Goal: Task Accomplishment & Management: Use online tool/utility

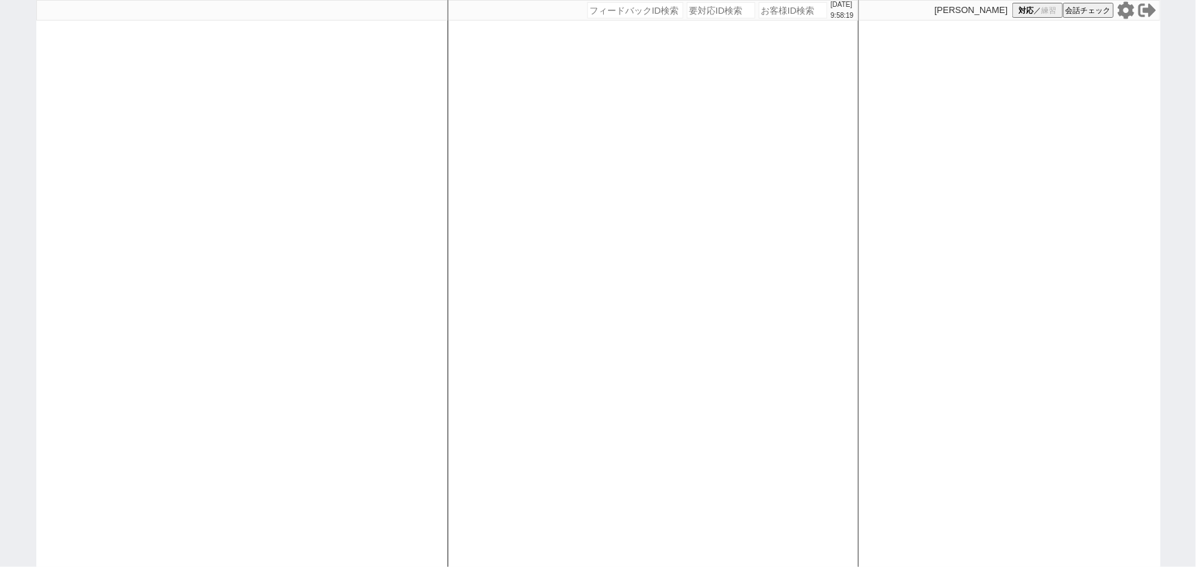
click at [1127, 8] on icon at bounding box center [1126, 10] width 18 height 18
click at [139, 254] on div at bounding box center [241, 283] width 411 height 567
select select "2025"
select select "10"
select select "35"
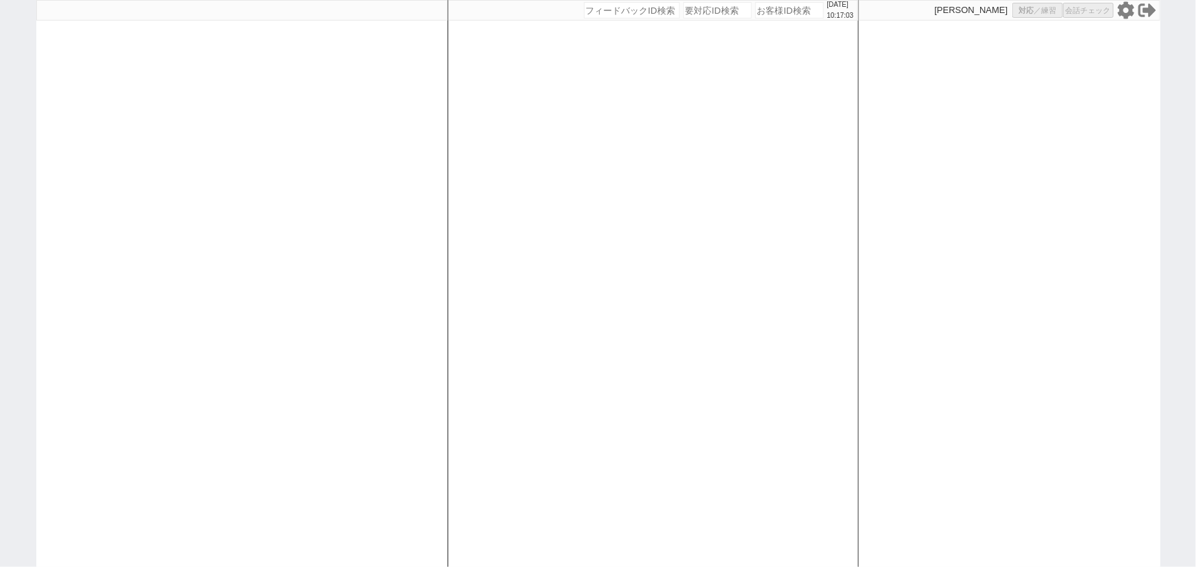
select select "0"
select select "50"
select select "1296"
select select
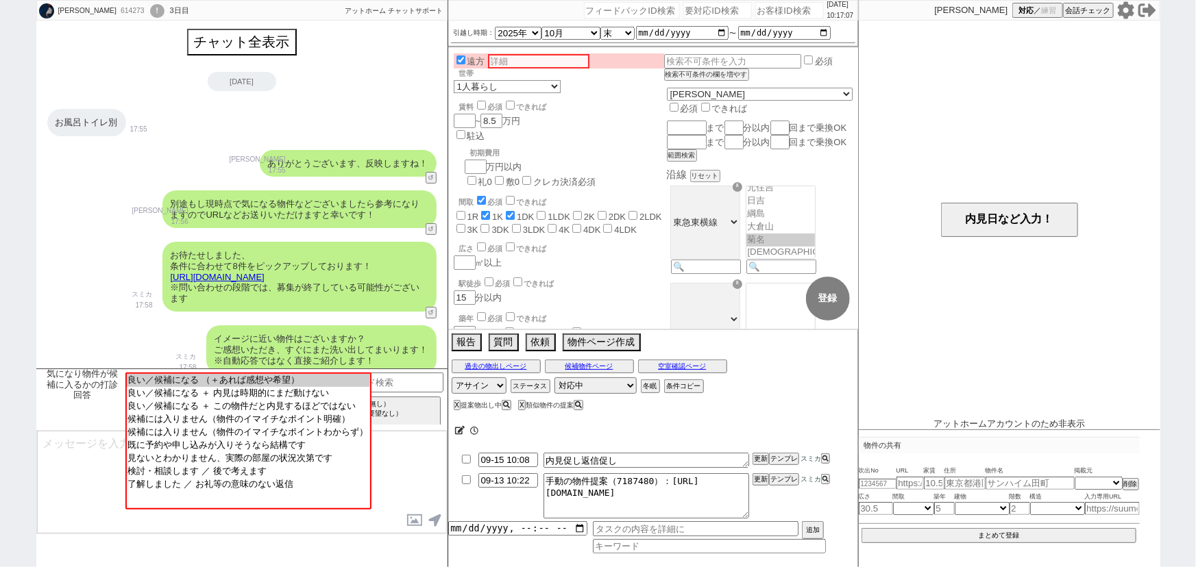
scroll to position [1378, 0]
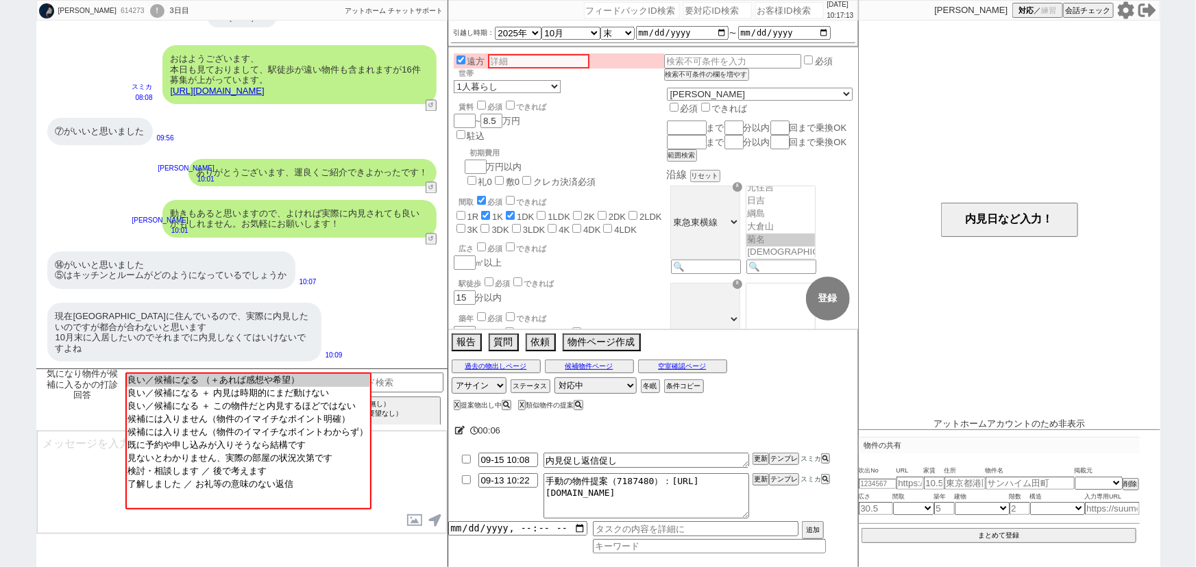
click at [265, 86] on link "https://athome.sumika.live/pages/7lxt0ko" at bounding box center [218, 91] width 94 height 10
click at [112, 133] on div "⑦がいいと思いました" at bounding box center [100, 131] width 106 height 27
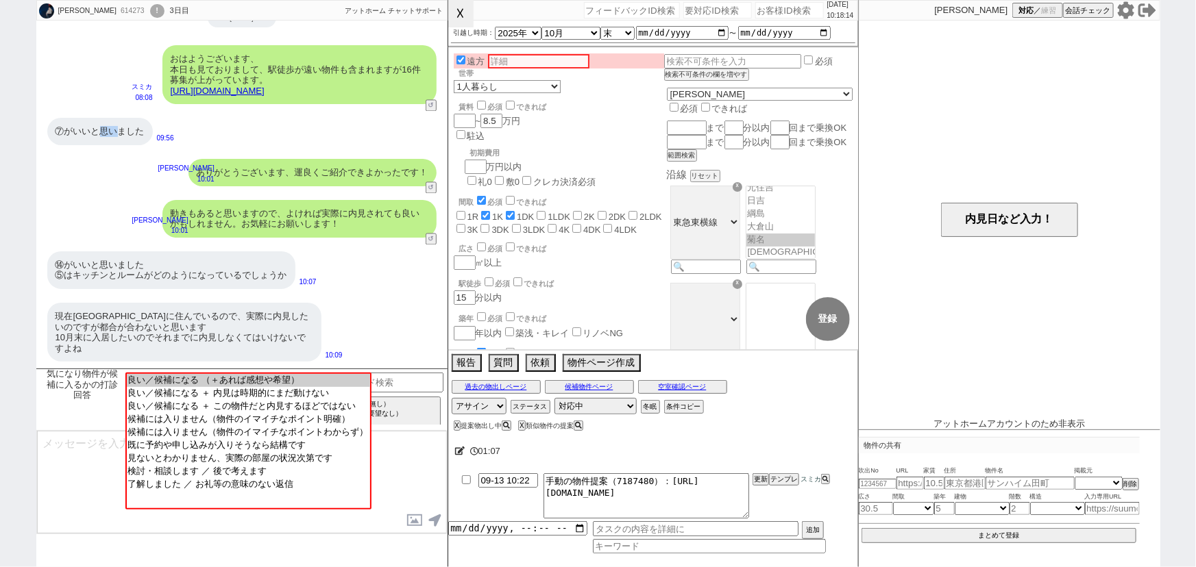
click at [467, 17] on button "☓" at bounding box center [460, 13] width 25 height 27
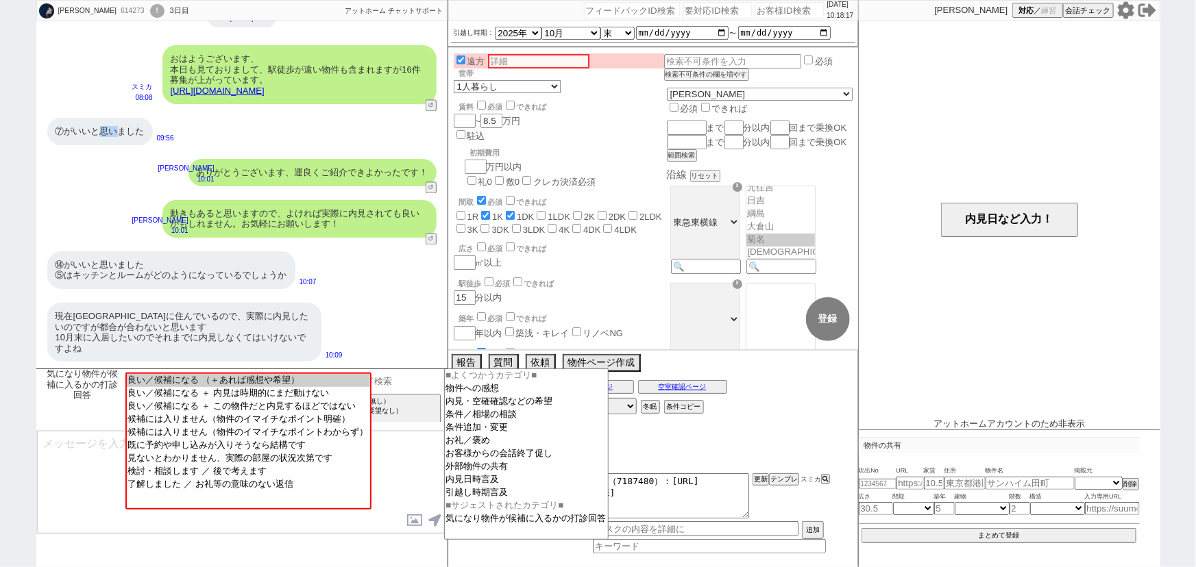
click at [431, 383] on input at bounding box center [380, 381] width 130 height 17
click at [480, 485] on option "内見日時言及" at bounding box center [526, 480] width 163 height 13
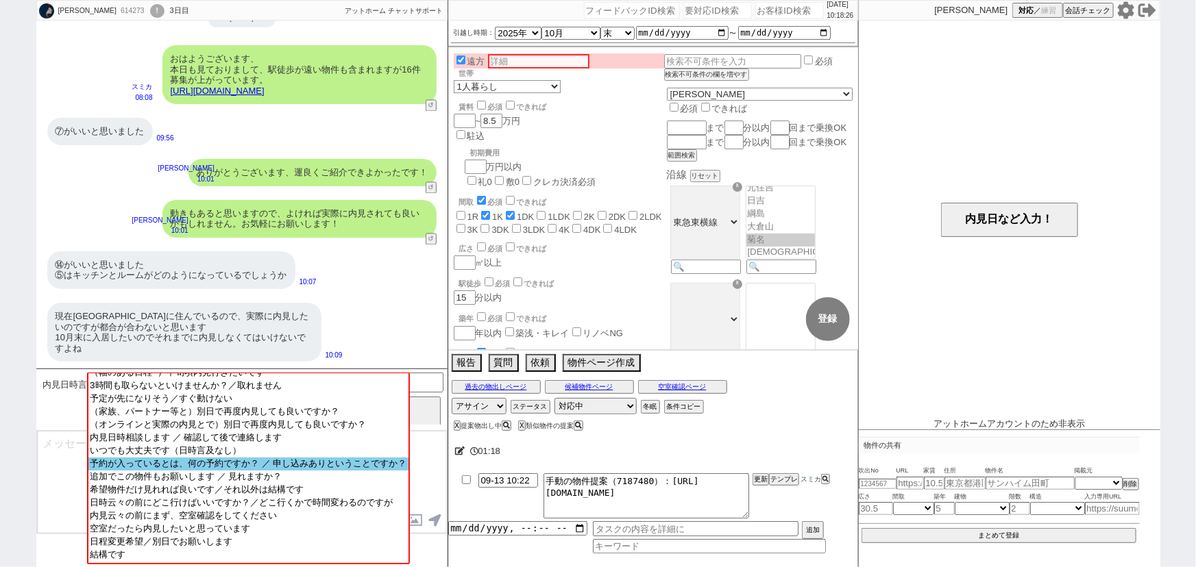
scroll to position [51, 0]
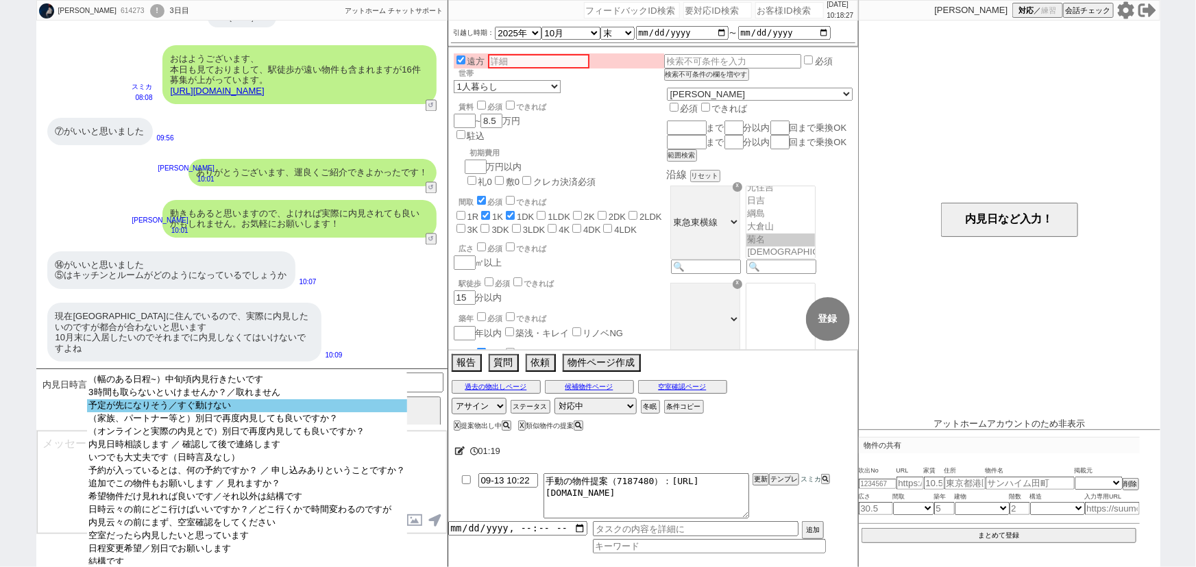
select select "予定が先になりそう／すぐ動けない"
click at [294, 411] on option "予定が先になりそう／すぐ動けない" at bounding box center [246, 406] width 319 height 13
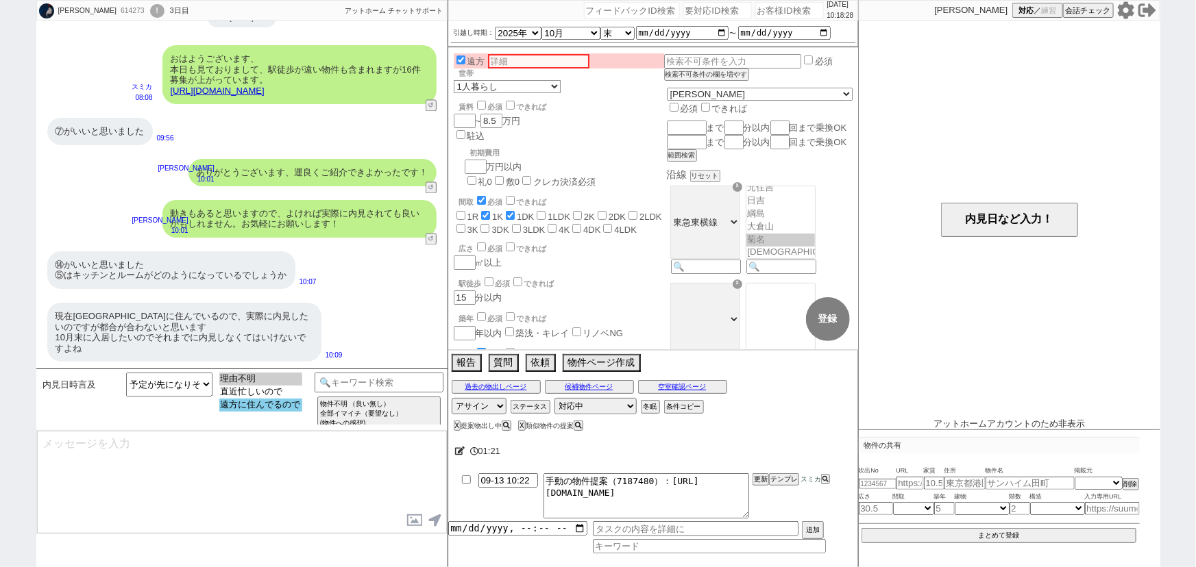
select select "遠方に住んでるので"
click at [275, 406] on option "遠方に住んでるので" at bounding box center [260, 405] width 83 height 13
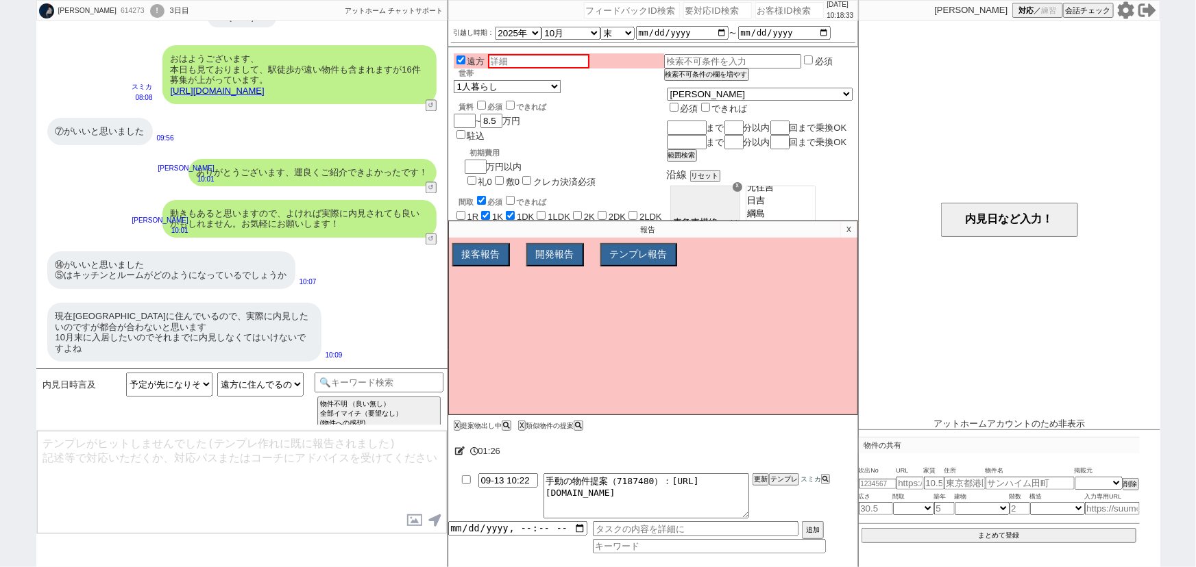
click at [855, 230] on p "X" at bounding box center [849, 229] width 16 height 16
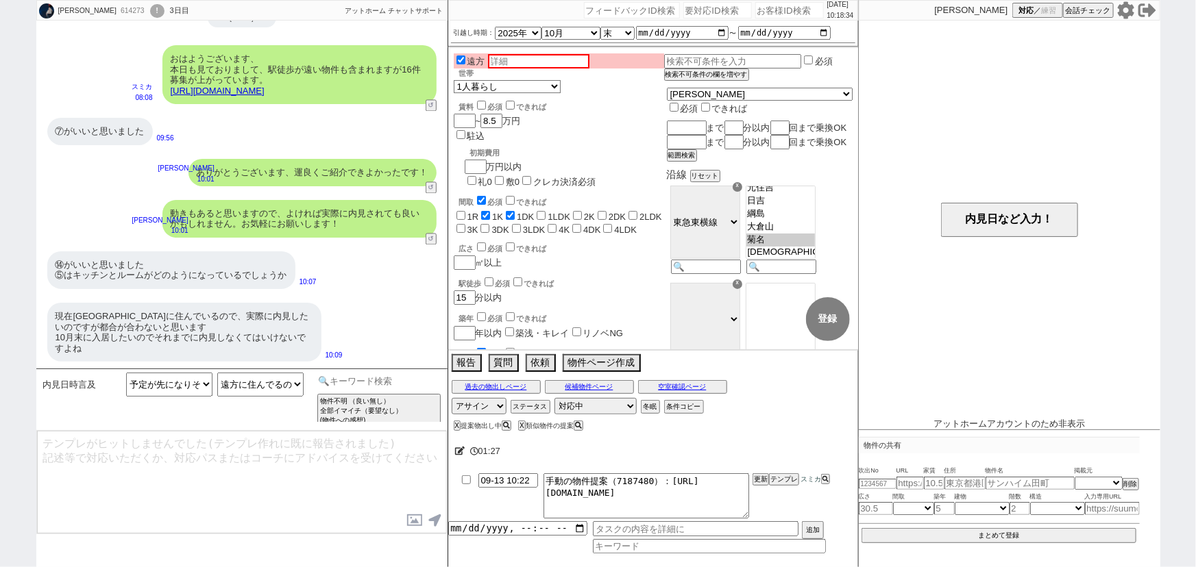
click at [393, 373] on input at bounding box center [380, 381] width 130 height 17
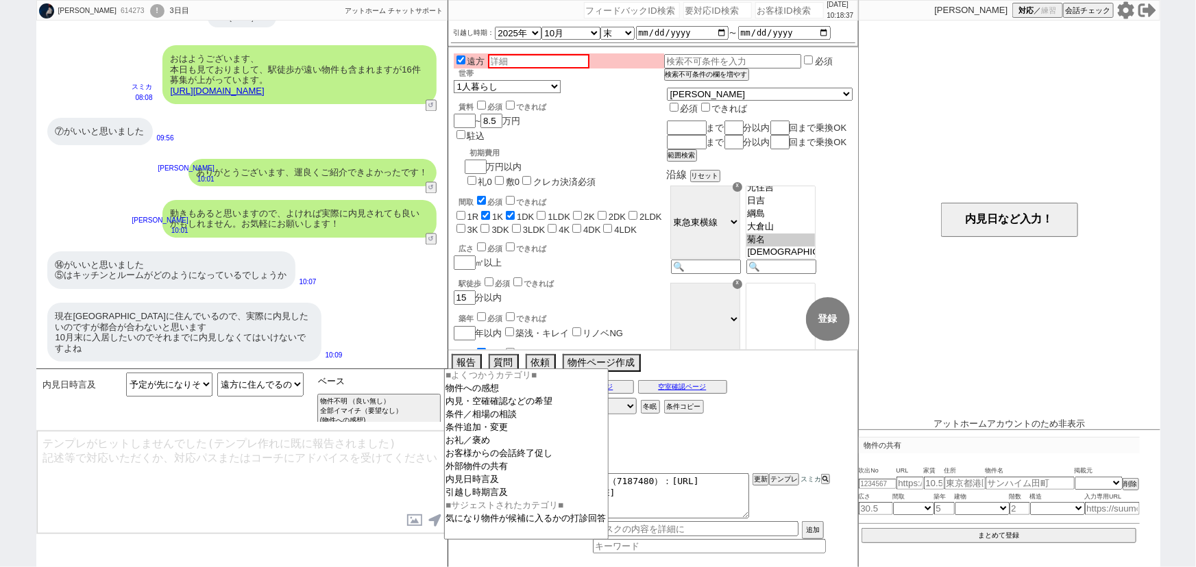
type input "ベース"
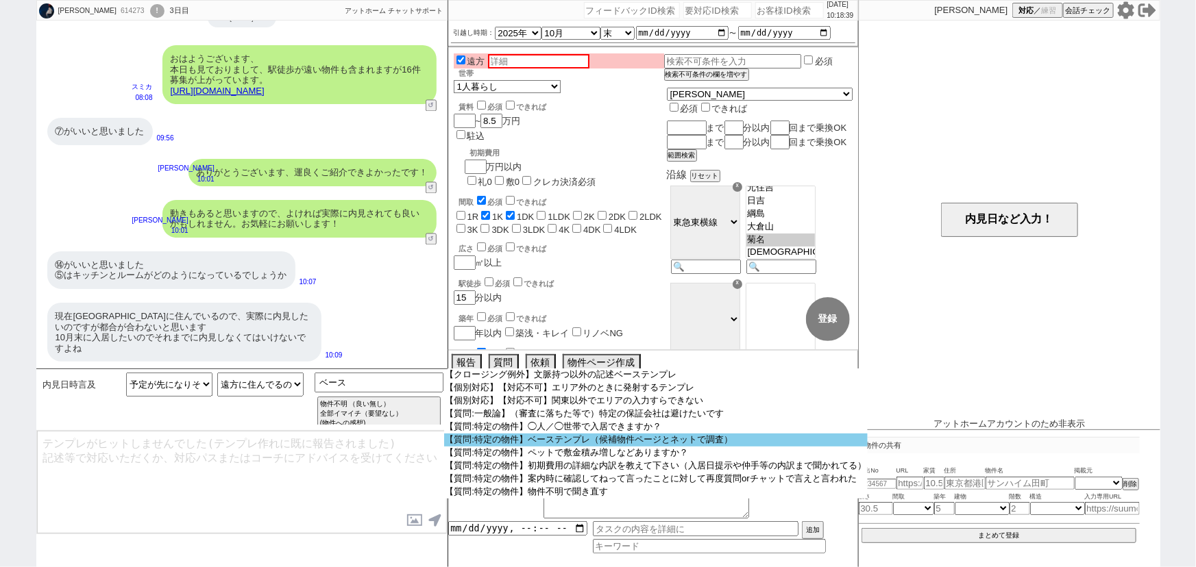
click at [574, 439] on option "【質問:特定の物件】ベーステンプレ（候補物件ページとネットで調査）" at bounding box center [656, 440] width 424 height 13
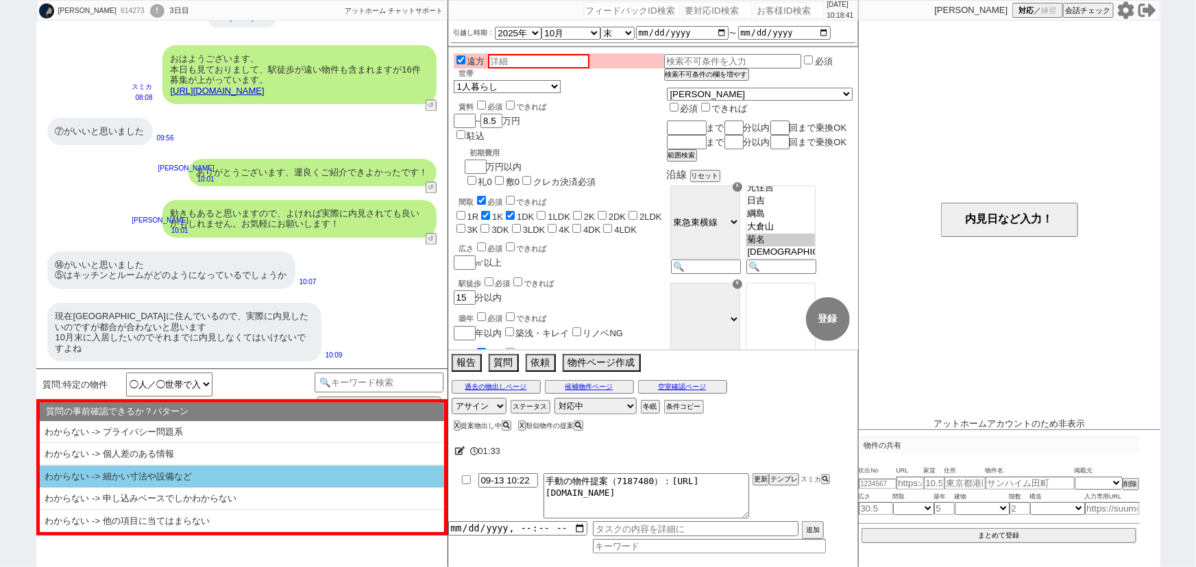
click at [264, 486] on li "わからない -> 細かい寸法や設備など" at bounding box center [242, 477] width 404 height 23
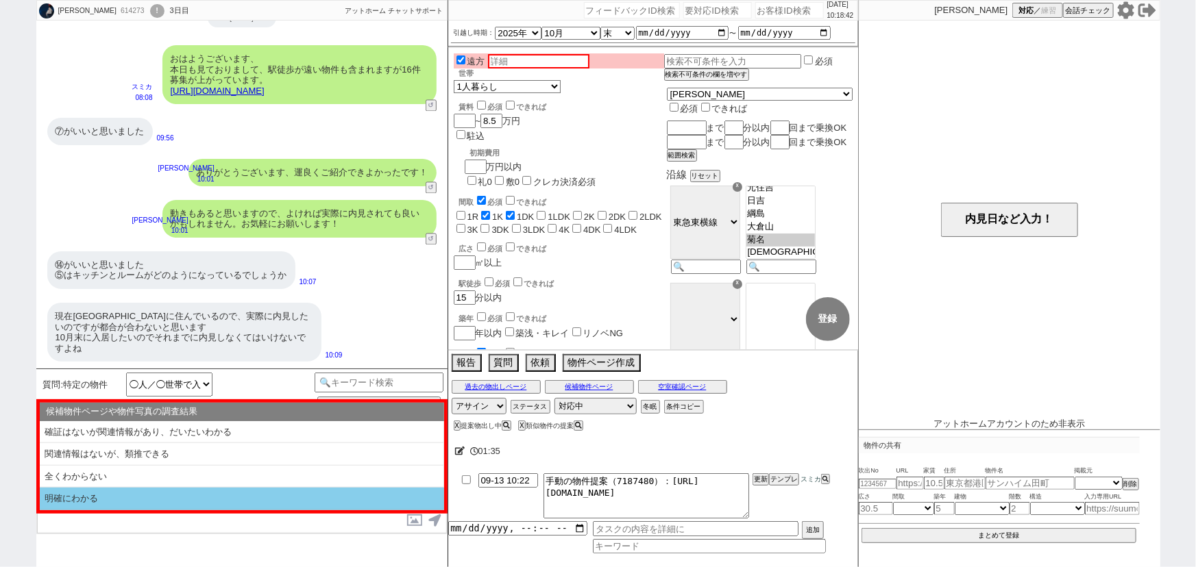
click at [202, 501] on li "明確にわかる" at bounding box center [242, 499] width 404 height 23
select select "わからない -> 細かい寸法や設備など"
select select "明確にわかる"
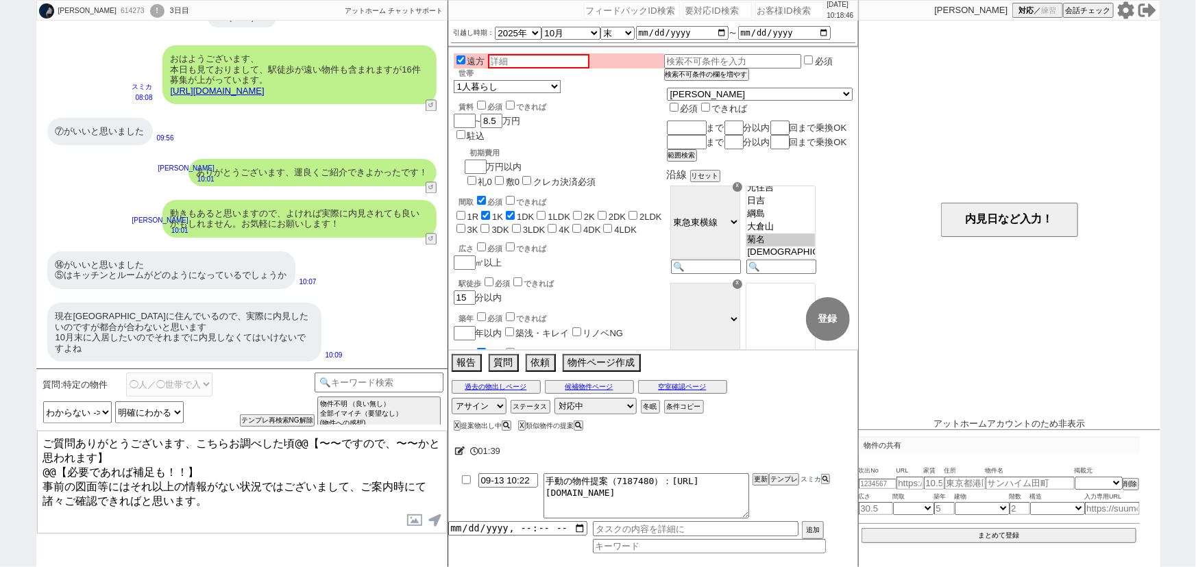
drag, startPoint x: 281, startPoint y: 441, endPoint x: 105, endPoint y: 452, distance: 176.5
click at [105, 452] on textarea "ご質問ありがとうございます、こちらお調べした頃@@【〜〜ですので、〜〜かと思われます】 @@【必要であれば補足も！！】 事前の図面等にはそれ以上の情報がない状…" at bounding box center [242, 482] width 410 height 103
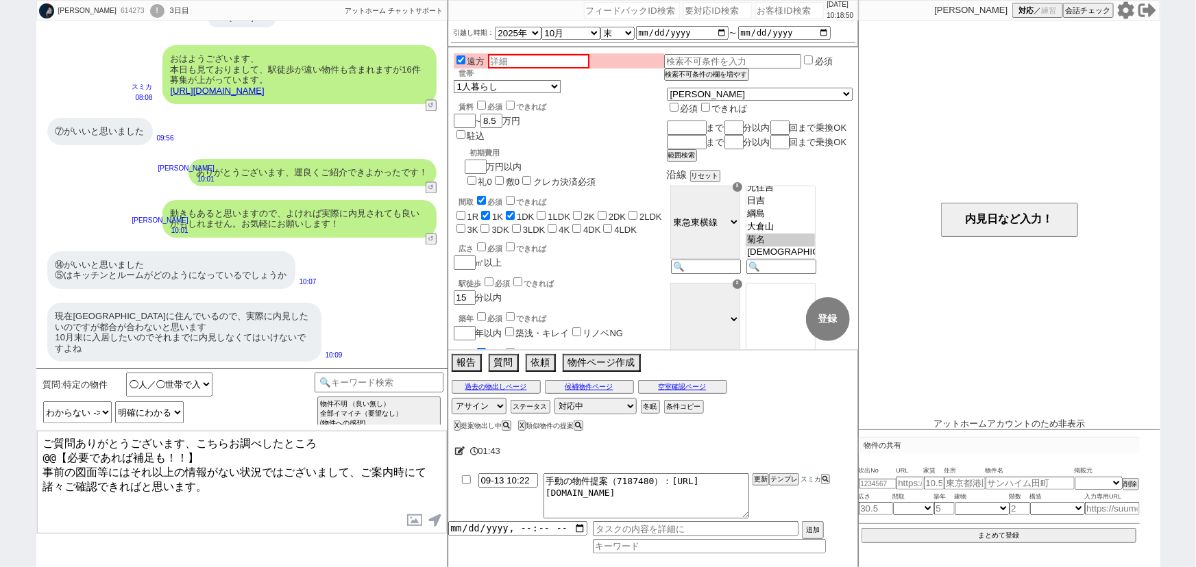
click at [76, 440] on textarea "ご質問ありがとうございます、こちらお調べしたところ @@【必要であれば補足も！！】 事前の図面等にはそれ以上の情報がない状況ではございまして、ご案内時にて諸々…" at bounding box center [242, 482] width 410 height 103
drag, startPoint x: 197, startPoint y: 439, endPoint x: 163, endPoint y: 434, distance: 34.7
click at [163, 434] on textarea "ありがとうございます、こちらお調べしたところ @@【必要であれば補足も！！】 事前の図面等にはそれ以上の情報がない状況ではございまして、ご案内時にて諸々ご確認…" at bounding box center [242, 482] width 410 height 103
click at [293, 439] on textarea "ありがとうございます、⑤はお調べしたところ @@【必要であれば補足も！！】 事前の図面等にはそれ以上の情報がない状況ではございまして、ご案内時にて諸々ご確認で…" at bounding box center [242, 482] width 410 height 103
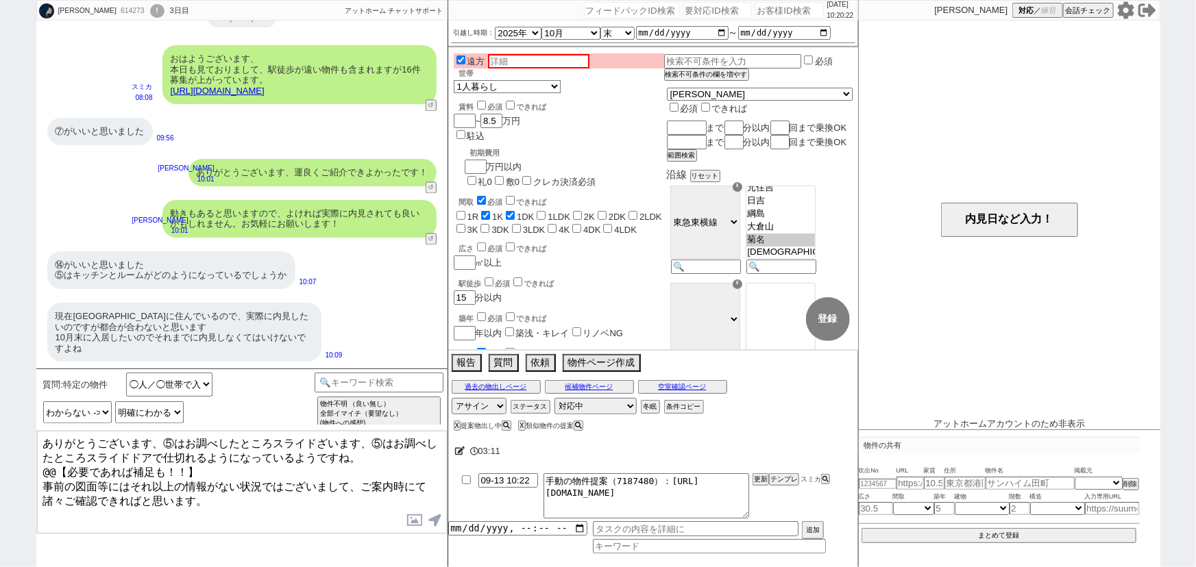
drag, startPoint x: 40, startPoint y: 463, endPoint x: 225, endPoint y: 458, distance: 185.1
click at [225, 458] on textarea "ありがとうございます、⑤はお調べしたところスライドざいます、⑤はお調べしたところスライドドアで仕切れるようになっているようですね。 @@【必要であれば補足も！…" at bounding box center [242, 482] width 410 height 103
click at [234, 487] on textarea "ありがとうございます、⑤はお調べしたところスライドざいます、⑤はお調べしたところスライドドアで仕切れるようになっているようですね。 事前の図面等にはそれ以上の…" at bounding box center [242, 482] width 410 height 103
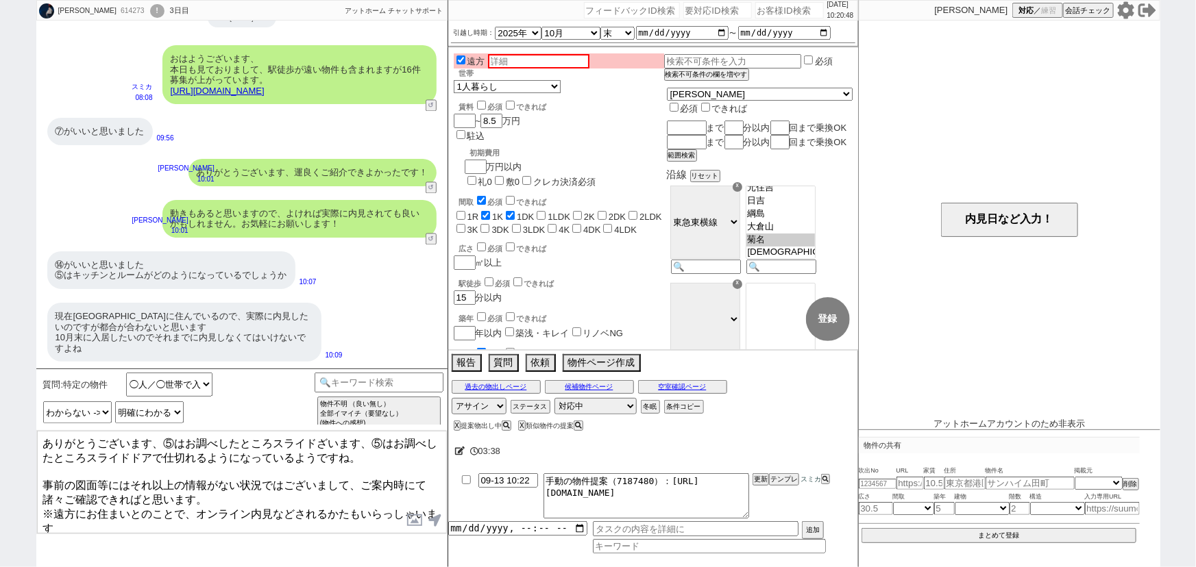
click at [185, 493] on textarea "ありがとうございます、⑤はお調べしたところスライドざいます、⑤はお調べしたところスライドドアで仕切れるようになっているようですね。 事前の図面等にはそれ以上の…" at bounding box center [242, 482] width 410 height 103
click at [319, 499] on textarea "ありがとうございます、⑤はお調べしたところスライドざいます、⑤はお調べしたところスライドドアで仕切れるようになっているようですね。 事前の図面等にはそれ以上の…" at bounding box center [242, 482] width 410 height 103
drag, startPoint x: 333, startPoint y: 495, endPoint x: 307, endPoint y: 493, distance: 26.1
click at [307, 493] on textarea "ありがとうございます、⑤はお調べしたところスライドざいます、⑤はお調べしたところスライドドアで仕切れるようになっているようですね。 事前の図面等にはそれ以上の…" at bounding box center [242, 482] width 410 height 103
click at [430, 493] on textarea "ありがとうございます、⑤はお調べしたところスライドざいます、⑤はお調べしたところスライドドアで仕切れるようになっているようですね。 事前の図面等にはそれ以上の…" at bounding box center [242, 482] width 410 height 103
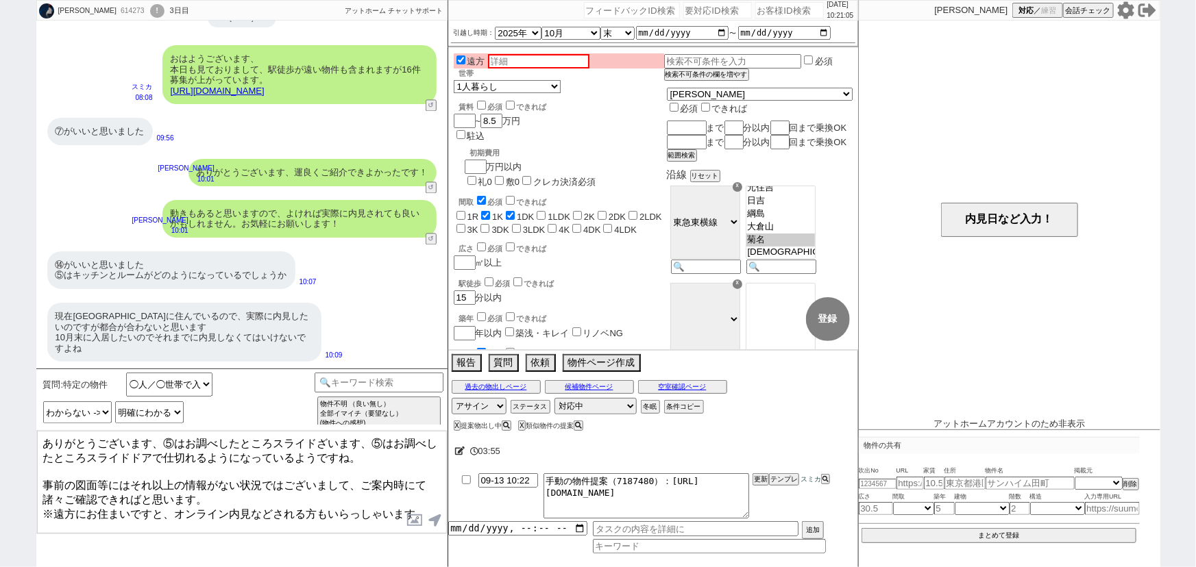
type textarea "ありがとうございます、⑤はお調べしたところスライドざいます、⑤はお調べしたところスライドドアで仕切れるようになっているようですね。 事前の図面等にはそれ以上の…"
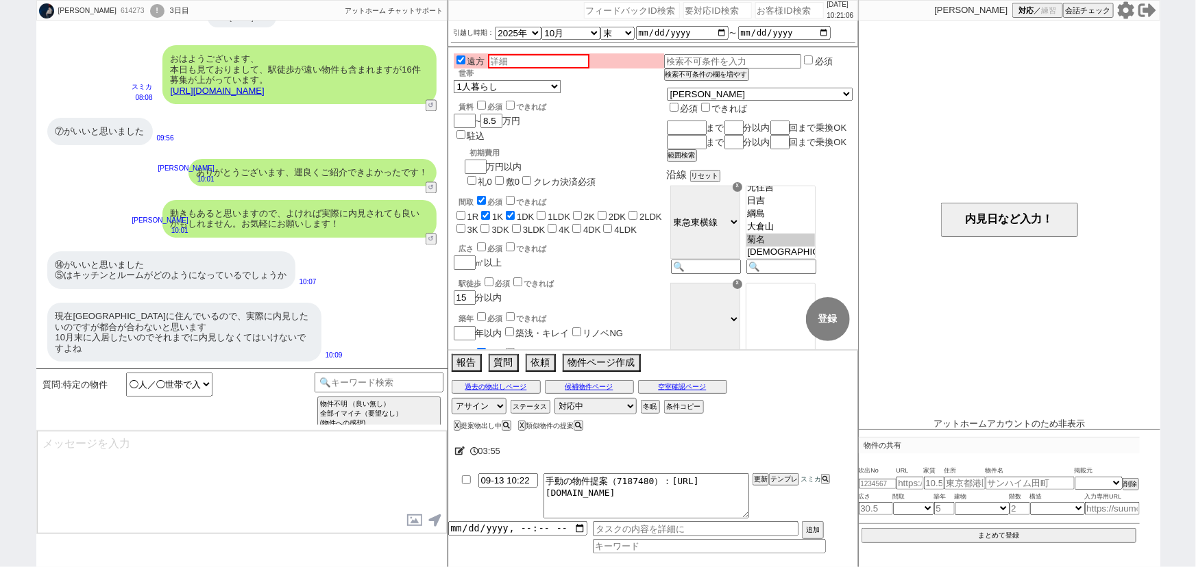
scroll to position [1003, 0]
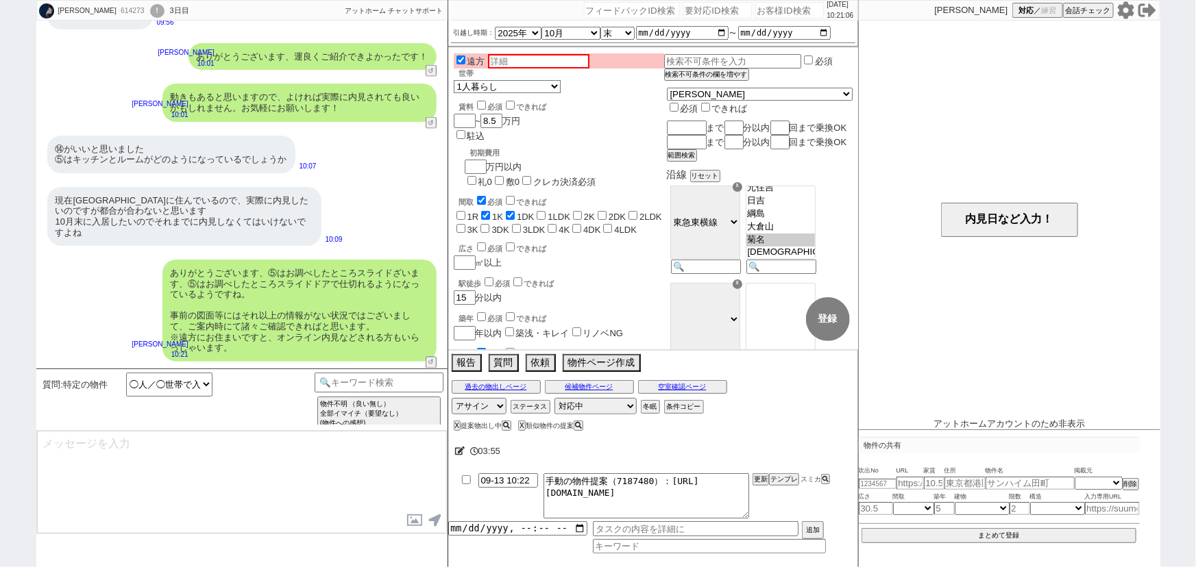
type input "09-13 10:36"
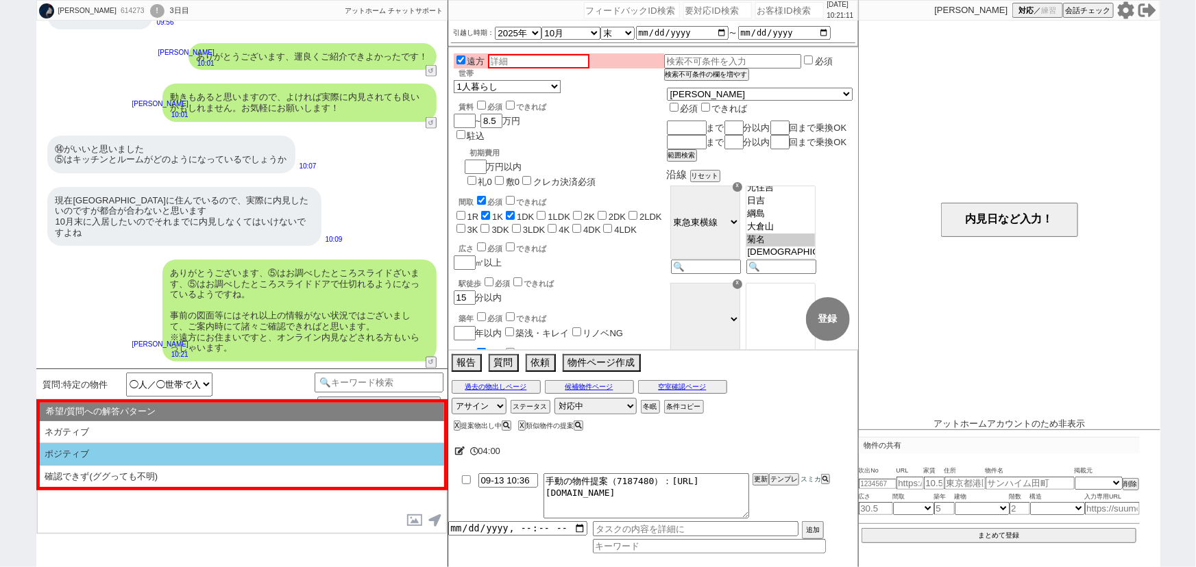
click at [255, 451] on li "ポジティブ" at bounding box center [242, 454] width 404 height 23
type textarea "そうしましたら、実際にお問い合わせ等に進められればと思いますが、いかがでしょうか？ 不動産会社様と実際に内見等のやり取りが可能です！"
select select "ポジティブ"
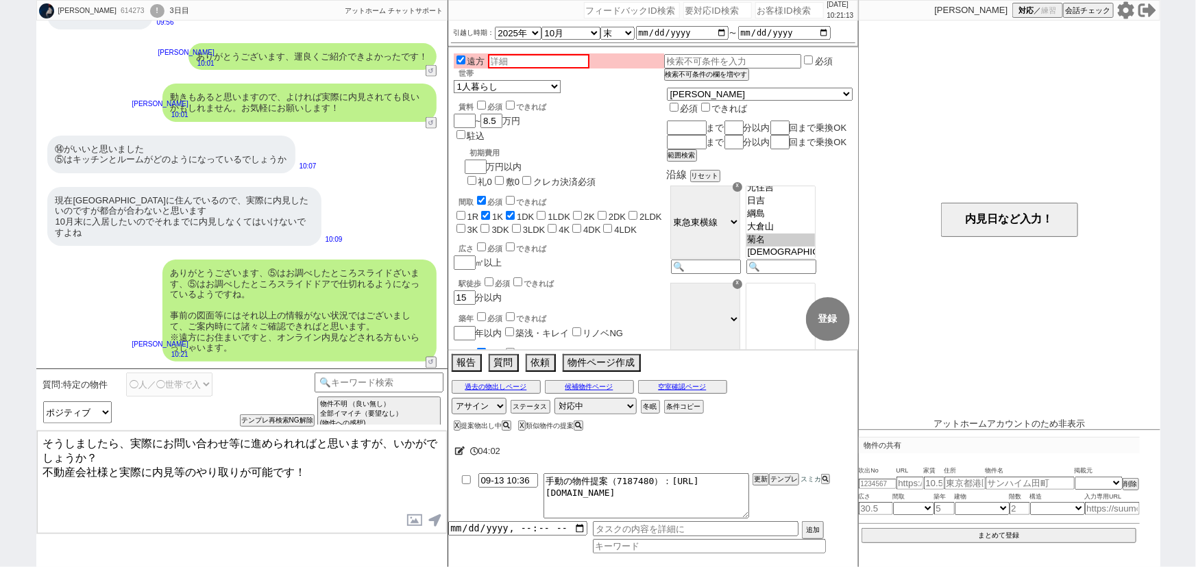
select select
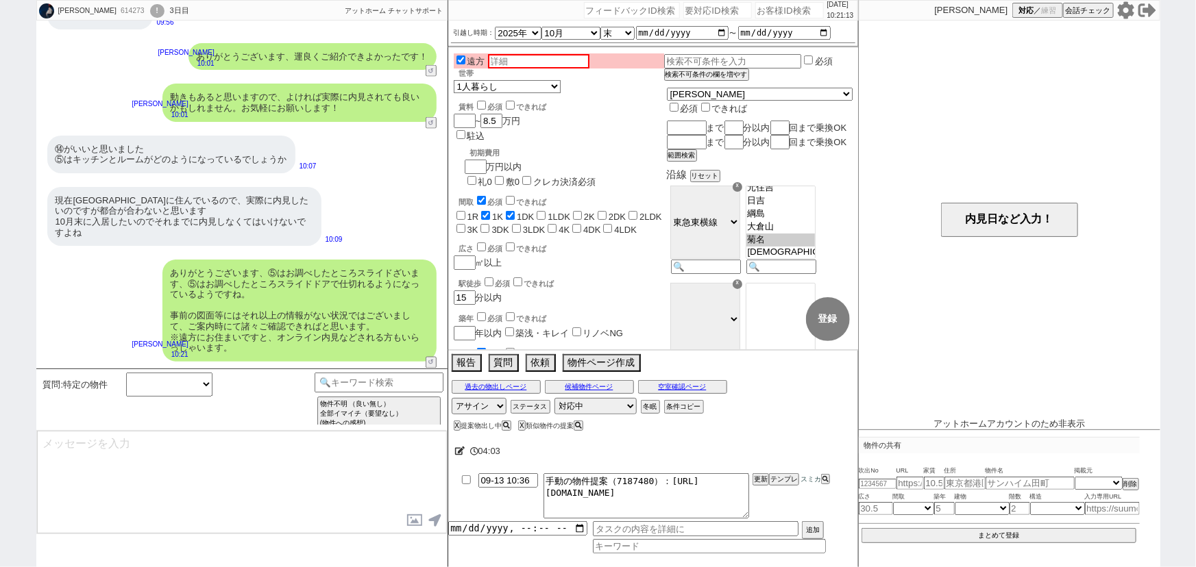
select select
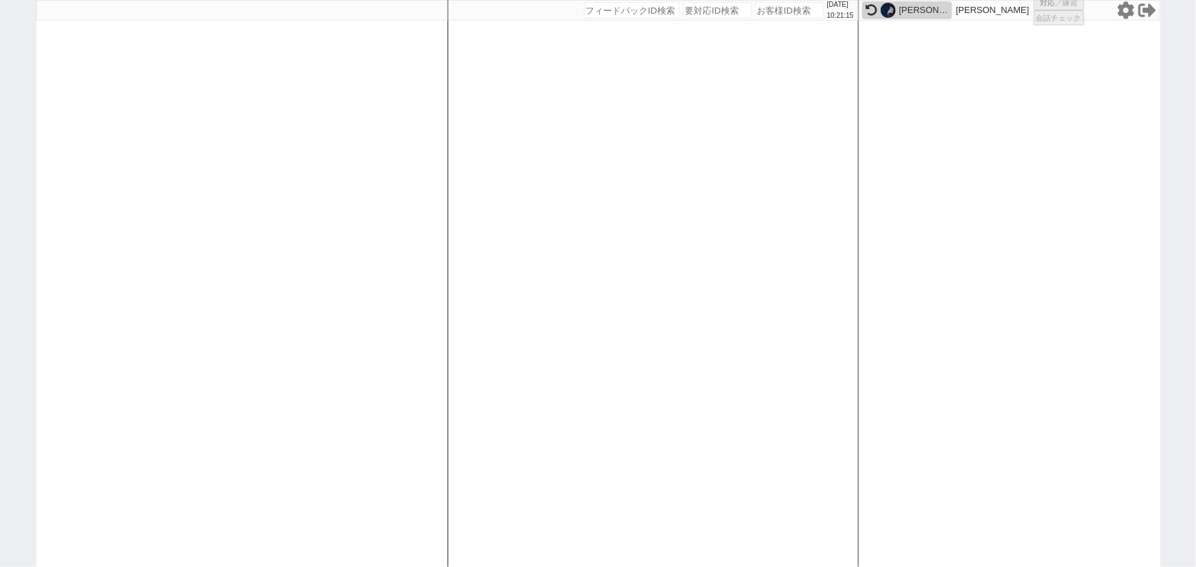
select select
select select "1"
select select "2"
select select
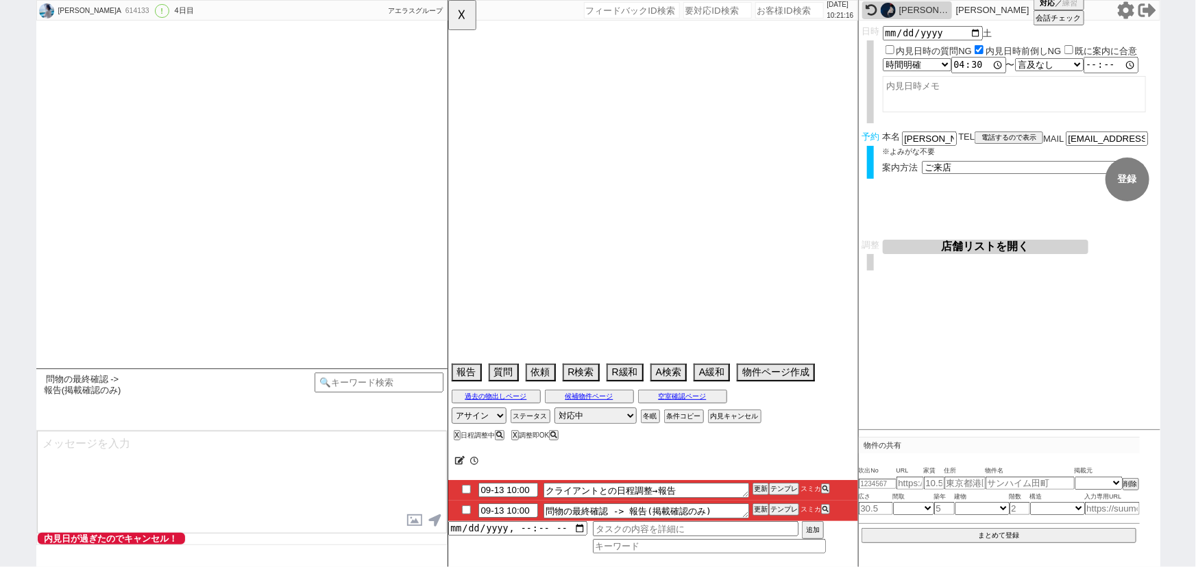
select select "13"
select select "0"
select select "75"
select select "1818"
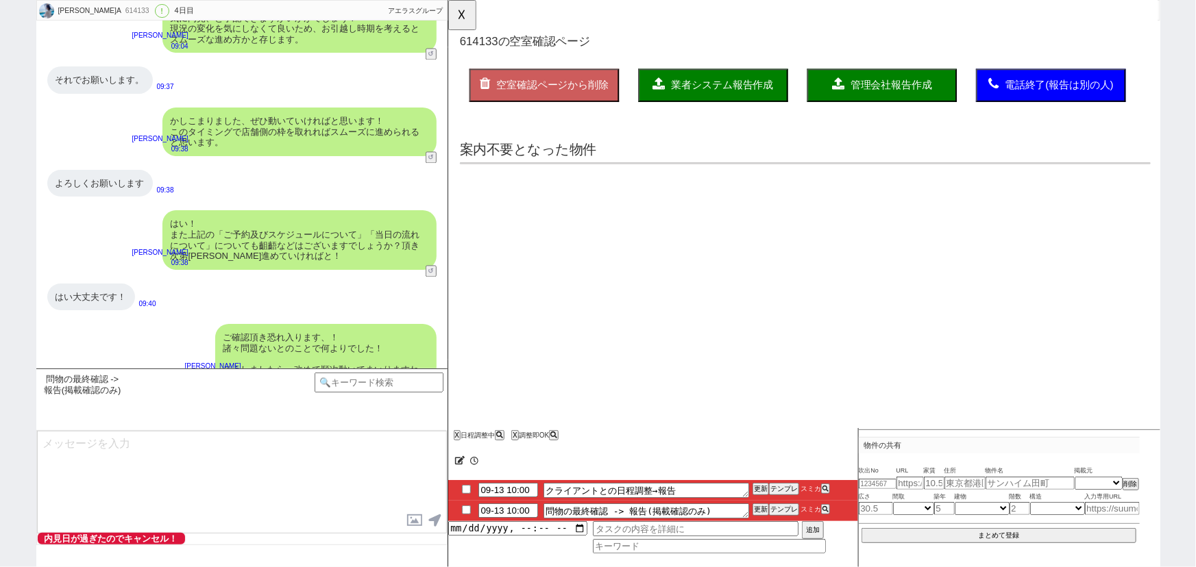
scroll to position [0, 0]
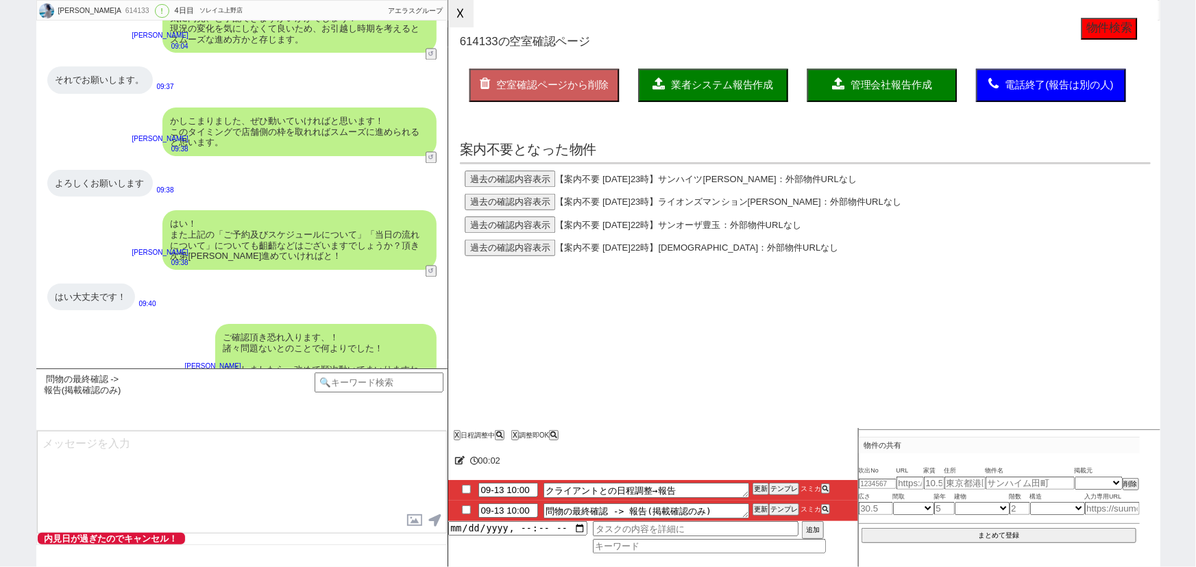
click at [461, 12] on button "☓" at bounding box center [460, 13] width 25 height 27
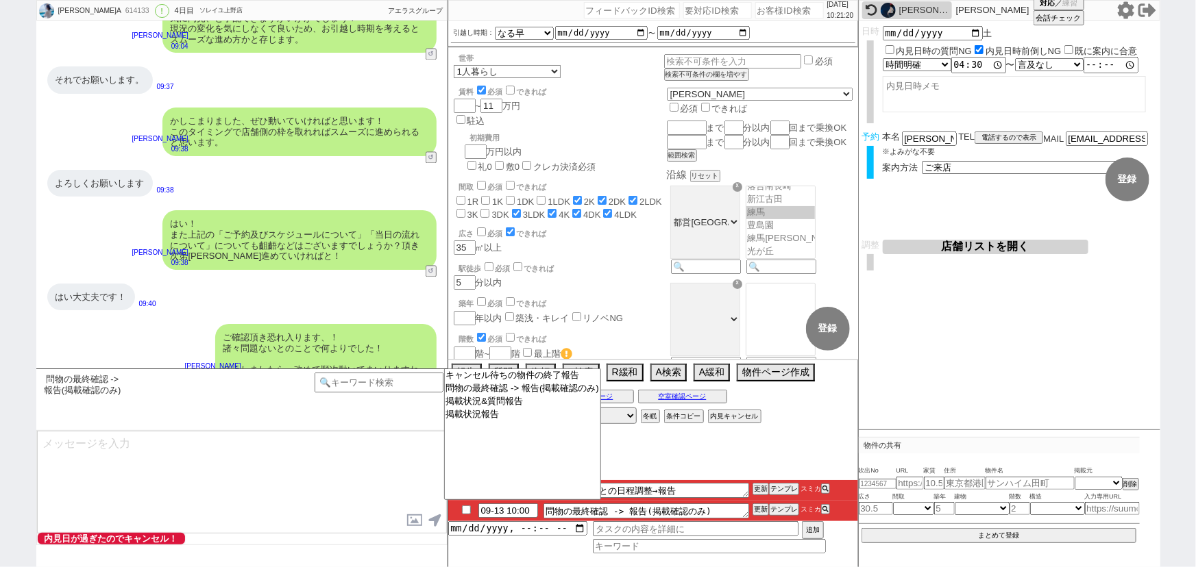
click at [907, 10] on div "せいら" at bounding box center [923, 10] width 49 height 11
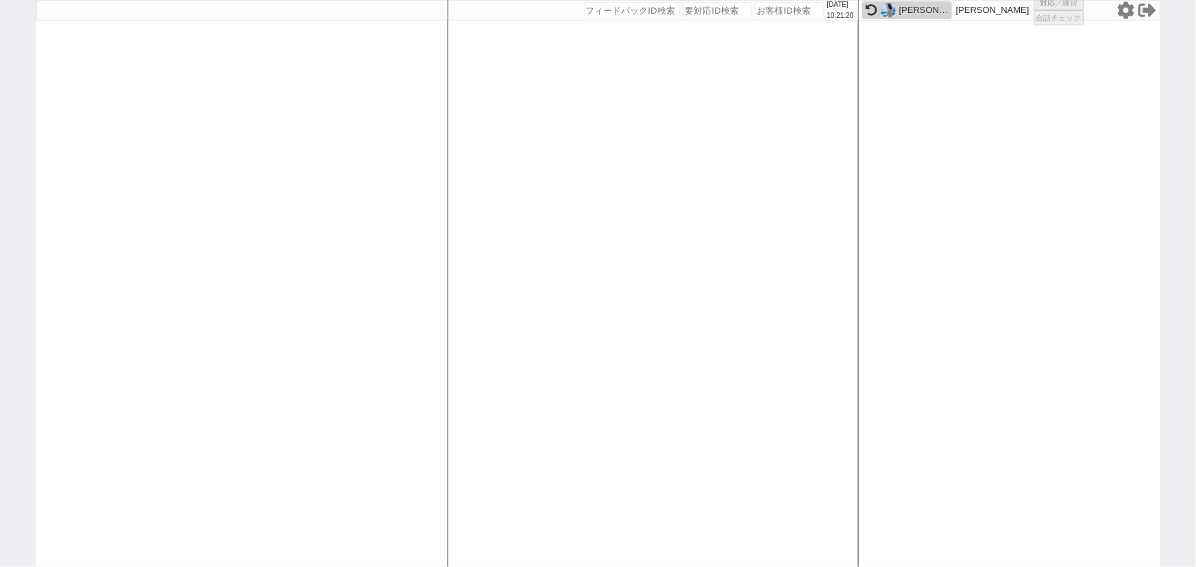
select select
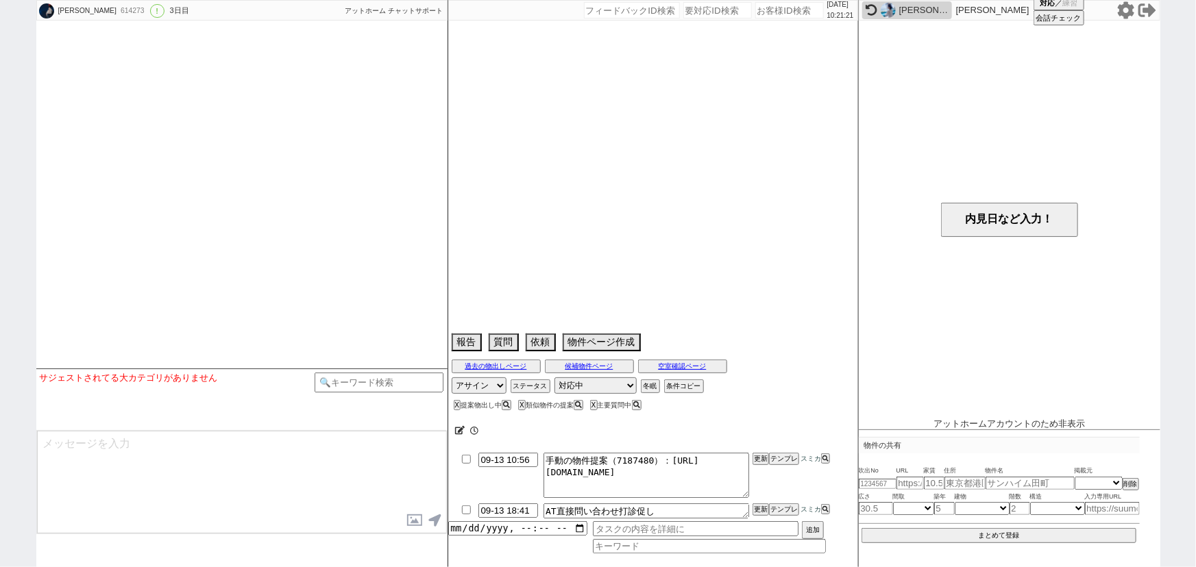
select select "2025"
select select "10"
select select "35"
select select "0"
select select "50"
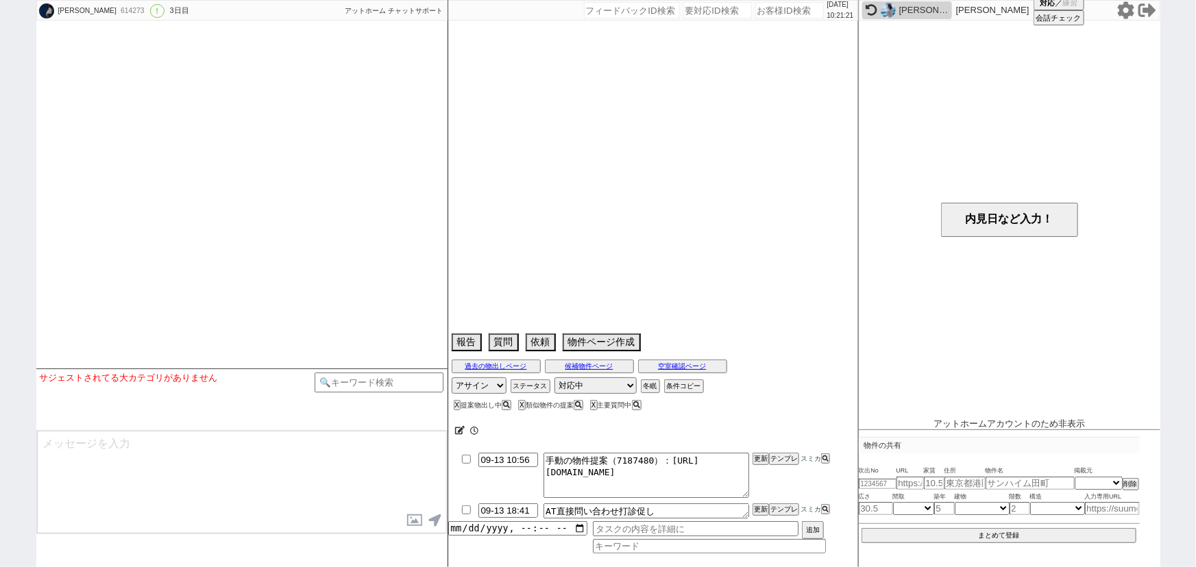
select select "1296"
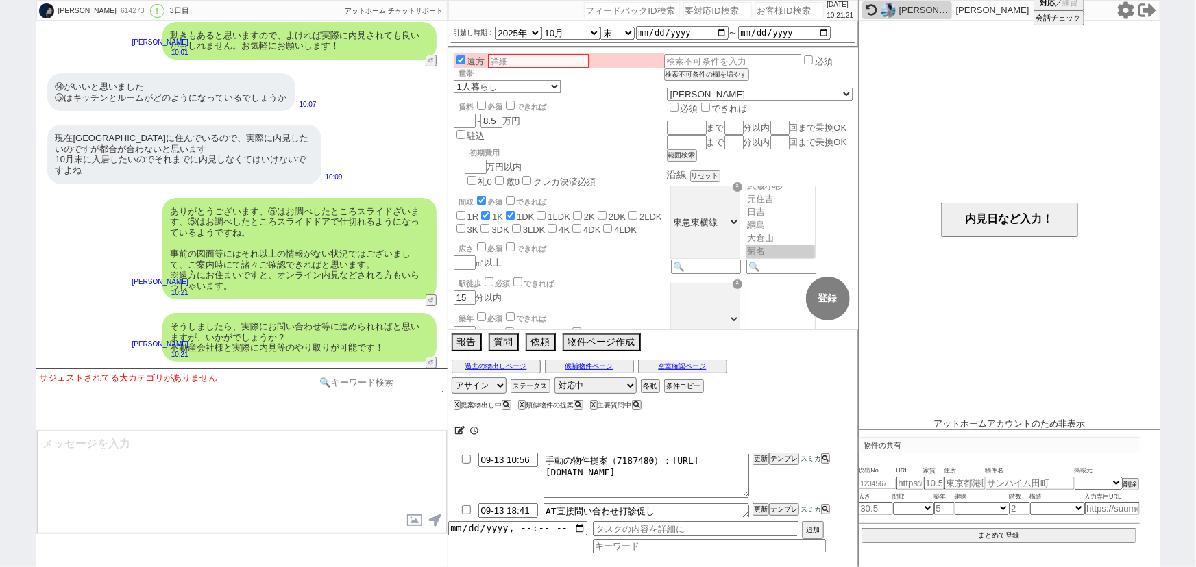
scroll to position [148, 0]
click at [117, 8] on div "614273" at bounding box center [132, 10] width 31 height 11
copy div "614273"
click at [768, 12] on input "number" at bounding box center [789, 10] width 69 height 16
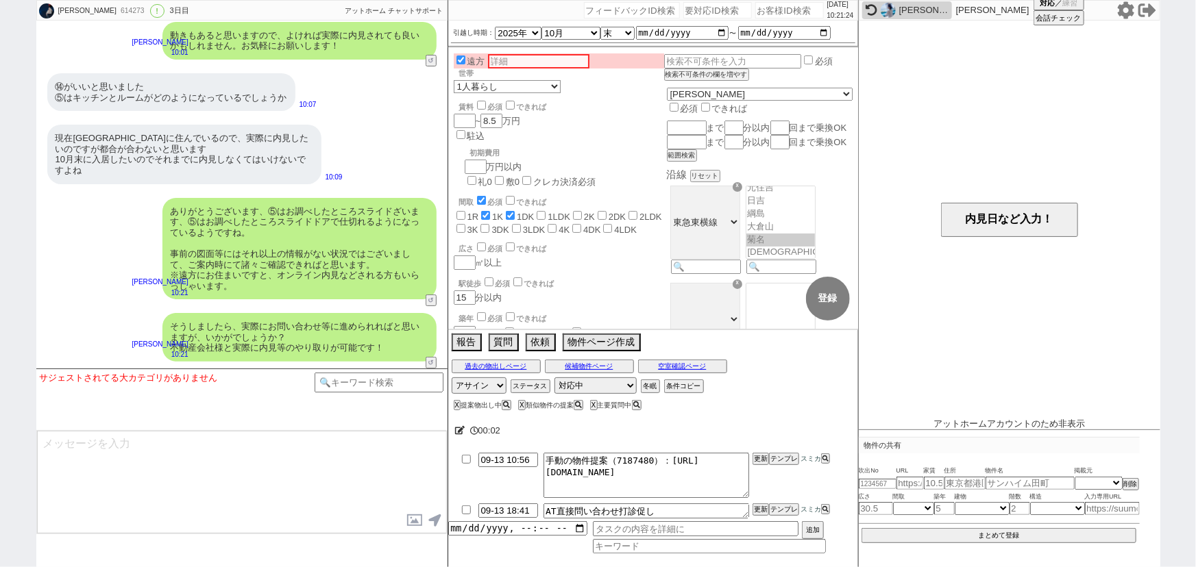
paste input "614273"
type input "614273"
select select
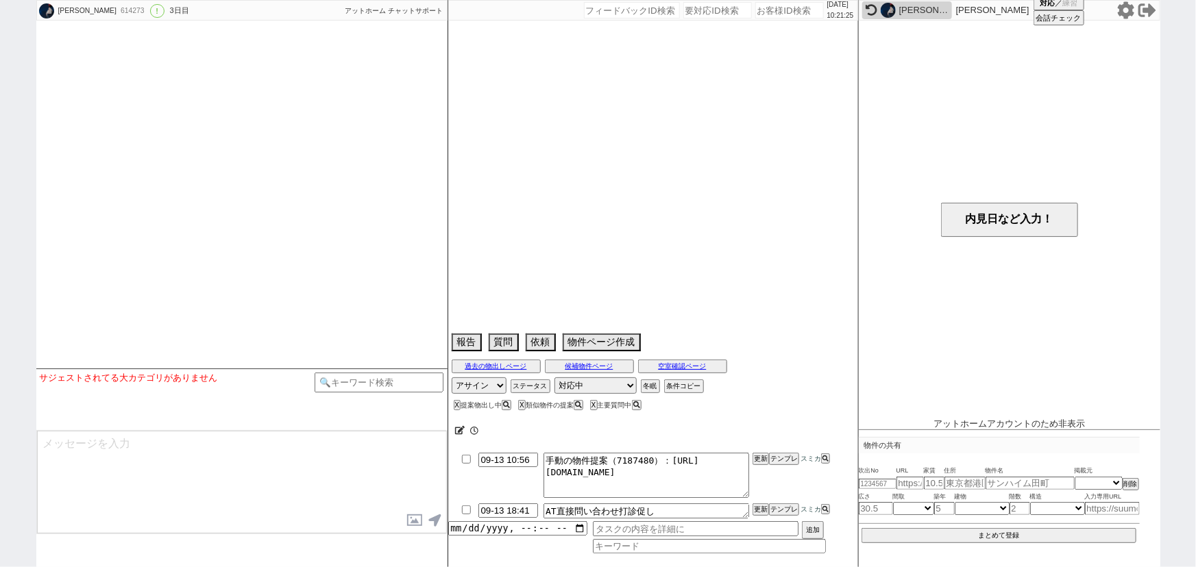
select select "2025"
select select "10"
select select "35"
select select "0"
select select "50"
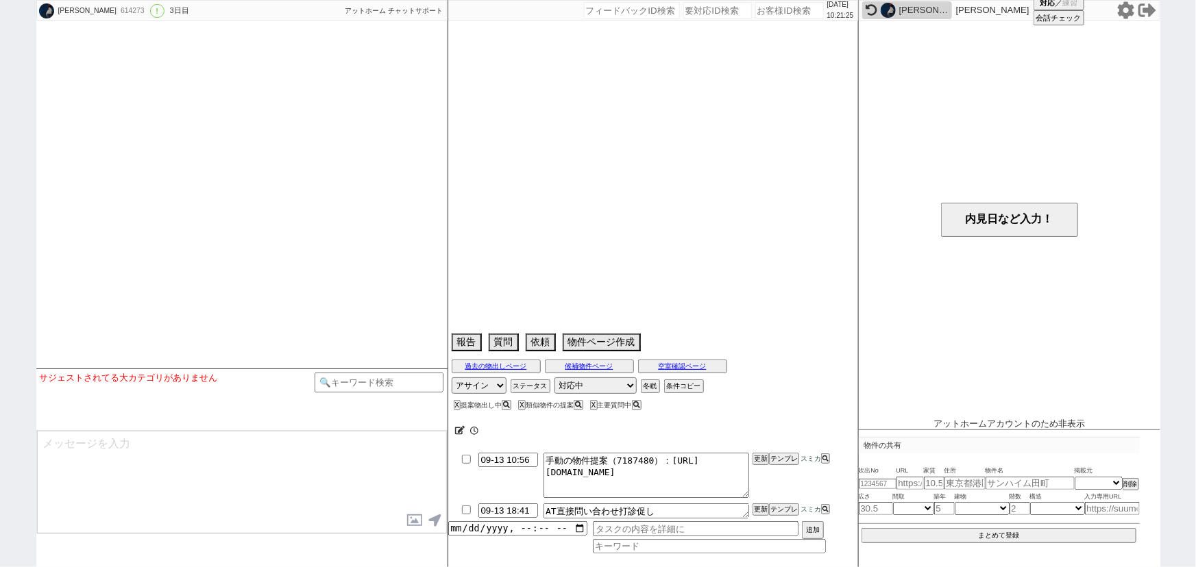
select select "1296"
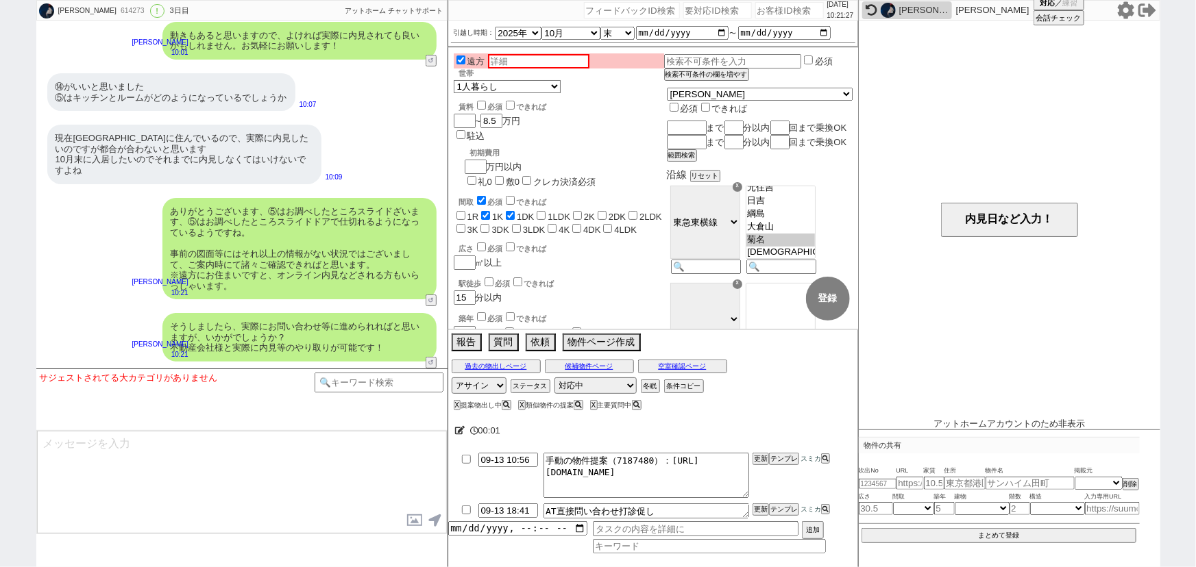
click at [528, 58] on input "text" at bounding box center [538, 61] width 101 height 14
type input "鳥取、その他不明"
checkbox input "false"
checkbox input "true"
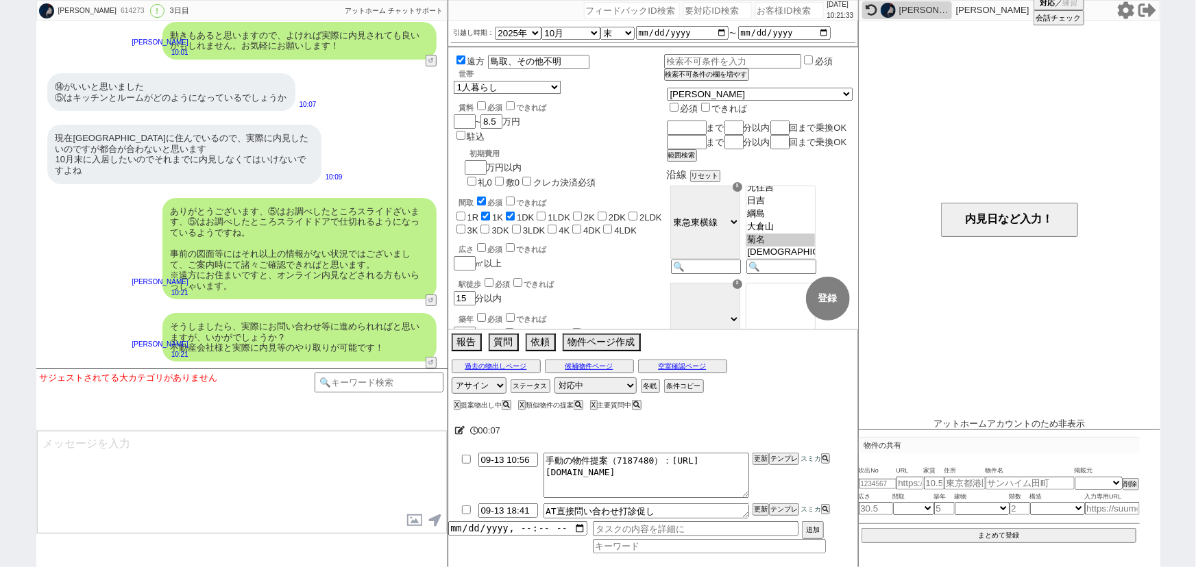
checkbox input "false"
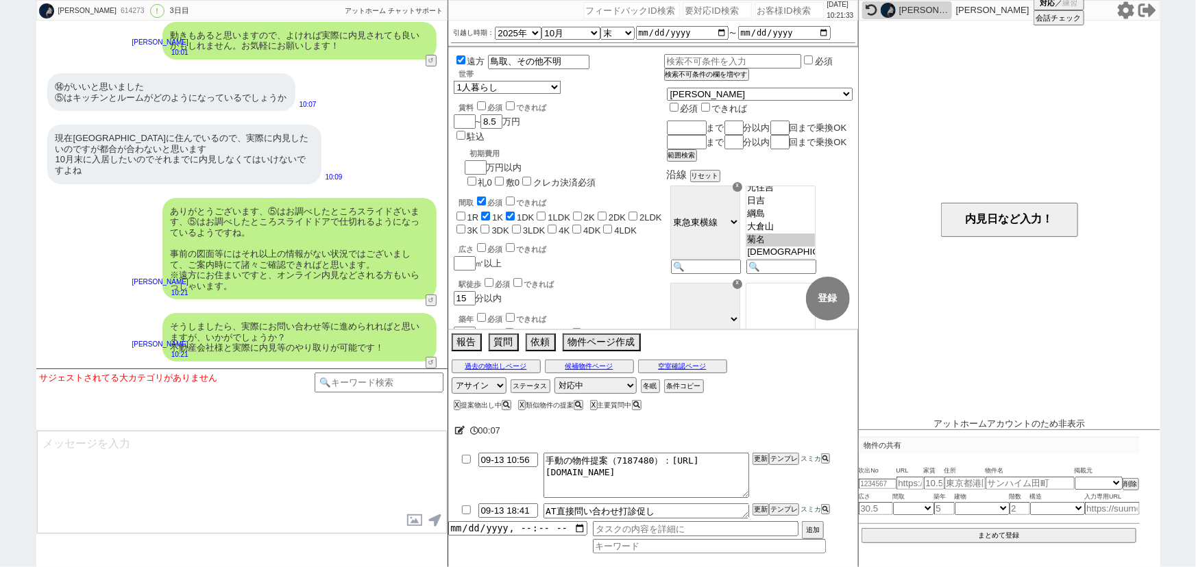
checkbox input "false"
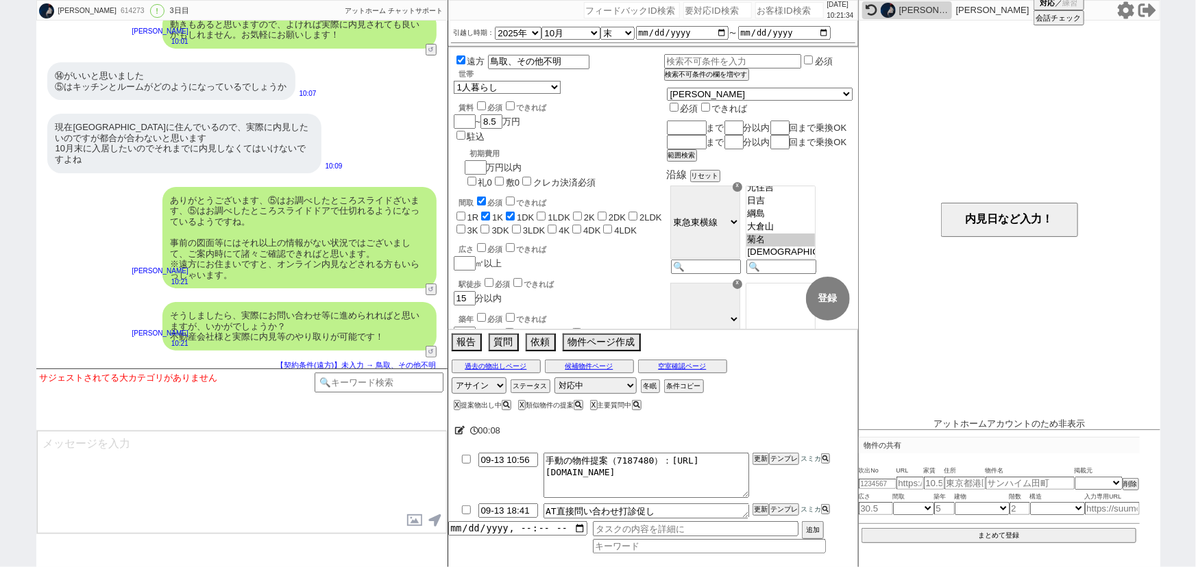
select select "50"
select select "1296"
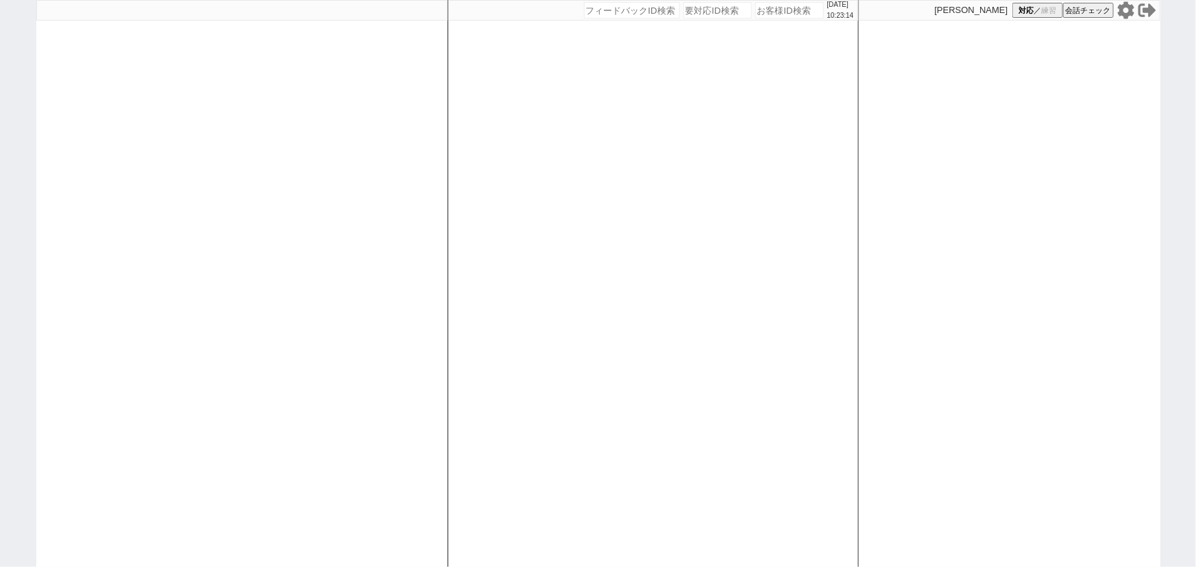
click at [164, 290] on div at bounding box center [241, 283] width 411 height 567
select select "1"
select select "2"
select select
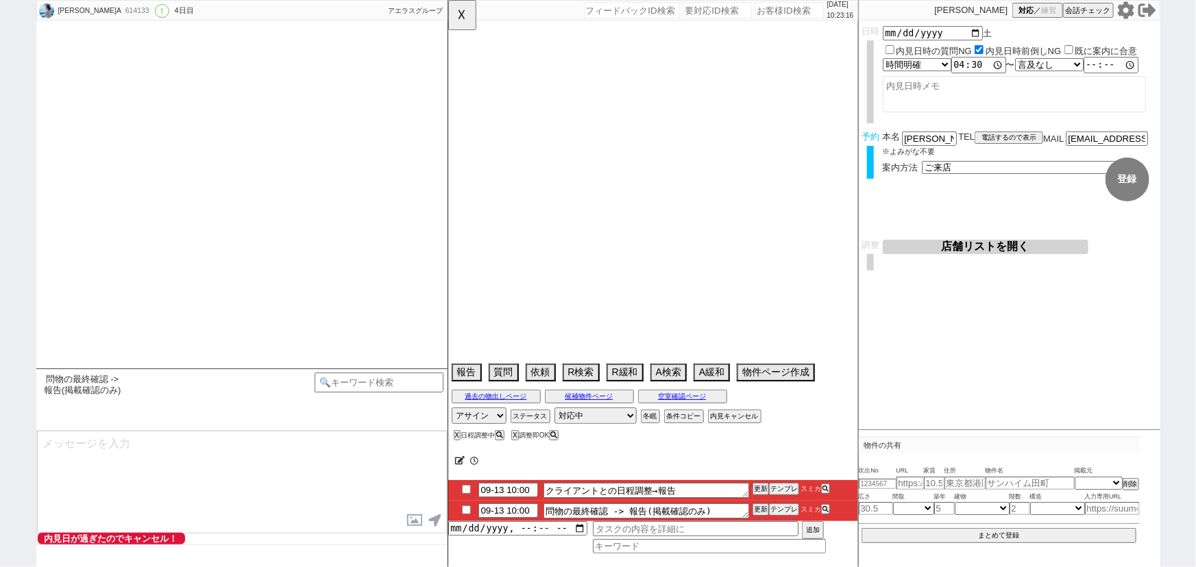
select select "13"
select select "0"
select select "75"
select select "1818"
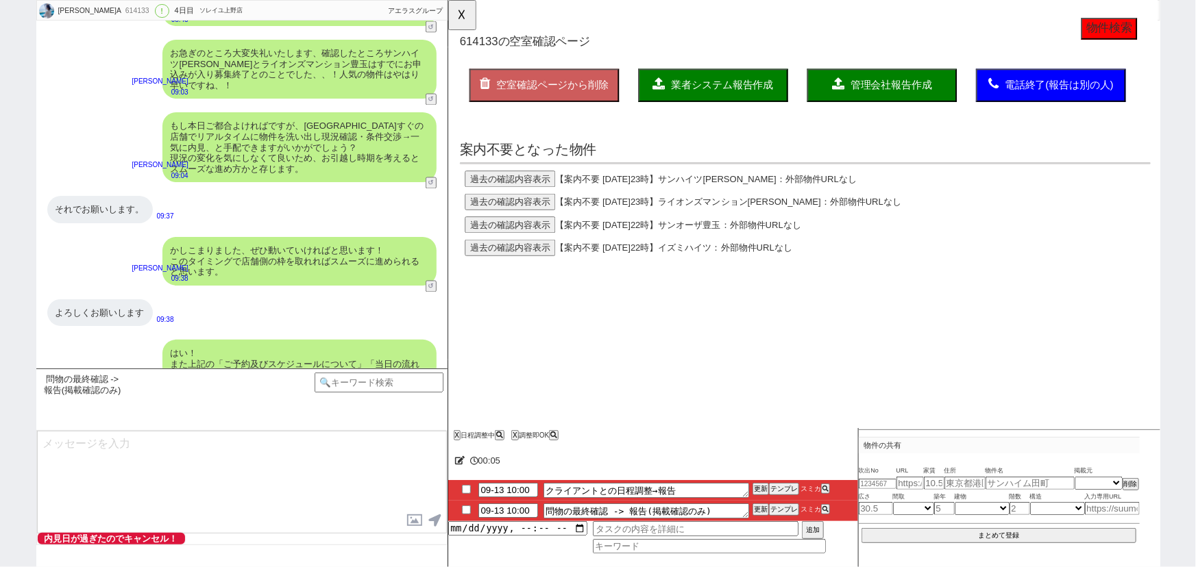
scroll to position [3904, 0]
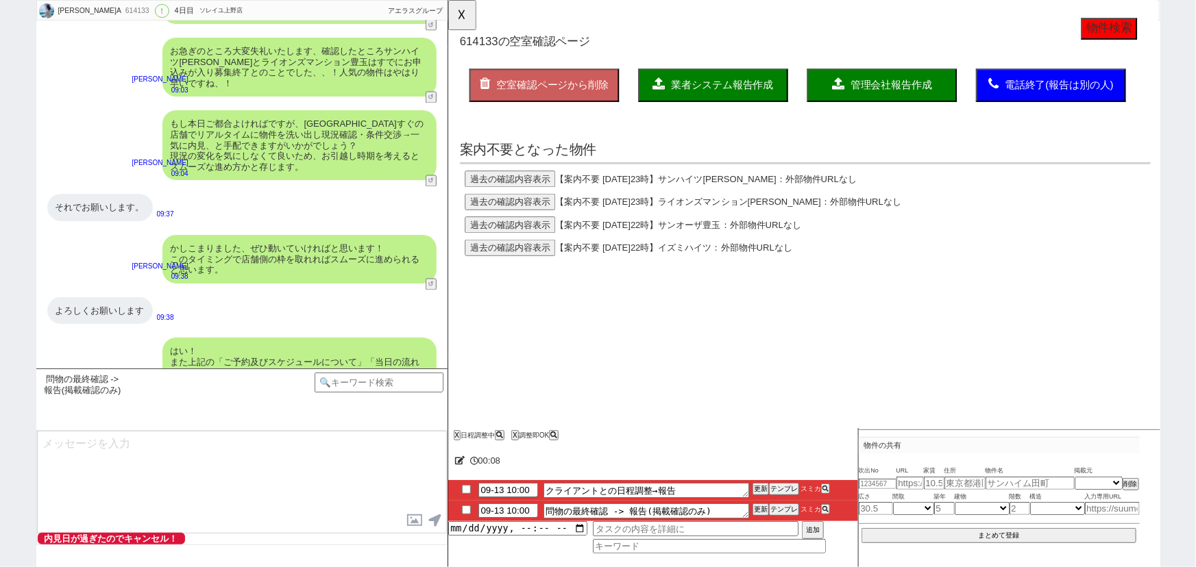
click at [459, 510] on input "checkbox" at bounding box center [466, 510] width 20 height 9
checkbox input "true"
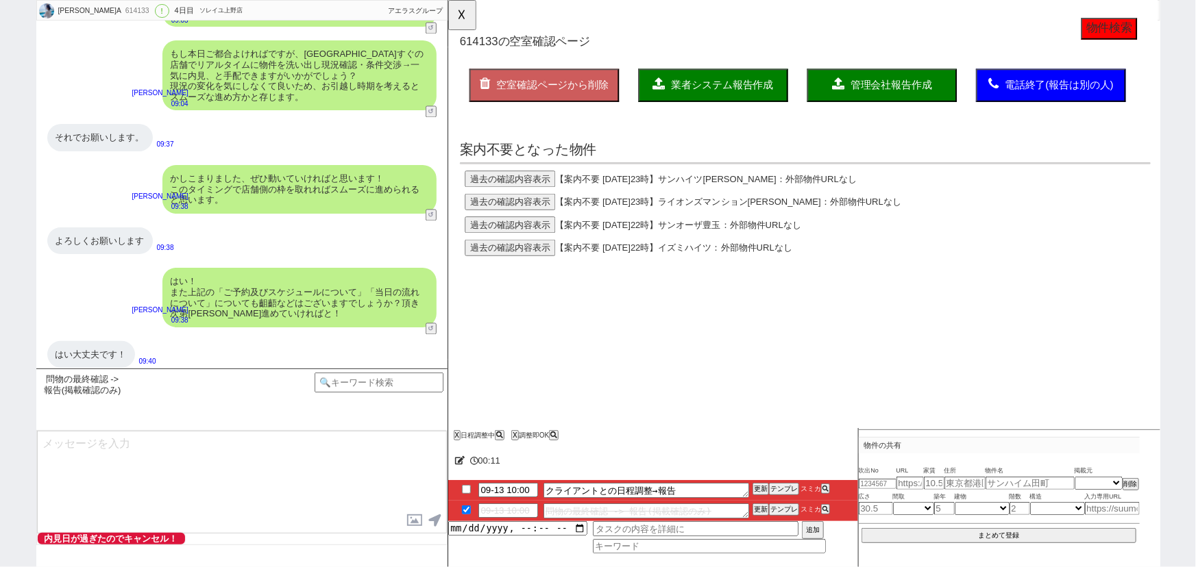
scroll to position [3920, 0]
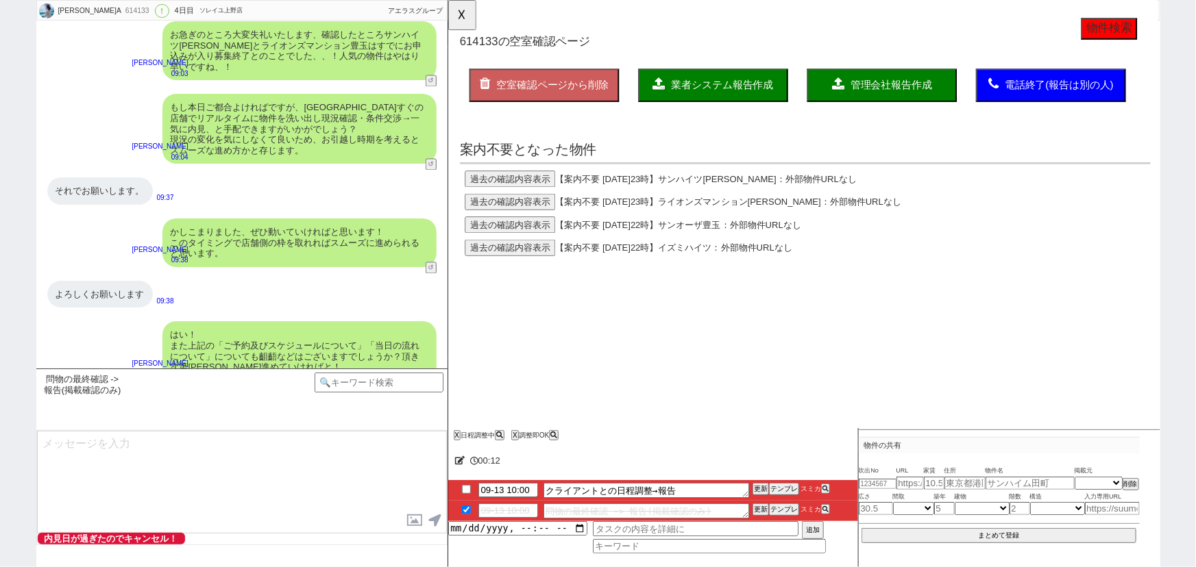
click at [317, 321] on div "はい！ また上記の「ご予約及びスケジュールについて」「当日の流れについて」についても齟齬などはございますでしょうか？頂き次第順次進めていければと！" at bounding box center [299, 350] width 274 height 59
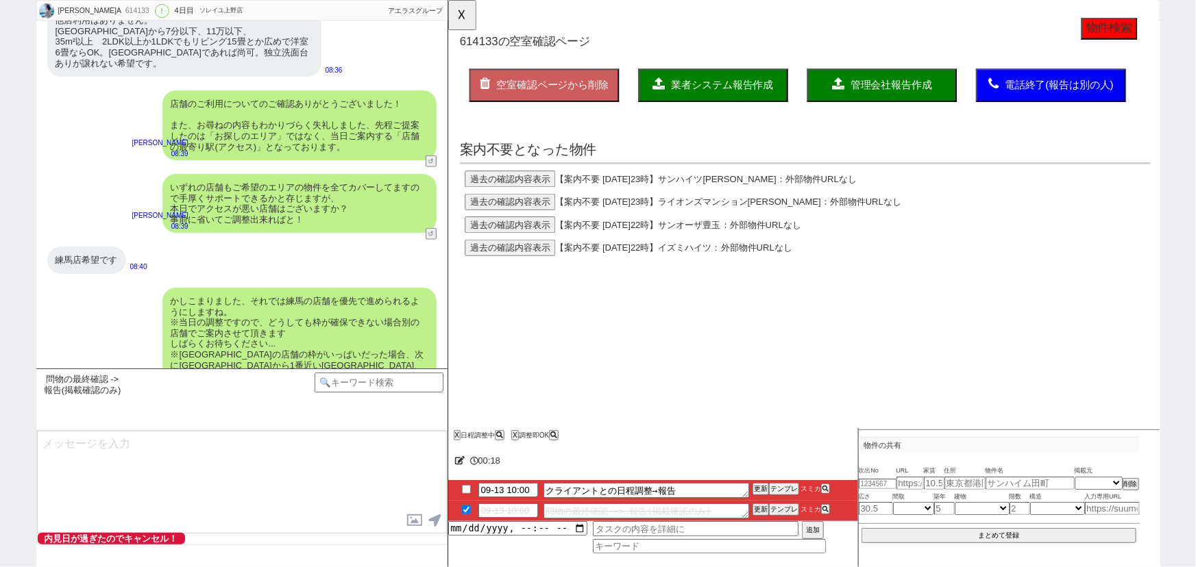
scroll to position [3244, 0]
click at [465, 25] on button "☓" at bounding box center [460, 13] width 25 height 27
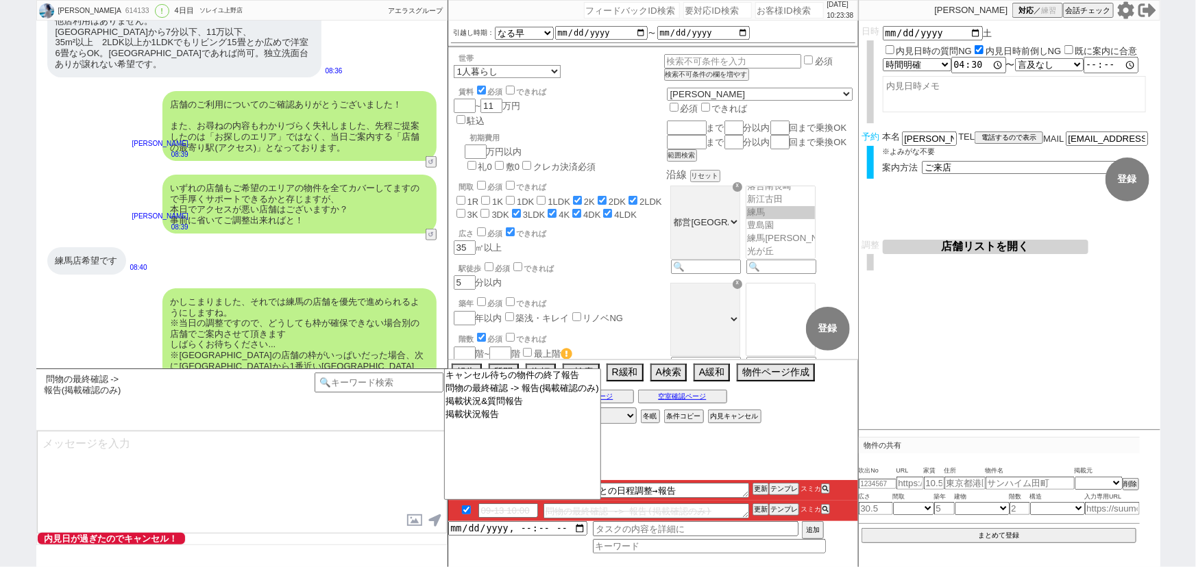
click at [961, 247] on button "店舗リストを開く" at bounding box center [986, 247] width 206 height 14
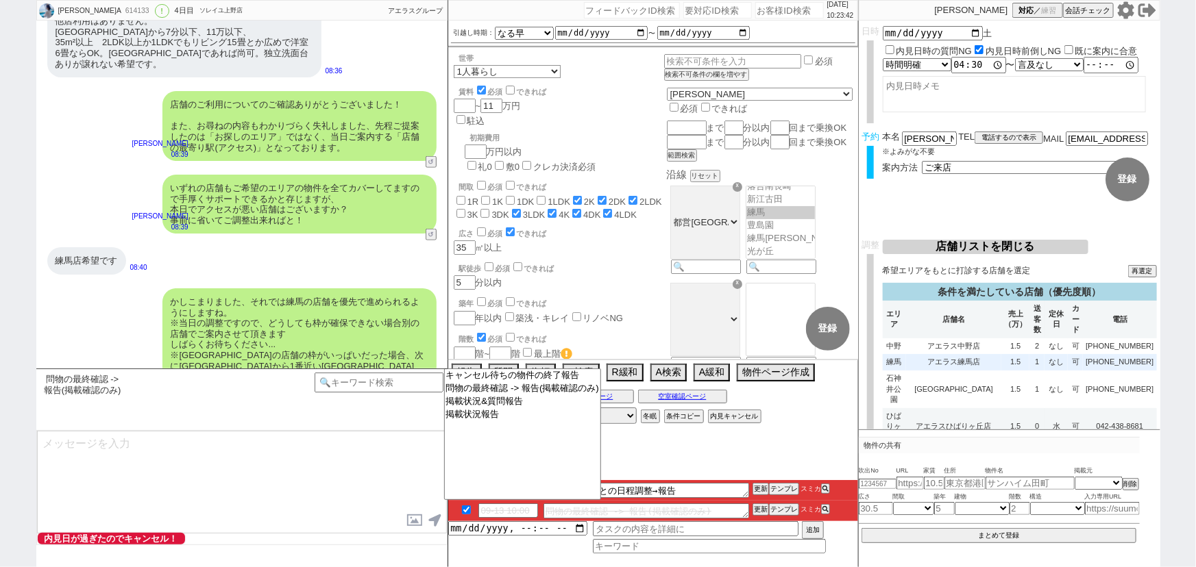
click at [1001, 368] on td "1.5" at bounding box center [1015, 362] width 28 height 16
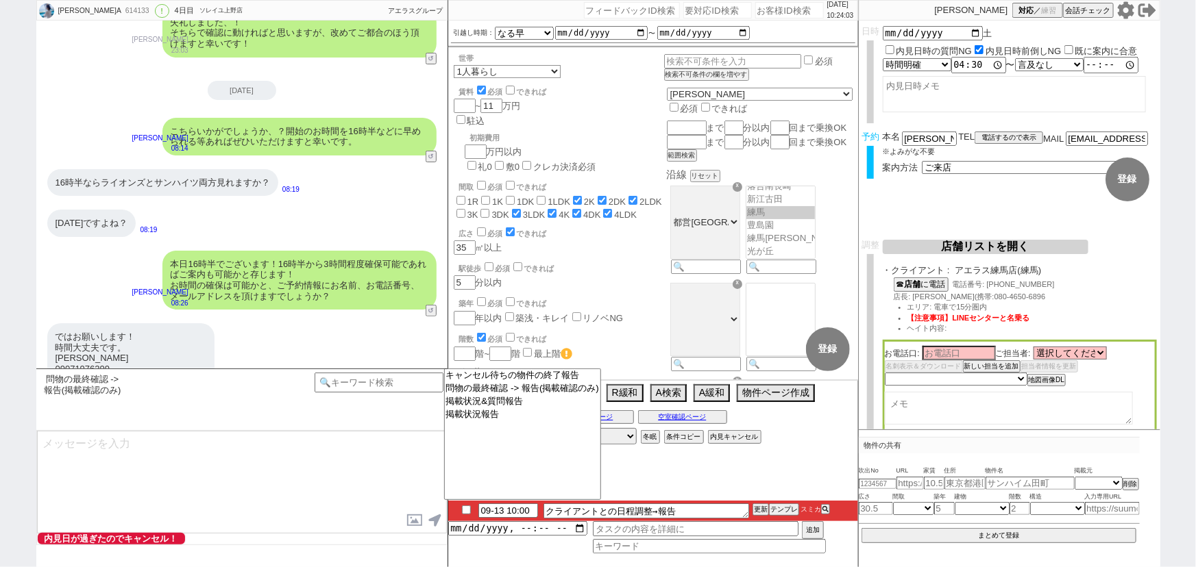
scroll to position [2707, 0]
click at [925, 278] on button "☎ 店舗 に電話" at bounding box center [920, 284] width 52 height 12
click at [1067, 350] on select "選択してください 本橋 一陽 鈴木 海 高見 竣 武田 浩司 金子 蓮 原 優太 三品 陽資 松岡 優明" at bounding box center [1069, 353] width 73 height 12
select select "419"
click at [1036, 348] on select "選択してください 本橋 一陽 鈴木 海 高見 竣 武田 浩司 金子 蓮 原 優太 三品 陽資 松岡 優明" at bounding box center [1069, 353] width 73 height 12
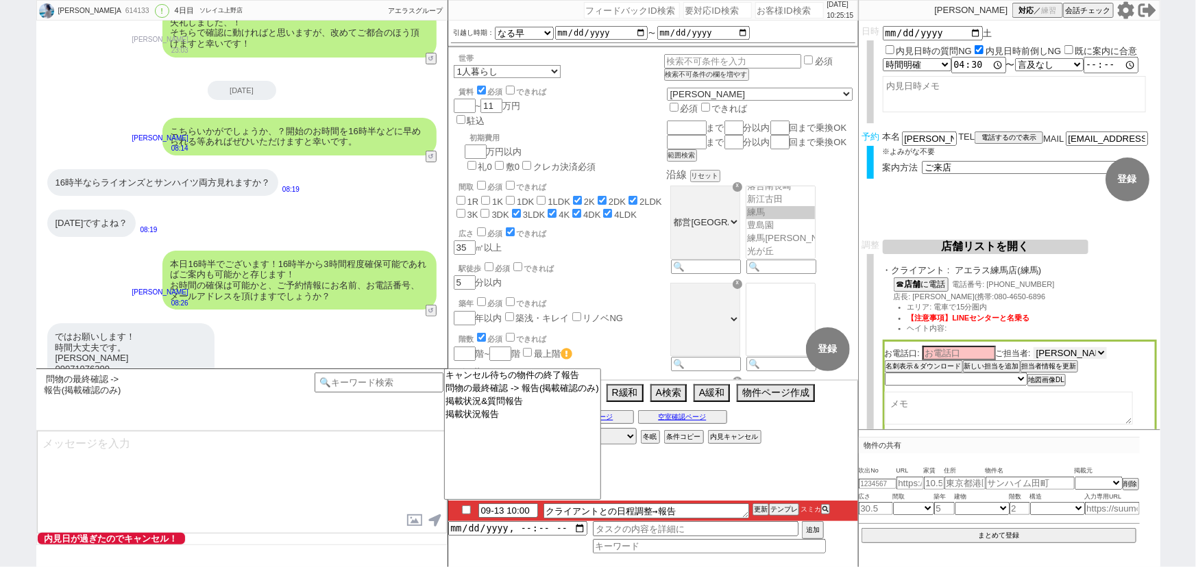
click at [1048, 349] on select "選択してください 本橋 一陽 鈴木 海 高見 竣 武田 浩司 金子 蓮 原 優太 三品 陽資 松岡 優明" at bounding box center [1069, 353] width 73 height 12
click at [962, 352] on input at bounding box center [958, 353] width 73 height 12
type input "平野"
click at [907, 379] on select "未定 希望で最短でOK 最短以外でOK 日程がNG(直近で別日提案可) 日程がNG(直近はNG) お客様ごとNG 折返し待ち 店舗が定休/終業後で連絡取れず" at bounding box center [955, 379] width 141 height 12
select select "5"
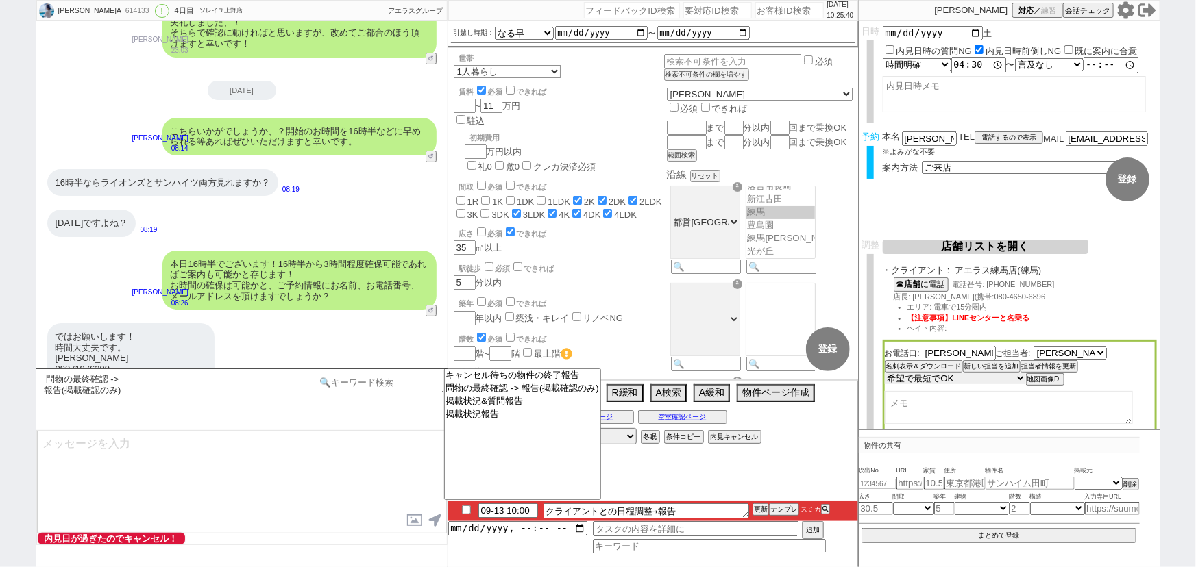
click at [885, 374] on select "未定 希望で最短でOK 最短以外でOK 日程がNG(直近で別日提案可) 日程がNG(直近はNG) お客様ごとNG 折返し待ち 店舗が定休/終業後で連絡取れず" at bounding box center [955, 379] width 141 height 12
select select "419"
select select "5"
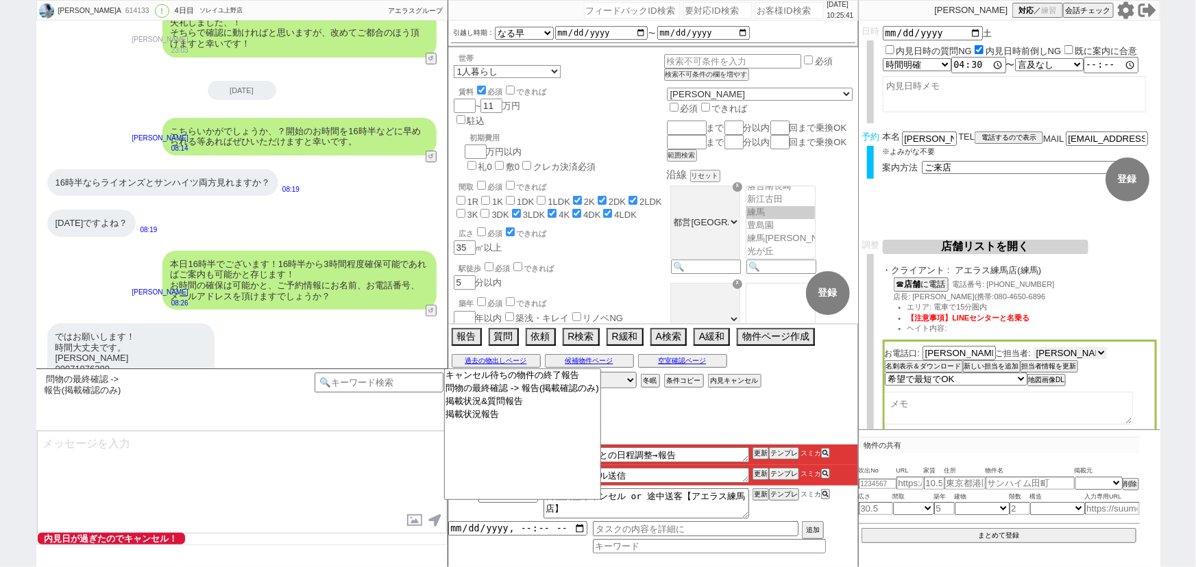
click at [1063, 352] on select "選択してください 本橋 一陽 鈴木 海 高見 竣 武田 浩司 金子 蓮 原 優太 三品 陽資 松岡 優明" at bounding box center [1069, 353] width 73 height 12
drag, startPoint x: 1018, startPoint y: 271, endPoint x: 959, endPoint y: 275, distance: 59.0
click at [959, 275] on span "アエラス練馬店(練馬)" at bounding box center [1055, 270] width 201 height 11
copy span "アエラス練馬店"
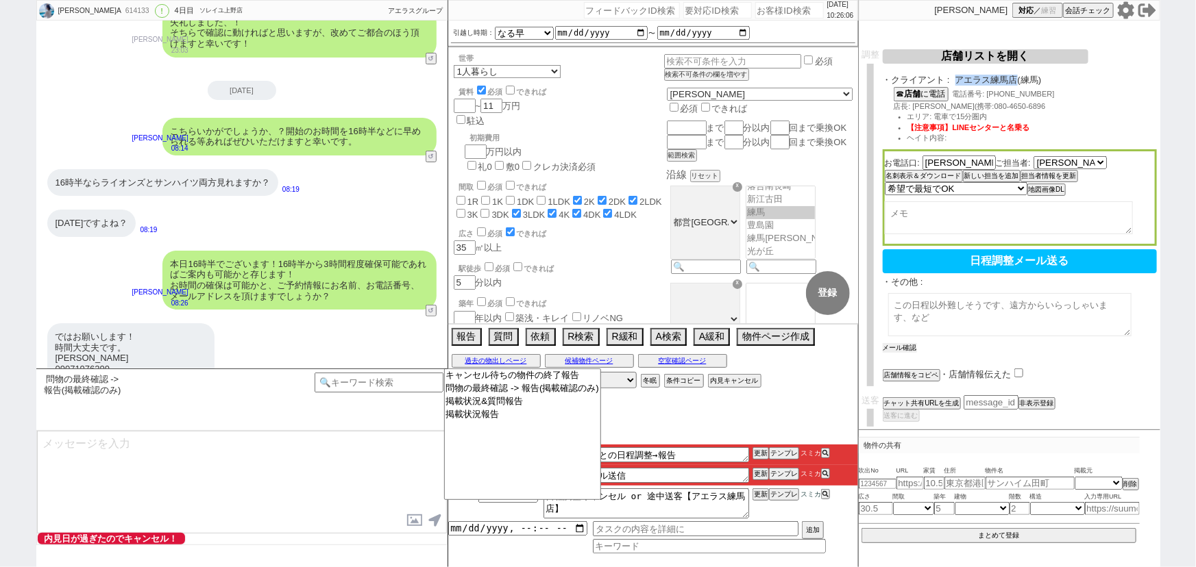
scroll to position [188, 0]
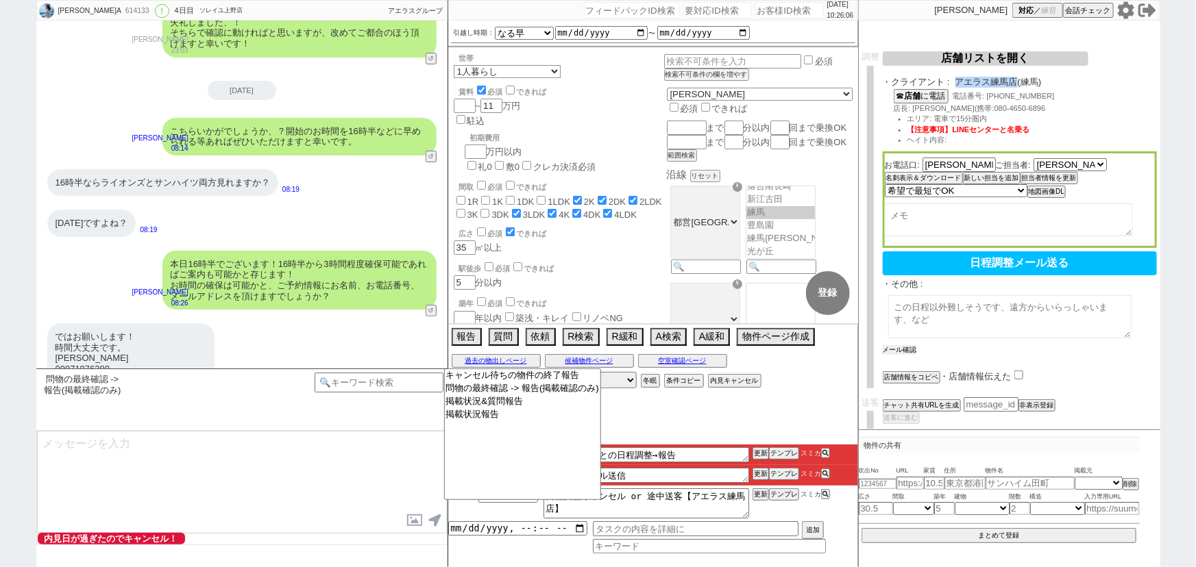
click at [909, 345] on button "メール確認" at bounding box center [900, 350] width 34 height 10
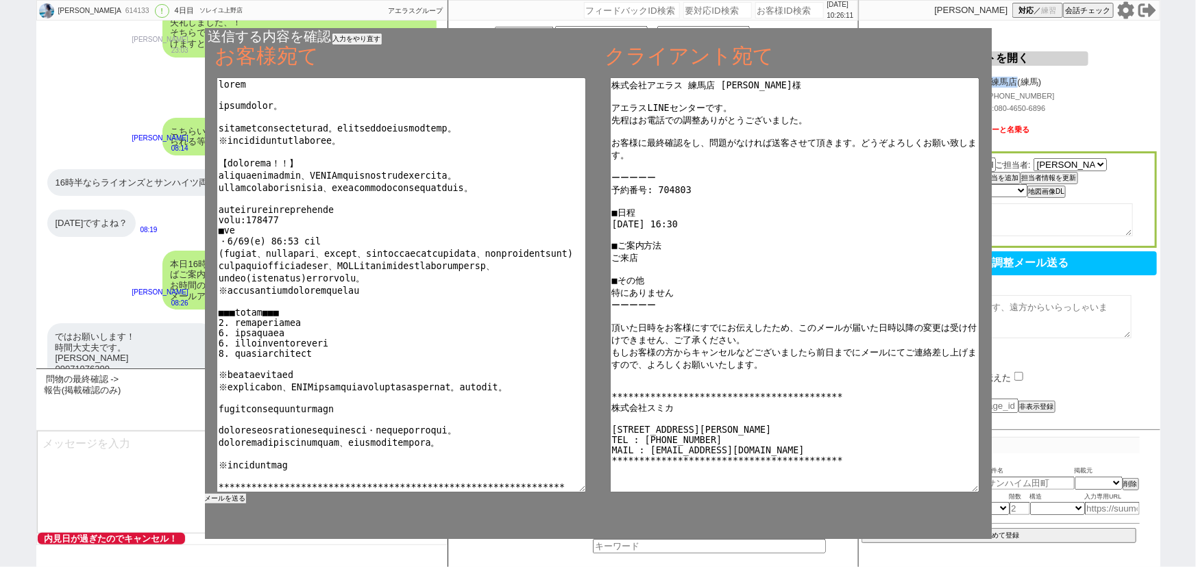
click at [232, 498] on button "メールを送る" at bounding box center [225, 499] width 41 height 10
checkbox input "true"
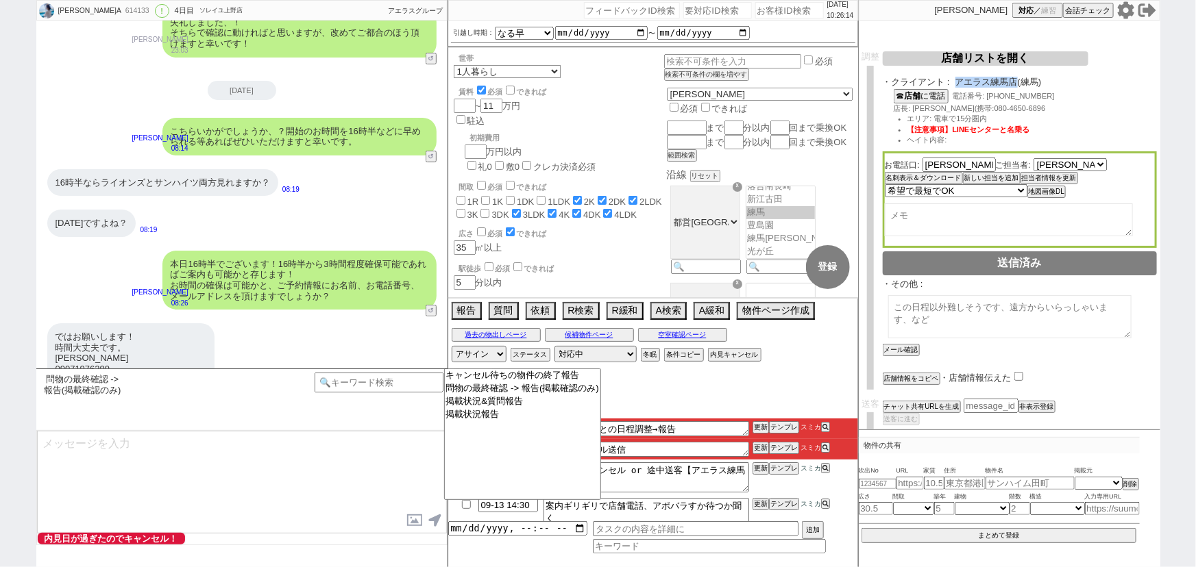
scroll to position [0, 0]
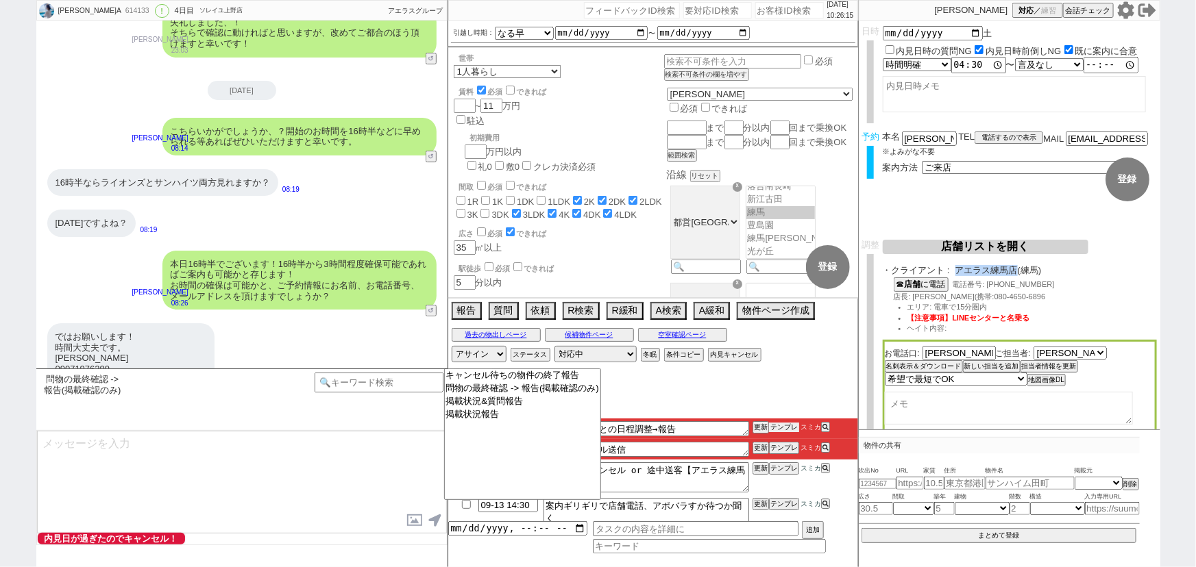
click at [787, 426] on button "テンプレ" at bounding box center [784, 428] width 30 height 10
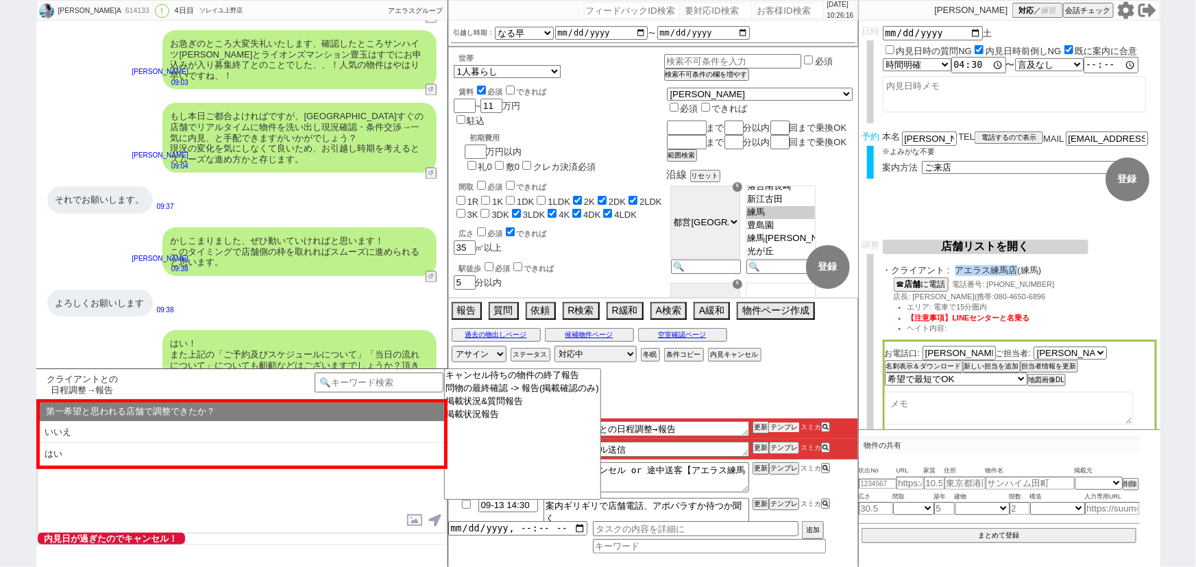
scroll to position [4031, 0]
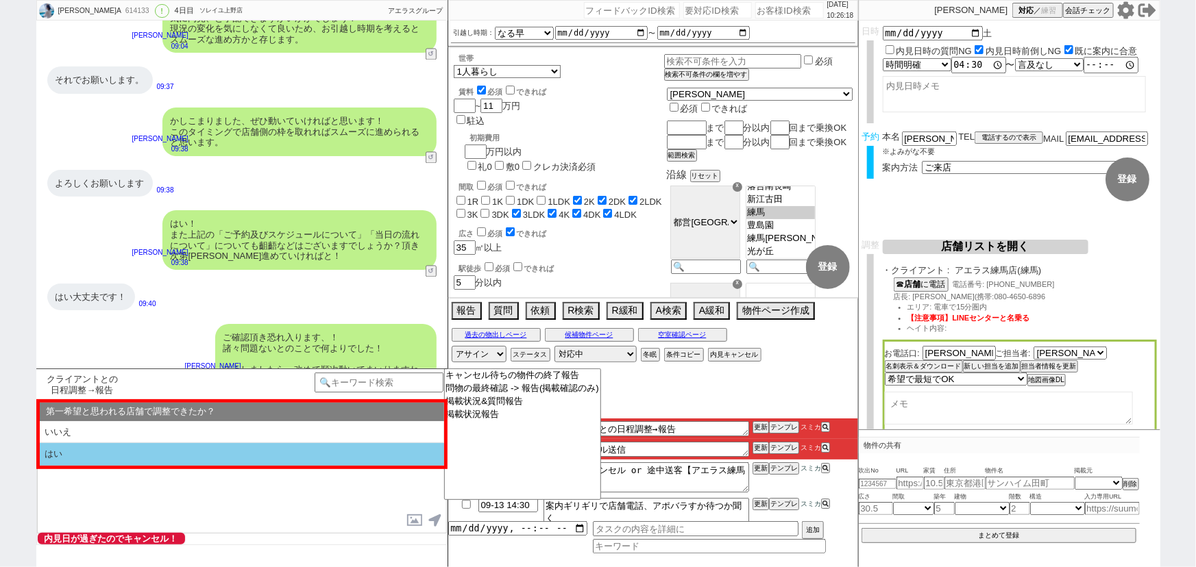
click at [124, 459] on li "はい" at bounding box center [242, 454] width 404 height 23
click at [124, 459] on li "近い" at bounding box center [242, 454] width 404 height 23
select select "はい"
select select "近い"
click at [96, 455] on li "本日すでに報告済み" at bounding box center [242, 454] width 404 height 23
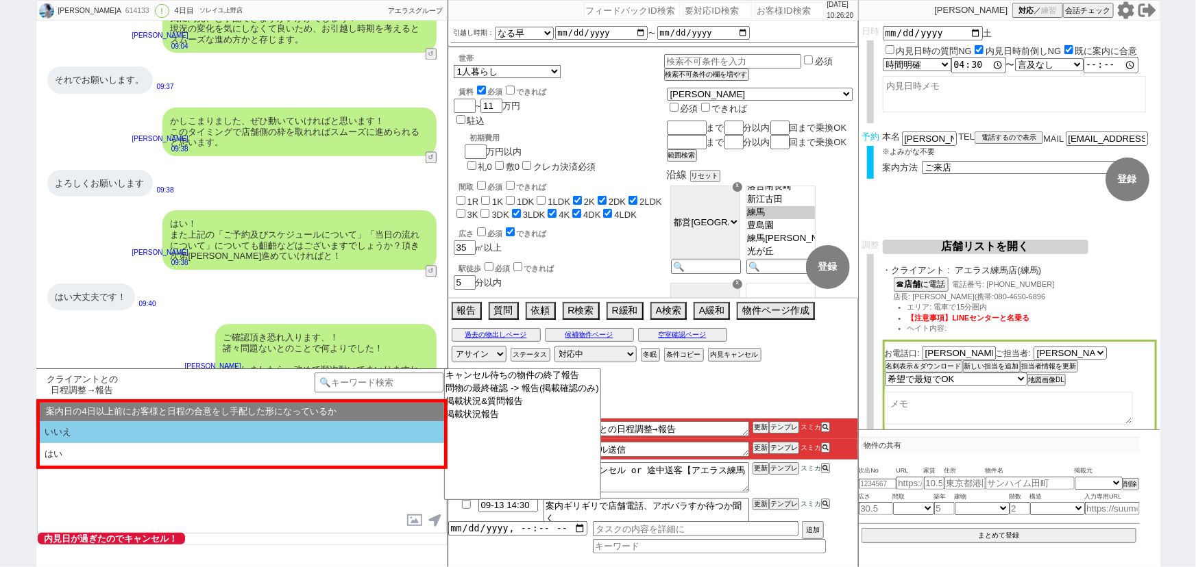
click at [115, 430] on li "いいえ" at bounding box center [242, 432] width 404 height 23
select select "はい"
select select "近い"
select select "本日すでに報告済み"
select select "いいえ"
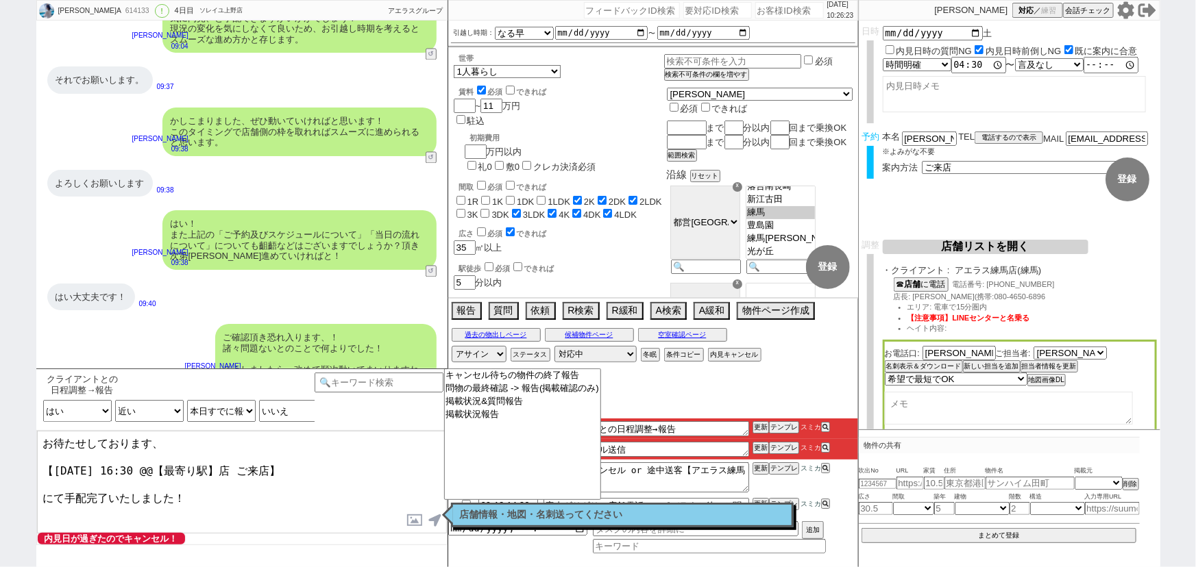
click at [92, 465] on textarea "お待たせしております、 【9月13日(土) 16:30 @@【最寄り駅】店 ご来店】 にて手配完了いたしました！" at bounding box center [242, 482] width 410 height 103
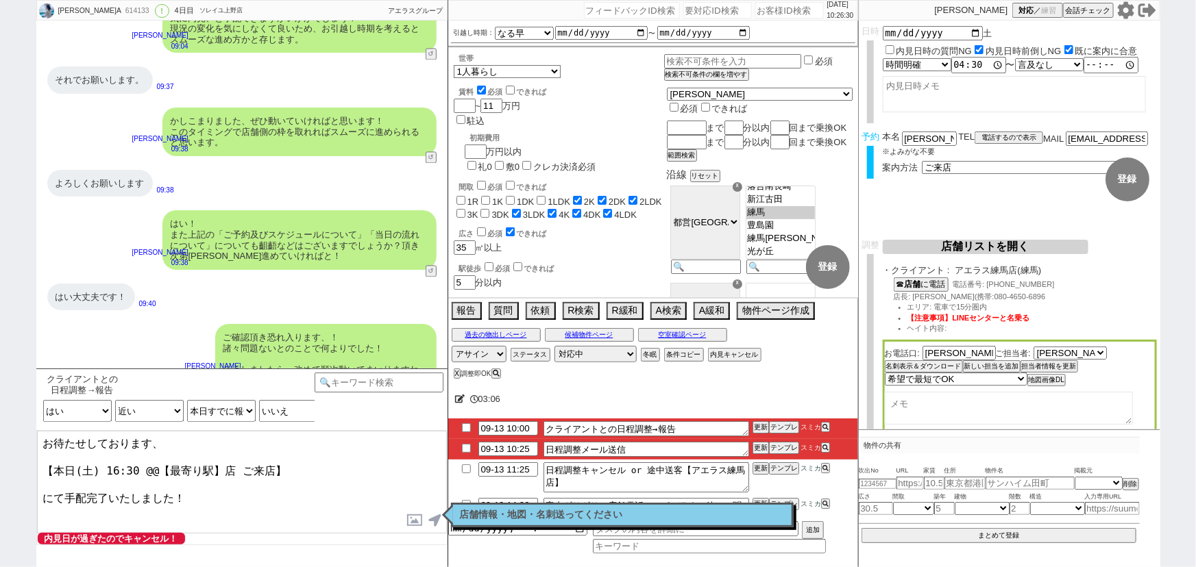
drag, startPoint x: 212, startPoint y: 463, endPoint x: 137, endPoint y: 461, distance: 75.4
click at [137, 461] on textarea "お待たせしております、 【本日(土) 16:30 @@【最寄り駅】店 ご来店】 にて手配完了いたしました！" at bounding box center [242, 482] width 410 height 103
type textarea "お待たせしております、 【本日(土) 16:30 練馬店 ご来店】 にて手配完了いたしました！"
checkbox input "true"
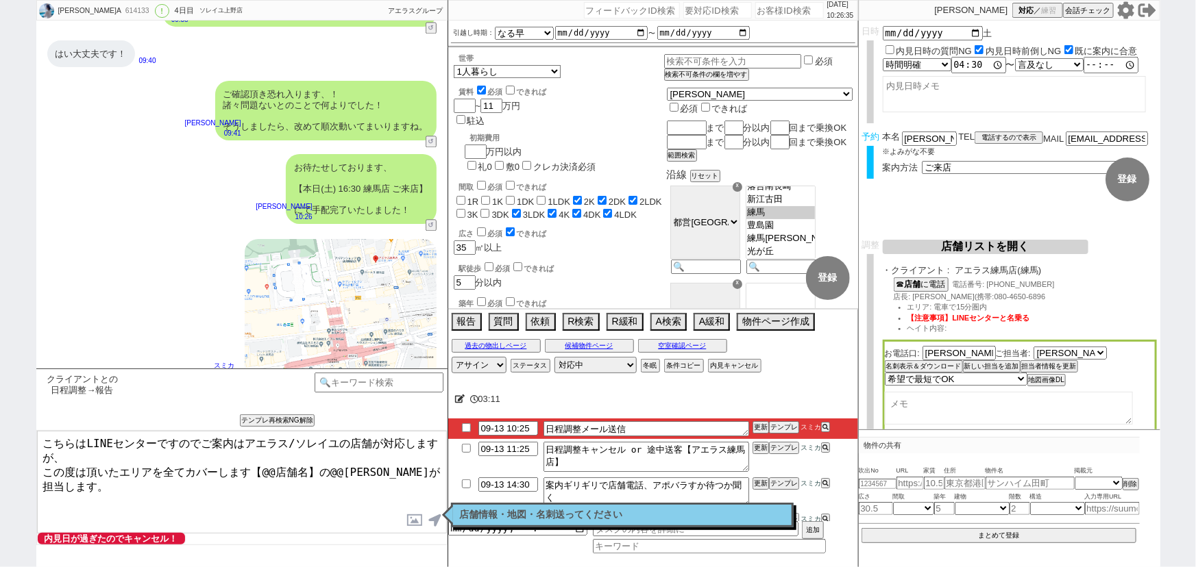
scroll to position [191, 0]
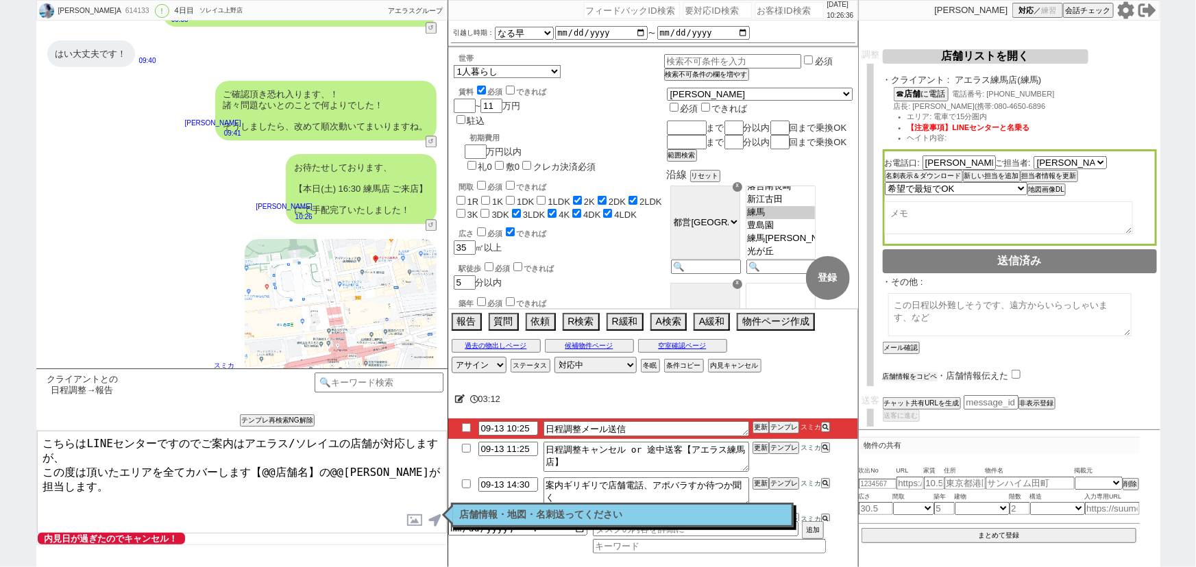
click at [930, 372] on button "店舗情報をコピペ" at bounding box center [910, 377] width 55 height 10
type textarea "こちらはLINEセンターですのでご案内はアエラス/ソレイユの店舗が対応しますが、 この度は頂いたエリアを全てカバーします【@@店舗名】の@@大竹が担当します。…"
click at [1017, 371] on input "checkbox" at bounding box center [1018, 375] width 9 height 9
checkbox input "true"
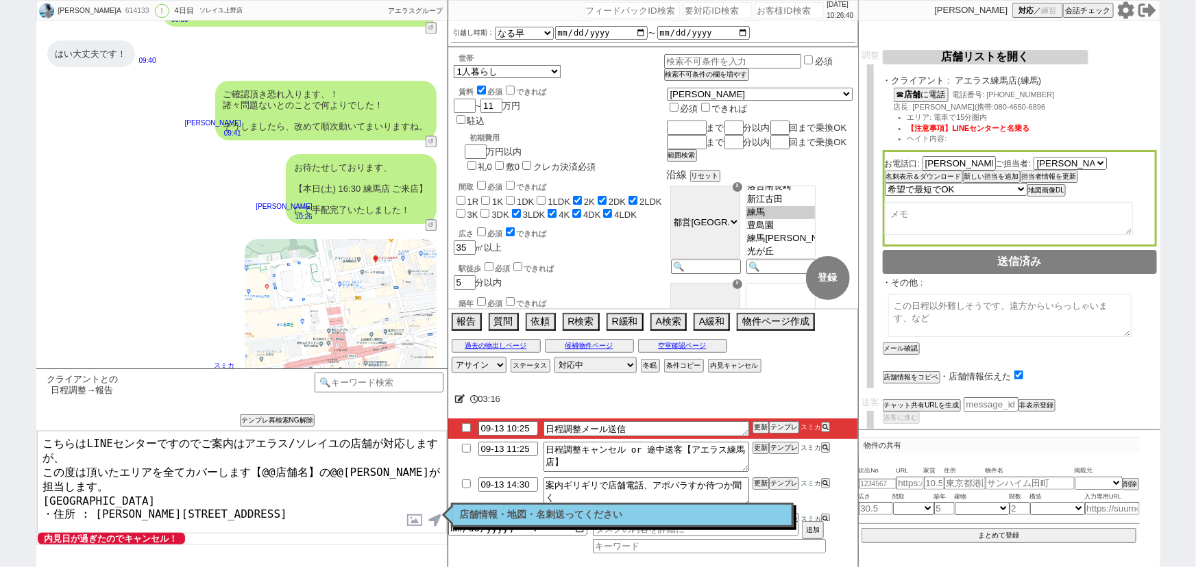
drag, startPoint x: 41, startPoint y: 475, endPoint x: 123, endPoint y: 469, distance: 82.4
click at [123, 469] on textarea "こちらはLINEセンターですのでご案内はアエラス/ソレイユの店舗が対応しますが、 この度は頂いたエリアを全てカバーします【@@店舗名】の@@大竹が担当します。…" at bounding box center [242, 482] width 410 height 103
drag, startPoint x: 304, startPoint y: 461, endPoint x: 263, endPoint y: 461, distance: 41.1
click at [263, 461] on textarea "こちらはLINEセンターですのでご案内はアエラス/ソレイユの店舗が対応しますが、 この度は頂いたエリアを全てカバーします【@@店舗名】の@@大竹が担当します。…" at bounding box center [242, 482] width 410 height 103
paste textarea "アエラス練馬店"
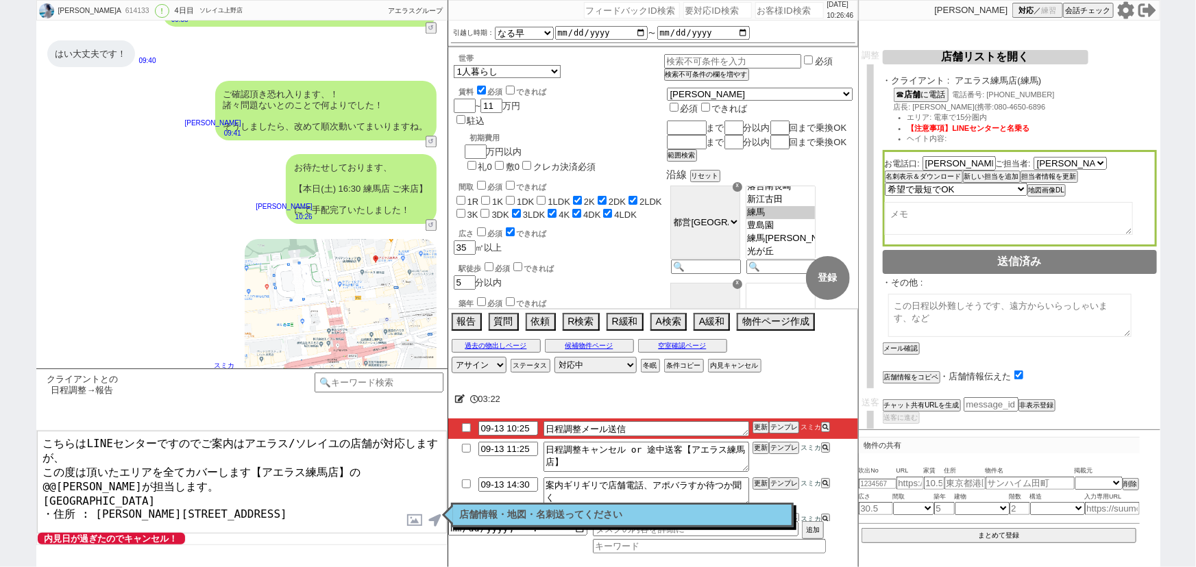
drag, startPoint x: 395, startPoint y: 462, endPoint x: 363, endPoint y: 465, distance: 31.7
click at [363, 465] on textarea "こちらはLINEセンターですのでご案内はアエラス/ソレイユの店舗が対応しますが、 この度は頂いたエリアを全てカバーします【アエラス練馬店】の@@大竹が担当しま…" at bounding box center [242, 482] width 410 height 103
type textarea "こちらはLINEセンターですのでご案内はアエラス/ソレイユの店舗が対応しますが、 この度は頂いたエリアを全てカバーします【アエラス練馬店】の本橋が担当します。…"
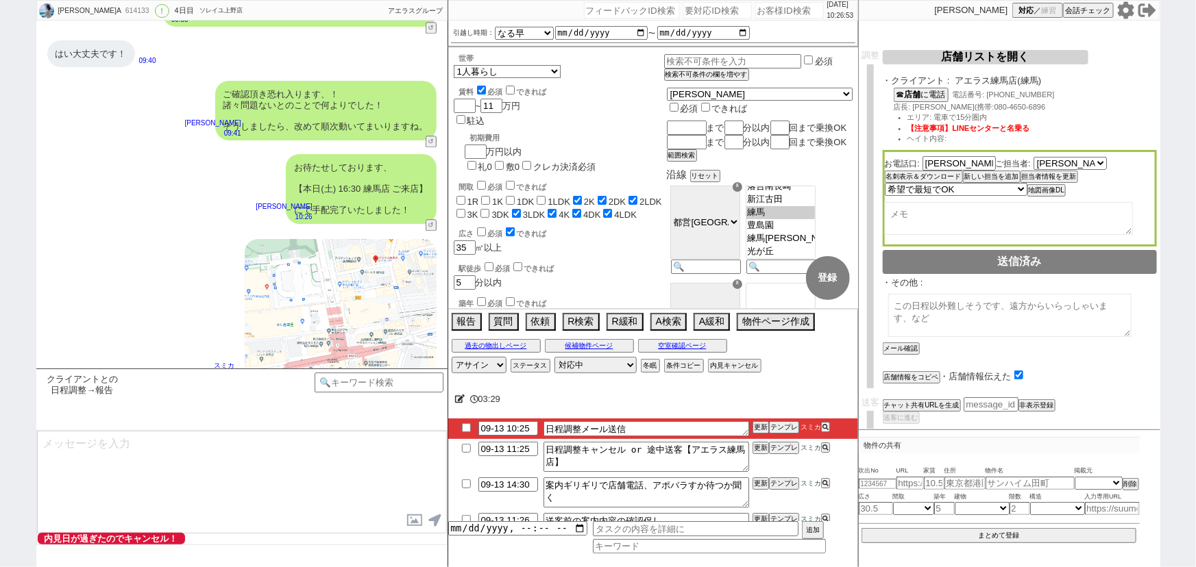
scroll to position [4379, 0]
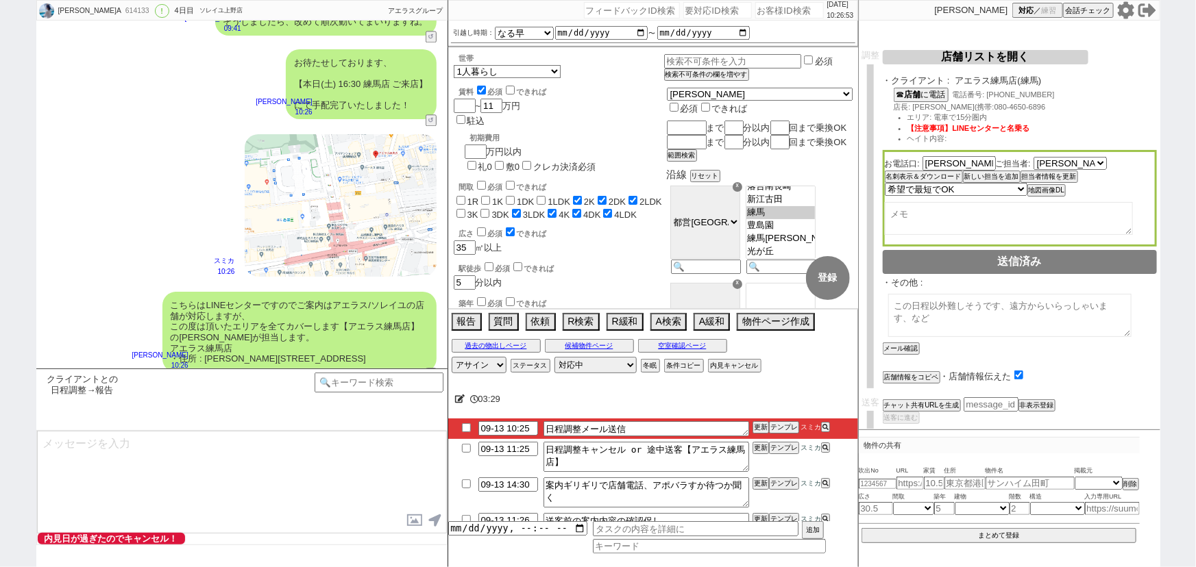
type textarea "また、今回お繋ぎできたアエラス練馬店ですが、 都内で60店舗以上を展開するアエラスグループの店舗でして、「総合仲介」でSUUMO等はもちろん他社物件もすべてご…"
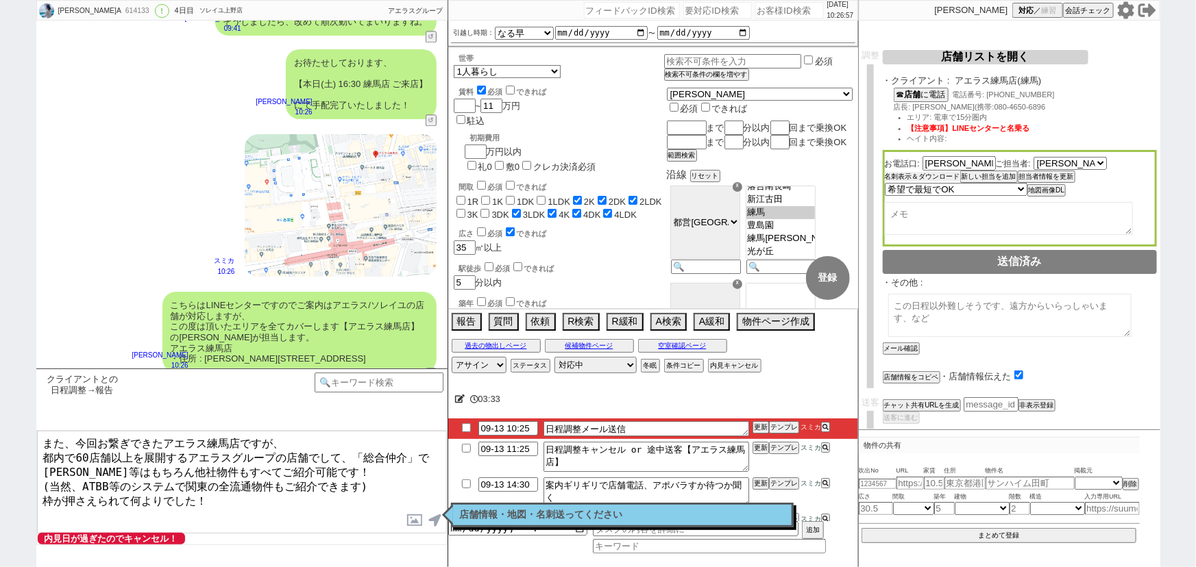
click at [922, 173] on button "名刺表示＆ダウンロード" at bounding box center [922, 177] width 75 height 10
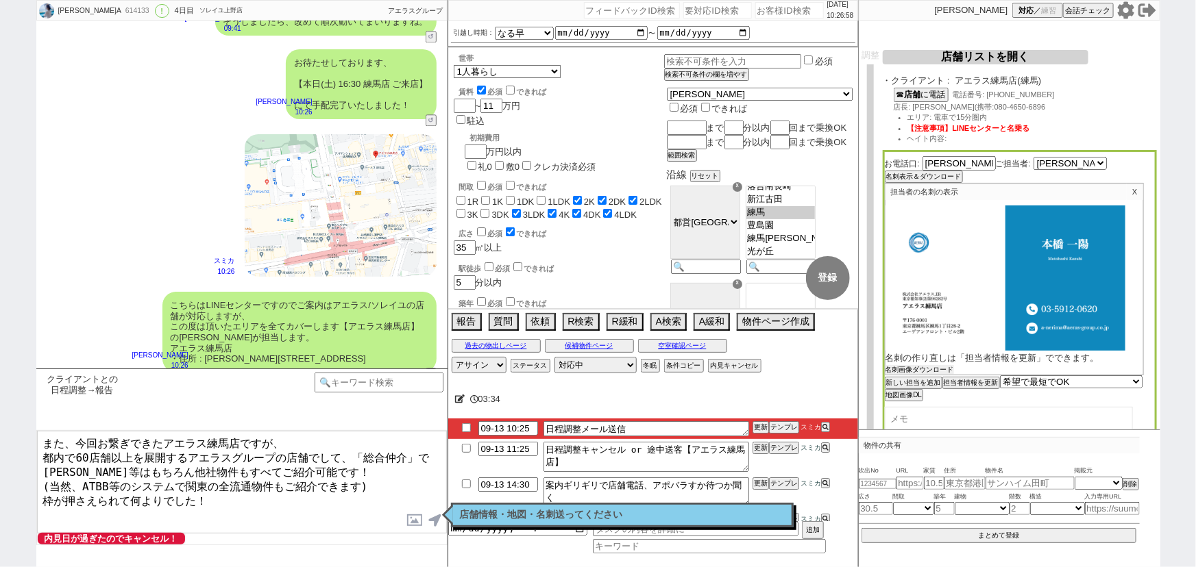
click at [901, 367] on button "名刺画像ダウンロード" at bounding box center [919, 370] width 69 height 10
click at [406, 522] on label at bounding box center [415, 520] width 22 height 25
click at [0, 0] on input "file" at bounding box center [0, 0] width 0 height 0
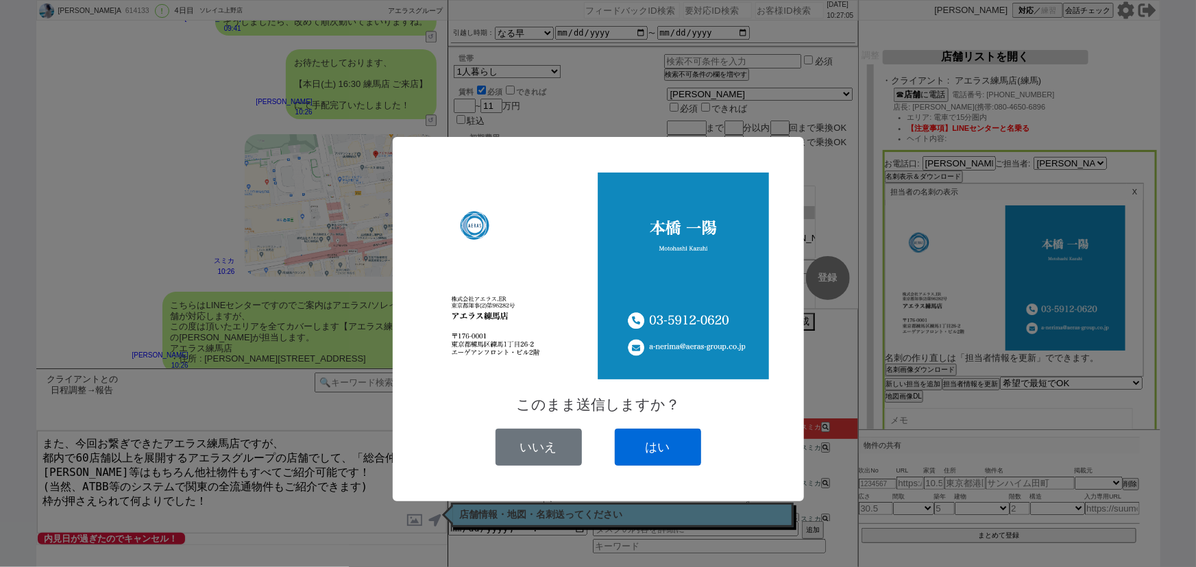
click at [671, 445] on button "はい" at bounding box center [658, 447] width 86 height 37
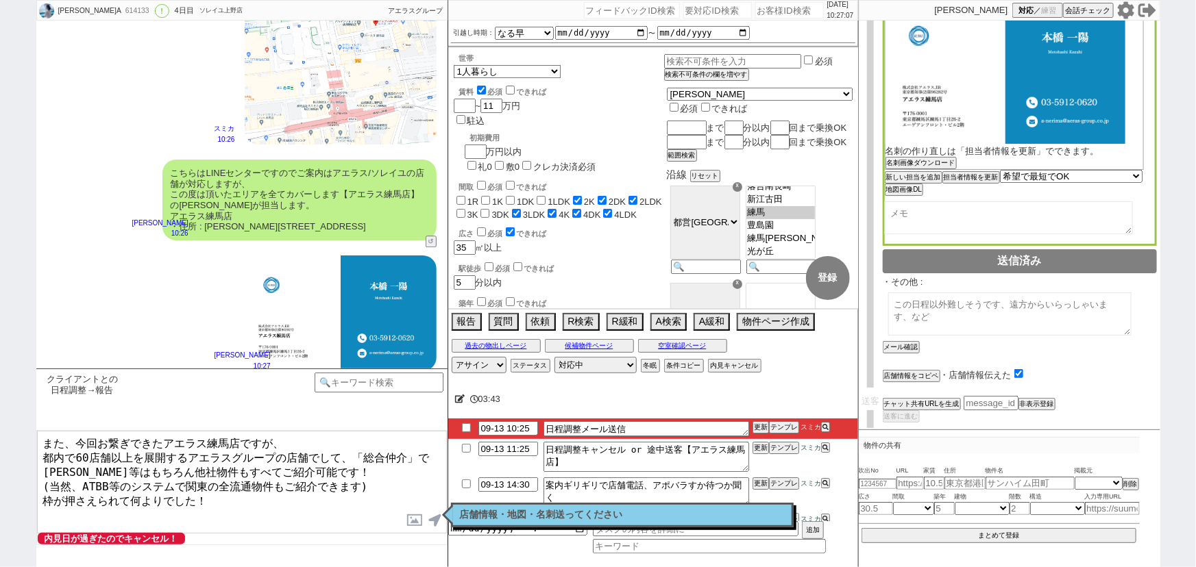
scroll to position [0, 0]
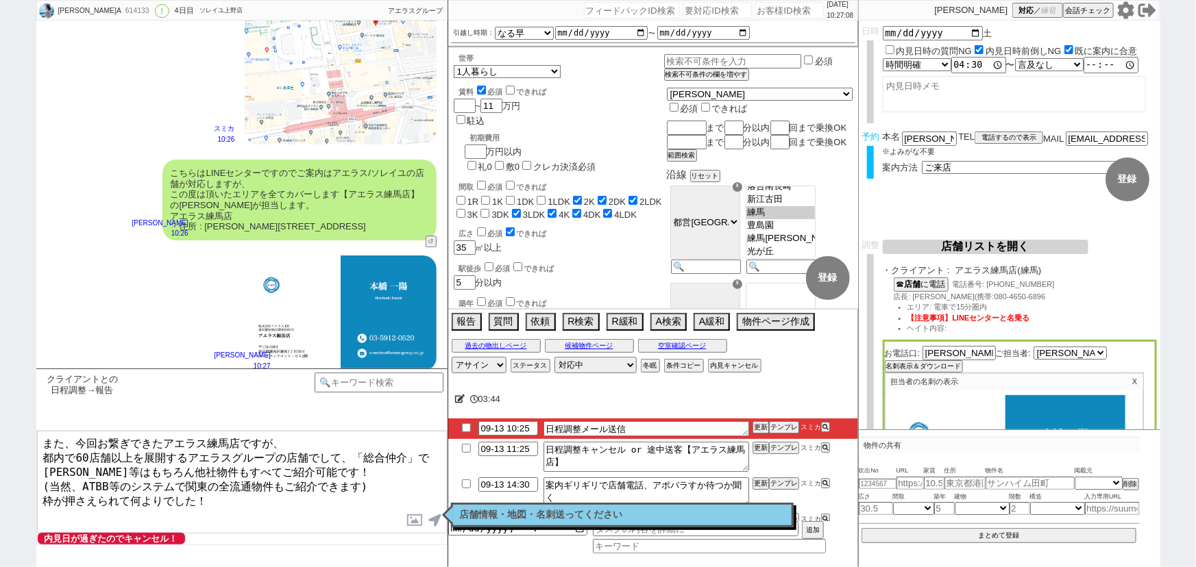
click at [320, 467] on textarea "また、今回お繋ぎできたアエラス練馬店ですが、 都内で60店舗以上を展開するアエラスグループの店舗でして、「総合仲介」でSUUMO等はもちろん他社物件もすべてご…" at bounding box center [242, 482] width 410 height 103
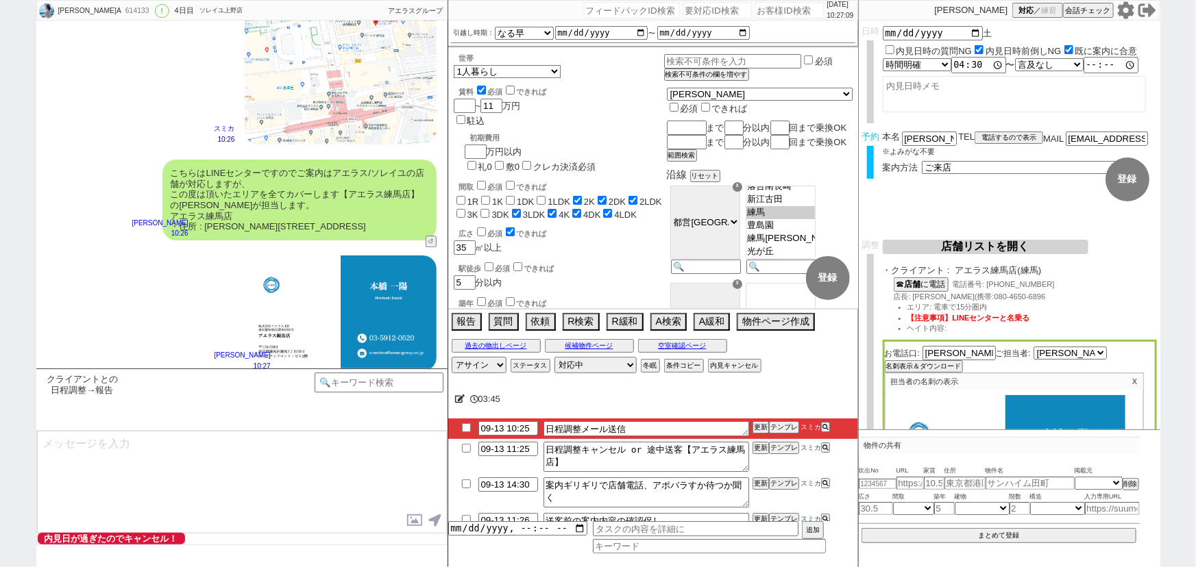
scroll to position [4617, 0]
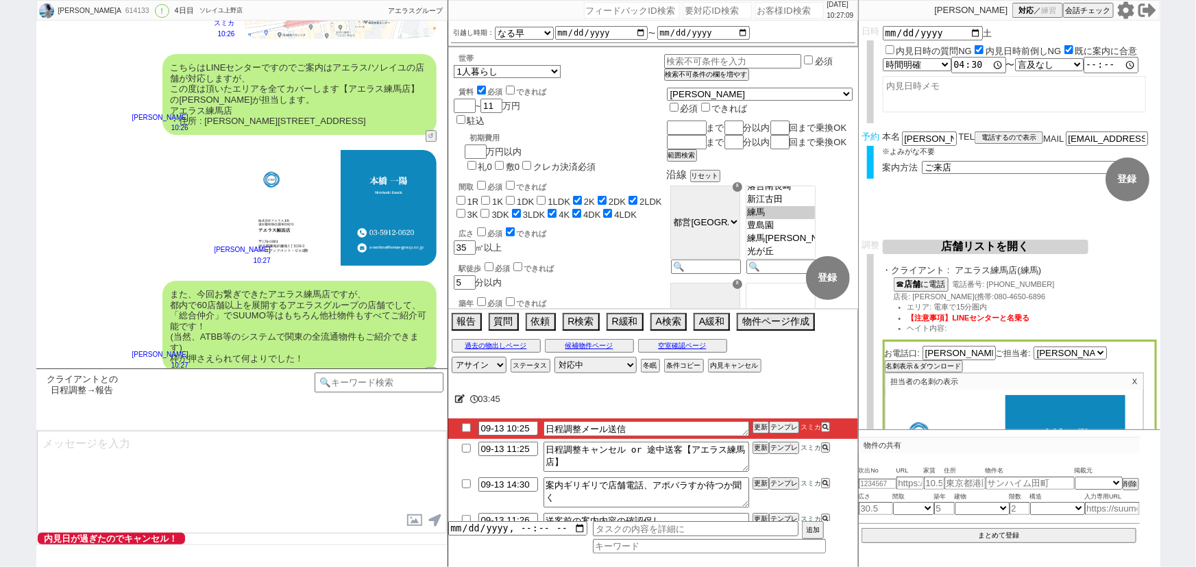
type textarea "最後に手配内容の方メールの方にお送りしておきますね。 それでは、本日はよろしくお願いいたします！ ※お時間迫っており引き継ぎは致しますが、ご案内に関しましても…"
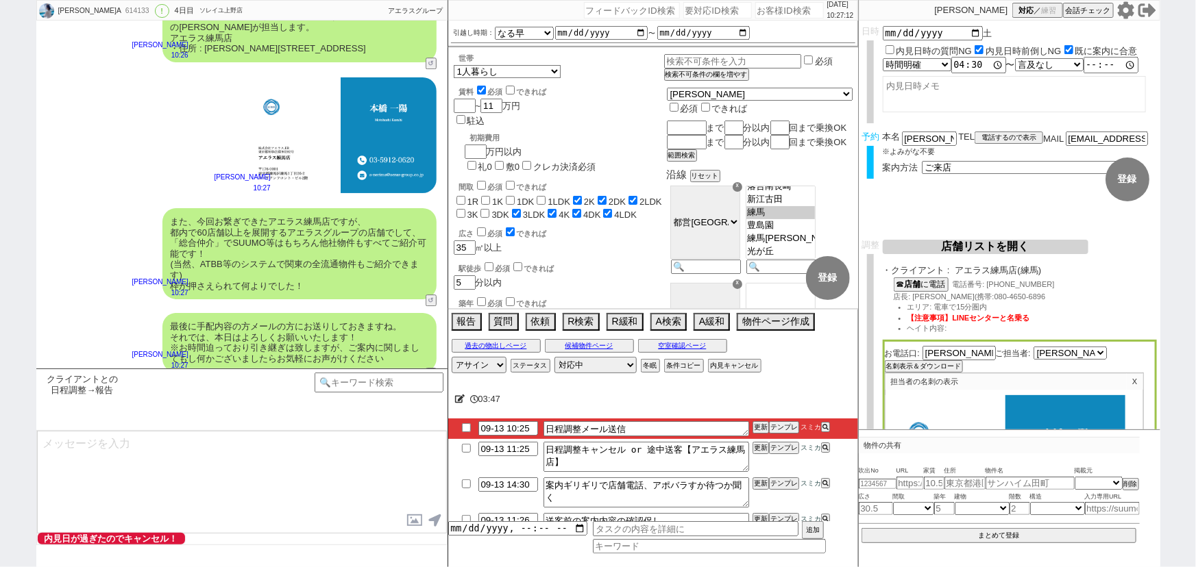
type textarea "■■■ご案内の流れ■■■ 1. 担当から詳細なヒアリング 2. 最新物件の洗い出し 3. 事前の物件含め、最新状況を直接確認 4. 募集中のものをまとめて内見…"
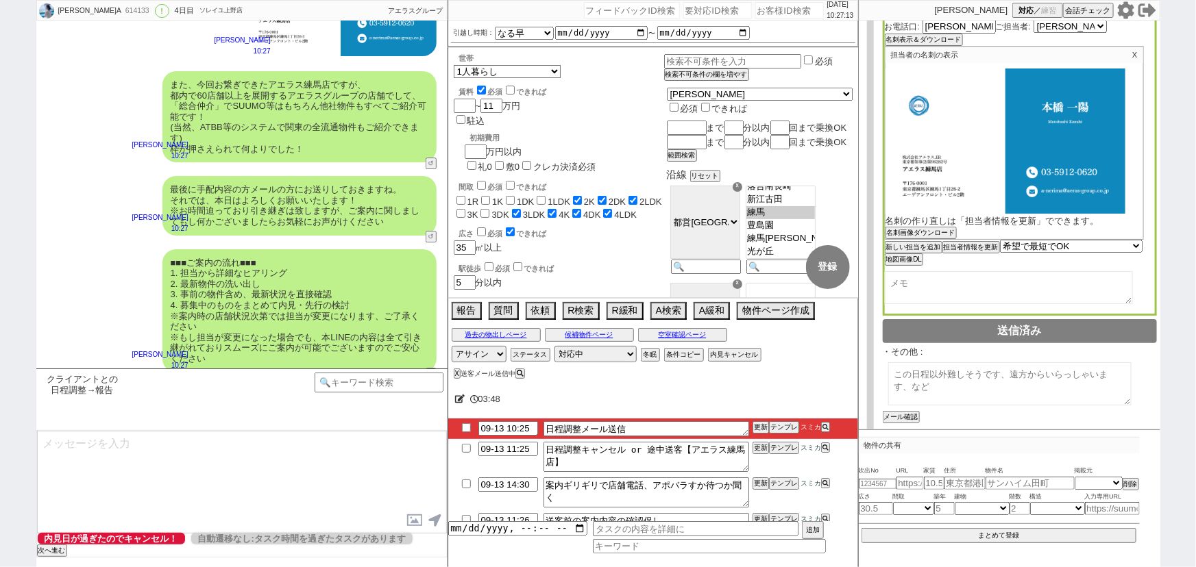
scroll to position [397, 0]
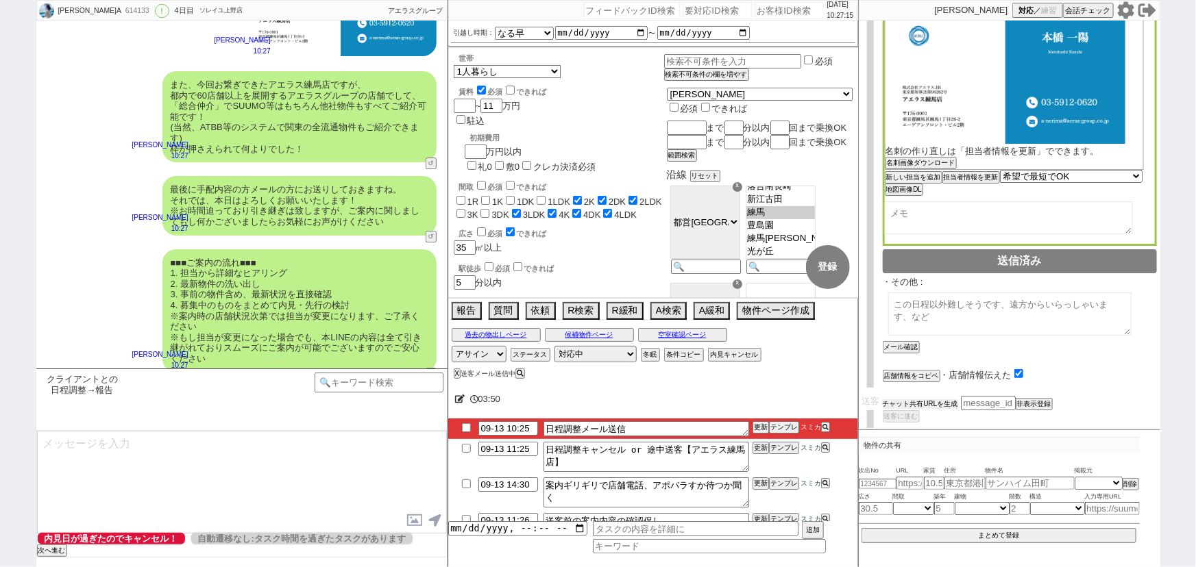
click at [924, 400] on button "チャット共有URLを生成" at bounding box center [920, 405] width 75 height 10
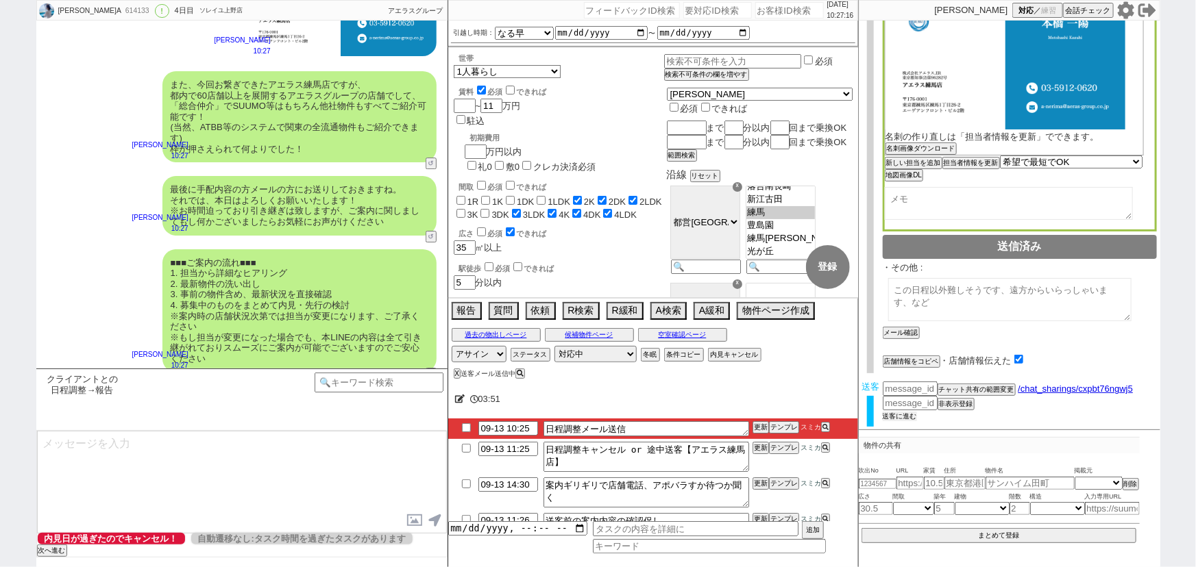
click at [911, 412] on button "送客に進む" at bounding box center [900, 417] width 34 height 10
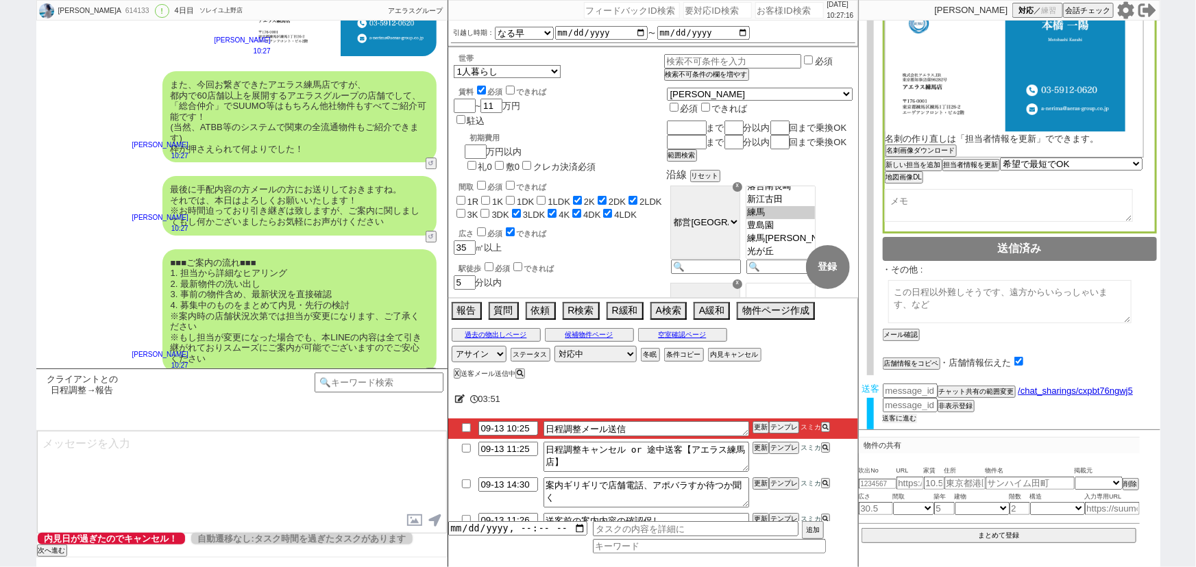
scroll to position [548, 0]
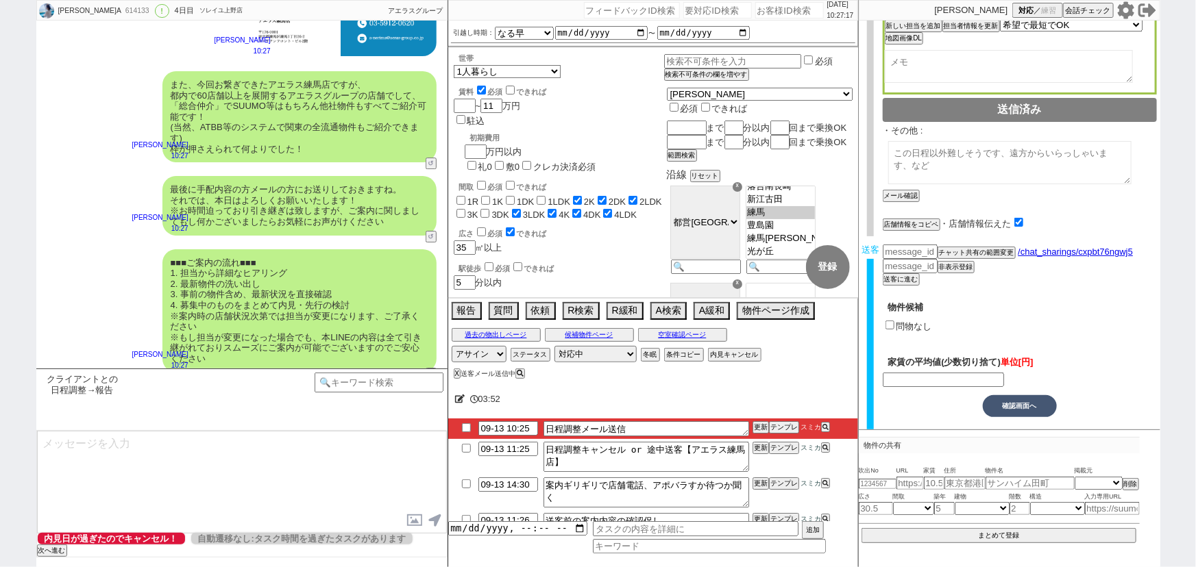
click at [888, 321] on input "問物なし" at bounding box center [889, 325] width 9 height 9
checkbox input "true"
type input "110000"
click at [1021, 400] on button "確認画面へ" at bounding box center [1020, 406] width 74 height 22
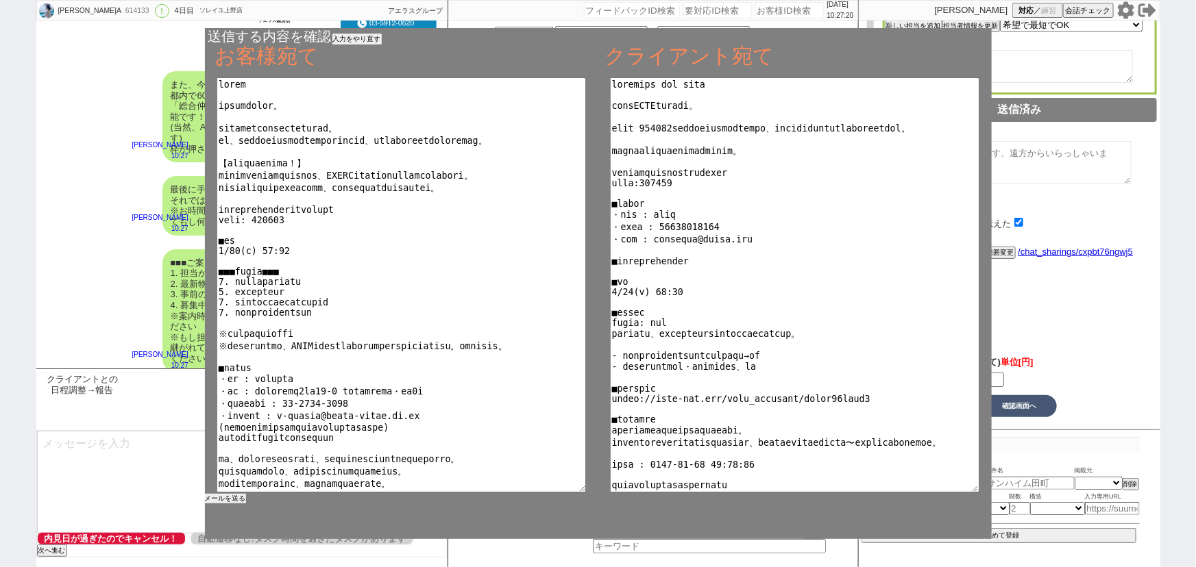
click at [235, 498] on button "メールを送る" at bounding box center [225, 499] width 41 height 10
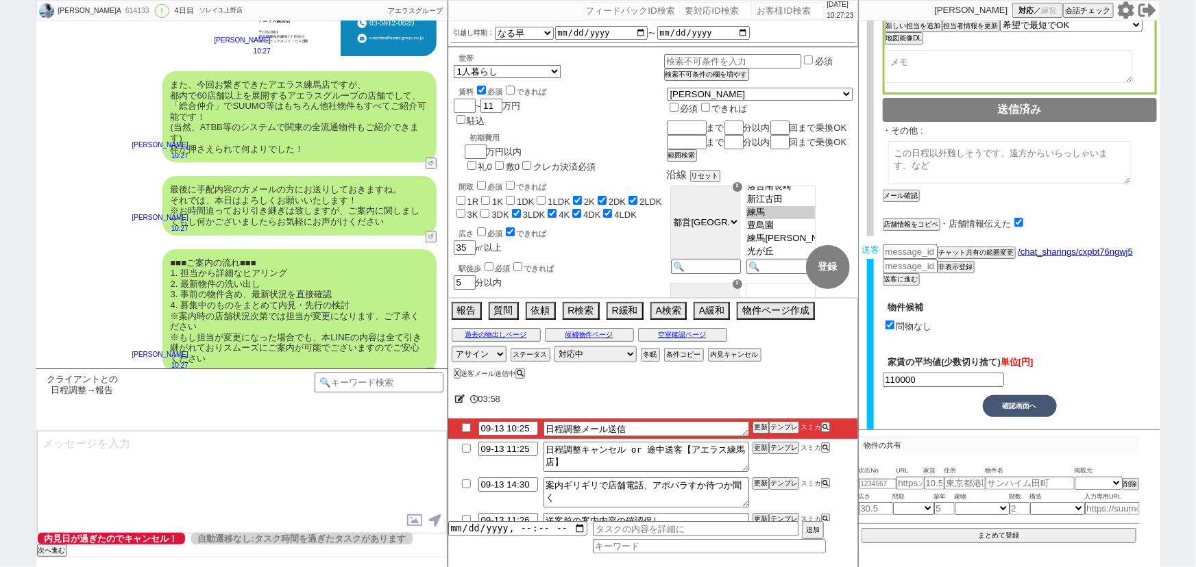
scroll to position [29, 0]
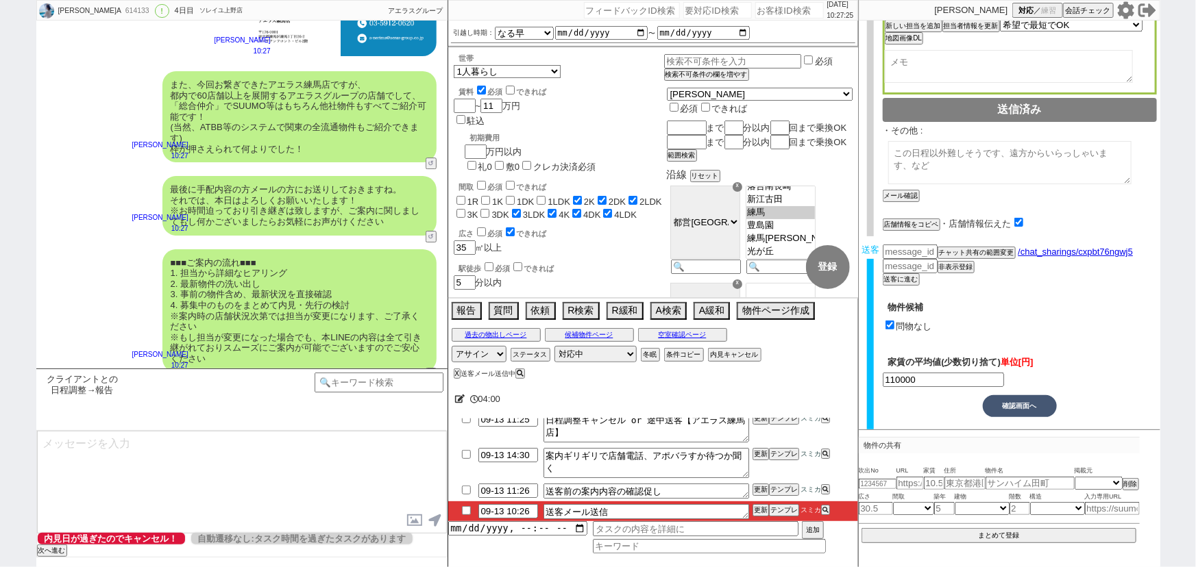
click at [460, 511] on input "checkbox" at bounding box center [466, 510] width 20 height 9
checkbox input "true"
click at [589, 352] on select "対応中 引き継ぎ完了 ブロック 長期間返信なし 紹介不可 別の所で決まった 客の都合で引越しが無くなった 接客開始後に冬眠" at bounding box center [595, 354] width 82 height 16
select select "100"
click at [554, 346] on select "対応中 引き継ぎ完了 ブロック 長期間返信なし 紹介不可 別の所で決まった 客の都合で引越しが無くなった 接客開始後に冬眠" at bounding box center [595, 354] width 82 height 16
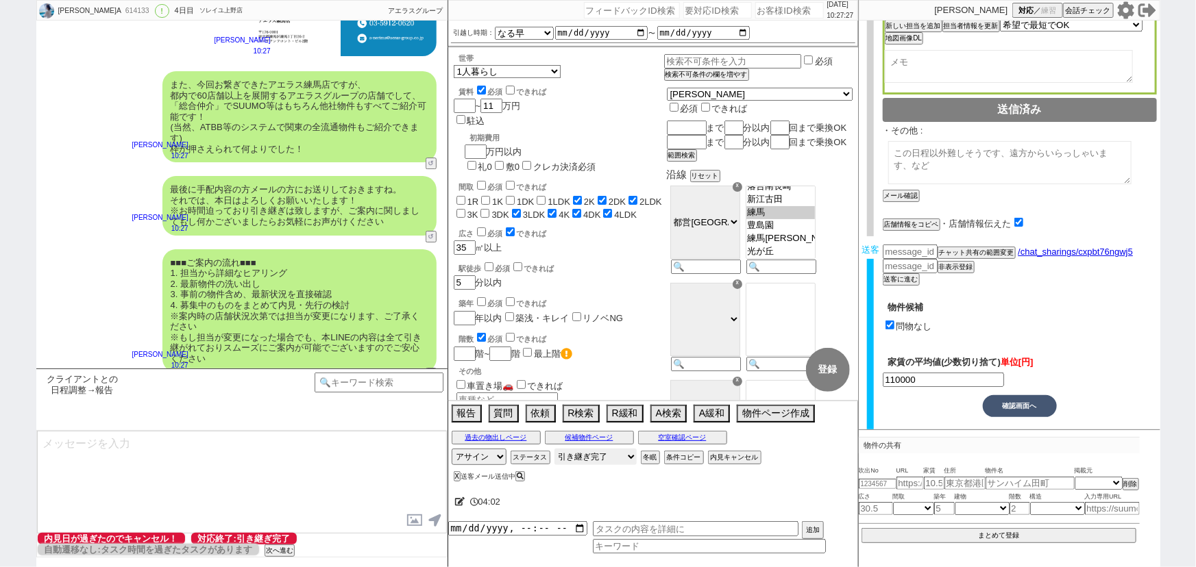
scroll to position [0, 0]
click at [186, 252] on div "■■■ご案内の流れ■■■ 1. 担当から詳細なヒアリング 2. 最新物件の洗い出し 3. 事前の物件含め、最新状況を直接確認 4. 募集中のものをまとめて内見…" at bounding box center [299, 310] width 274 height 123
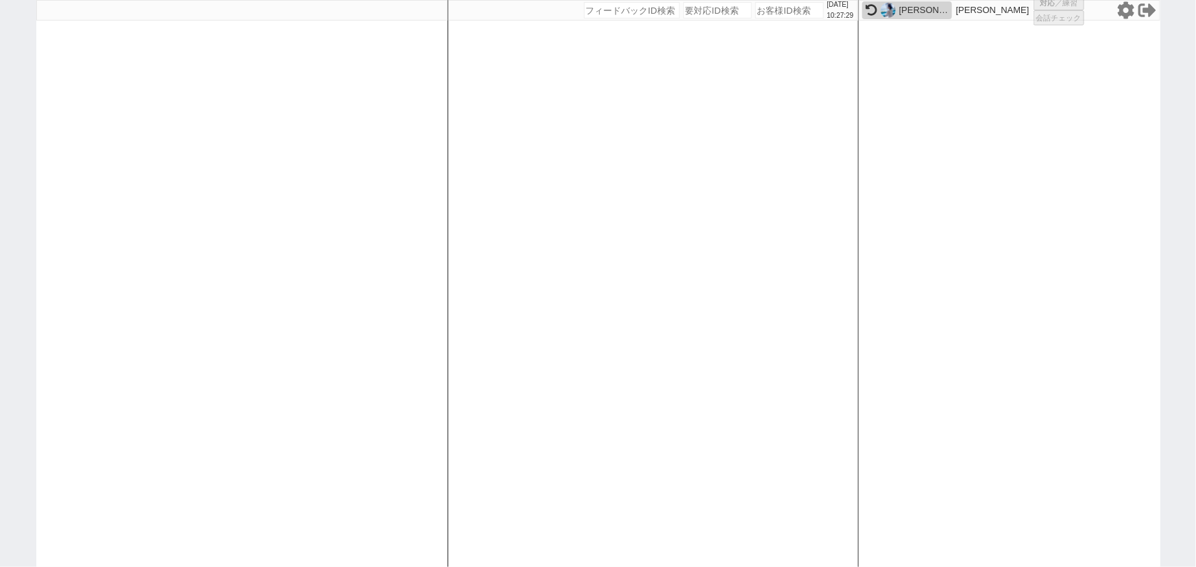
select select "1"
select select "2"
select select
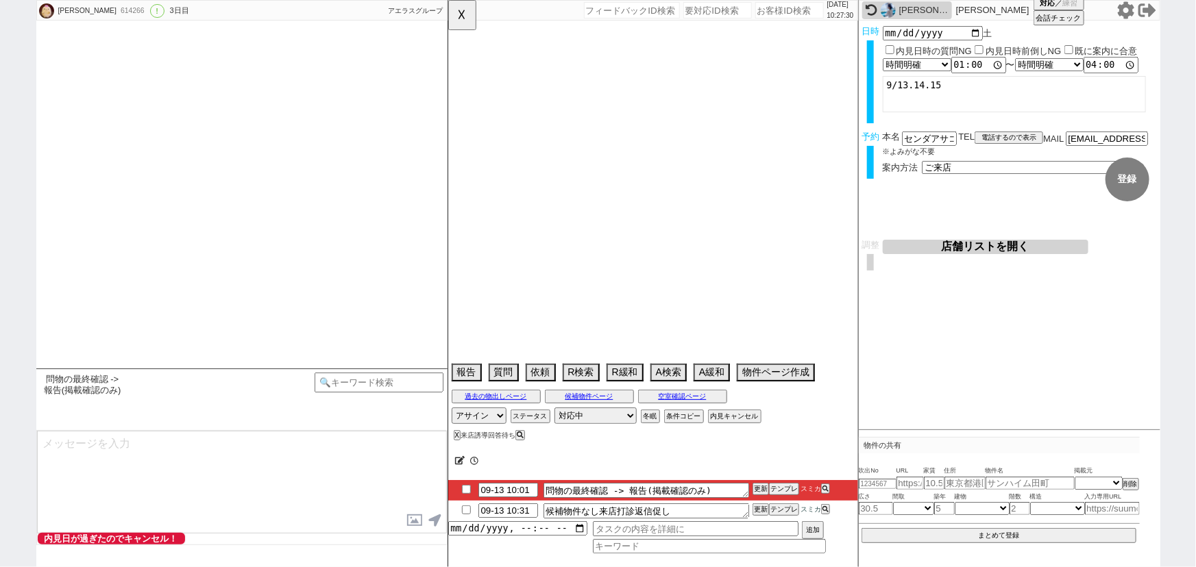
select select "2025"
select select "12"
select select "37"
select select "6"
select select "71"
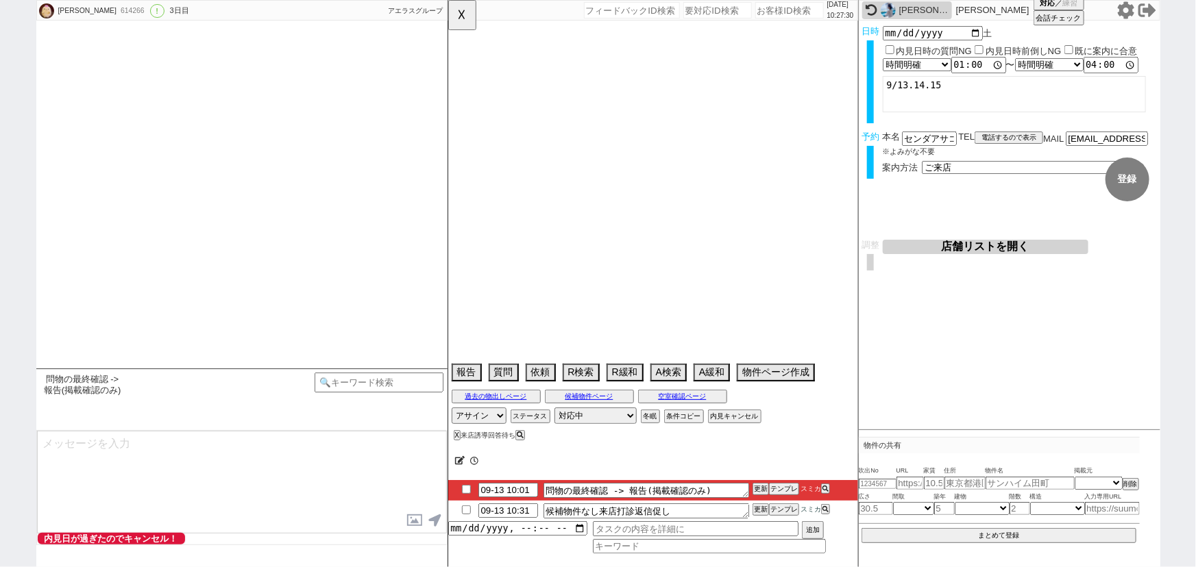
select select "1712"
select select "75"
select select "1797"
select select "63"
select select "1543"
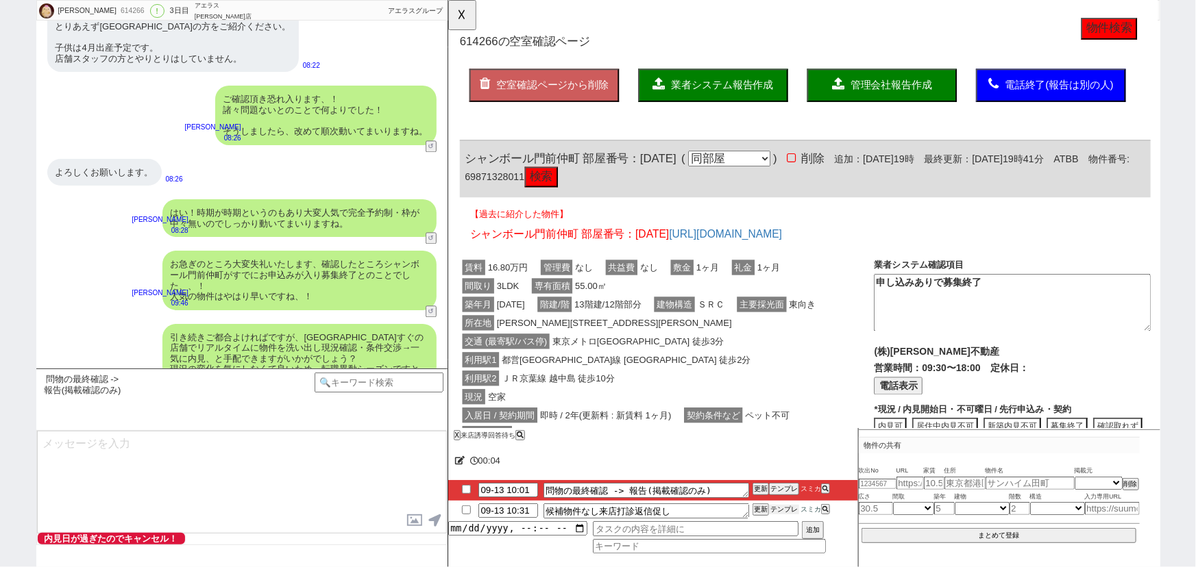
click at [776, 514] on button "テンプレ" at bounding box center [784, 510] width 30 height 10
type textarea "お世話になります、本日ご予定がつかれると以前頂いておりましたが、何か回られましたでしょうか？ 実際に内見されたご感想反映して物件ご紹介できればと思います！"
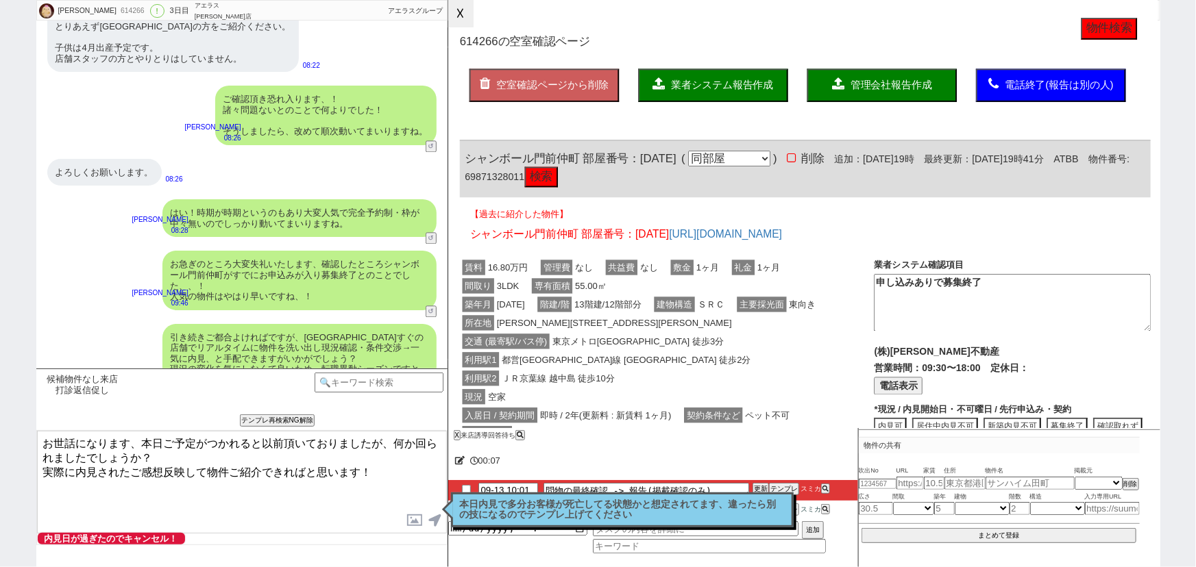
click at [466, 12] on button "☓" at bounding box center [460, 13] width 25 height 27
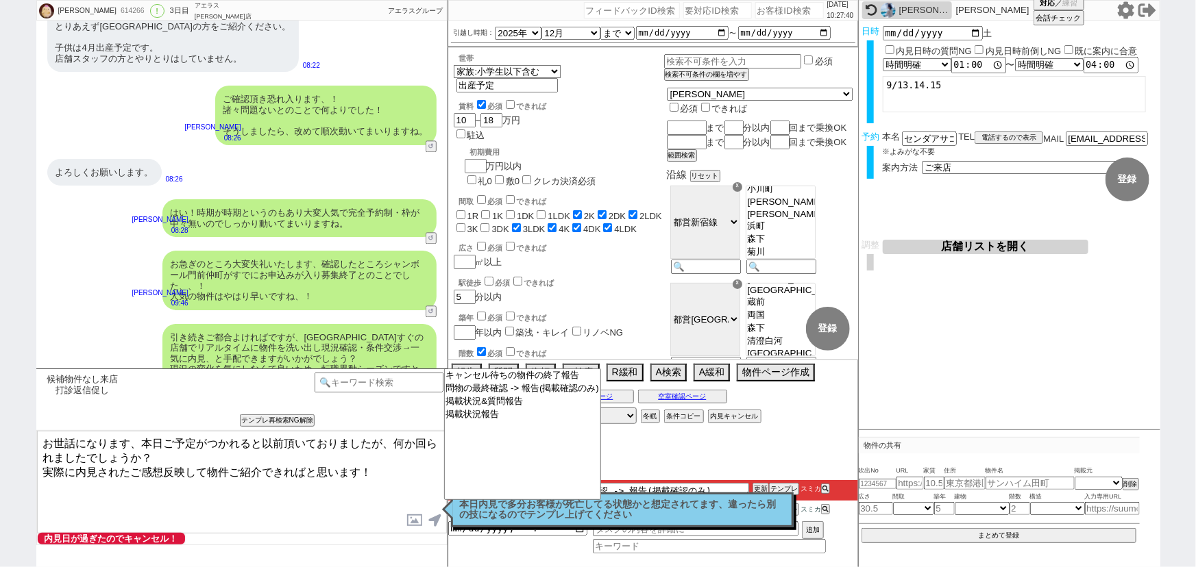
click at [281, 460] on textarea "お世話になります、本日ご予定がつかれると以前頂いておりましたが、何か回られましたでしょうか？ 実際に内見されたご感想反映して物件ご紹介できればと思います！" at bounding box center [242, 482] width 410 height 103
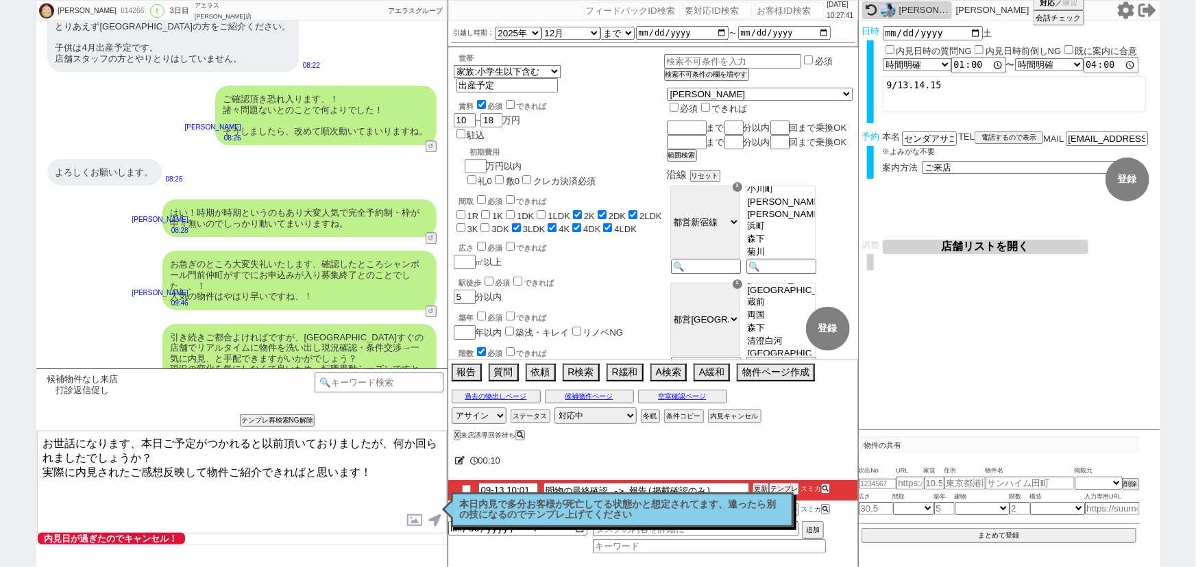
checkbox input "true"
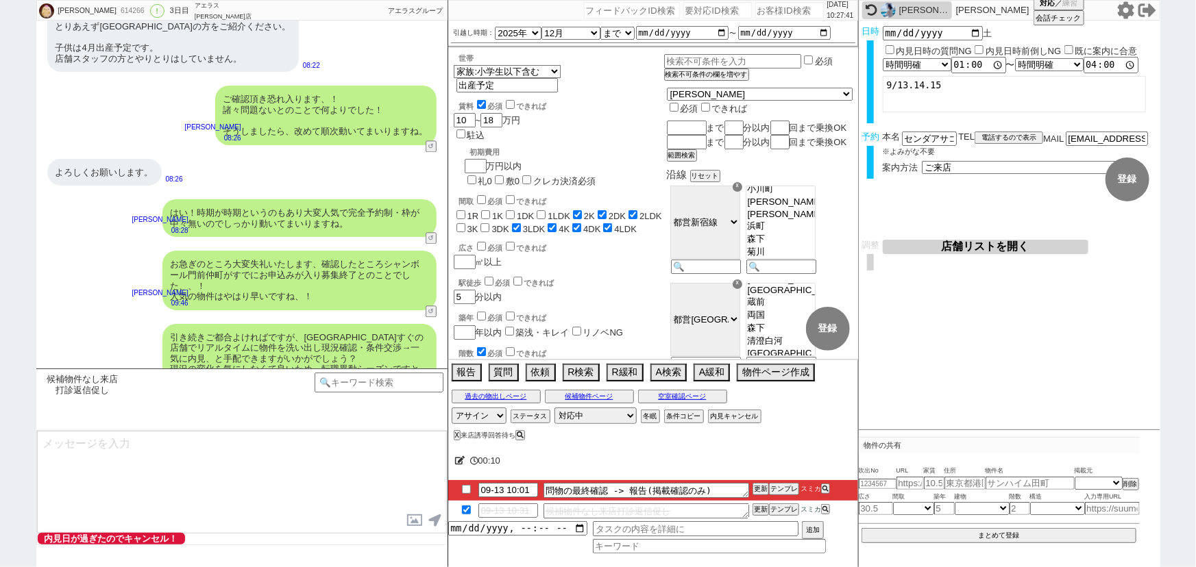
scroll to position [4268, 0]
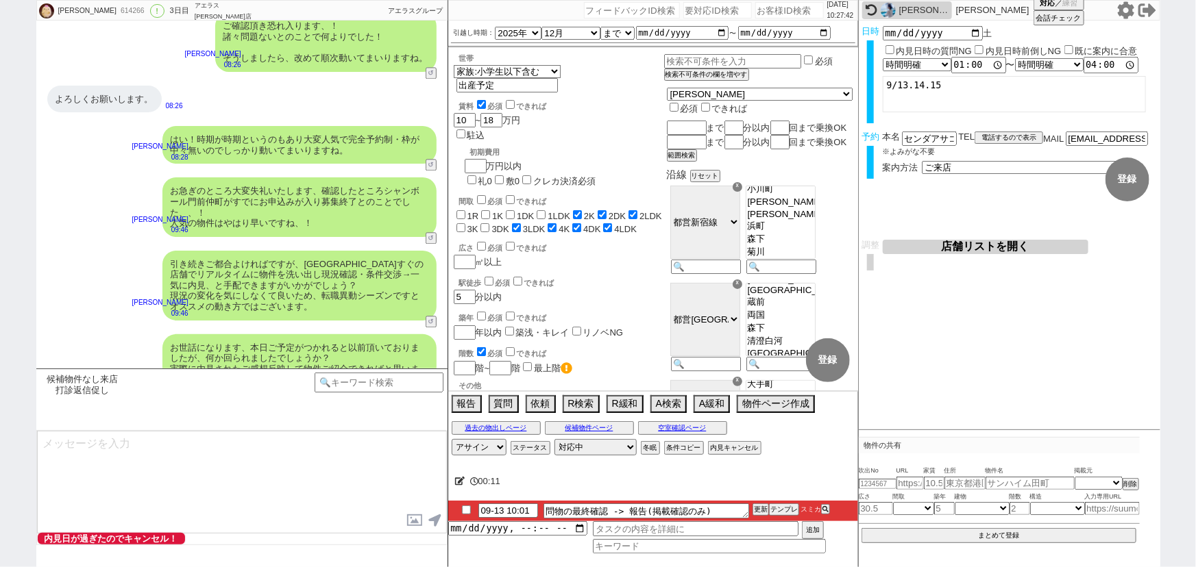
type input "09-13 10:42"
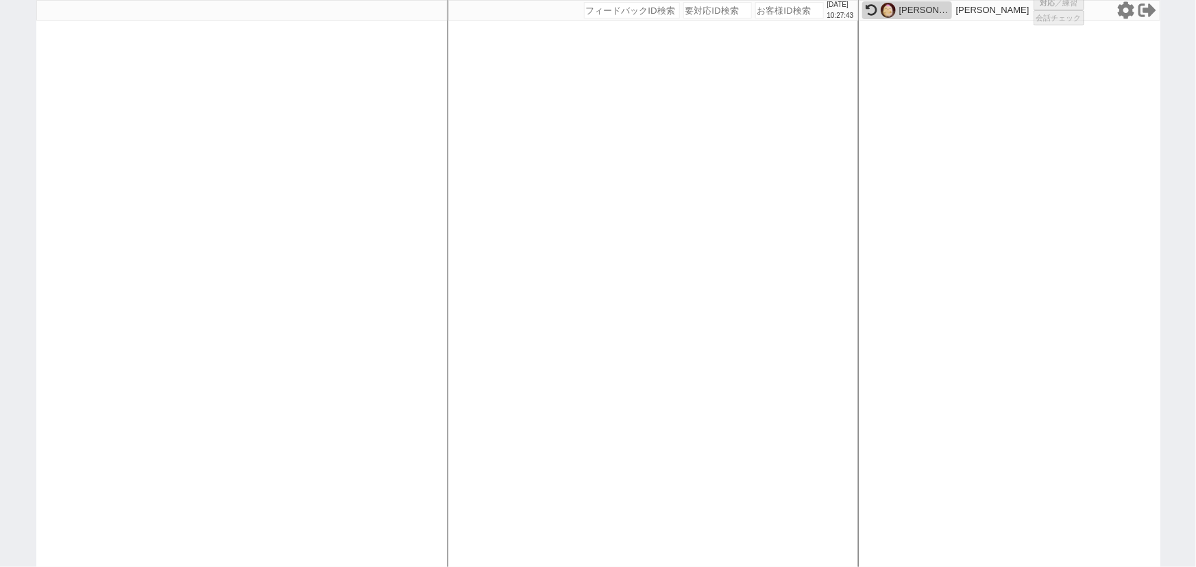
select select "100"
select select "1"
select select "6"
select select "2"
select select "5"
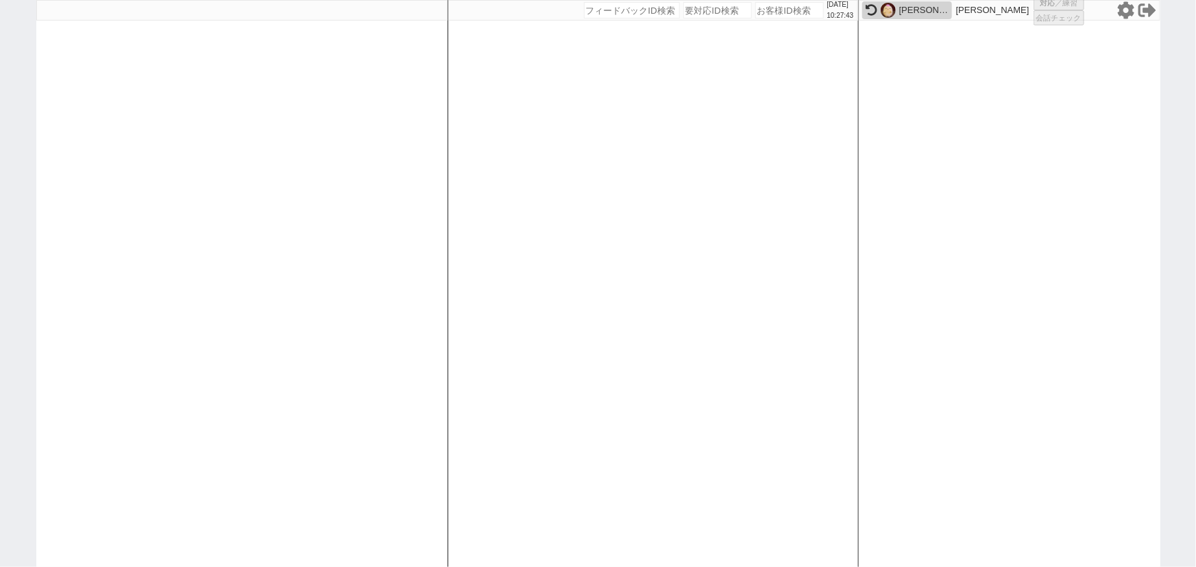
select select "10"
select select
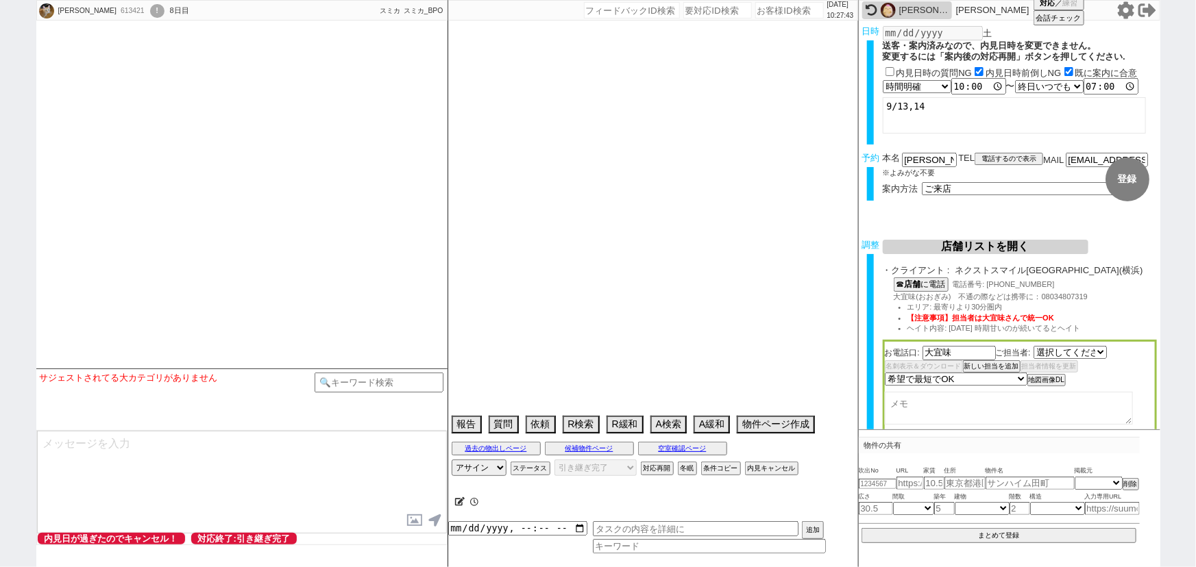
select select "1832"
select select
select select "15"
select select "0"
select select "23"
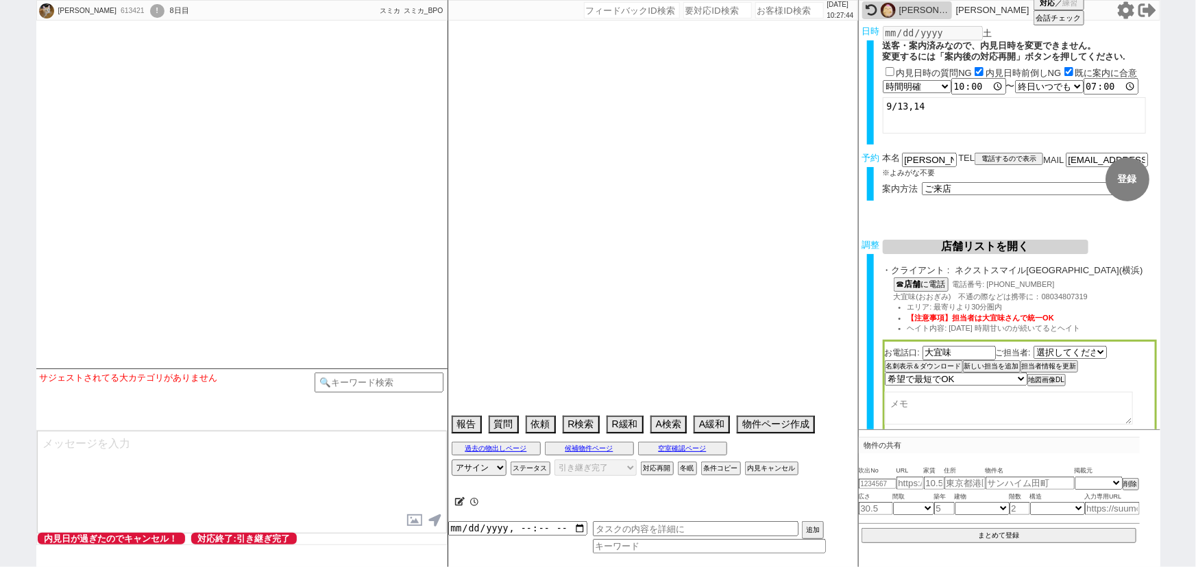
select select "726"
select select "50"
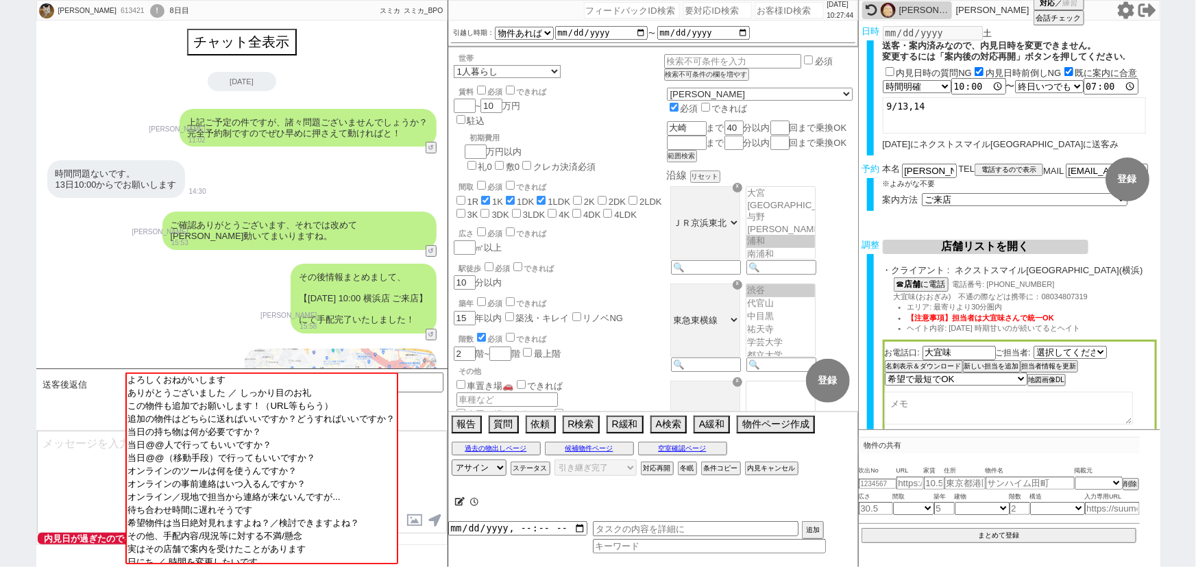
scroll to position [907, 0]
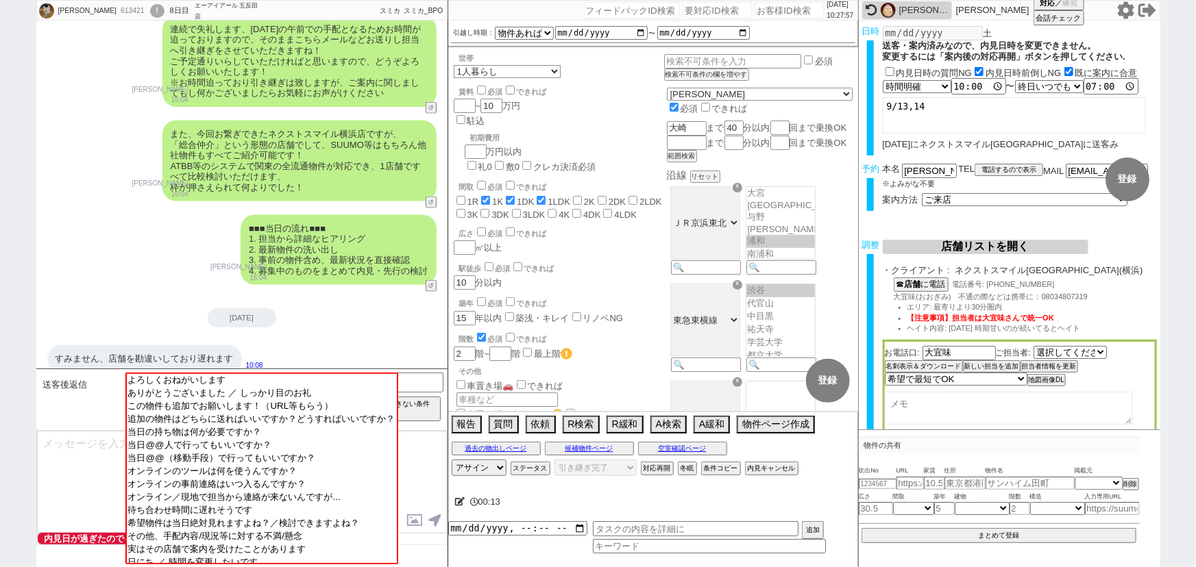
click at [71, 444] on textarea at bounding box center [242, 482] width 410 height 103
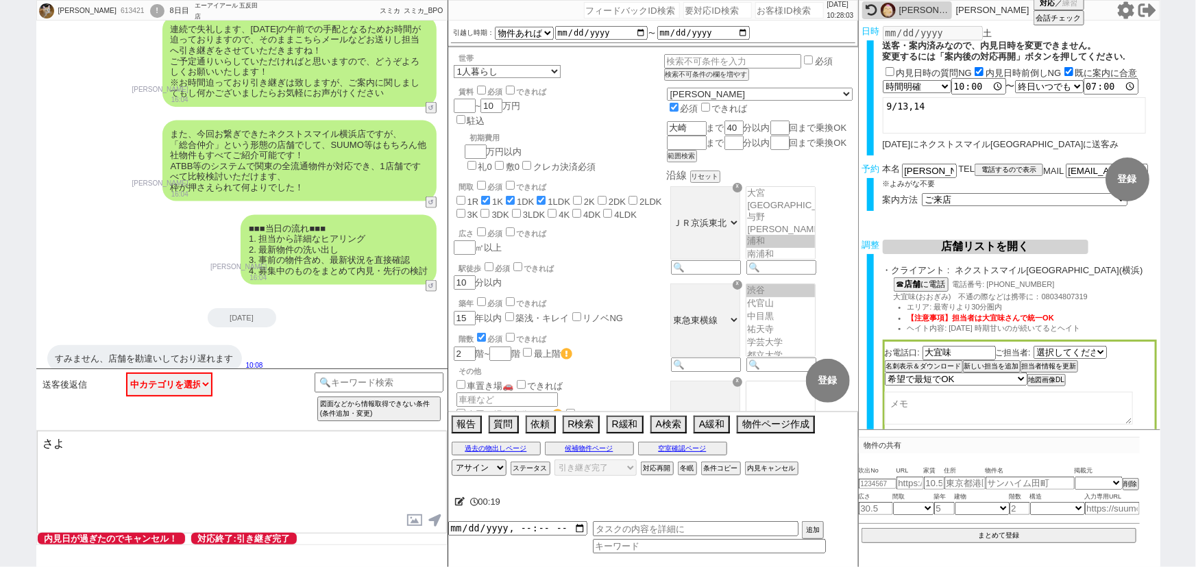
type textarea "さ"
drag, startPoint x: 263, startPoint y: 445, endPoint x: 329, endPoint y: 446, distance: 65.8
click at [329, 446] on textarea "ご連絡ありがとうございます。すでにご到着されていますでしょうか" at bounding box center [242, 482] width 410 height 103
click at [350, 445] on textarea "ご連絡ありがとうございます。すでにご到着済みでしょうか" at bounding box center [242, 482] width 410 height 103
type textarea "ご連絡ありがとうございます。すでにご到着済みでしょうか？"
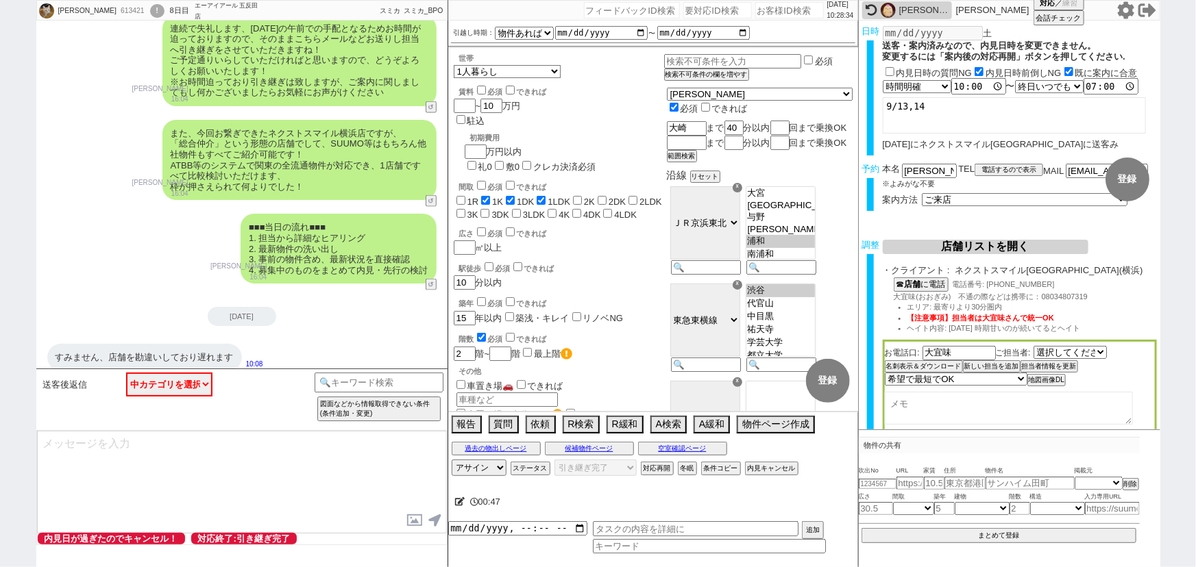
scroll to position [896, 0]
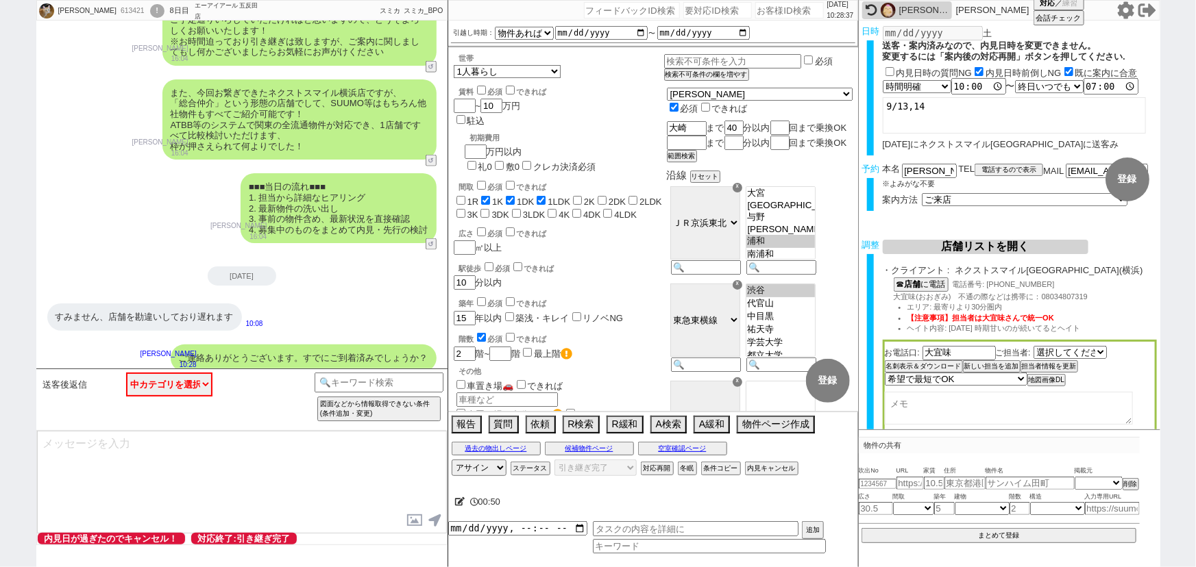
click at [262, 321] on div "すみません、店舗を勘違いしており遅れます 10:08" at bounding box center [241, 317] width 411 height 41
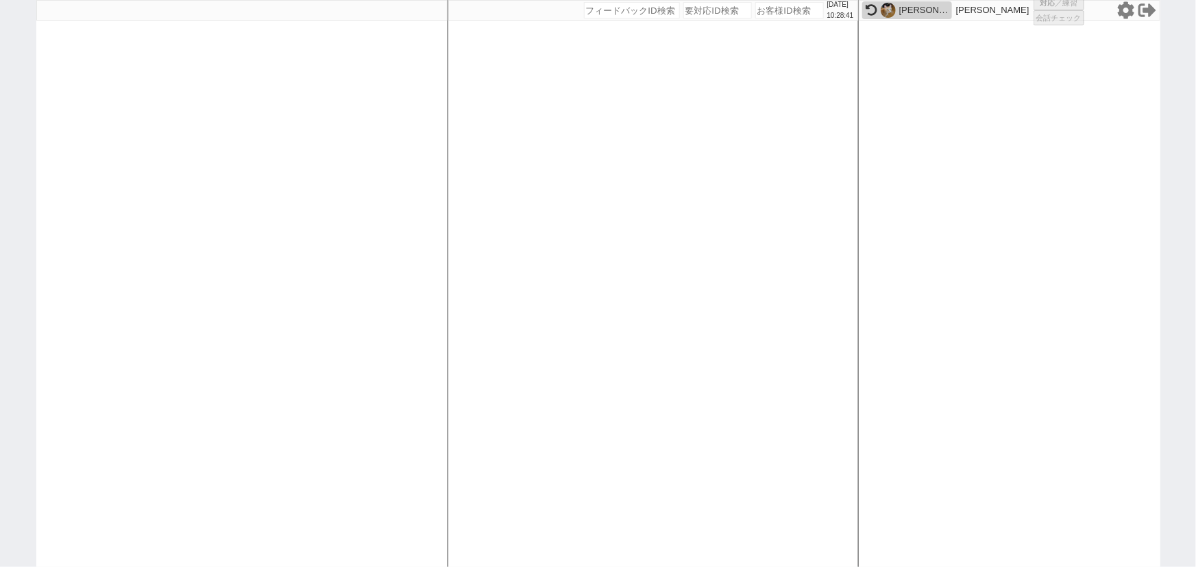
select select "2"
select select "5"
select select
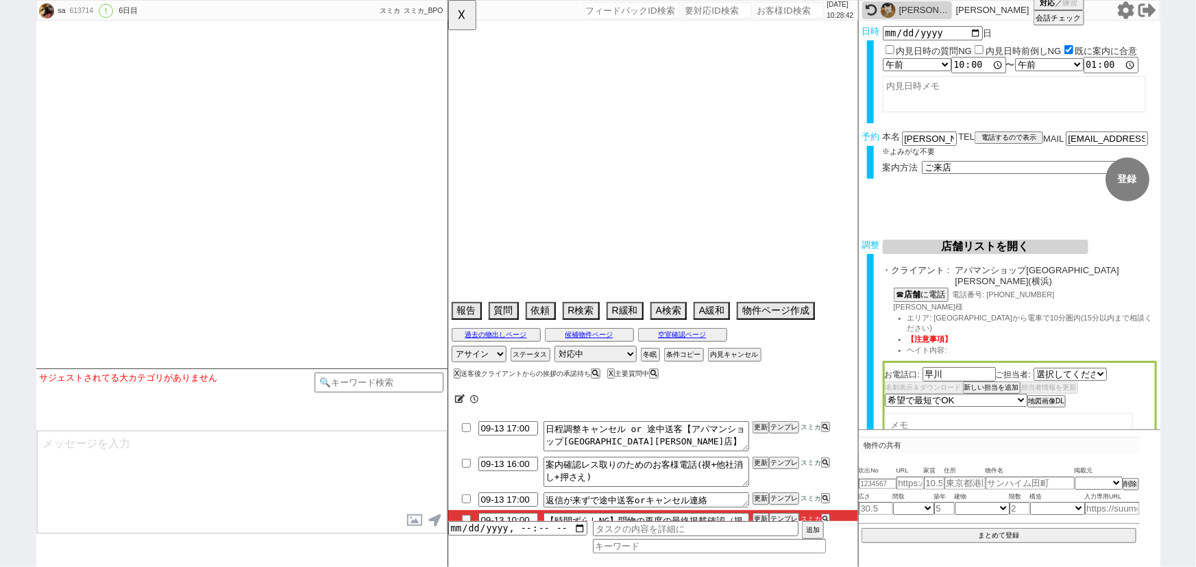
select select "2417"
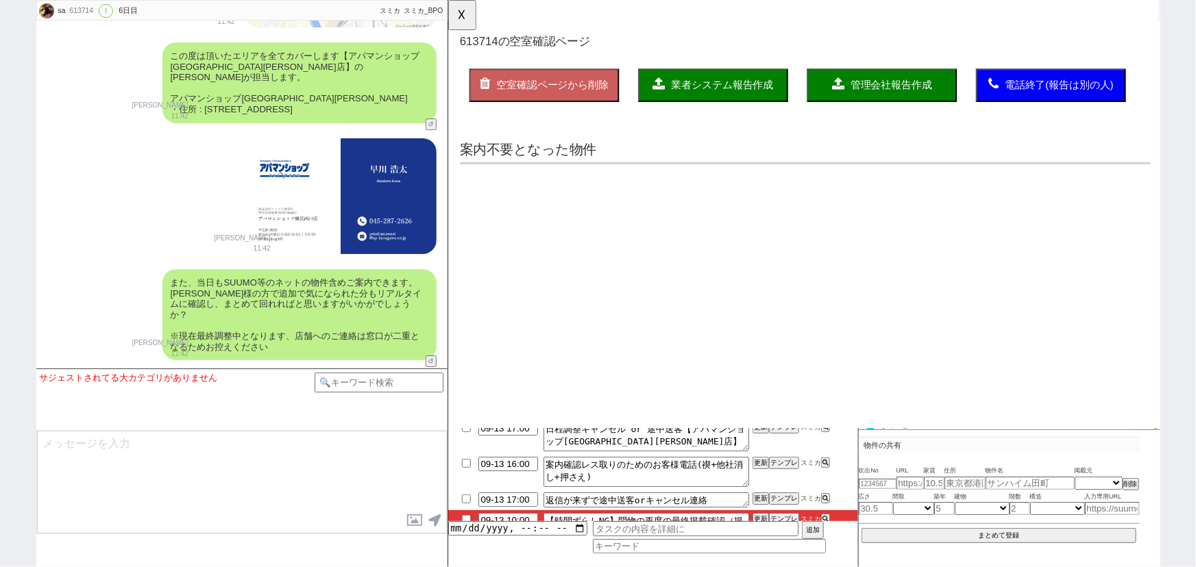
scroll to position [0, 0]
type textarea "ペットの敷増を考慮して敷礼ゼロで反映中"
select select "2025"
select select "10"
select select "36"
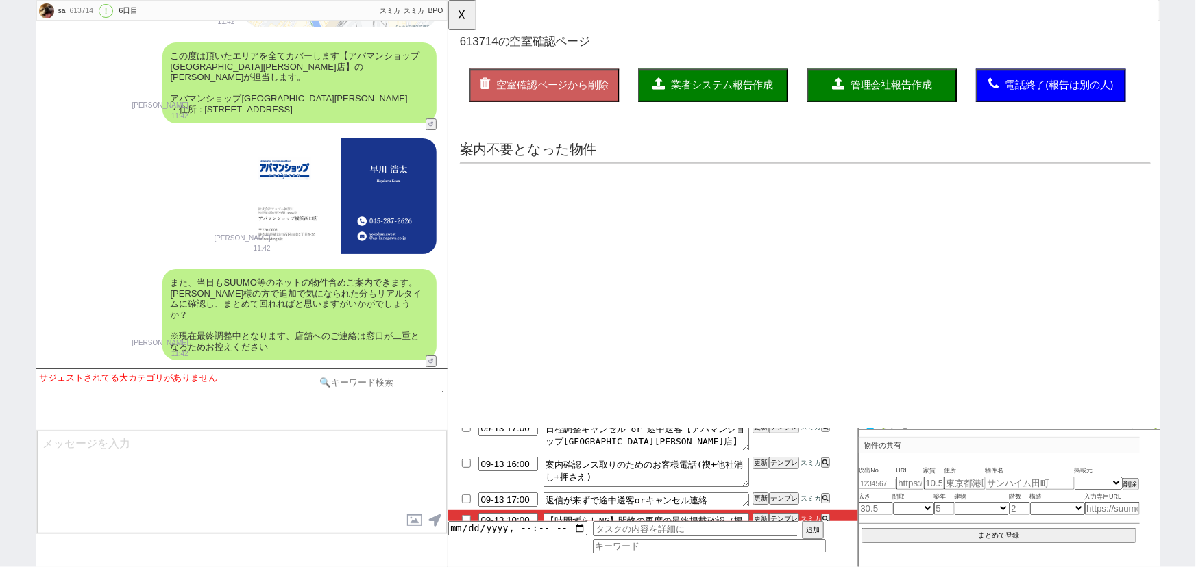
select select "0"
select select "14"
select select "9"
select select "331"
select select "23"
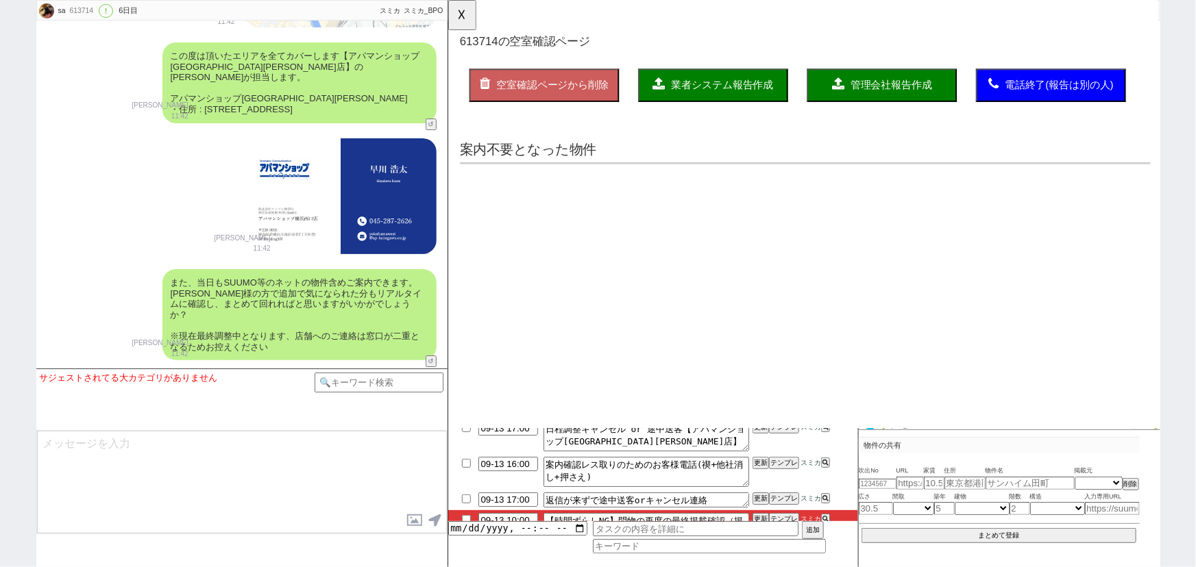
select select "57"
select select "52"
select select "48"
select select "53"
select select "19"
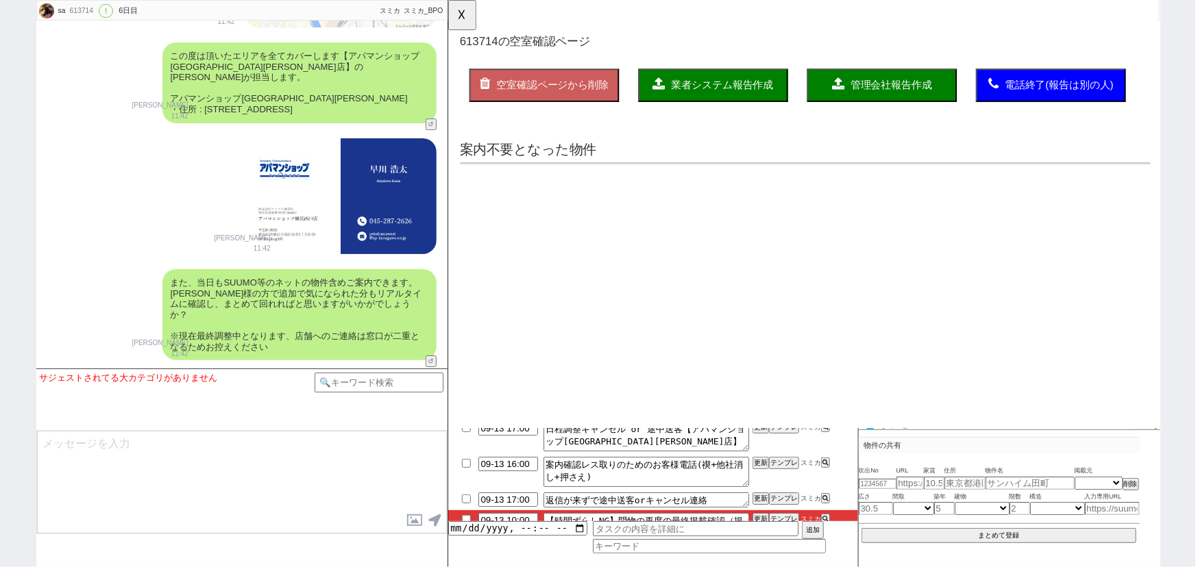
select select "15"
select select "56"
select select "91"
select select "93"
select select "17"
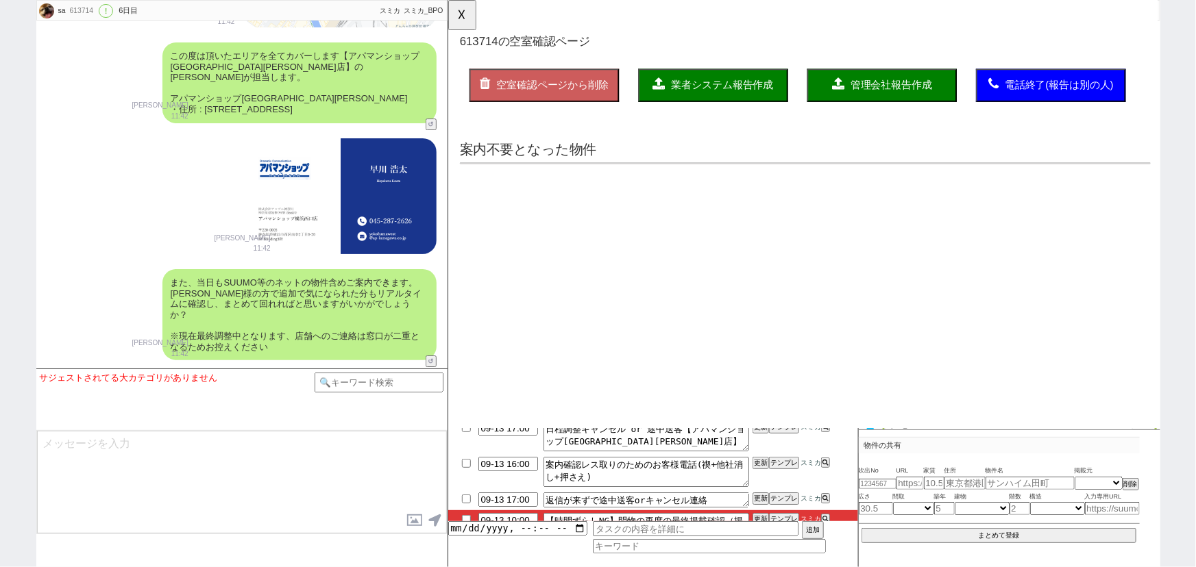
select select "89"
select select "94"
select select "2565"
select select "129"
select select "46"
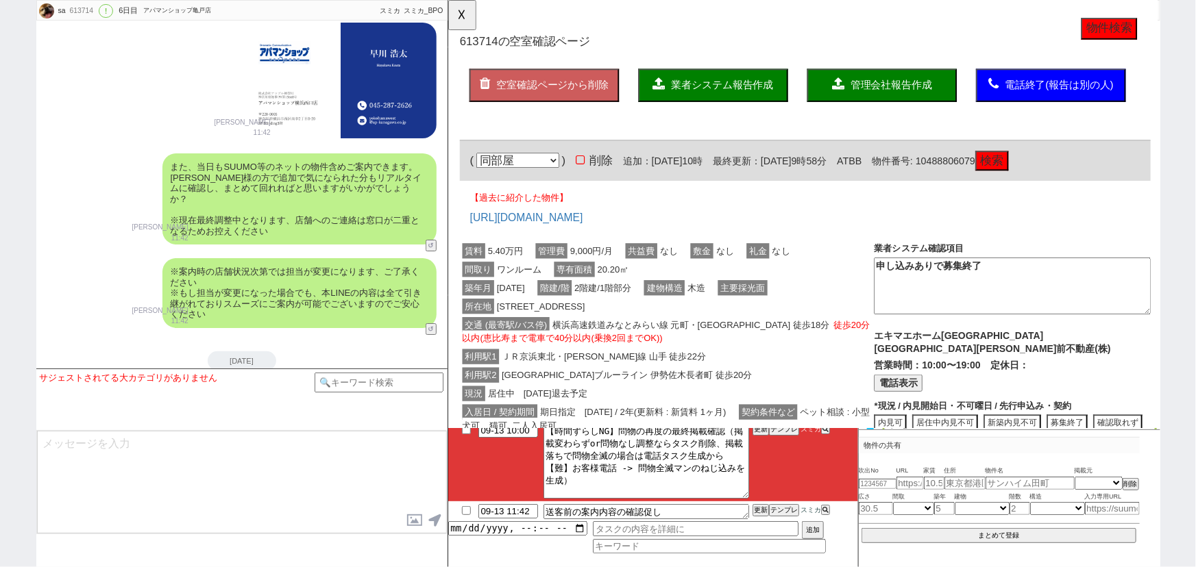
scroll to position [75, 0]
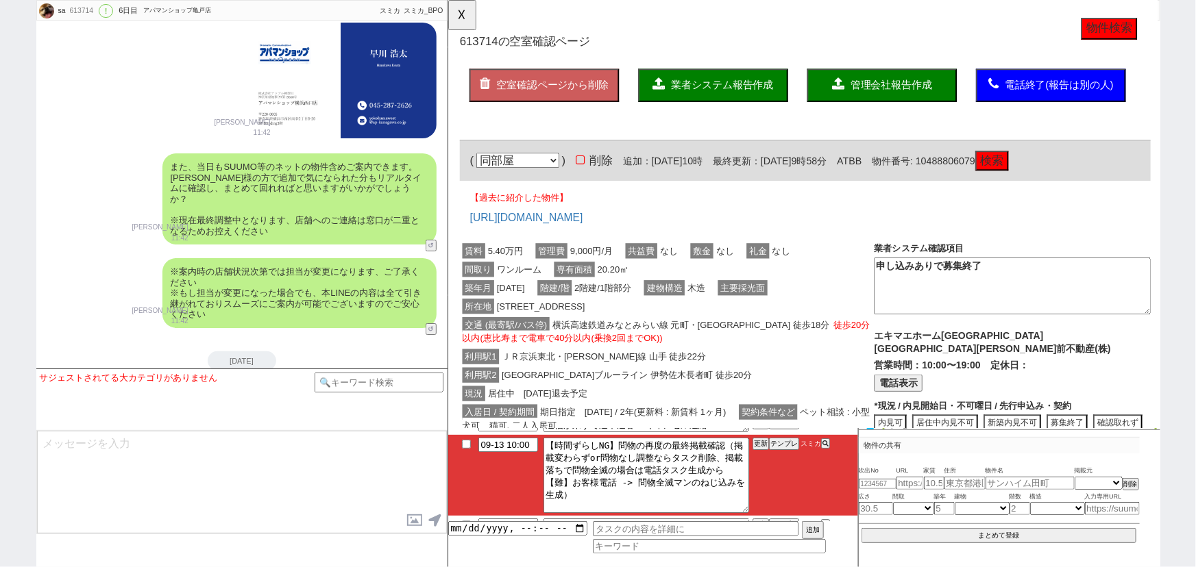
click at [465, 444] on input "checkbox" at bounding box center [466, 444] width 20 height 9
checkbox input "true"
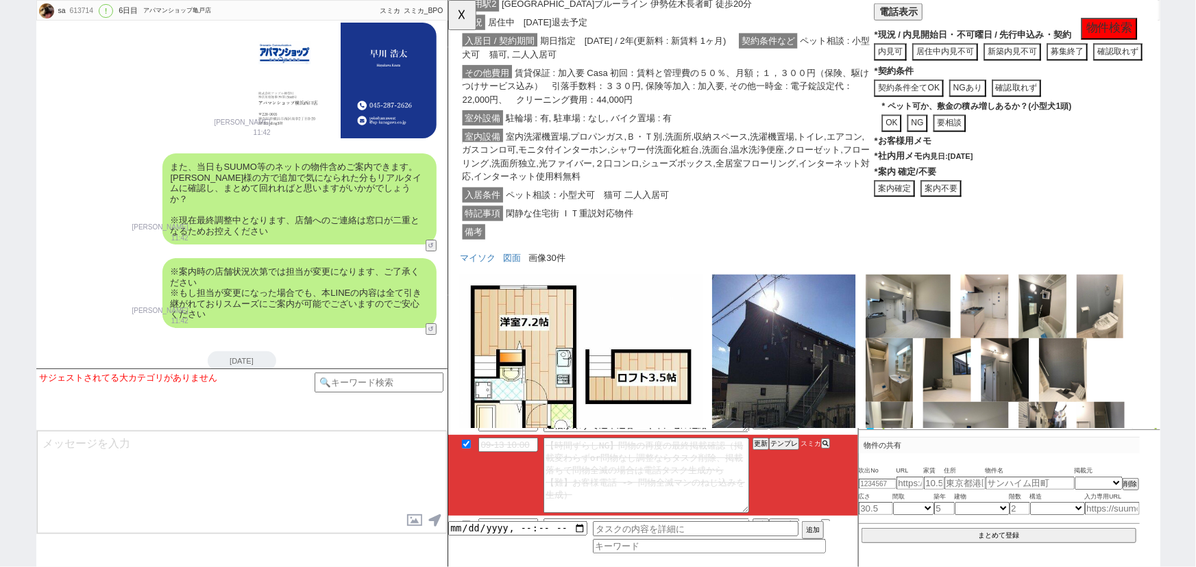
scroll to position [406, 0]
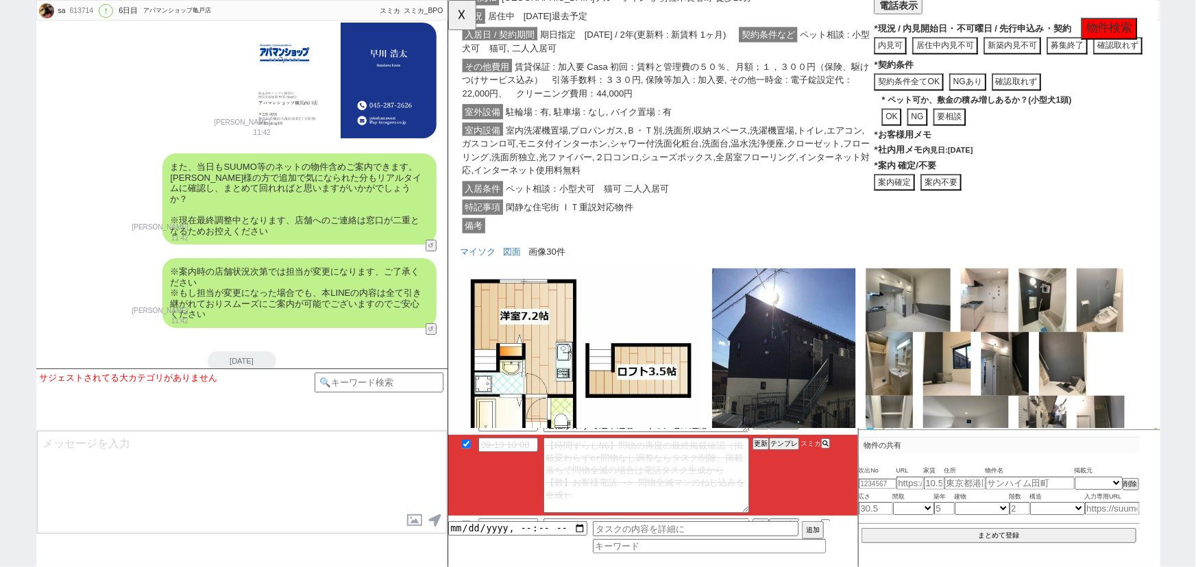
click at [990, 197] on button "案内不要" at bounding box center [977, 196] width 44 height 19
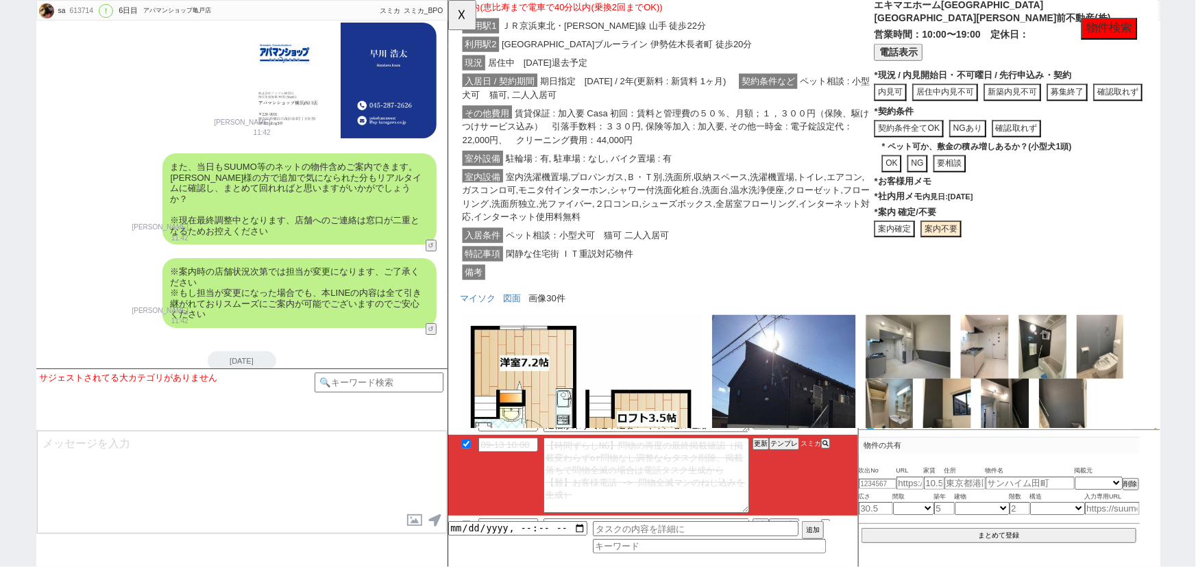
scroll to position [363, 0]
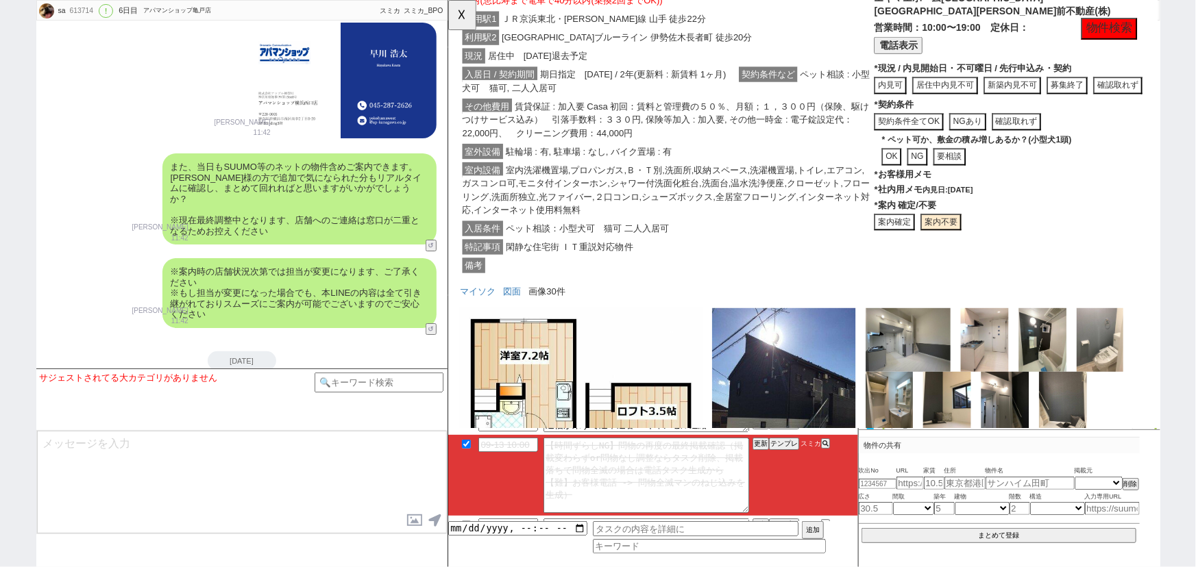
click at [929, 235] on button "案内確定" at bounding box center [927, 239] width 44 height 19
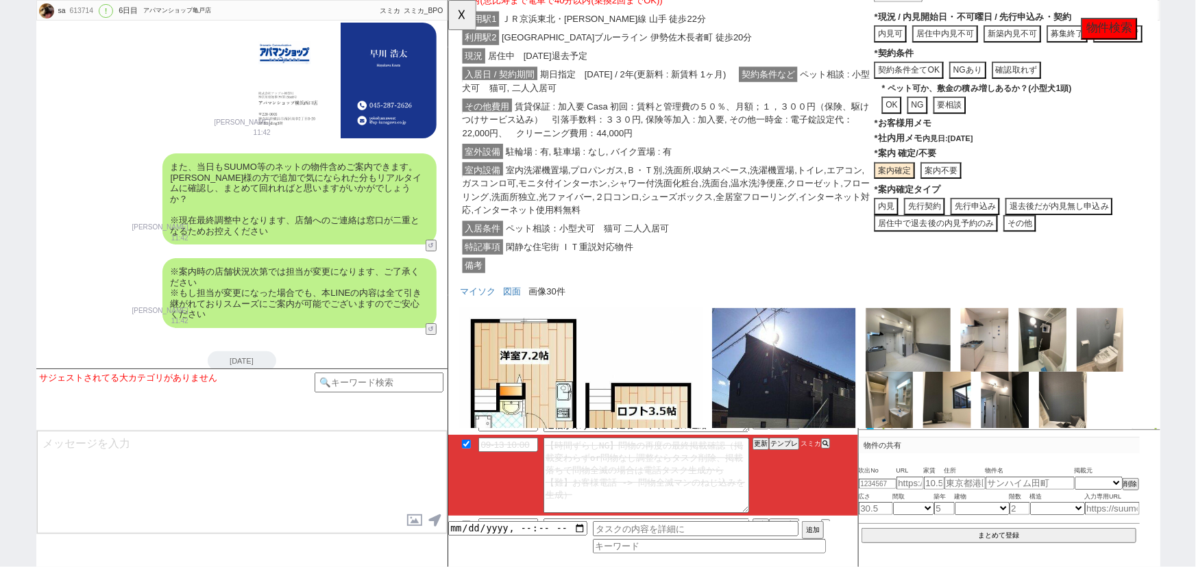
click at [920, 225] on button "内見" at bounding box center [918, 222] width 26 height 19
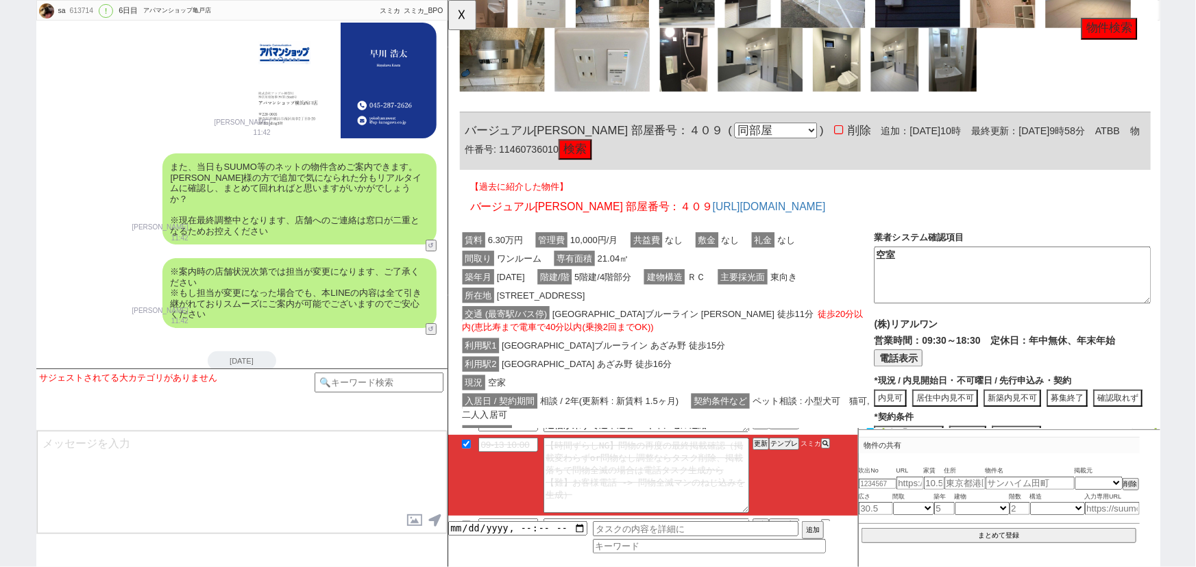
scroll to position [1114, 0]
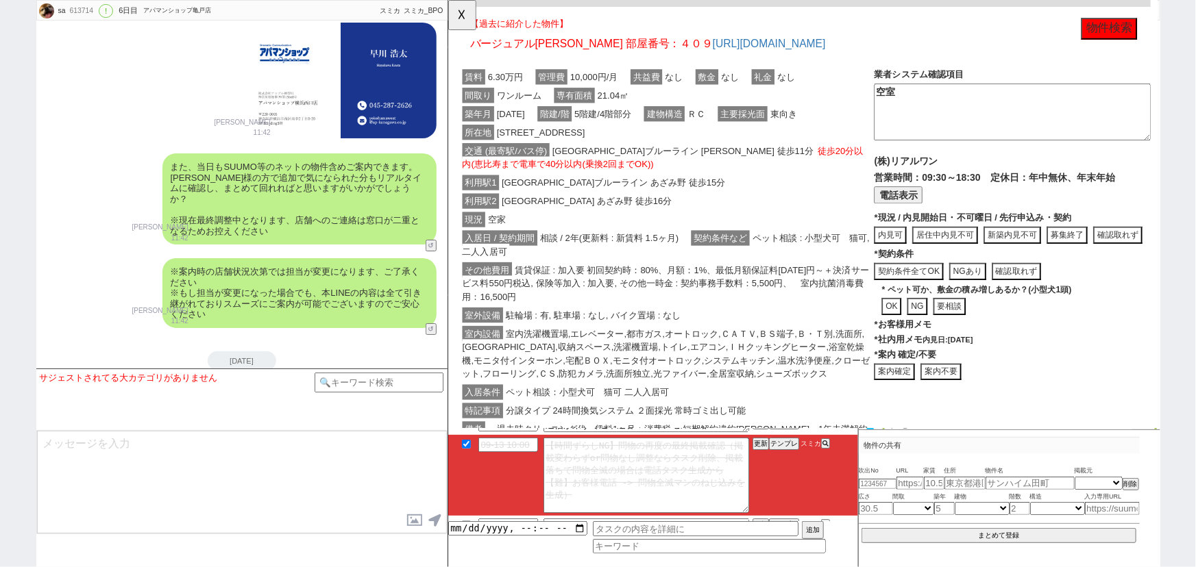
click at [1146, 34] on button "物件検索" at bounding box center [1158, 30] width 60 height 23
click at [456, 21] on button "☓" at bounding box center [460, 13] width 25 height 27
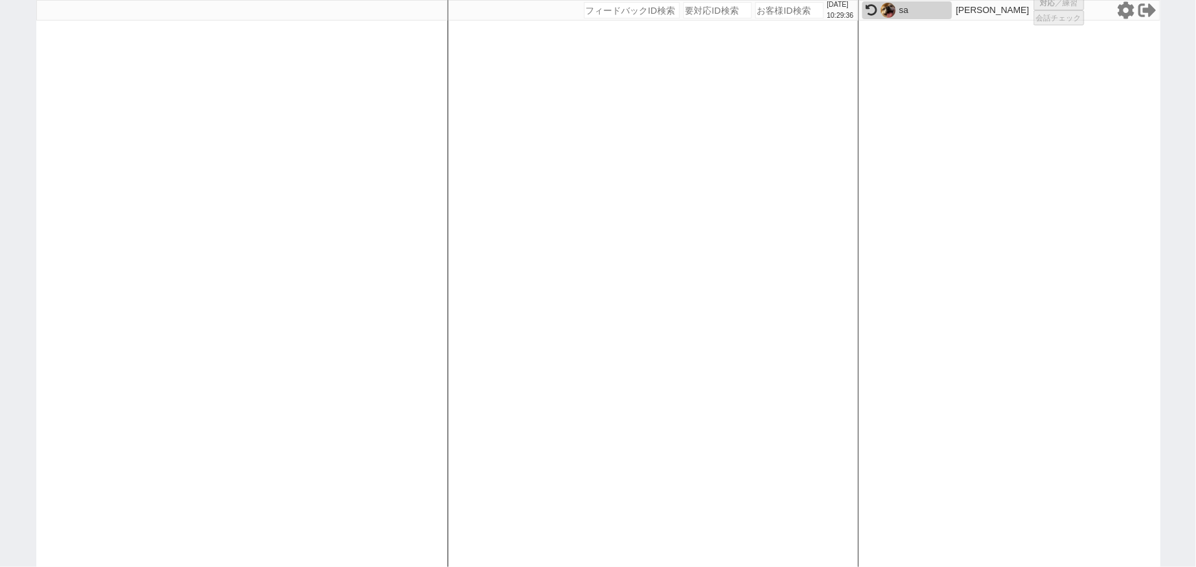
select select "100"
select select "2"
select select "5"
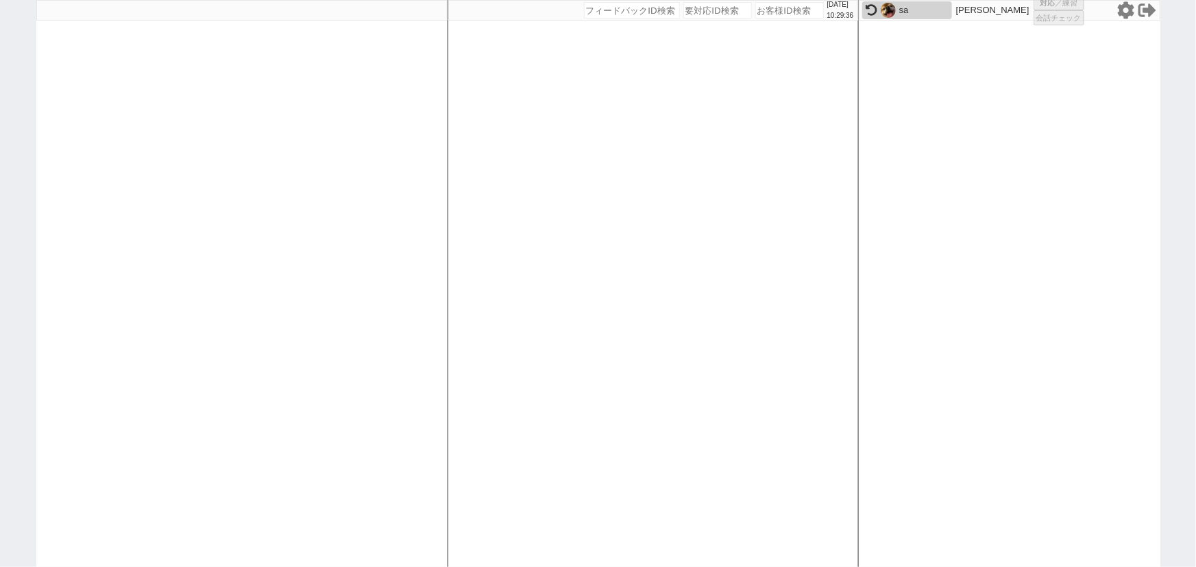
select select
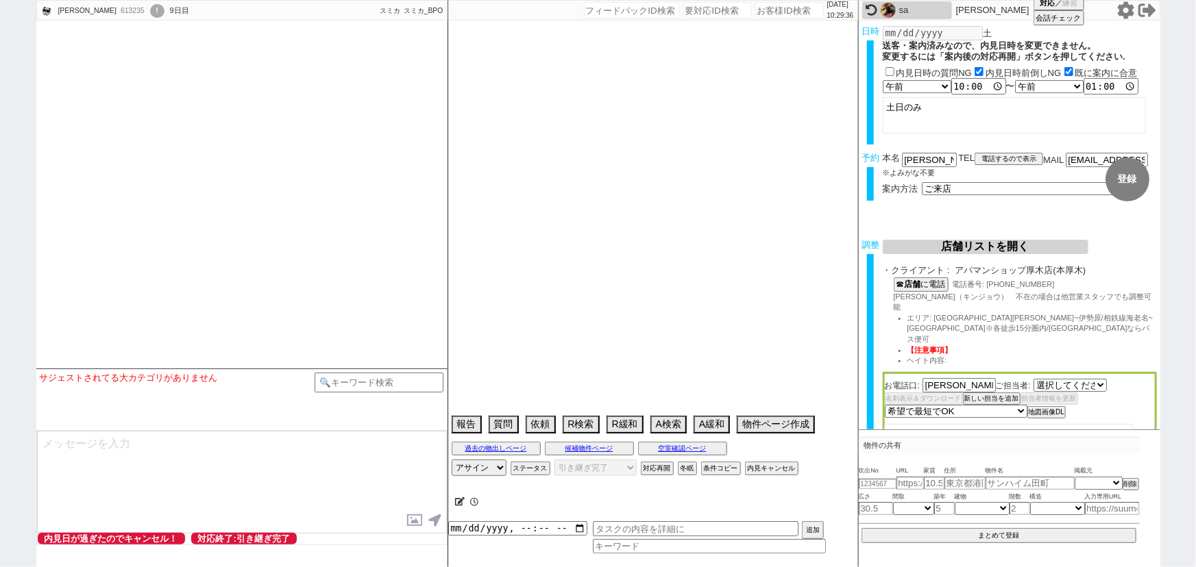
select select "1286"
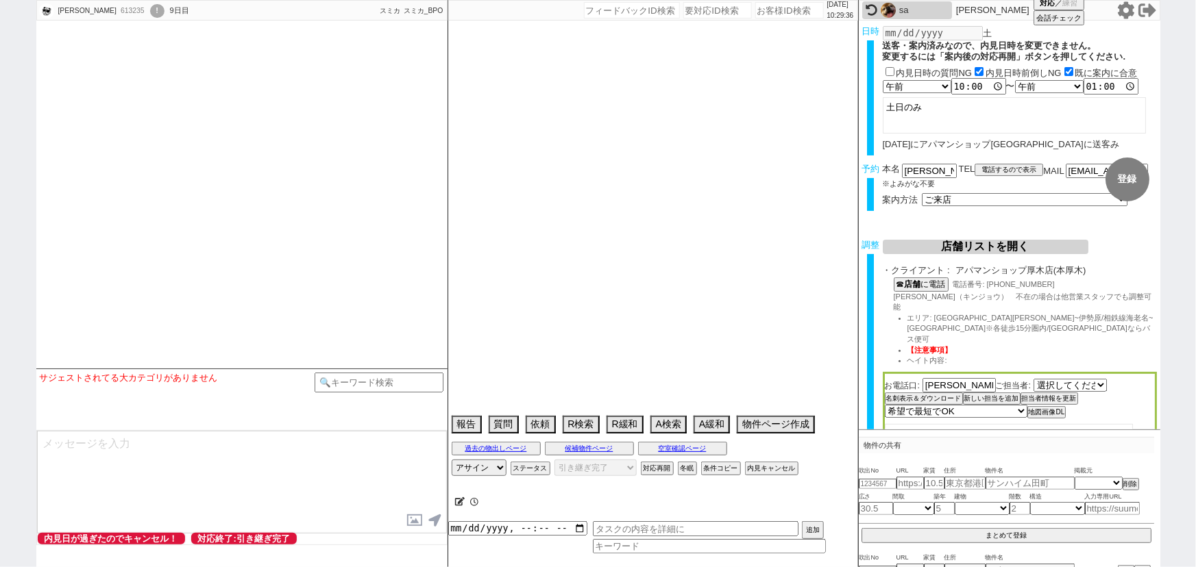
type textarea "他社なし"
select select "15"
select select "1"
select select "14"
select select "48"
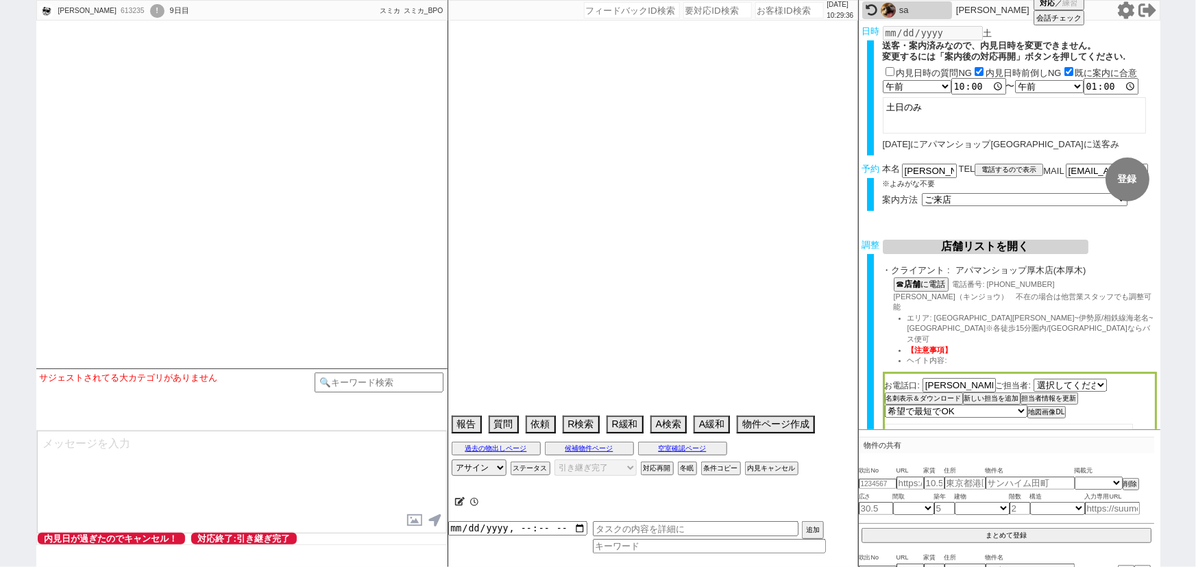
select select "1257"
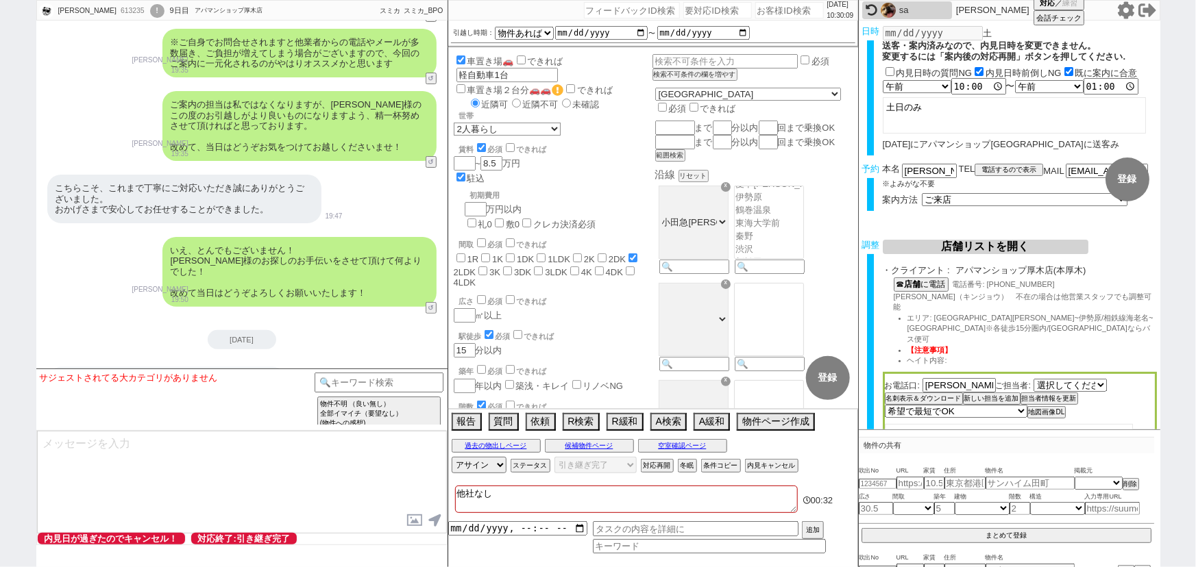
scroll to position [450, 0]
click at [288, 330] on div "2025-09-13 ご予約がされていないんですけどどういうことですか？ 10:27 物件の共有に追加" at bounding box center [241, 365] width 411 height 71
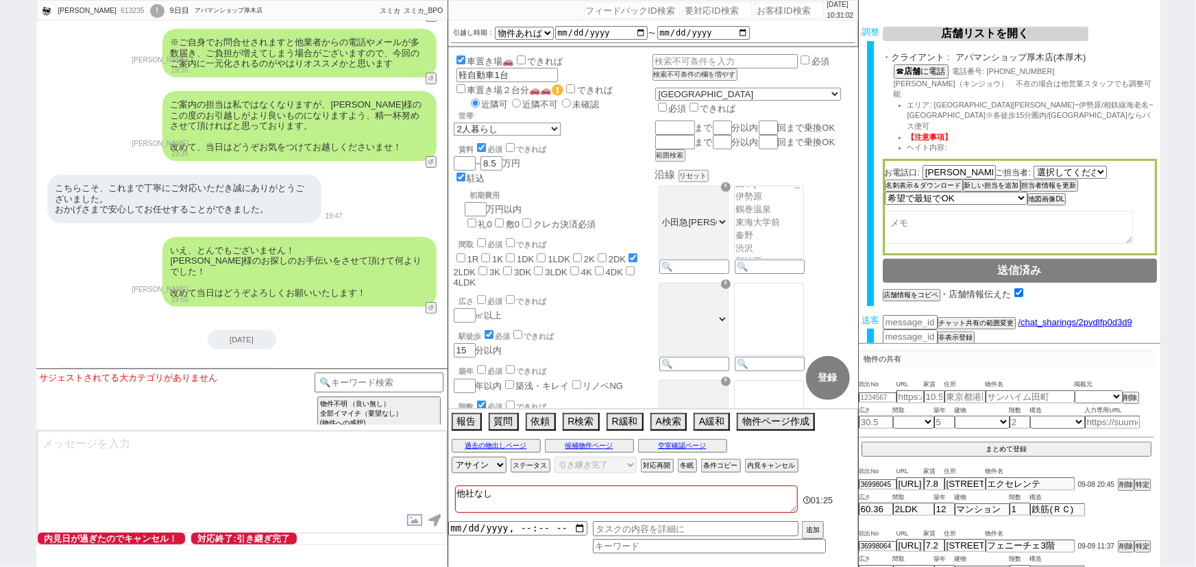
scroll to position [0, 0]
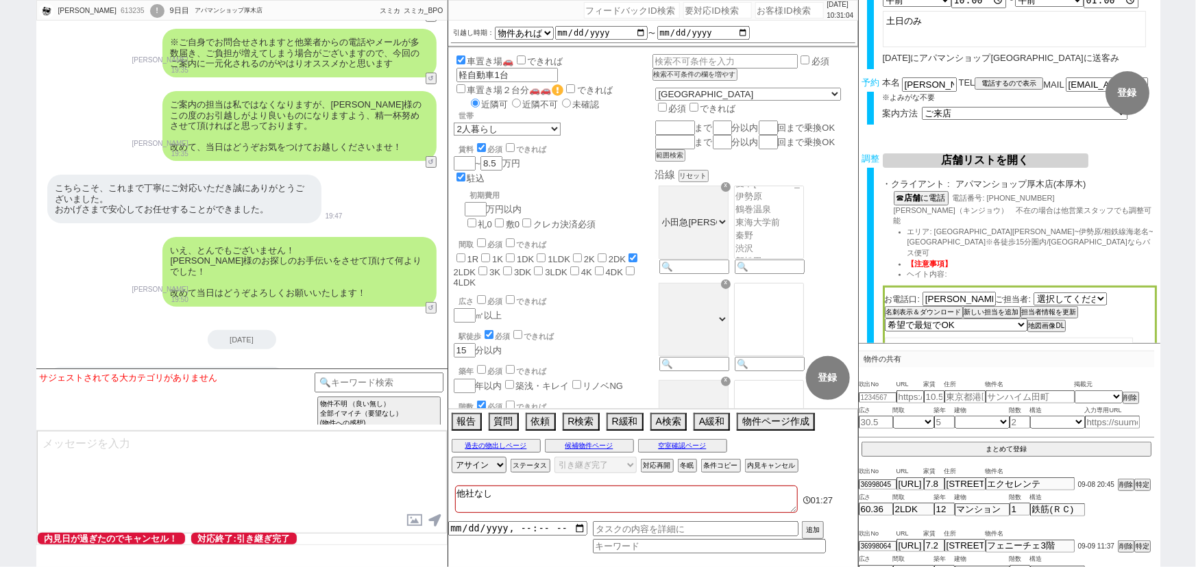
click at [355, 360] on div "ご予約がされていないんですけどどういうことですか？ 10:27" at bounding box center [241, 380] width 411 height 41
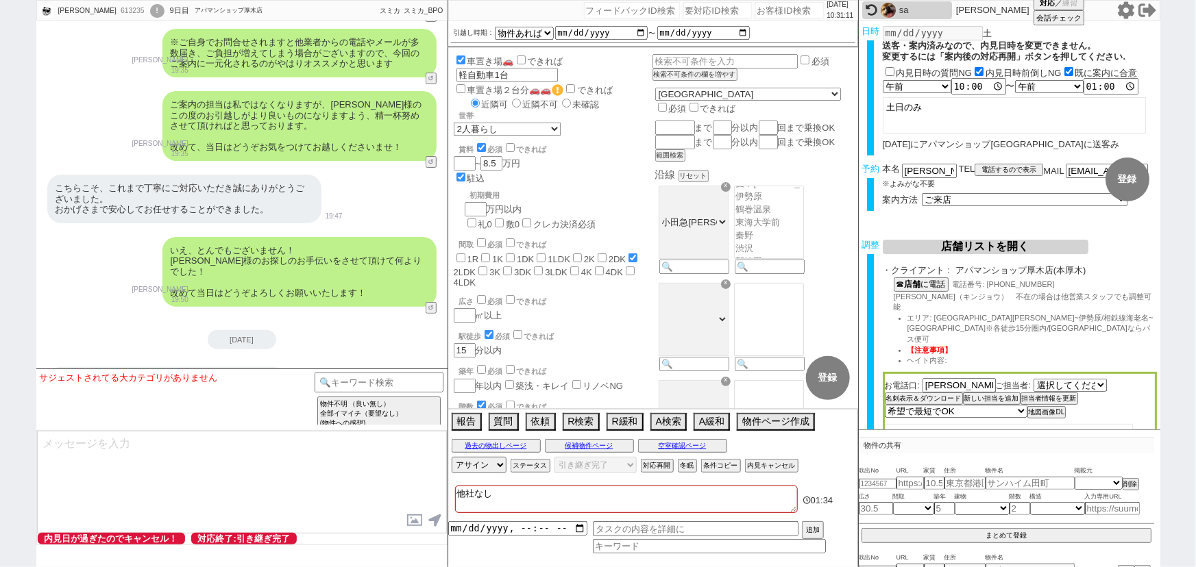
click at [172, 519] on textarea at bounding box center [242, 482] width 410 height 103
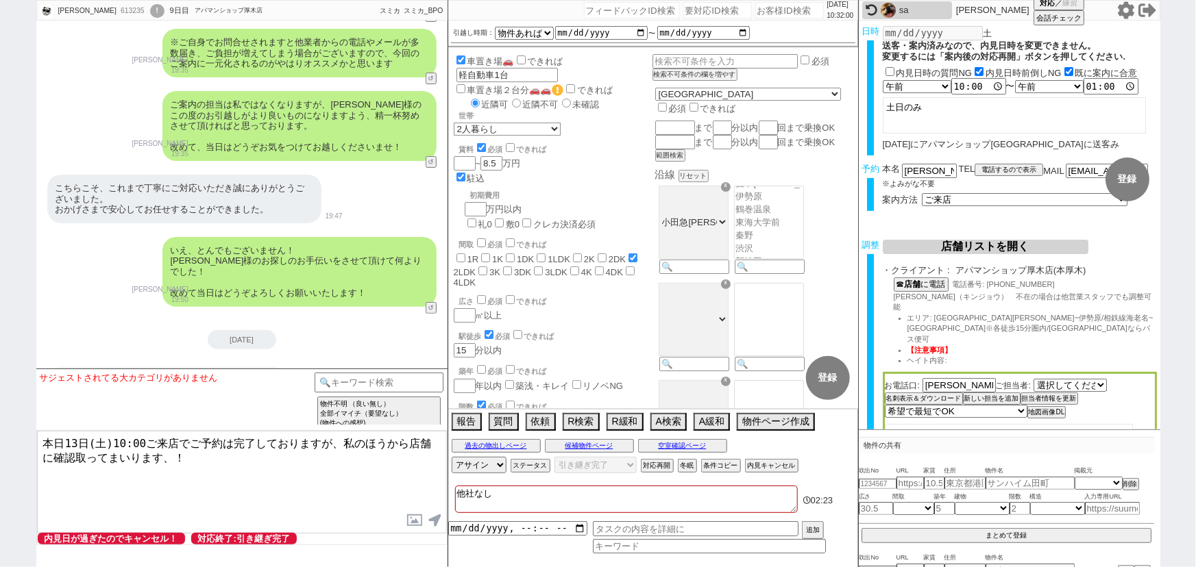
click at [397, 445] on textarea "本日13日(土)10:00ご来店でご予約は完了しておりますが、私のほうから店舗に確認取ってまいります、！" at bounding box center [242, 482] width 410 height 103
type textarea "本日13日(土)10:00ご来店でご予約は完了しておりますが、私のほうから取り急ぎ店舗に確認取ってまいります、！"
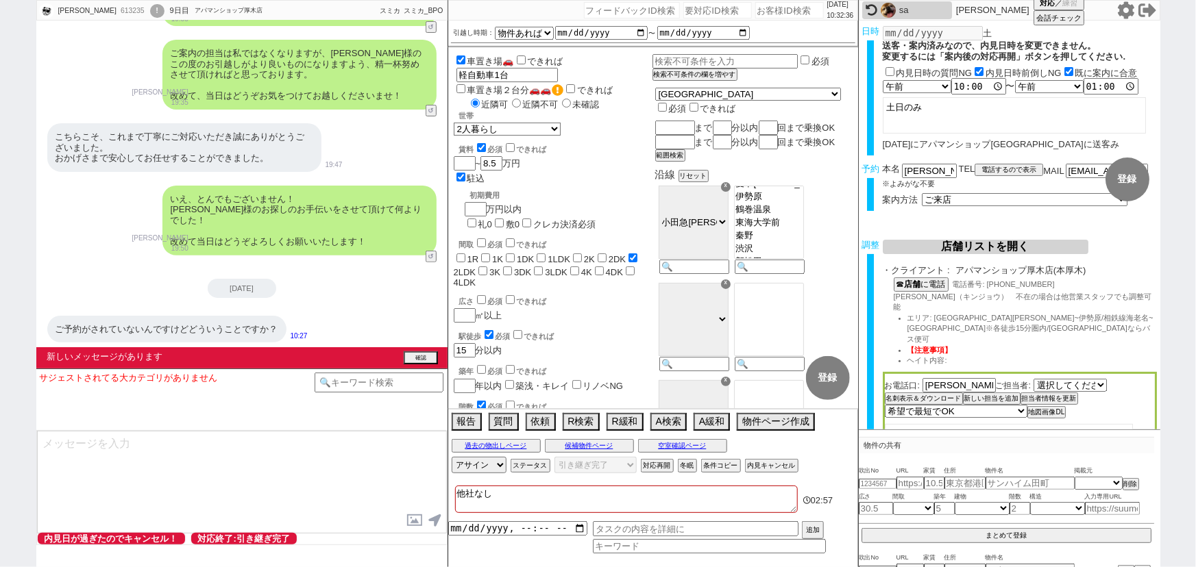
scroll to position [8101, 0]
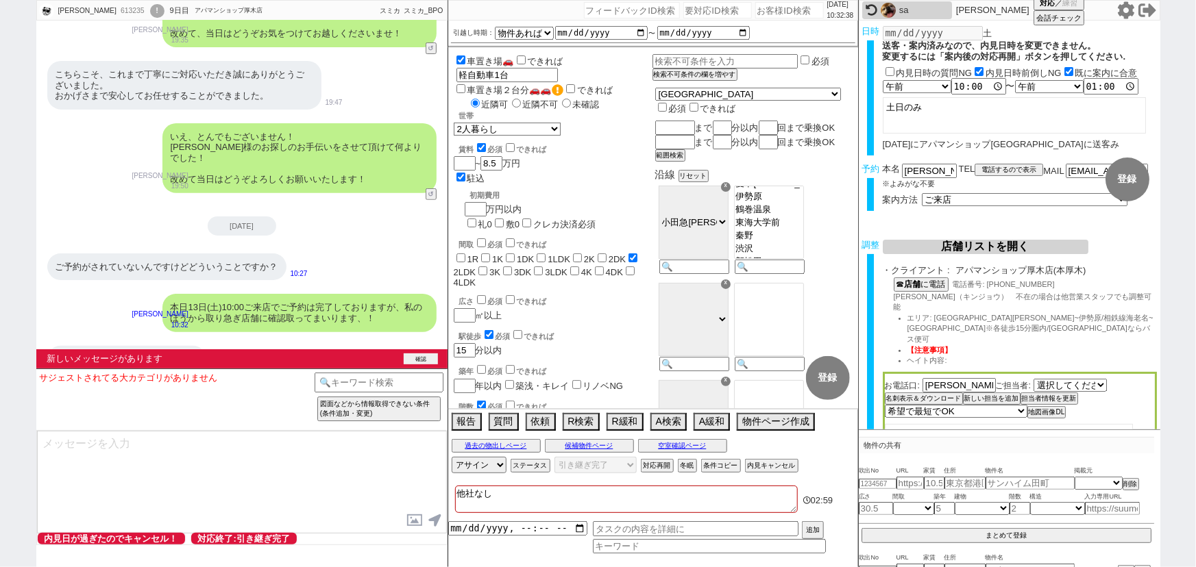
click at [421, 358] on button "確認" at bounding box center [421, 359] width 34 height 11
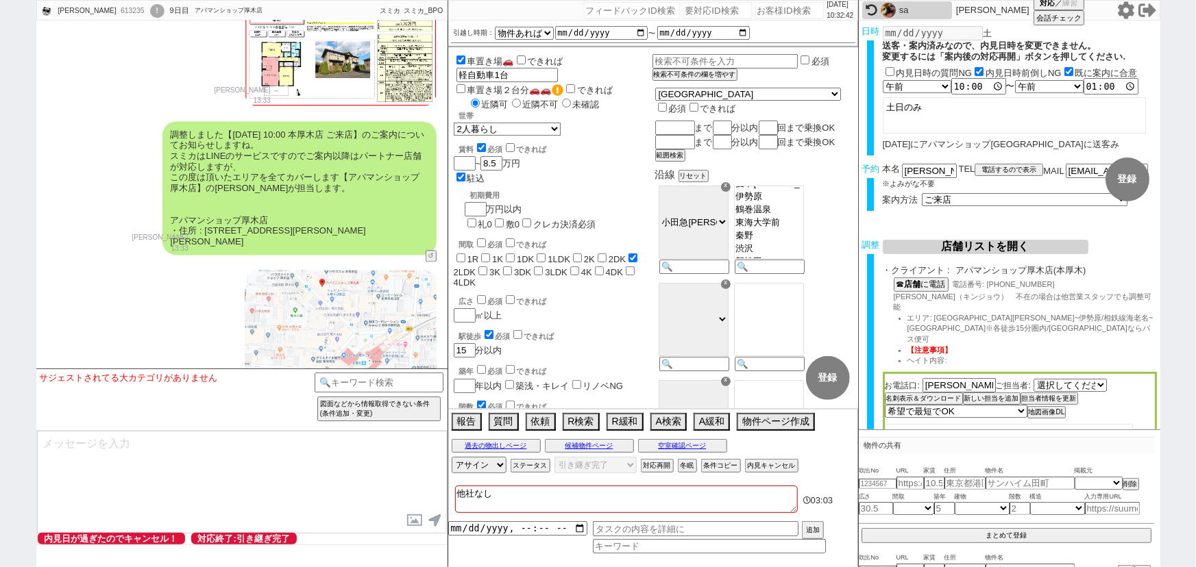
scroll to position [6675, 0]
drag, startPoint x: 167, startPoint y: 219, endPoint x: 406, endPoint y: 228, distance: 238.7
click at [406, 228] on div "調整しました【9月13日(土) 10:00 本厚木店 ご来店】のご案内についてお知らせしますね。 スミカはLINEのサービスですのでご案内以降はパートナー店舗…" at bounding box center [299, 188] width 274 height 134
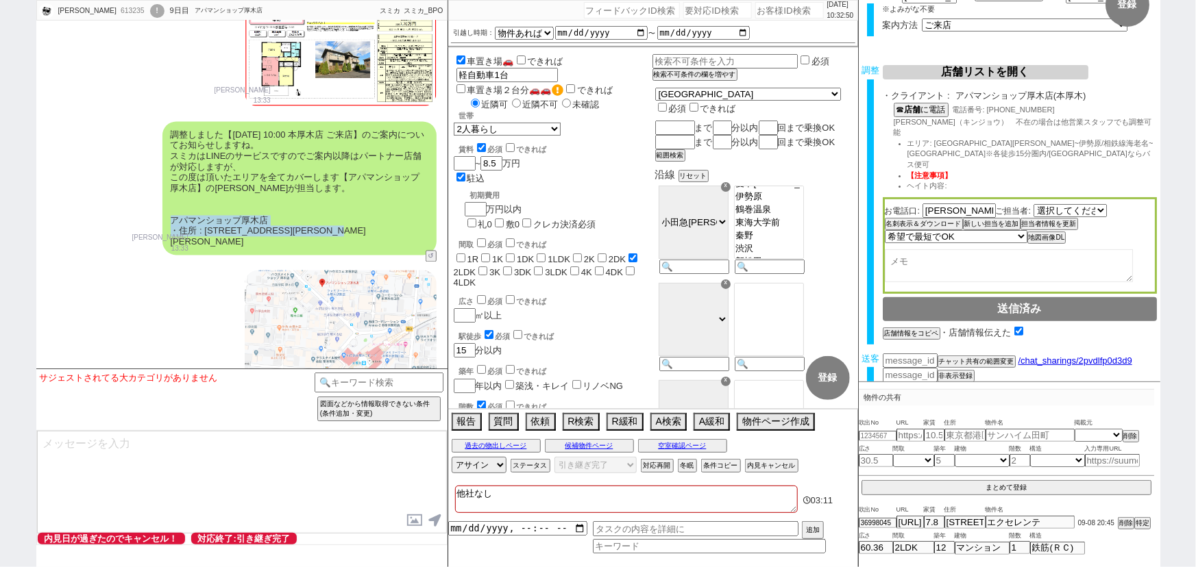
scroll to position [49, 0]
click at [262, 205] on div "調整しました【9月13日(土) 10:00 本厚木店 ご来店】のご案内についてお知らせしますね。 スミカはLINEのサービスですのでご案内以降はパートナー店舗…" at bounding box center [299, 188] width 274 height 134
drag, startPoint x: 272, startPoint y: 217, endPoint x: 165, endPoint y: 224, distance: 107.1
click at [165, 224] on div "調整しました【9月13日(土) 10:00 本厚木店 ご来店】のご案内についてお知らせしますね。 スミカはLINEのサービスですのでご案内以降はパートナー店舗…" at bounding box center [299, 188] width 274 height 134
copy div "アパマンショップ厚木店"
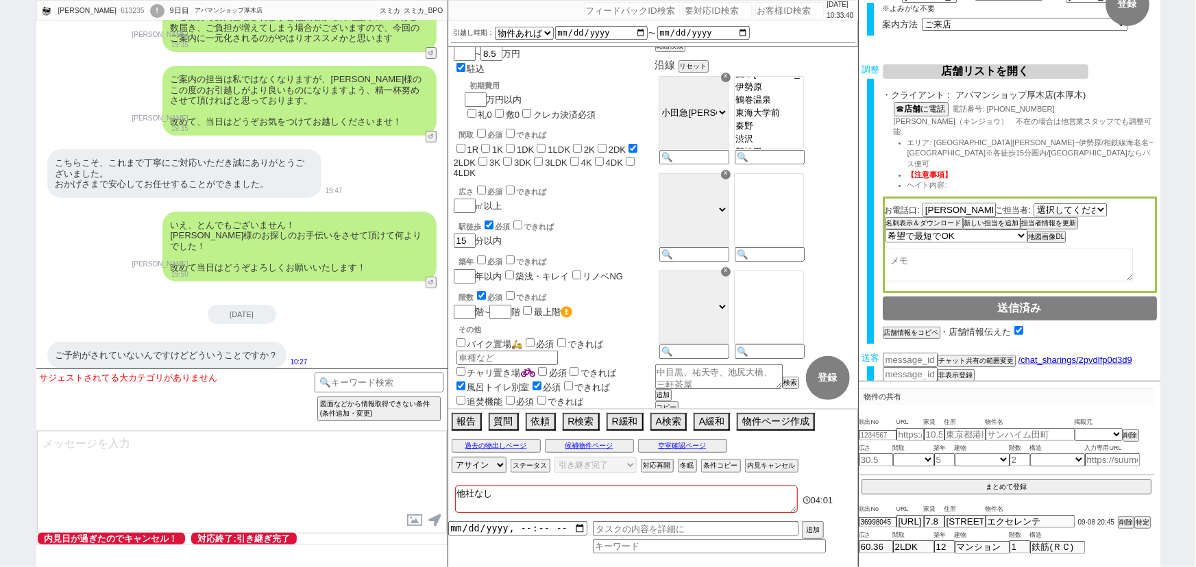
scroll to position [8080, 0]
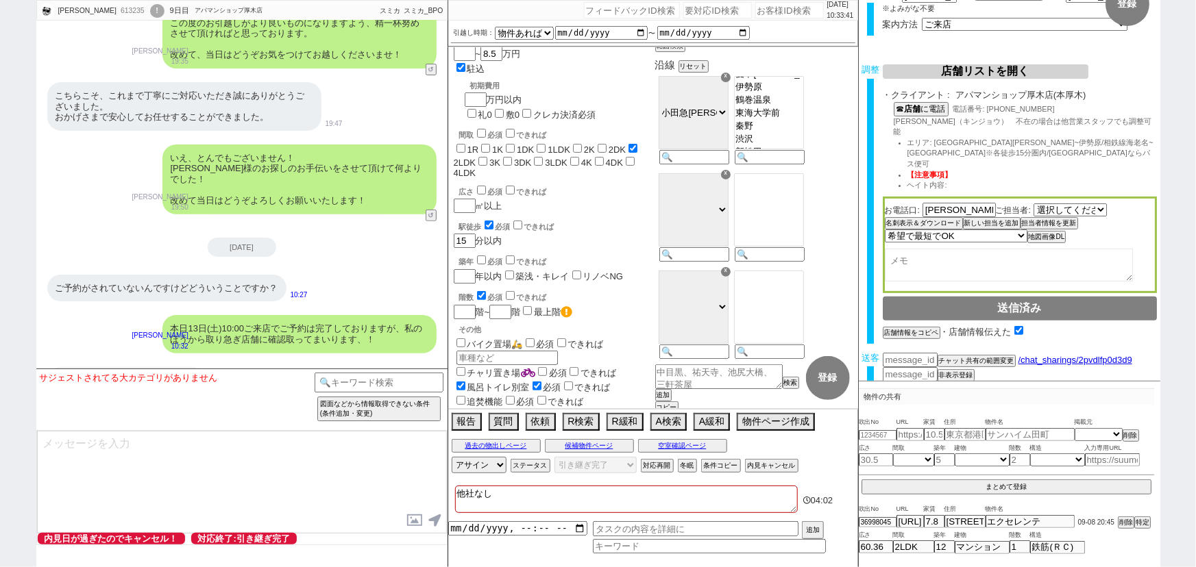
click at [222, 275] on div "ご予約がされていないんですけどどういうことですか？" at bounding box center [166, 288] width 239 height 27
click at [127, 473] on textarea at bounding box center [242, 482] width 410 height 103
paste textarea "アパマンショップ厚木店"
click at [71, 439] on textarea "はい！アパマンショップ厚木店で" at bounding box center [242, 482] width 410 height 103
click at [259, 448] on textarea "はい！今回、アパマンショップ厚木店で" at bounding box center [242, 482] width 410 height 103
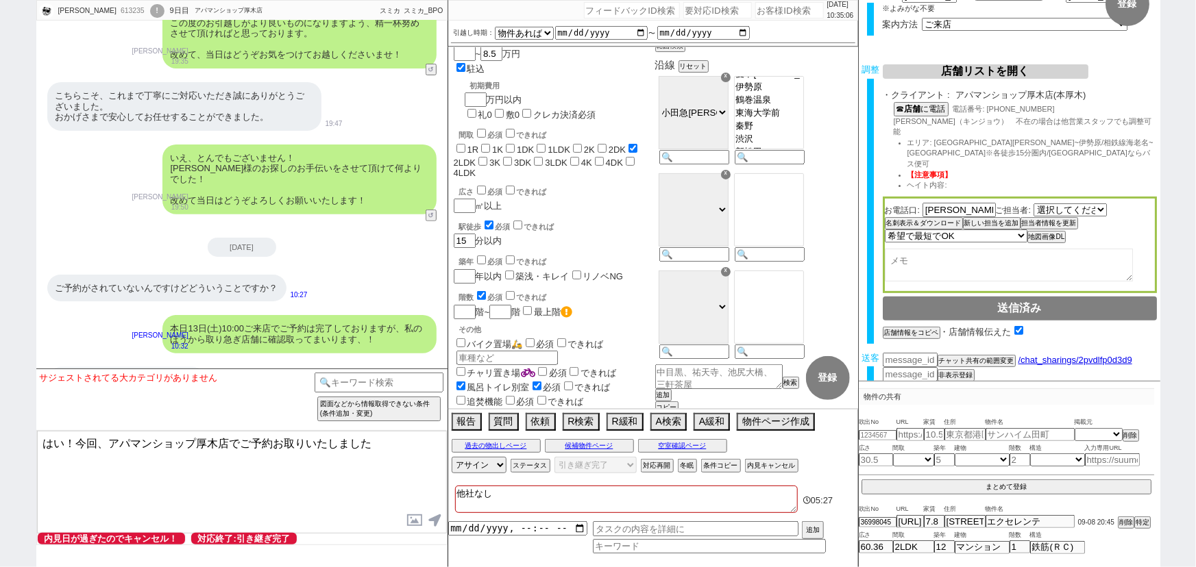
drag, startPoint x: 243, startPoint y: 440, endPoint x: 252, endPoint y: 440, distance: 9.6
click at [252, 440] on textarea "はい！今回、アパマンショップ厚木店でご予約お取りいたしました" at bounding box center [242, 482] width 410 height 103
drag, startPoint x: 252, startPoint y: 440, endPoint x: 245, endPoint y: 457, distance: 18.5
click at [245, 457] on textarea "はい！今回、アパマンショップ厚木店でご予約お取りいたしました" at bounding box center [242, 482] width 410 height 103
drag, startPoint x: 239, startPoint y: 443, endPoint x: 465, endPoint y: 430, distance: 226.6
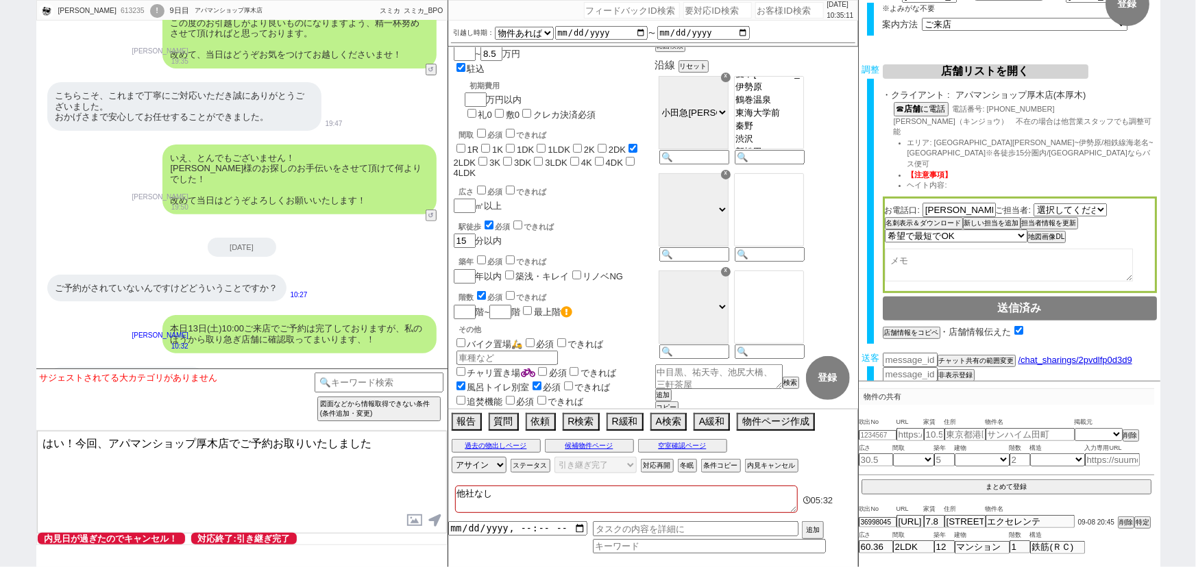
click at [465, 430] on div "うえきみきや 613235 ! 0 9日目 アパマンショップ厚木店 冬眠中 自社客 スミカ スミカ_BPO チャット全表示 2025-09-05 新しくフォロ…" at bounding box center [598, 283] width 1124 height 567
type textarea "はい！今回、アパマンショップ厚木店で手配いたしました。"
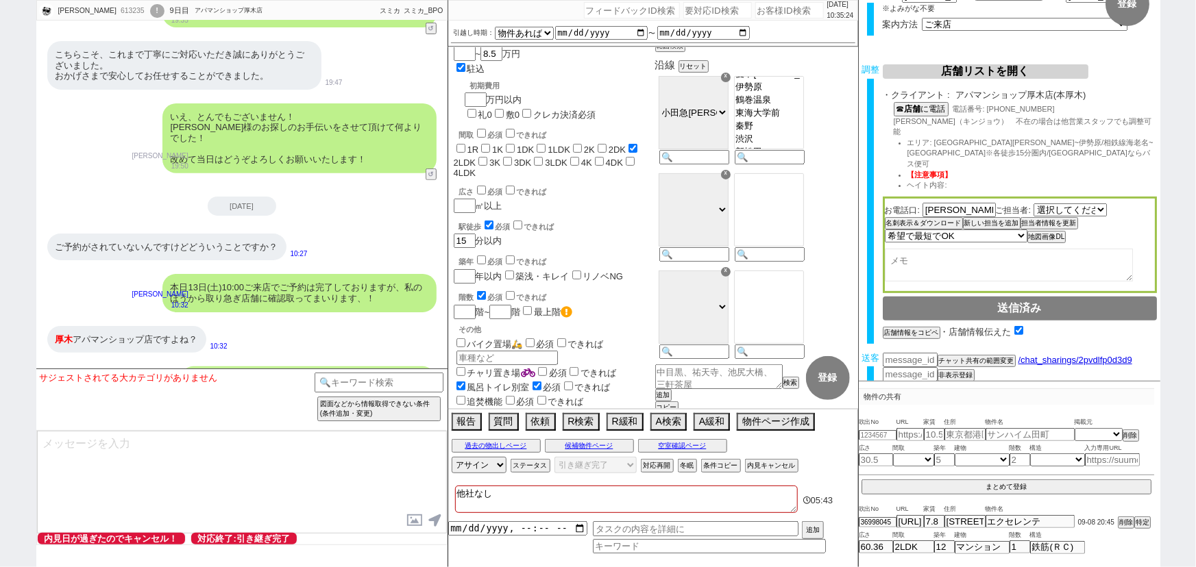
scroll to position [0, 0]
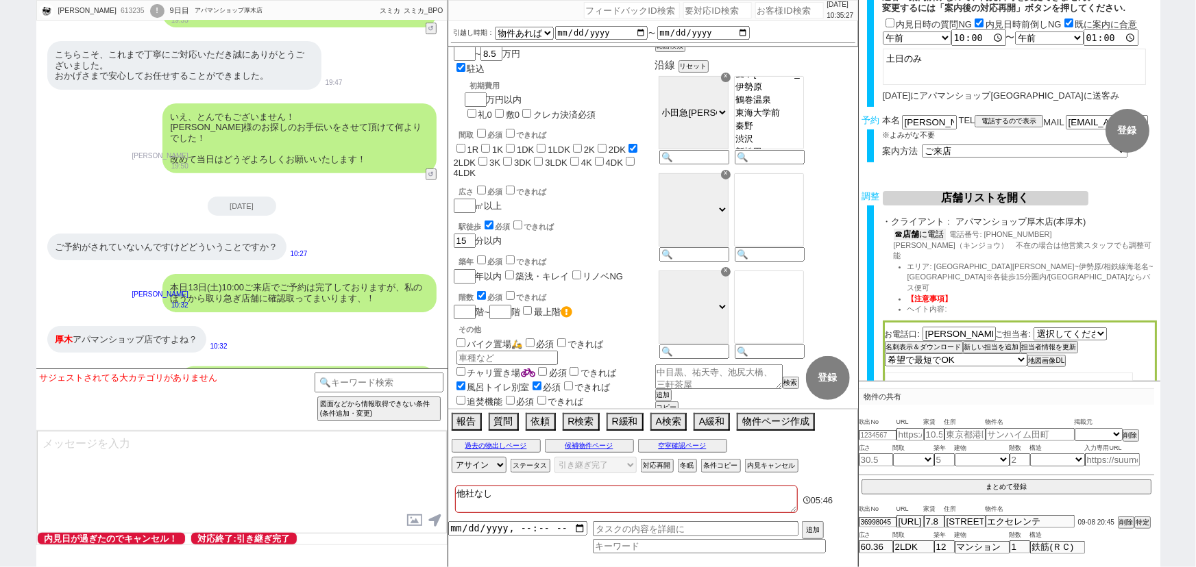
click at [929, 237] on button "☎ 店舗 に電話" at bounding box center [920, 235] width 52 height 12
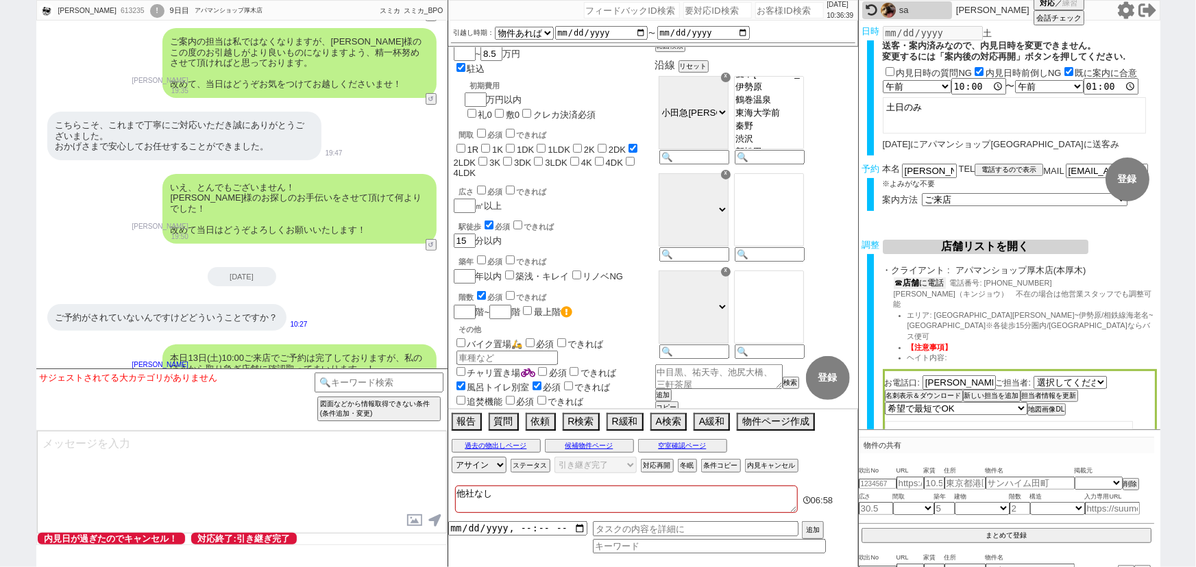
scroll to position [8121, 0]
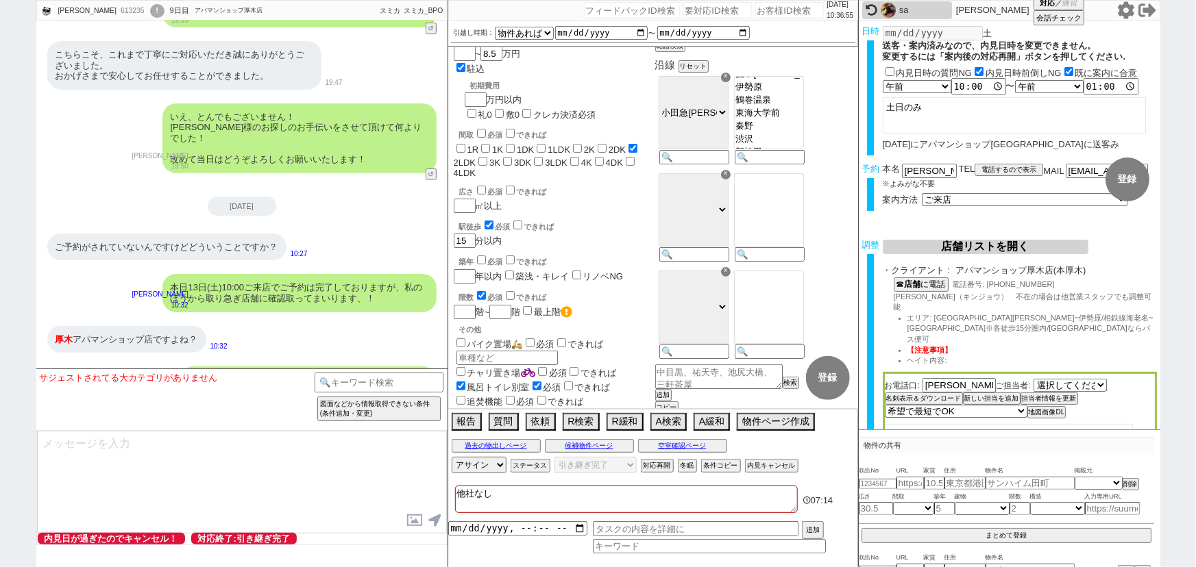
click at [147, 461] on textarea at bounding box center [242, 482] width 410 height 103
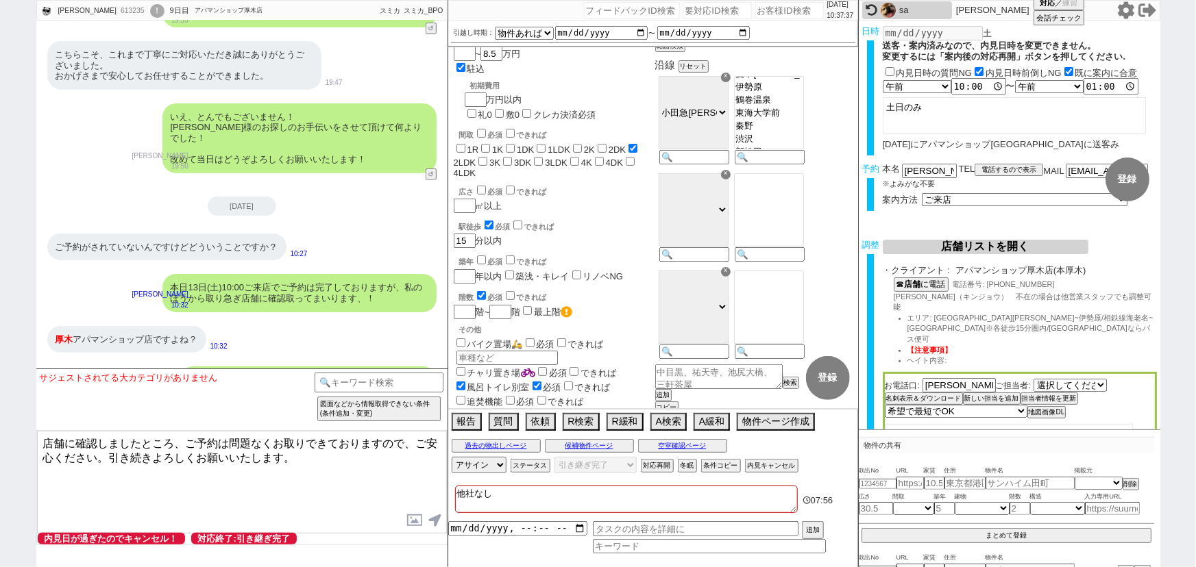
click at [109, 454] on textarea "店舗に確認しましたところ、ご予約は問題なくお取りできておりますので、ご安心ください。引き続きよろしくお願いいたします。" at bounding box center [242, 482] width 410 height 103
type textarea "店舗に確認しましたところ、ご予約は問題なくお取りできておりますので、ご安心ください。 引き続きよろしくお願いいたします。"
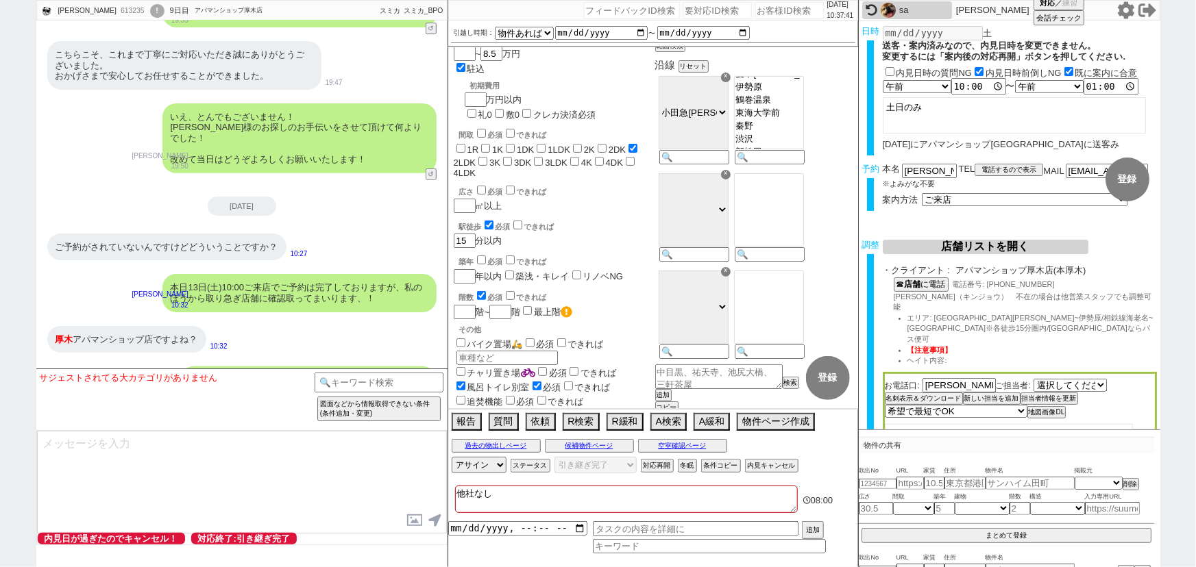
scroll to position [8183, 0]
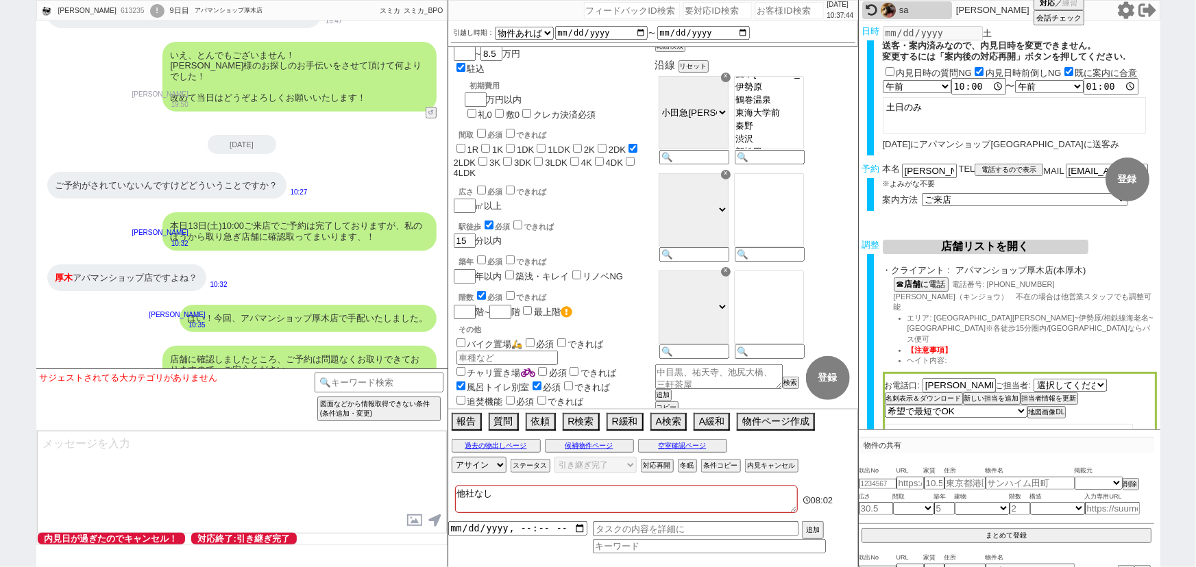
click at [313, 346] on div "店舗に確認しましたところ、ご予約は問題なくお取りできておりますので、ご安心ください。 引き続きよろしくお願いいたします。" at bounding box center [299, 370] width 274 height 49
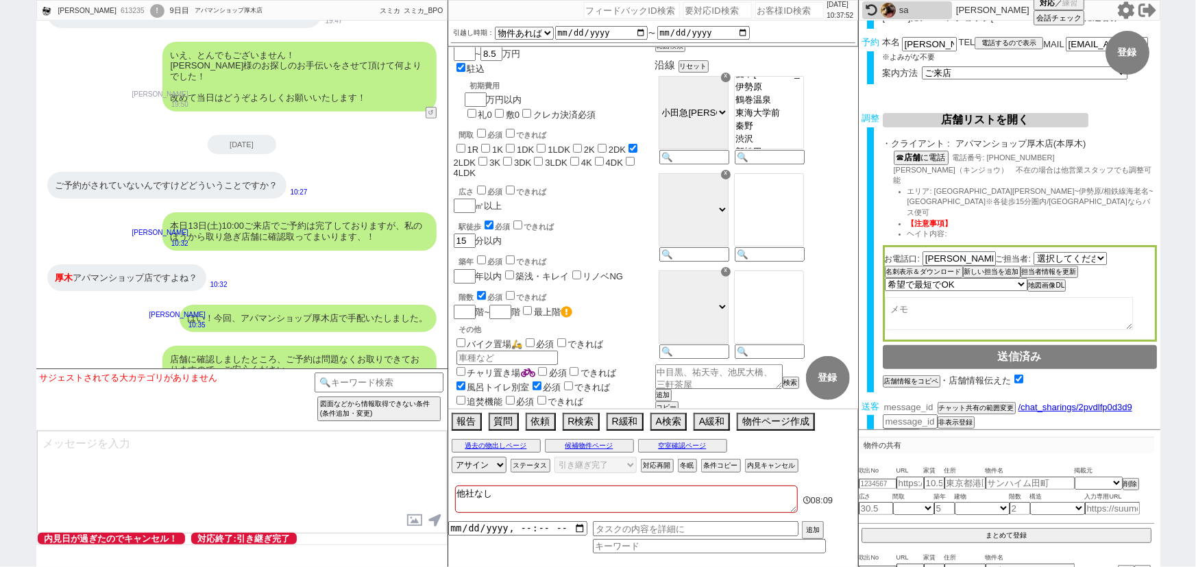
scroll to position [125, 0]
click at [914, 403] on input "number" at bounding box center [910, 409] width 55 height 12
paste input "37045970"
type input "37045970"
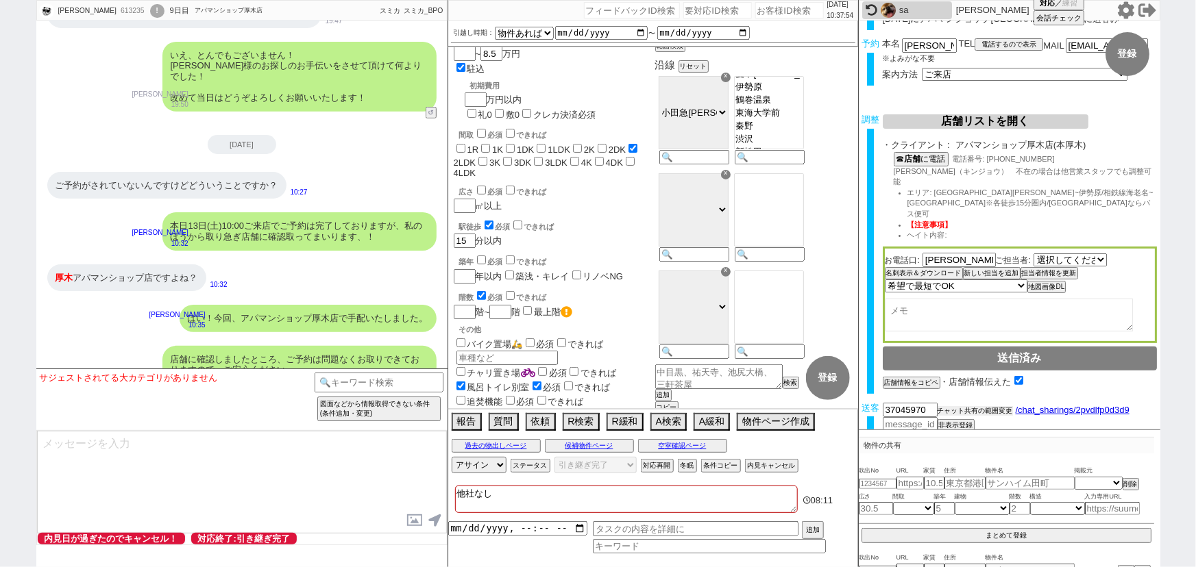
click at [984, 406] on button "チャット共有の範囲変更" at bounding box center [975, 411] width 75 height 10
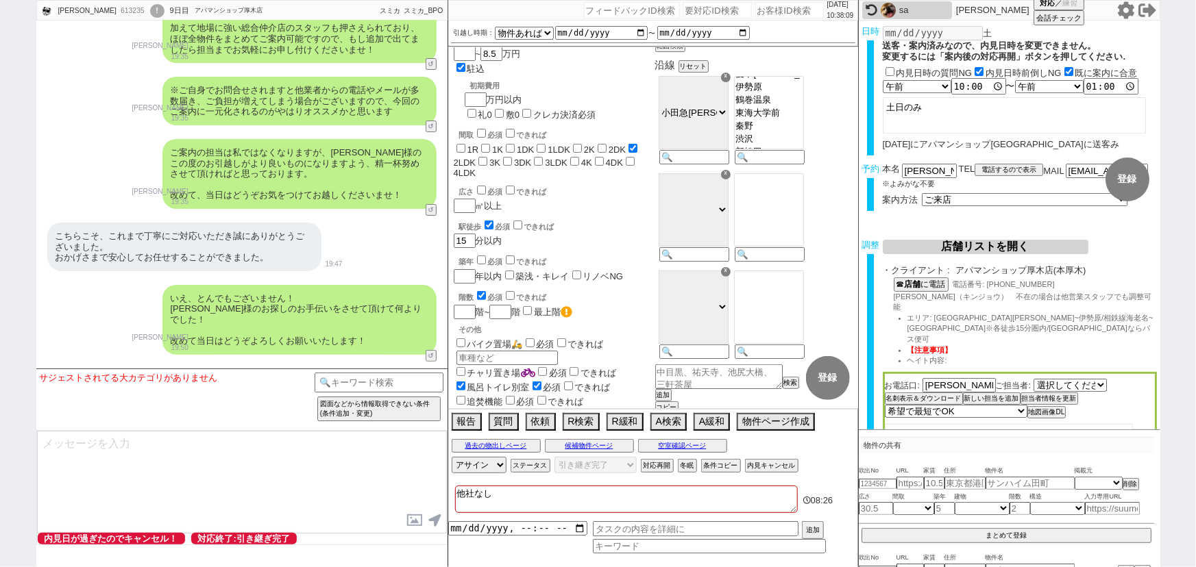
scroll to position [8183, 0]
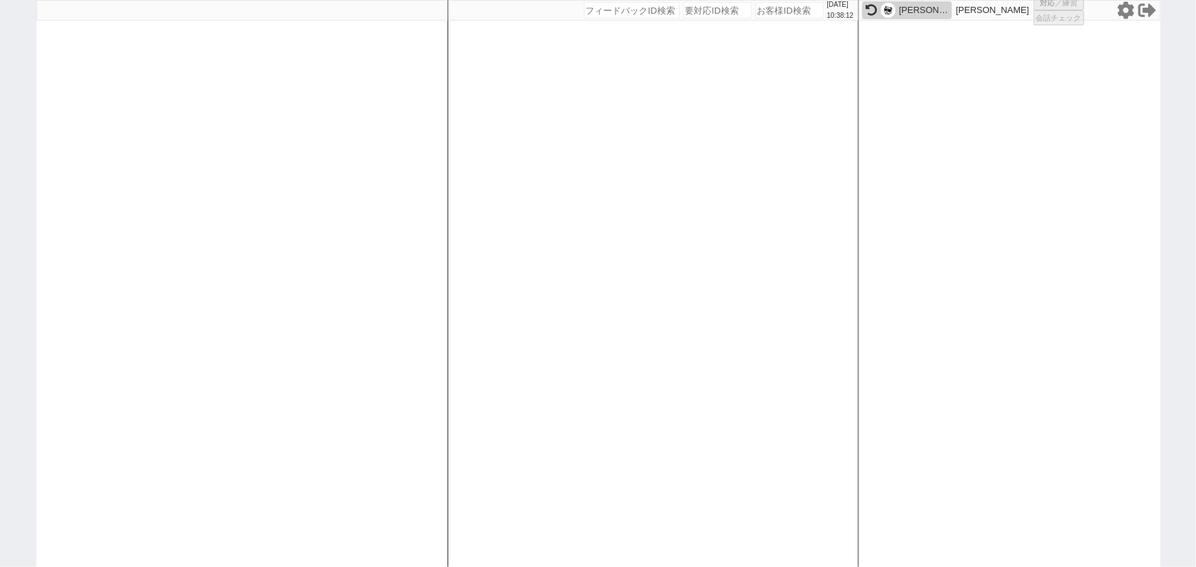
select select "1"
select select "4"
select select
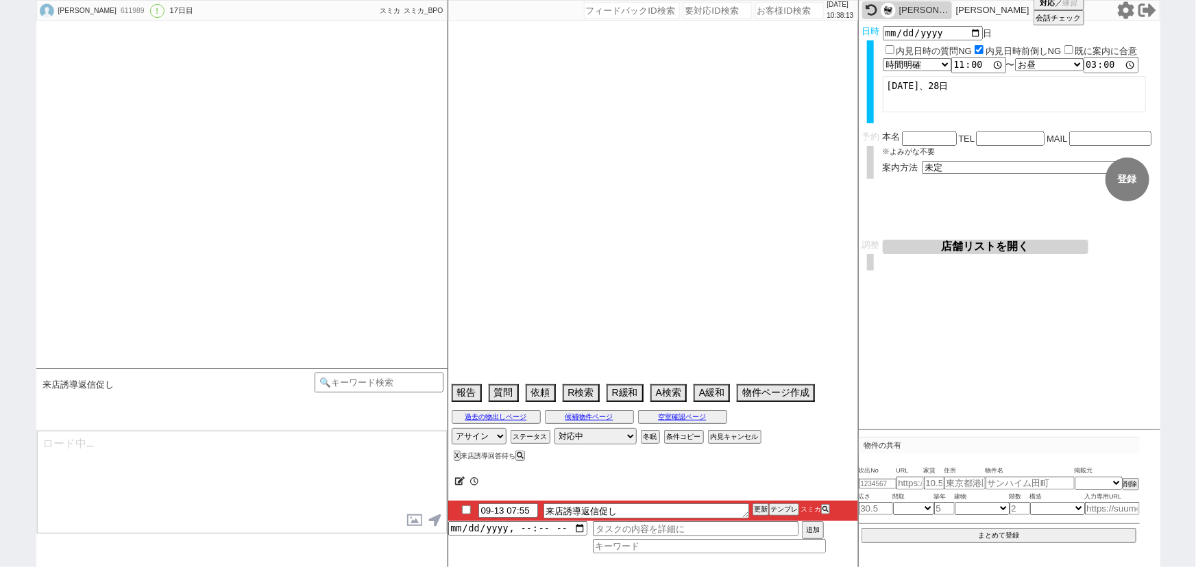
select select "2025"
select select "10"
select select "1"
select select "0"
select select "60"
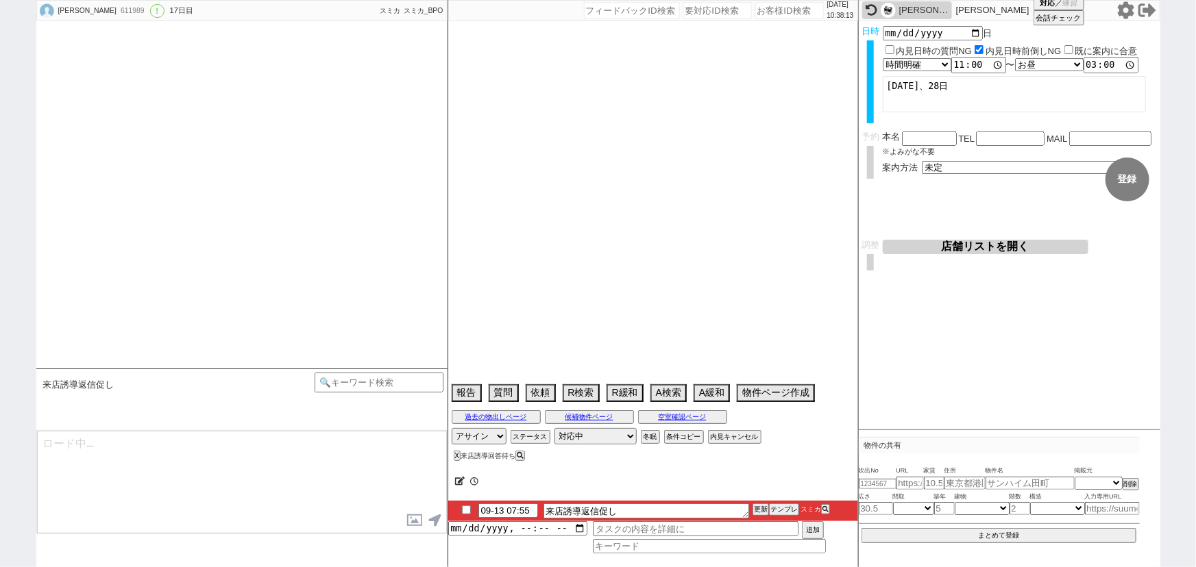
select select "1491"
select select "64"
select select "1569"
select select "59"
select select "1471"
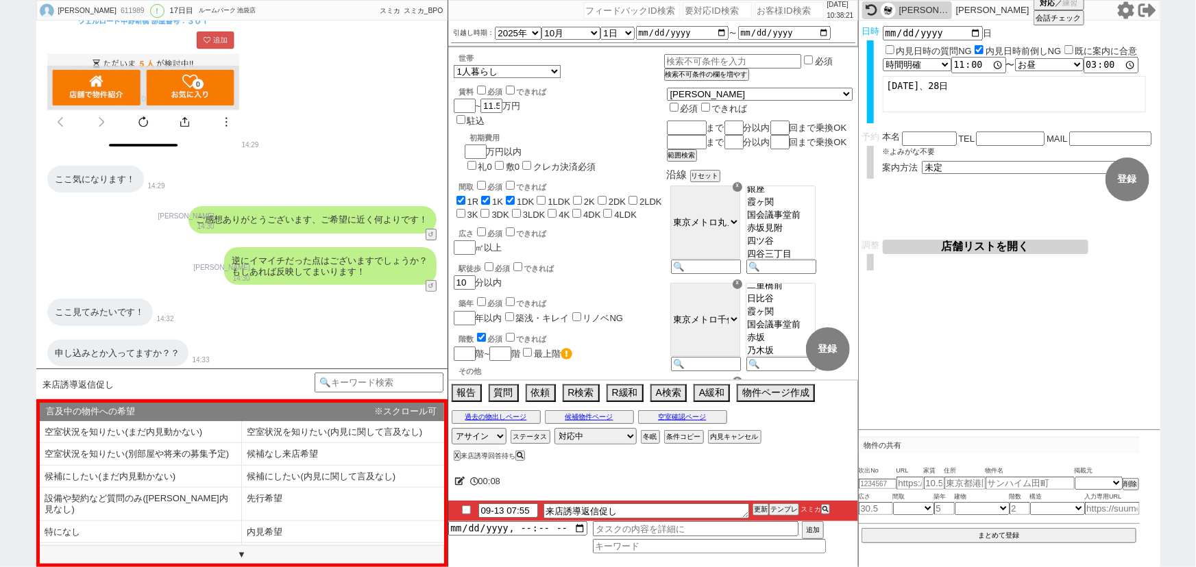
scroll to position [2727, 0]
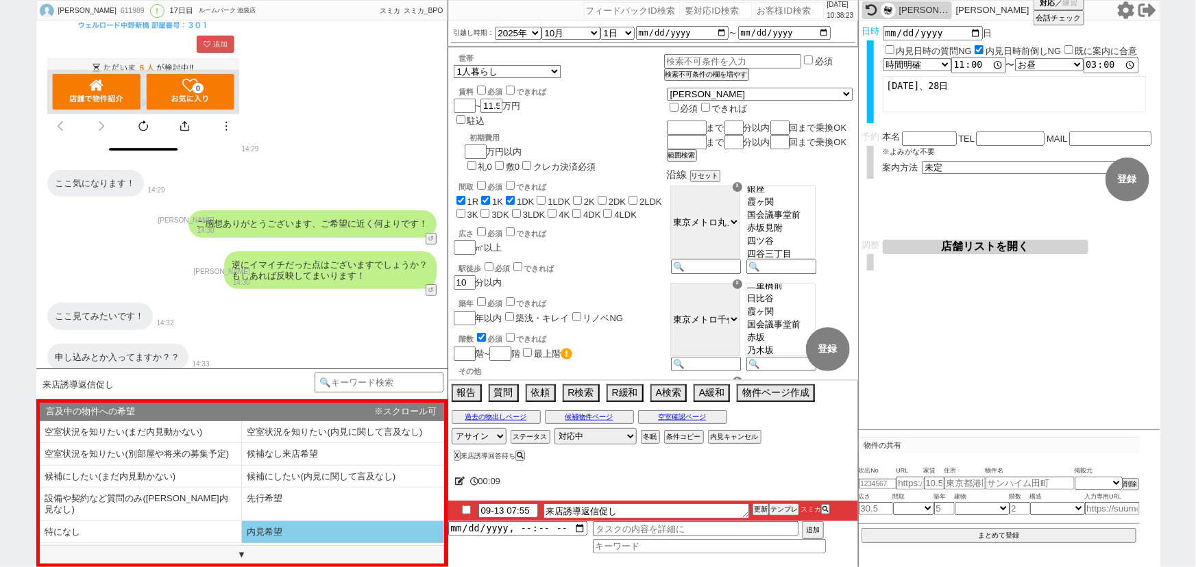
click at [292, 522] on li "内見希望" at bounding box center [343, 533] width 202 height 23
select select "内見希望"
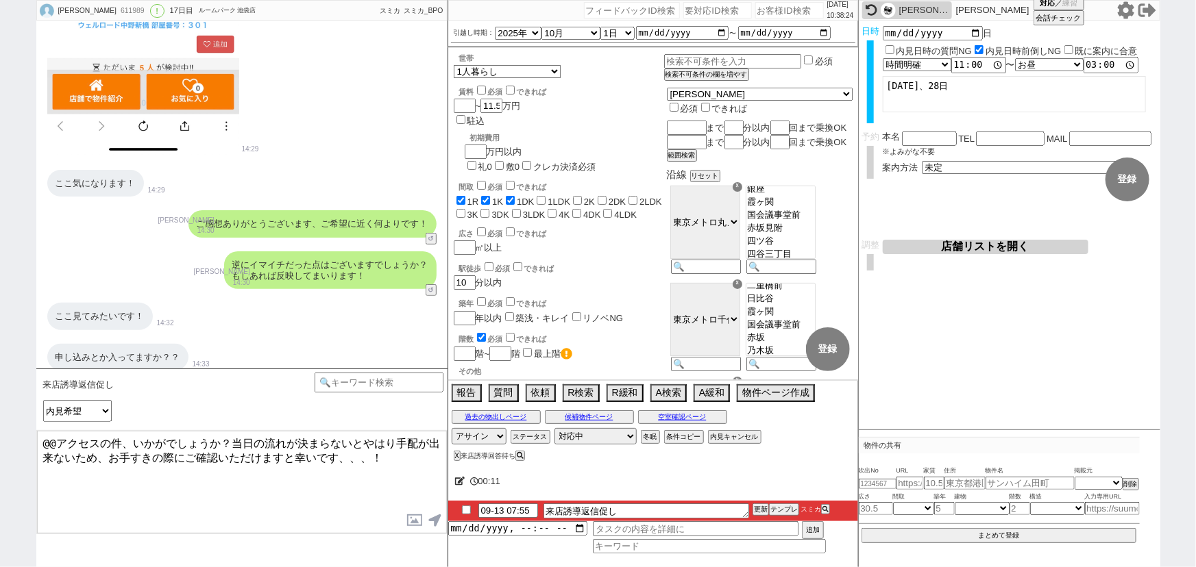
drag, startPoint x: 99, startPoint y: 439, endPoint x: 0, endPoint y: 441, distance: 99.4
click at [0, 441] on div "尾中悠輝 611989 ! 0 17日目 ルームパーク 池袋店 冬眠中 自社客 スミカ スミカ_BPO チャット全表示 2025-08-28 連続で失礼します…" at bounding box center [598, 283] width 1196 height 567
type textarea "店舗の件、いかがでしょうか？当日の流れが決まらないとやはり手配が出来ないため、お手すきの際にご確認いただけますと幸いです、、、！"
checkbox input "true"
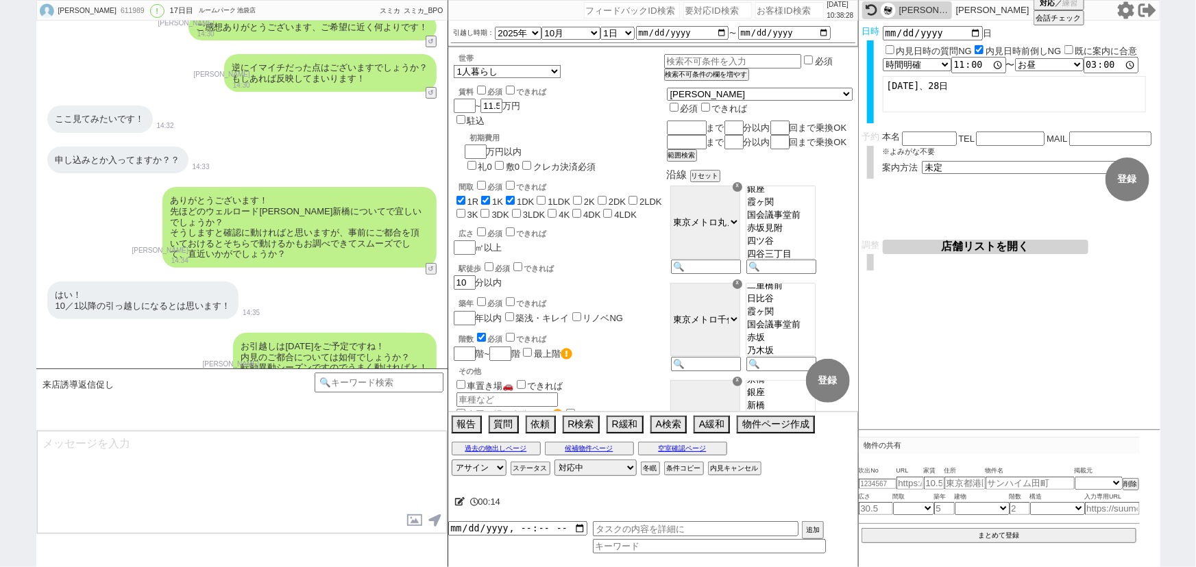
scroll to position [3473, 0]
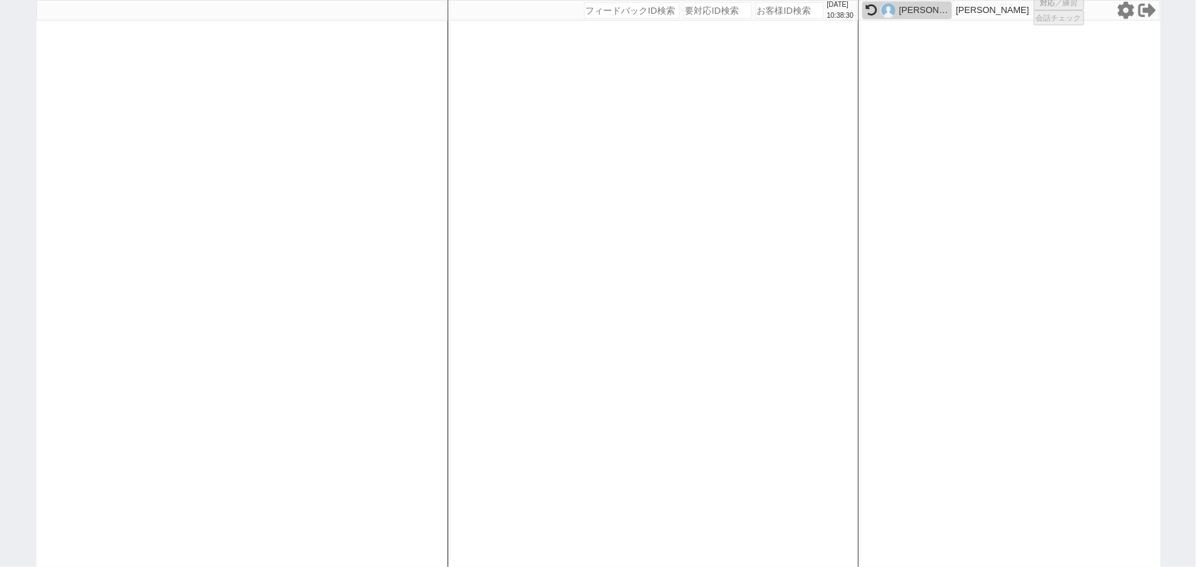
select select "3"
select select "2"
select select
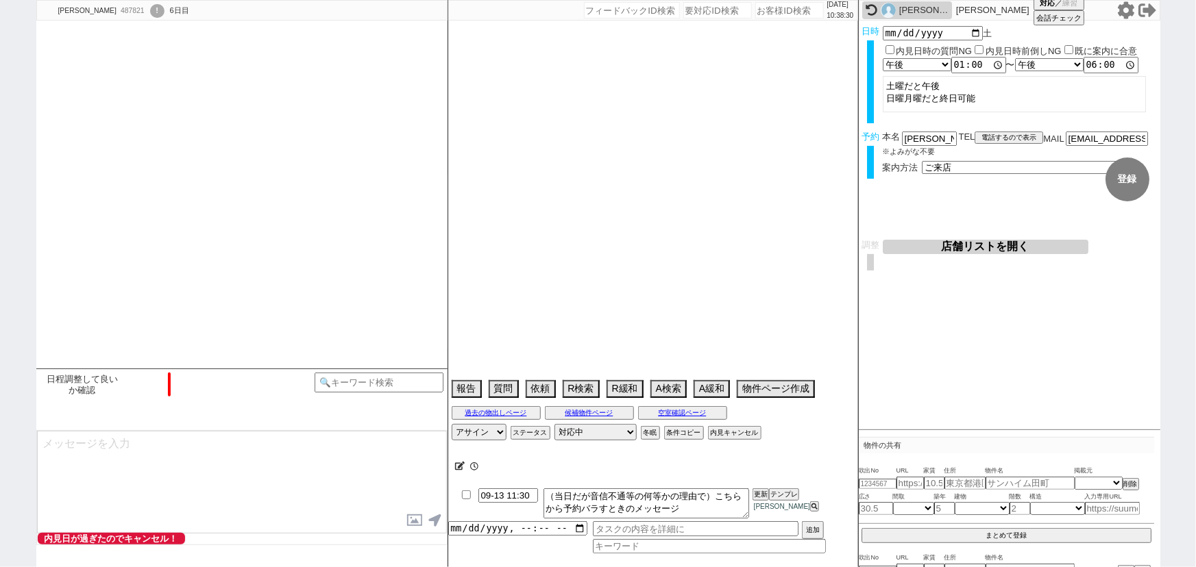
scroll to position [3805, 0]
select select "2025"
select select "10"
select select "32"
select select "0"
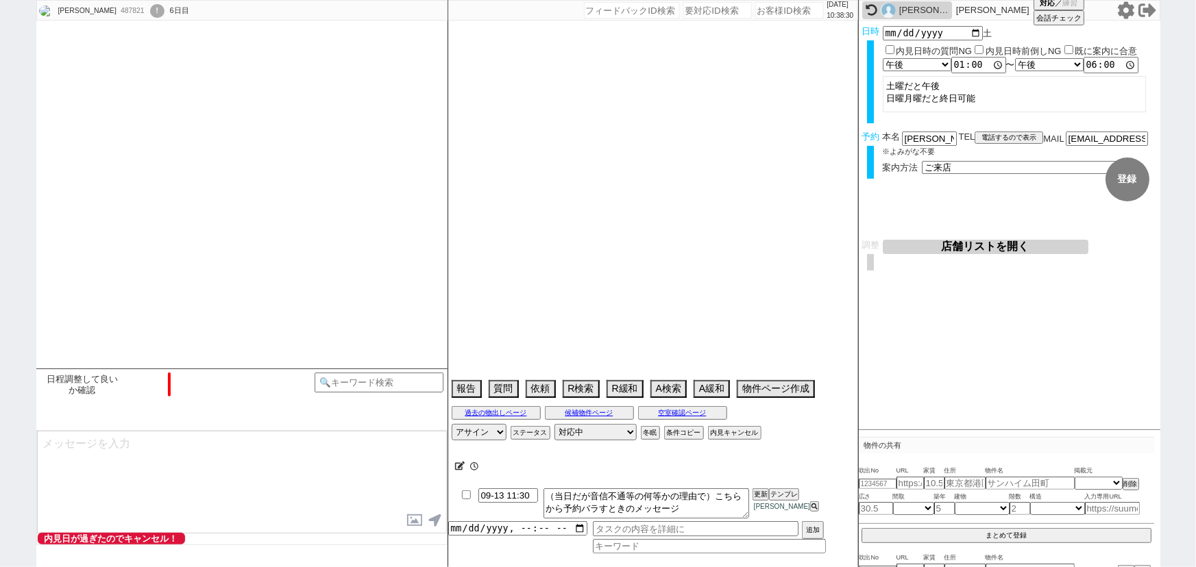
select select "23"
select select "752"
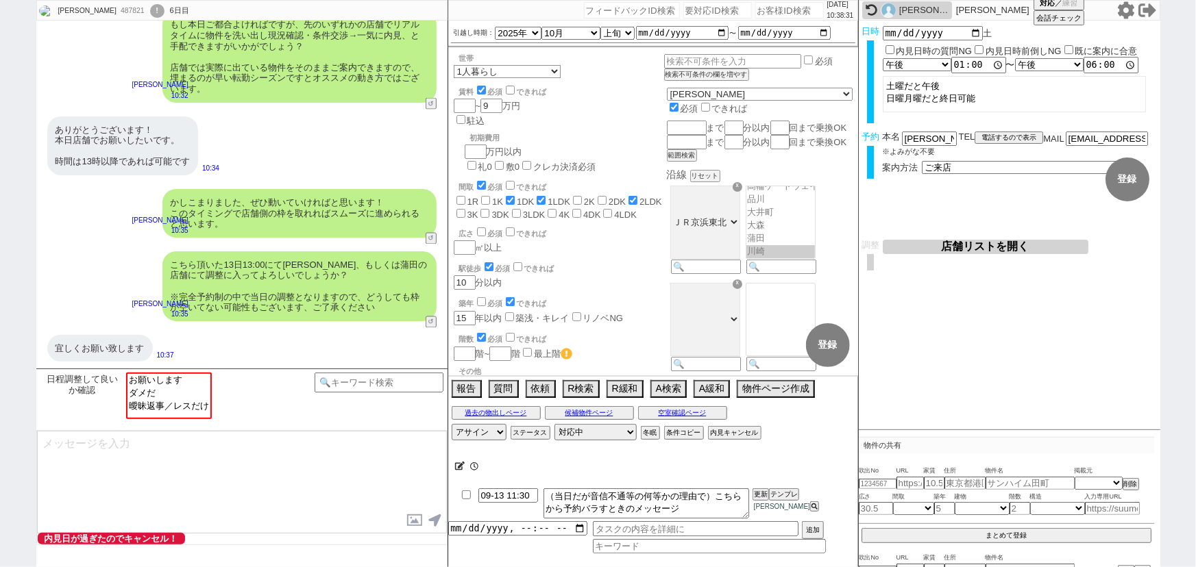
scroll to position [369, 0]
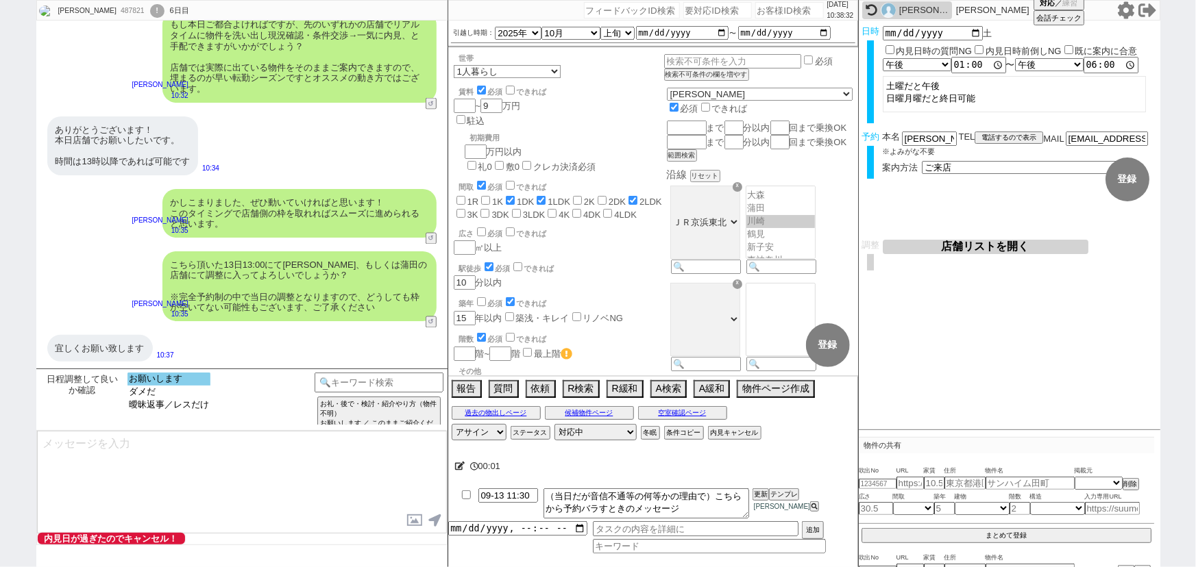
select select "お願いします"
click at [150, 384] on option "お願いします" at bounding box center [168, 379] width 83 height 13
type textarea "ご確認ありがとうございます。 スミカはLINEのサービスなので、ご案内は審査済みのパートナー店舗が行います！"
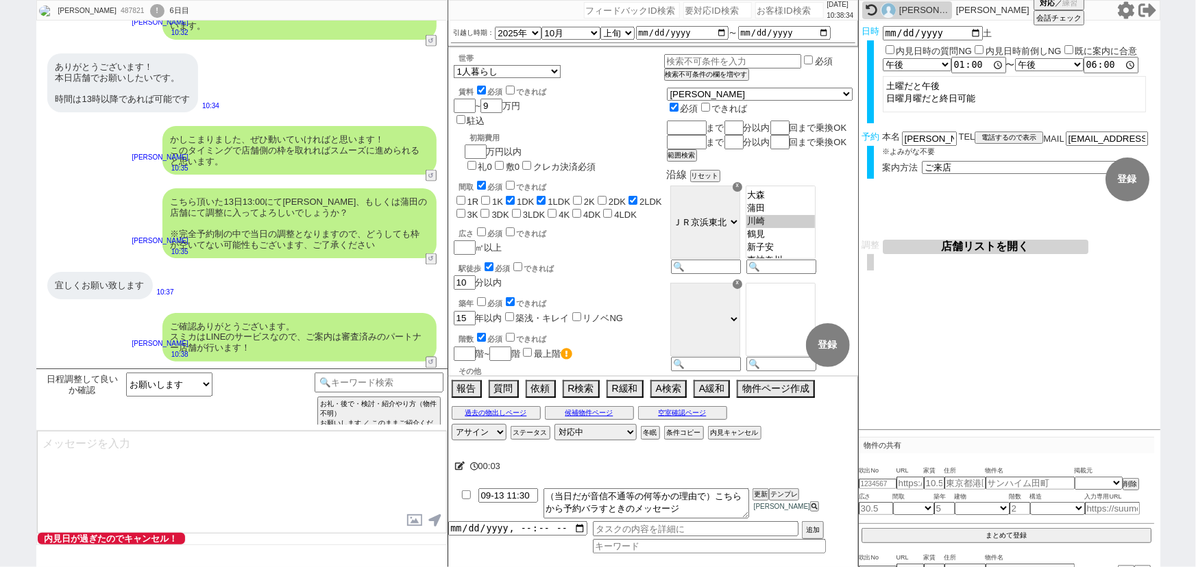
scroll to position [3713, 0]
type textarea "これまでのやり取りなども共有され非常にスムーズです、13日13:00、ご来店の最終調整をし引き継ぎ作業を行うため少々お待ちください..."
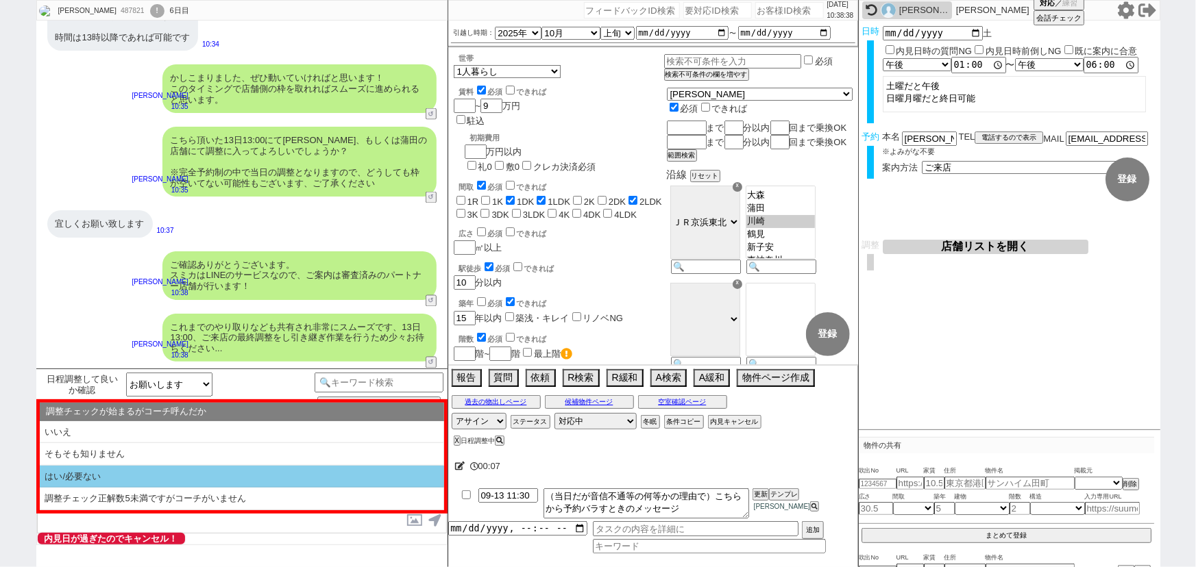
click at [158, 480] on li "はい/必要ない" at bounding box center [242, 477] width 404 height 23
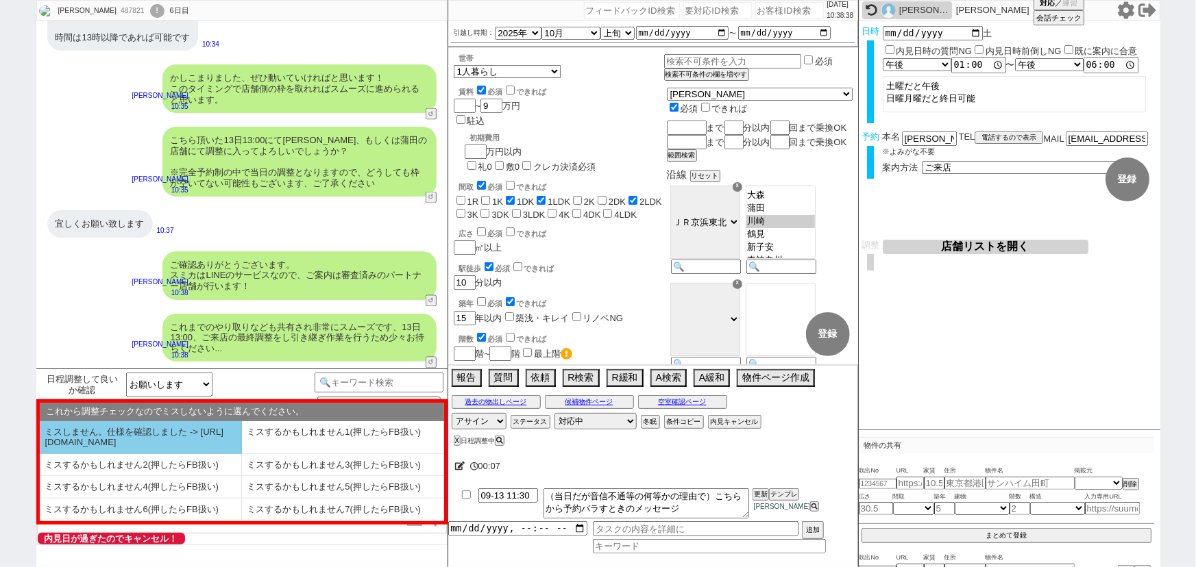
click at [138, 441] on li "ミスしません。仕様を確認しました -> https://jent.notion.site/841a6651aa67425da7d40ddfad41a184" at bounding box center [141, 437] width 202 height 33
select select "はい/必要ない"
select select "ミスしません。仕様を確認しました -> https://jent.notion.site/841a6651aa67425da7d40ddfad41a184"
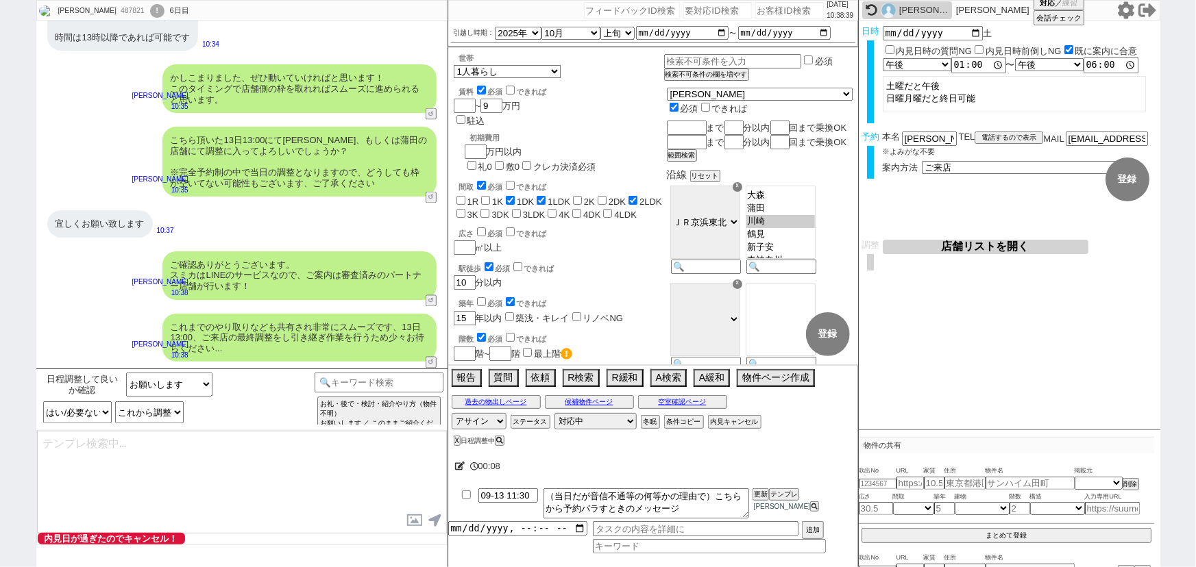
checkbox input "true"
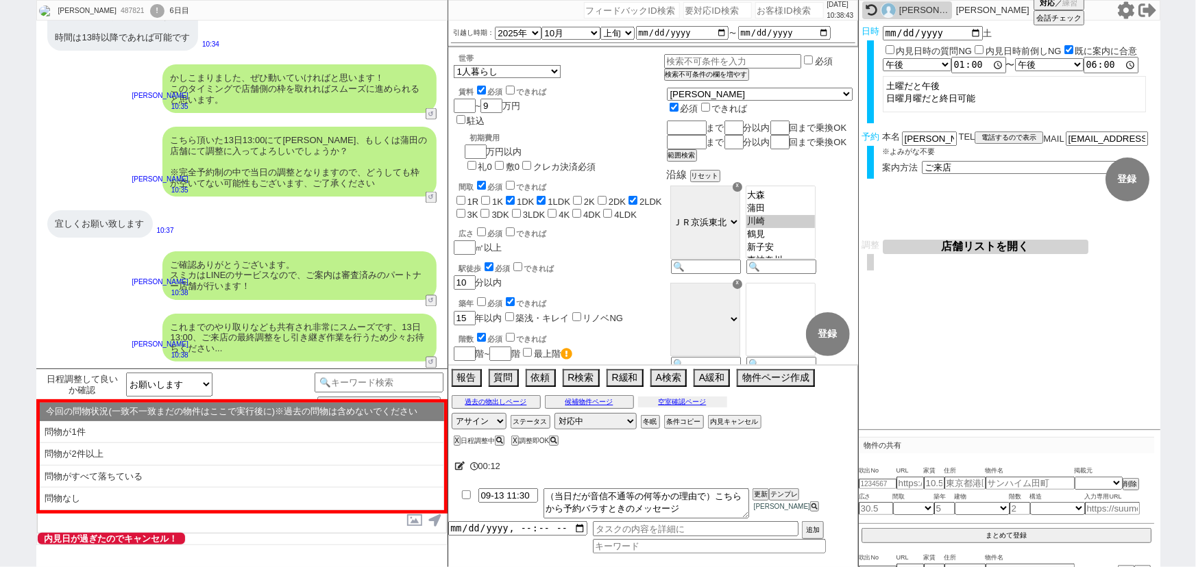
click at [691, 404] on button "空室確認ページ" at bounding box center [682, 402] width 89 height 11
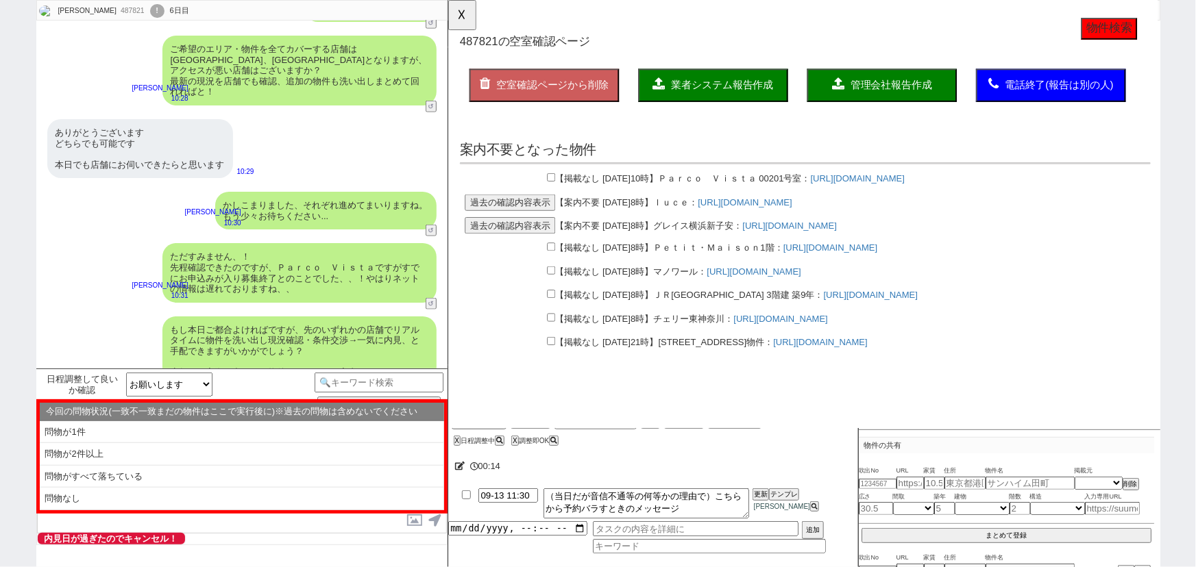
scroll to position [3345, 0]
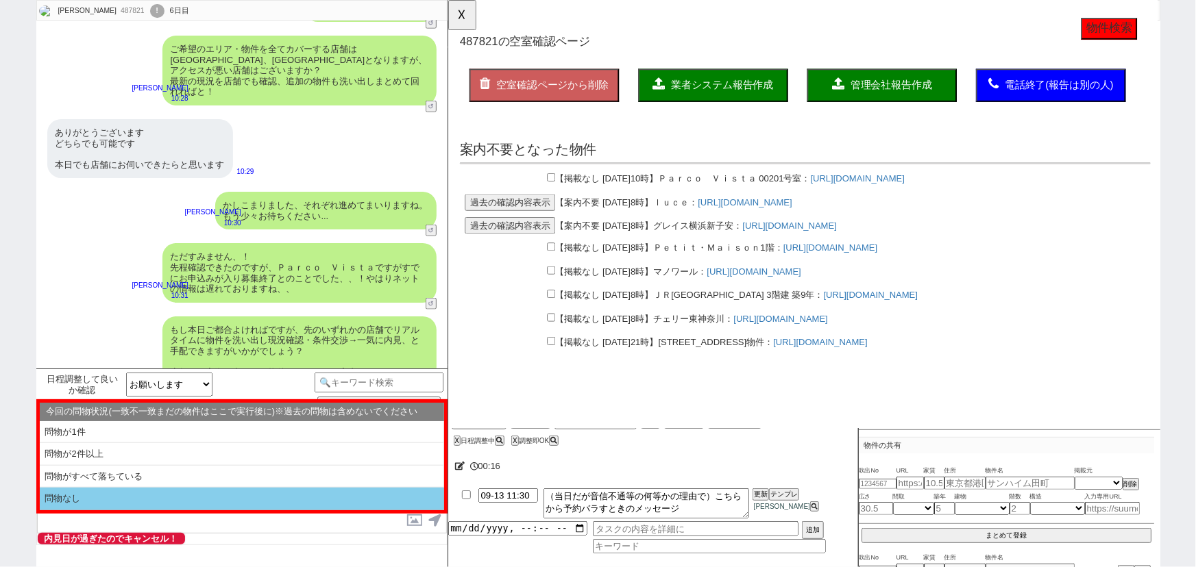
click at [215, 492] on li "問物なし" at bounding box center [242, 499] width 404 height 23
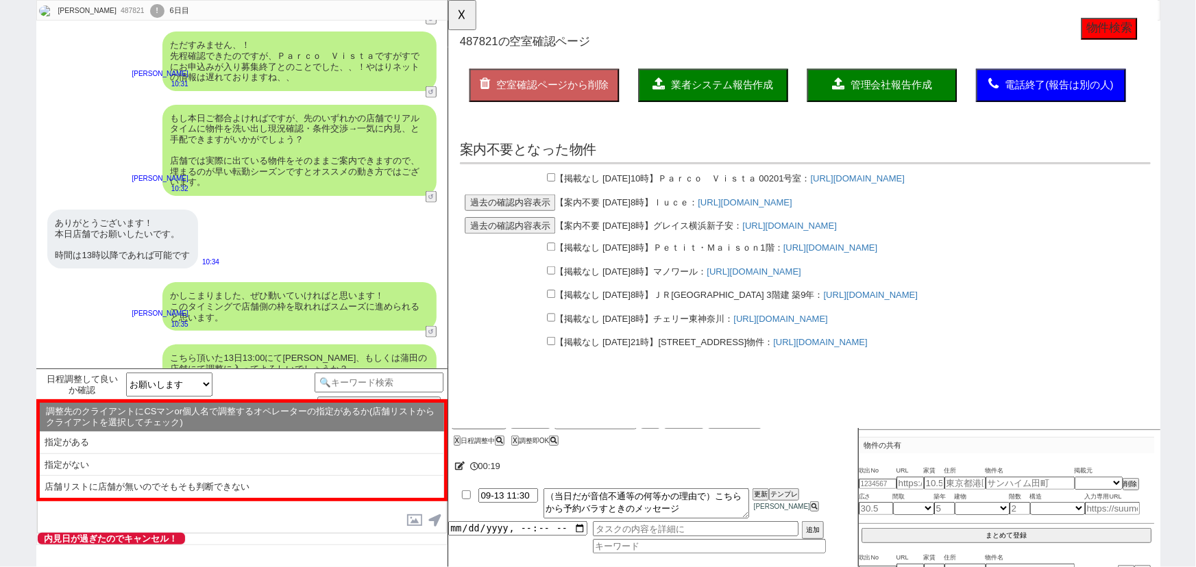
scroll to position [3558, 0]
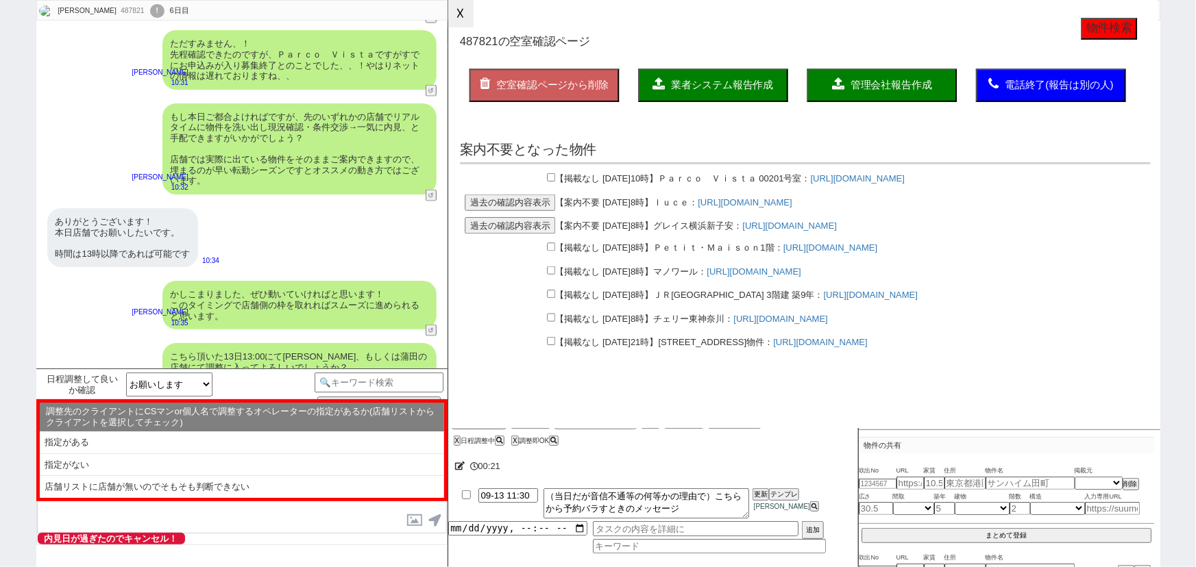
click at [464, 17] on button "☓" at bounding box center [460, 13] width 25 height 27
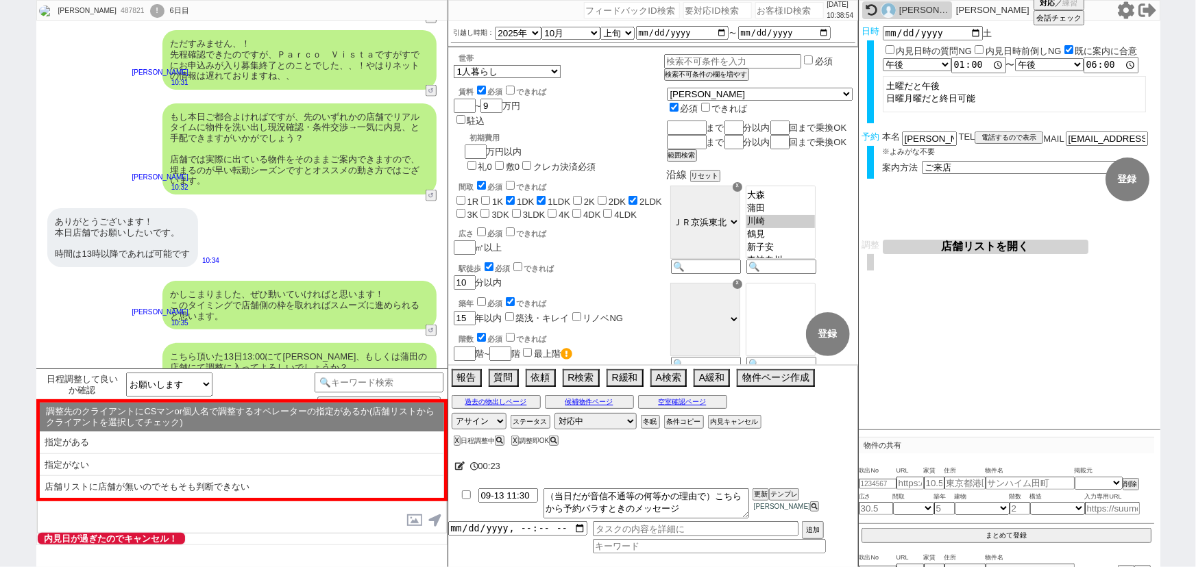
click at [971, 243] on button "店舗リストを開く" at bounding box center [986, 247] width 206 height 14
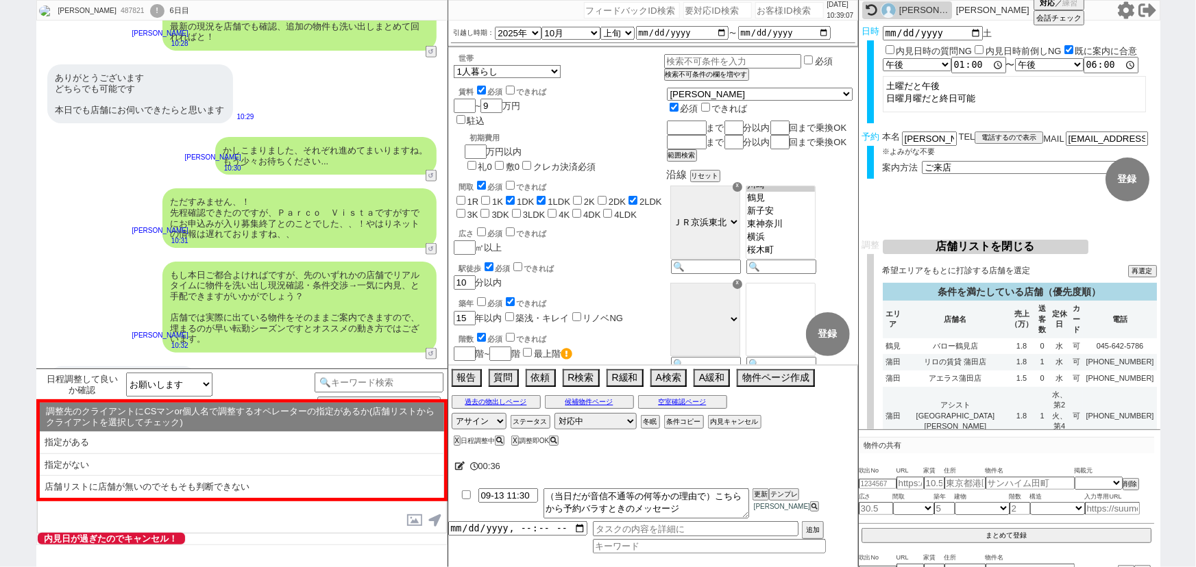
scroll to position [3401, 0]
click at [678, 402] on button "空室確認ページ" at bounding box center [682, 402] width 89 height 11
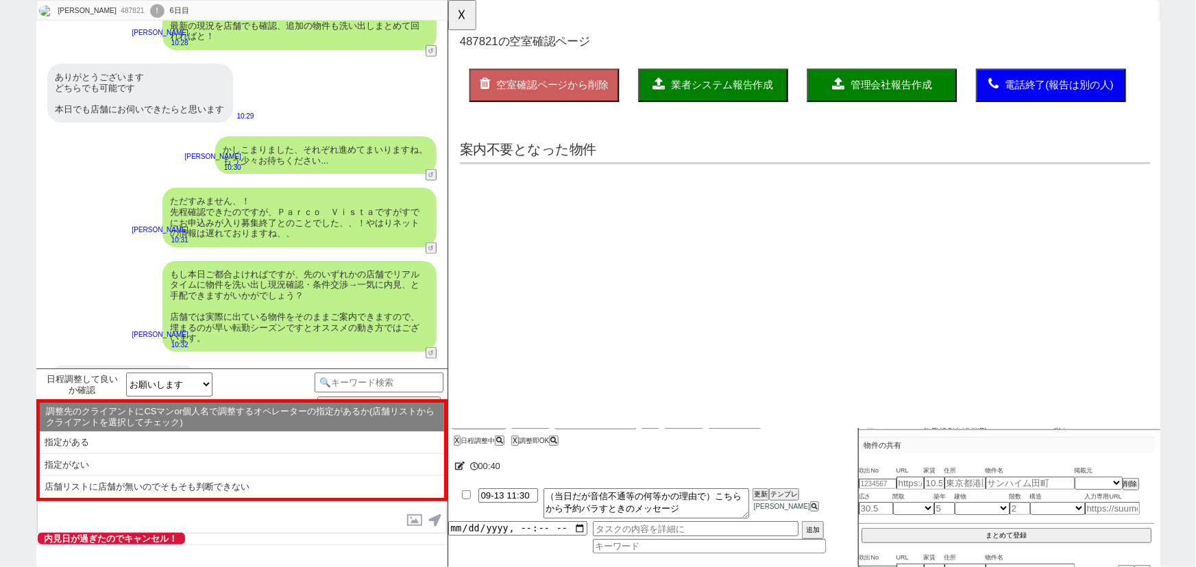
scroll to position [0, 0]
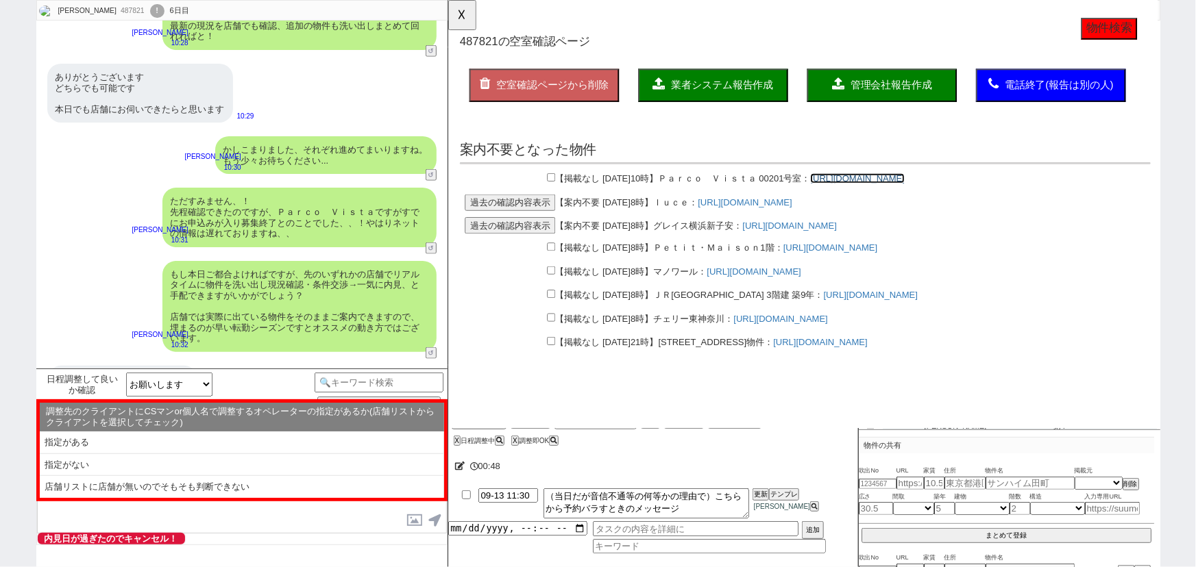
click at [934, 186] on link "https://suumo.jp/chintai/bc_100458665908/" at bounding box center [887, 191] width 101 height 11
click at [458, 27] on button "☓" at bounding box center [460, 13] width 25 height 27
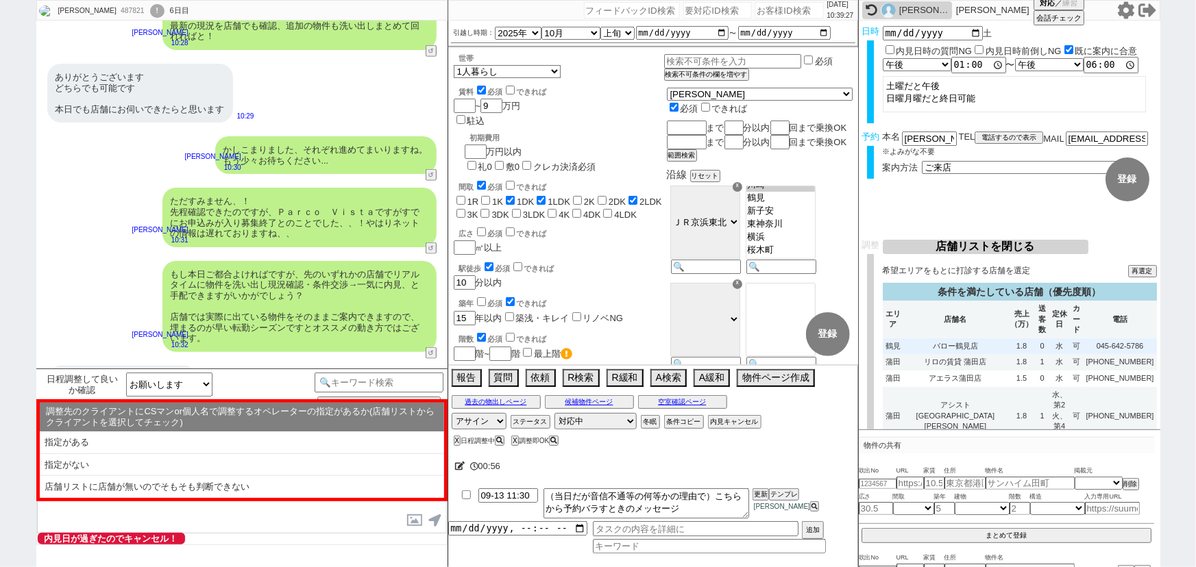
click at [1036, 342] on td "0" at bounding box center [1042, 347] width 13 height 16
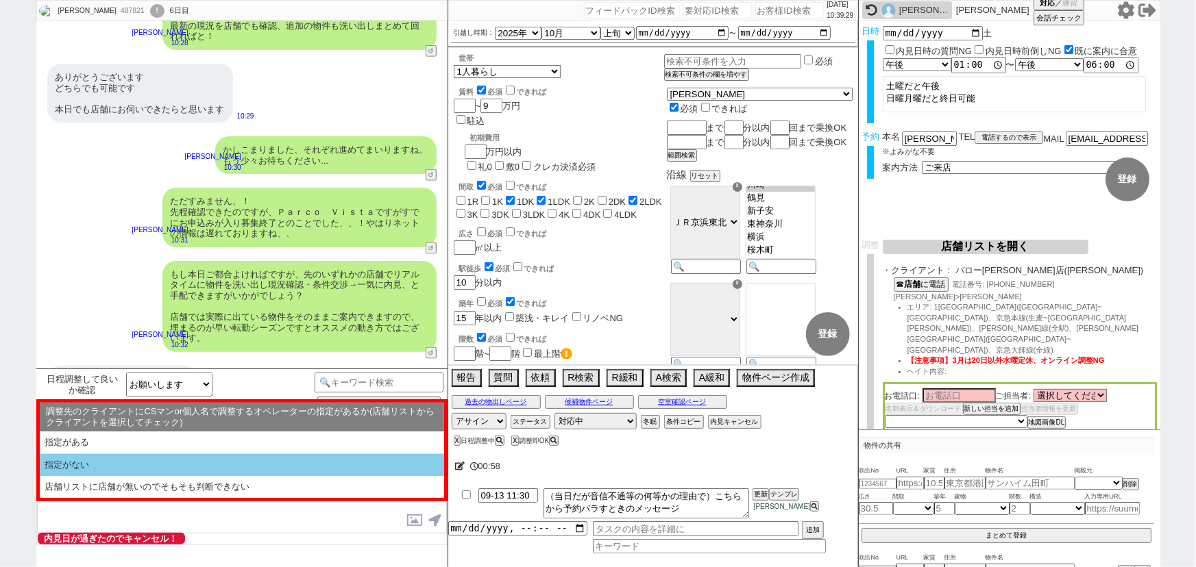
click at [204, 466] on li "指定がない" at bounding box center [242, 465] width 404 height 23
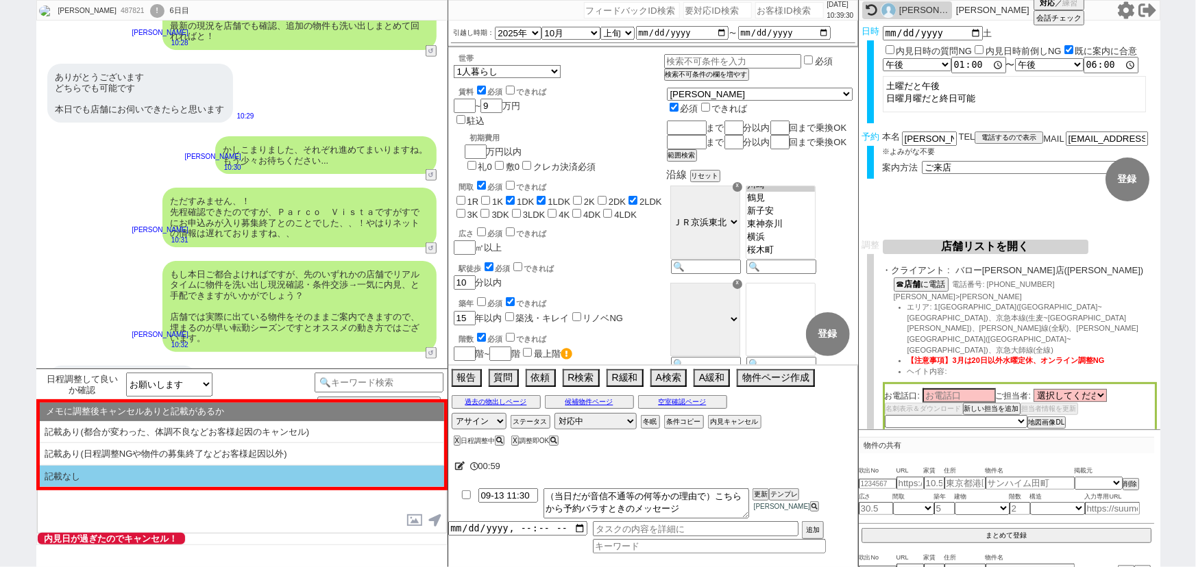
click at [132, 472] on li "記載なし" at bounding box center [242, 477] width 404 height 22
select select "問物なし"
select select "指定がない"
select select "記載なし"
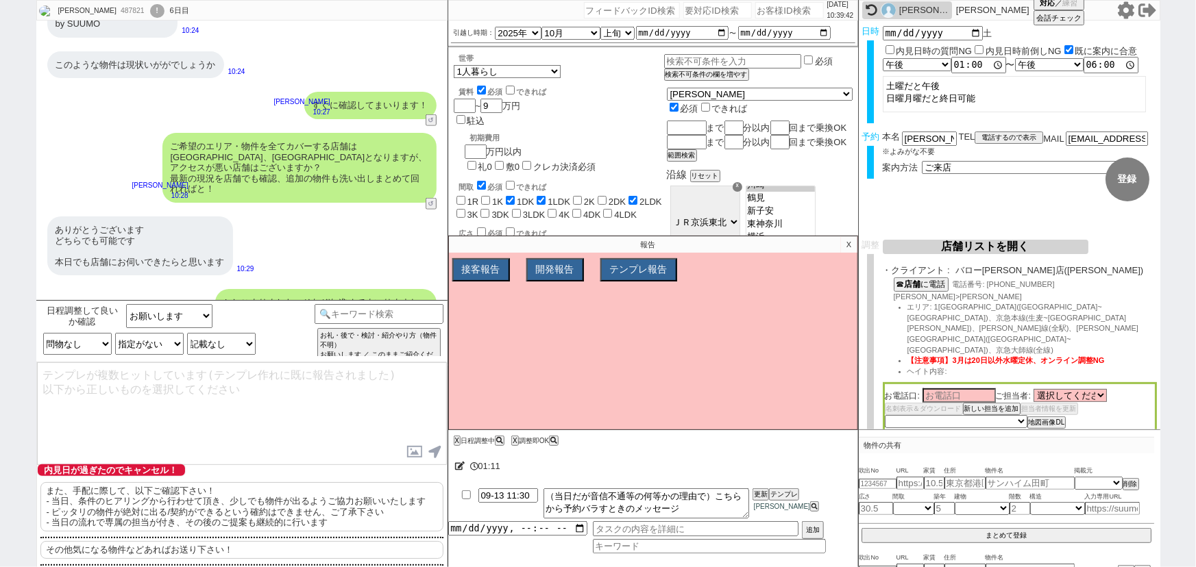
scroll to position [3844, 0]
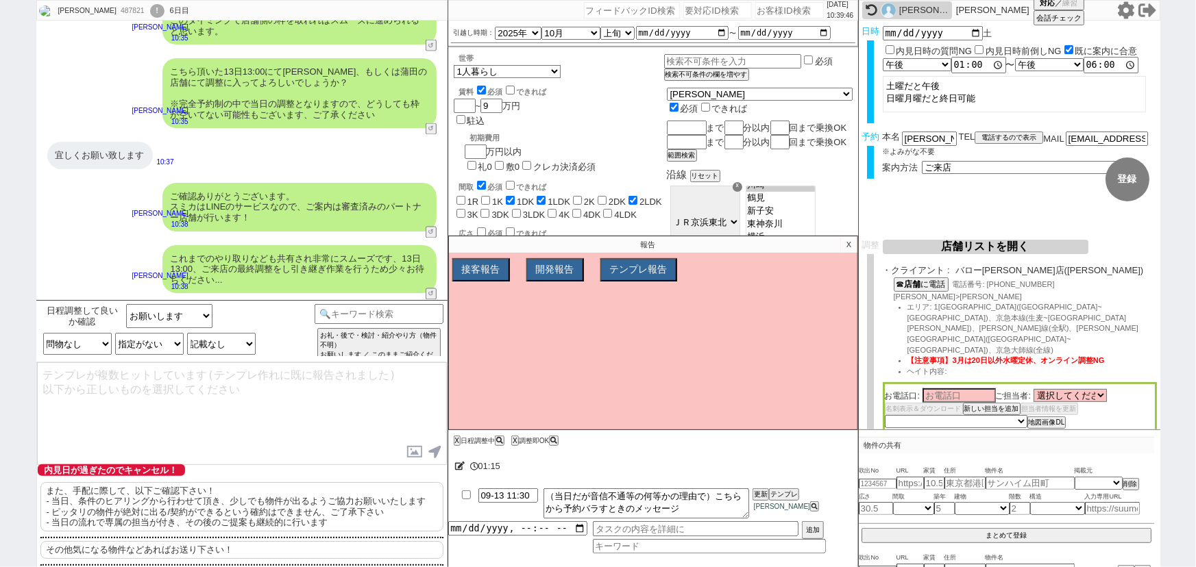
click at [245, 512] on p "また、手配に際して、以下ご確認下さい！ - 当日、条件のヒアリングから行わせて頂き、少しでも物件が出るようご協力お願いいたします - ピッタリの物件が絶対に出…" at bounding box center [241, 506] width 403 height 49
type textarea "また、手配に際して、以下ご確認下さい！ - 当日、条件のヒアリングから行わせて頂き、少しでも物件が出るようご協力お願いいたします - ピッタリの物件が絶対に出…"
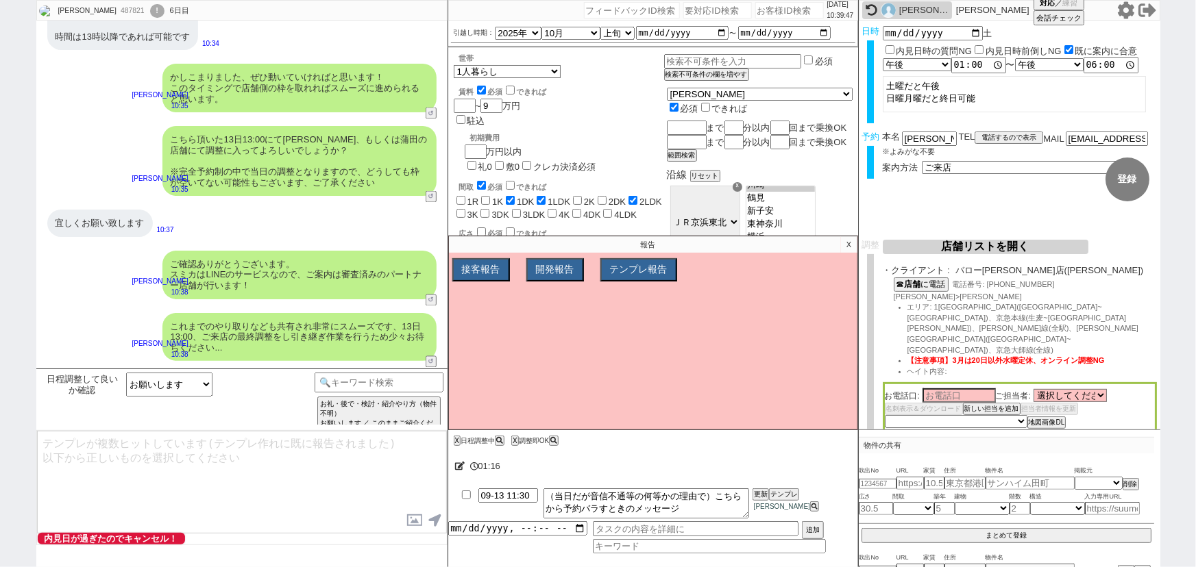
scroll to position [3880, 0]
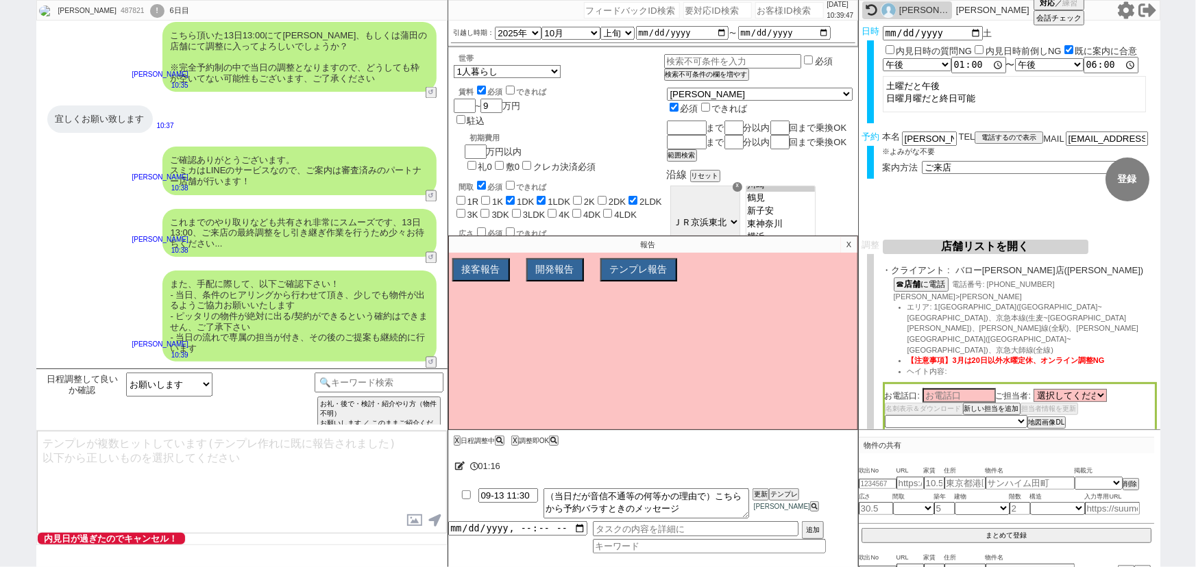
type textarea "物件が限られてる分、なにか動きがあればすぐにお知らせできるよう動いてまいります！ 念の為上記のご案内内容に齟齬ございませんでしょうか？"
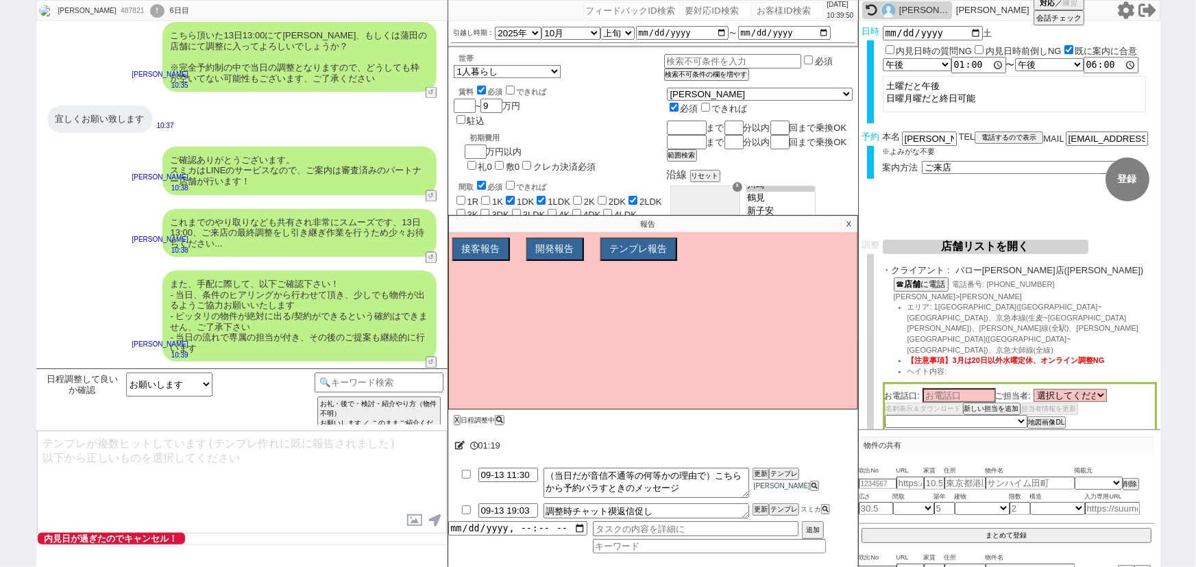
scroll to position [3942, 0]
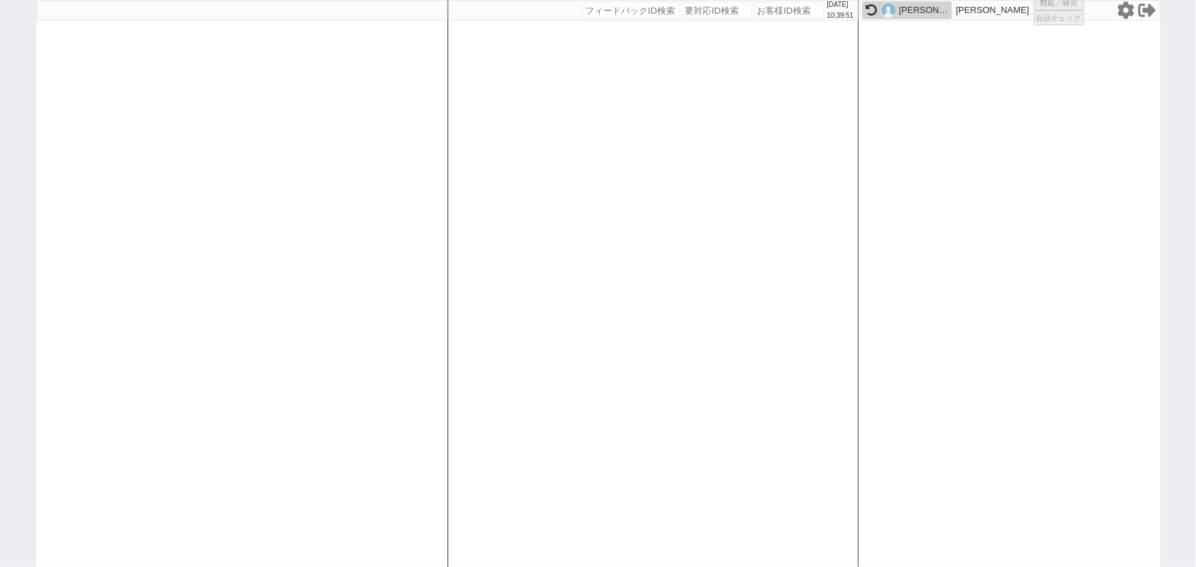
select select "2"
select select
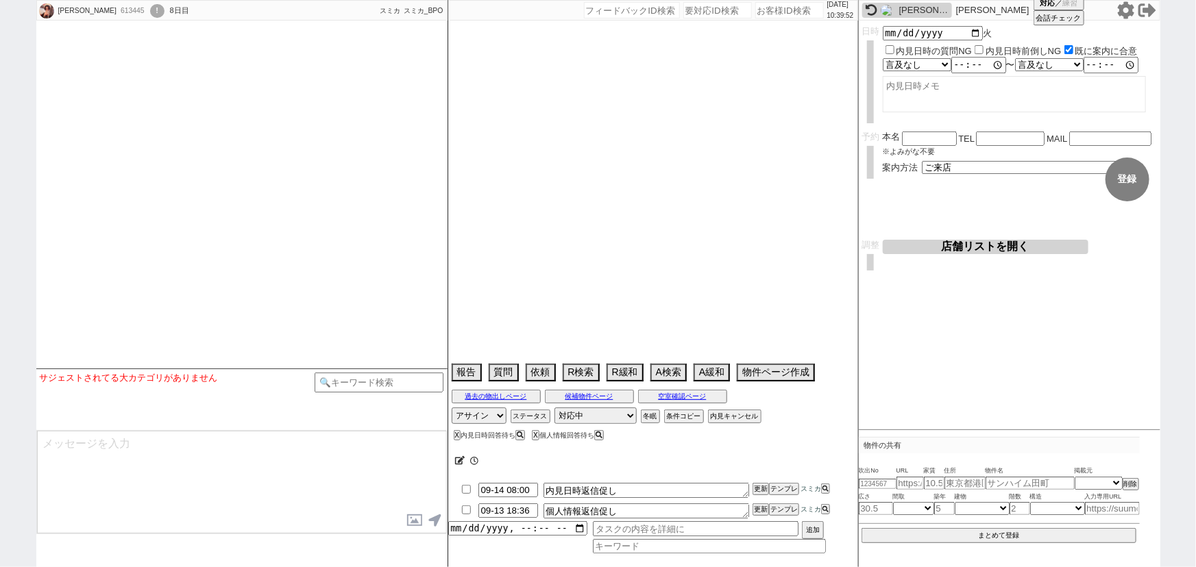
select select "15"
select select "0"
select select "48"
select select "1257"
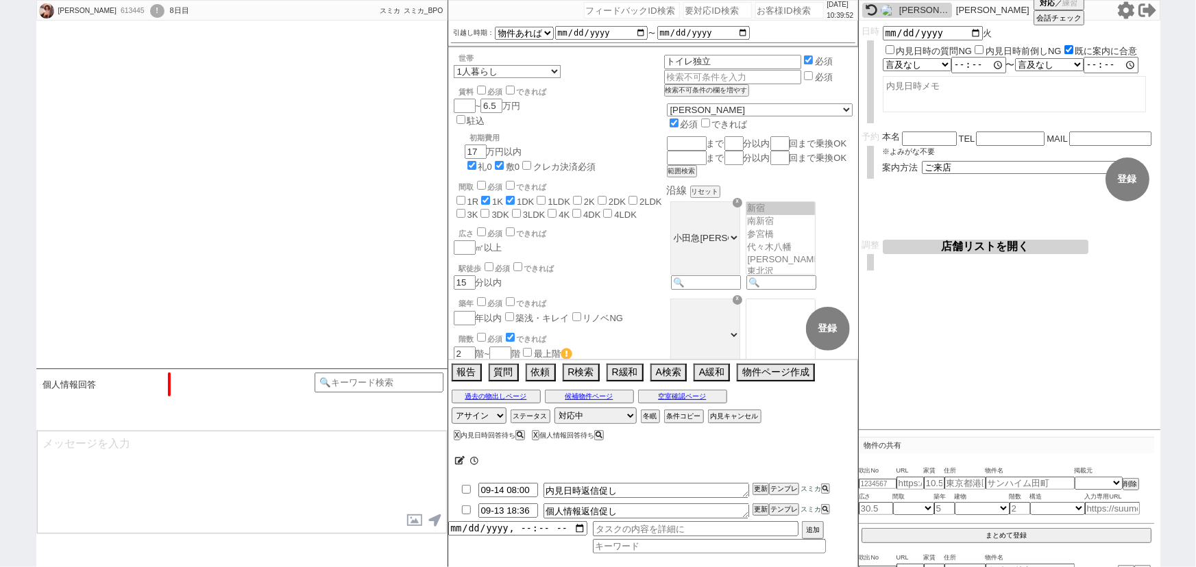
scroll to position [3222, 0]
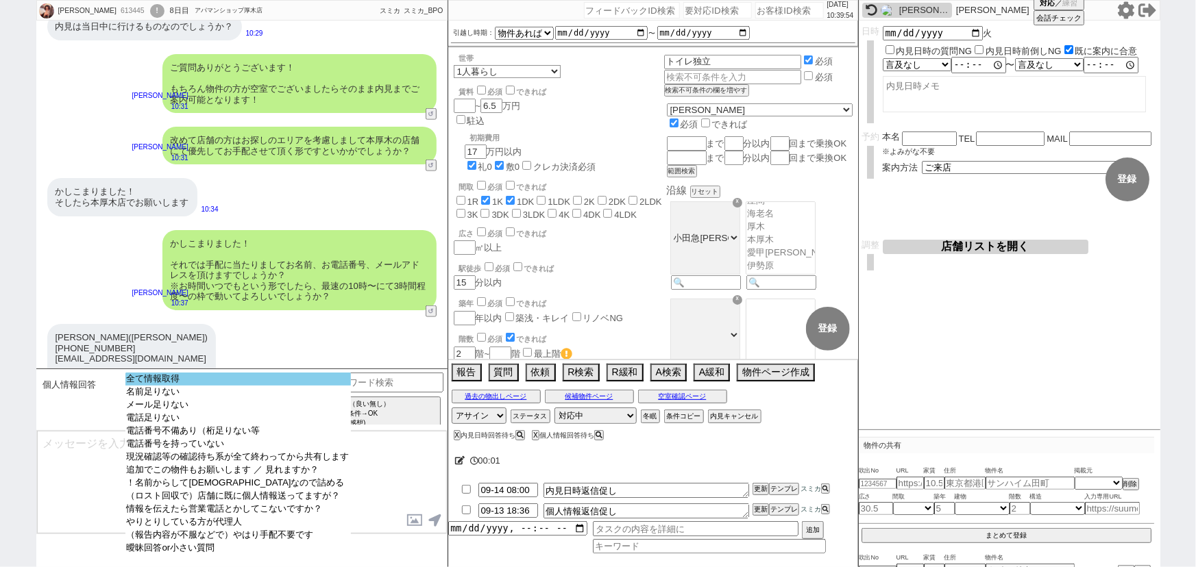
click at [245, 376] on option "全て情報取得" at bounding box center [237, 379] width 225 height 13
type input "070-8360-3570"
type input "ryopoteto01@gmail.com"
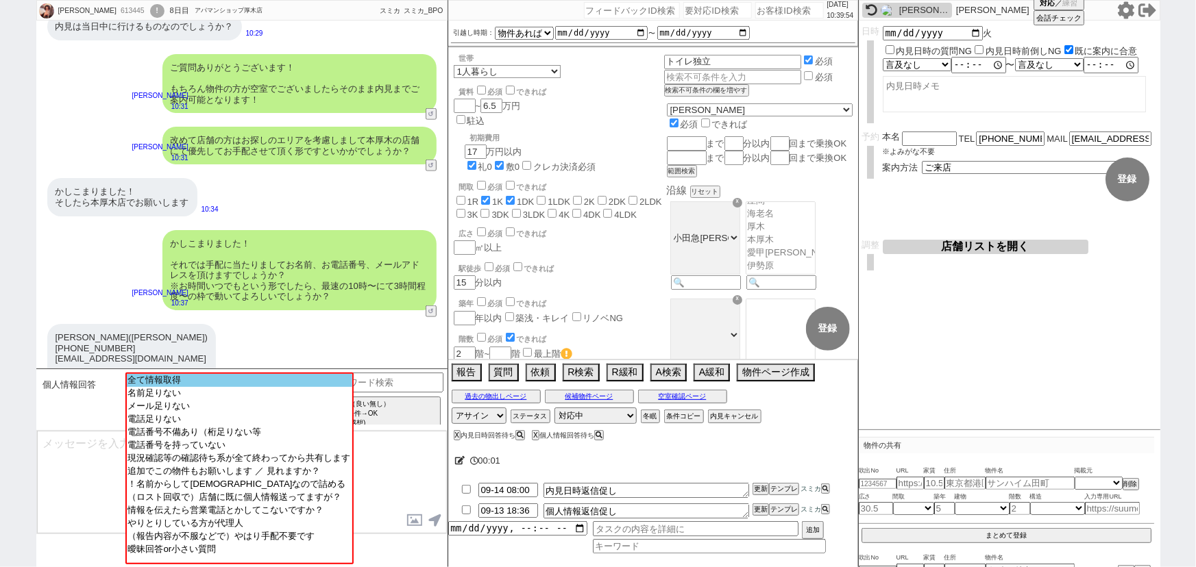
scroll to position [3023, 0]
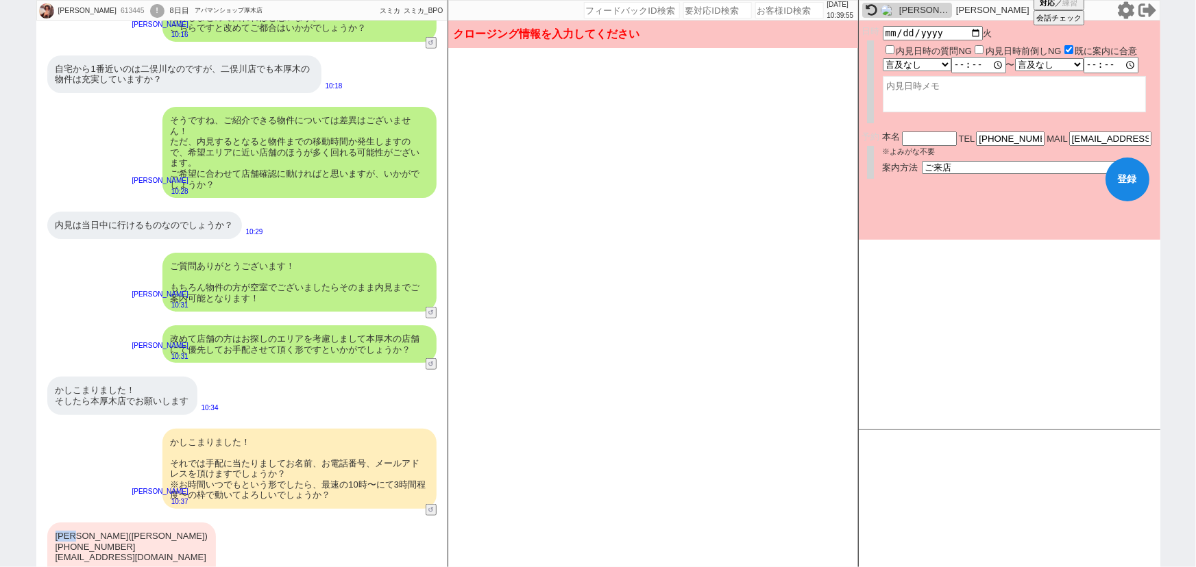
drag, startPoint x: 82, startPoint y: 500, endPoint x: 51, endPoint y: 502, distance: 30.9
click at [51, 523] on div "世安 凌(ヨヤス　リョウ) 070-8360-3570 ryopoteto01@gmail.com 10時からで大丈夫です！" at bounding box center [131, 558] width 169 height 70
copy div "世安 凌"
click at [918, 138] on input "text" at bounding box center [929, 138] width 55 height 12
paste input "世安凌"
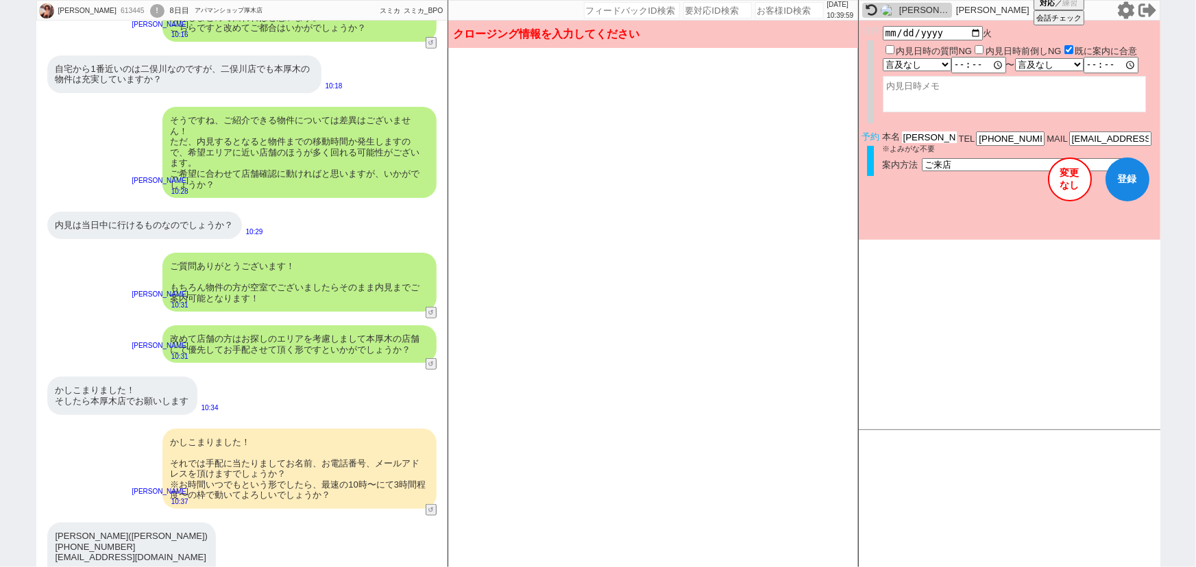
type input "世安凌"
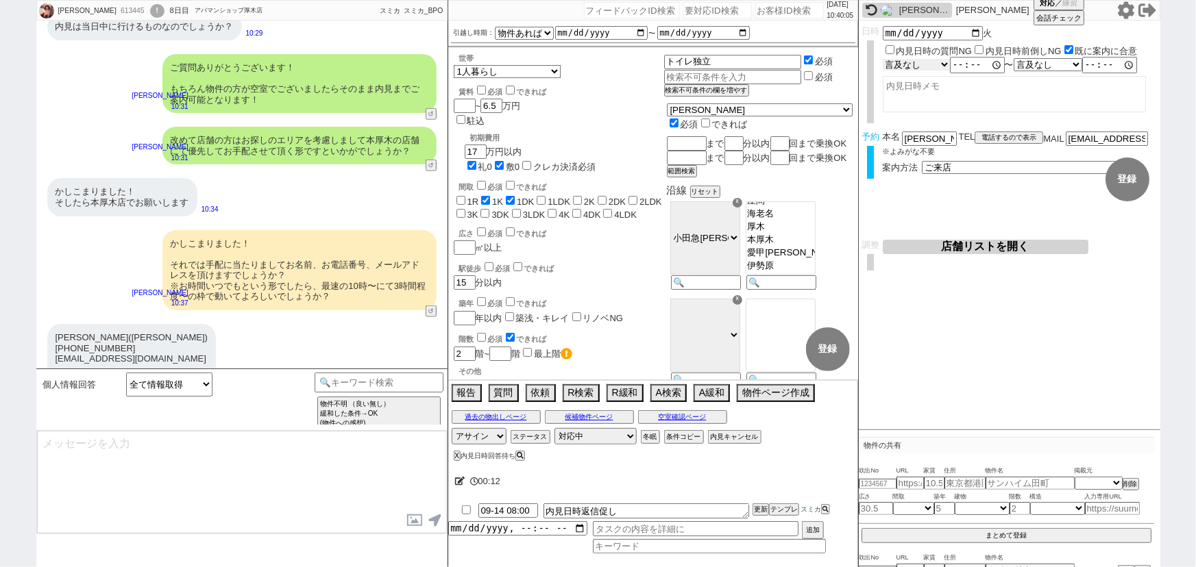
click at [932, 58] on div "言及なし 時間明確 午前 午後 お昼 夕方・夜 終日いつでも その他 〜 言及なし 時間明確 午前 午後 お昼 夕方・夜 終日いつでも その他" at bounding box center [1020, 65] width 274 height 16
select select "1"
click at [883, 58] on select "言及なし 時間明確 午前 午後 お昼 夕方・夜 終日いつでも その他" at bounding box center [917, 64] width 69 height 13
type input "10:00:00"
click at [919, 95] on textarea at bounding box center [1014, 94] width 263 height 36
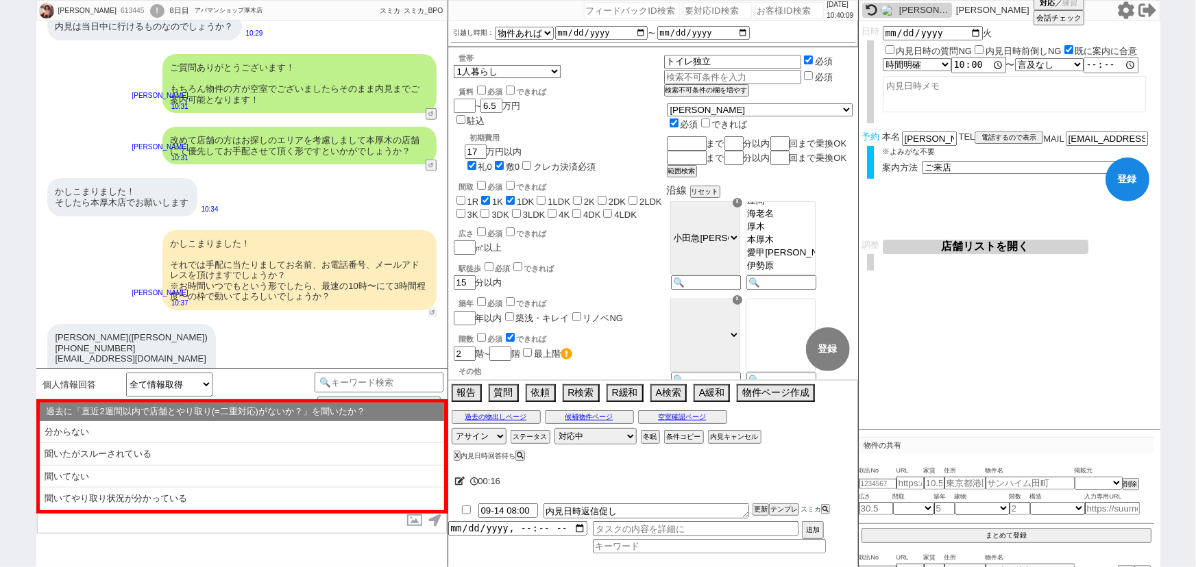
click at [432, 308] on button "↺" at bounding box center [432, 312] width 8 height 9
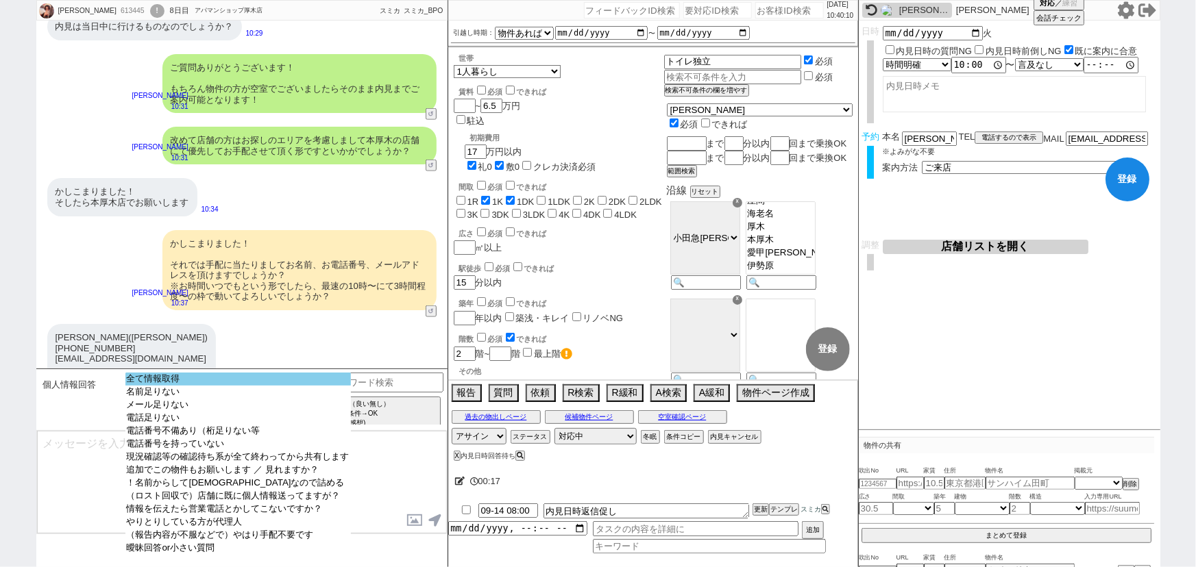
select select "全て情報取得"
click at [230, 378] on option "全て情報取得" at bounding box center [237, 379] width 225 height 13
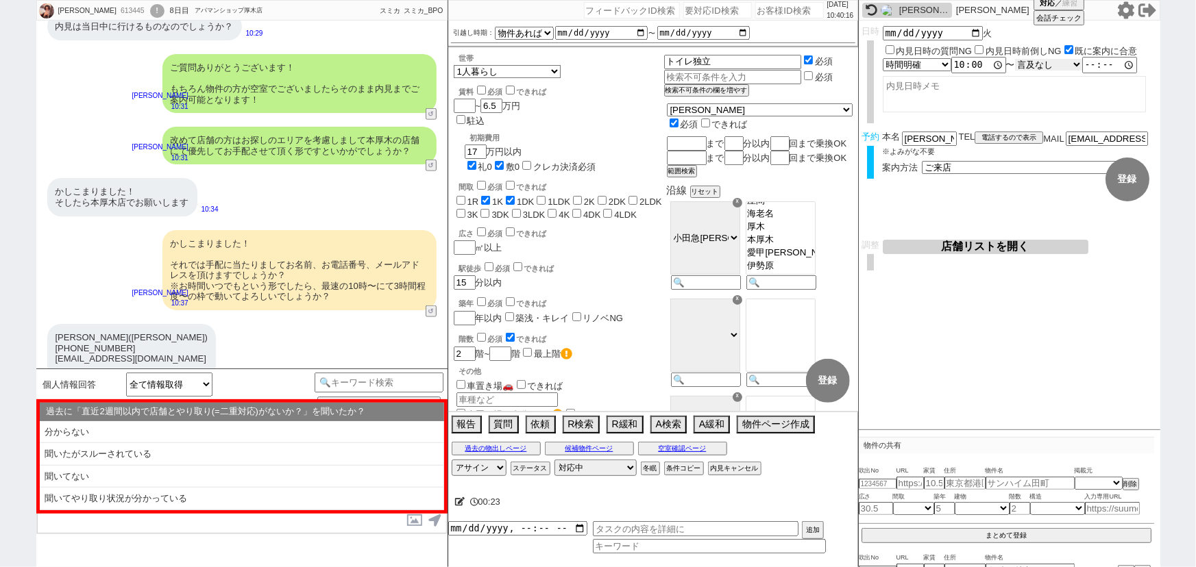
click at [1045, 64] on select "言及なし 時間明確 午前 午後 お昼 夕方・夜 終日いつでも その他" at bounding box center [1048, 65] width 67 height 12
select select "1"
click at [1018, 58] on select "言及なし 時間明確 午前 午後 お昼 夕方・夜 終日いつでも その他" at bounding box center [1049, 64] width 69 height 13
type input "13:00:00"
click at [1044, 93] on textarea at bounding box center [1014, 94] width 263 height 36
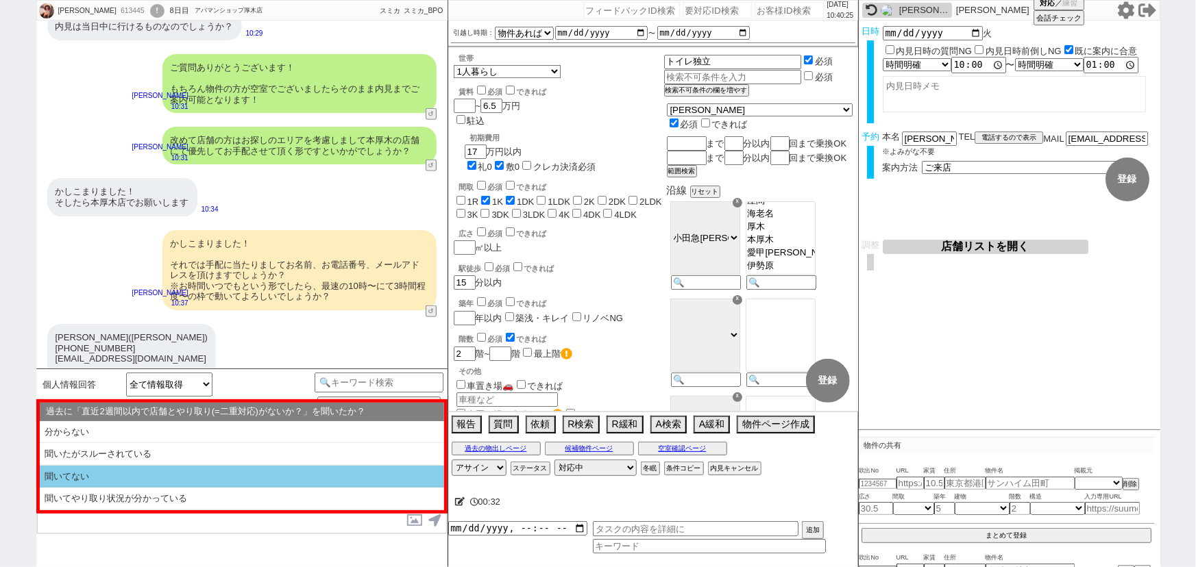
click at [58, 472] on li "聞いてない" at bounding box center [242, 477] width 404 height 23
select select "聞いてない"
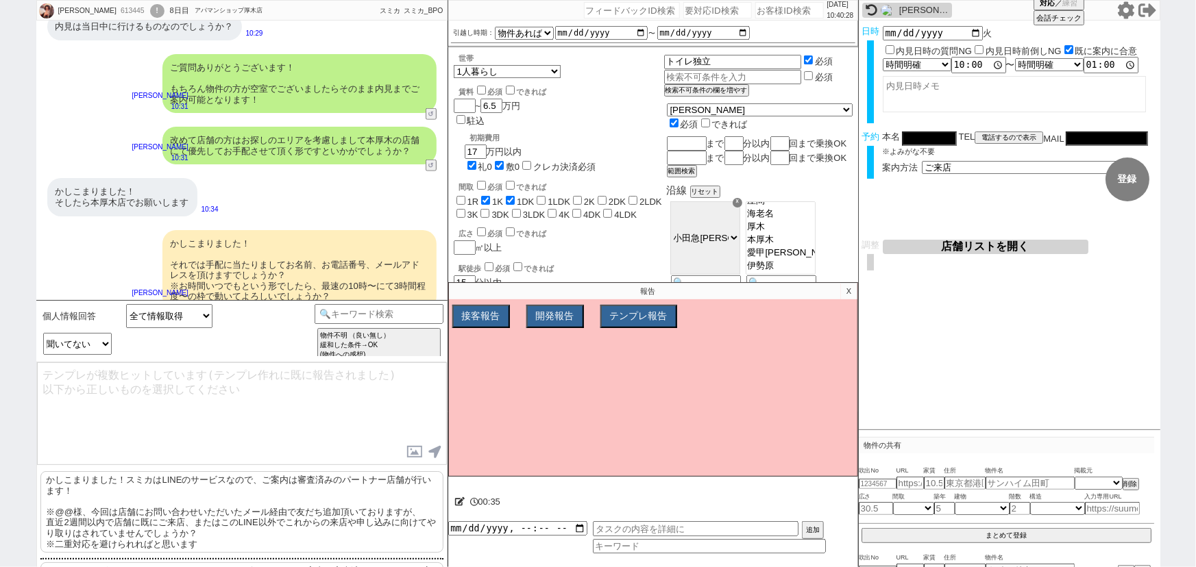
click at [123, 501] on p "かしこまりました！スミカはLINEのサービスなので、ご案内は審査済みのパートナー店舗が行います！ ※@@様、今回は店舗にお問い合わせいただいたメール経由で友だ…" at bounding box center [241, 513] width 403 height 82
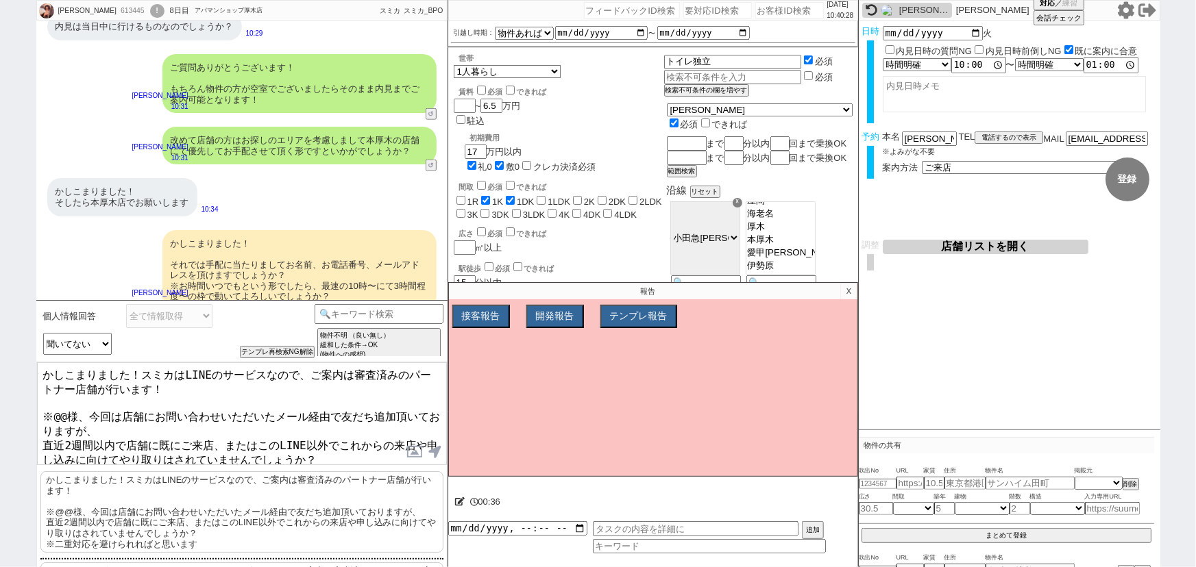
scroll to position [3290, 0]
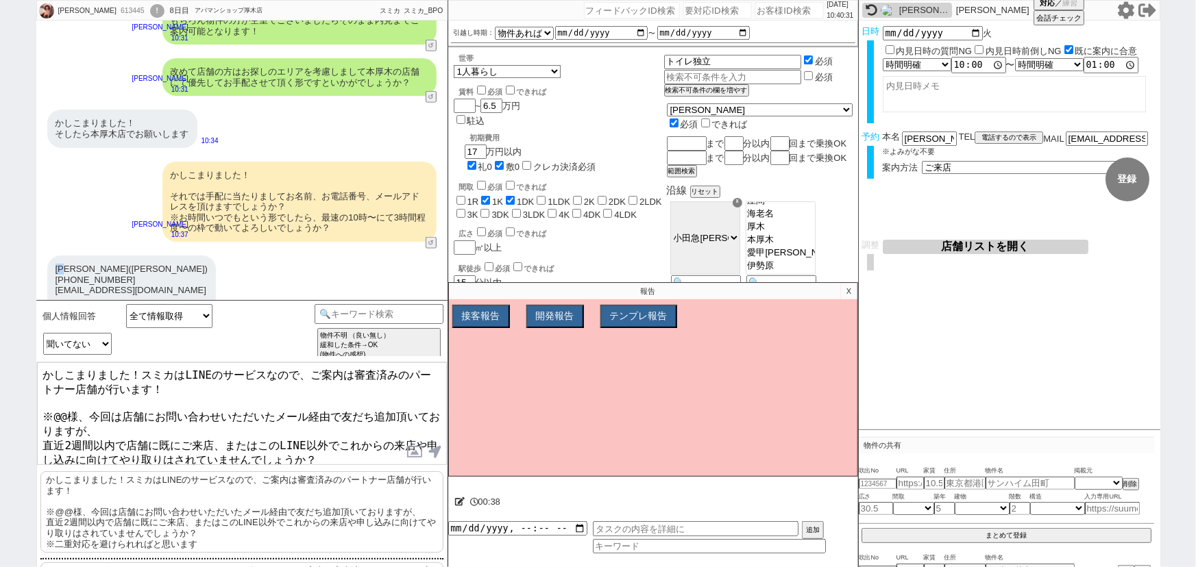
drag, startPoint x: 72, startPoint y: 234, endPoint x: 47, endPoint y: 236, distance: 25.4
click at [47, 256] on div "世安 凌(ヨヤス　リョウ) 070-8360-3570 ryopoteto01@gmail.com 10時からで大丈夫です！" at bounding box center [131, 291] width 169 height 70
copy div "世安"
click at [67, 404] on textarea "かしこまりました！スミカはLINEのサービスなので、ご案内は審査済みのパートナー店舗が行います！ ※@@様、今回は店舗にお問い合わせいただいたメール経由で友だ…" at bounding box center [242, 414] width 410 height 103
paste textarea "世安"
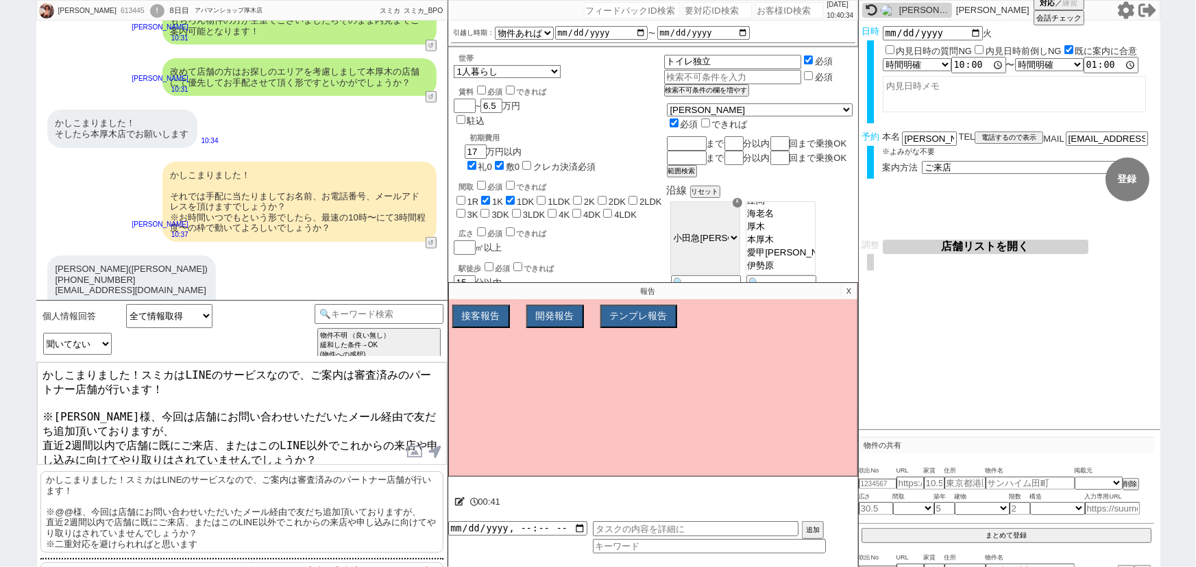
type textarea "かしこまりました！スミカはLINEのサービスなので、ご案内は審査済みのパートナー店舗が行います！ ※世安様、今回は店舗にお問い合わせいただいたメール経由で友だ…"
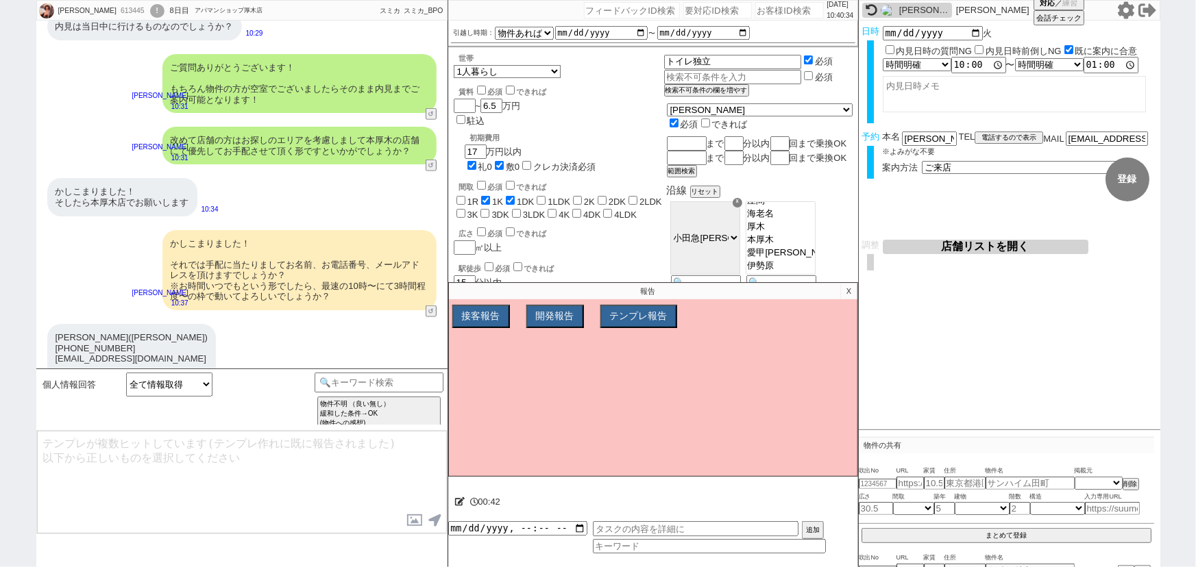
scroll to position [3213, 0]
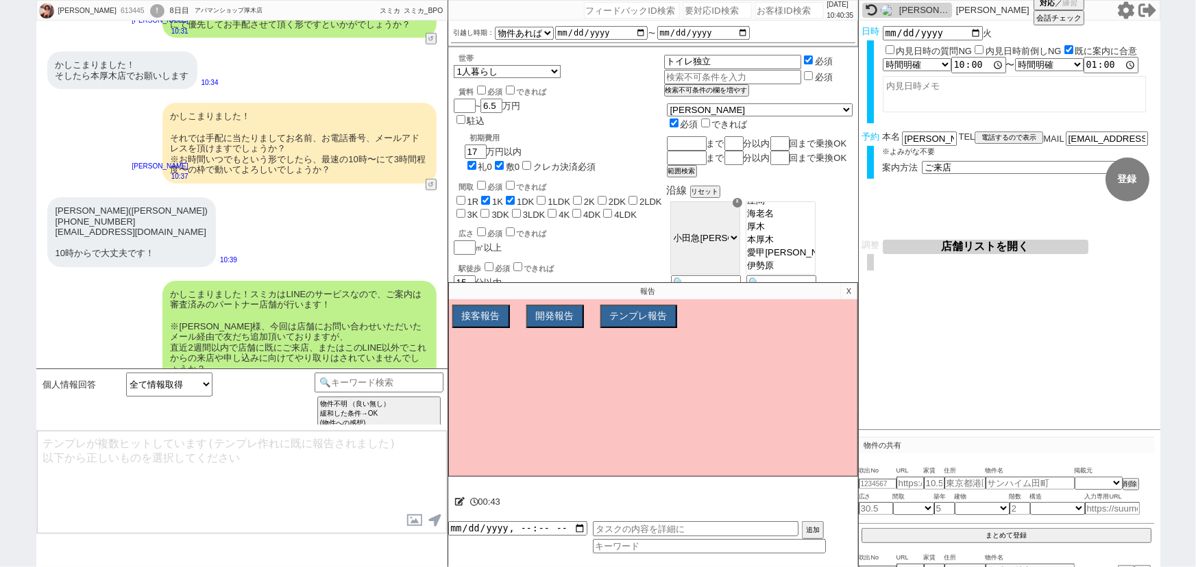
type textarea "やり取りも共有されておりスムーズです。 最終調整をし引き継ぎ作業を行うため、追ってご連絡いたします！"
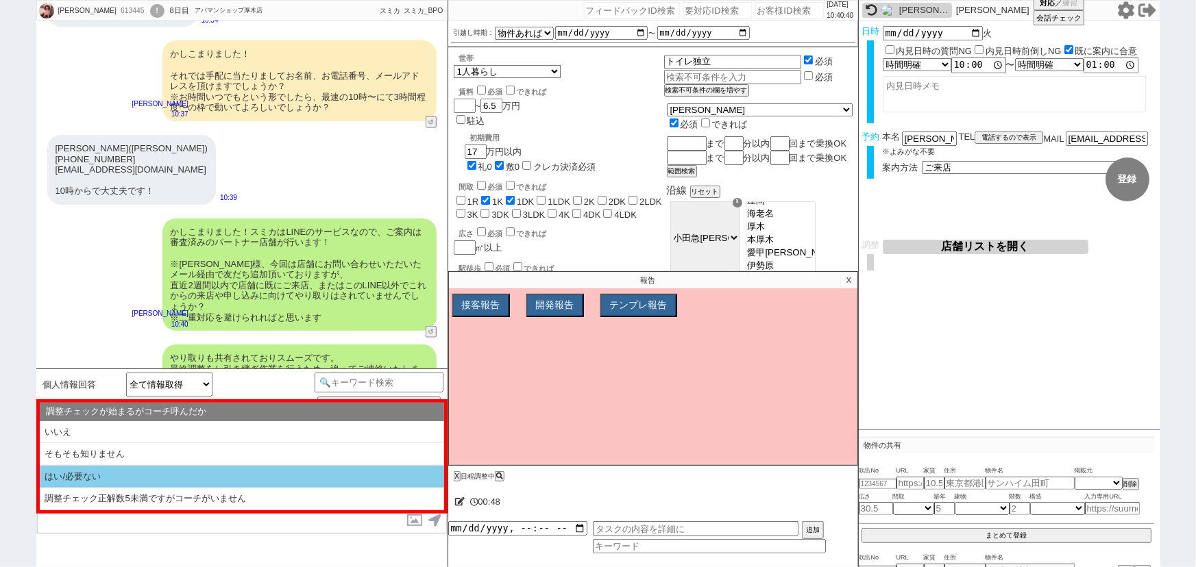
click at [83, 471] on li "はい/必要ない" at bounding box center [242, 477] width 404 height 23
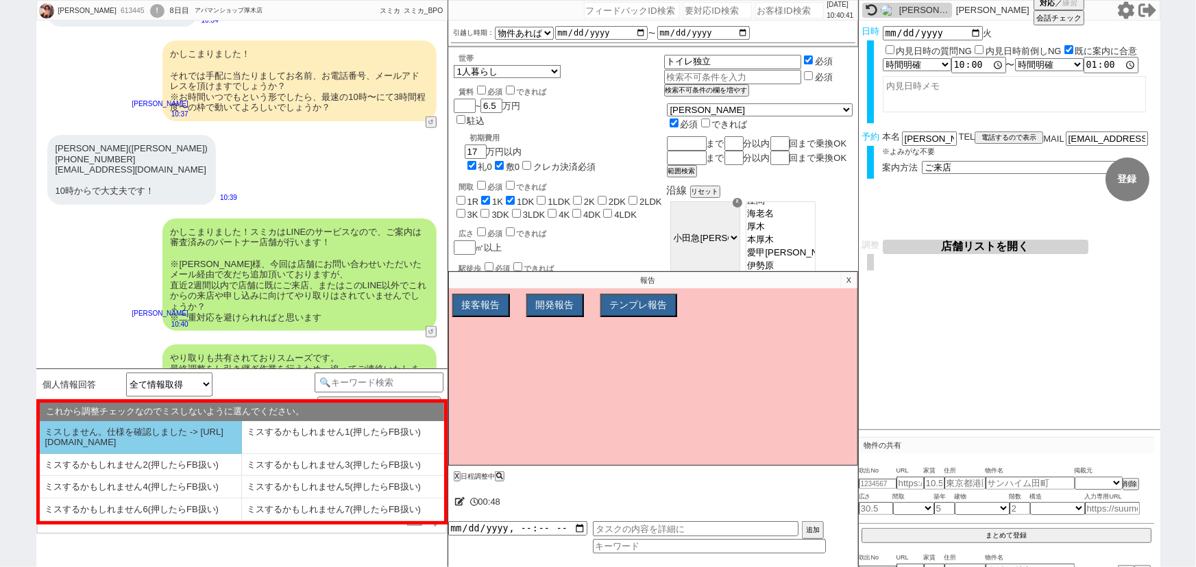
click at [117, 421] on li "ミスしません。仕様を確認しました -> https://jent.notion.site/841a6651aa67425da7d40ddfad41a184" at bounding box center [141, 437] width 202 height 33
select select "はい/必要ない"
select select "ミスしません。仕様を確認しました -> https://jent.notion.site/841a6651aa67425da7d40ddfad41a184"
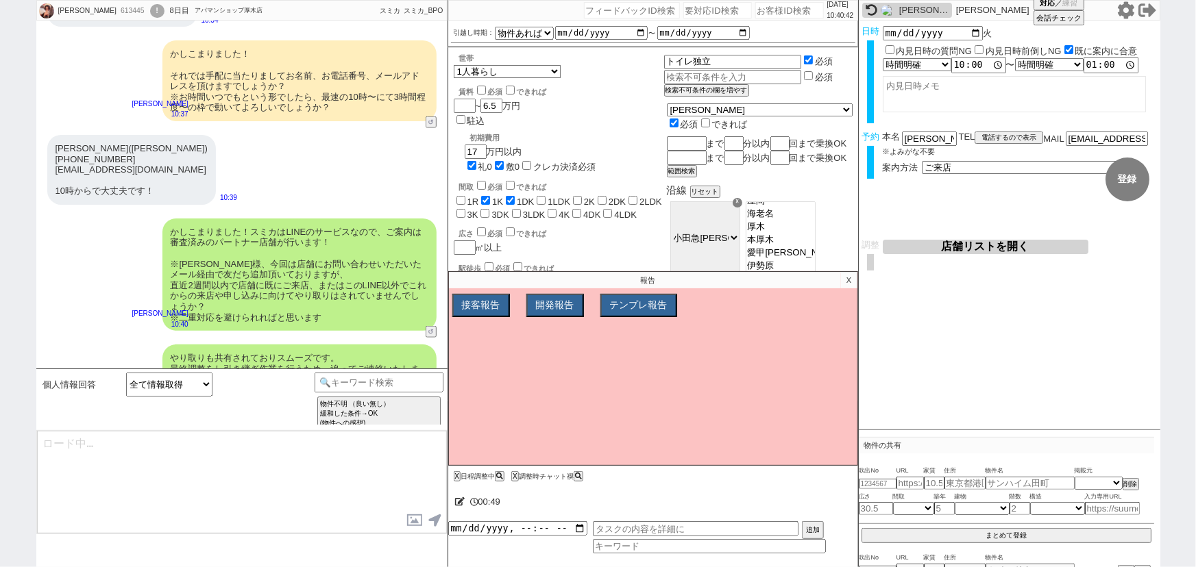
click at [844, 280] on p "X" at bounding box center [849, 280] width 16 height 16
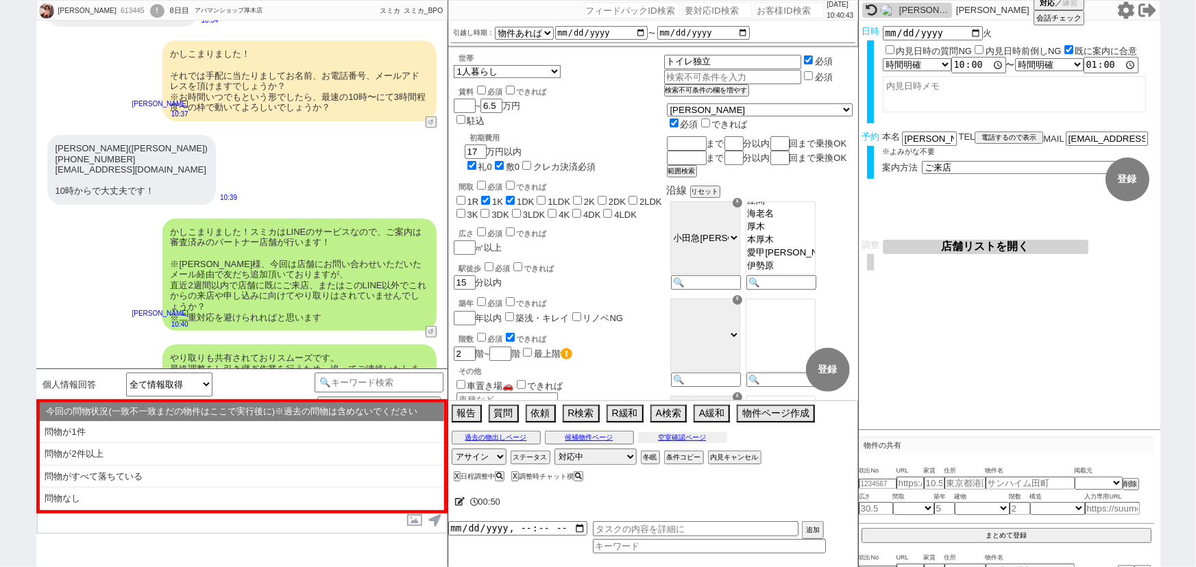
click at [653, 441] on button "空室確認ページ" at bounding box center [682, 437] width 89 height 11
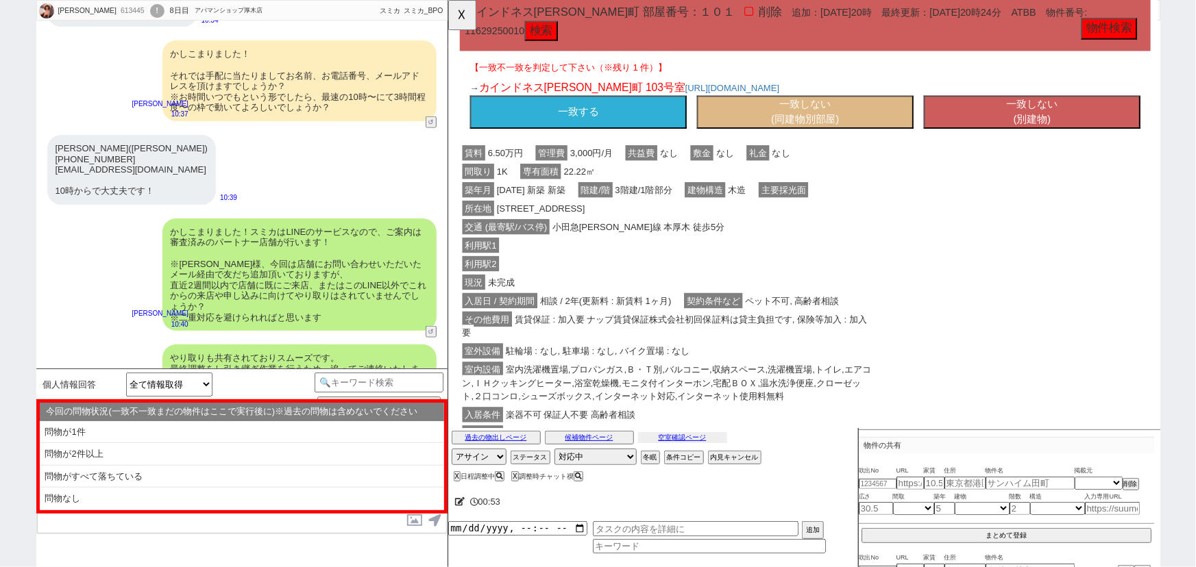
scroll to position [1475, 0]
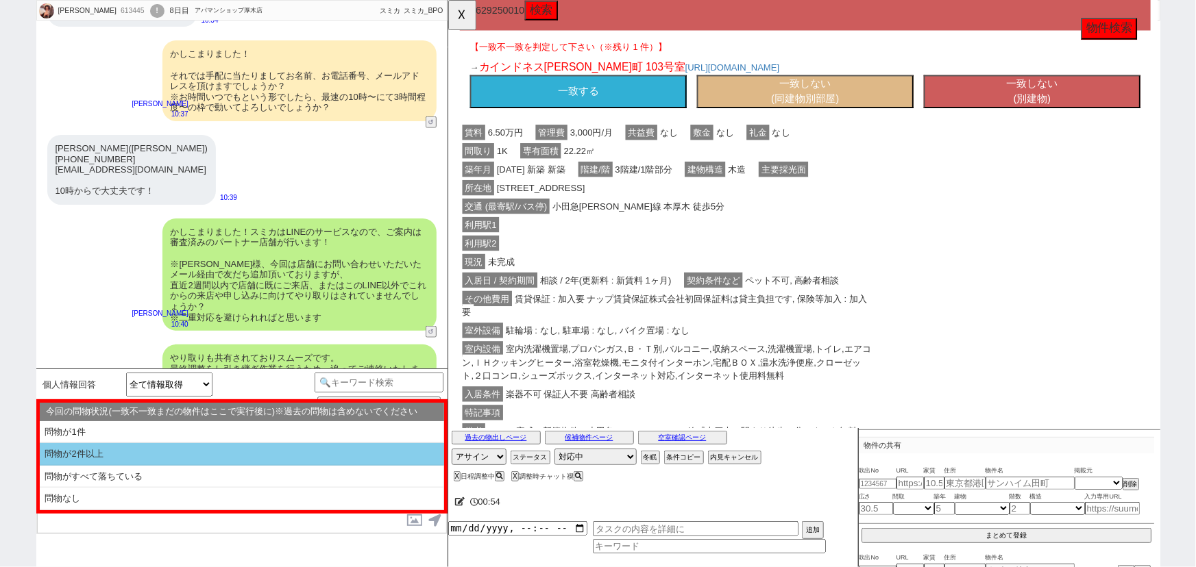
click at [119, 448] on li "問物が2件以上" at bounding box center [242, 454] width 404 height 23
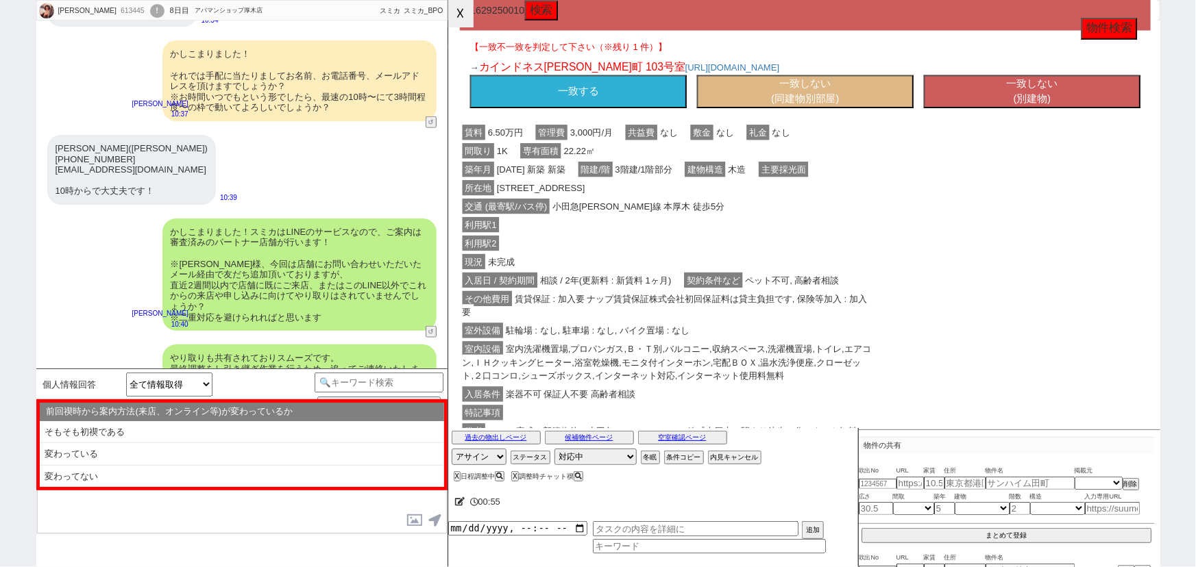
click at [454, 15] on button "☓" at bounding box center [460, 13] width 25 height 27
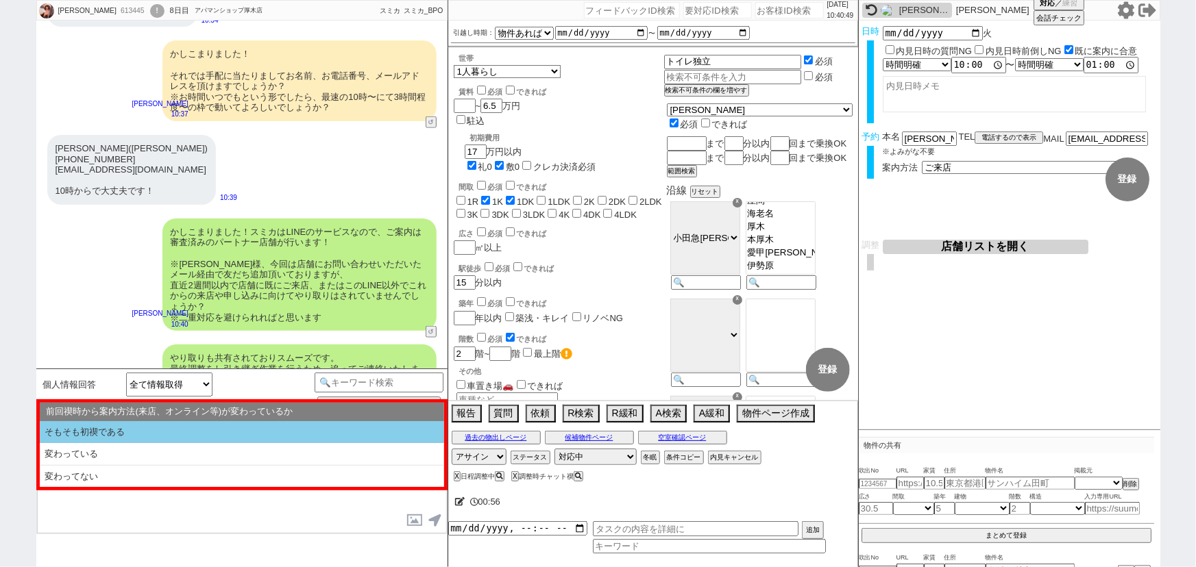
click at [149, 425] on li "そもそも初禊である" at bounding box center [242, 432] width 404 height 23
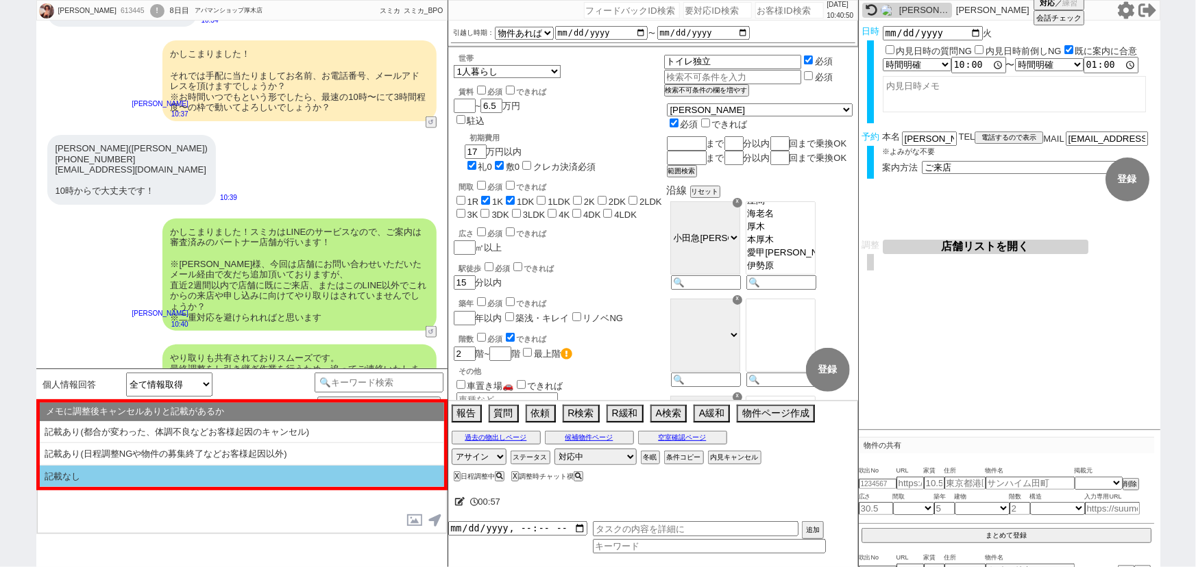
click at [117, 480] on li "記載なし" at bounding box center [242, 477] width 404 height 22
select select "問物が2件以上"
select select "そもそも初禊である"
select select "記載なし"
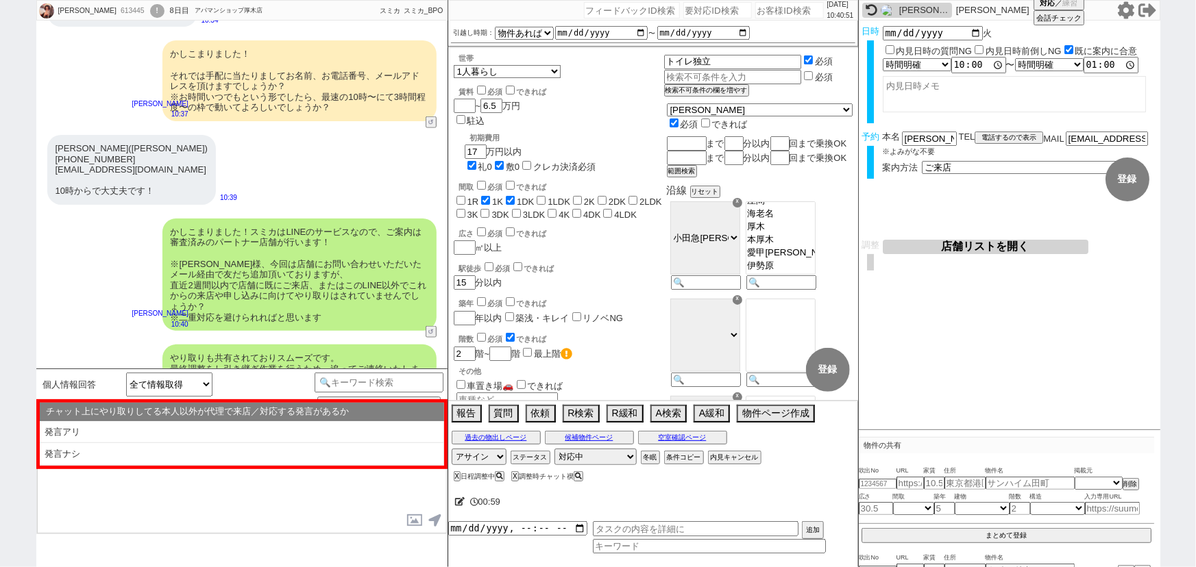
click at [138, 462] on li "発言ナシ" at bounding box center [242, 454] width 404 height 23
select select "問物が2件以上"
select select "そもそも初禊である"
select select "記載なし"
select select "発言ナシ"
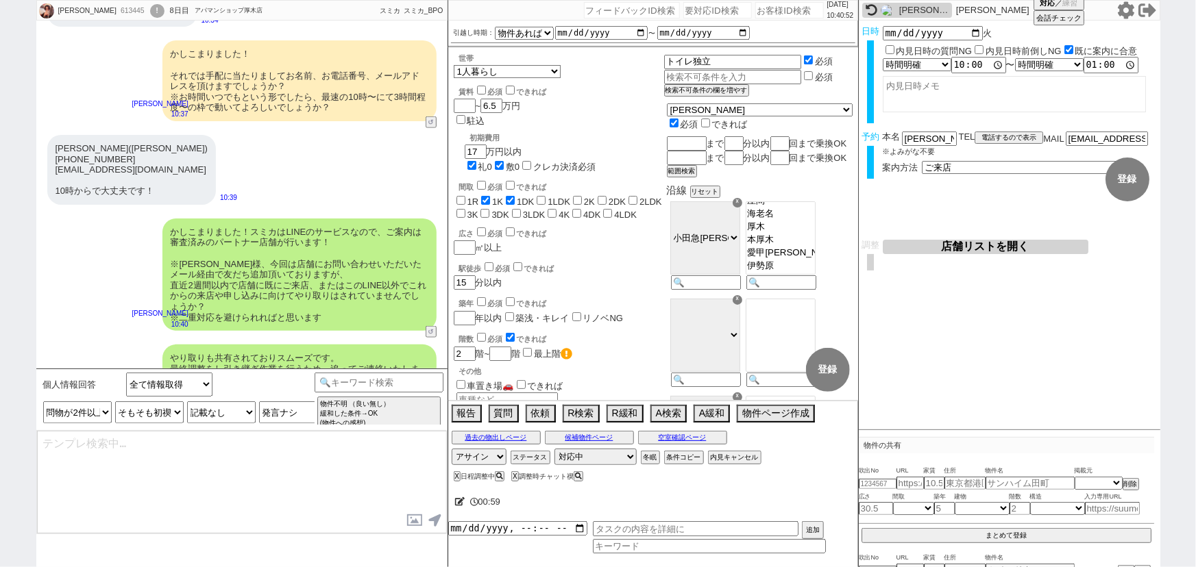
type textarea "またすみません、ご案内前に以下ご確認下さい！ ■■■ご予約及びスケジュールについて■■■ - ご案内は完全予約制のため、体調不良や交通機関の遅延といったやむを…"
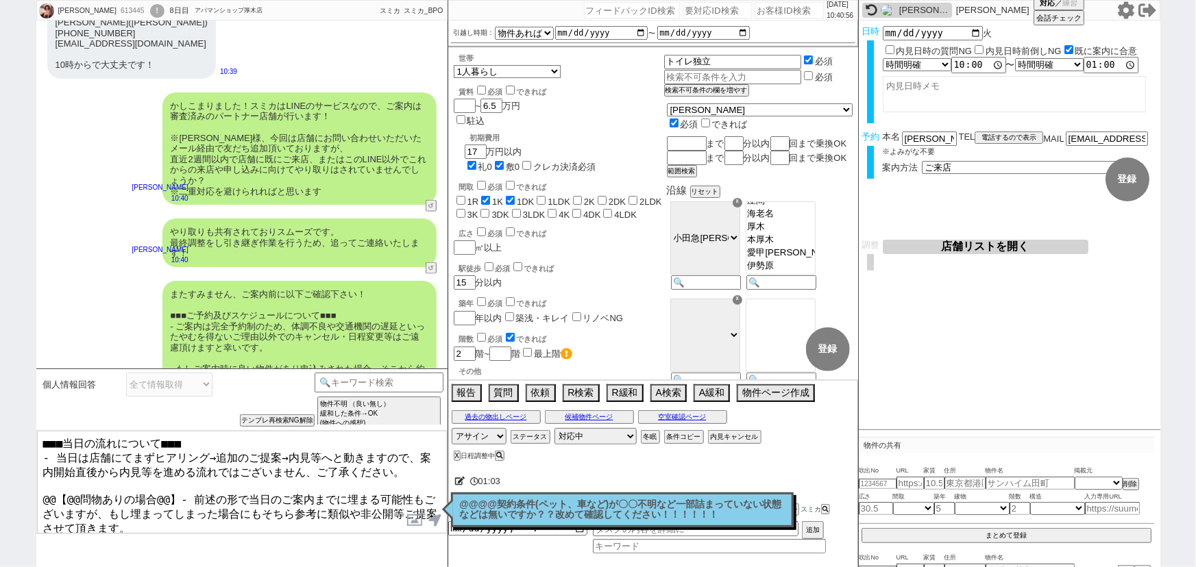
drag, startPoint x: 173, startPoint y: 480, endPoint x: 26, endPoint y: 487, distance: 147.5
click at [26, 487] on div "凌 613445 ! 0 8日目 アパマンショップ厚木店 冬眠中 自社客 スミカ スミカ_BPO チャット全表示 2025-09-06 まだ確認はしていません…" at bounding box center [598, 283] width 1196 height 567
type textarea "■■■当日の流れについて■■■ - 当日は店舗にてまずヒアリング→追加のご提案→内見等へと動きますので、案内開始直後から内見等を進める流れではございません、ご…"
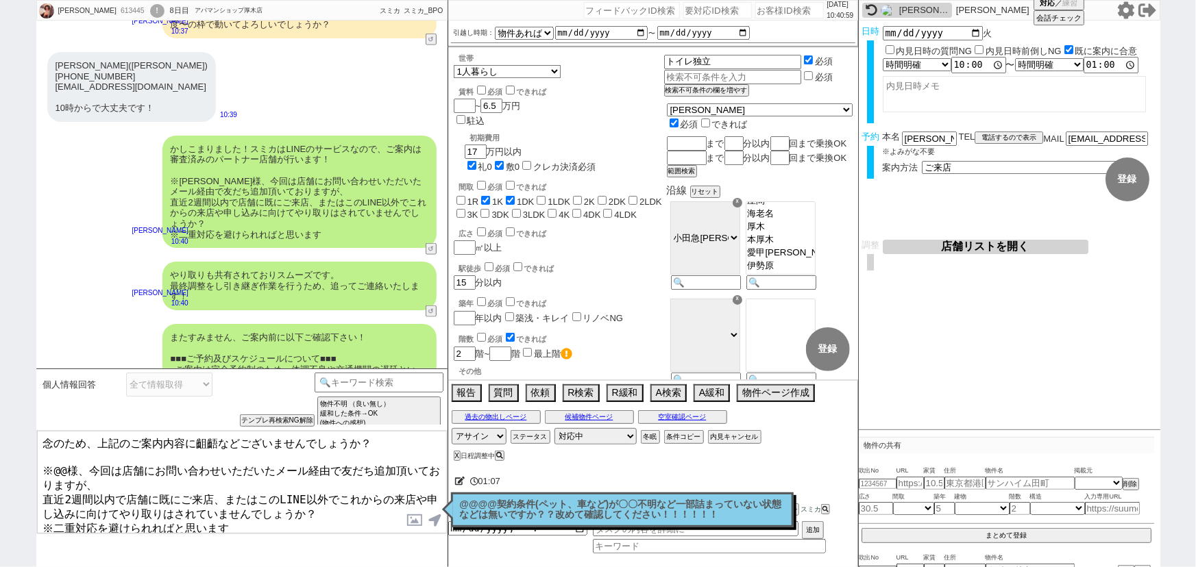
scroll to position [3357, 0]
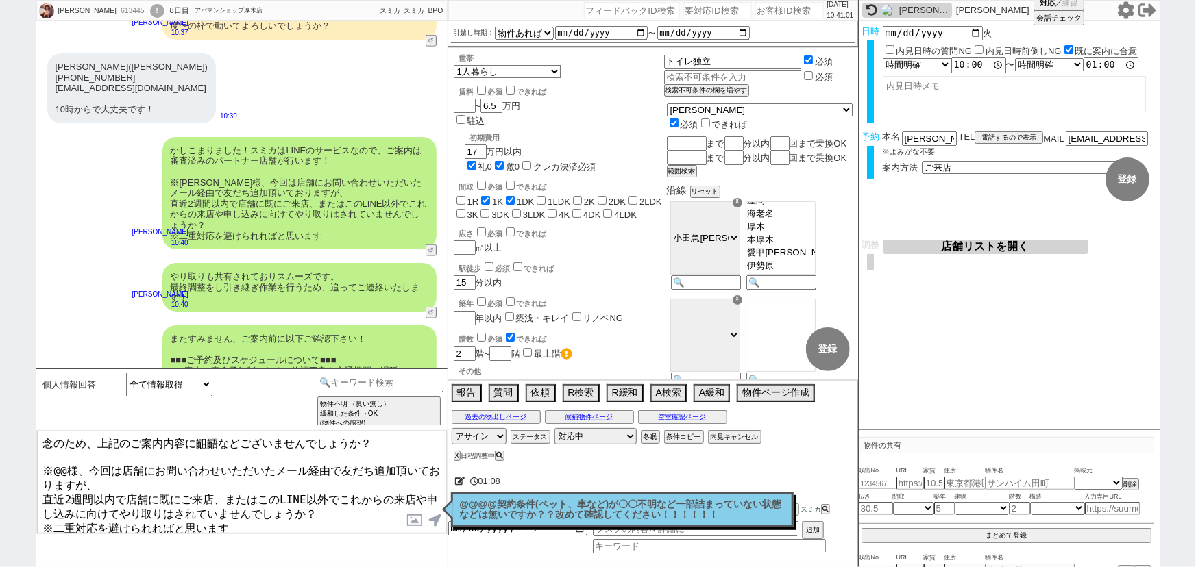
drag, startPoint x: 41, startPoint y: 466, endPoint x: 404, endPoint y: 596, distance: 385.2
click at [404, 567] on html "凌 613445 ! 0 8日目 アパマンショップ厚木店 冬眠中 自社客 スミカ スミカ_BPO チャット全表示 2025-09-06 まだ確認はしていません…" at bounding box center [598, 283] width 1196 height 567
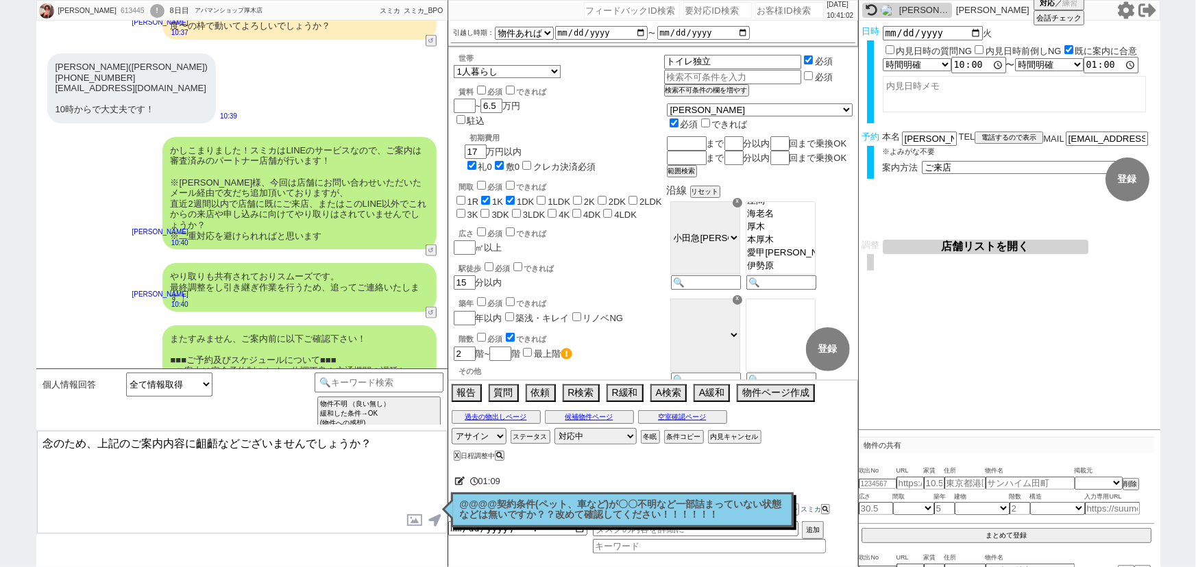
type textarea "念のため、上記のご案内内容に齟齬などございませんでしょうか？"
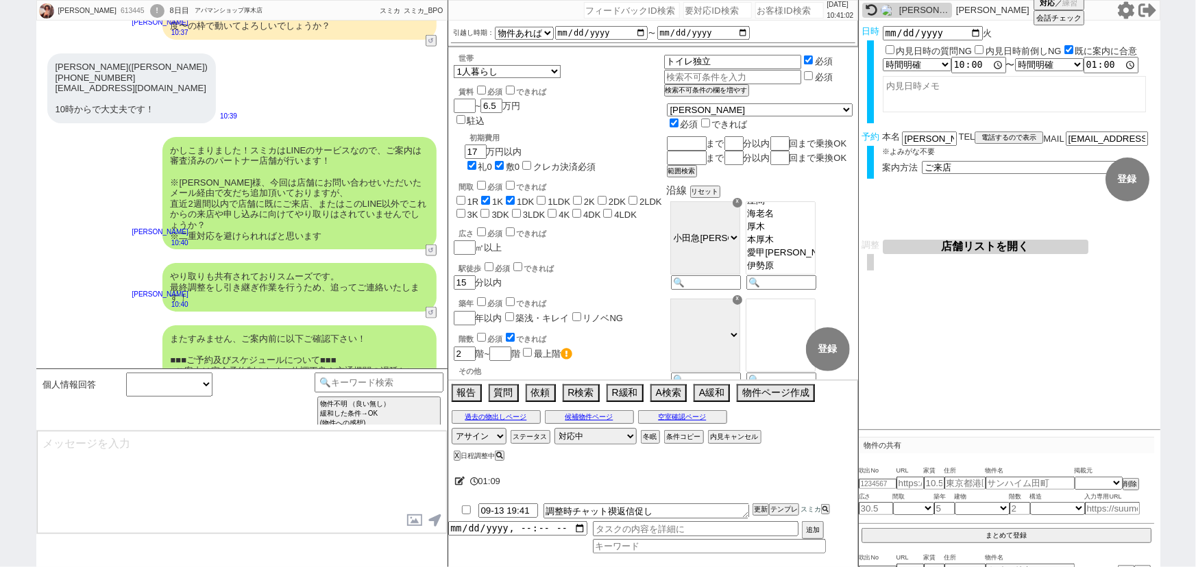
scroll to position [3569, 0]
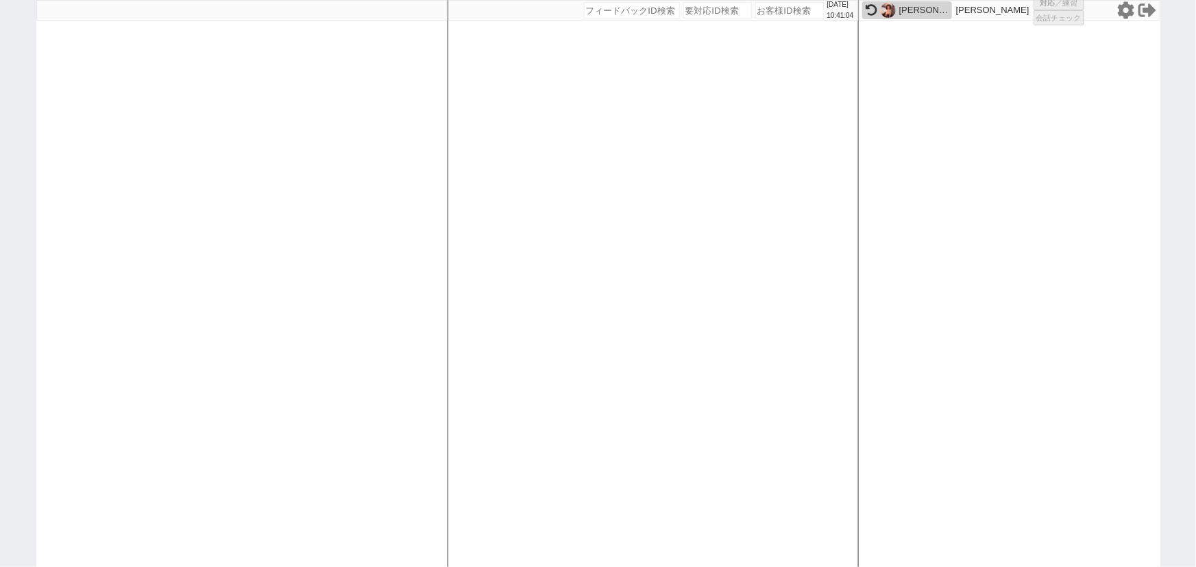
select select "2"
select select "5"
select select
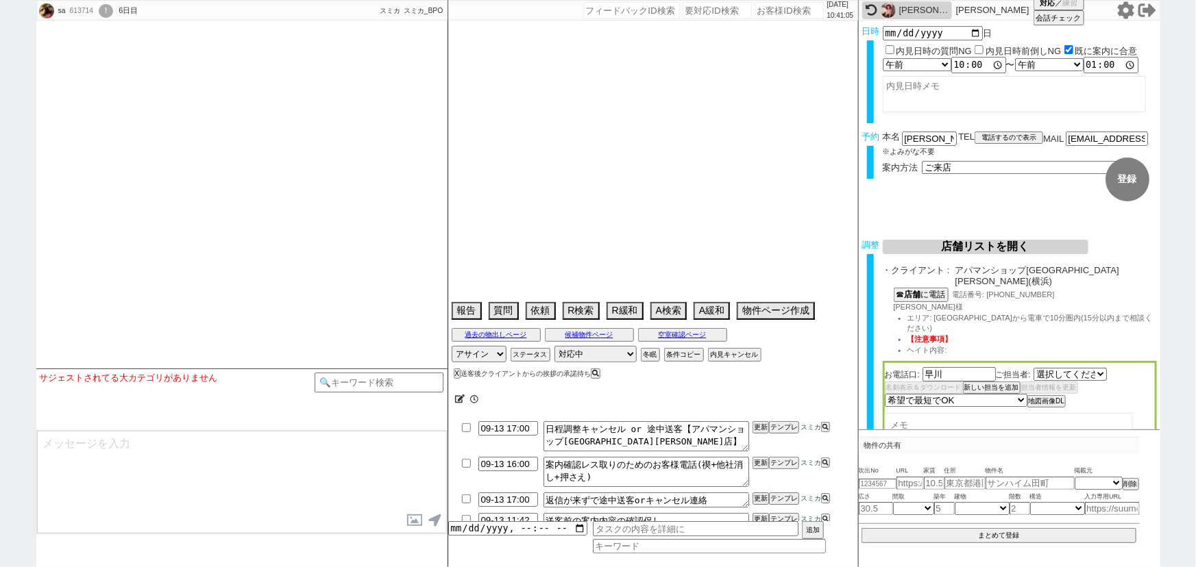
select select "2417"
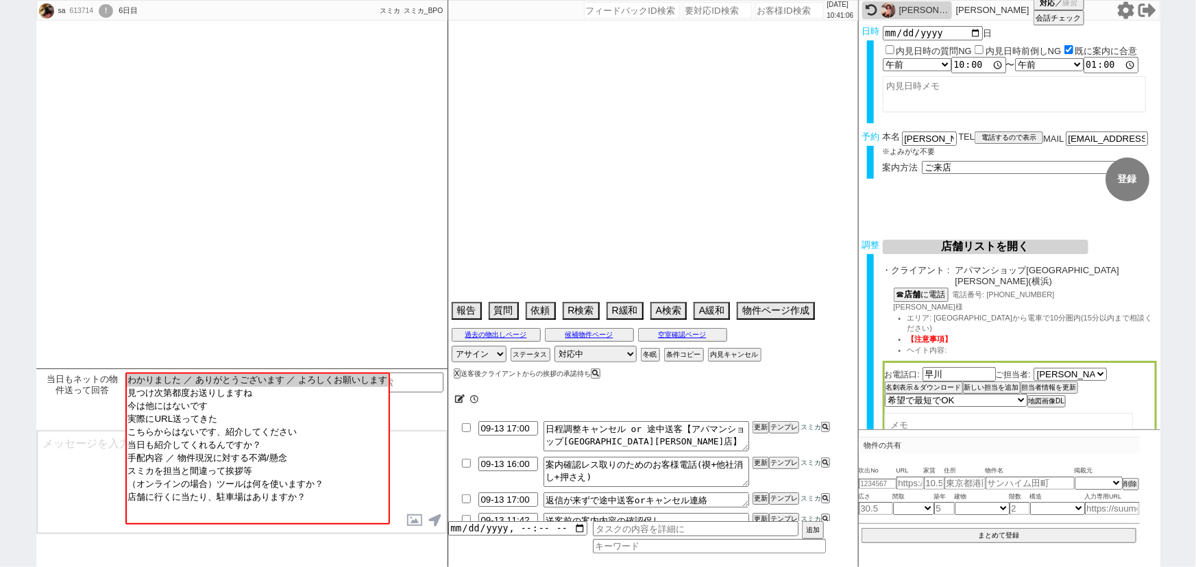
scroll to position [2552, 0]
type textarea "ペットの敷増を考慮して敷礼ゼロで反映中"
select select "2025"
select select "10"
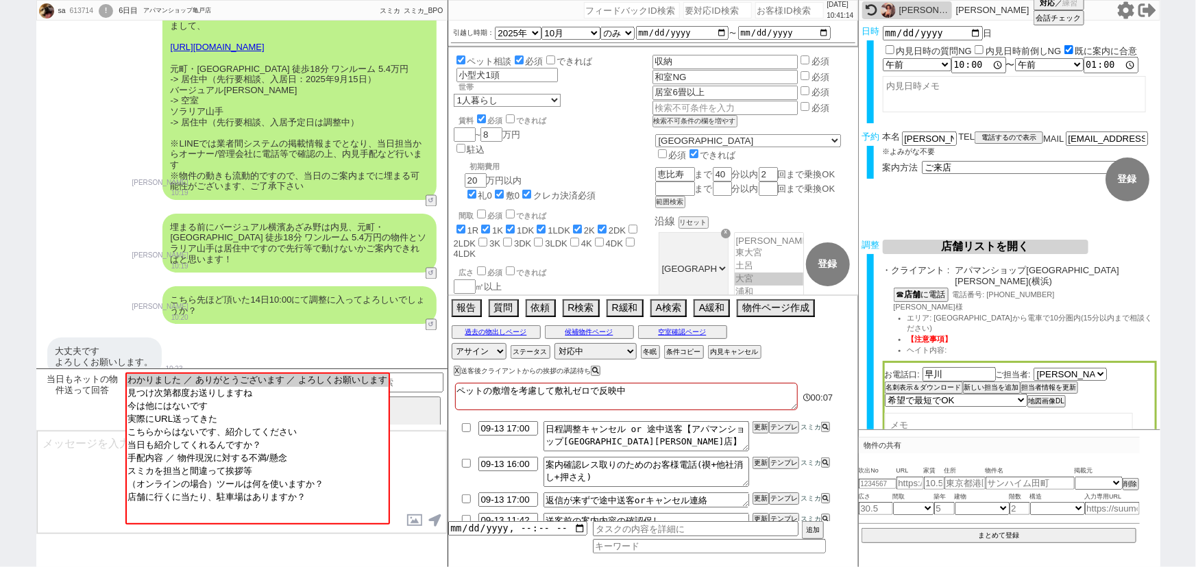
scroll to position [1240, 0]
click at [706, 336] on button "空室確認ページ" at bounding box center [682, 332] width 89 height 11
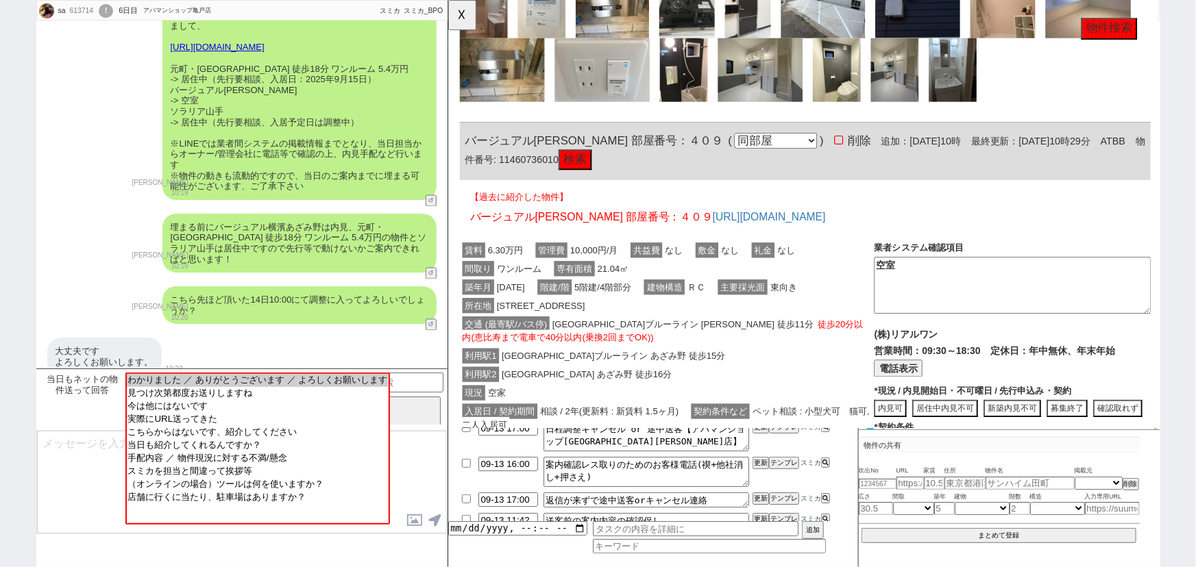
scroll to position [919, 0]
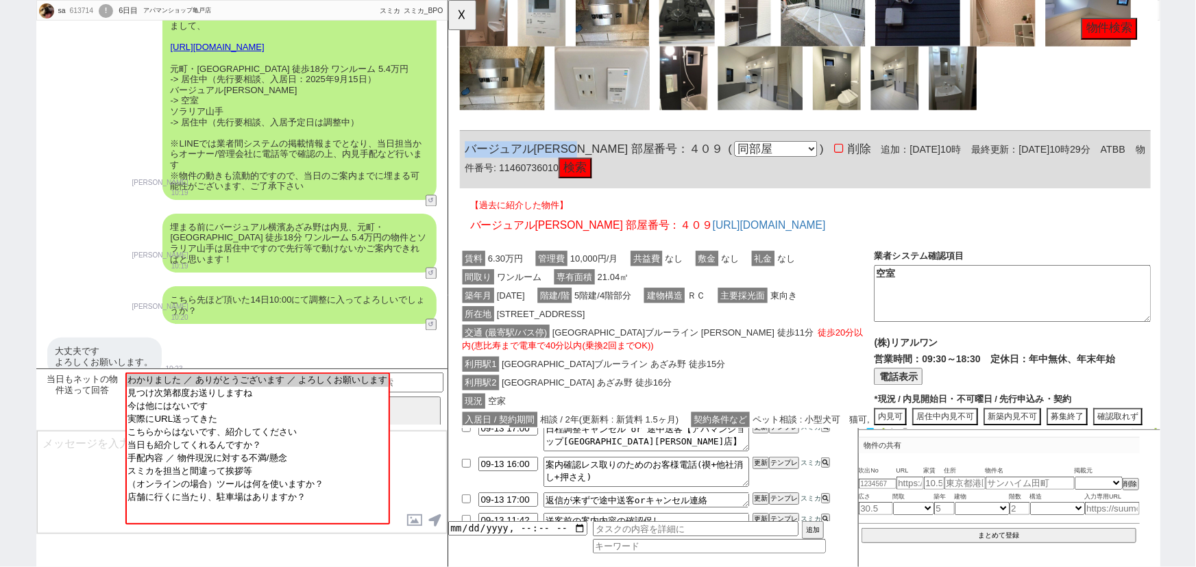
drag, startPoint x: 606, startPoint y: 156, endPoint x: 458, endPoint y: 150, distance: 147.4
click at [458, 150] on div "613714 の空室確認ページ 空室確認ページから削除 業者システム報告作成 管理会社報告作成 電話終了(報告は別の人) 確認取れず物件のタスク登録 追加 キ…" at bounding box center [832, 510] width 768 height 2858
copy span "バージュアル横濱あざみ野"
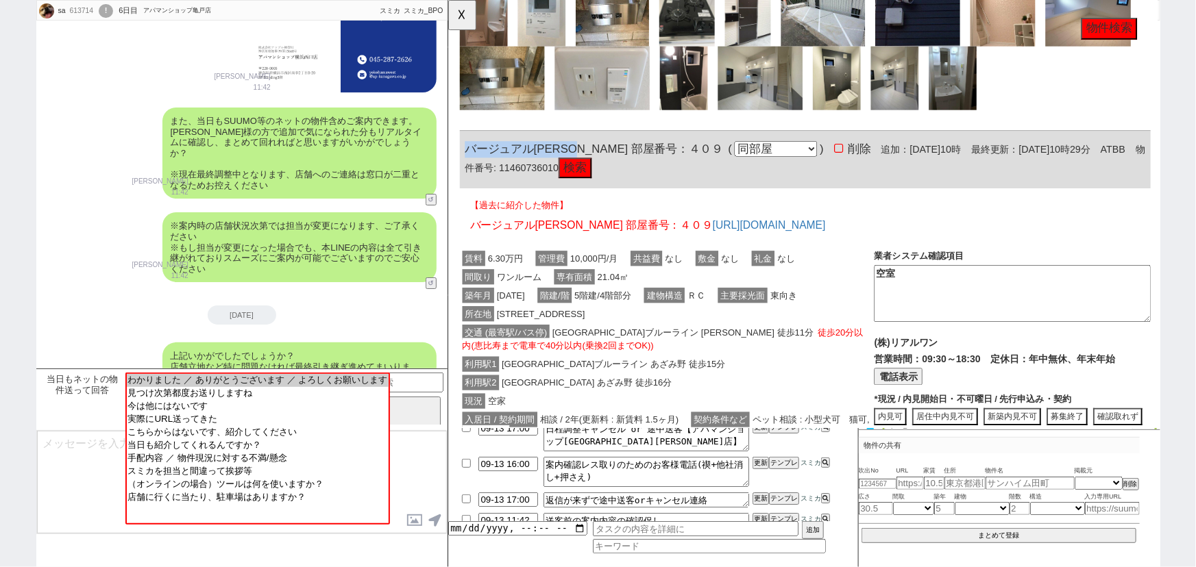
scroll to position [2552, 0]
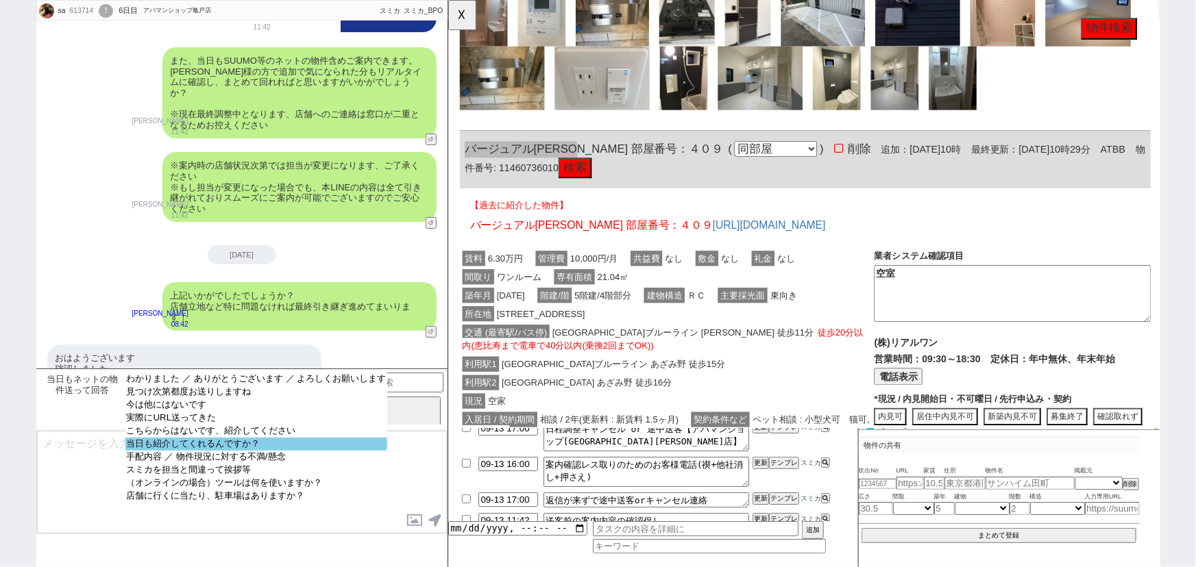
click at [273, 451] on option "当日も紹介してくれるんですか？" at bounding box center [256, 444] width 262 height 13
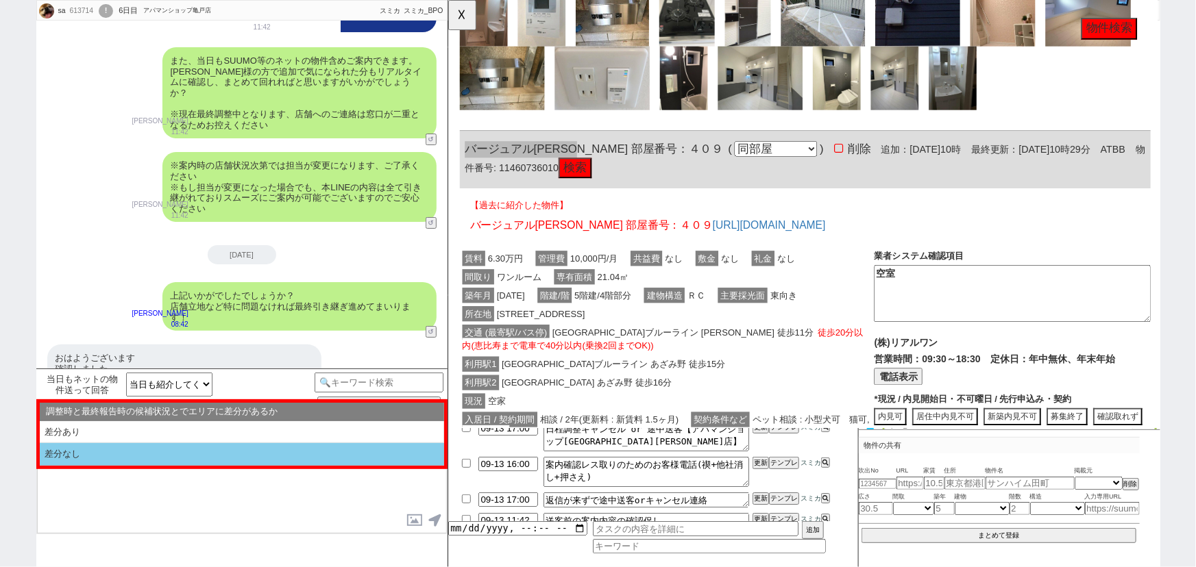
click at [193, 456] on li "差分なし" at bounding box center [242, 454] width 404 height 23
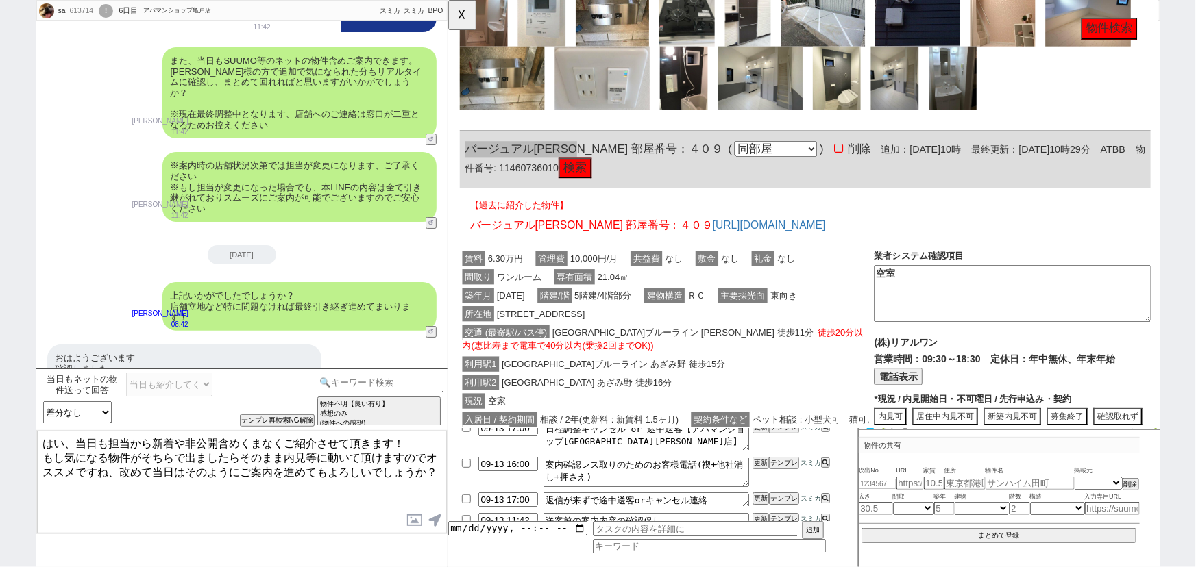
drag, startPoint x: 66, startPoint y: 439, endPoint x: 9, endPoint y: 432, distance: 58.1
click at [9, 432] on div "sa 613714 ! 0 6日目 アパマンショップ亀戸店 冬眠中 自社客 スミカ スミカ_BPO チャット全表示 2025-09-10 こちらの山手の初期費…" at bounding box center [598, 283] width 1196 height 567
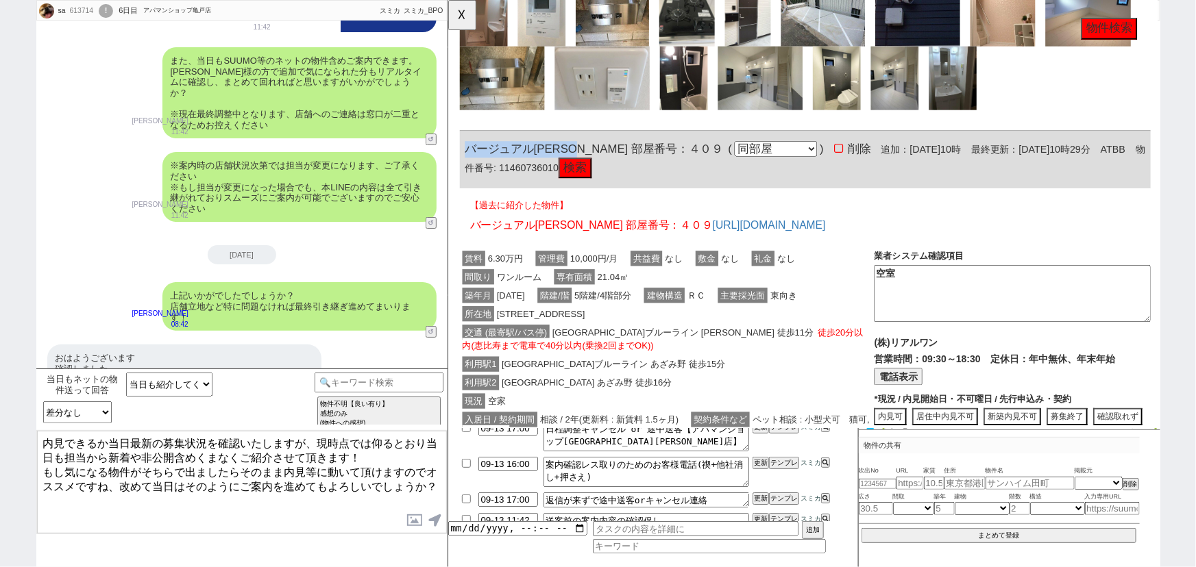
click at [607, 158] on span "バージュアル横濱あざみ野 部屋番号：４０９" at bounding box center [604, 161] width 278 height 14
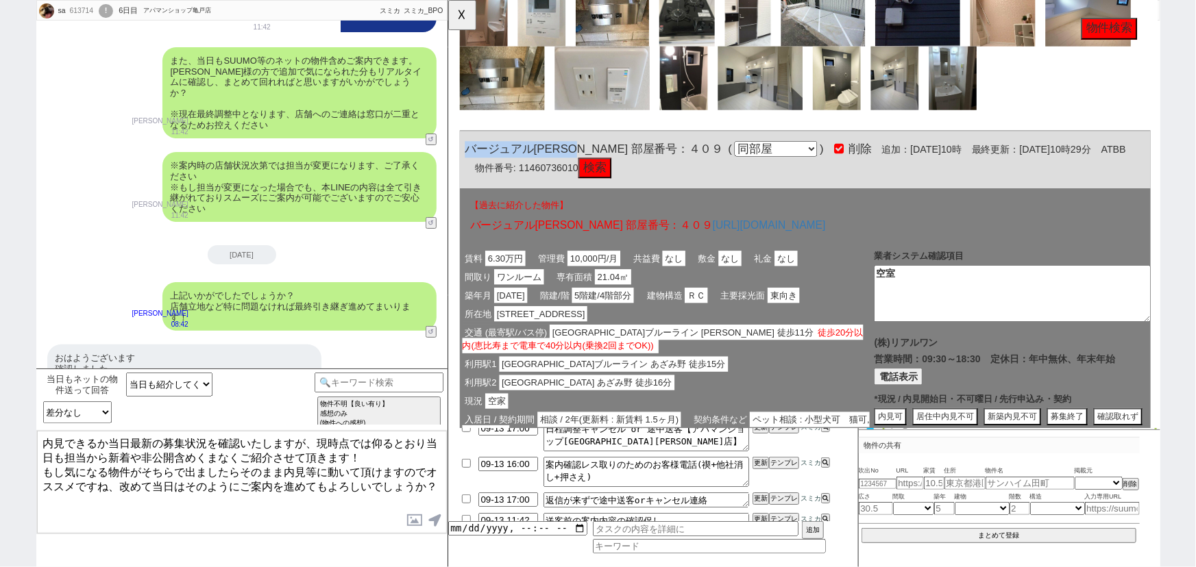
drag, startPoint x: 611, startPoint y: 156, endPoint x: 467, endPoint y: 155, distance: 144.6
click at [467, 155] on span "バージュアル横濱あざみ野 部屋番号：４０９" at bounding box center [604, 161] width 278 height 14
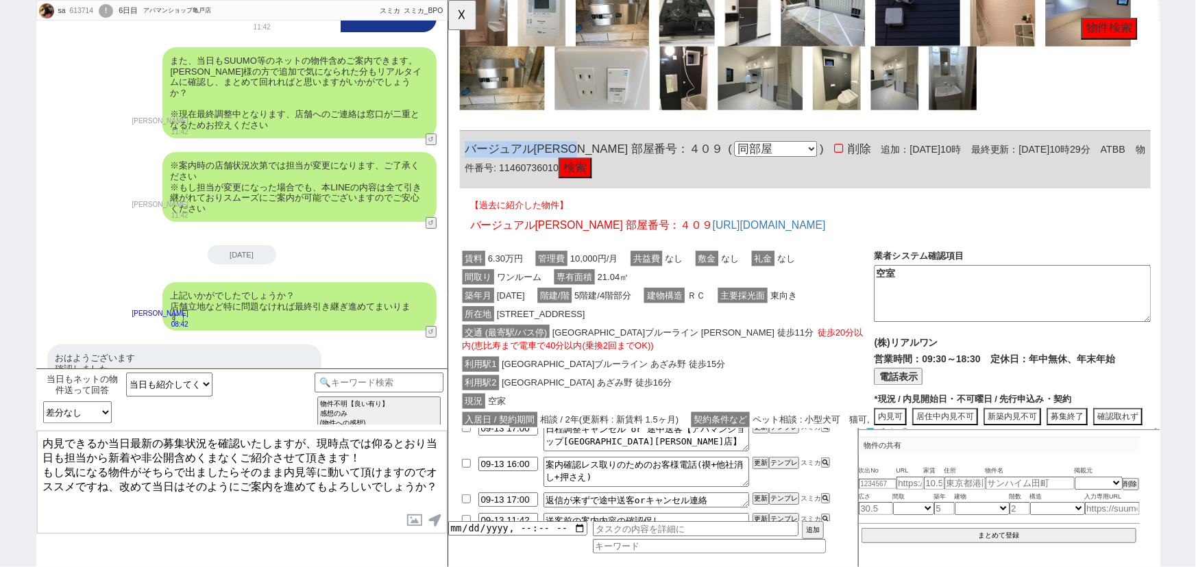
copy span "バージュアル横濱あざみ野"
click at [404, 441] on textarea "内見できるか当日最新の募集状況を確認いたしますが、現時点では仰るとおり当日も担当から新着や非公開含めくまなくご紹介させて頂きます！ もし気になる物件がそちらで…" at bounding box center [242, 482] width 410 height 103
paste textarea "ージュアル横濱あざみ野"
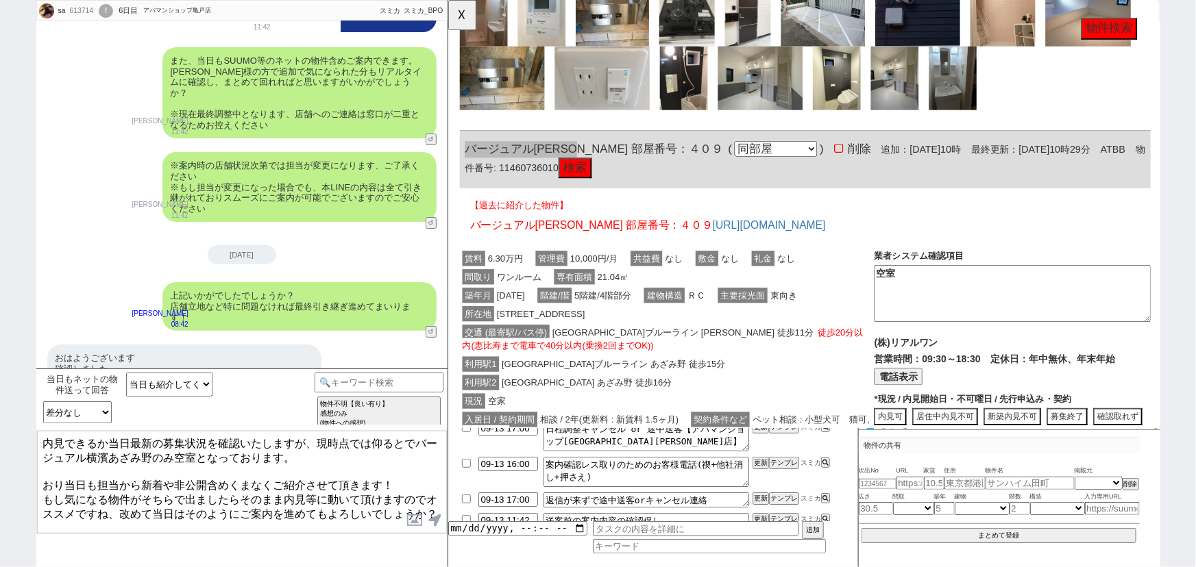
click at [66, 474] on textarea "内見できるか当日最新の募集状況を確認いたしますが、現時点では仰るとでバージュアル横濱あざみ野のみ空室となっております。 おり当日も担当から新着や非公開含めくま…" at bounding box center [242, 482] width 410 height 103
click at [215, 441] on textarea "内見できるか当日最新の募集状況を確認いたしますが、現時点では仰るとでバージュアル横濱あざみ野のみ空室となっております。 当日も担当から新着や非公開含めくまなく…" at bounding box center [242, 482] width 410 height 103
click at [40, 439] on textarea "内見できるか当日最新の募集状況を改めて確認いたしますが、現時点では仰るとでバージュアル横濱あざみ野のみ空室となっております。 当日も担当から新着や非公開含めく…" at bounding box center [242, 482] width 410 height 103
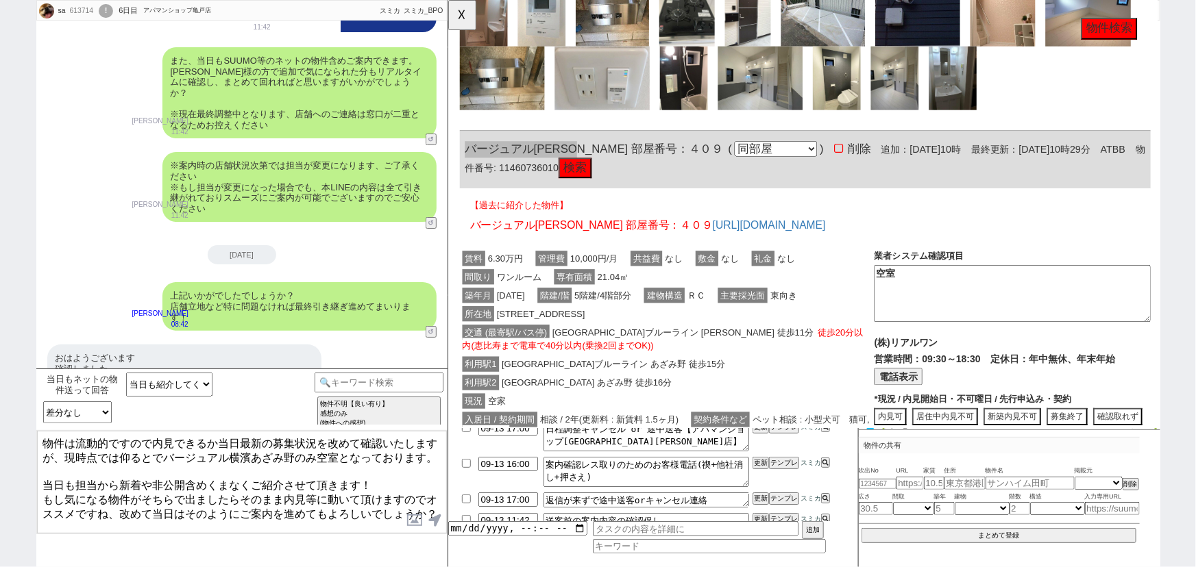
click at [235, 438] on textarea "物件は流動的ですので内見できるか当日最新の募集状況を改めて確認いたしますが、現時点では仰るとでバージュアル横濱あざみ野のみ空室となっております。 当日も担当か…" at bounding box center [242, 482] width 410 height 103
click at [154, 439] on textarea "物件は流動的ですので内見できるか最新の募集状況を改めて確認いたしますが、現時点では仰るとでバージュアル横濱あざみ野のみ空室となっております。 当日も担当から新…" at bounding box center [242, 482] width 410 height 103
click at [238, 443] on textarea "物件は流動的ですので当日内見できるか最新の募集状況を改めて確認いたしますが、現時点では仰るとでバージュアル横濱あざみ野のみ空室となっております。 当日も担当か…" at bounding box center [242, 482] width 410 height 103
click at [262, 490] on textarea "物件は流動的ですので当日内見できるか最新の募集状況を改めて確認いたしますが、現時点では仰るとでバージュアル横濱あざみ野のみ空室となっております。 当日も担当か…" at bounding box center [242, 482] width 410 height 103
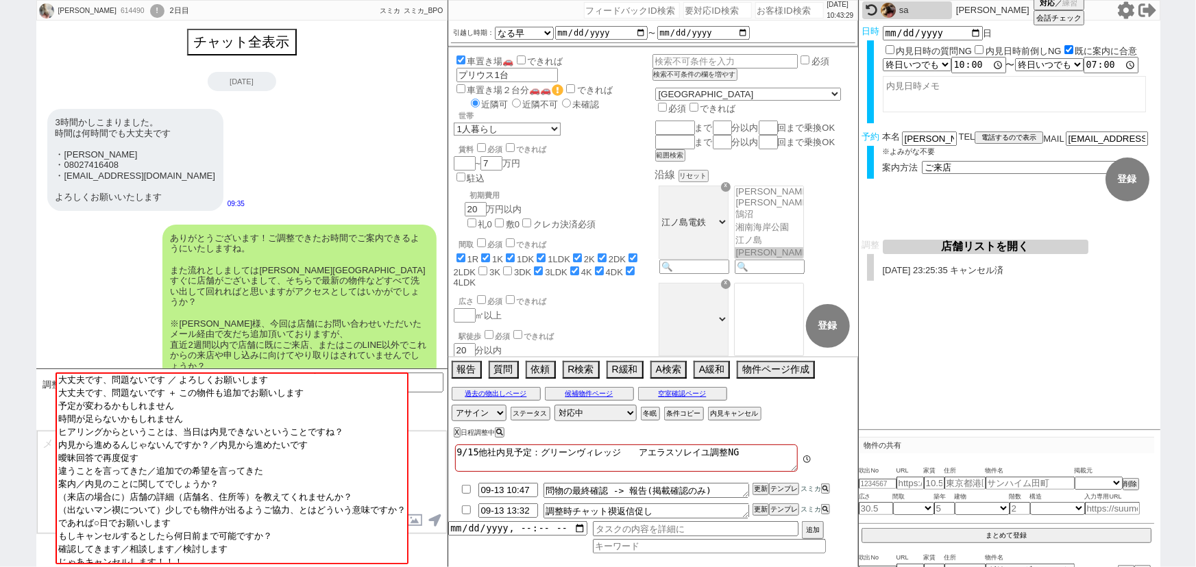
scroll to position [1020, 0]
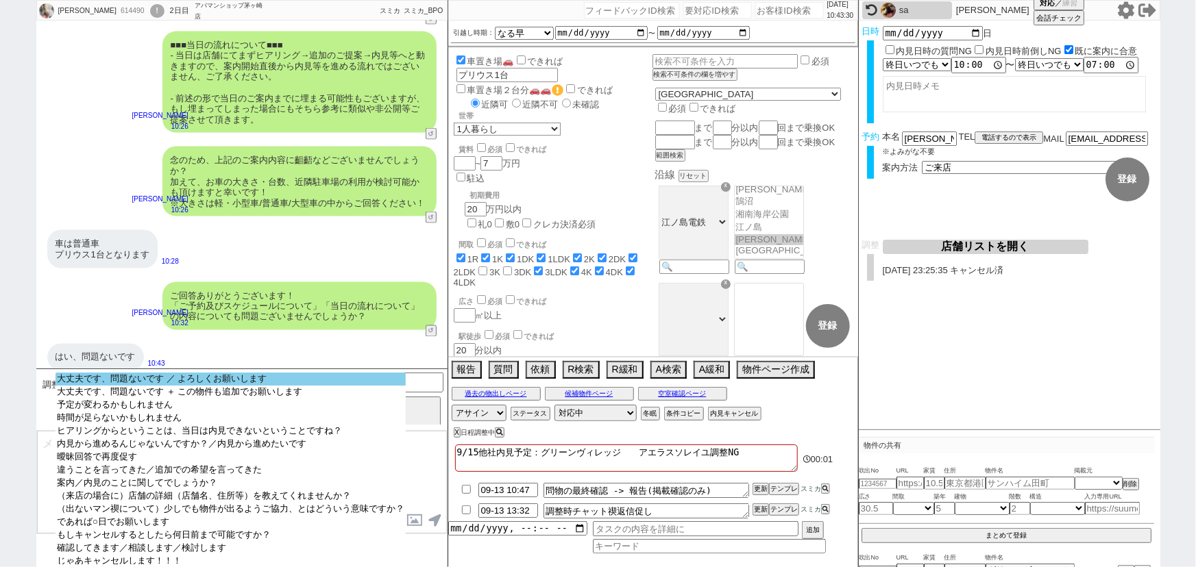
click at [199, 383] on option "大丈夫です、問題ないです ／ よろしくお願いします" at bounding box center [231, 379] width 350 height 13
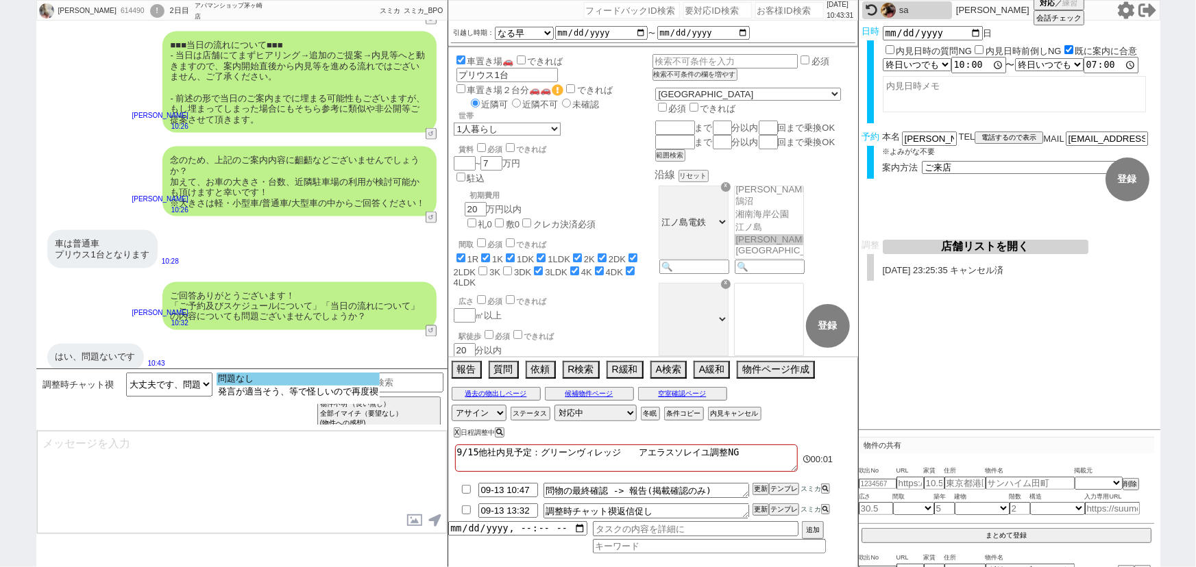
click at [234, 378] on option "問題なし" at bounding box center [298, 379] width 163 height 13
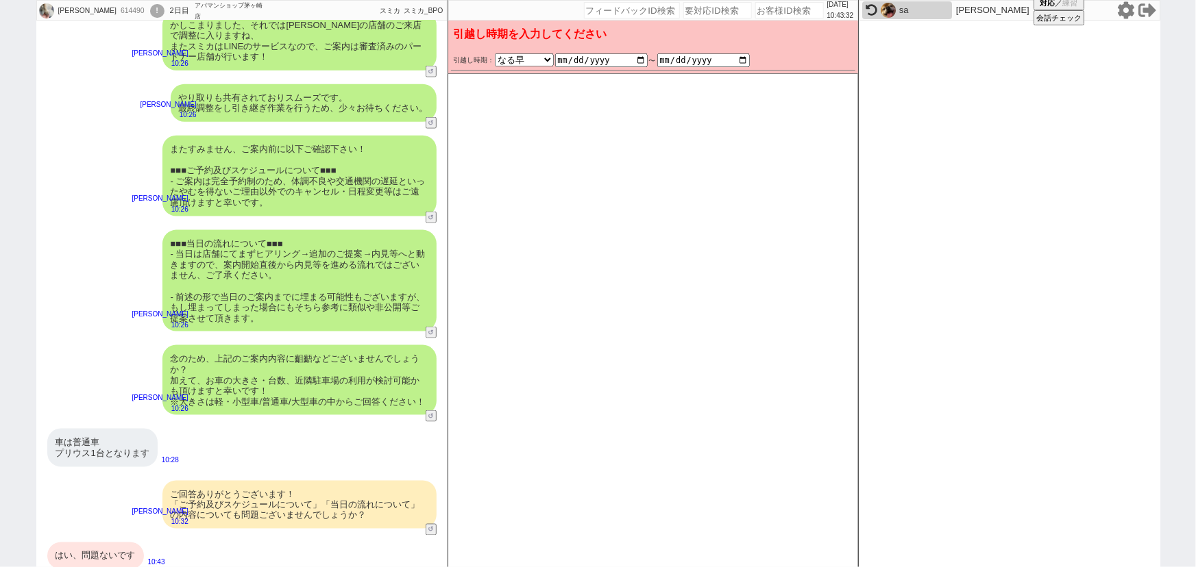
click at [299, 262] on div "■■■当日の流れについて■■■ - 当日は店舗にてまずヒアリング→追加のご提案→内見等へと動きますので、案内開始直後から内見等を進める流れではございません、ご…" at bounding box center [299, 281] width 274 height 102
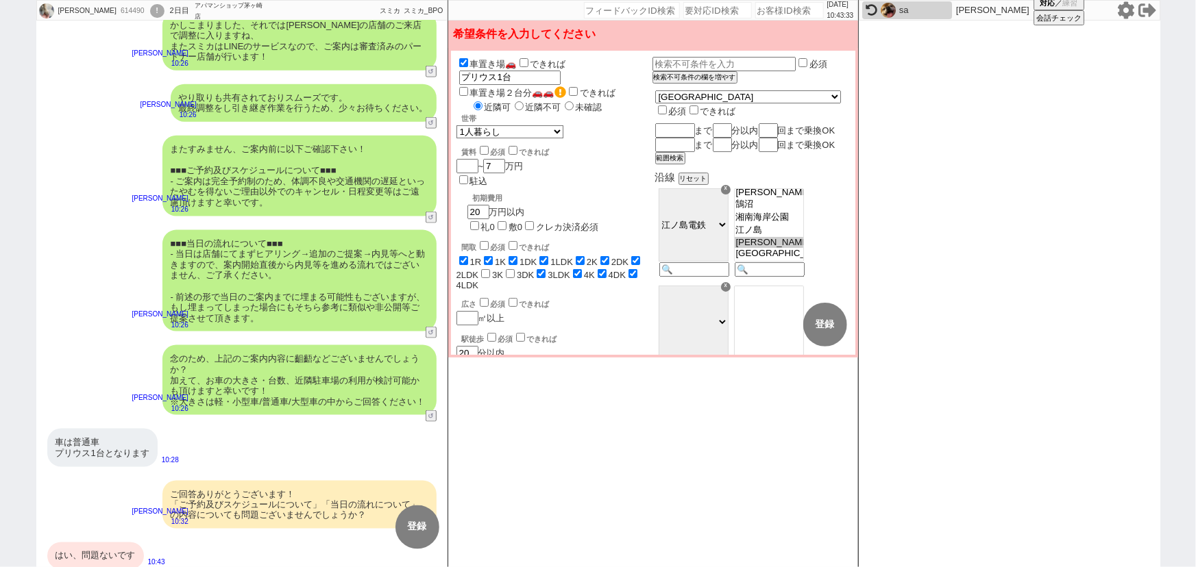
click at [299, 262] on div "■■■当日の流れについて■■■ - 当日は店舗にてまずヒアリング→追加のご提案→内見等へと動きますので、案内開始直後から内見等を進める流れではございません、ご…" at bounding box center [299, 281] width 274 height 102
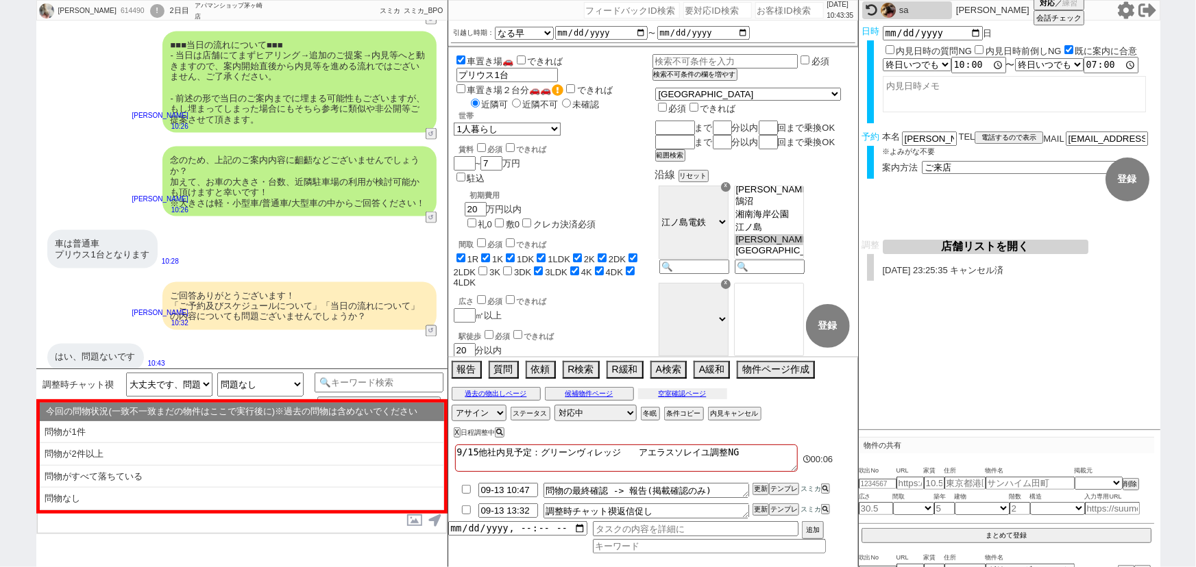
click at [691, 393] on button "空室確認ページ" at bounding box center [682, 394] width 89 height 11
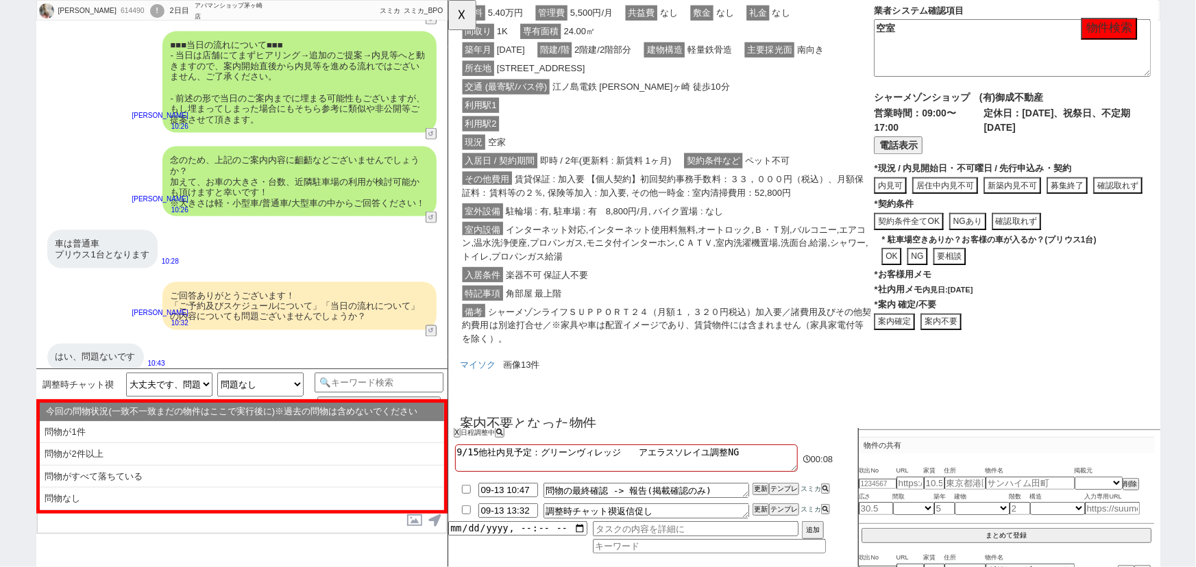
scroll to position [955, 0]
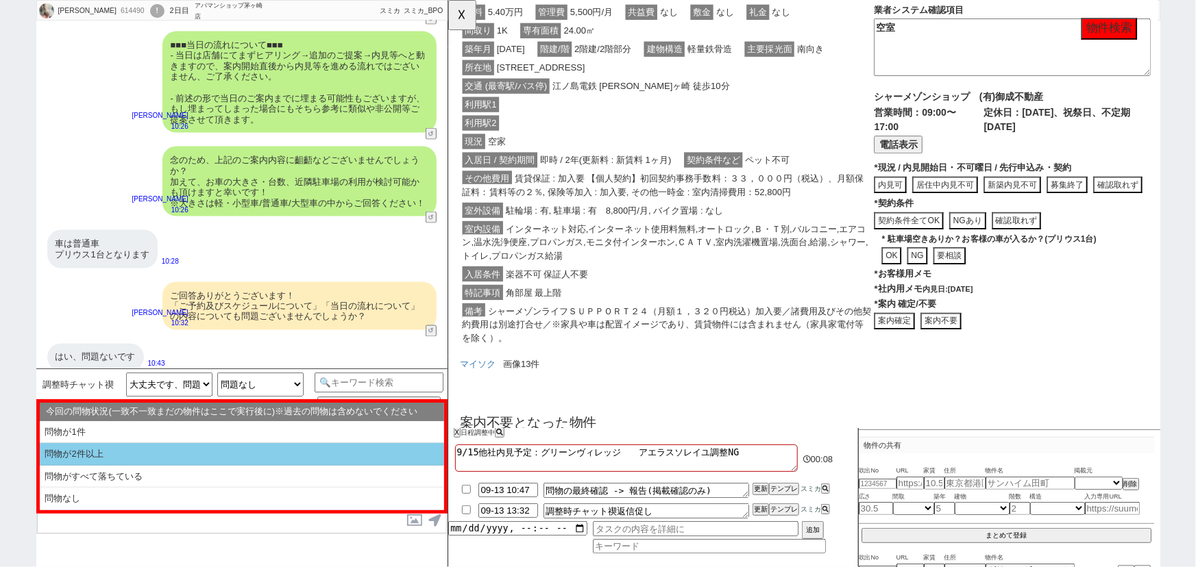
click at [106, 462] on li "問物が2件以上" at bounding box center [242, 454] width 404 height 23
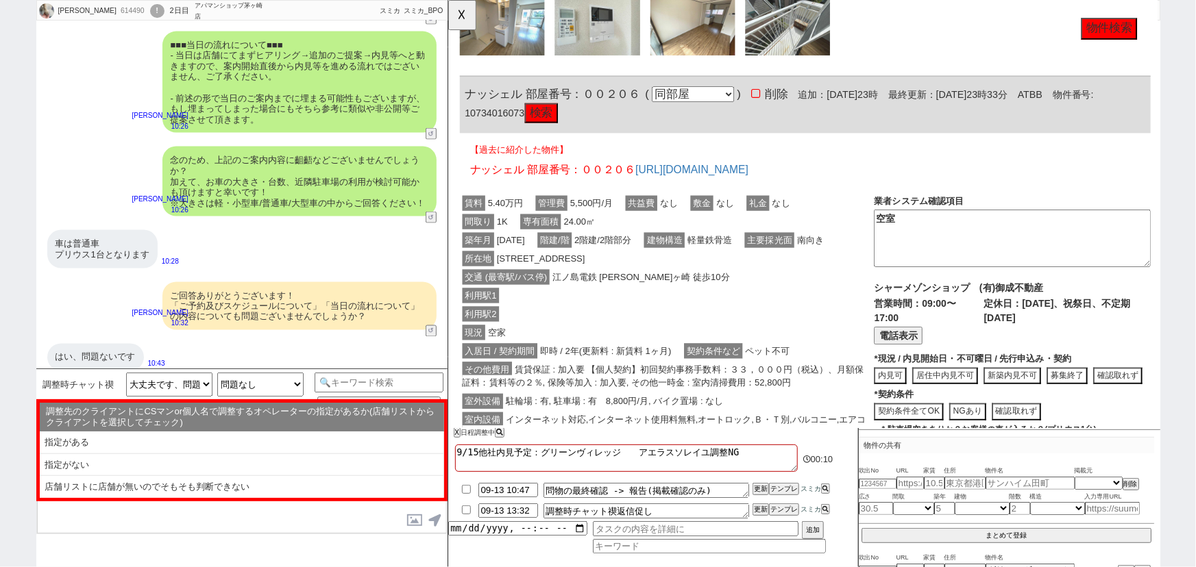
scroll to position [1298, 0]
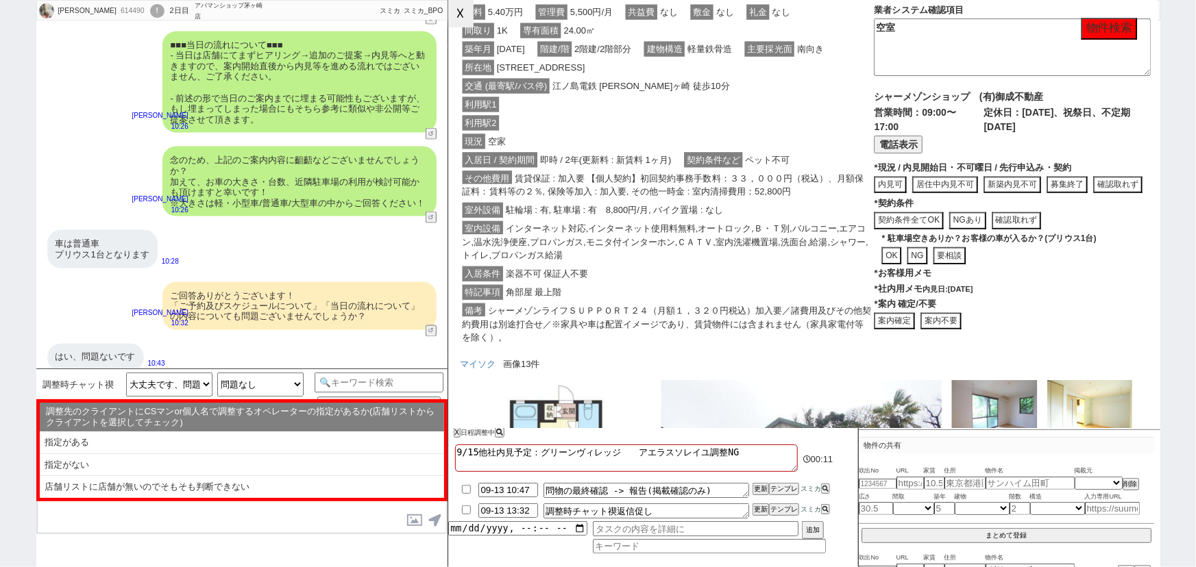
click at [463, 12] on button "☓" at bounding box center [460, 13] width 25 height 27
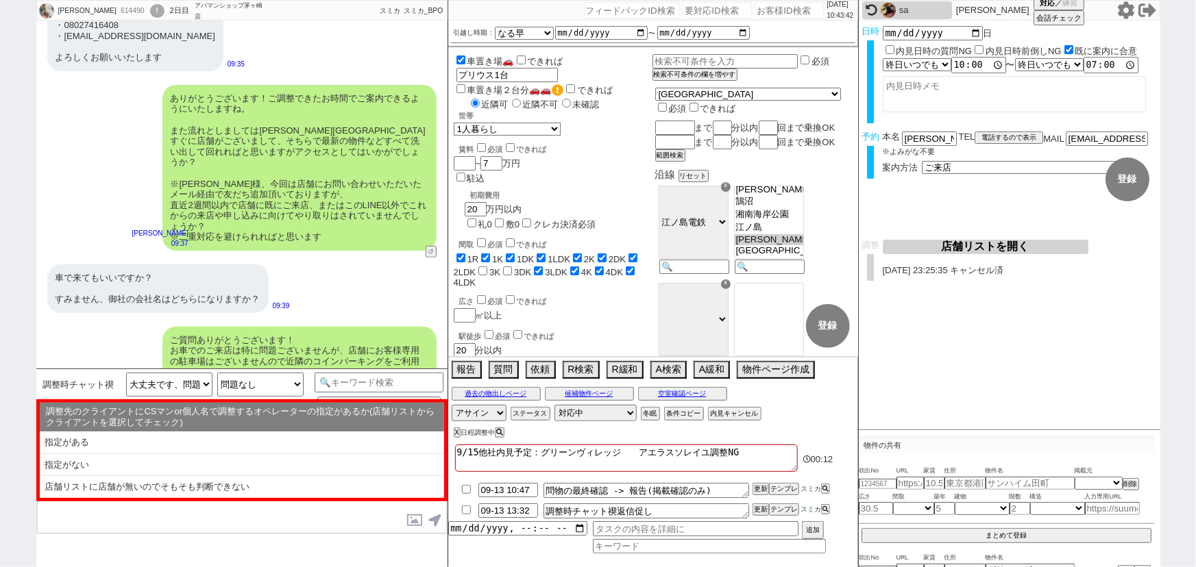
scroll to position [139, 0]
click at [1003, 252] on button "店舗リストを開く" at bounding box center [986, 247] width 206 height 14
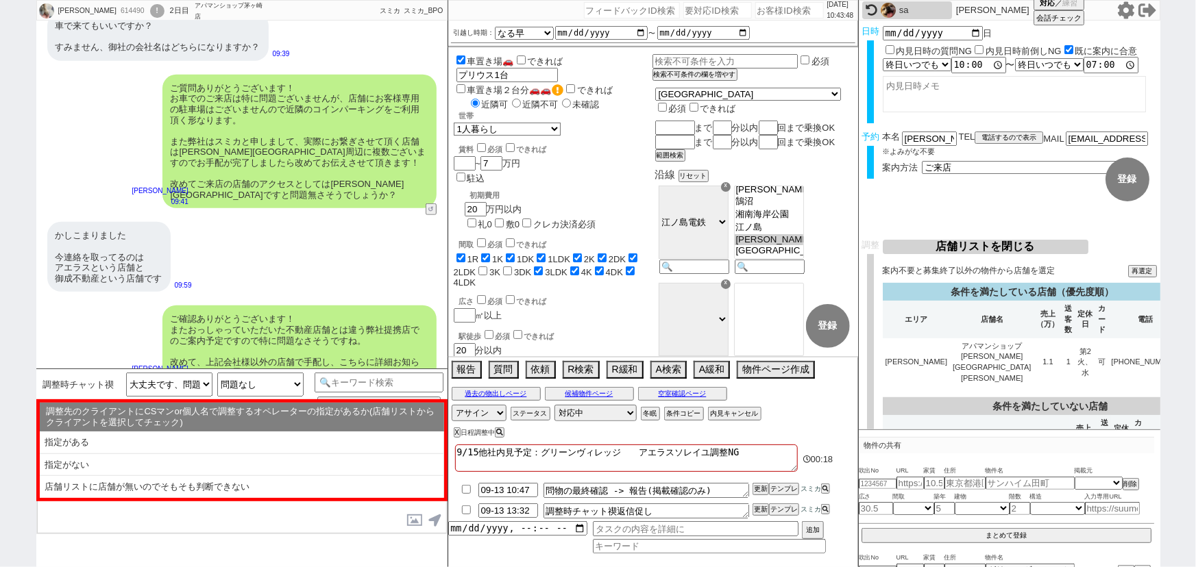
scroll to position [393, 0]
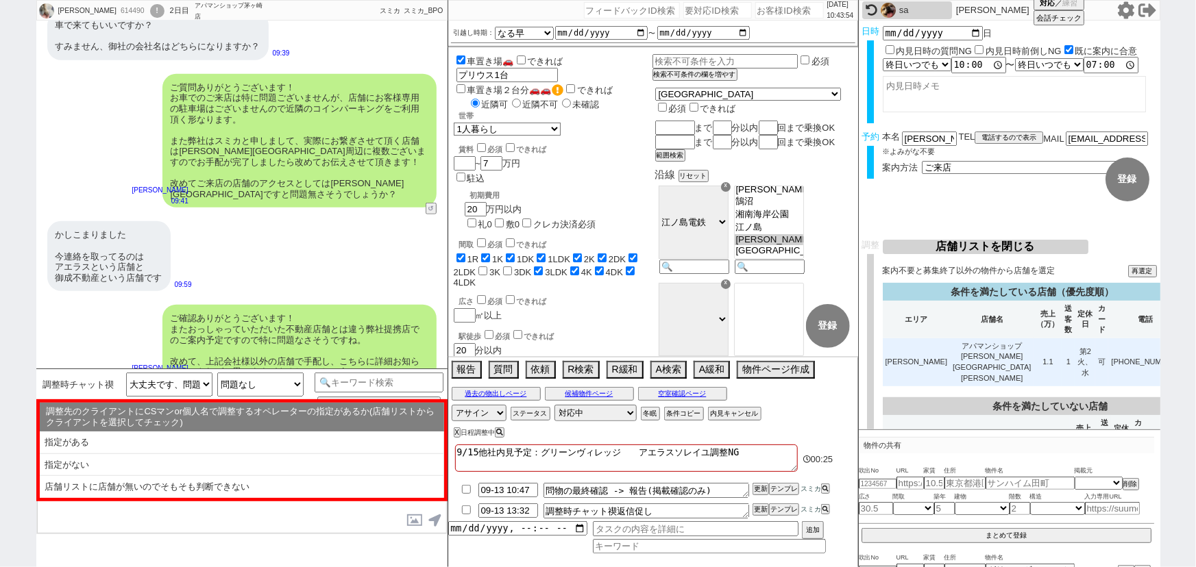
click at [1062, 339] on td "1" at bounding box center [1068, 363] width 13 height 48
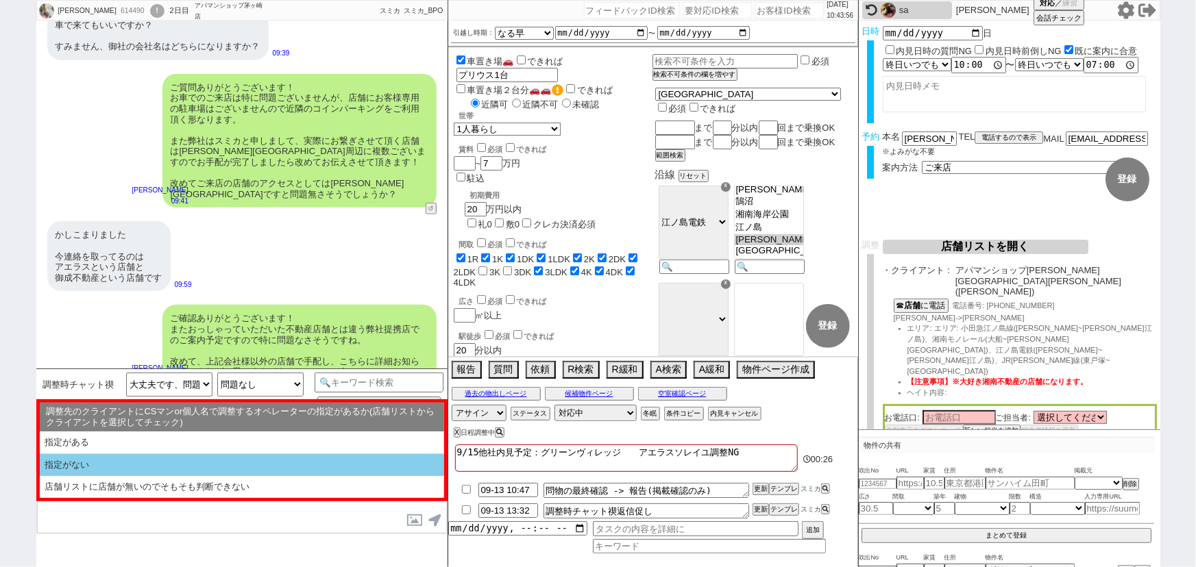
click at [79, 463] on li "指定がない" at bounding box center [242, 465] width 404 height 23
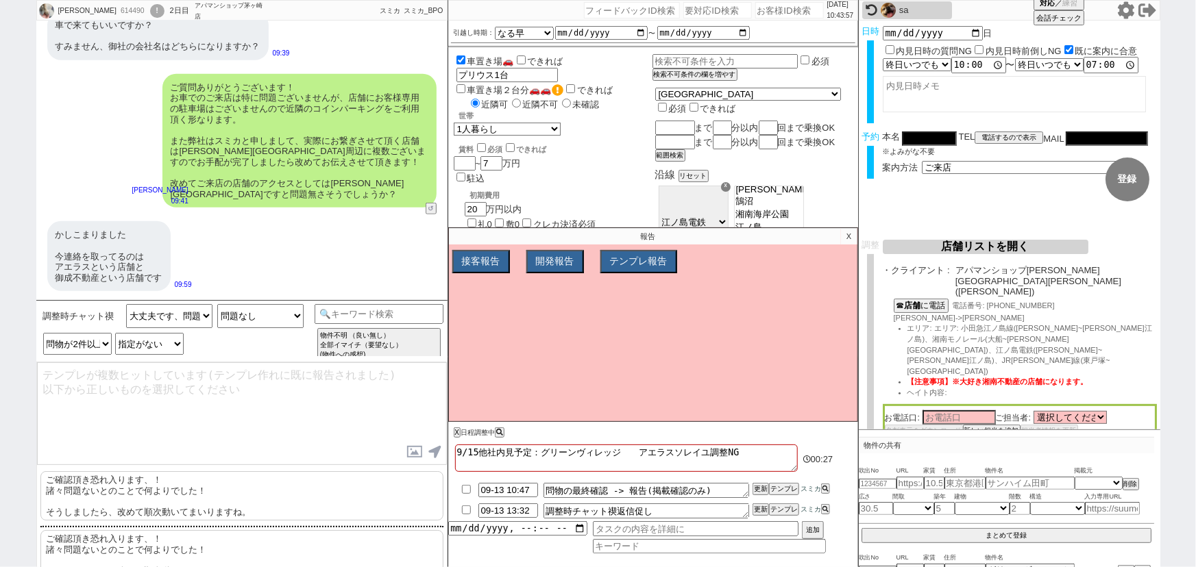
click at [106, 493] on p "ご確認頂き恐れ入ります、！ 諸々問題ないとのことで何よりでした！ そうしましたら、改めて順次動いてまいりますね。" at bounding box center [241, 496] width 403 height 49
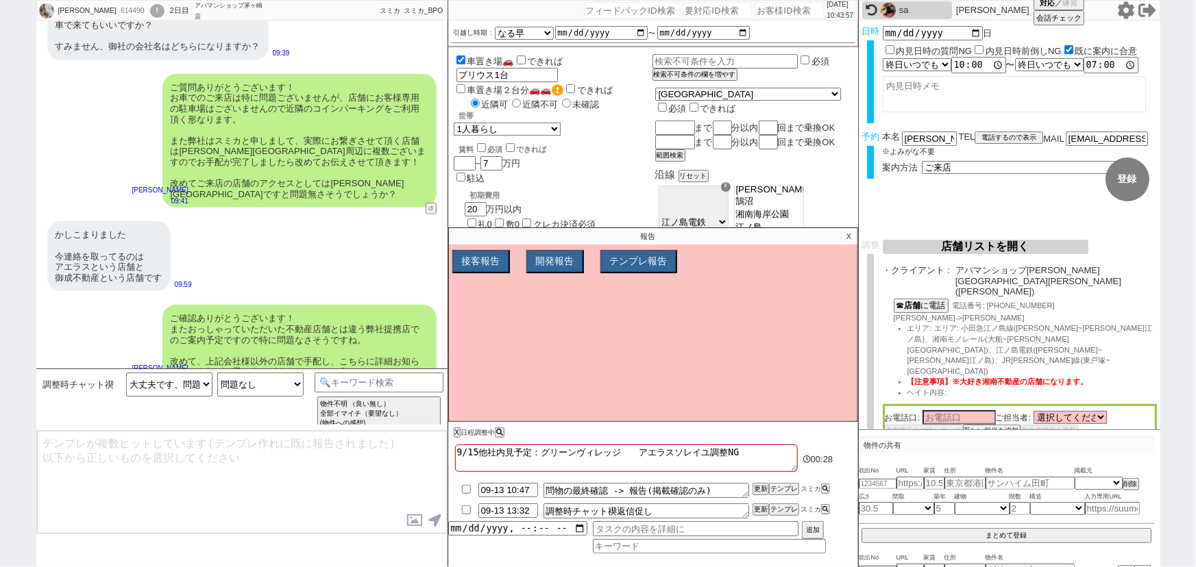
scroll to position [809, 0]
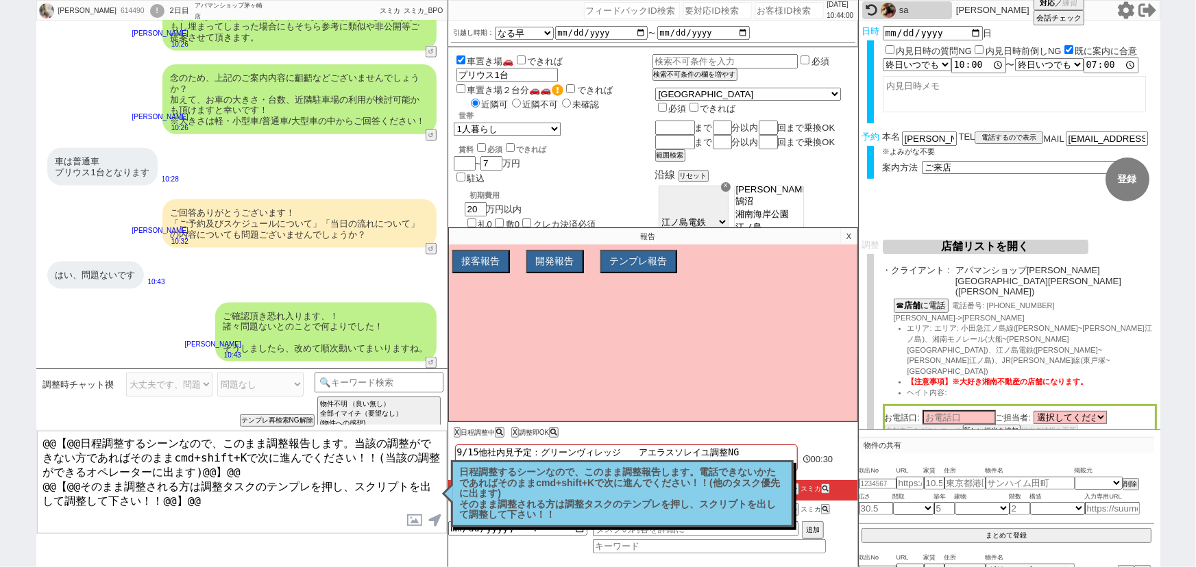
click at [853, 235] on p "X" at bounding box center [849, 236] width 16 height 16
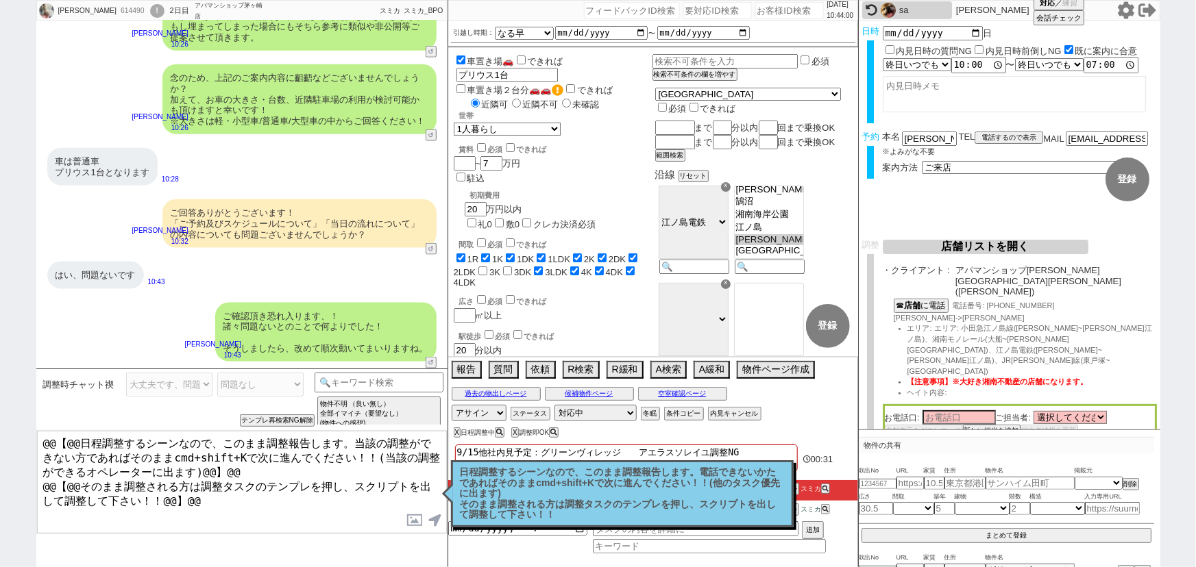
click at [620, 491] on p "日程調整するシーンなので、このまま調整報告します。電話できないかたであればそのままcmd+shift+Kで次に進んでください！！(他のタスク優先に出ます) そ…" at bounding box center [622, 493] width 325 height 53
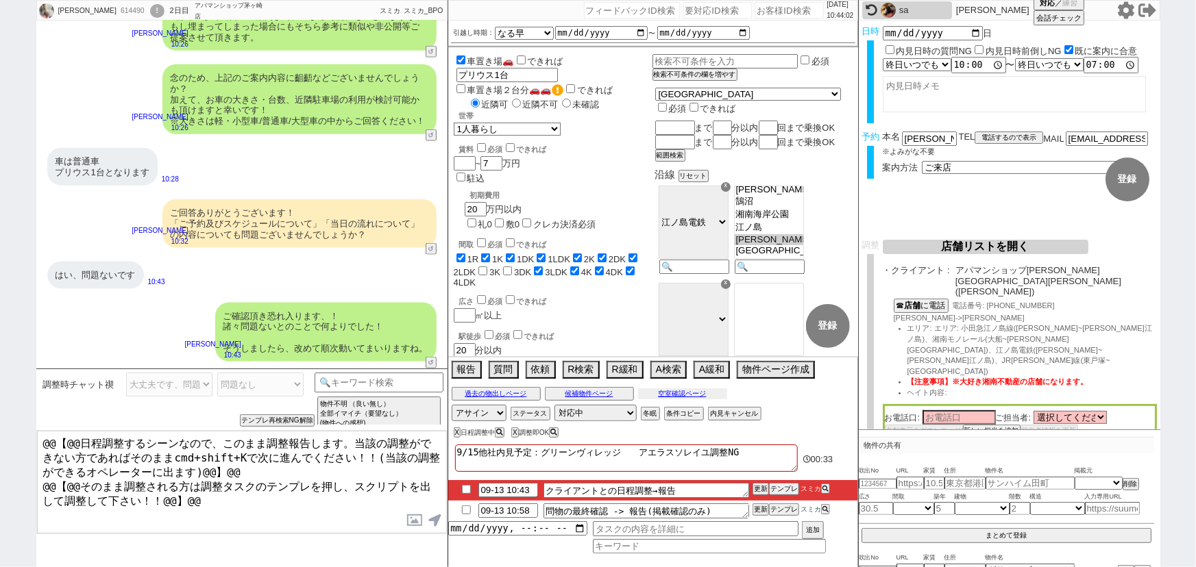
click at [680, 398] on button "空室確認ページ" at bounding box center [682, 394] width 89 height 11
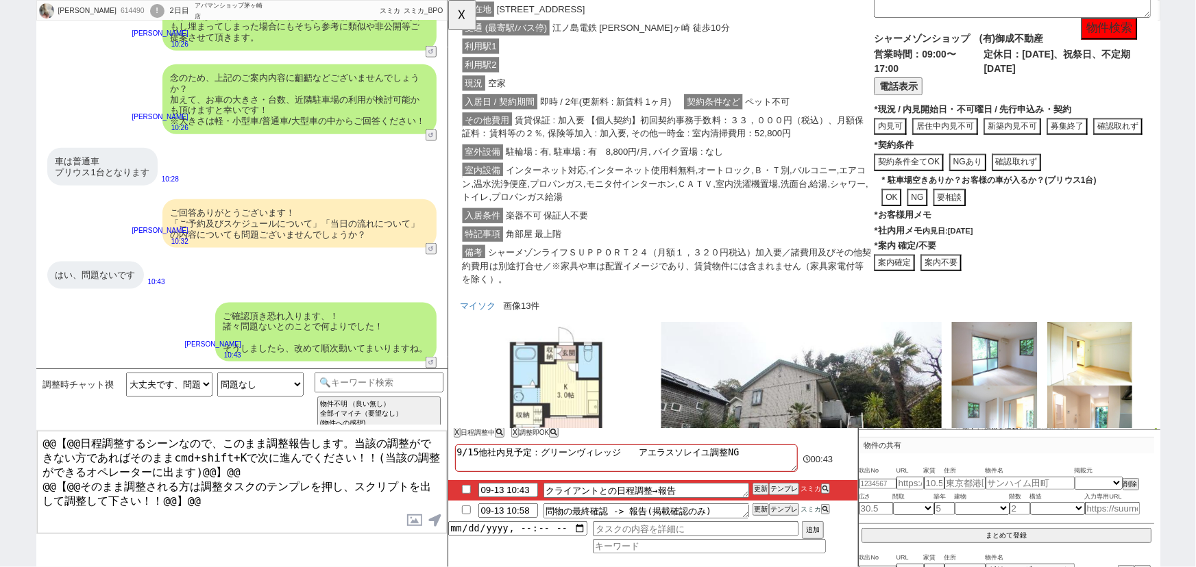
scroll to position [1608, 0]
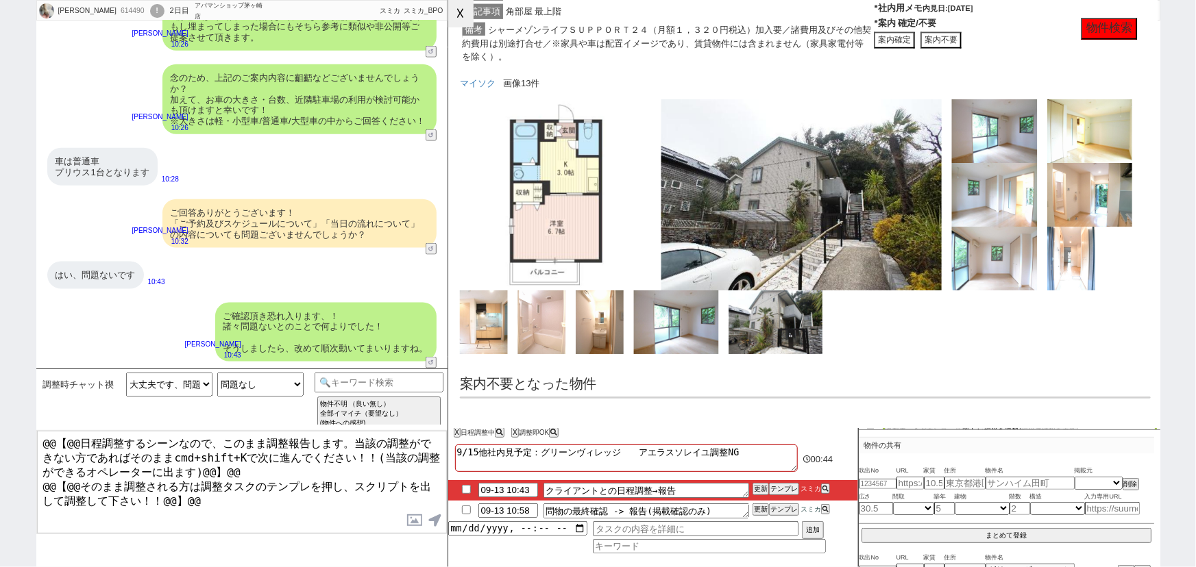
click at [468, 18] on button "☓" at bounding box center [460, 13] width 25 height 27
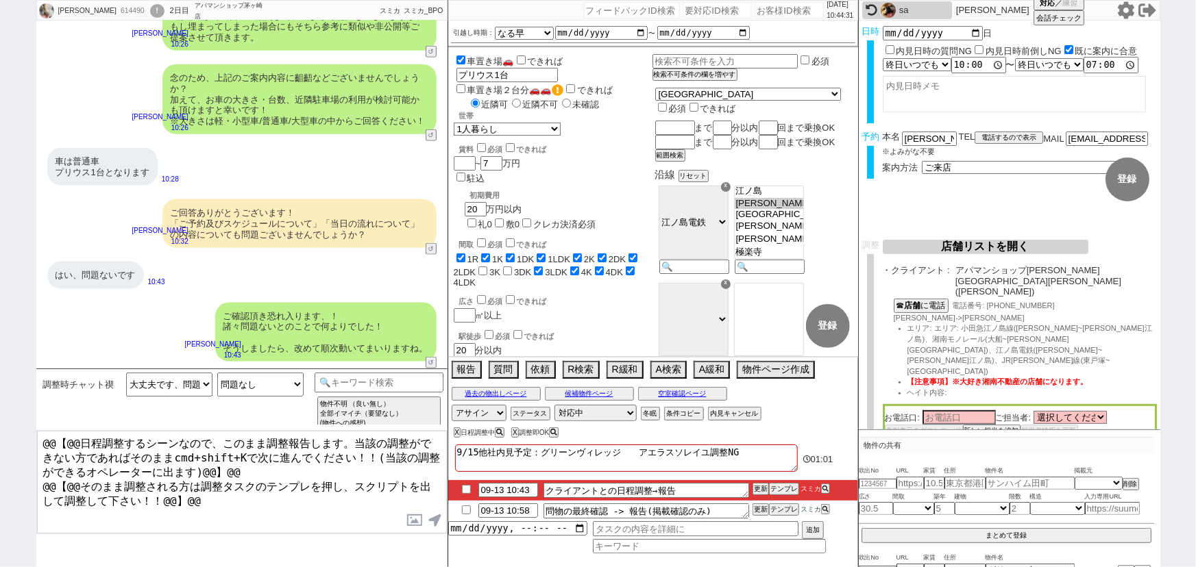
scroll to position [60, 0]
click at [924, 299] on button "☎ 店舗 に電話" at bounding box center [920, 305] width 52 height 12
click at [714, 397] on button "空室確認ページ" at bounding box center [682, 394] width 89 height 11
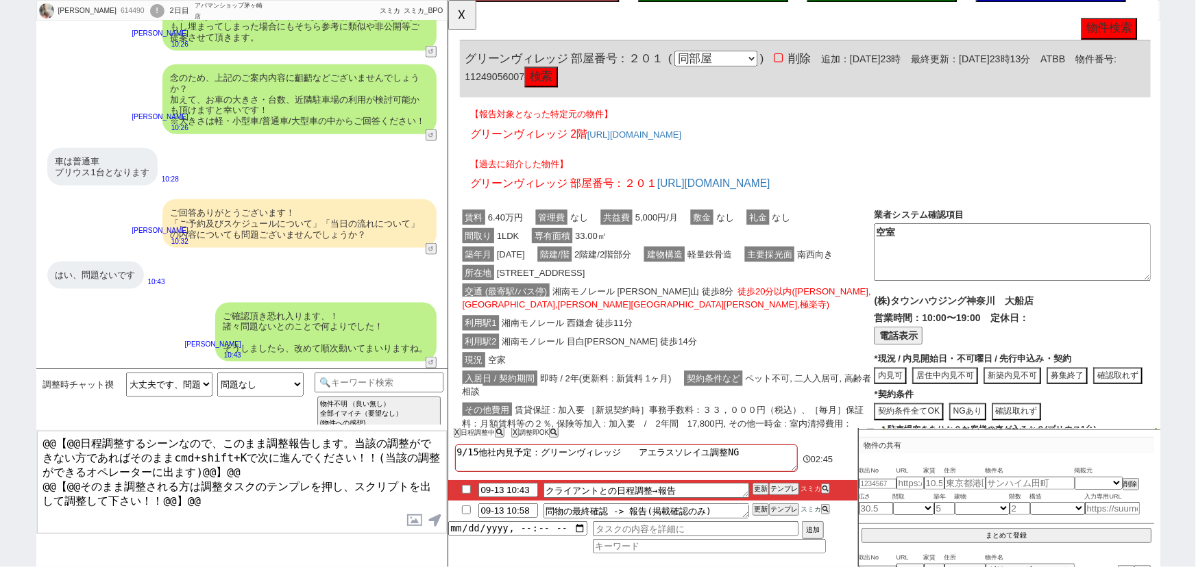
scroll to position [94, 0]
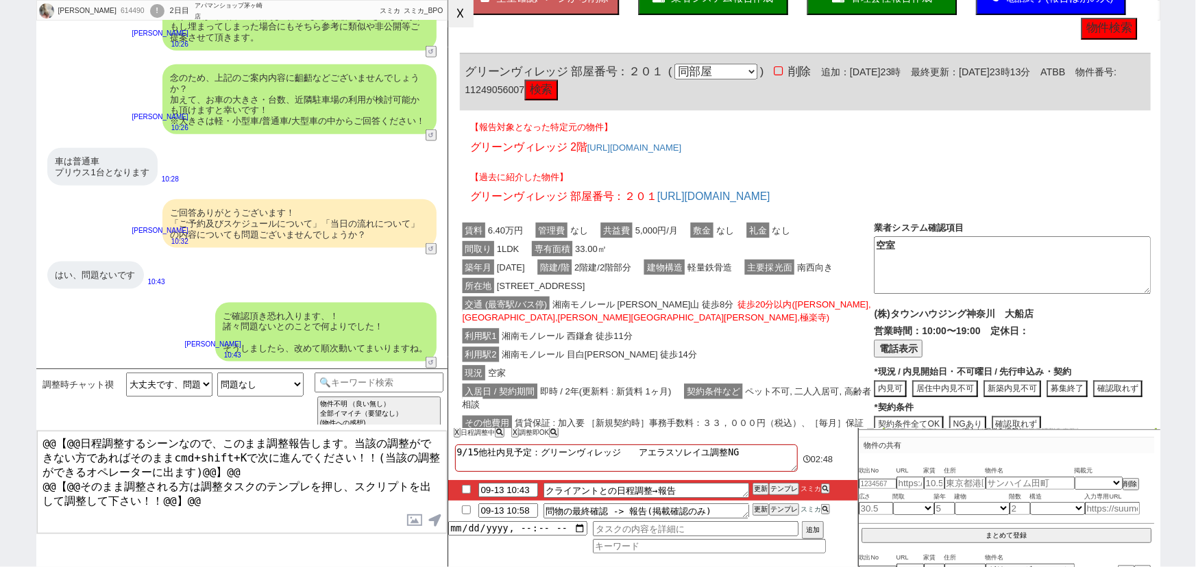
click at [462, 20] on button "☓" at bounding box center [460, 13] width 25 height 27
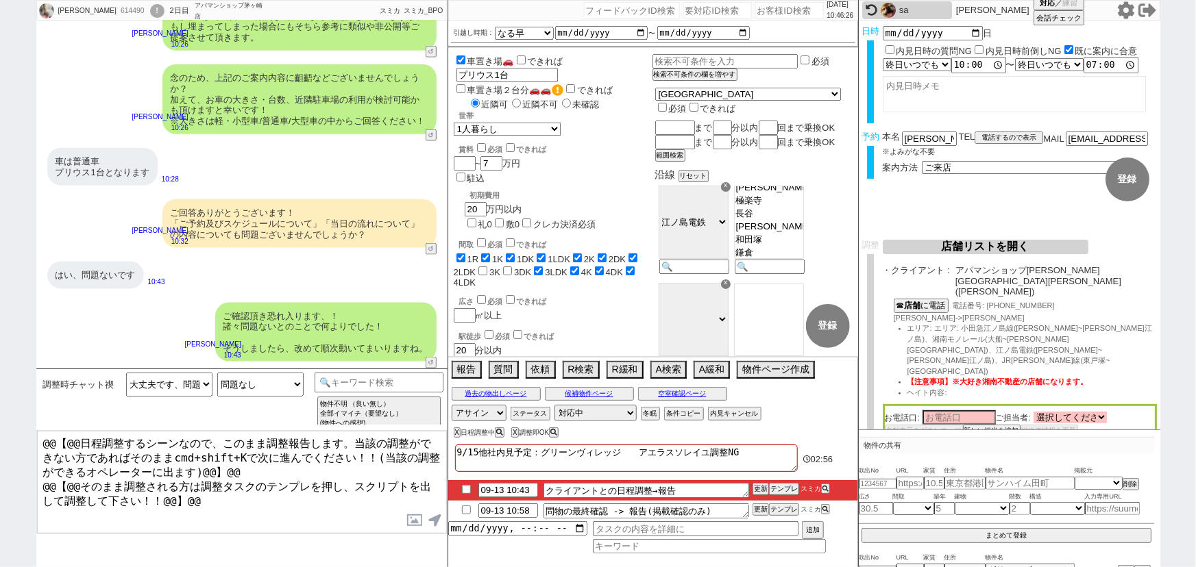
click at [1084, 412] on select "選択してください 行徳 恵佑 松﨑 光 松﨑 光 佐藤 佑成 森永 しおり 結城 碧 井上 日耀 小島 玄 瀧脇 陸央 植田 恭平 栁澤 拓冬 佐々木 詩乃" at bounding box center [1069, 418] width 73 height 12
click at [975, 426] on button "新しい担当を追加" at bounding box center [990, 431] width 55 height 10
drag, startPoint x: 954, startPoint y: 266, endPoint x: 1055, endPoint y: 271, distance: 101.6
click at [1055, 271] on div "店舗リストを開く 案内不要と募集終了以外の物件から店舗を選定 再選定 条件を満たしている店舗（優先度順） エリア 店舗名 売上 （万） 送客数 定休日 カード…" at bounding box center [1020, 445] width 274 height 411
click at [1055, 271] on span "アパマンショップ藤沢北口店(藤沢)" at bounding box center [1055, 281] width 201 height 32
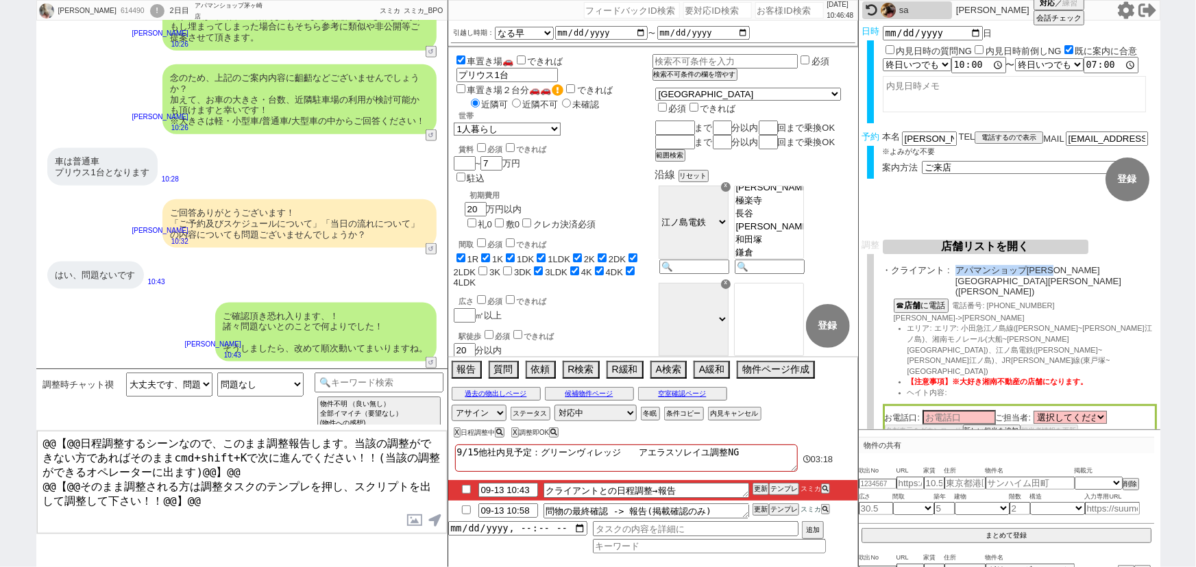
drag, startPoint x: 1073, startPoint y: 271, endPoint x: 957, endPoint y: 267, distance: 115.9
click at [957, 267] on span "アパマンショップ藤沢北口店(藤沢)" at bounding box center [1055, 281] width 201 height 32
copy span "アパマンショップ藤沢北口店"
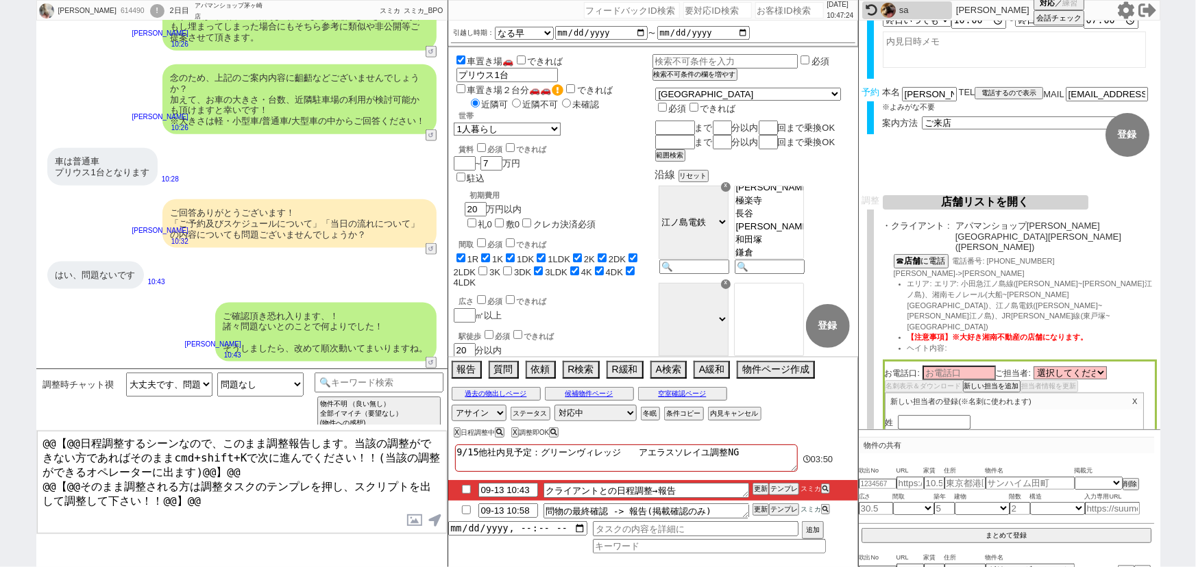
scroll to position [45, 0]
click at [920, 415] on input "text" at bounding box center [934, 421] width 73 height 12
click at [1040, 429] on div "名" at bounding box center [1014, 436] width 258 height 14
click at [944, 443] on input "text" at bounding box center [967, 449] width 73 height 12
click at [969, 443] on input "しゅんｓ竣" at bounding box center [967, 449] width 73 height 12
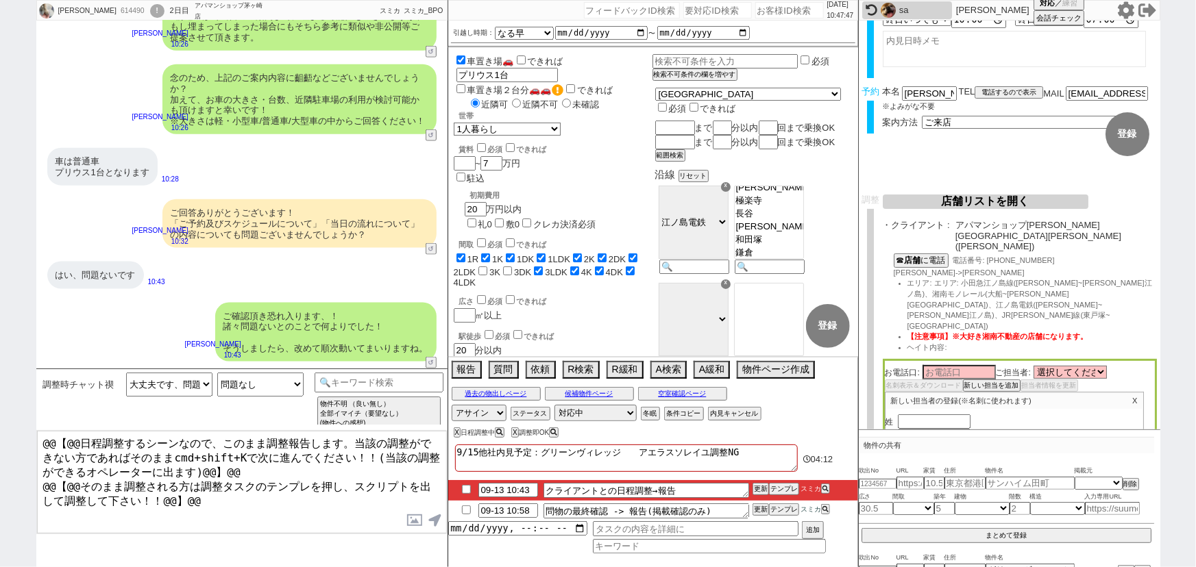
click at [969, 443] on input "しゅん竣" at bounding box center [967, 449] width 73 height 12
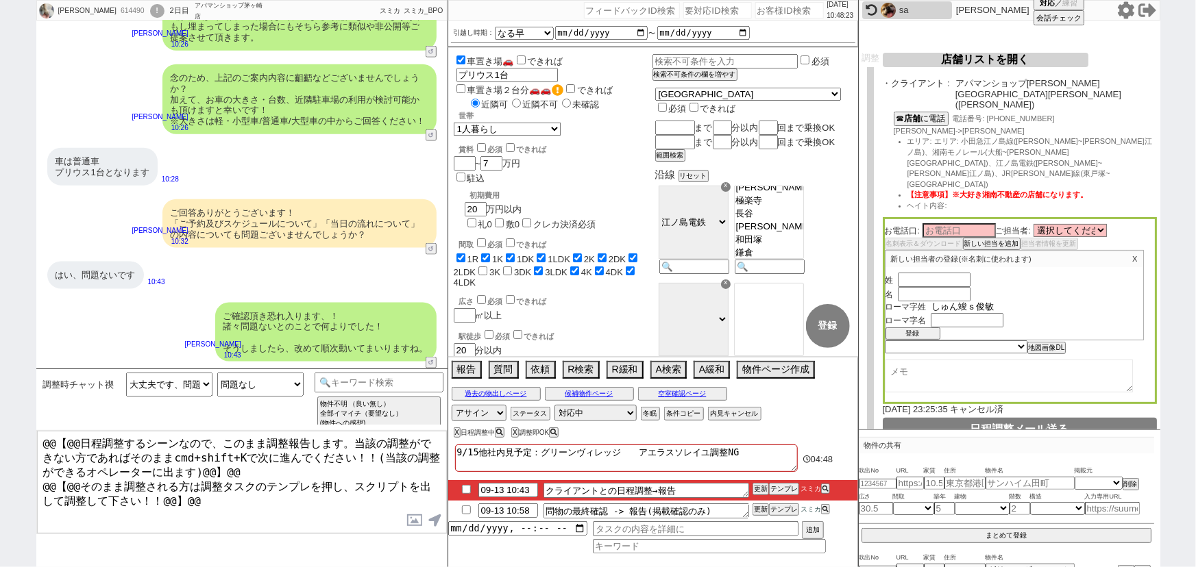
scroll to position [188, 0]
drag, startPoint x: 994, startPoint y: 261, endPoint x: 966, endPoint y: 264, distance: 27.5
click at [966, 301] on input "しゅん竣ｓ俊敏" at bounding box center [967, 307] width 73 height 12
drag, startPoint x: 953, startPoint y: 264, endPoint x: 917, endPoint y: 264, distance: 36.3
click at [917, 301] on div "ローマ字姓 竣" at bounding box center [1014, 307] width 258 height 12
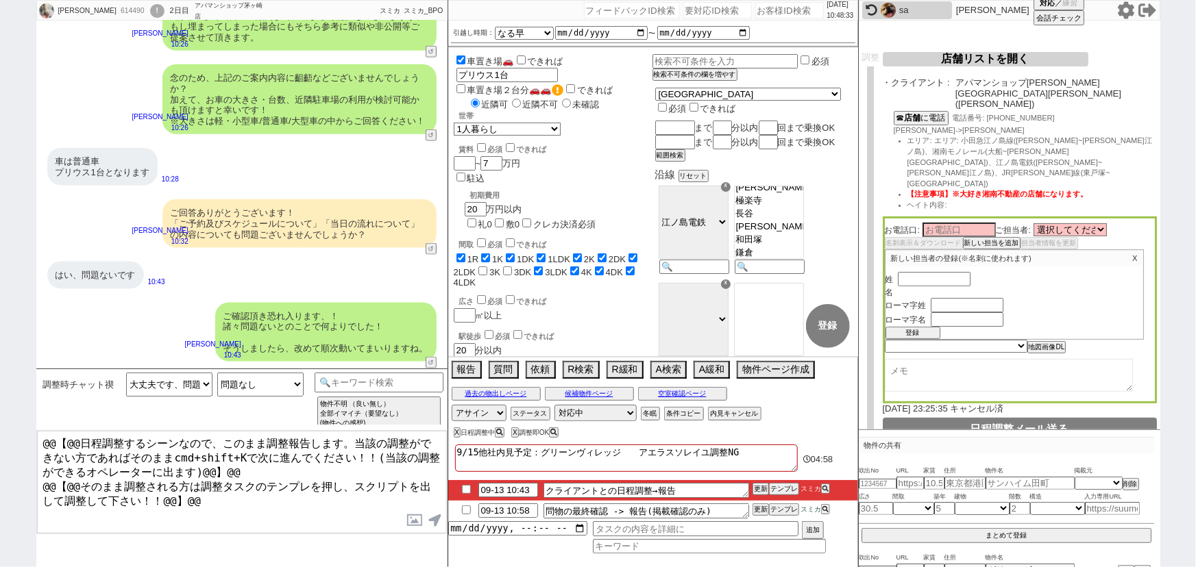
click at [918, 286] on input "text" at bounding box center [934, 292] width 73 height 12
paste input "竣"
click at [911, 272] on input "text" at bounding box center [934, 278] width 73 height 12
click at [960, 301] on input "text" at bounding box center [967, 307] width 73 height 12
click at [953, 315] on input "text" at bounding box center [967, 321] width 73 height 12
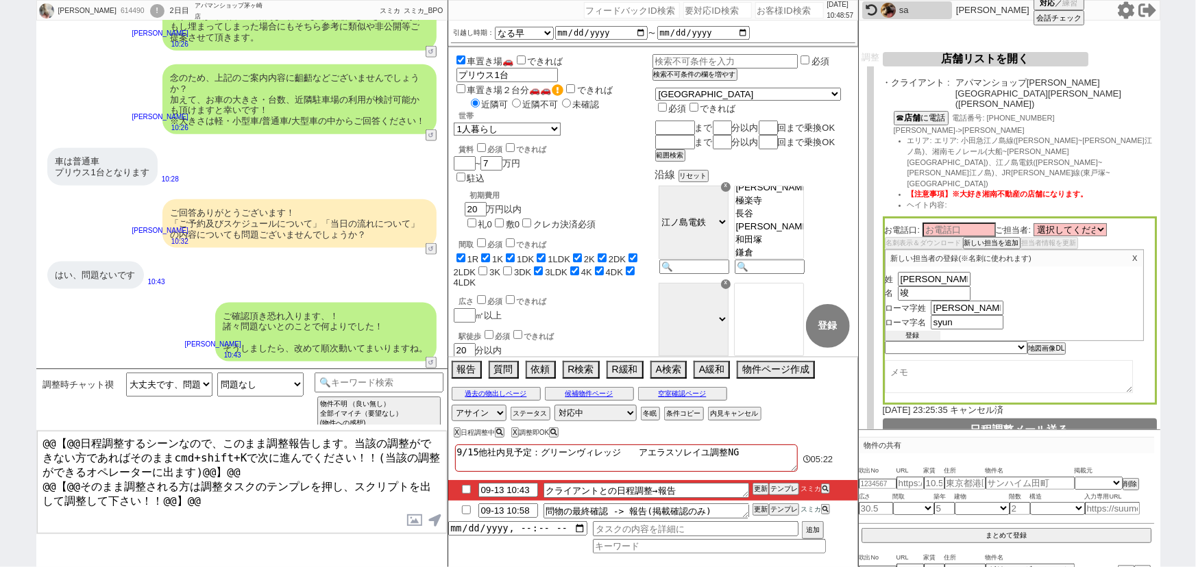
click at [914, 331] on button "登録" at bounding box center [912, 336] width 55 height 10
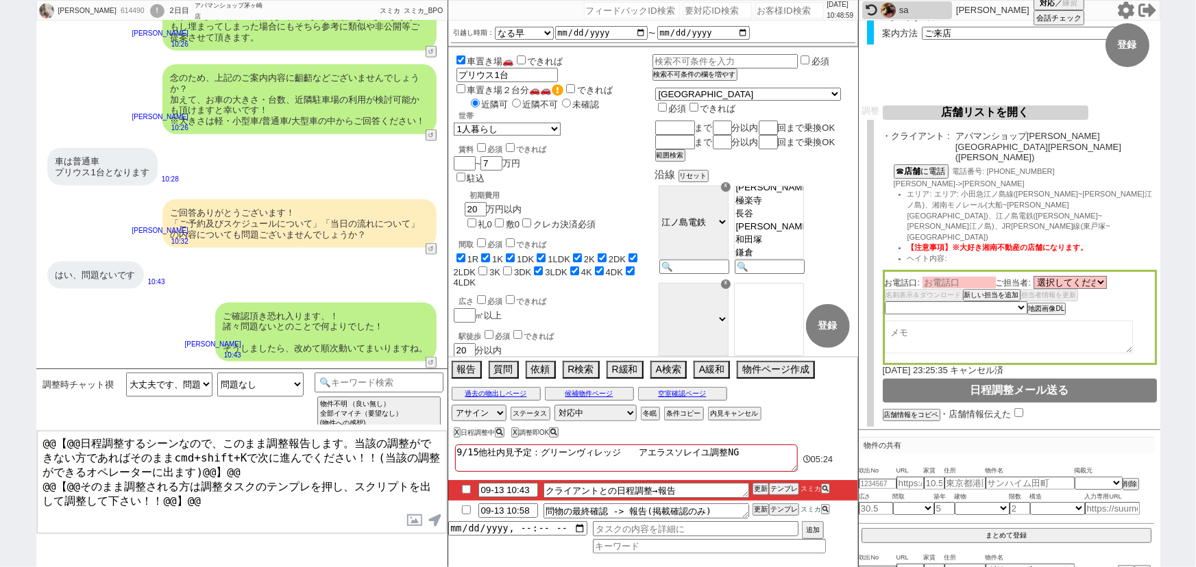
click at [978, 277] on input at bounding box center [958, 283] width 73 height 12
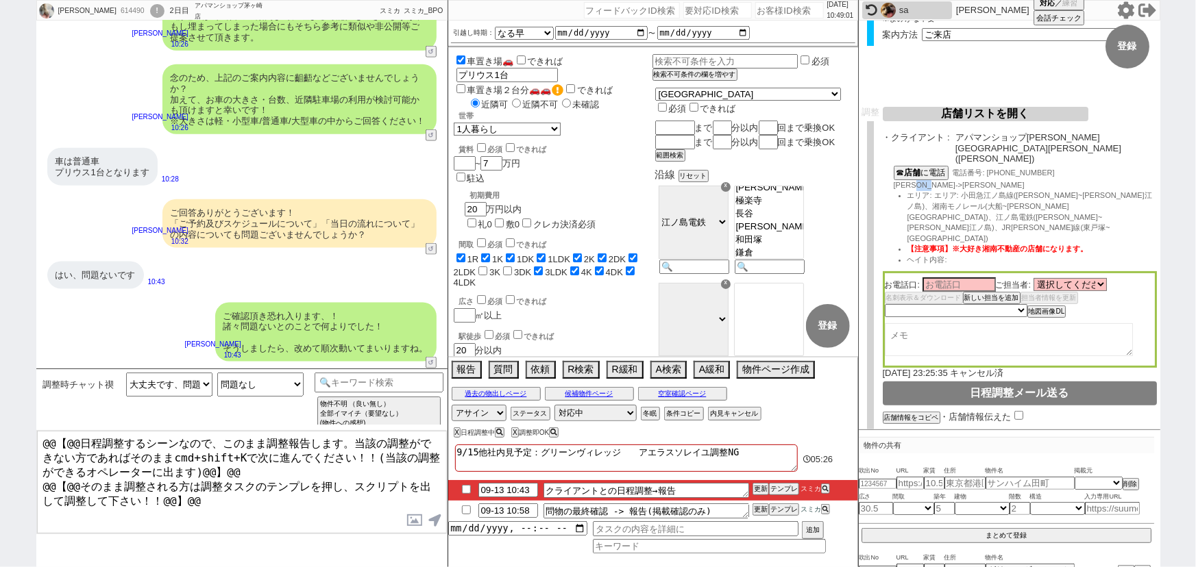
drag, startPoint x: 946, startPoint y: 163, endPoint x: 928, endPoint y: 165, distance: 17.9
click at [928, 181] on span "齋藤さん->栁澤さん" at bounding box center [959, 185] width 131 height 8
click at [938, 181] on span "齋藤さん->栁澤さん" at bounding box center [959, 185] width 131 height 8
drag, startPoint x: 949, startPoint y: 162, endPoint x: 931, endPoint y: 165, distance: 18.7
click at [931, 181] on span "齋藤さん->栁澤さん" at bounding box center [959, 185] width 131 height 8
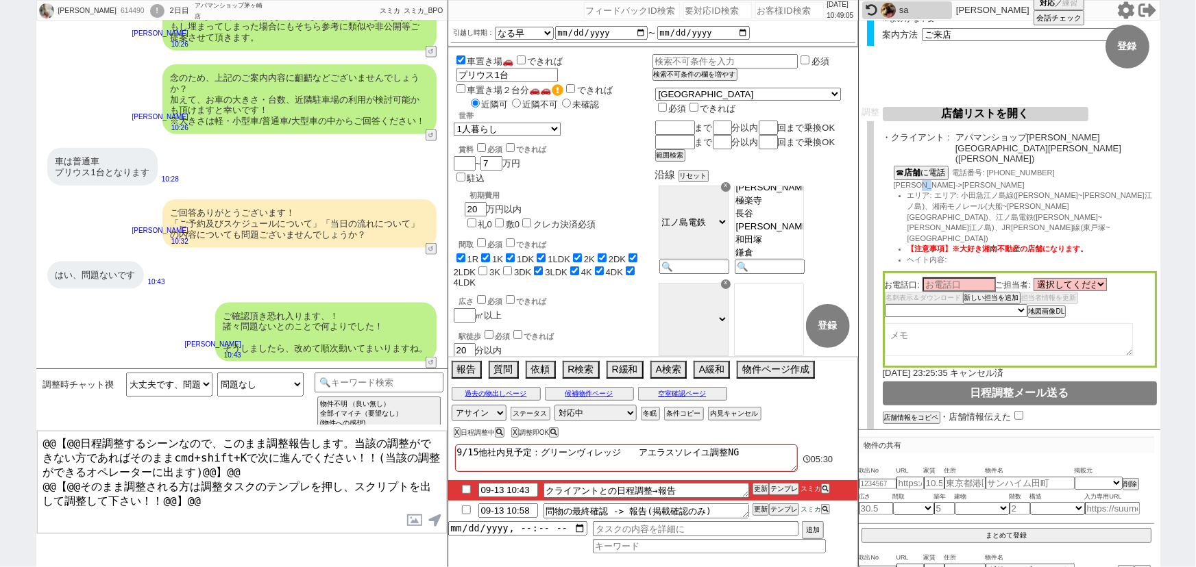
copy span "栁澤"
click at [962, 278] on input at bounding box center [958, 284] width 73 height 12
paste input "栁澤"
click at [1056, 278] on select "選択してください 行徳 恵佑 松﨑 光 松﨑 光 佐藤 佑成 森永 しおり 結城 碧 井上 日耀 小島 玄 瀧脇 陸央 植田 恭平 栁澤 拓冬 佐々木 詩乃 …" at bounding box center [1069, 284] width 73 height 12
click at [1036, 278] on select "選択してください 行徳 恵佑 松﨑 光 松﨑 光 佐藤 佑成 森永 しおり 結城 碧 井上 日耀 小島 玄 瀧脇 陸央 植田 恭平 栁澤 拓冬 佐々木 詩乃 …" at bounding box center [1069, 284] width 73 height 12
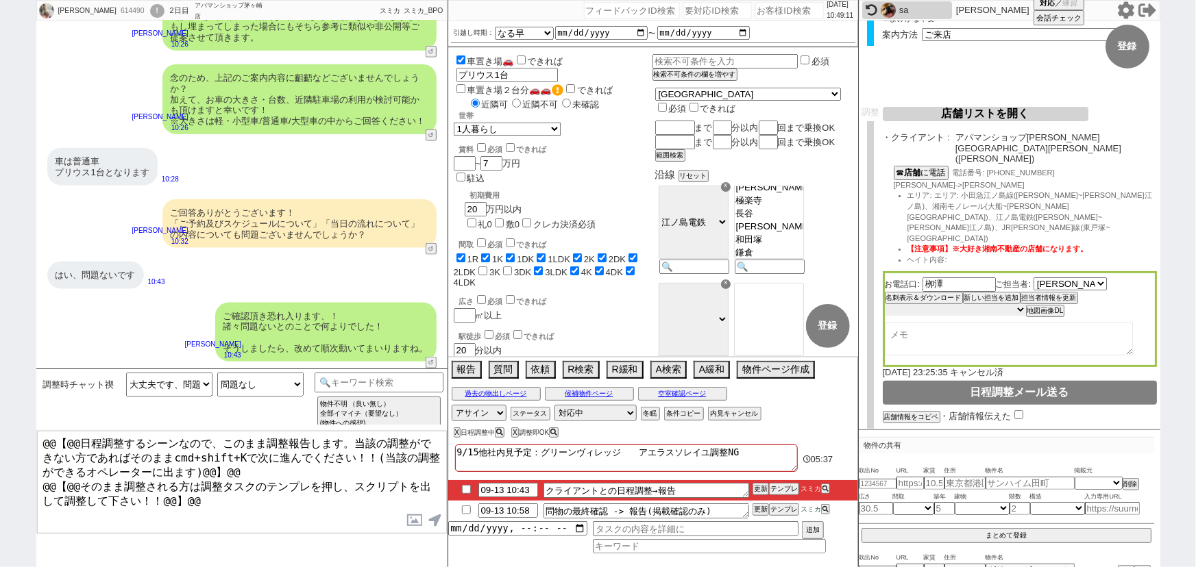
click at [963, 304] on select "未定 希望で最短でOK 最短以外でOK 日程がNG(直近で別日提案可) 日程がNG(直近はNG) お客様ごとNG 折返し待ち 店舗が定休/終業後で連絡取れず" at bounding box center [955, 310] width 141 height 12
click at [885, 304] on select "未定 希望で最短でOK 最短以外でOK 日程がNG(直近で別日提案可) 日程がNG(直近はNG) お客様ごとNG 折返し待ち 店舗が定休/終業後で連絡取れず" at bounding box center [955, 310] width 141 height 12
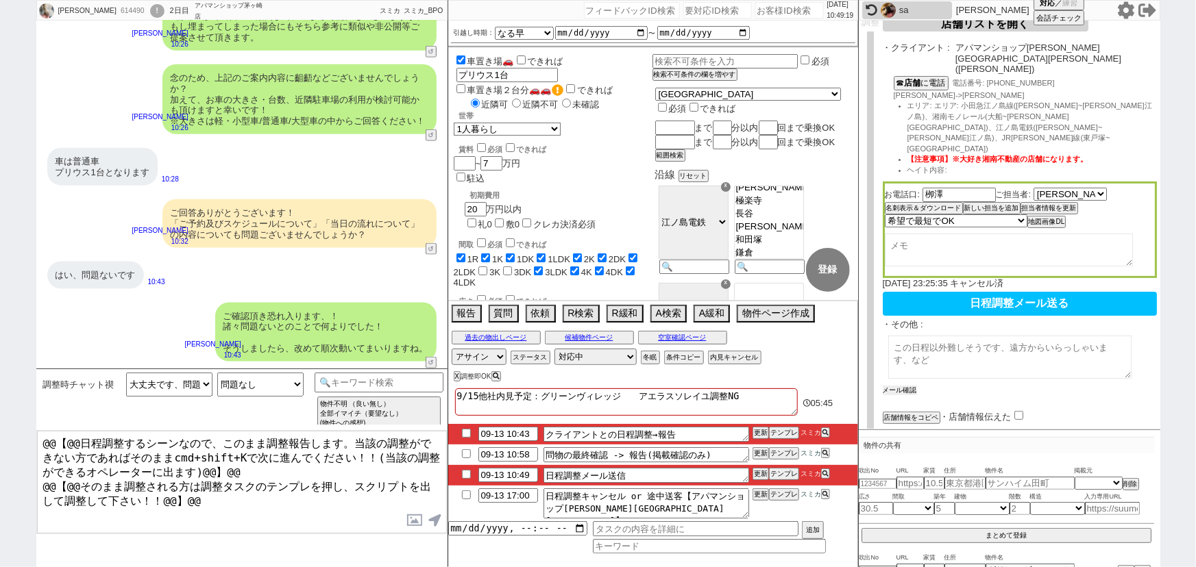
scroll to position [221, 0]
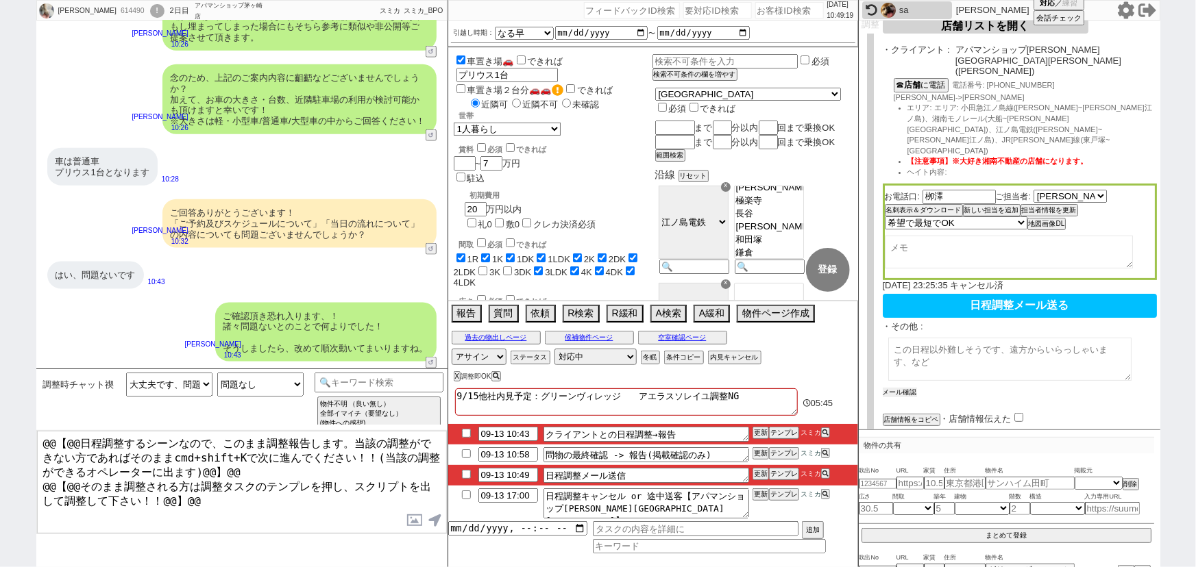
click at [903, 388] on button "メール確認" at bounding box center [900, 393] width 34 height 10
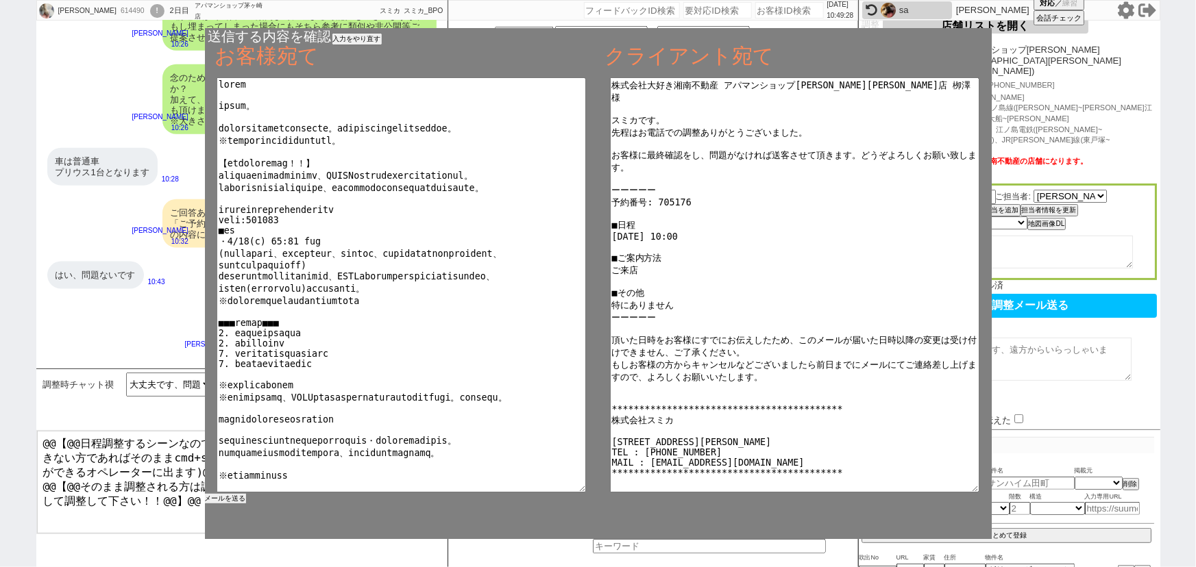
click at [233, 499] on button "メールを送る" at bounding box center [225, 499] width 41 height 10
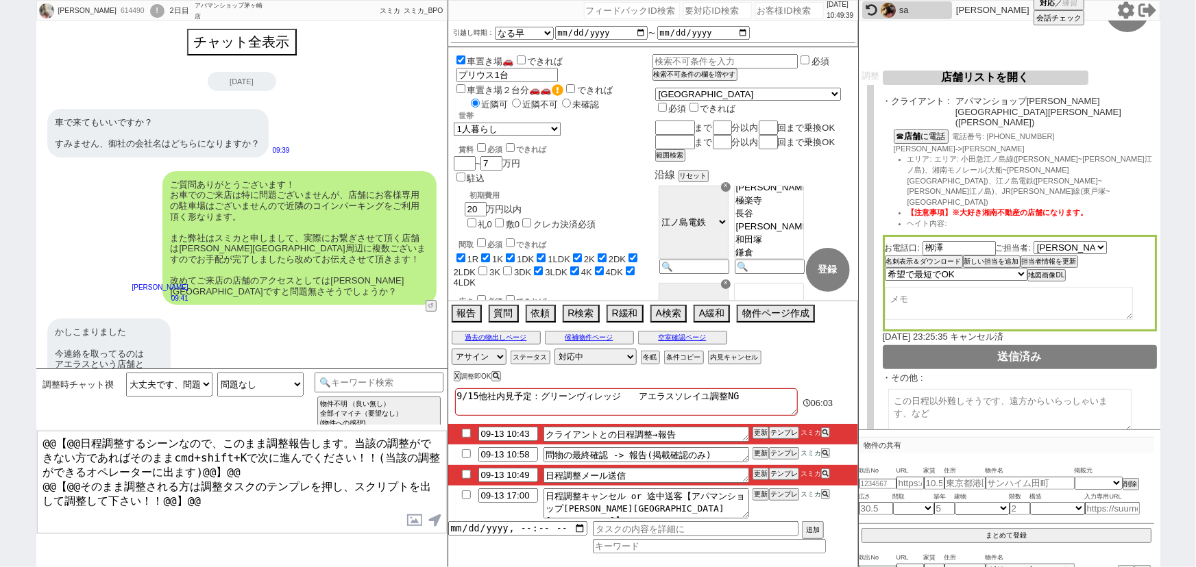
scroll to position [171, 0]
click at [898, 286] on textarea at bounding box center [1009, 302] width 248 height 33
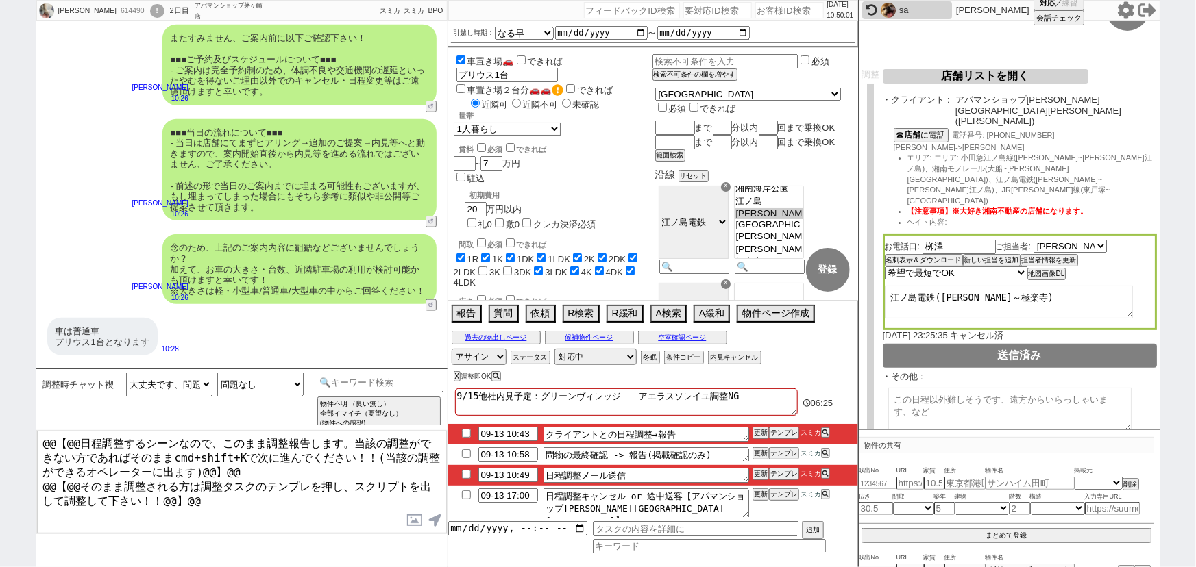
scroll to position [637, 0]
click at [786, 432] on button "テンプレ" at bounding box center [784, 433] width 30 height 10
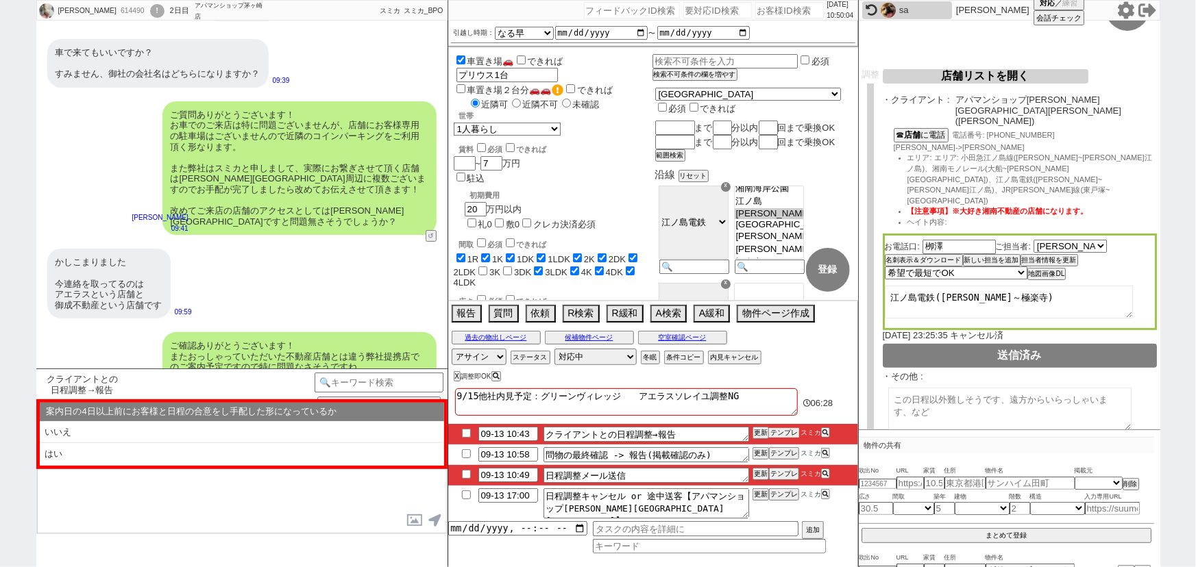
scroll to position [0, 0]
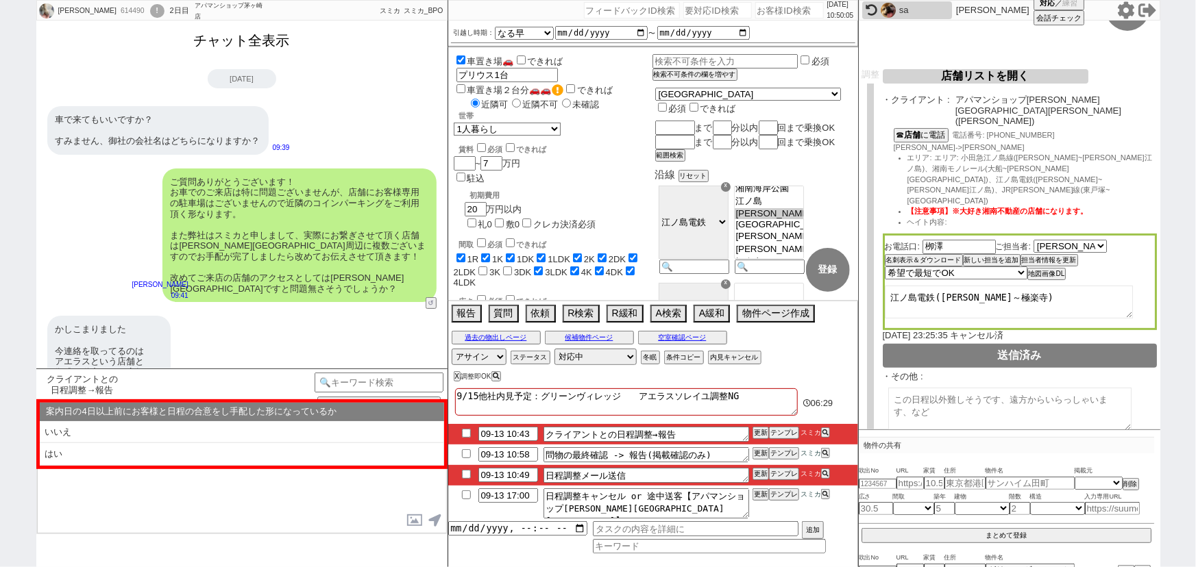
click at [257, 42] on button "チャット全表示" at bounding box center [241, 41] width 107 height 24
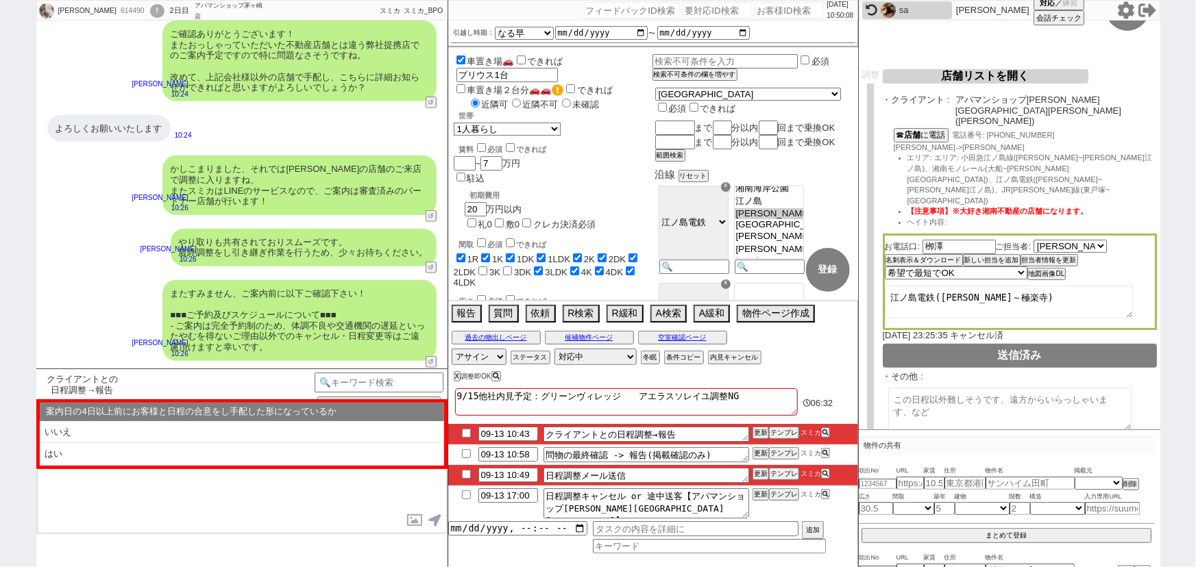
scroll to position [6128, 0]
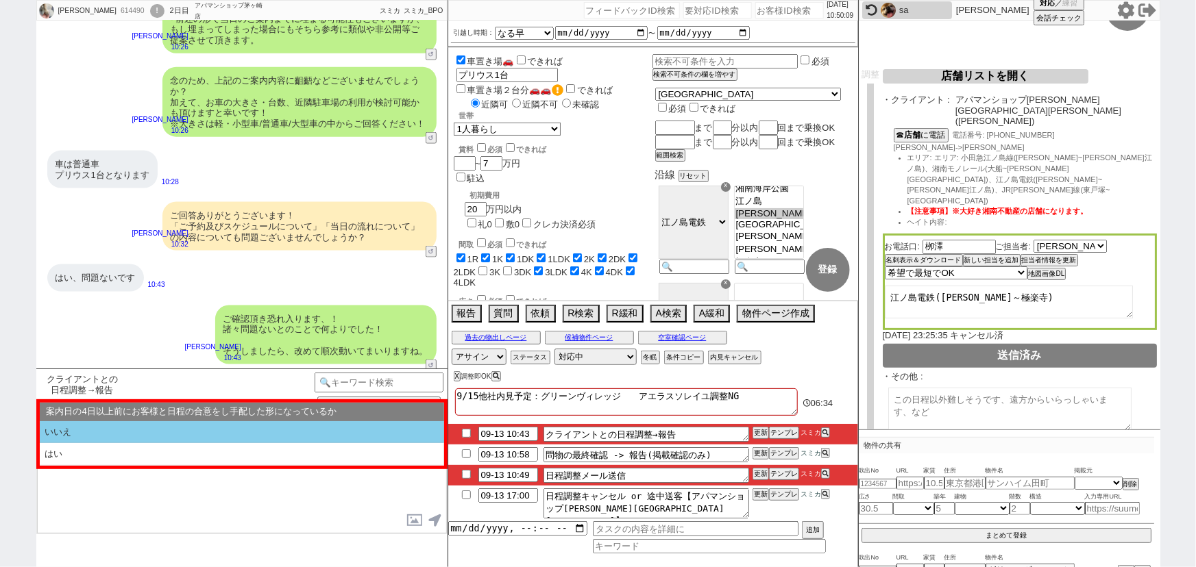
click at [178, 439] on li "いいえ" at bounding box center [242, 432] width 404 height 23
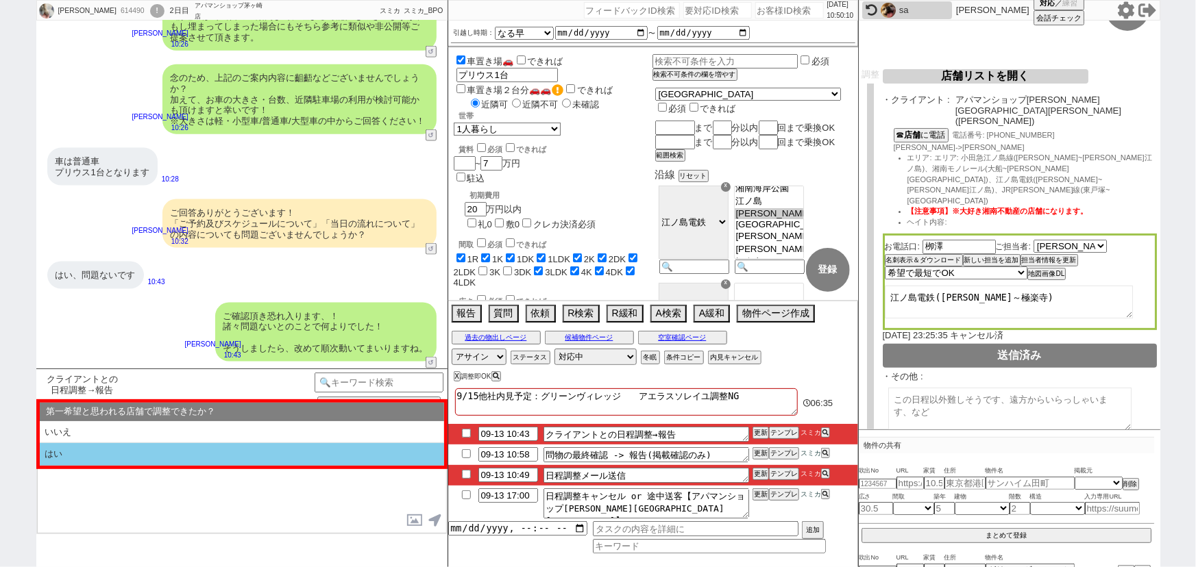
click at [154, 461] on li "はい" at bounding box center [242, 454] width 404 height 23
click at [154, 461] on li "近い" at bounding box center [242, 454] width 404 height 23
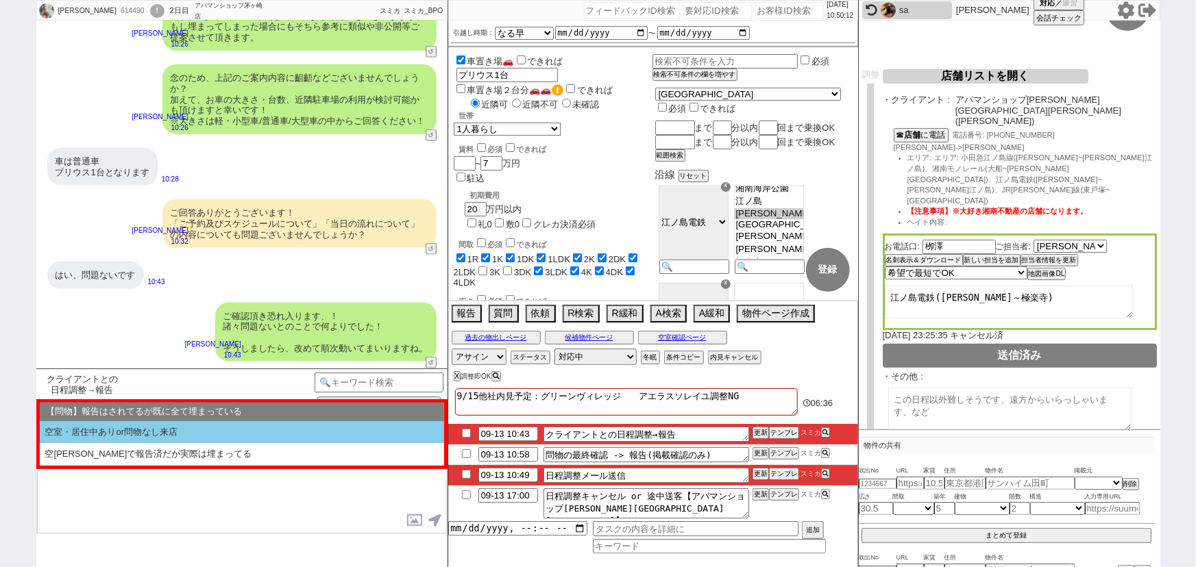
click at [170, 437] on li "空室・居住中ありor問物なし来店" at bounding box center [242, 432] width 404 height 23
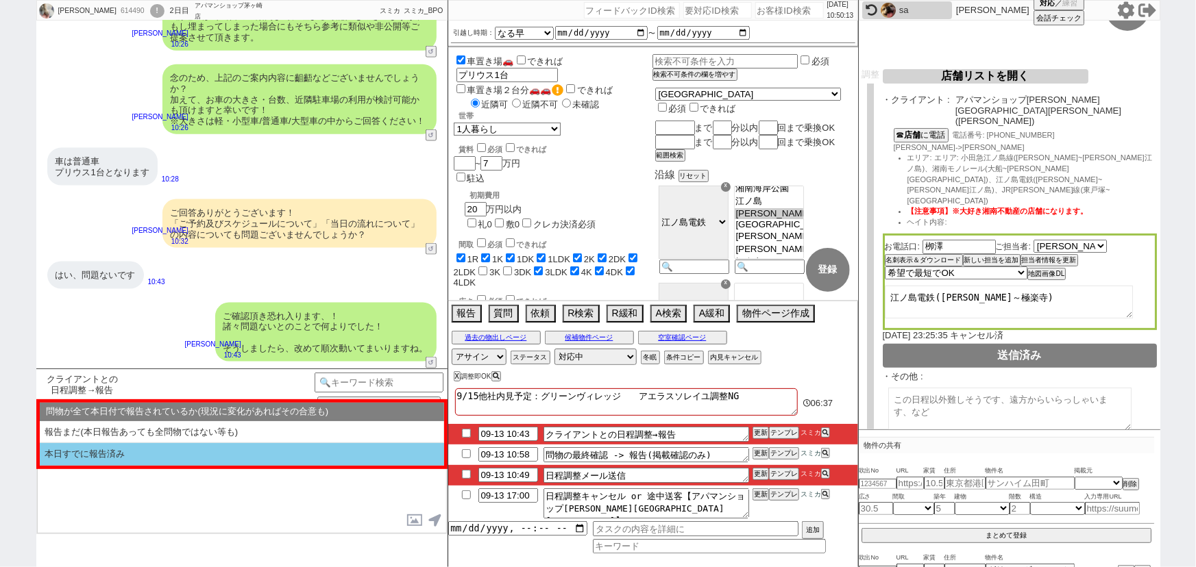
click at [142, 450] on li "本日すでに報告済み" at bounding box center [242, 454] width 404 height 23
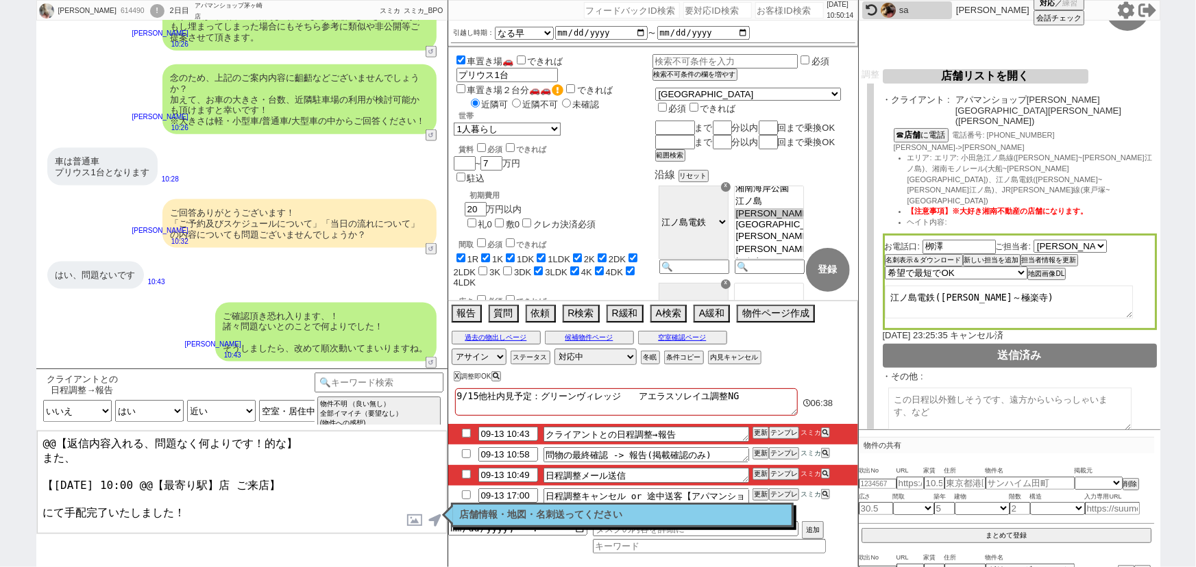
click at [468, 454] on input "checkbox" at bounding box center [466, 454] width 20 height 9
drag, startPoint x: 40, startPoint y: 452, endPoint x: 34, endPoint y: 439, distance: 14.4
click at [34, 439] on div "藤川心一 614490 ! 0 2日目 アパマンショップ茅ヶ崎店 冬眠中 自社客 スミカ スミカ_BPO チャット全表示 2025-09-12 ようこそLIN…" at bounding box center [598, 283] width 1196 height 567
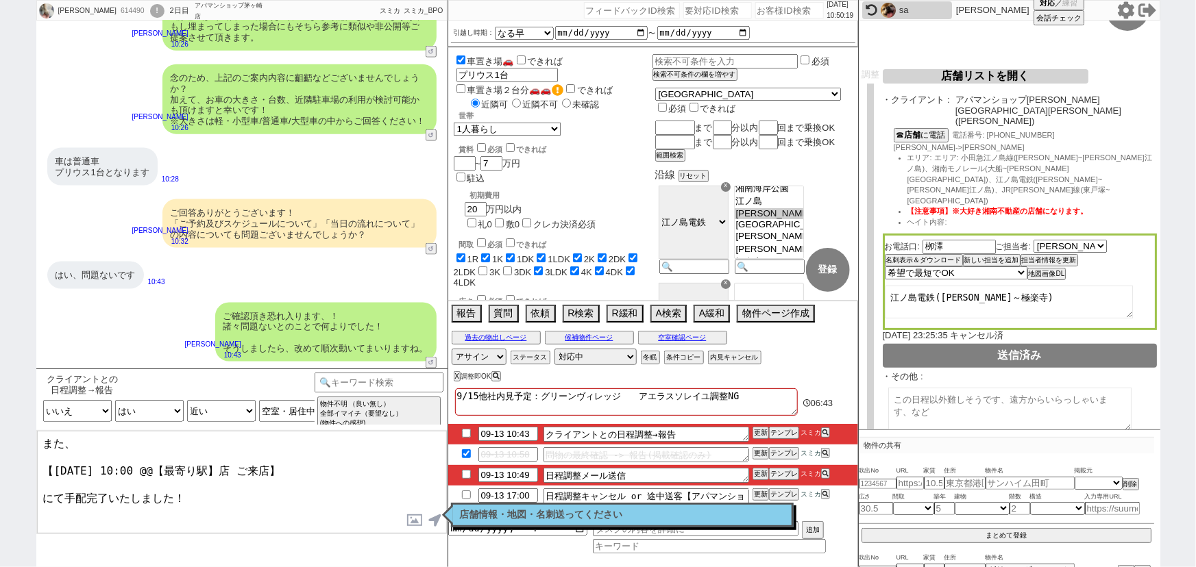
drag, startPoint x: 227, startPoint y: 464, endPoint x: 149, endPoint y: 462, distance: 77.5
click at [149, 462] on textarea "また、 【9月14日(日) 10:00 @@【最寄り駅】店 ご来店】 にて手配完了いたしました！" at bounding box center [242, 482] width 410 height 103
drag, startPoint x: 229, startPoint y: 462, endPoint x: 151, endPoint y: 465, distance: 78.2
click at [151, 465] on textarea "また、 【9月14日(日) 10:00 @@【最寄り駅】店 ご来店】 にて手配完了いたしました！" at bounding box center [242, 482] width 410 height 103
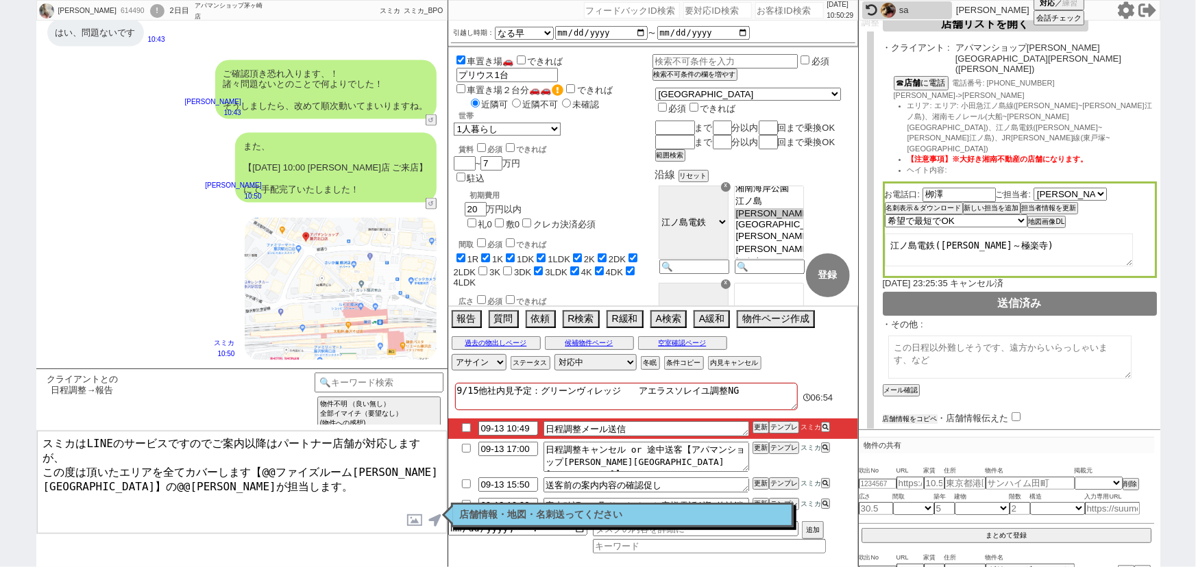
scroll to position [222, 0]
click at [918, 415] on button "店舗情報をコピペ" at bounding box center [910, 420] width 55 height 10
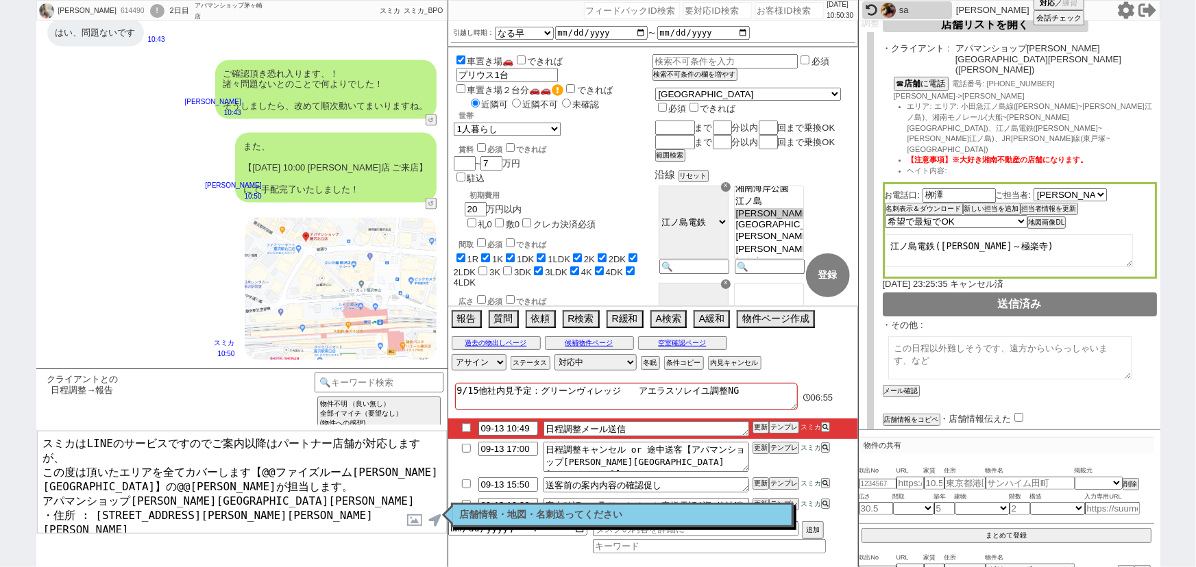
click at [1015, 413] on input "checkbox" at bounding box center [1018, 417] width 9 height 9
drag, startPoint x: 192, startPoint y: 474, endPoint x: 35, endPoint y: 472, distance: 156.9
click at [35, 472] on div "藤川心一 614490 ! 0 2日目 アパマンショップ茅ヶ崎店 冬眠中 自社客 スミカ スミカ_BPO チャット全表示 2025-09-12 ようこそLIN…" at bounding box center [598, 283] width 1196 height 567
drag, startPoint x: 393, startPoint y: 453, endPoint x: 262, endPoint y: 456, distance: 130.9
click at [262, 456] on textarea "スミカはLINEのサービスですのでご案内以降はパートナー店舗が対応しますが、 この度は頂いたエリアを全てカバーします【@@ファイズルーム渋谷本店】の@@大竹が…" at bounding box center [242, 482] width 410 height 103
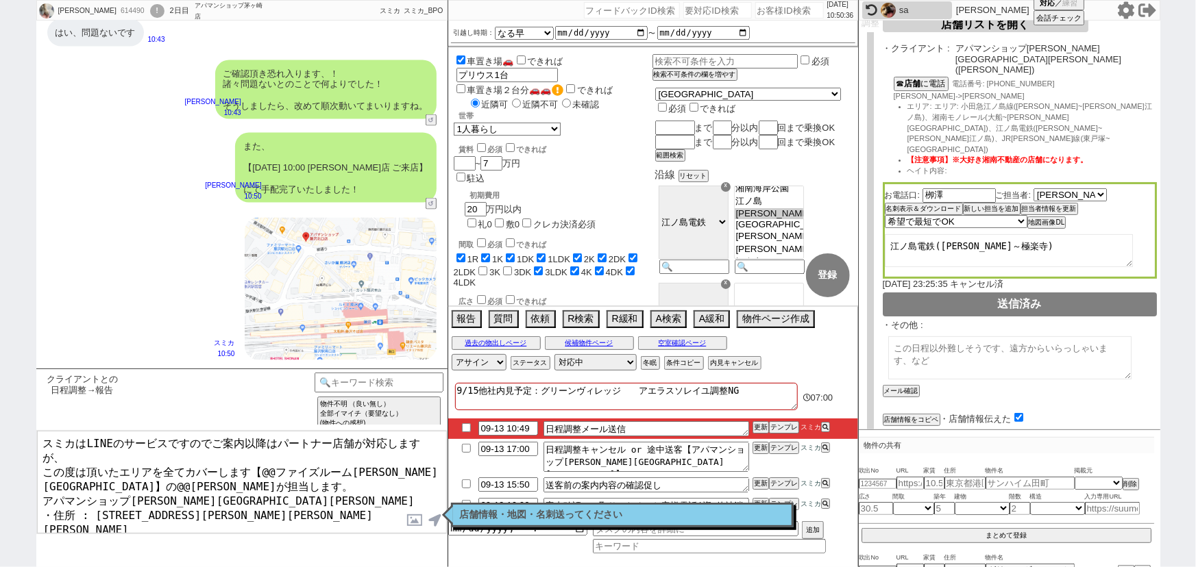
paste textarea "アパマンショップ藤沢北口"
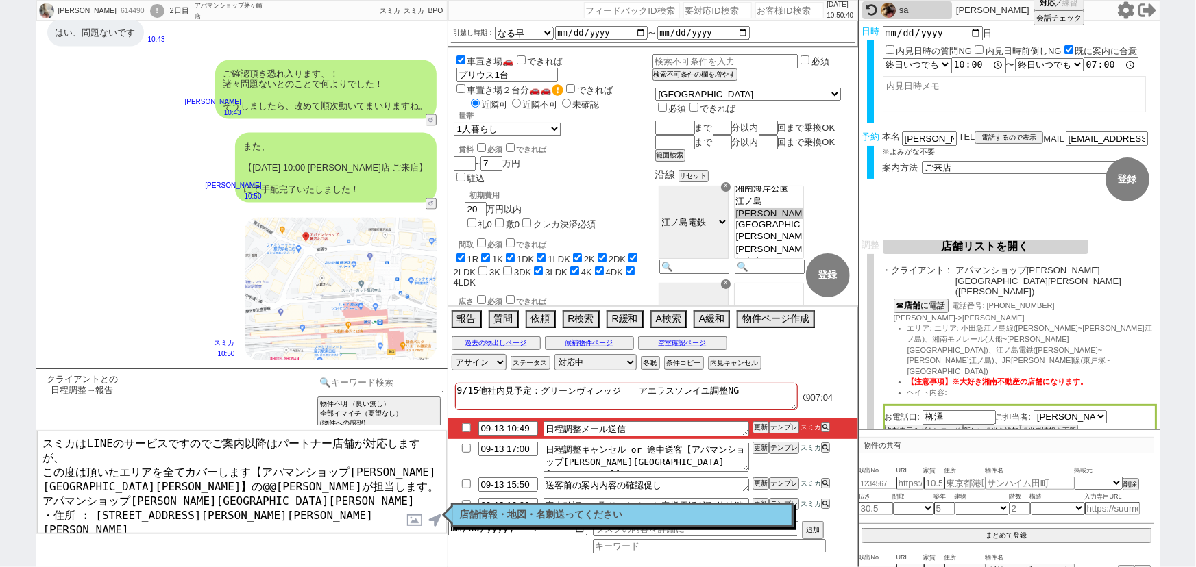
click at [68, 465] on textarea "スミカはLINEのサービスですのでご案内以降はパートナー店舗が対応しますが、 この度は頂いたエリアを全てカバーします【アパマンショップ藤沢北口店】の@@大竹が…" at bounding box center [242, 482] width 410 height 103
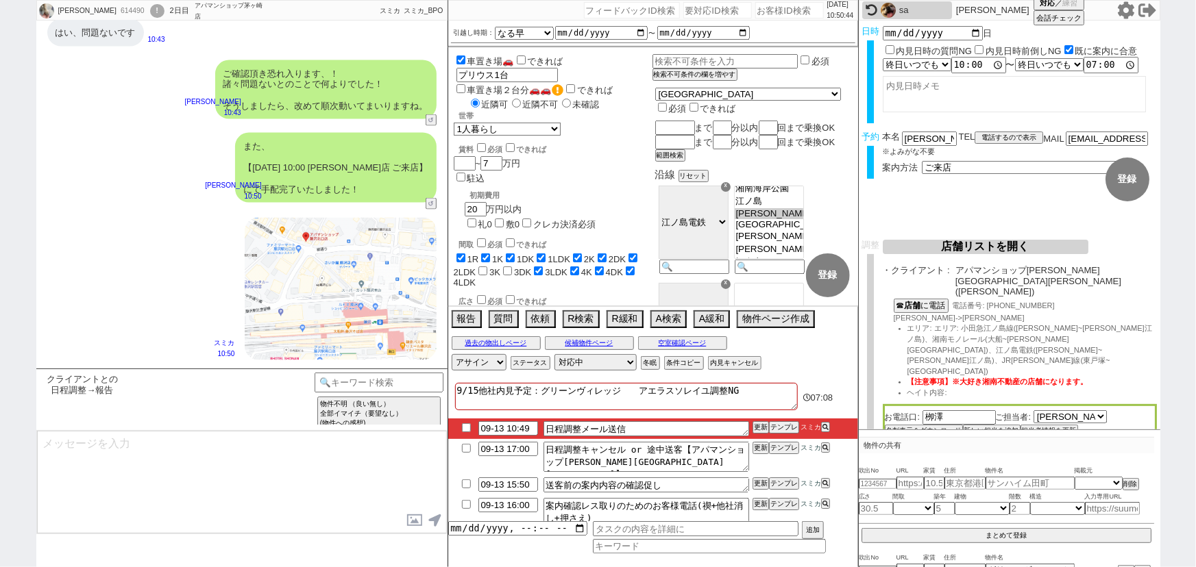
scroll to position [6467, 0]
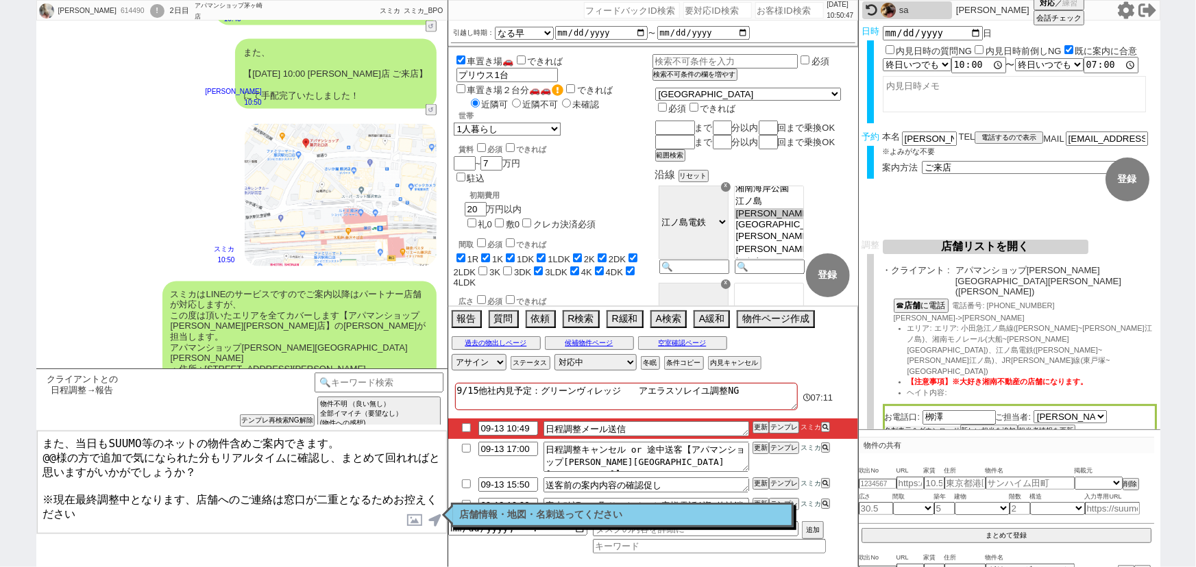
click at [908, 426] on button "名刺表示＆ダウンロード" at bounding box center [922, 431] width 75 height 10
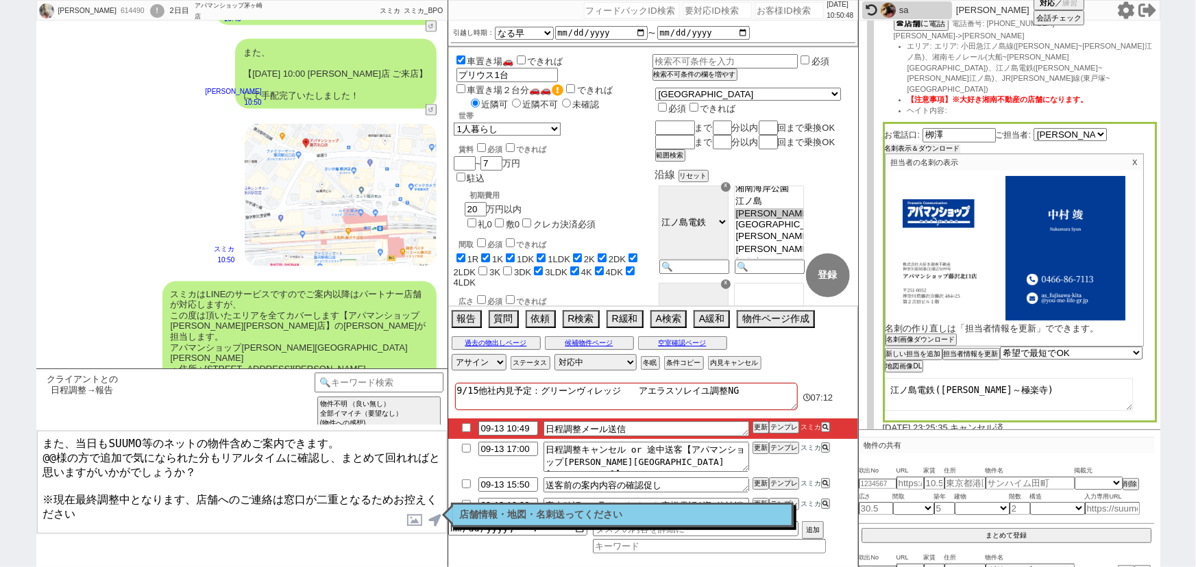
scroll to position [283, 0]
click at [919, 336] on button "名刺画像ダウンロード" at bounding box center [919, 341] width 69 height 10
click at [411, 517] on label at bounding box center [415, 520] width 22 height 25
click at [0, 0] on input "file" at bounding box center [0, 0] width 0 height 0
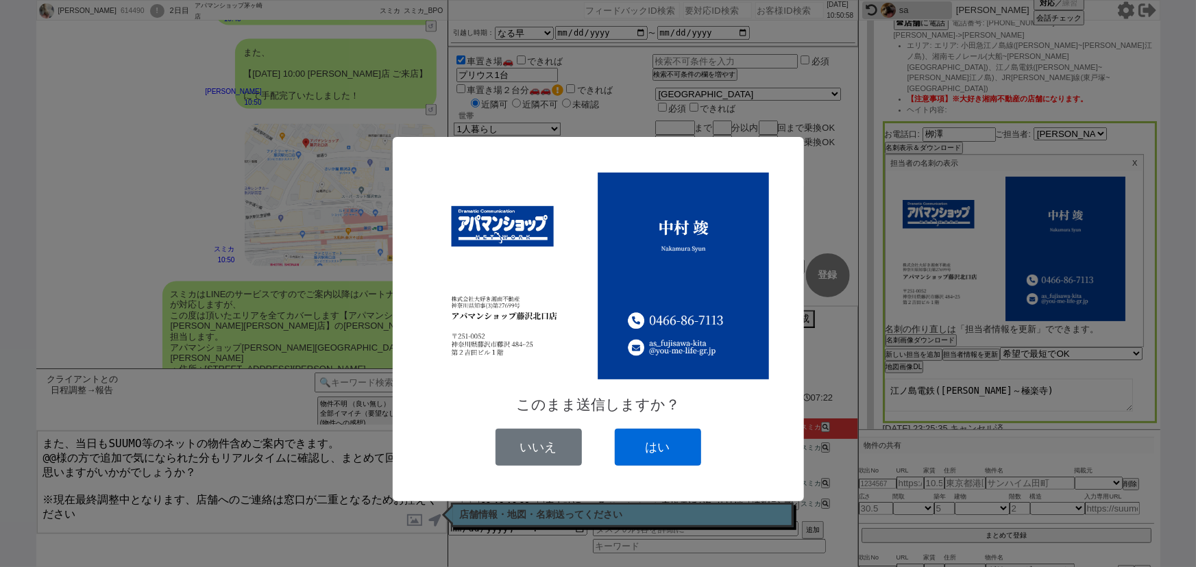
click at [659, 448] on button "はい" at bounding box center [658, 447] width 86 height 37
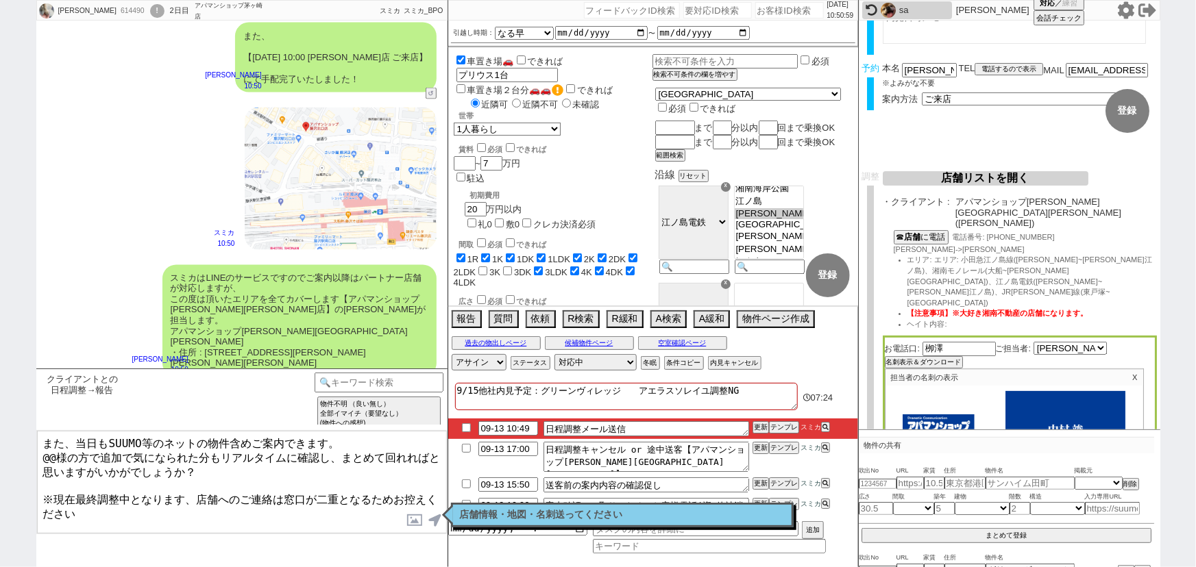
scroll to position [0, 0]
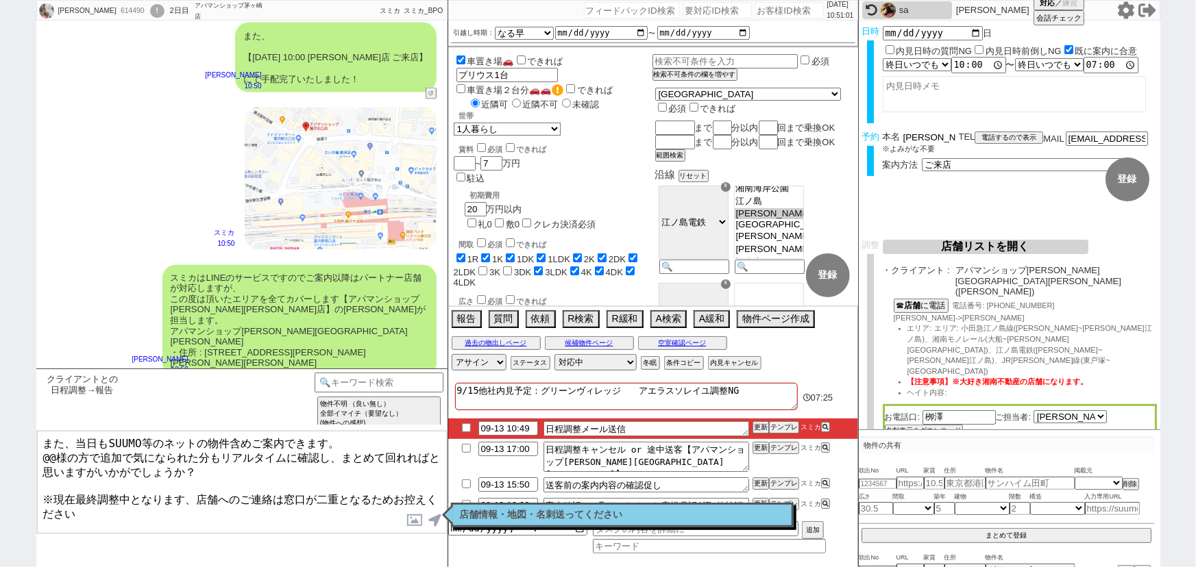
click at [928, 132] on input "藤川心一" at bounding box center [929, 138] width 55 height 12
drag, startPoint x: 925, startPoint y: 137, endPoint x: 893, endPoint y: 138, distance: 31.6
click at [893, 138] on div "本名 藤川心一" at bounding box center [921, 138] width 76 height 12
click at [52, 452] on textarea "また、当日もSUUMO等のネットの物件含めご案内できます。 @@様の方で追加で気になられた分もリアルタイムに確認し、まとめて回れればと思いますがいかがでしょう…" at bounding box center [242, 482] width 410 height 103
paste textarea "藤川"
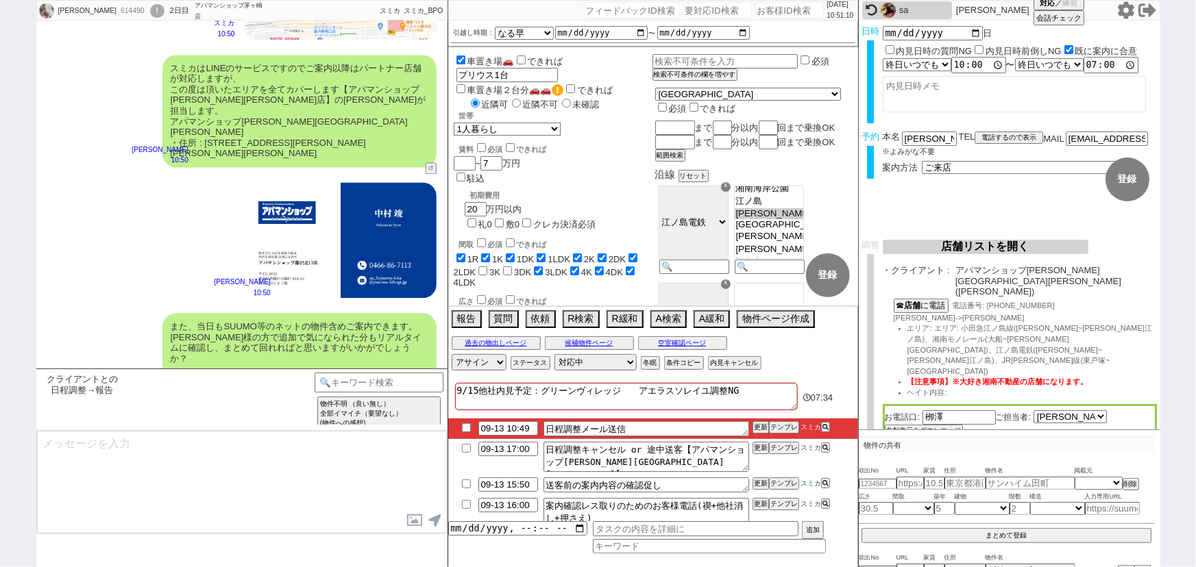
scroll to position [6778, 0]
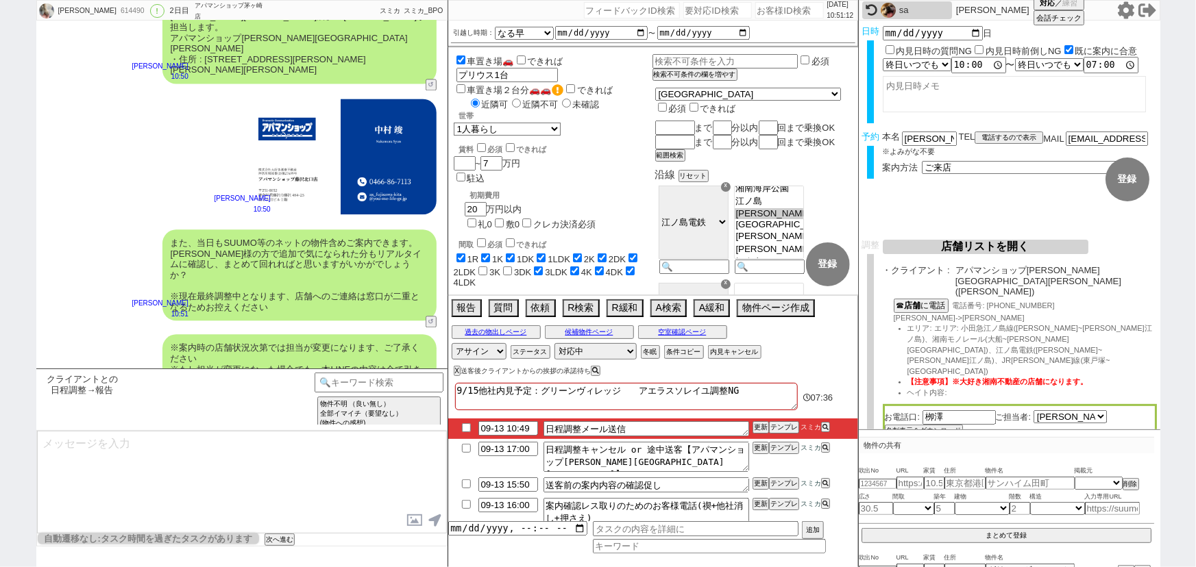
click at [464, 429] on input "checkbox" at bounding box center [466, 428] width 20 height 9
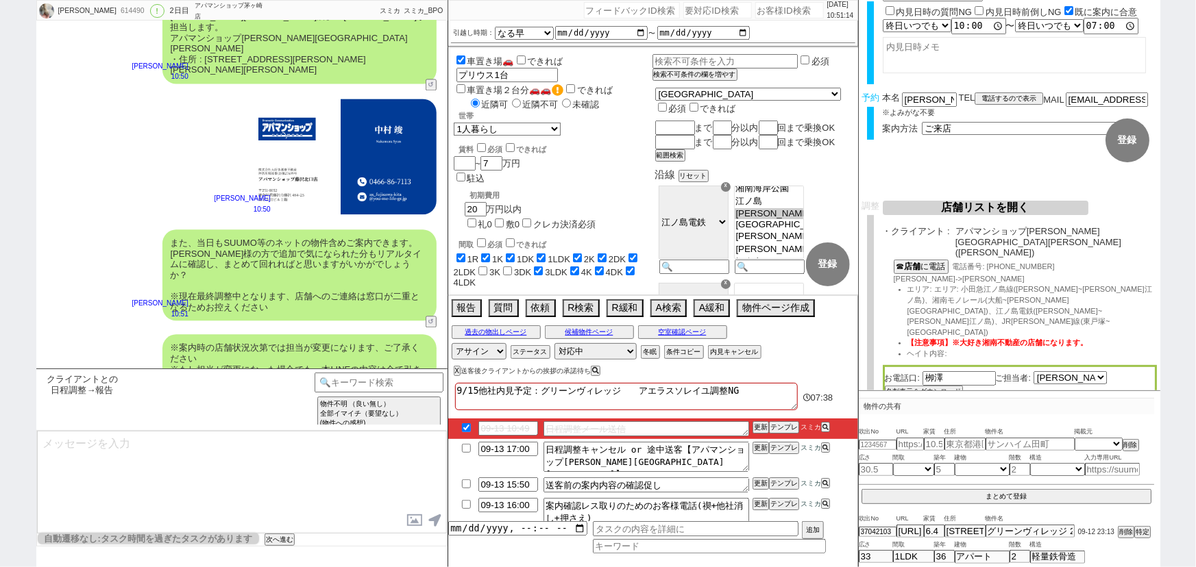
scroll to position [429, 0]
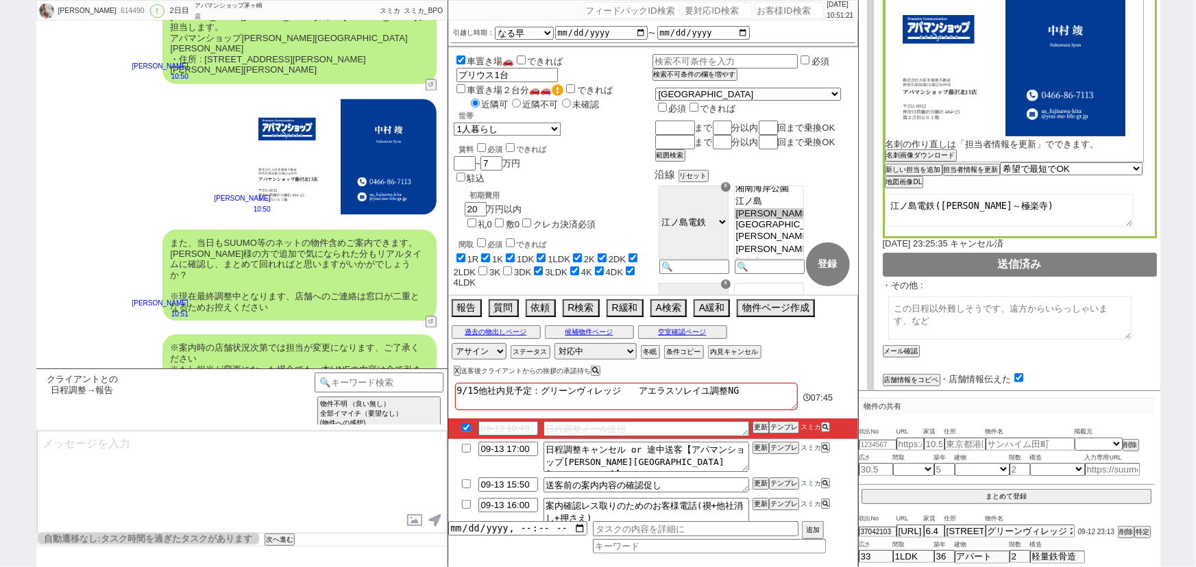
click at [143, 223] on div "また、当日もSUUMO等のネットの物件含めご案内できます。 藤川様の方で追加で気になられた分もリアルタイムに確認し、まとめて回れればと思いますがいかがでしょう…" at bounding box center [241, 275] width 411 height 105
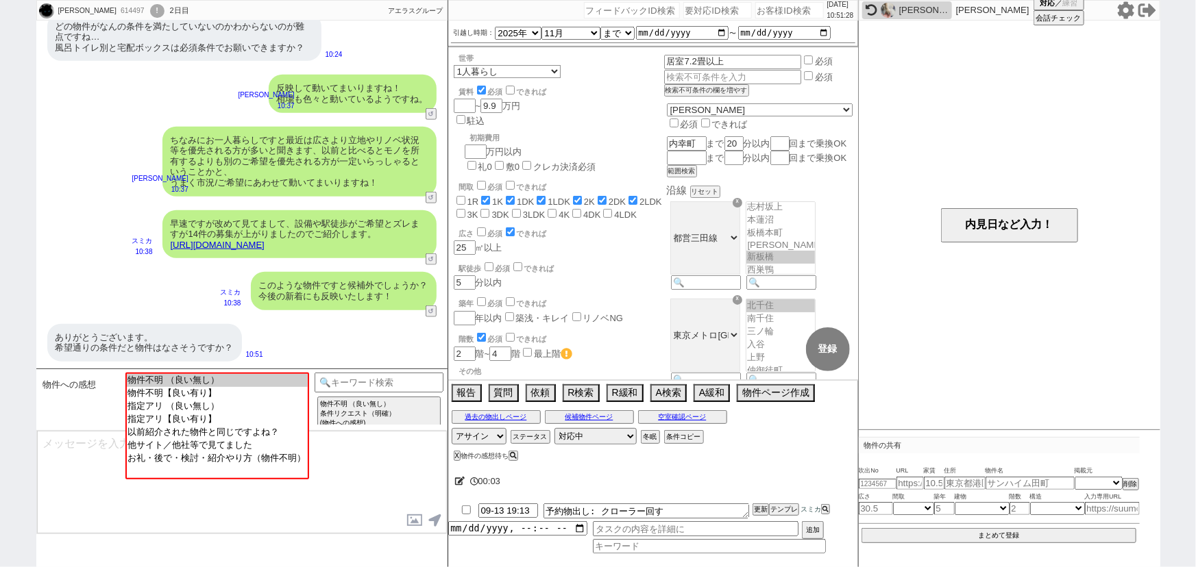
scroll to position [10, 0]
click at [262, 368] on div "ありがとうございます。 希望通りの条件だと物件はなさそうですか？ 10:51" at bounding box center [241, 342] width 411 height 51
click at [244, 382] on option "物件不明 （良い無し）" at bounding box center [215, 379] width 181 height 13
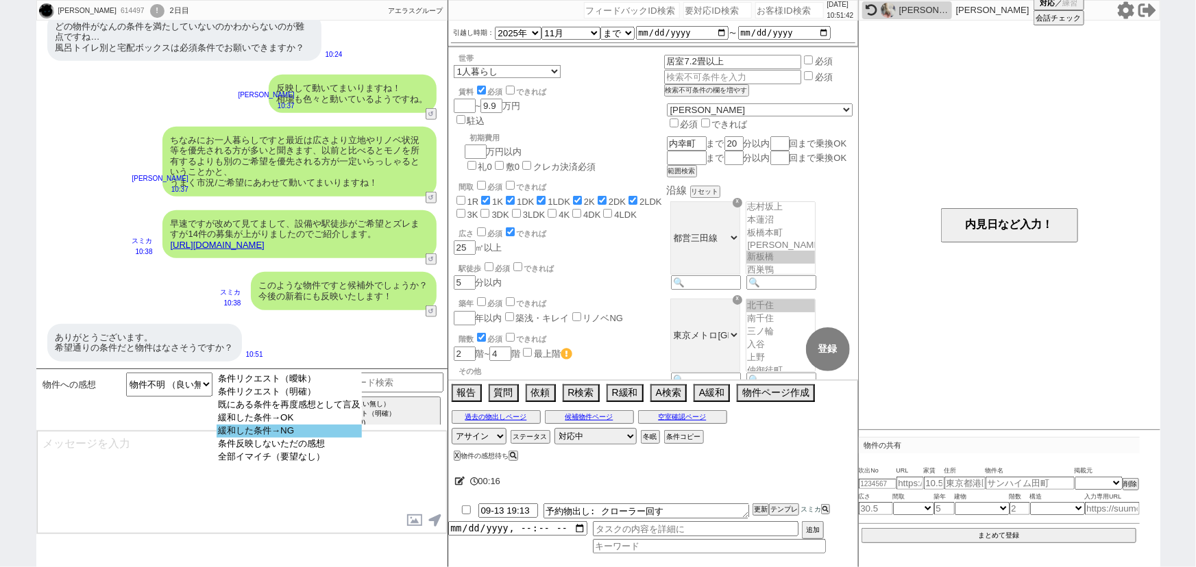
click at [291, 430] on option "緩和した条件→NG" at bounding box center [289, 431] width 145 height 13
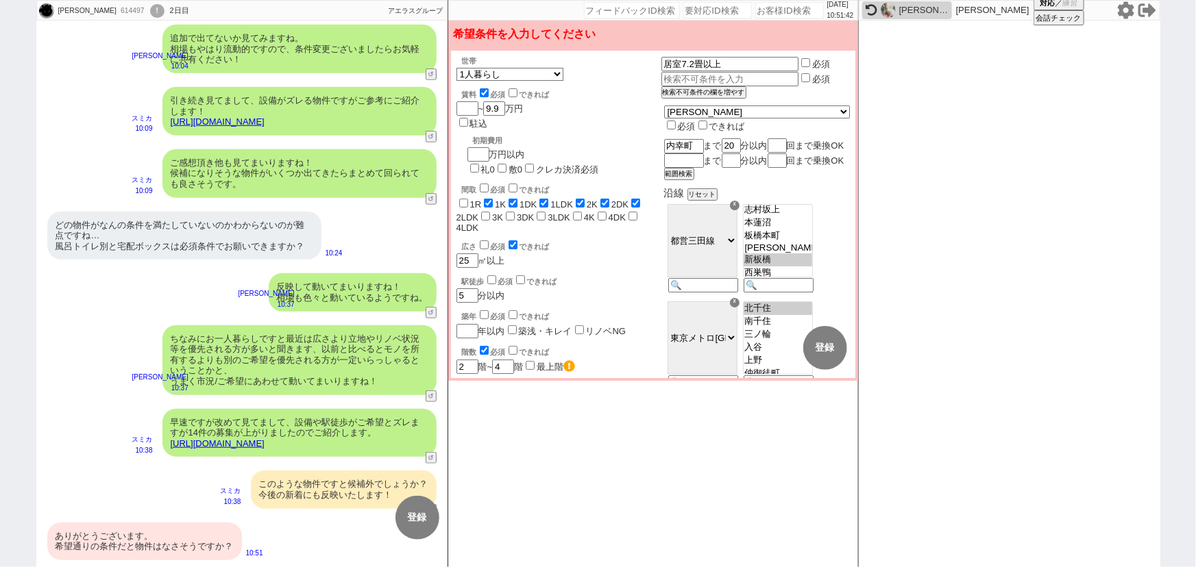
scroll to position [439, 0]
click at [490, 275] on input "checkbox" at bounding box center [491, 279] width 9 height 9
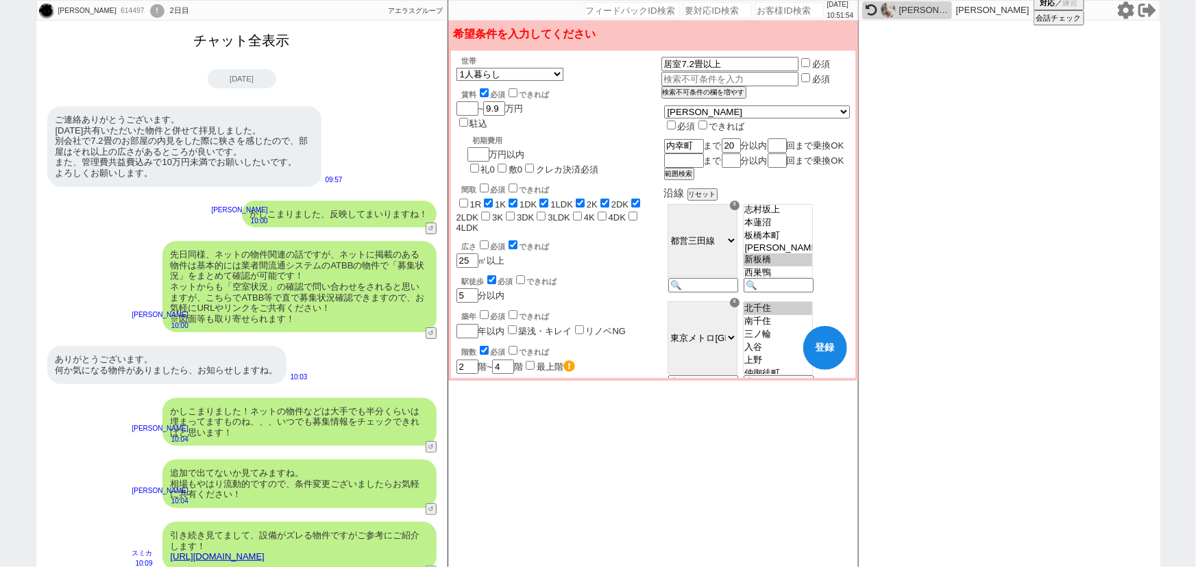
click at [236, 48] on button "チャット全表示" at bounding box center [241, 41] width 107 height 24
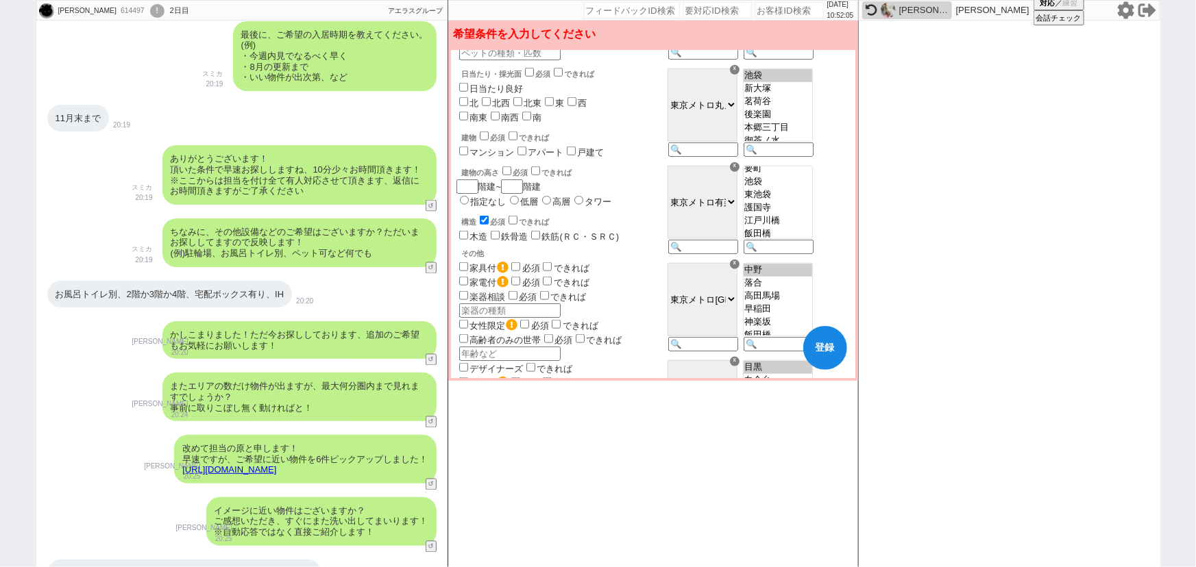
scroll to position [781, 0]
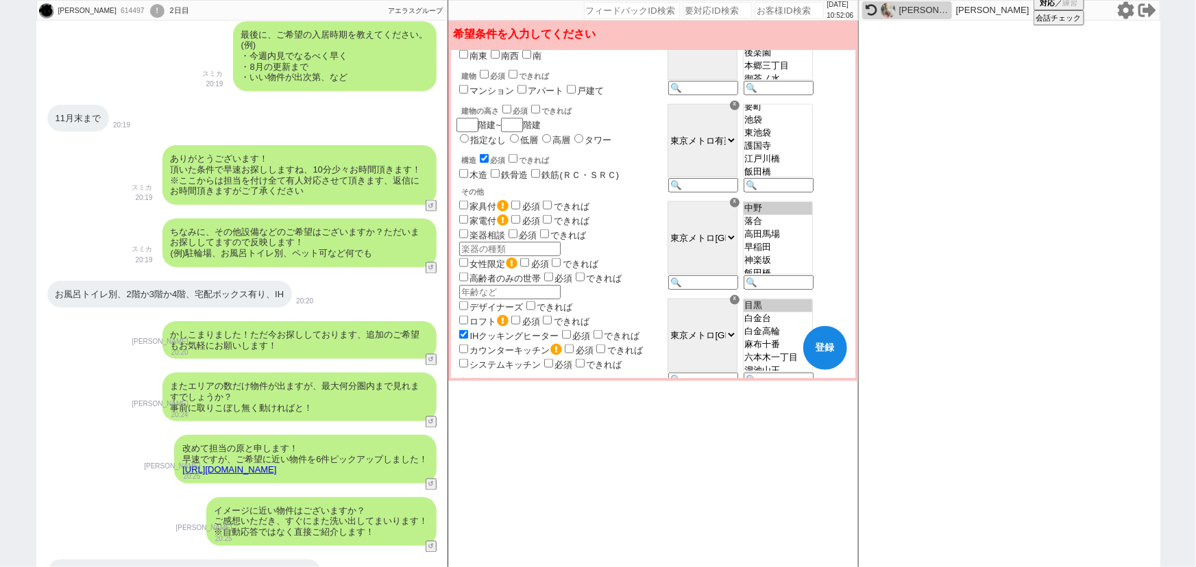
click at [571, 330] on input "checkbox" at bounding box center [566, 334] width 9 height 9
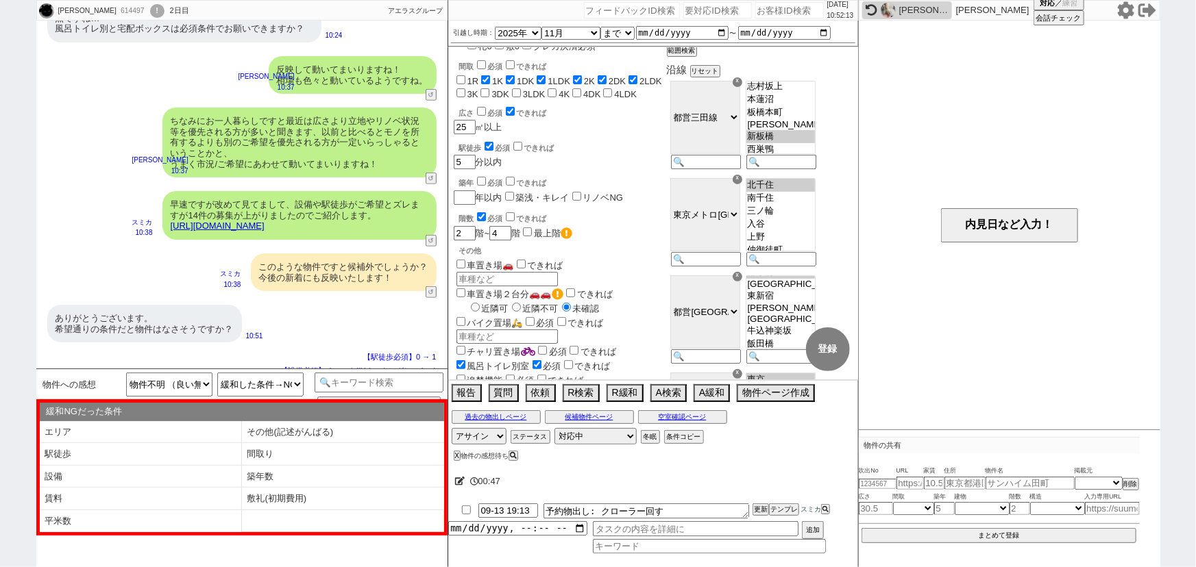
scroll to position [0, 0]
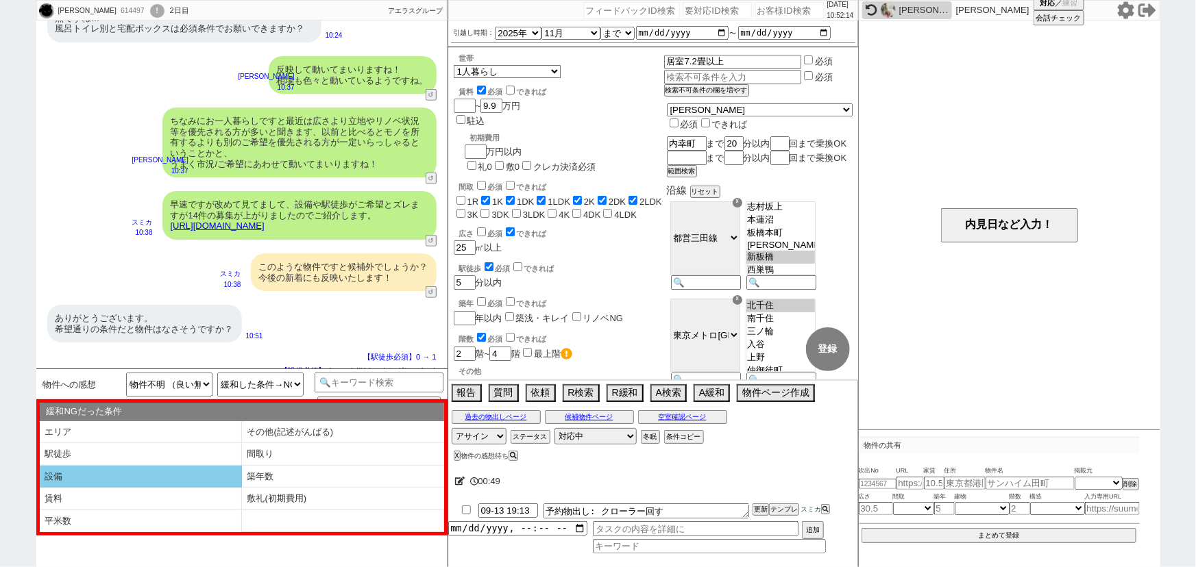
click at [87, 469] on li "設備" at bounding box center [141, 477] width 202 height 23
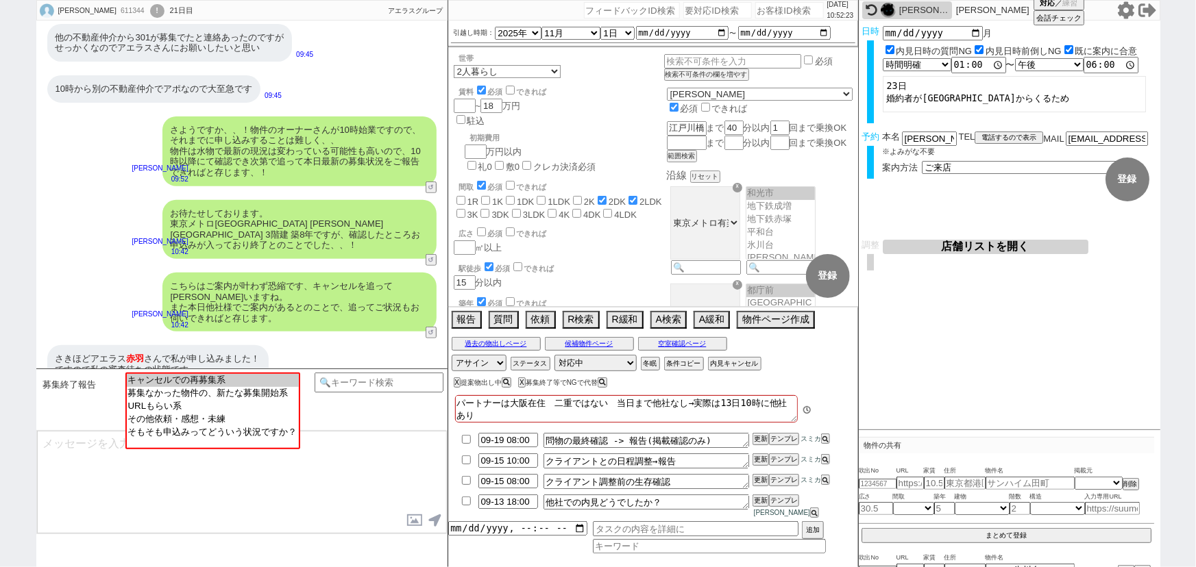
scroll to position [38, 0]
click at [389, 380] on input at bounding box center [380, 381] width 130 height 17
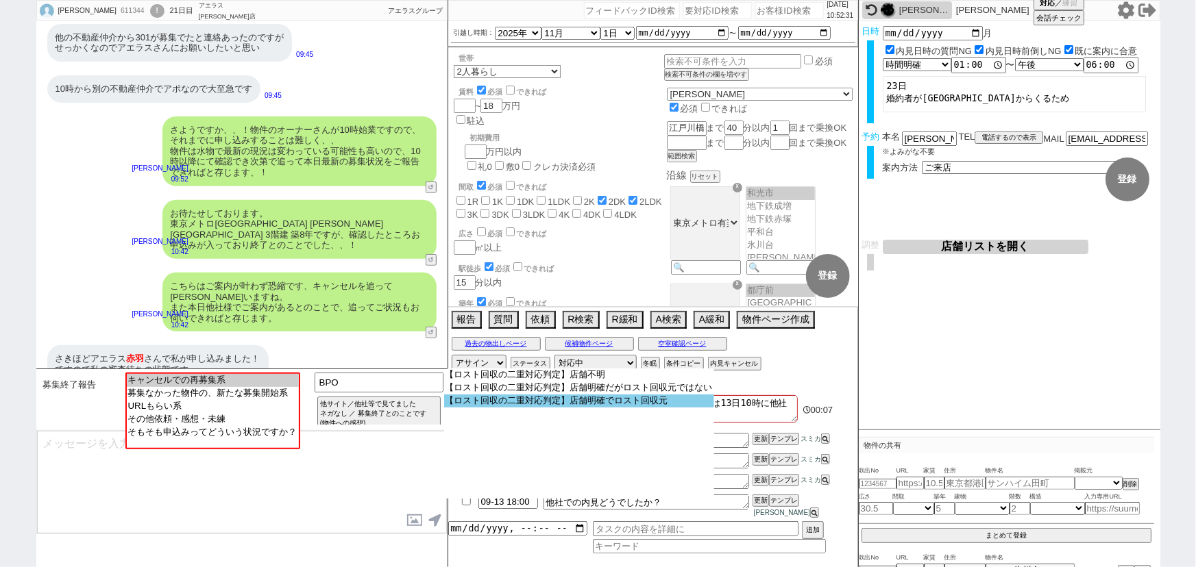
click at [664, 402] on option "【ロスト回収の二重対応判定】店舗明確でロスト回収元" at bounding box center [579, 401] width 270 height 13
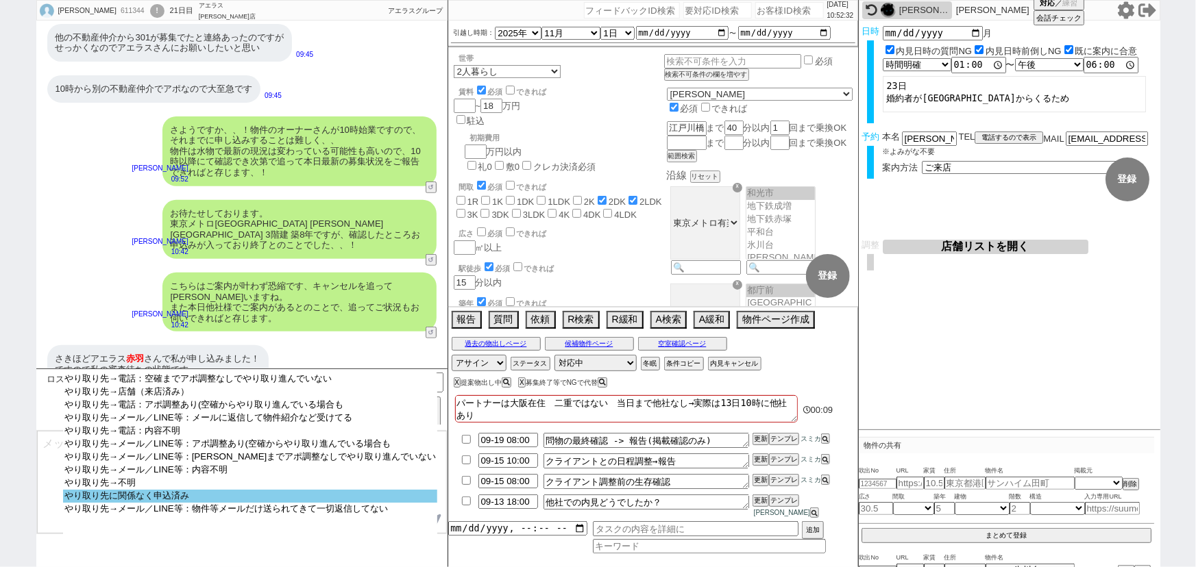
click at [225, 501] on option "やり取り先に関係なく申込済み" at bounding box center [250, 496] width 375 height 13
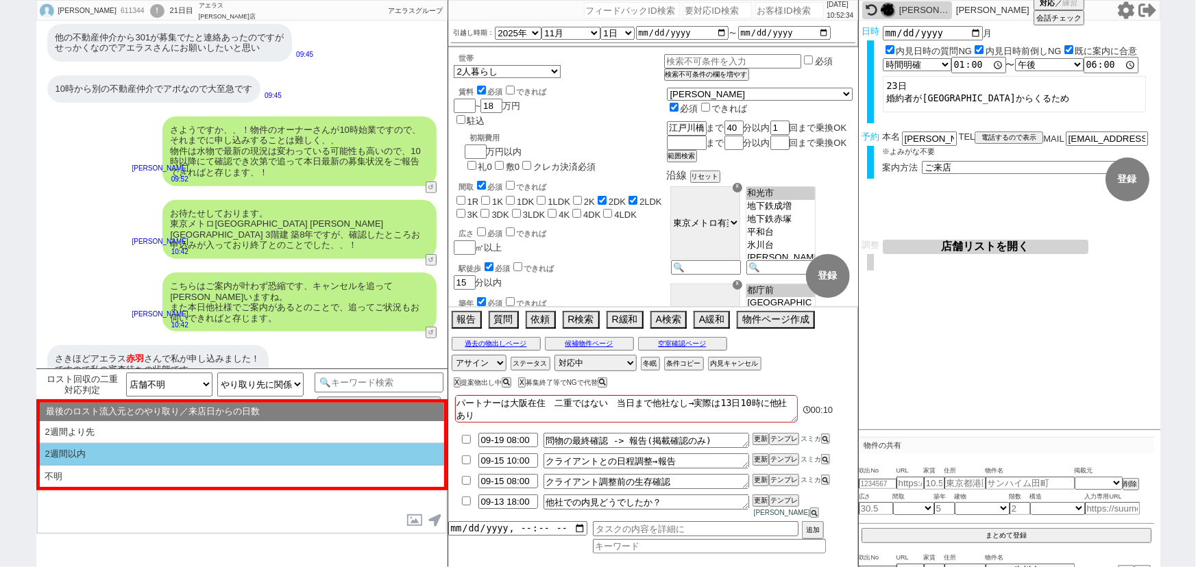
click at [154, 446] on li "2週間以内" at bounding box center [242, 454] width 404 height 23
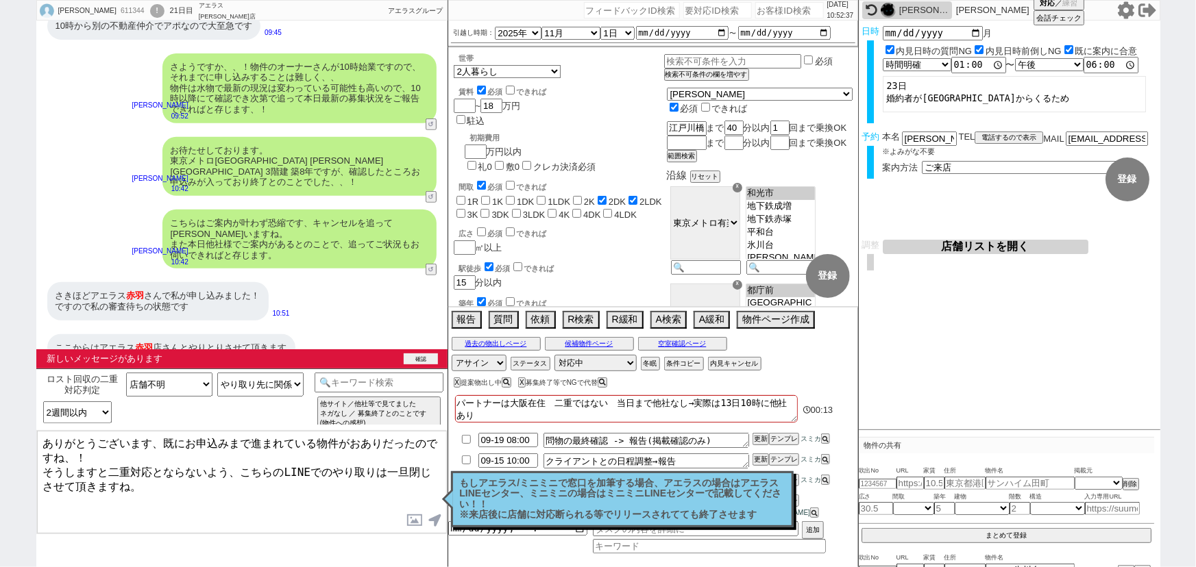
scroll to position [2893, 0]
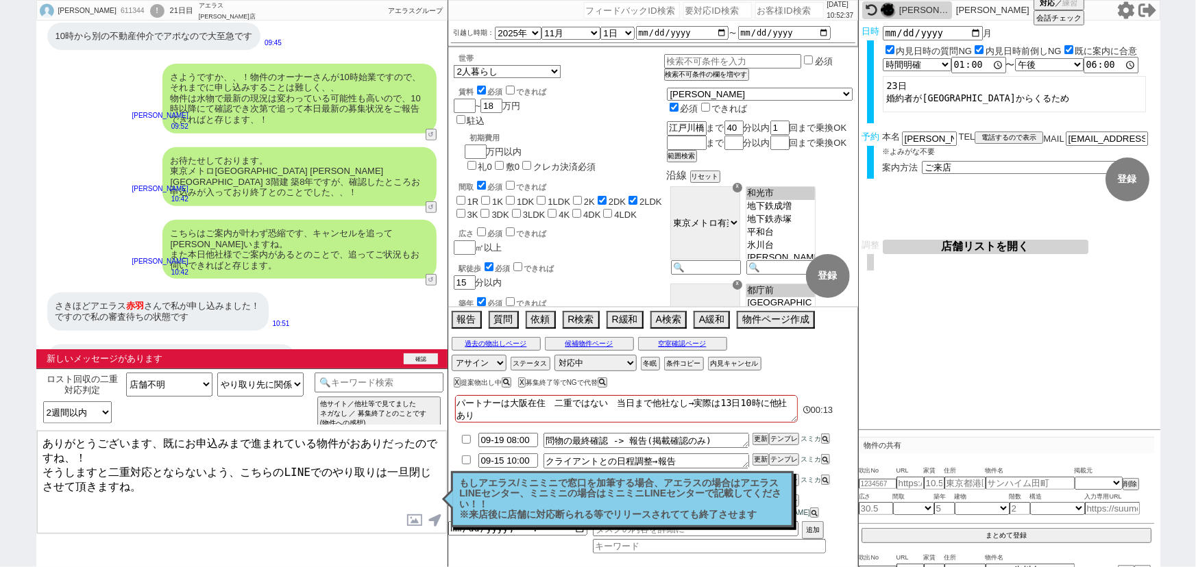
click at [426, 354] on button "確認" at bounding box center [421, 359] width 34 height 11
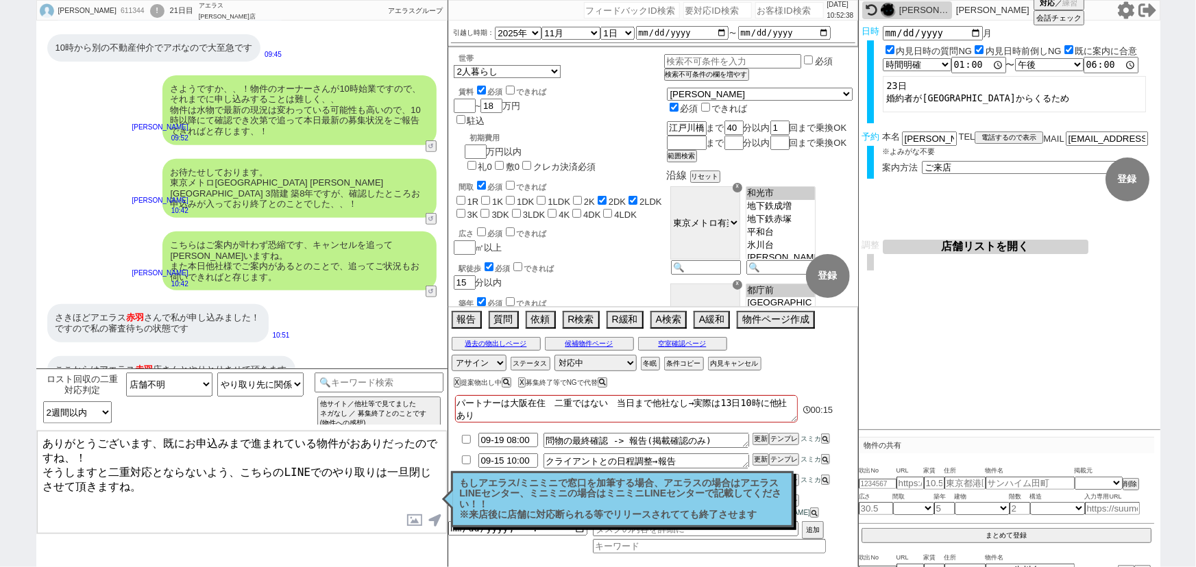
click at [329, 466] on textarea "ありがとうございます、既にお申込みまで進まれている物件がおありだったのですね、！ そうしますと二重対応とならないよう、こちらのLINEでのやり取りは一旦閉じさ…" at bounding box center [242, 482] width 410 height 103
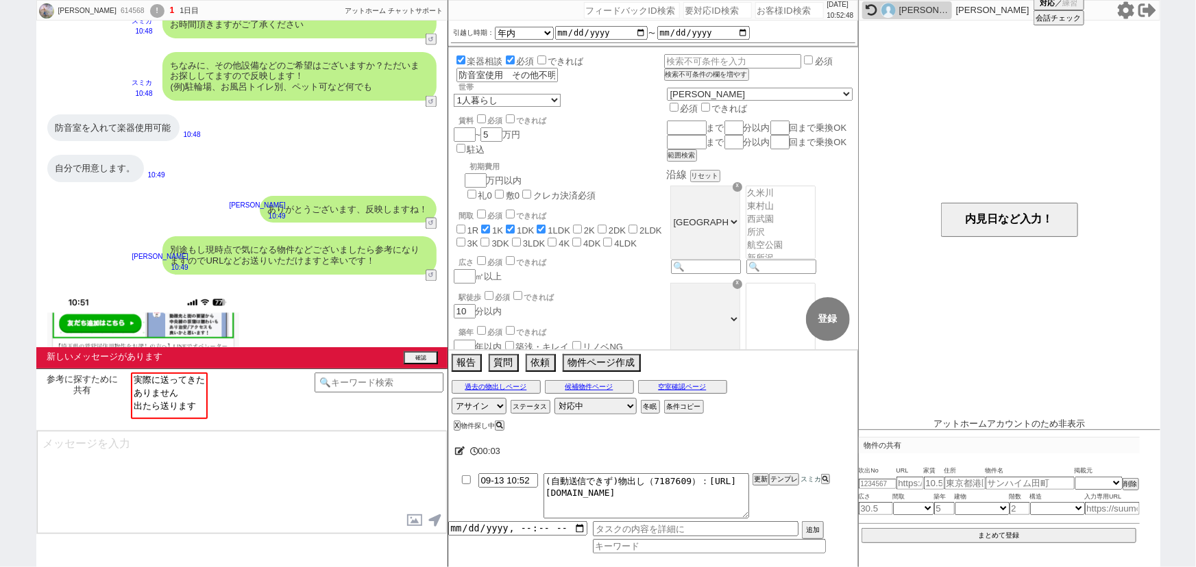
scroll to position [2070, 0]
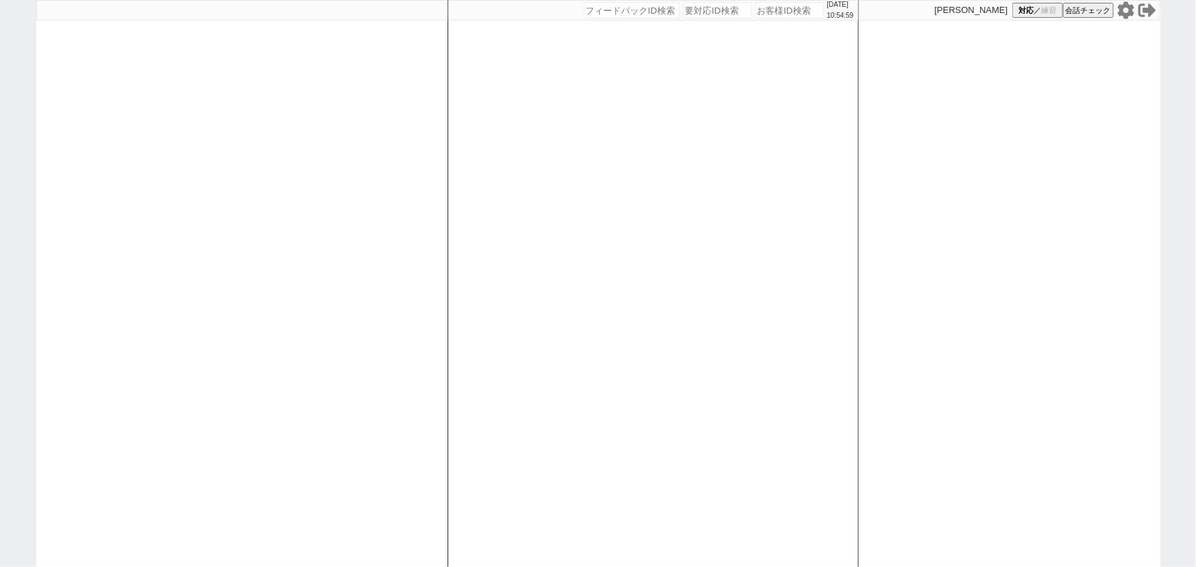
click at [770, 16] on input "number" at bounding box center [789, 10] width 69 height 16
paste input "611562"
type input "611562"
select select "2"
select select
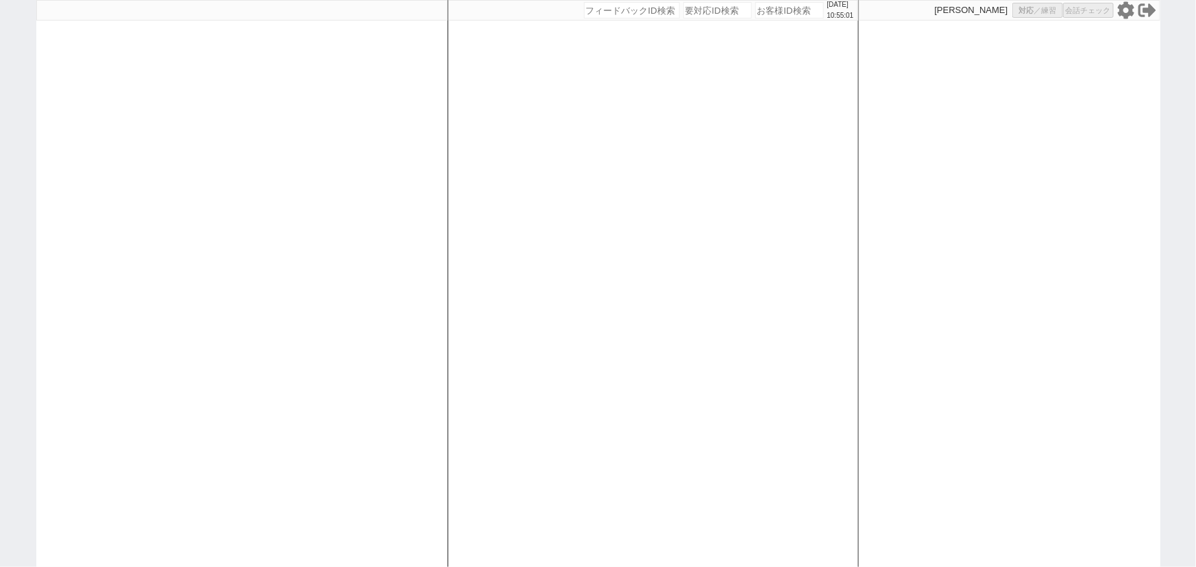
select select
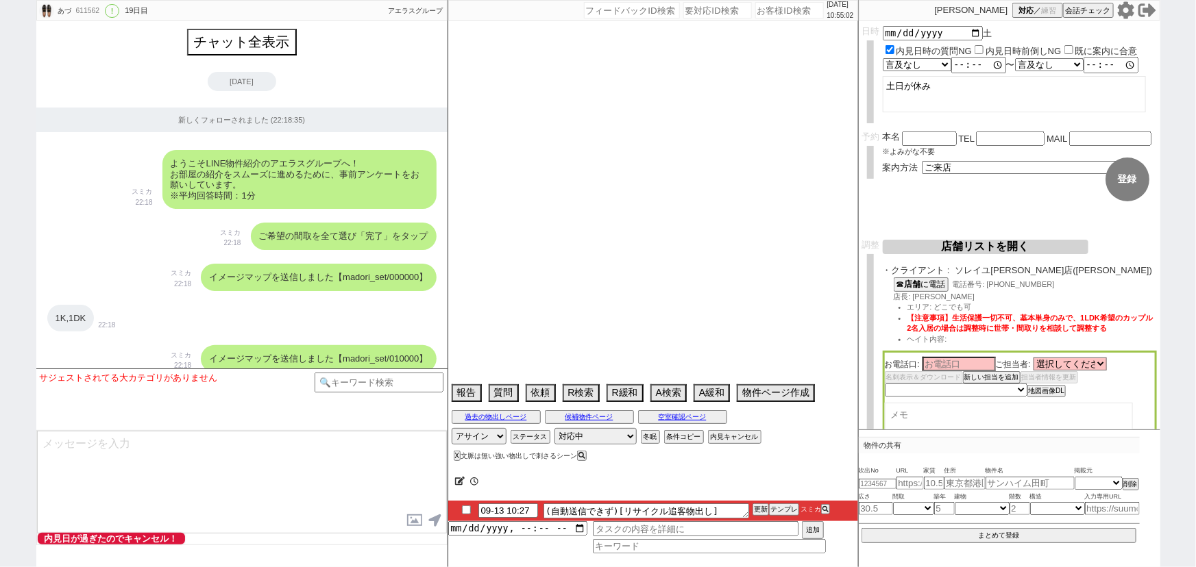
scroll to position [8529, 0]
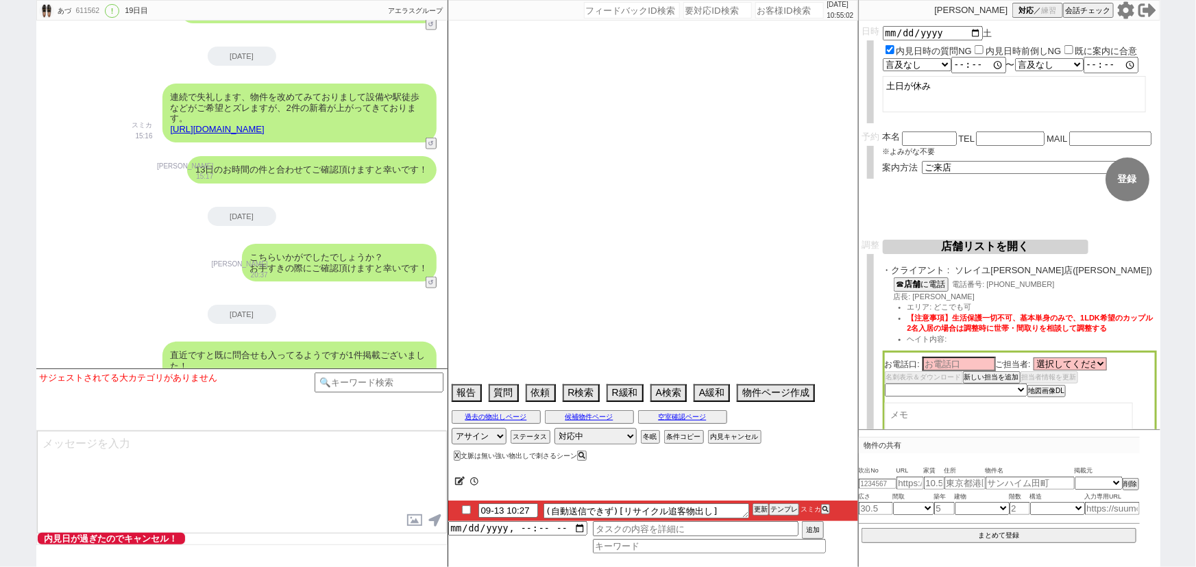
select select "2025"
select select "12"
select select "37"
select select "0"
select select "820"
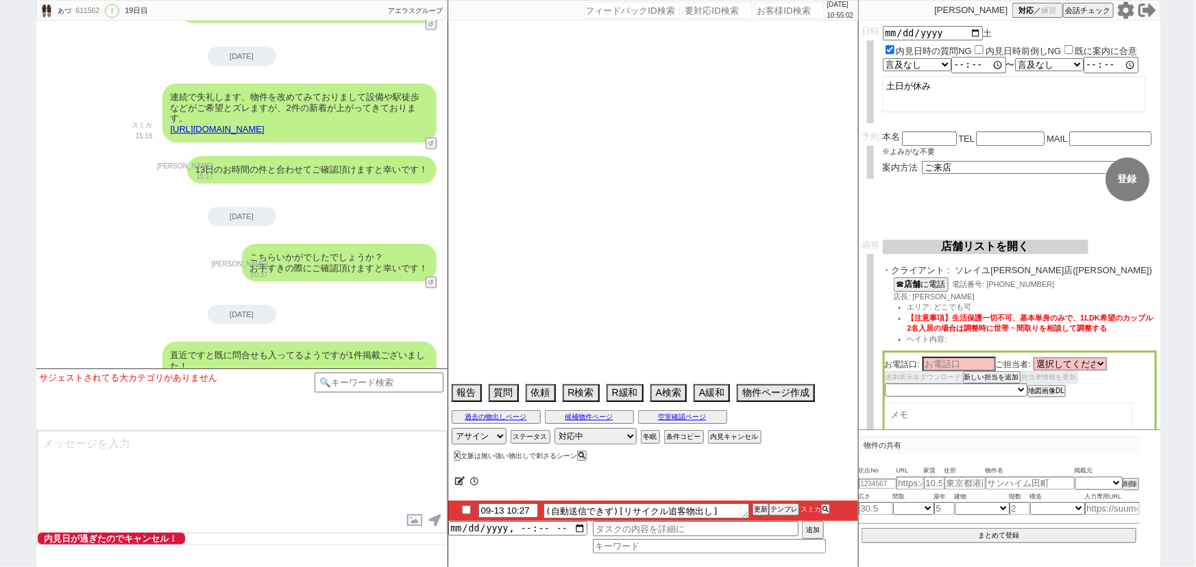
select select "71"
select select "1712"
select select "23"
select select "733"
select select "33"
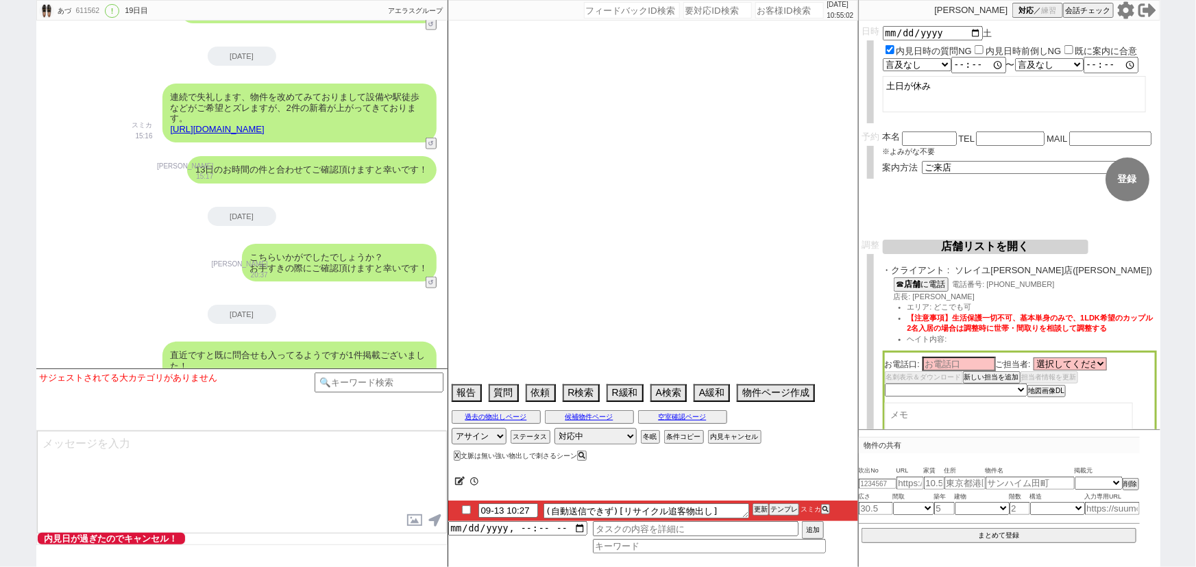
select select "69"
select select "1672"
select select "70"
select select "1685"
select select "30"
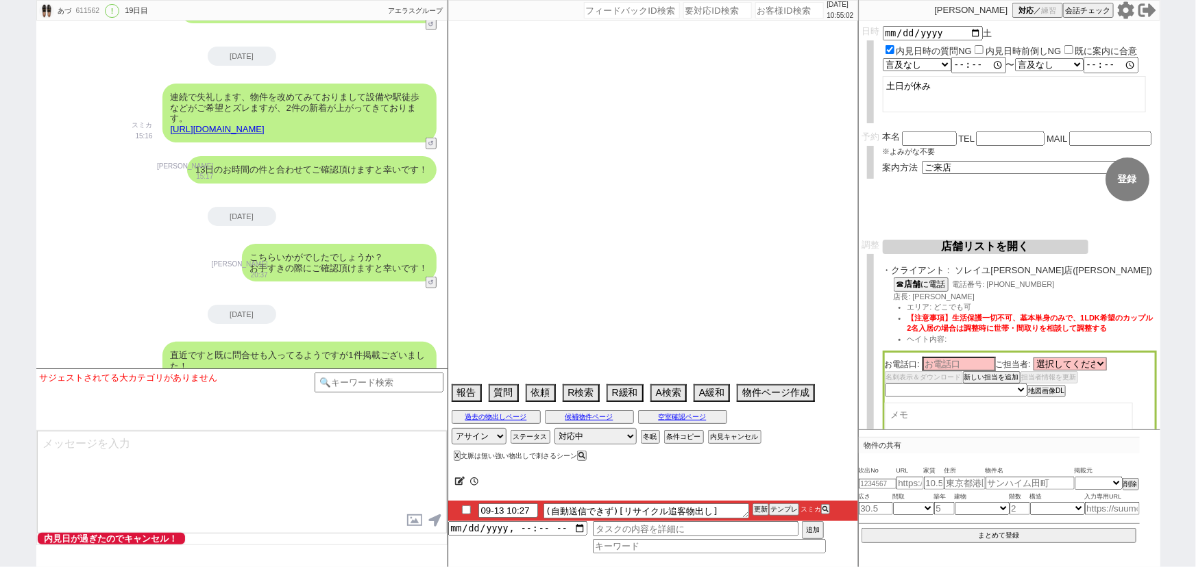
select select "924"
select select "63"
select select "1536"
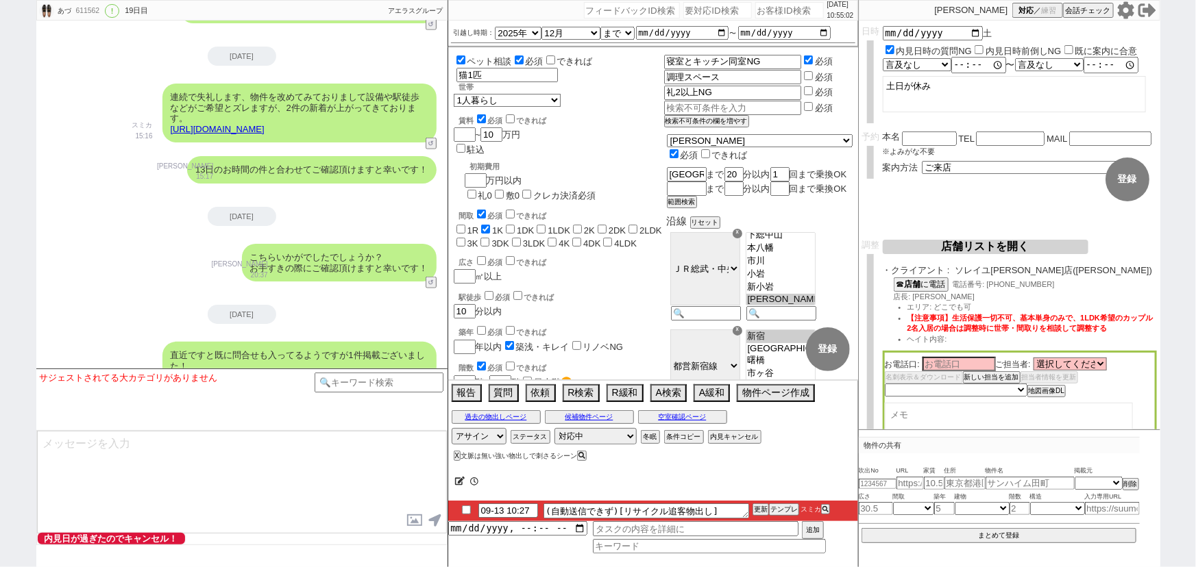
scroll to position [10, 0]
click at [789, 508] on button "テンプレ" at bounding box center [784, 510] width 30 height 10
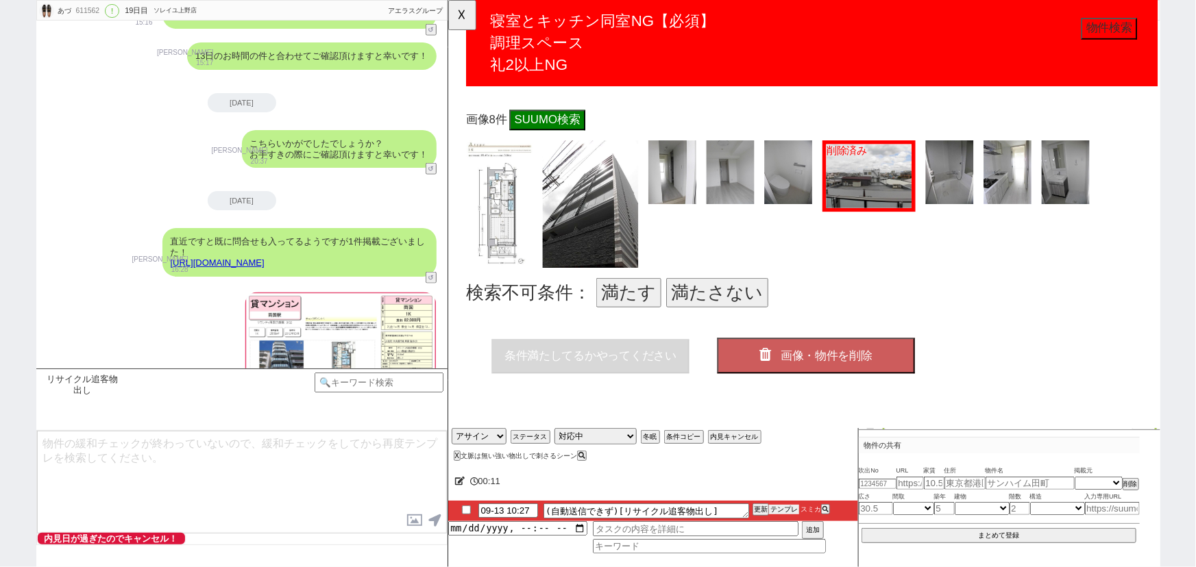
scroll to position [484, 0]
click at [626, 313] on button "満たす" at bounding box center [642, 314] width 70 height 32
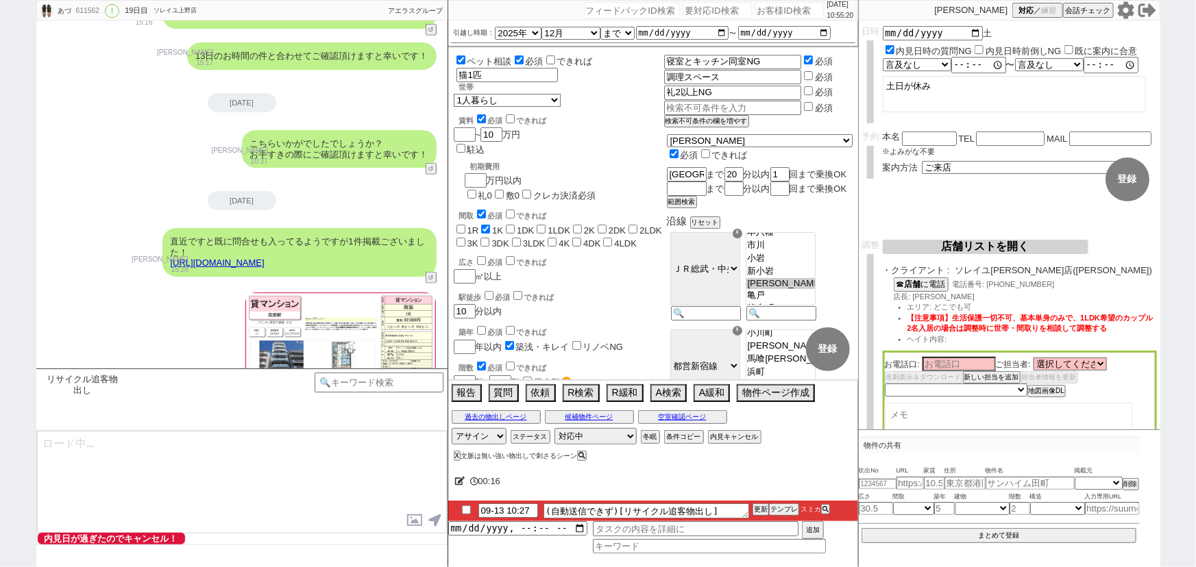
type textarea "昨日こちらご紹介しましたがその後すぐに申し込みが入ったようでして、、 本日たまたま審査落ちか何かで再掲で出ておりましたのでご紹介いたします！ https://…"
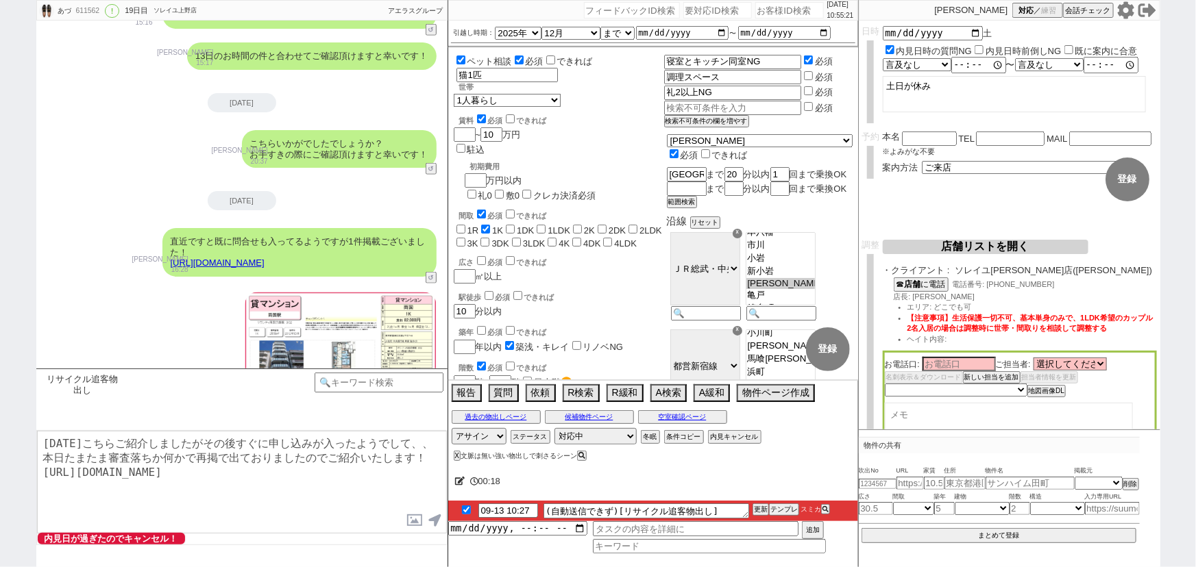
checkbox input "true"
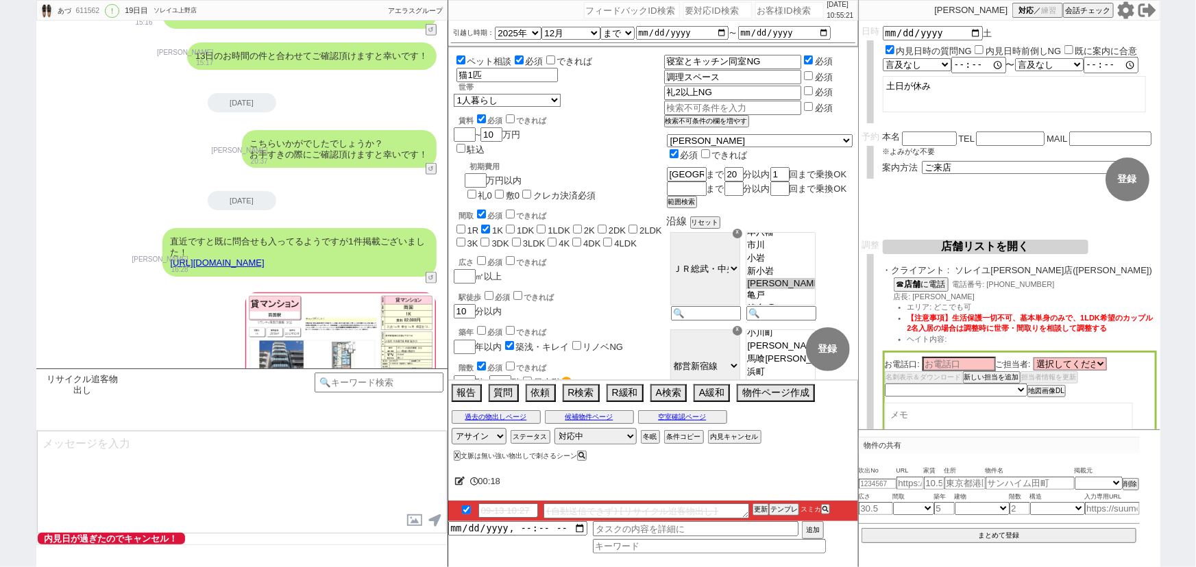
scroll to position [8773, 0]
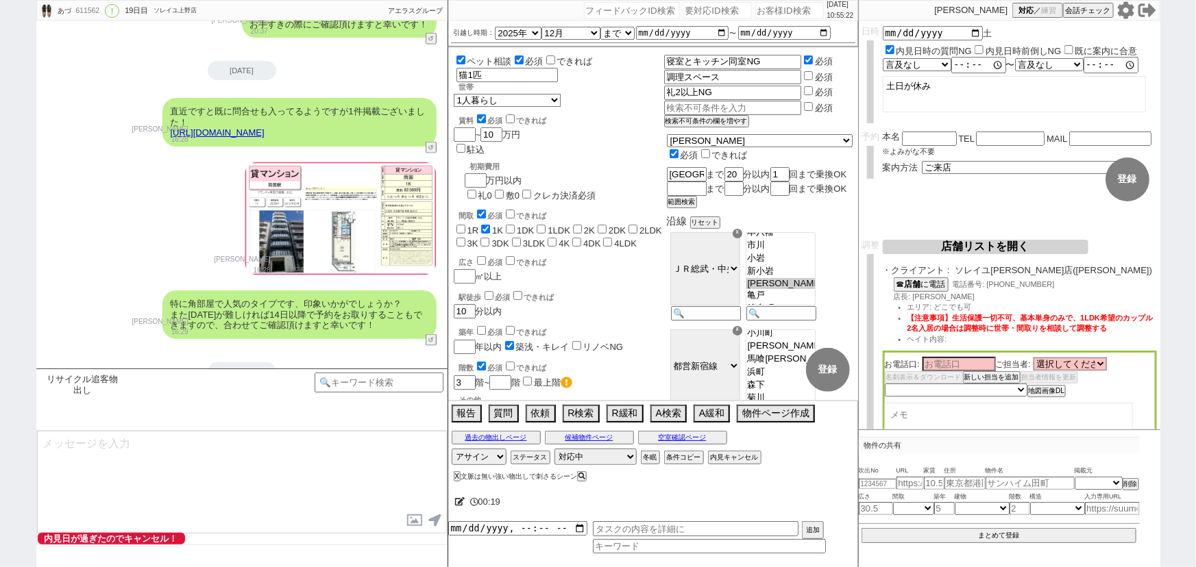
type textarea "設備等多少ずれますが、人気のタイプですのでよければ改めてご検討ください。"
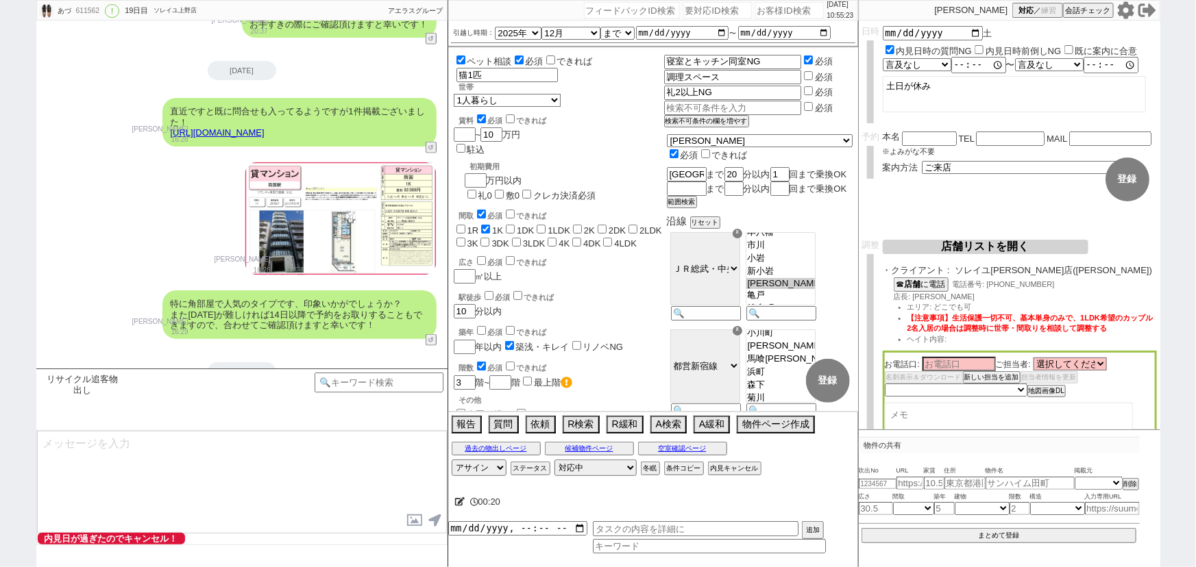
scroll to position [8825, 0]
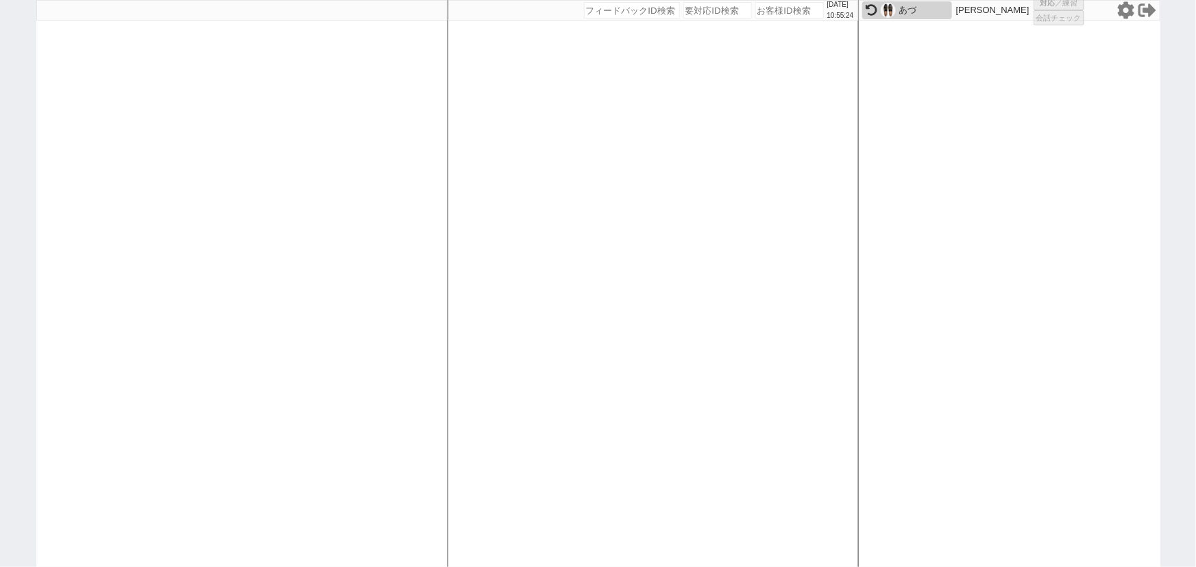
select select
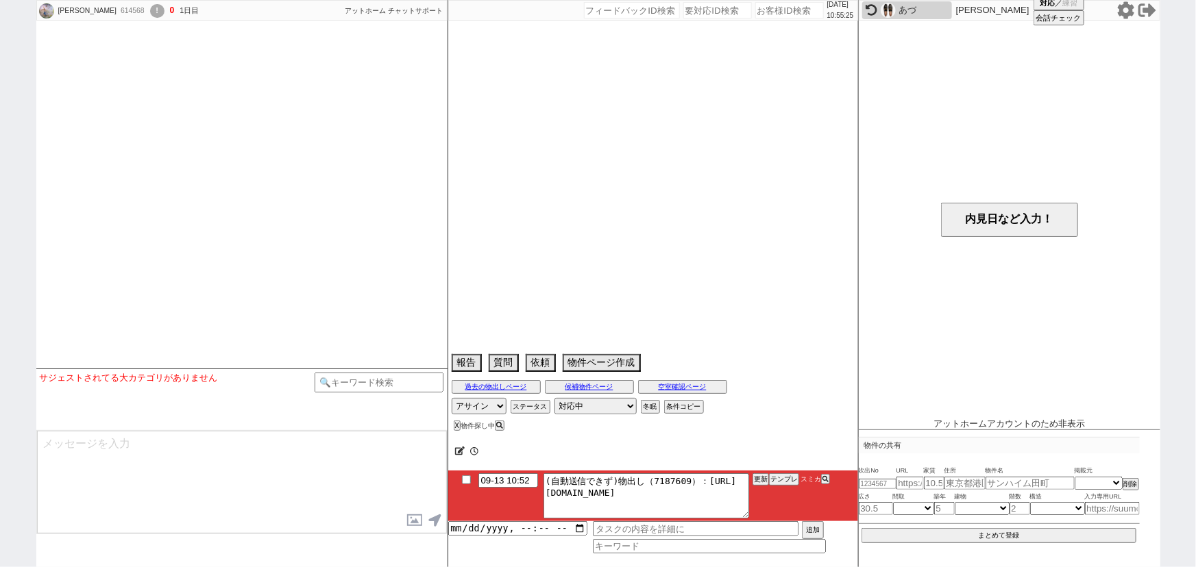
select select
select select "16"
select select "0"
select select "38"
select select "[DATE]"
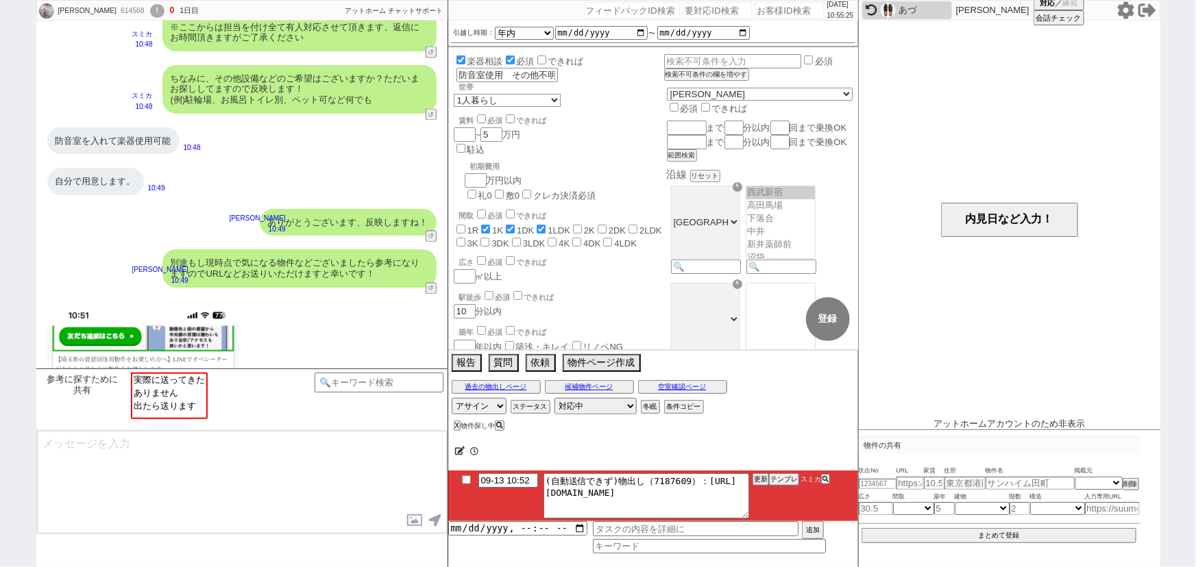
scroll to position [245, 0]
click at [773, 13] on input "number" at bounding box center [789, 10] width 69 height 16
paste input "611292"
type input "611292"
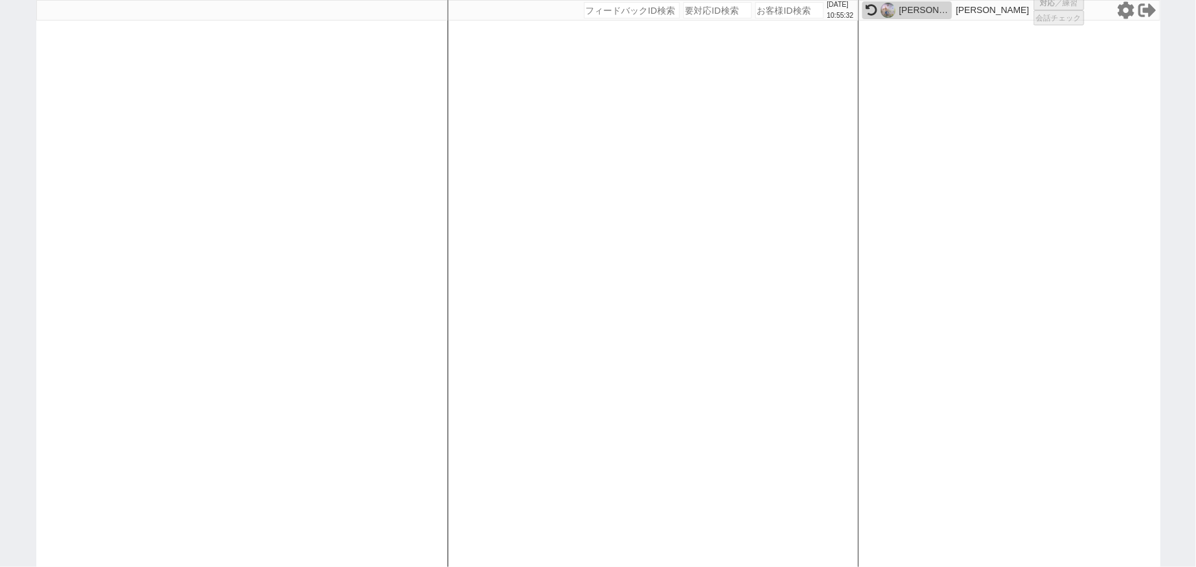
select select
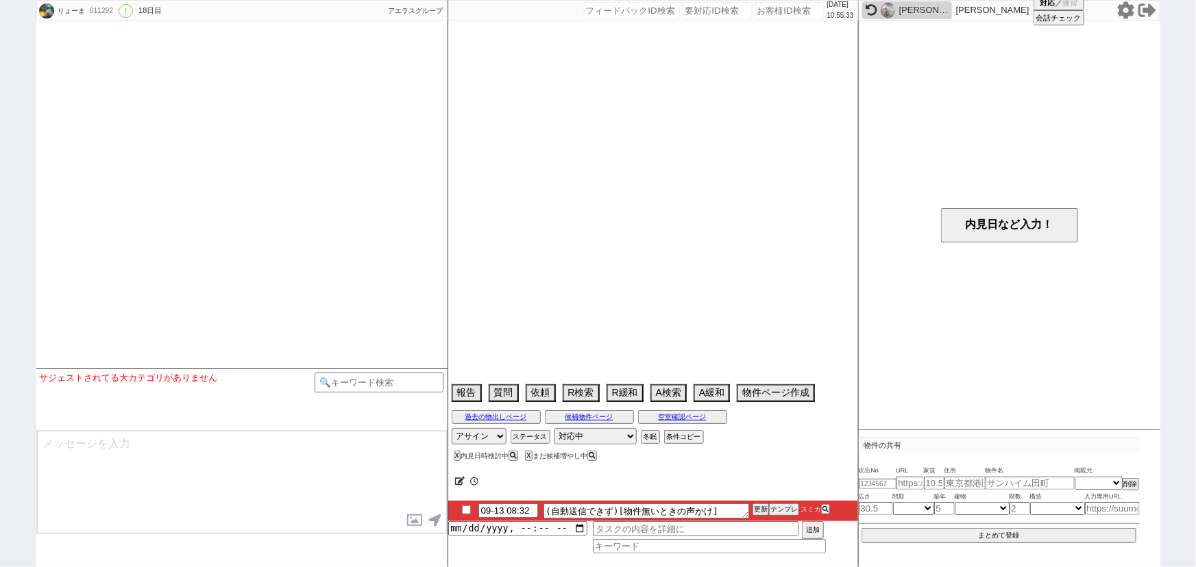
select select "15"
select select "7"
select select "12"
select select "119"
select select "2952"
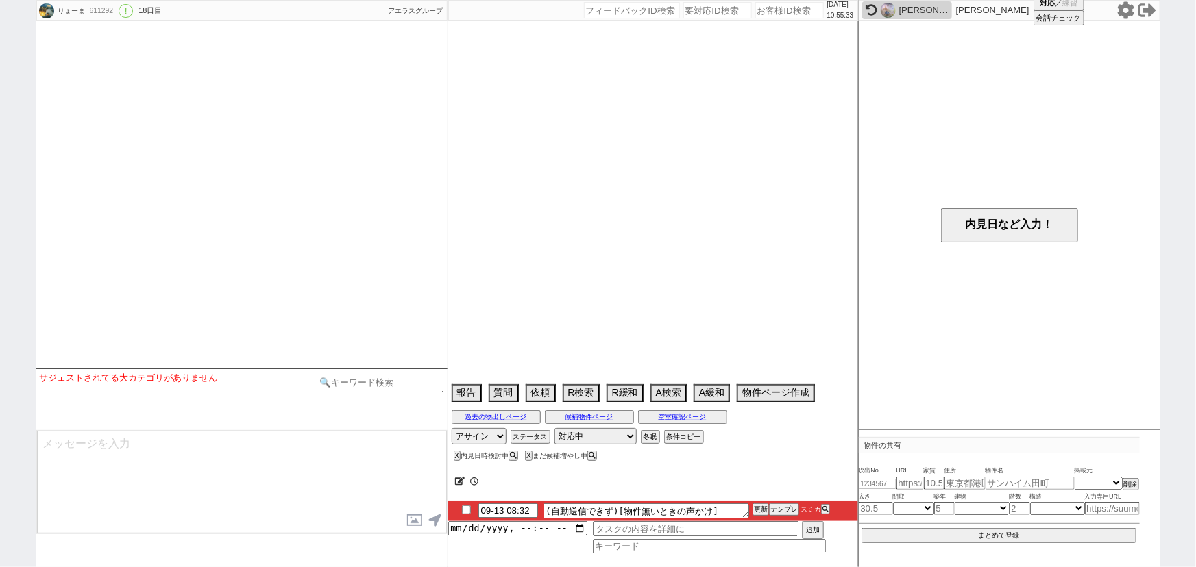
select select "16"
select select "551"
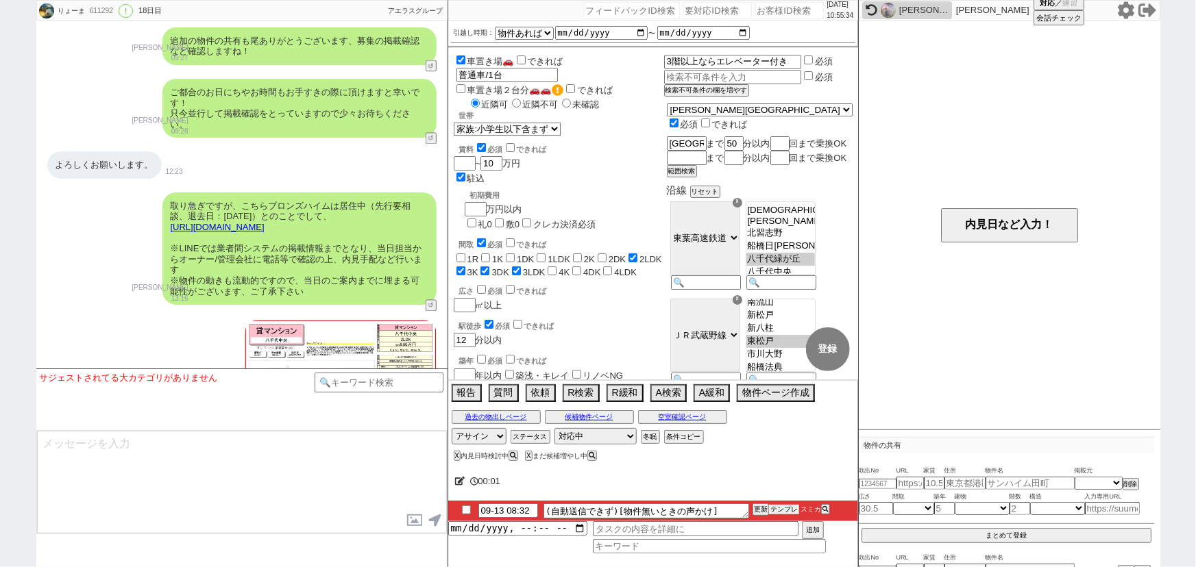
click at [784, 509] on button "テンプレ" at bounding box center [784, 510] width 30 height 10
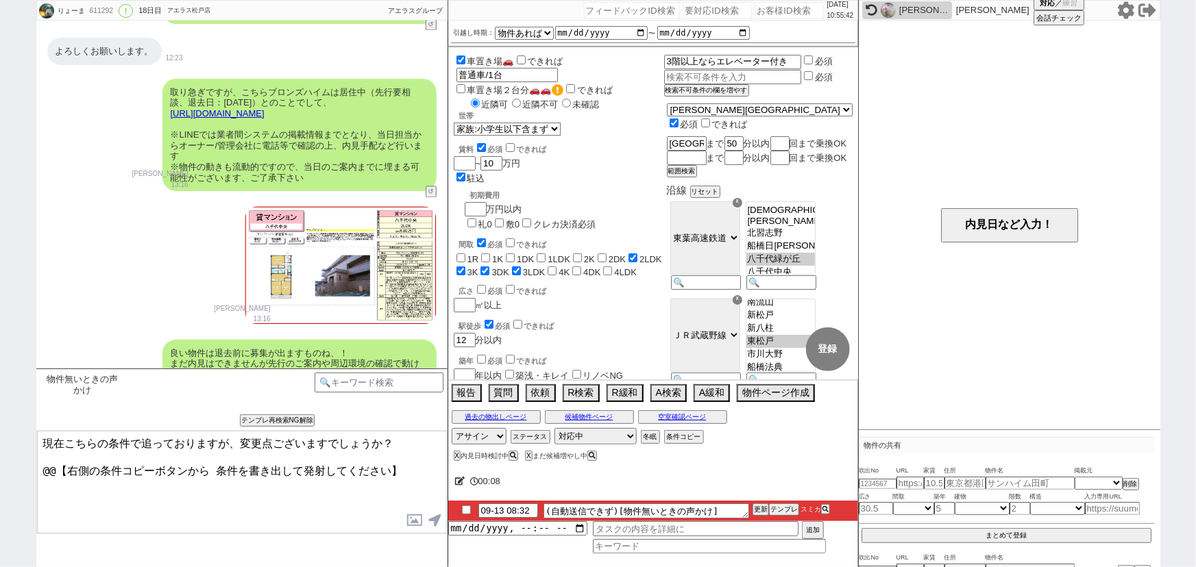
scroll to position [11863, 0]
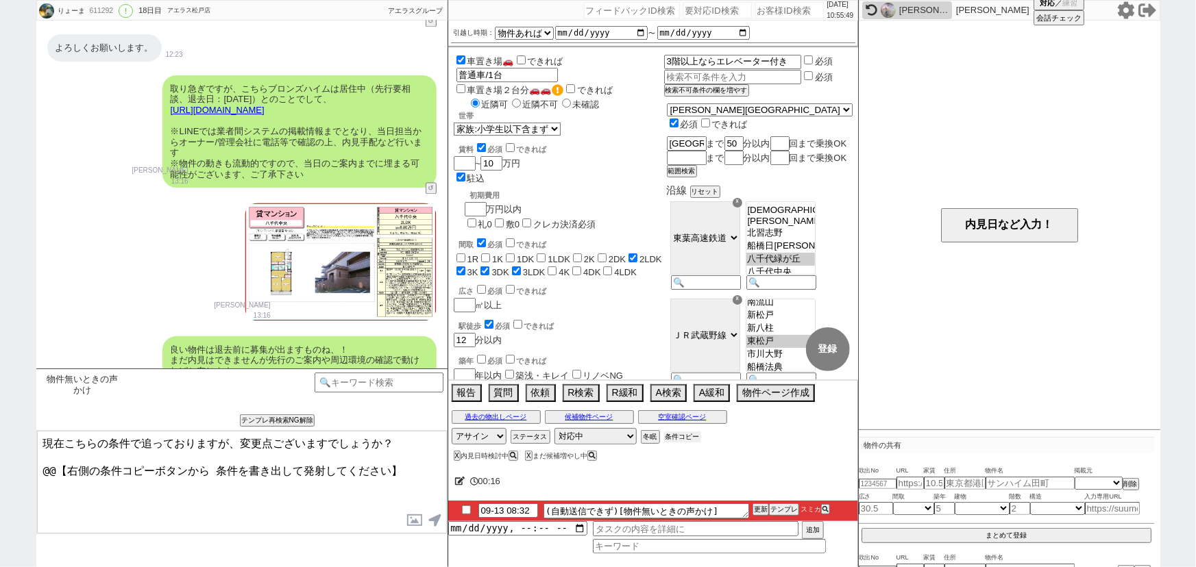
click at [681, 437] on button "条件コピー" at bounding box center [682, 437] width 37 height 11
click at [681, 437] on button "もう1回押してください" at bounding box center [701, 437] width 75 height 11
drag, startPoint x: 398, startPoint y: 474, endPoint x: 0, endPoint y: 580, distance: 412.3
click at [0, 567] on html "りょーま 611292 ! 0 18日目 アエラス松戸店 冬眠中 自社客 アエラスグループ スミカ_BPO チャット全表示 2025-08-24 新しくフォロ…" at bounding box center [598, 283] width 1196 height 567
paste textarea "・エリア：茅場町駅まで50分 ・賃料：10万円 ・引越し時期：物件があれば ・間取り：2LDK〜3LDK ・世帯：家族(小学生以下含まず) ・階数：2階〜 ・…"
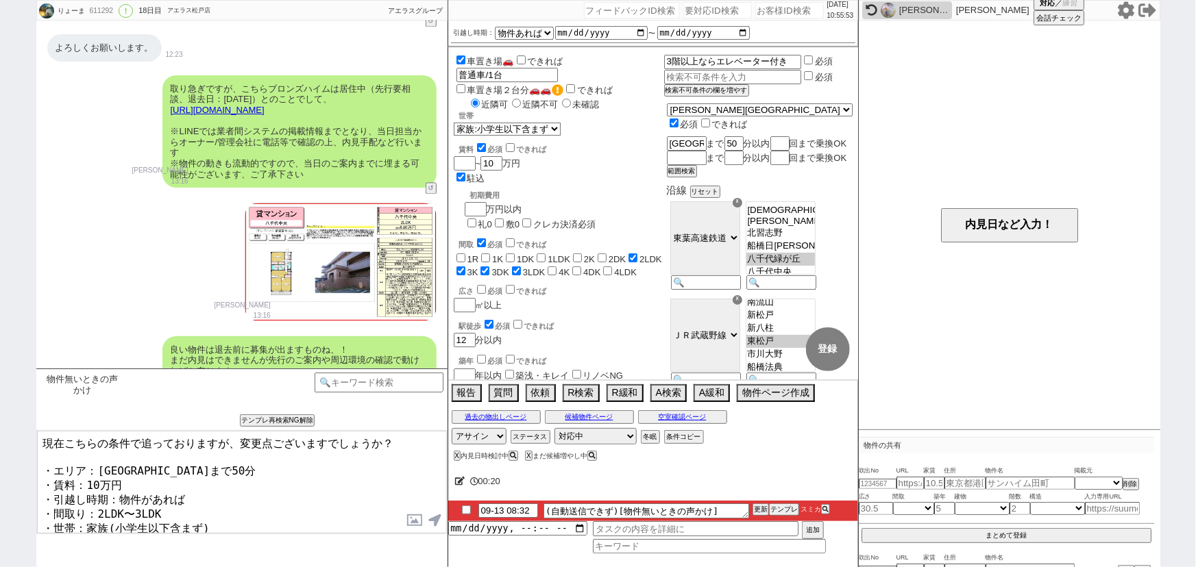
scroll to position [10, 0]
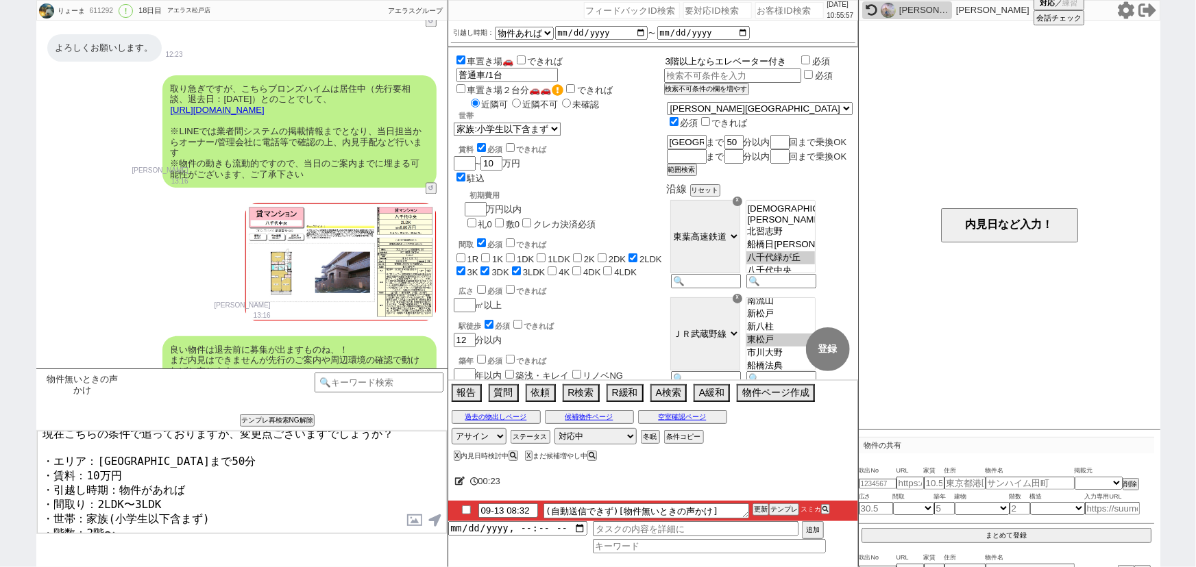
click at [743, 63] on input "3階以上ならエレベーター付き" at bounding box center [731, 62] width 135 height 12
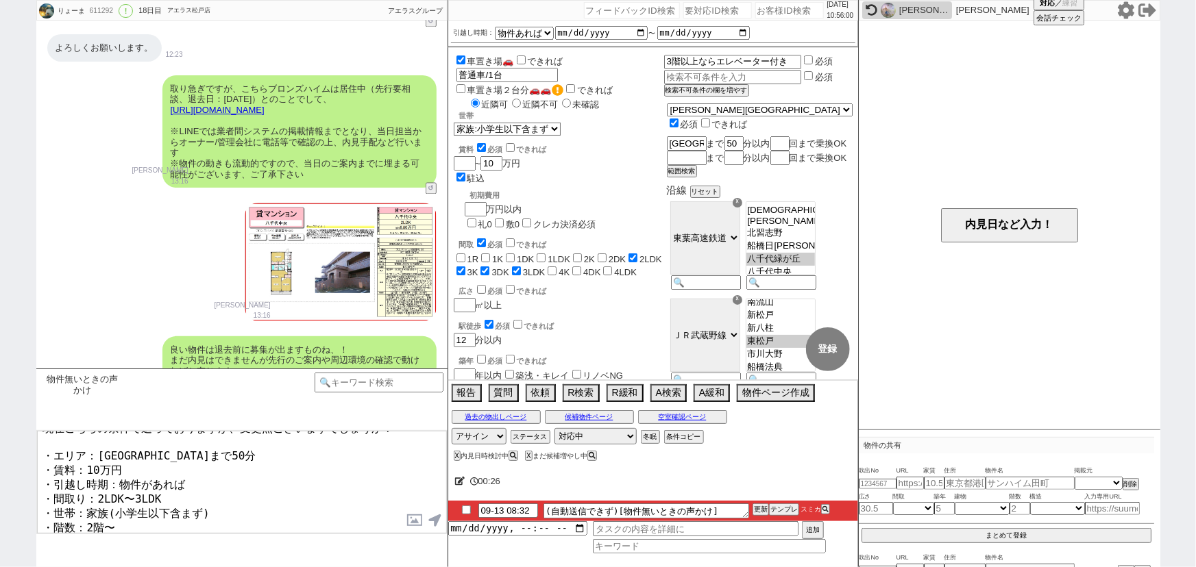
click at [261, 520] on textarea "現在こちらの条件で追っておりますが、変更点ございますでしょうか？ ・エリア：茅場町駅まで50分 ・賃料：10万円 ・引越し時期：物件があれば ・間取り：2LD…" at bounding box center [242, 482] width 410 height 103
paste textarea "3階以上ならエレベーター付き"
type textarea "現在こちらの条件で追っておりますが、変更点ございますでしょうか？ ・エリア：茅場町駅まで50分 ・賃料：10万円 ・引越し時期：物件があれば ・間取り：2LD…"
checkbox input "true"
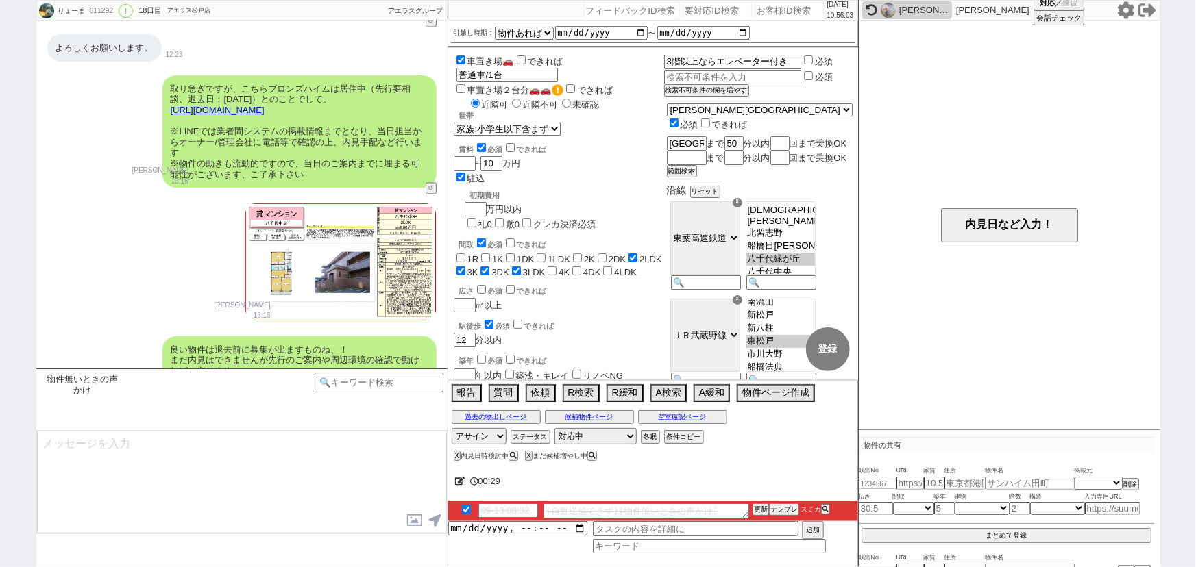
scroll to position [12069, 0]
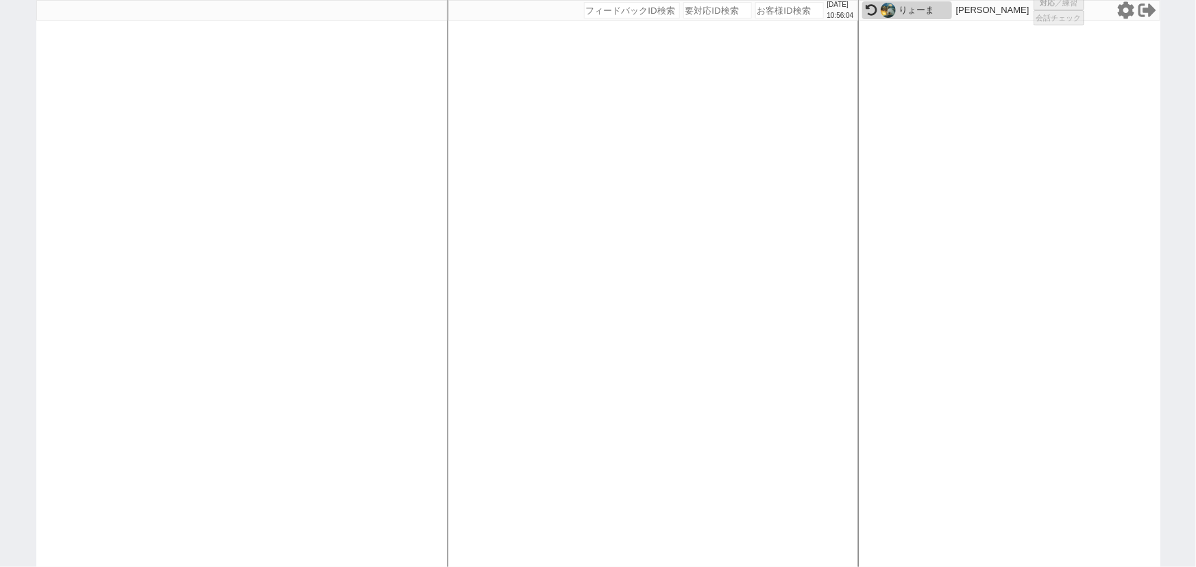
select select
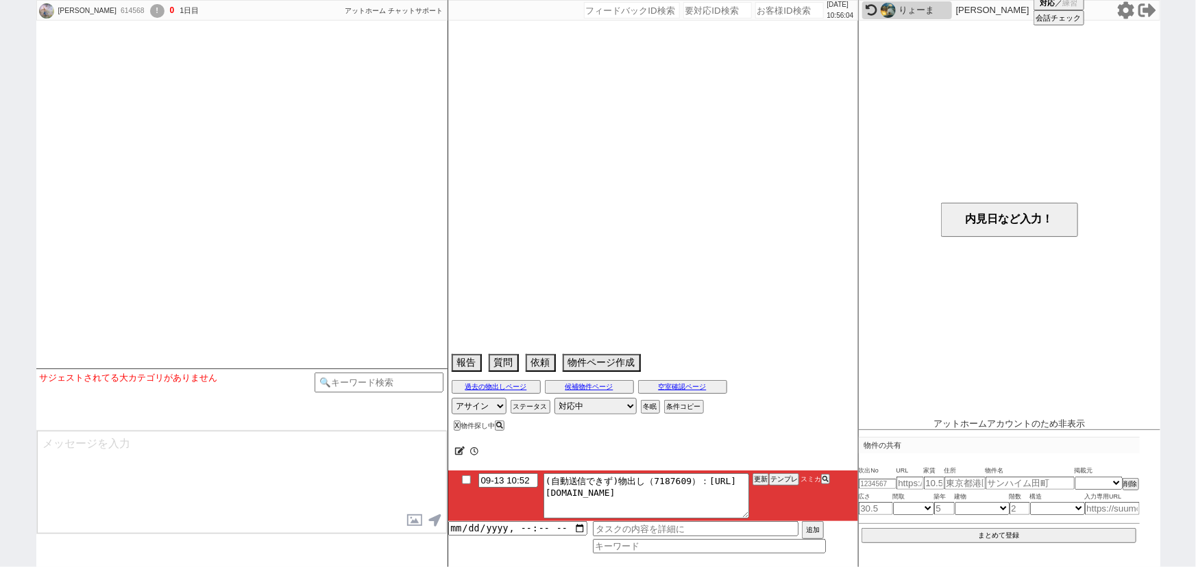
select select
select select "16"
select select "0"
select select "38"
select select "[DATE]"
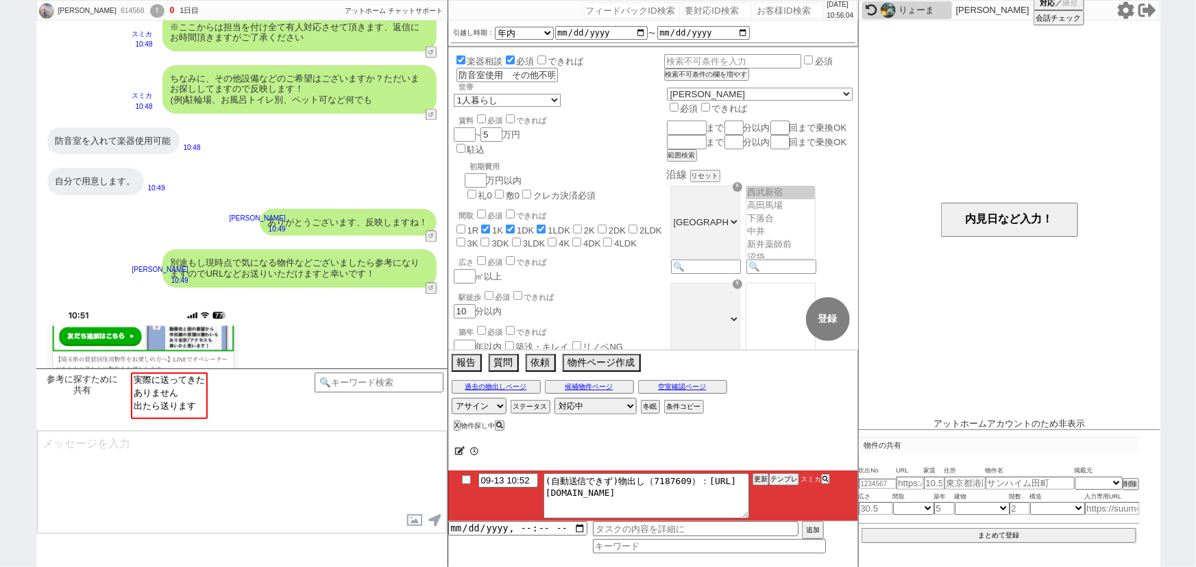
scroll to position [245, 0]
click at [773, 16] on input "number" at bounding box center [789, 10] width 69 height 16
paste input "609047"
type input "609047"
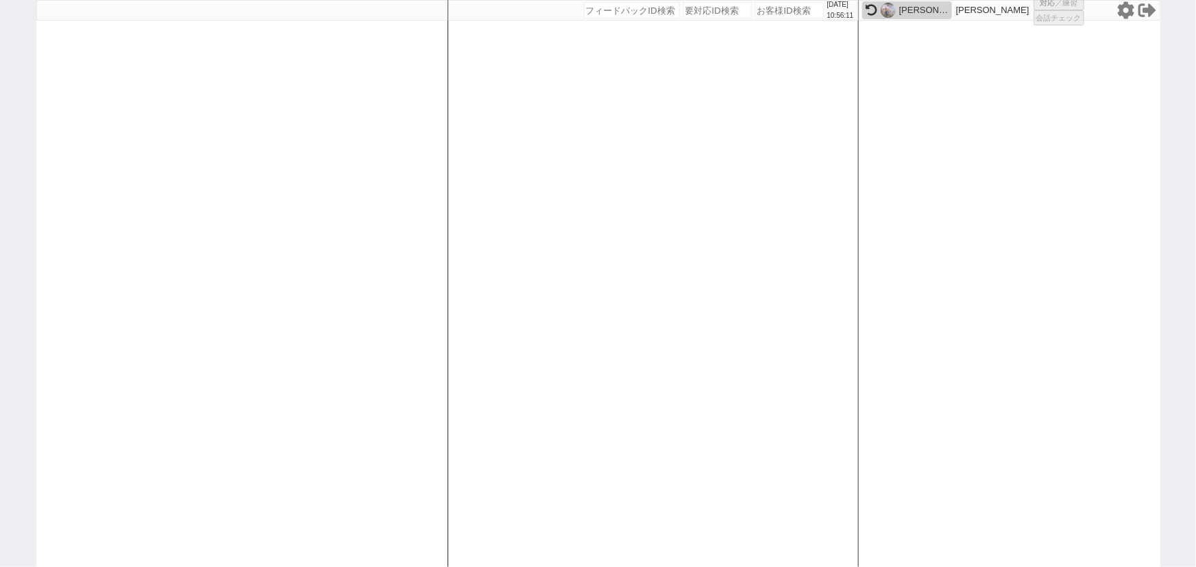
select select "3"
select select
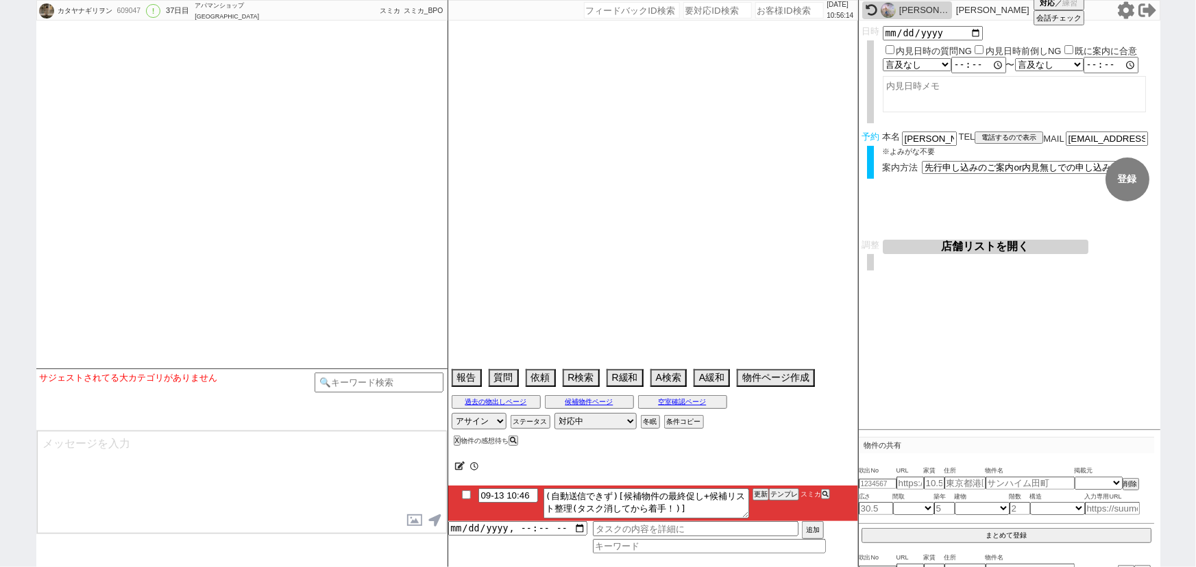
scroll to position [12671, 0]
select select "2025"
select select "8"
select select "36"
select select "0"
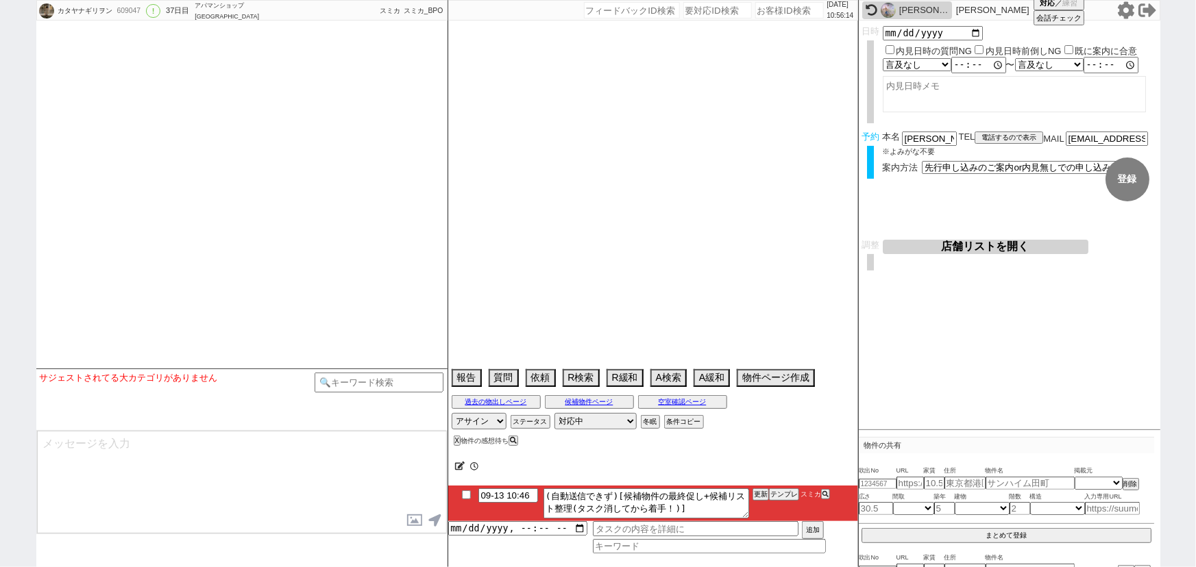
select select "68"
select select "1643"
select select "60"
select select "64"
select select "1569"
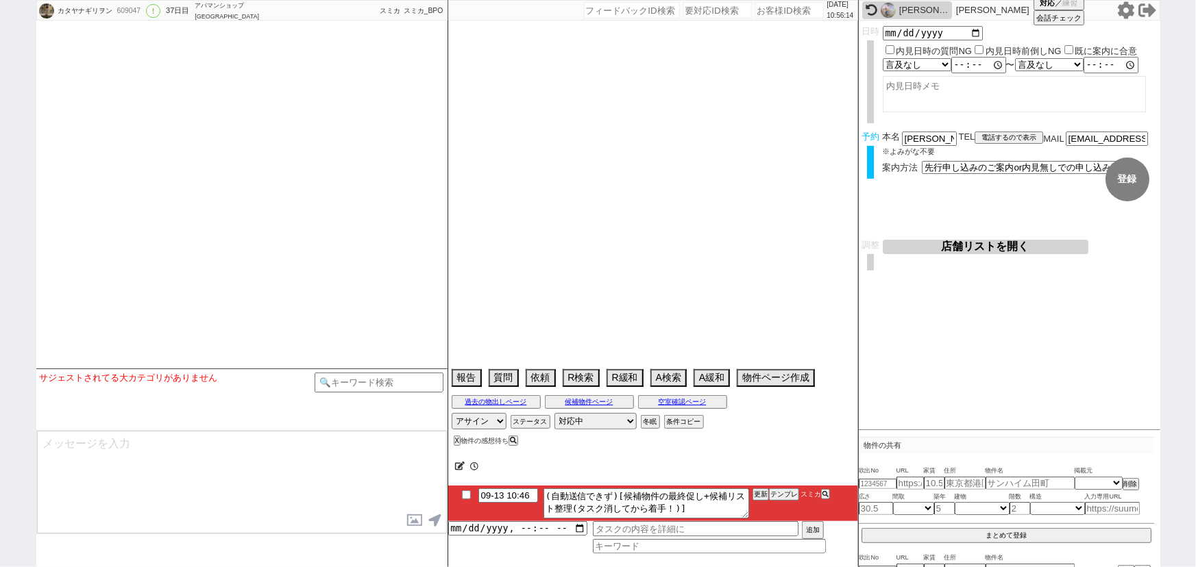
select select "75"
select select "1785"
select select "14"
select select "478"
select select "50"
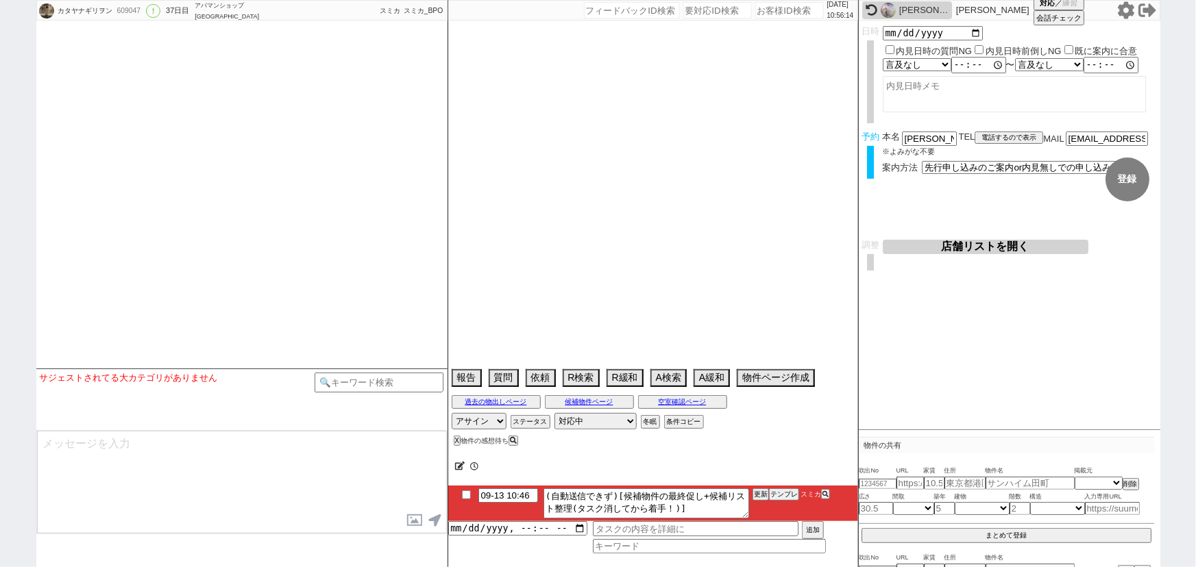
select select "53"
select select "71"
select select "61"
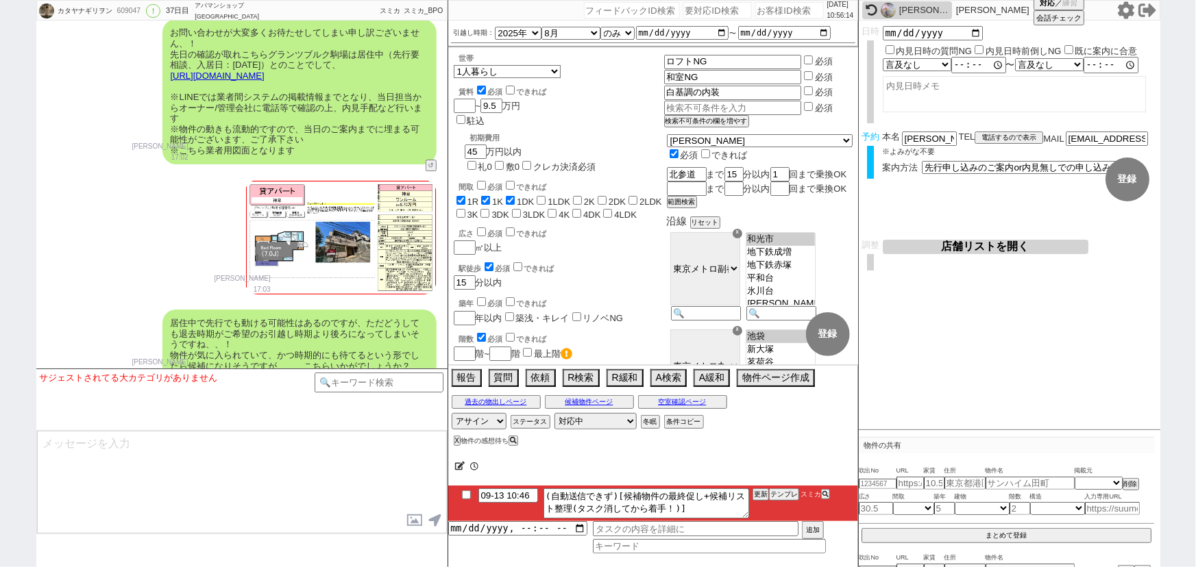
scroll to position [93, 0]
click at [781, 494] on button "テンプレ" at bounding box center [784, 495] width 30 height 10
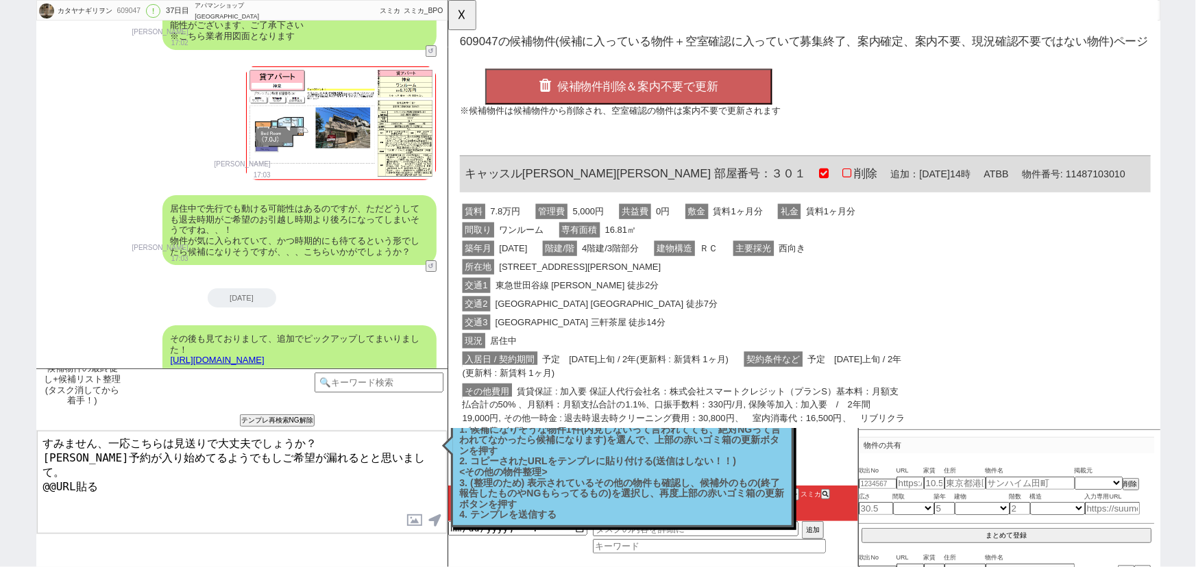
scroll to position [0, 0]
click at [642, 331] on div "交通2 東急世田谷線 西太子堂 徒歩7分" at bounding box center [701, 327] width 483 height 20
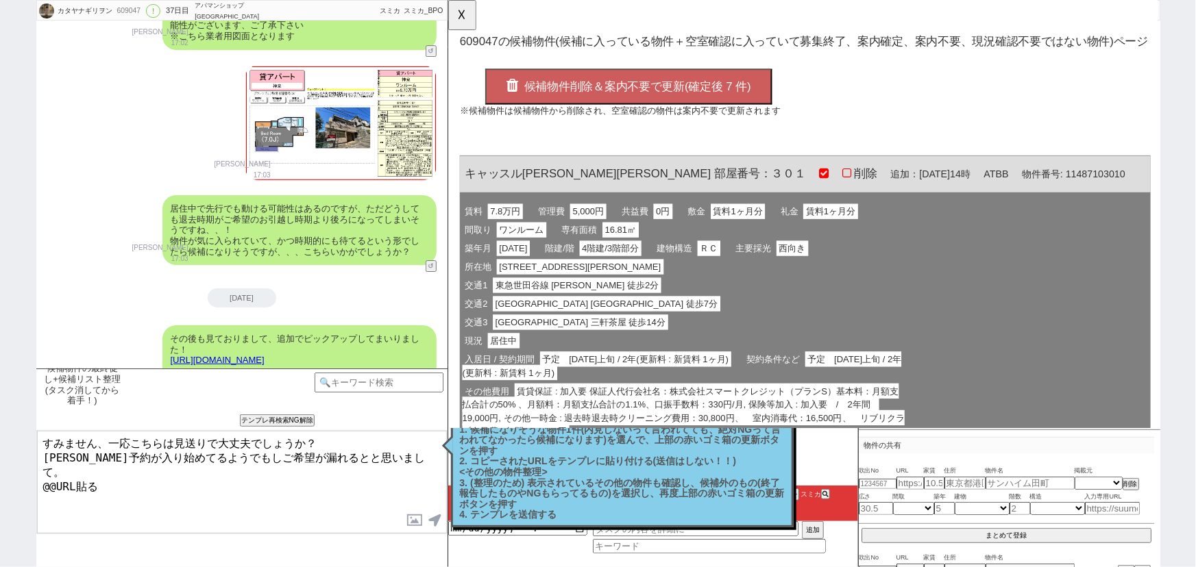
click at [639, 100] on button "候補物件削除＆案内不要で更新(確定後 7 件)" at bounding box center [641, 93] width 308 height 38
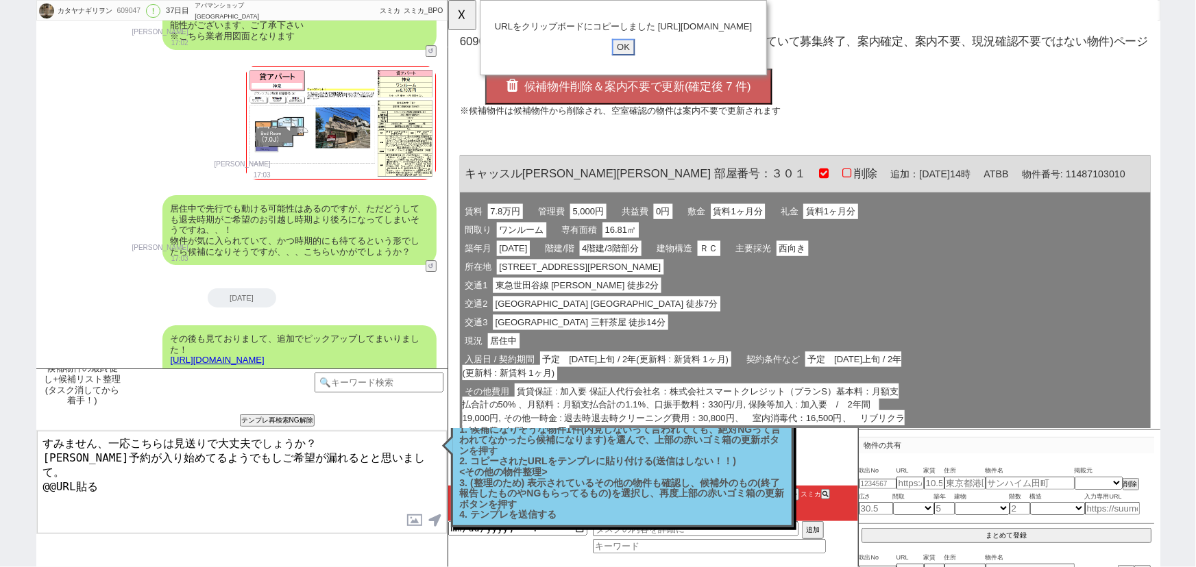
click at [637, 60] on input "OK" at bounding box center [636, 51] width 25 height 18
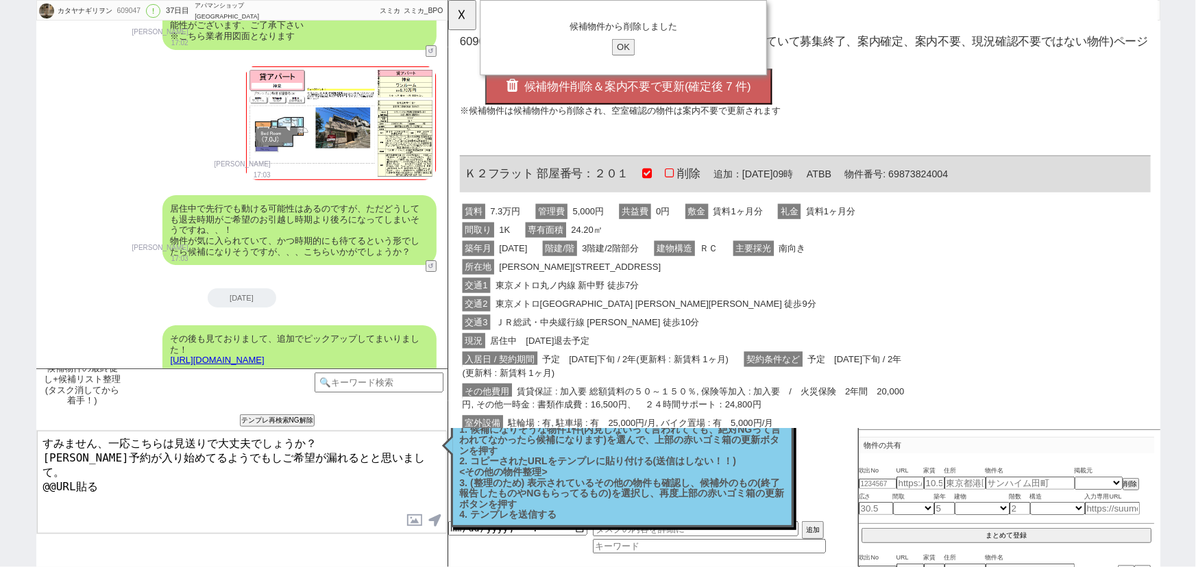
drag, startPoint x: 108, startPoint y: 464, endPoint x: 0, endPoint y: 481, distance: 109.6
click at [0, 481] on div "カタヤナギリヲン 609047 ! 0 37日目 アパマンショップ下北沢店 冬眠中 自社客 スミカ スミカ_BPO チャット全表示 2025-08-08 新し…" at bounding box center [598, 283] width 1196 height 567
type textarea "すみません、一応こちらは見送りで大丈夫でしょうか？ 順次予約が入り始めてるようでもしご希望が漏れるとと思いまして。 https://tools.sumika.…"
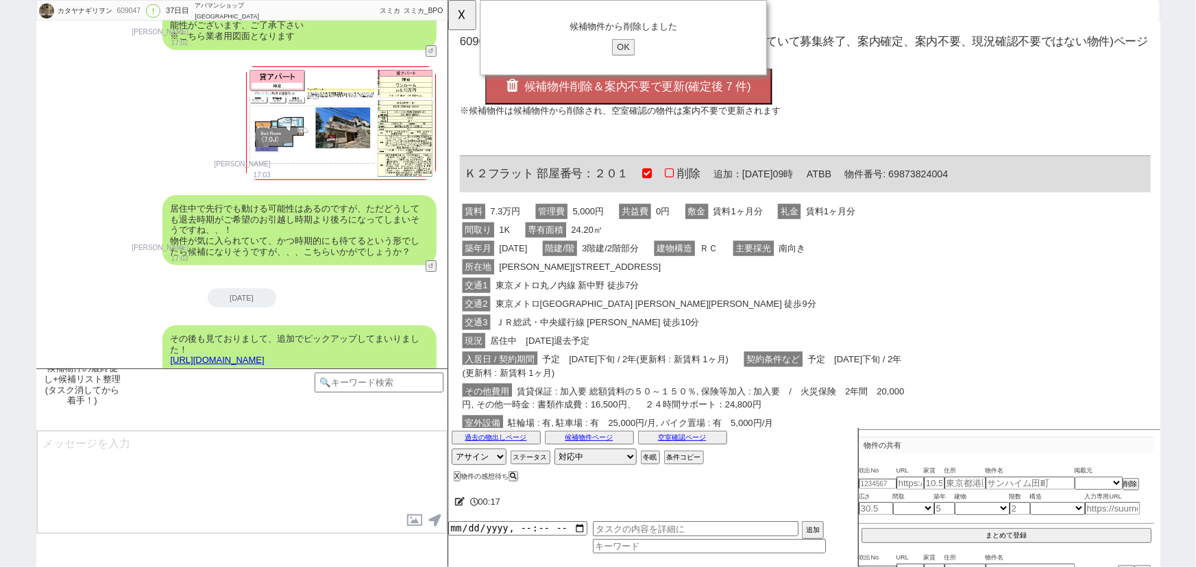
scroll to position [12905, 0]
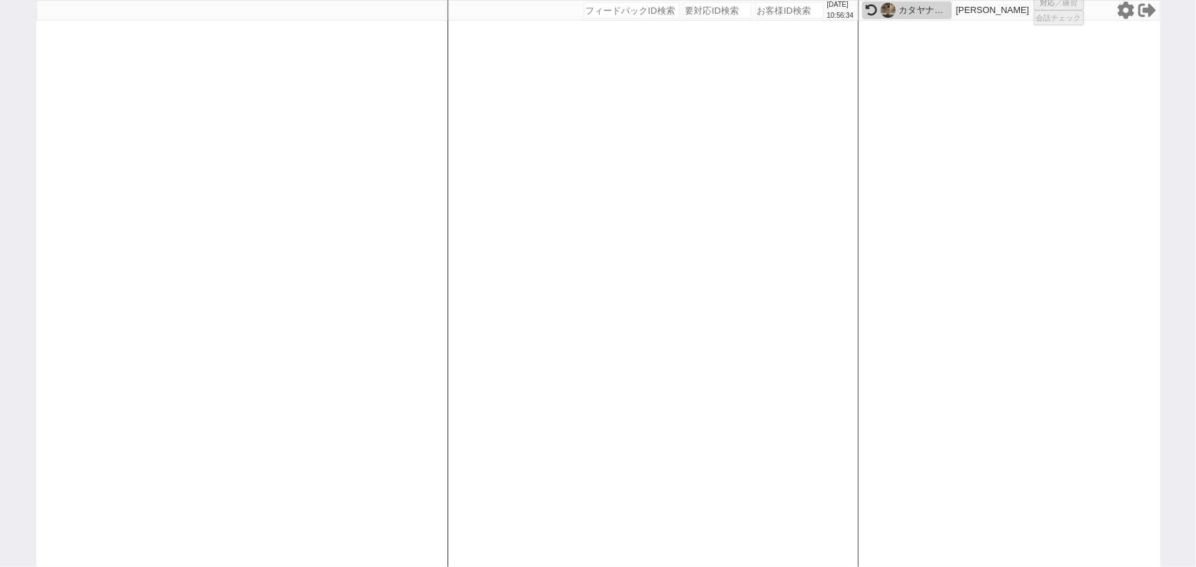
select select "16"
select select "0"
select select "38"
select select "1105"
select select
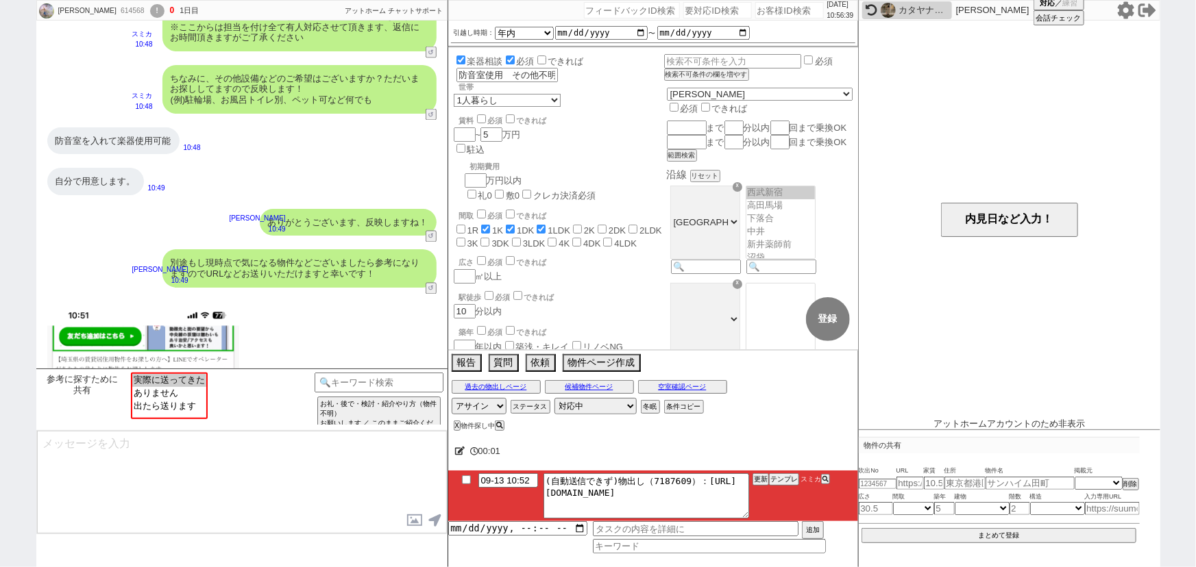
scroll to position [245, 0]
click at [779, 10] on input "number" at bounding box center [789, 10] width 69 height 16
paste input "614430"
type input "614430"
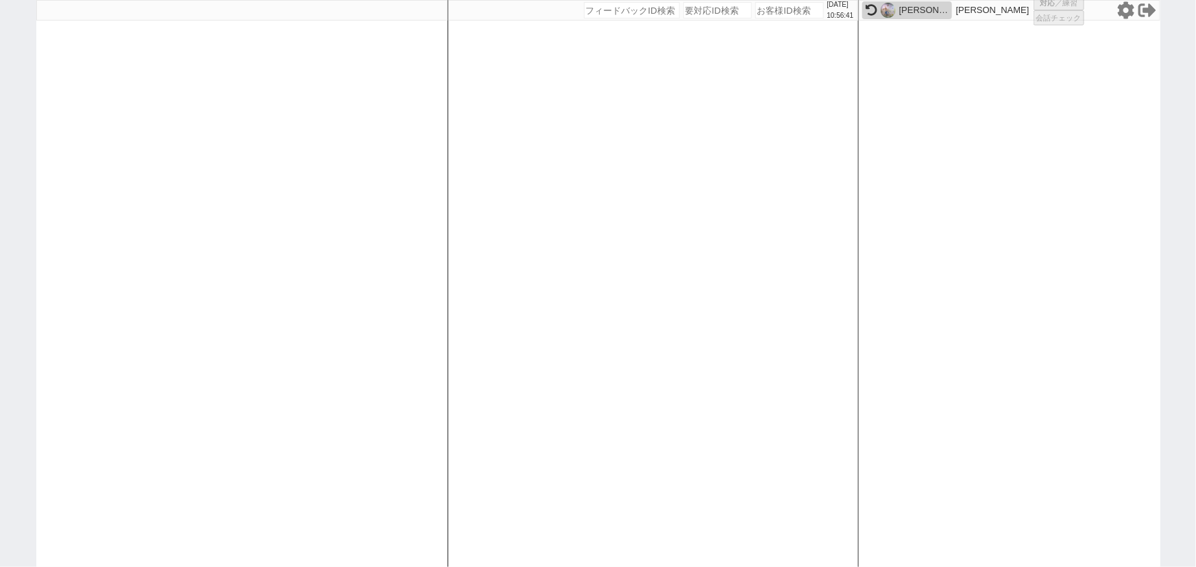
select select
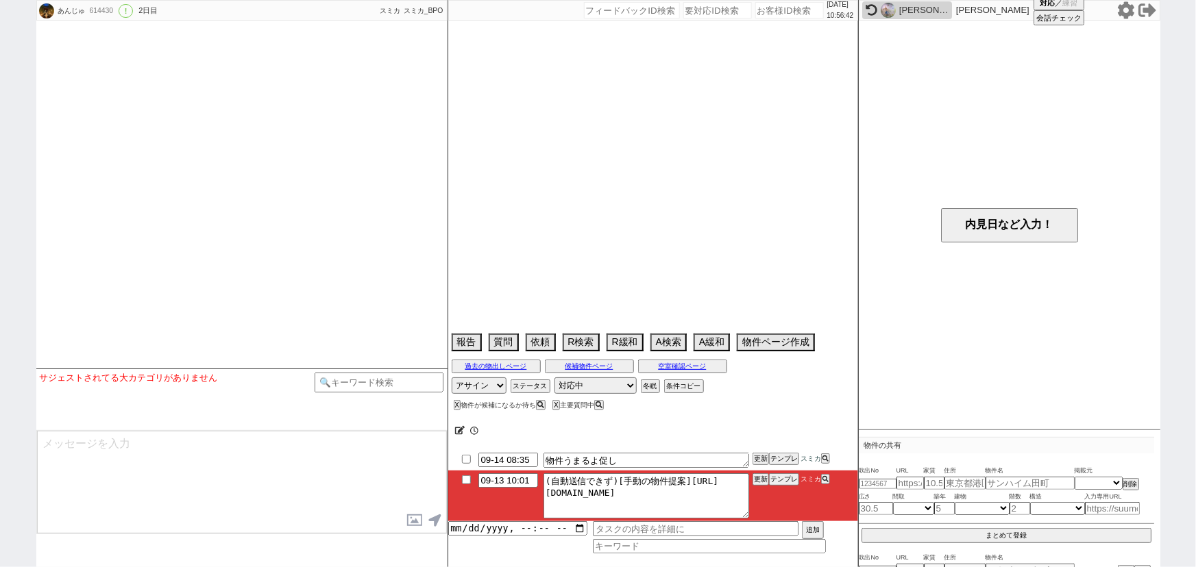
select select "2025"
select select "9"
select select "34"
select select "1"
select select "823"
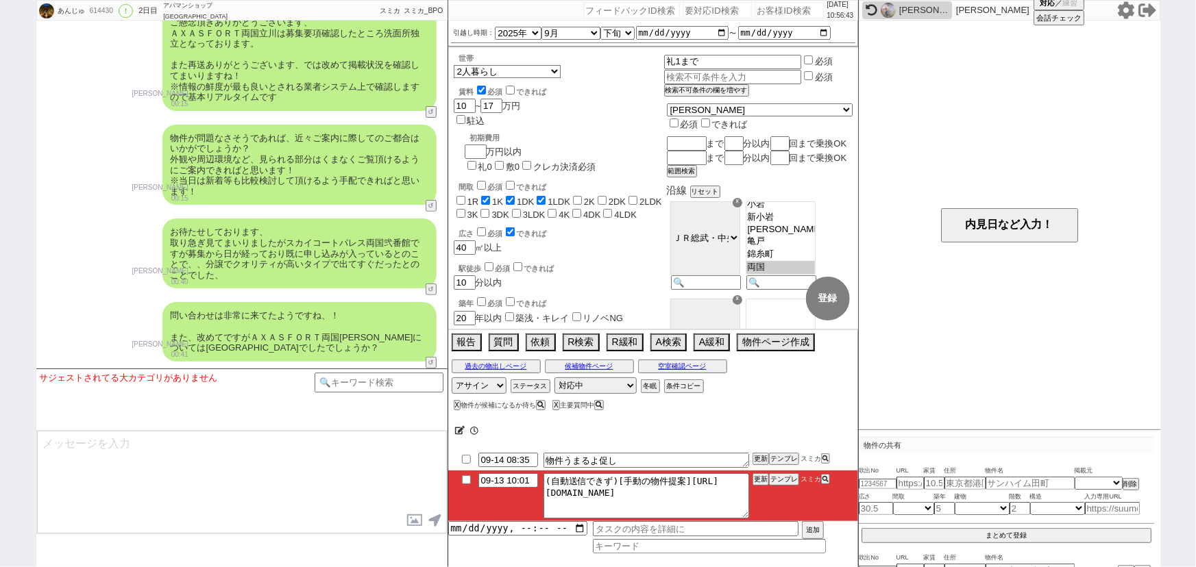
scroll to position [189, 0]
click at [787, 479] on button "テンプレ" at bounding box center [784, 480] width 30 height 10
type textarea "@@【@@メッセージは打たず、以下やってください@@】@@ @@【@@手動の提案物出しのシーンです！！！1~2件の物件に絞って手動で物件ページを作ってください…"
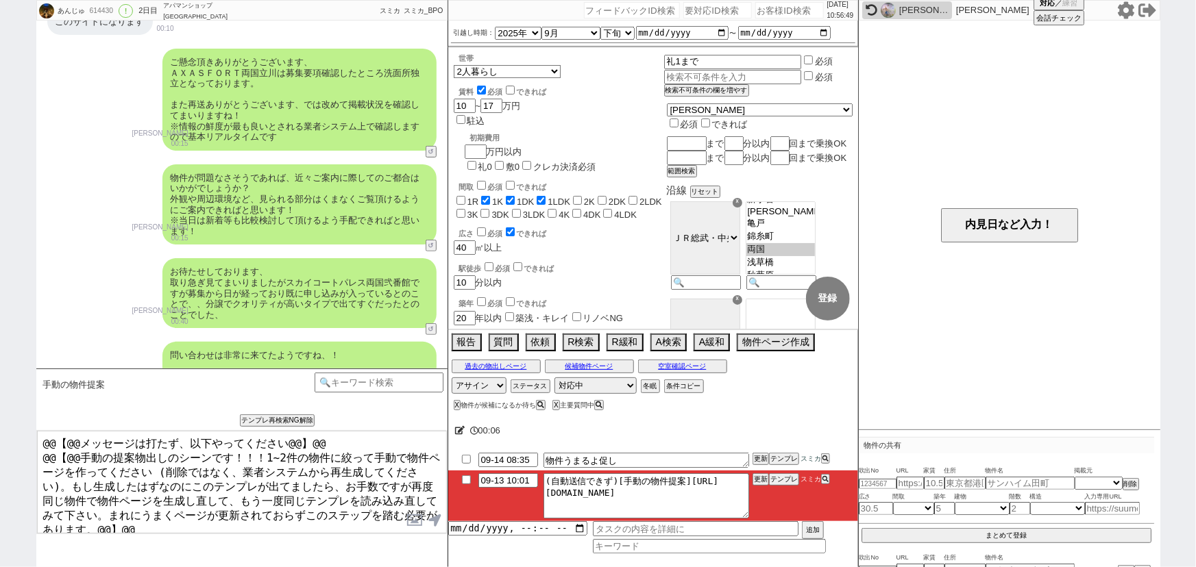
scroll to position [2865, 0]
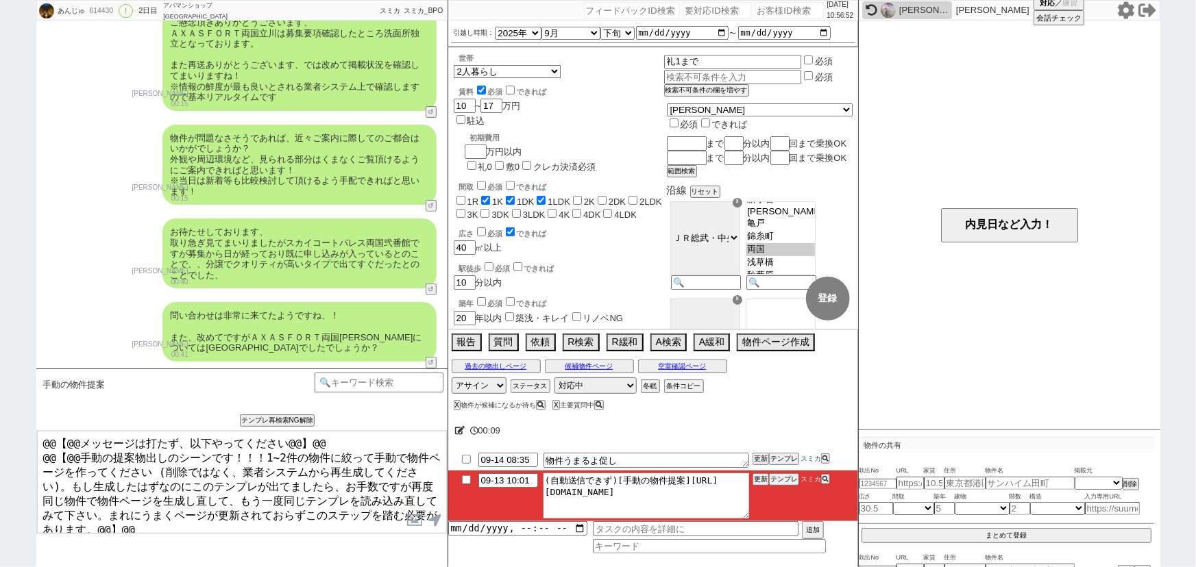
drag, startPoint x: 686, startPoint y: 479, endPoint x: 785, endPoint y: 543, distance: 117.5
click at [785, 543] on div "09-14 08:35 物件うまるよ促し 更新 テンプレ スミカ 09-13 10:01 (自動送信できず)[手動の物件提案]https://jent-crm…" at bounding box center [653, 501] width 410 height 103
click at [825, 460] on icon at bounding box center [824, 459] width 6 height 6
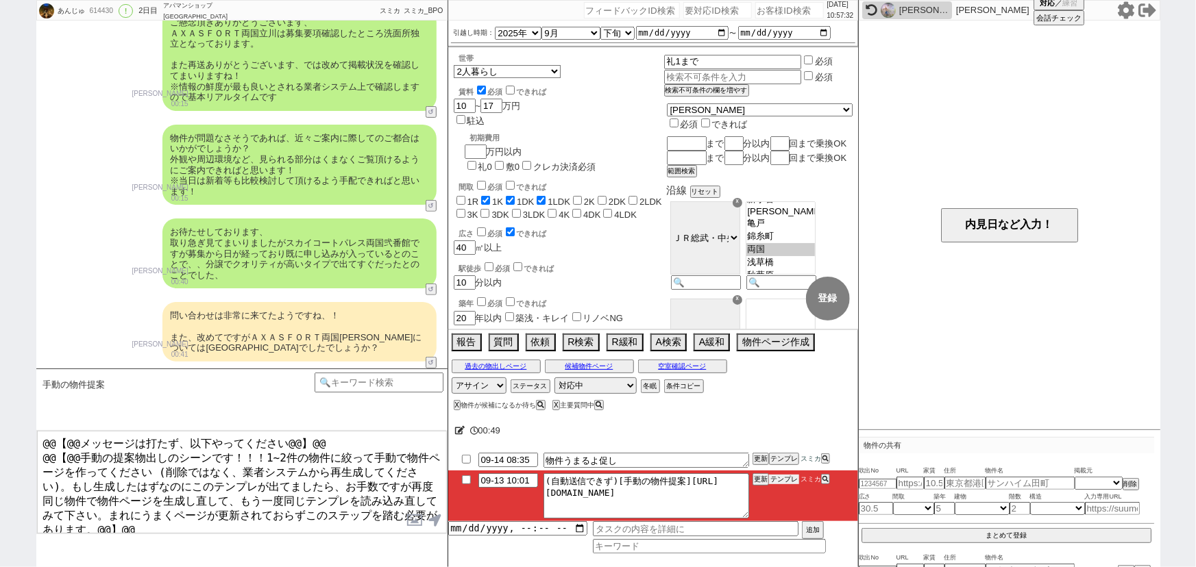
click at [779, 477] on button "テンプレ" at bounding box center [784, 480] width 30 height 10
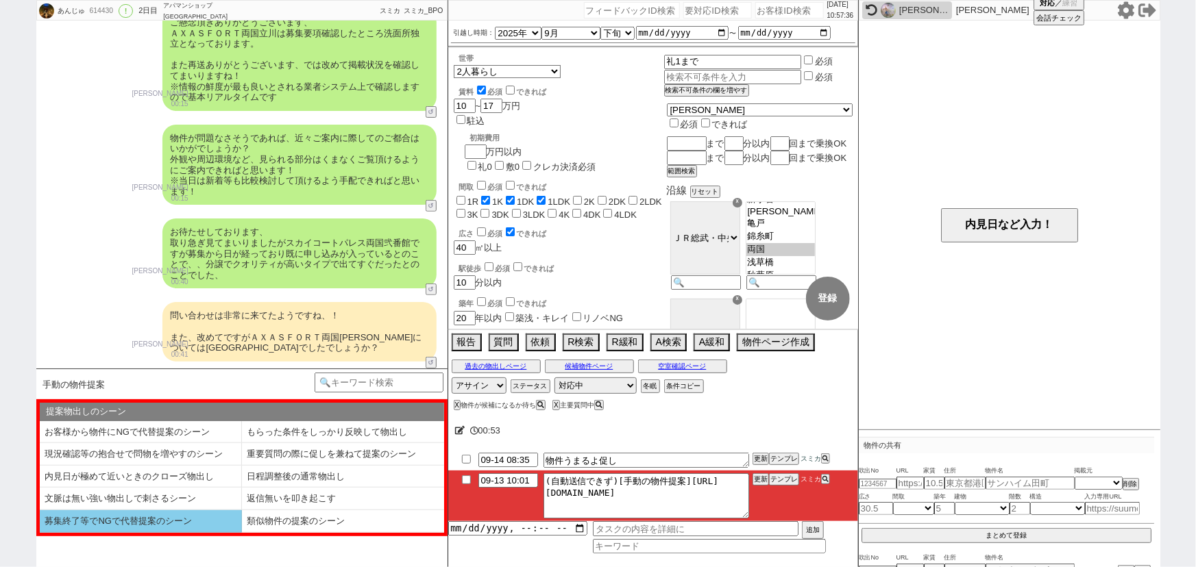
click at [205, 518] on li "募集終了等でNGで代替提案のシーン" at bounding box center [141, 522] width 202 height 23
select select "募集終了等でNGで代替提案のシーン"
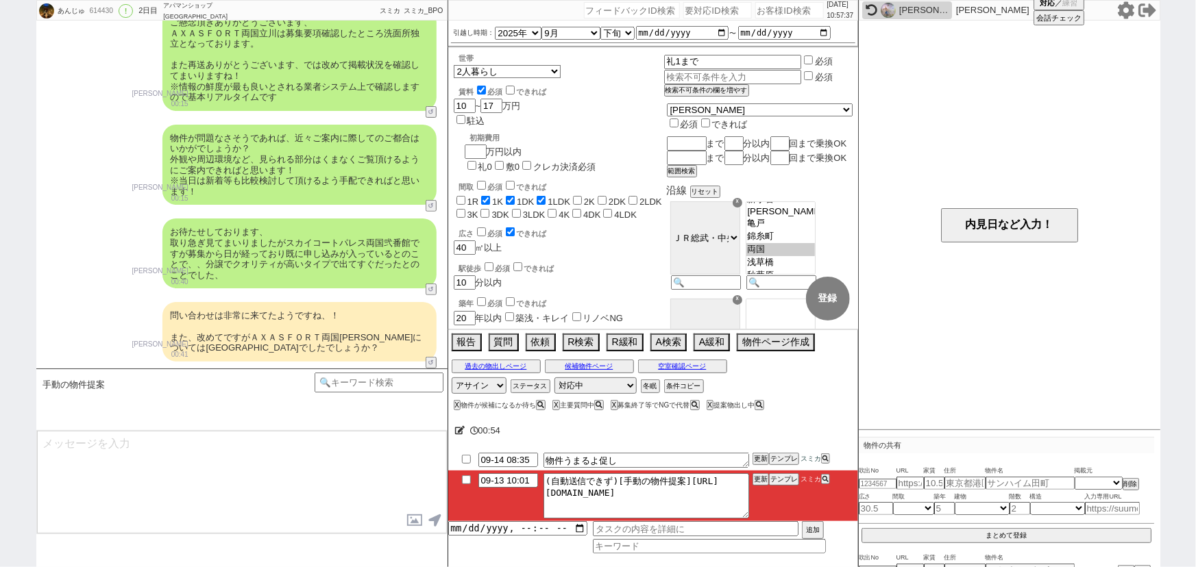
type textarea "並行で先の物件を参考にしつつ相場を見ておりまして、駅徒歩がズレますがピックアップしてまいりました！ https://tools.sumika.live/pag…"
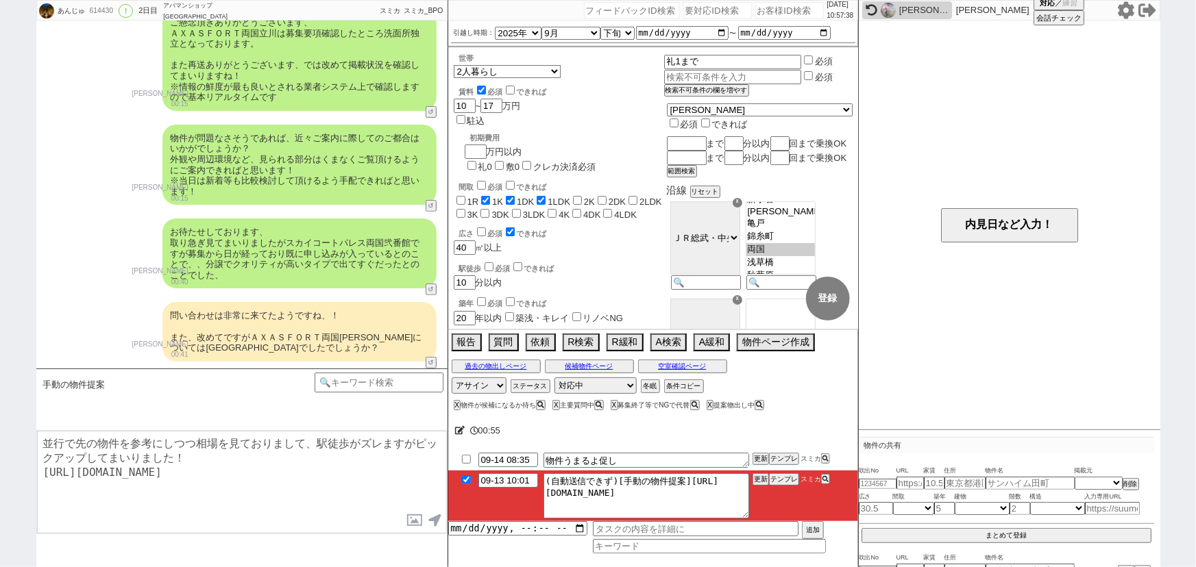
checkbox input "true"
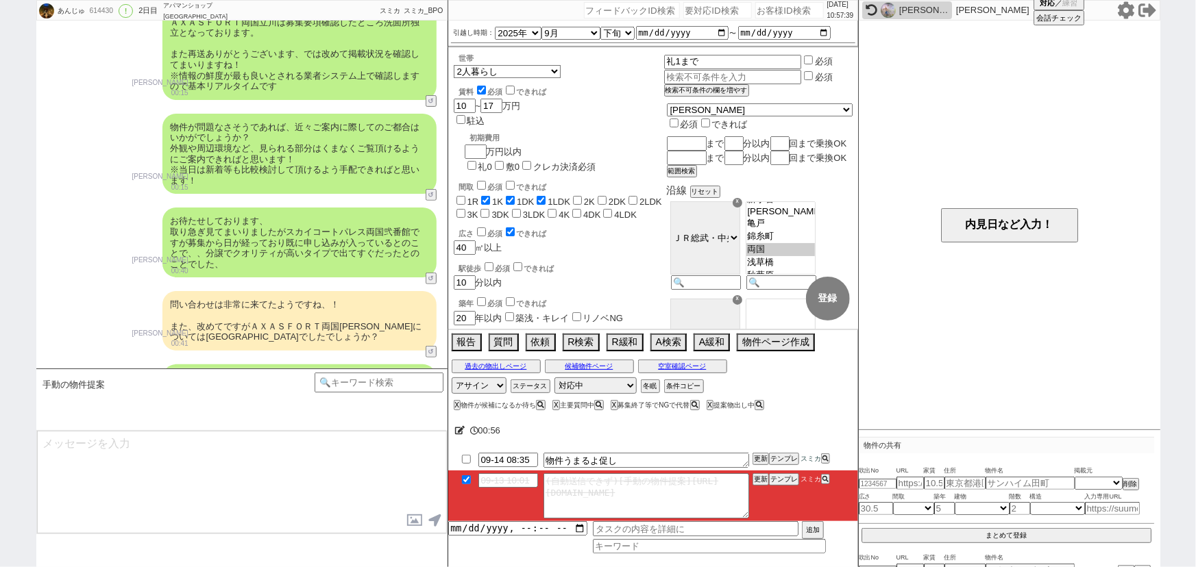
scroll to position [2926, 0]
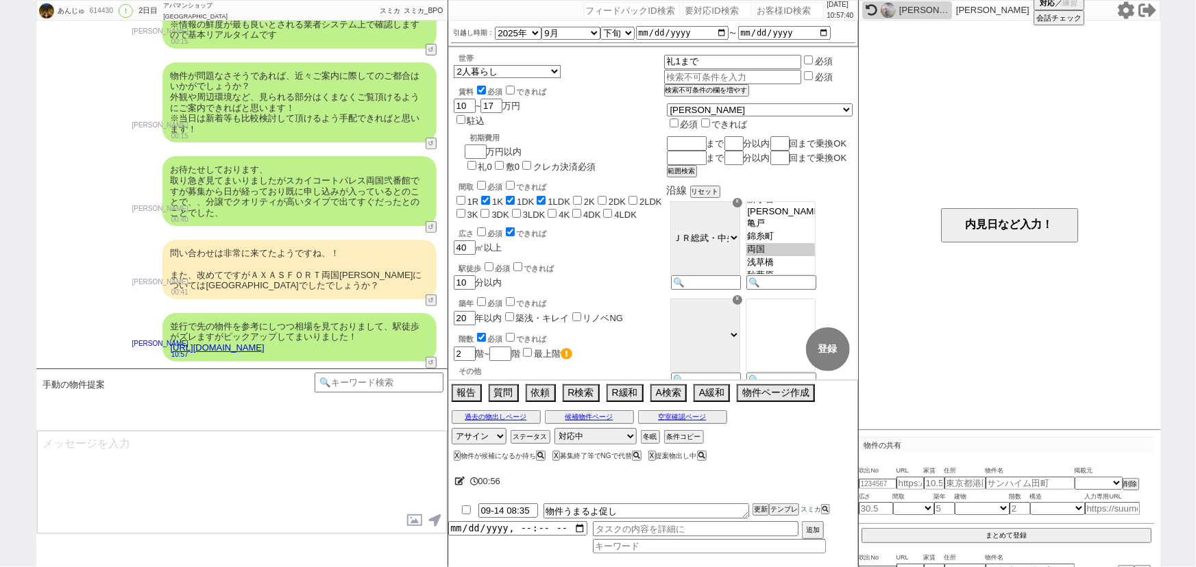
type textarea "こちらも宅配ボックス完備でもありオススメのタイプです、 イメージいかがでしょうか？"
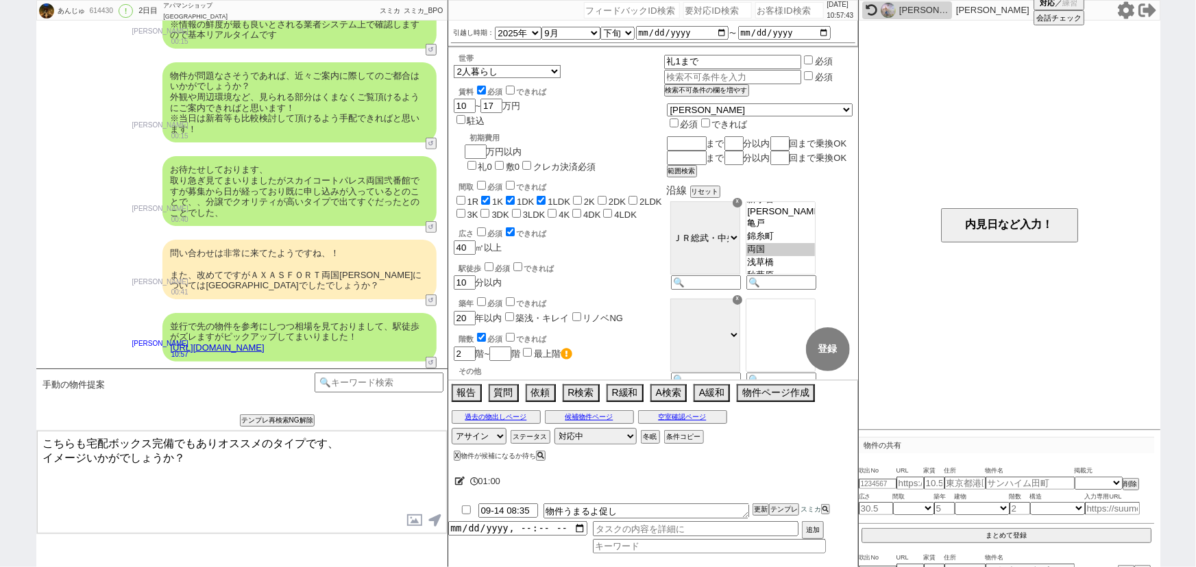
click at [265, 346] on link "https://tools.sumika.live/pages/6dkpizd" at bounding box center [218, 348] width 94 height 10
click at [247, 450] on textarea "こちらも宅配ボックス完備でもありオススメのタイプです、 イメージいかがでしょうか？" at bounding box center [242, 482] width 410 height 103
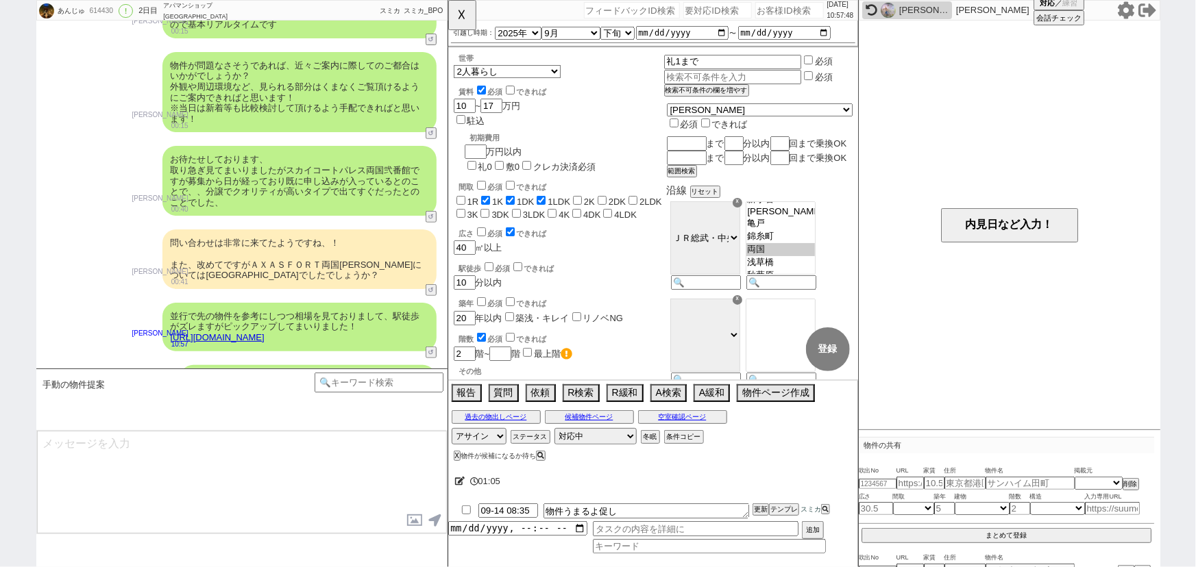
scroll to position [2978, 0]
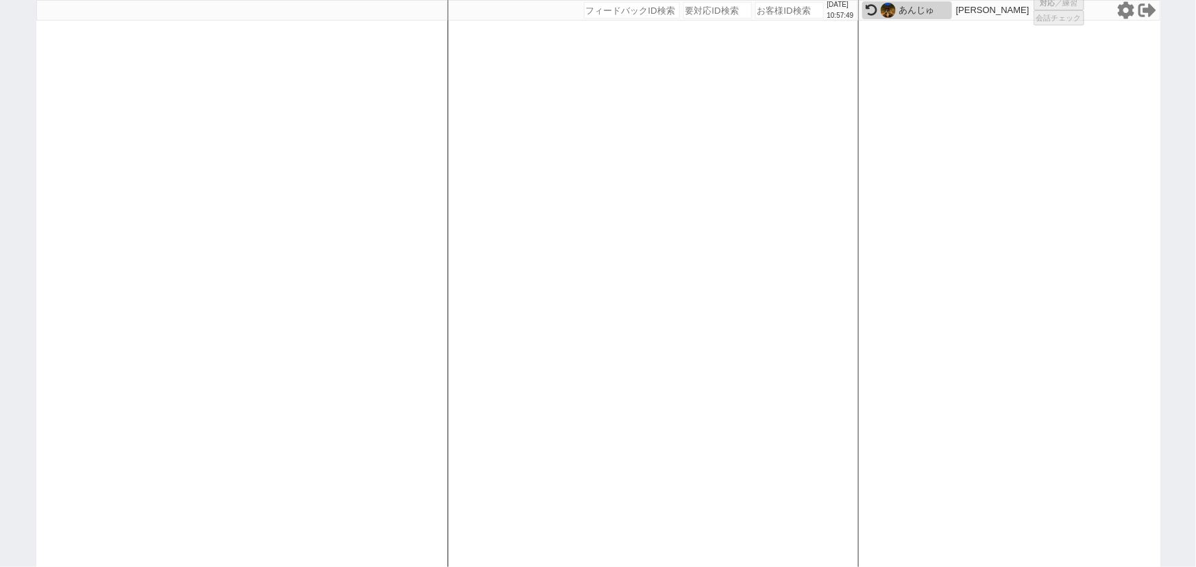
select select
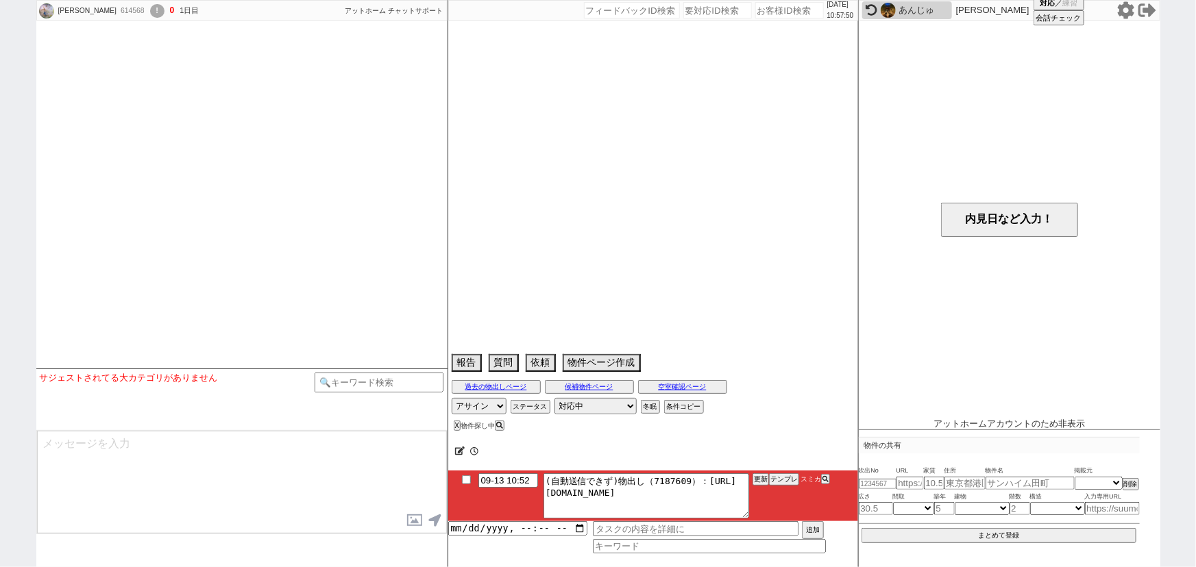
select select
select select "16"
select select "0"
select select "38"
select select "1105"
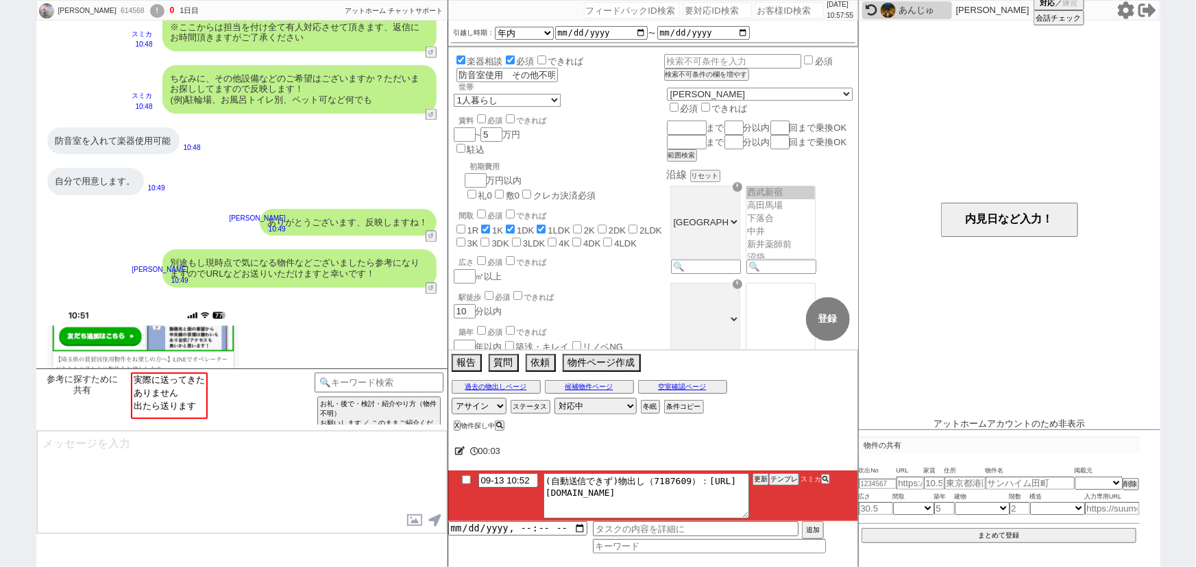
scroll to position [245, 0]
click at [779, 5] on input "number" at bounding box center [789, 10] width 69 height 16
paste input "614186"
type input "614186"
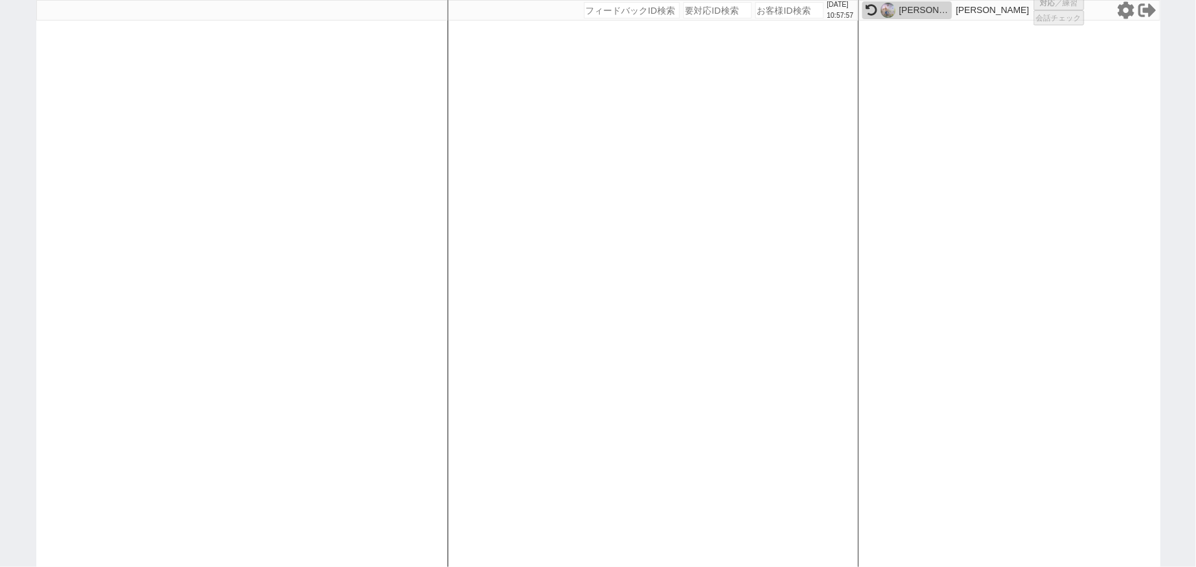
select select
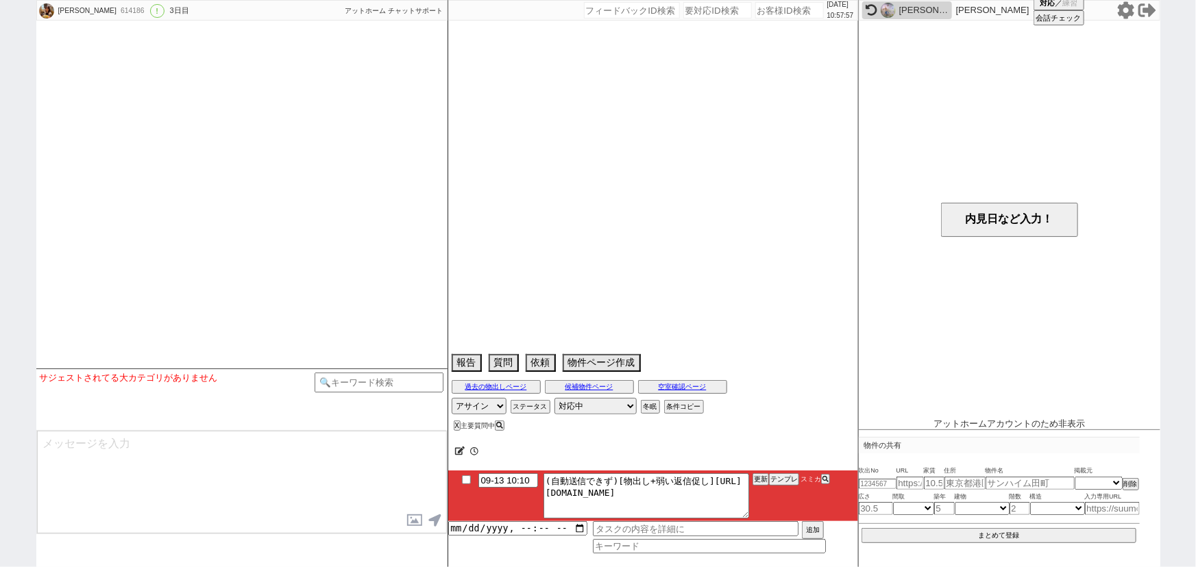
scroll to position [2375, 0]
select select "2025"
select select "10"
select select "25"
select select "1"
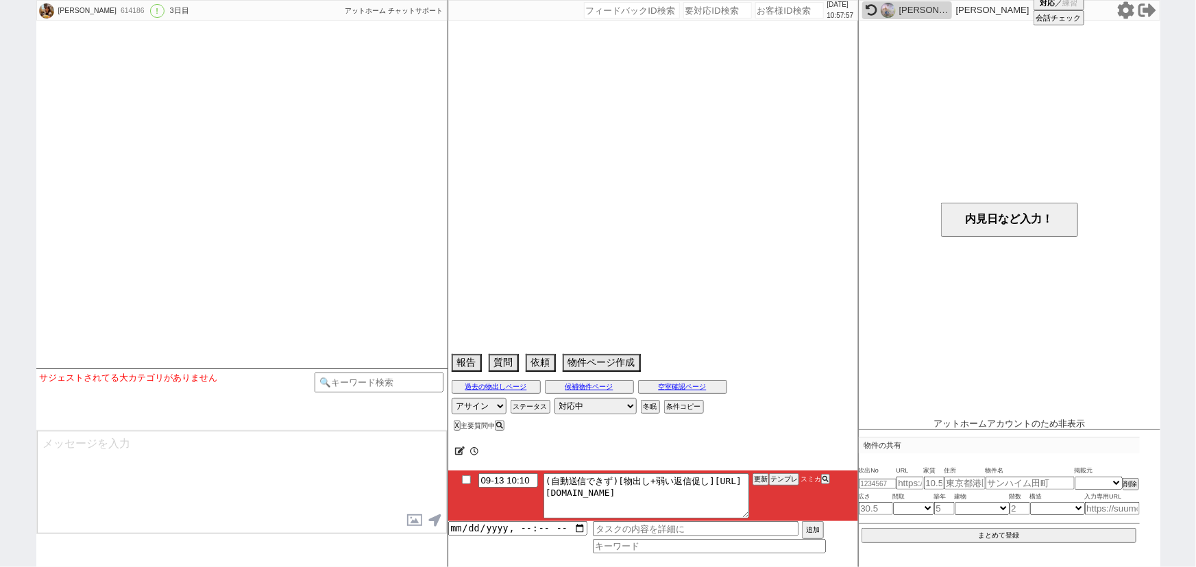
select select "75"
select select "60"
select select "61"
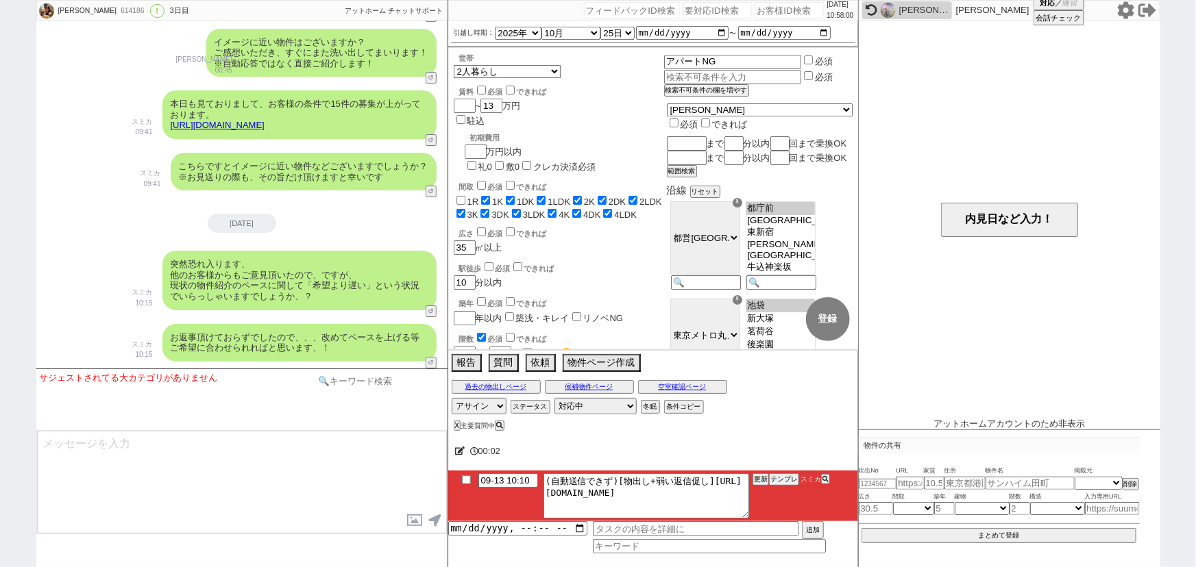
click at [384, 377] on input at bounding box center [380, 381] width 130 height 17
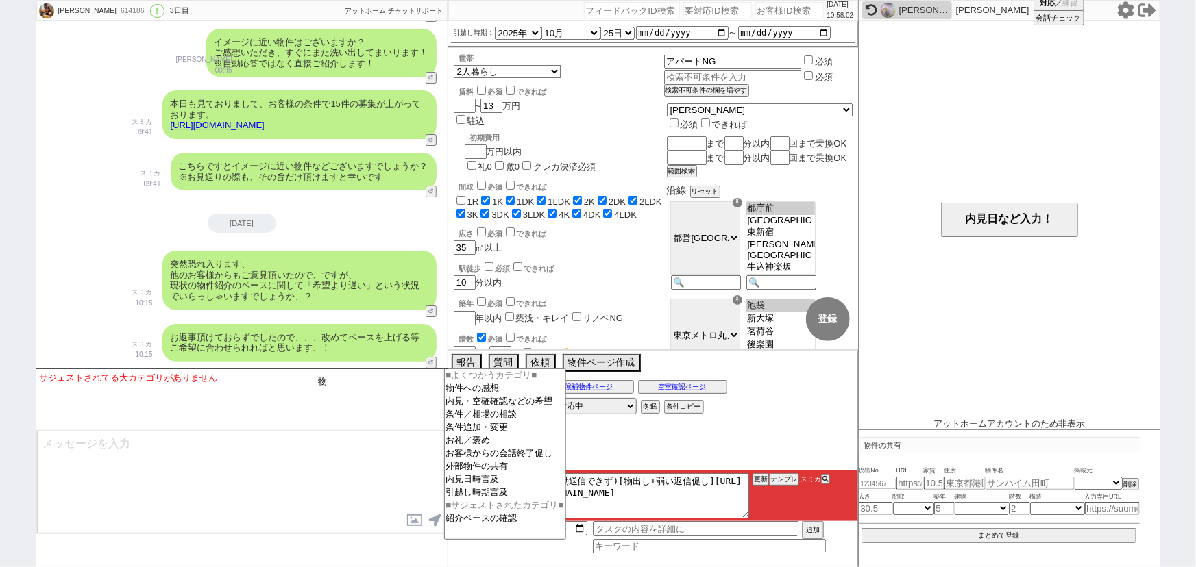
type input "物"
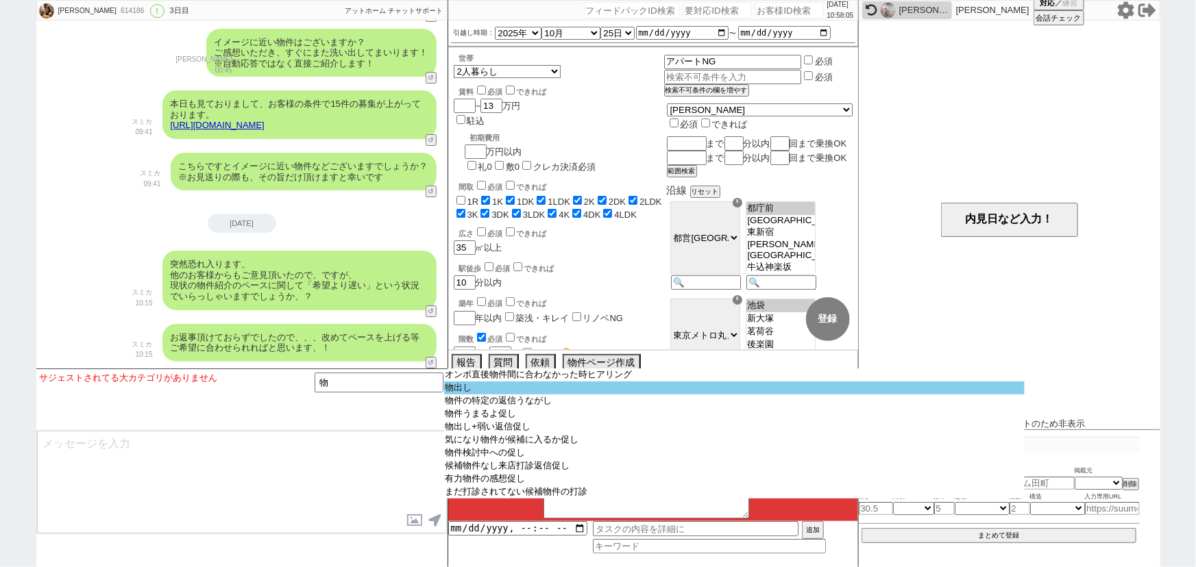
click at [507, 389] on option "物出し" at bounding box center [734, 388] width 580 height 13
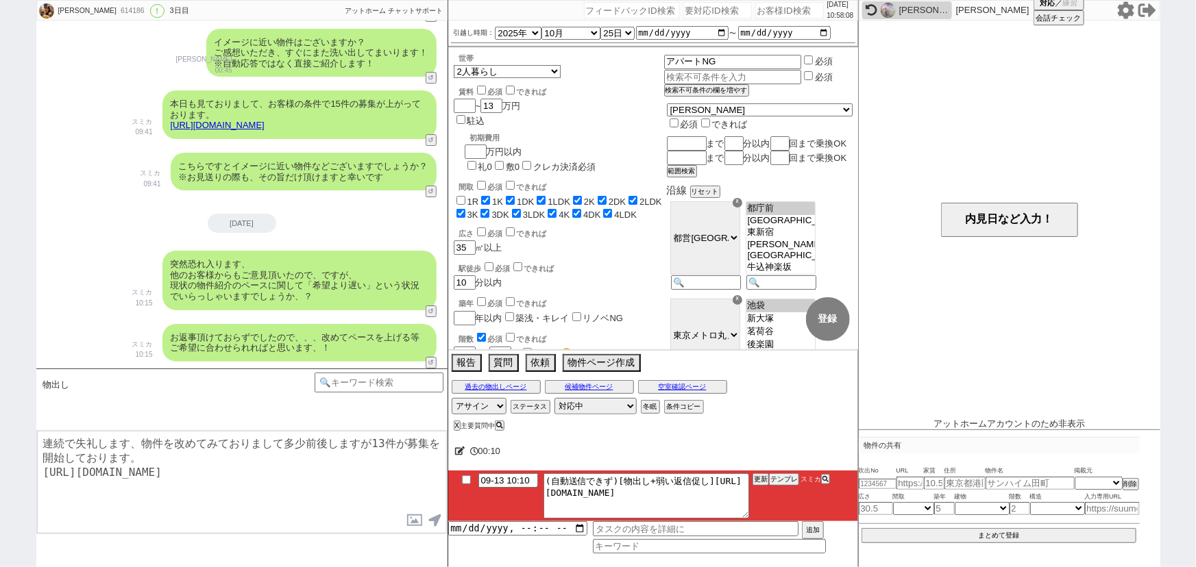
type textarea "連続で失礼します、物件を改めてみておりまして多少前後しますが13件が募集を開始しております。 https://athome.sumika.live/pages…"
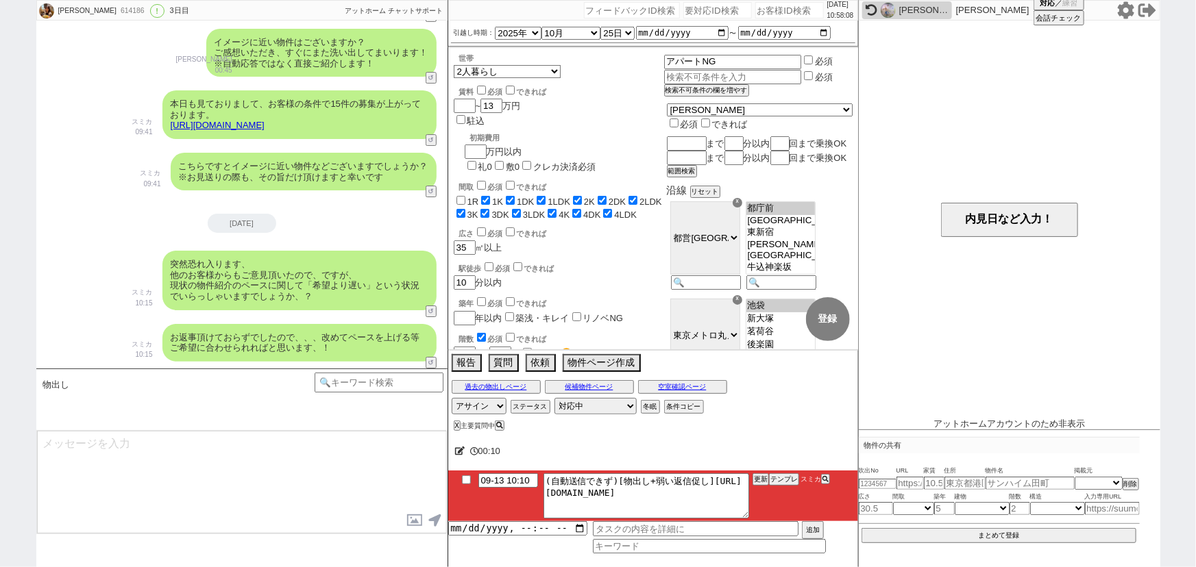
scroll to position [2484, 0]
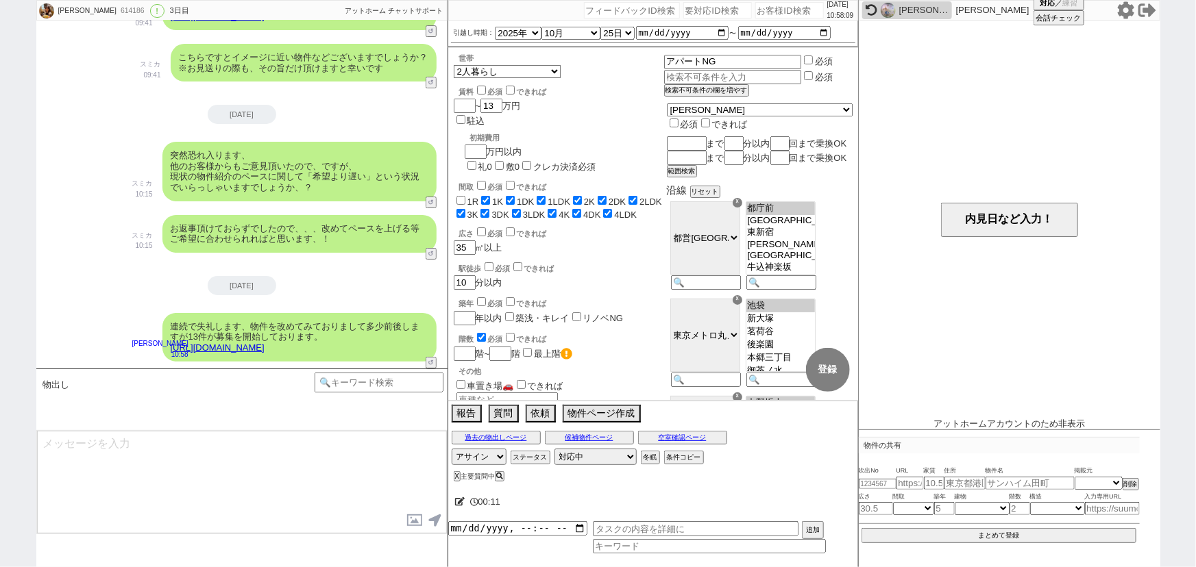
type textarea "中々条件ピッタリですと出ず恐縮です、 何日か追ってみましたが、改めてイメージはいかがでしたでしょうか？"
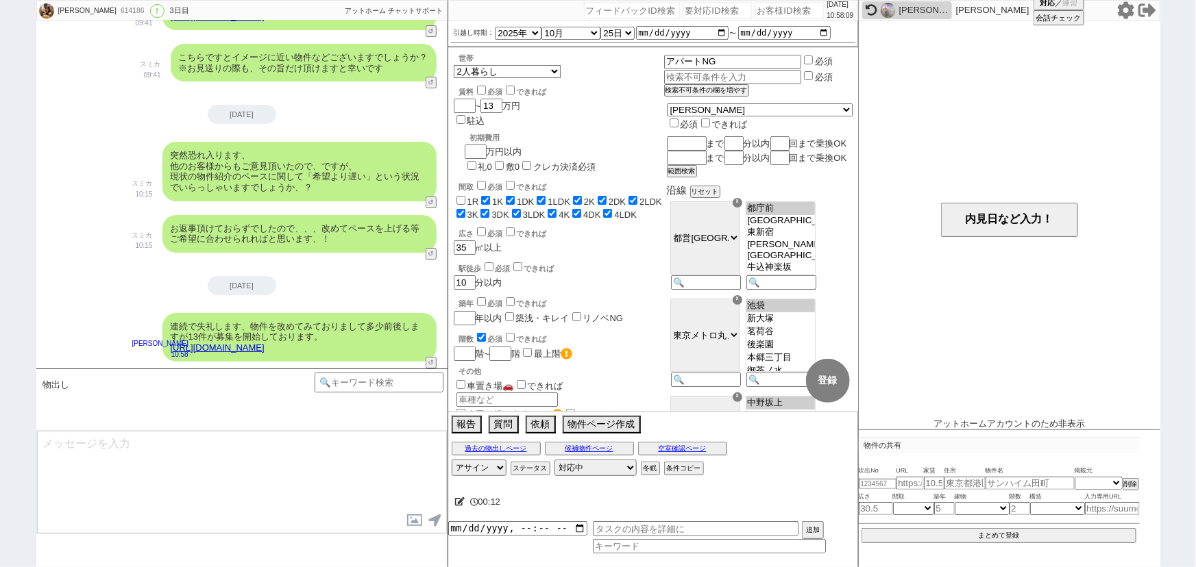
scroll to position [2545, 0]
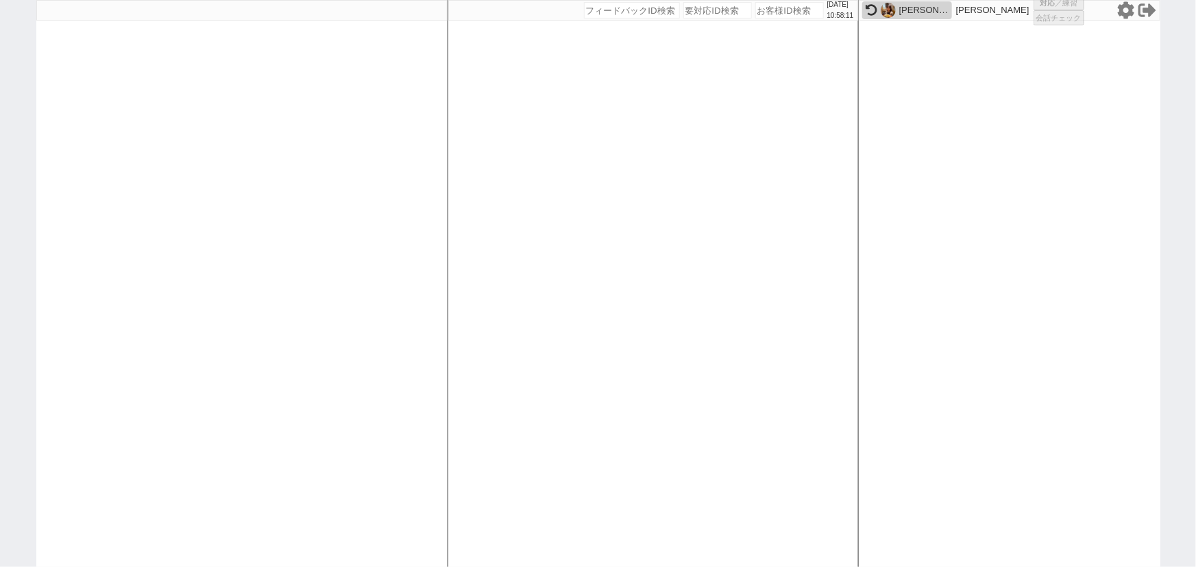
select select
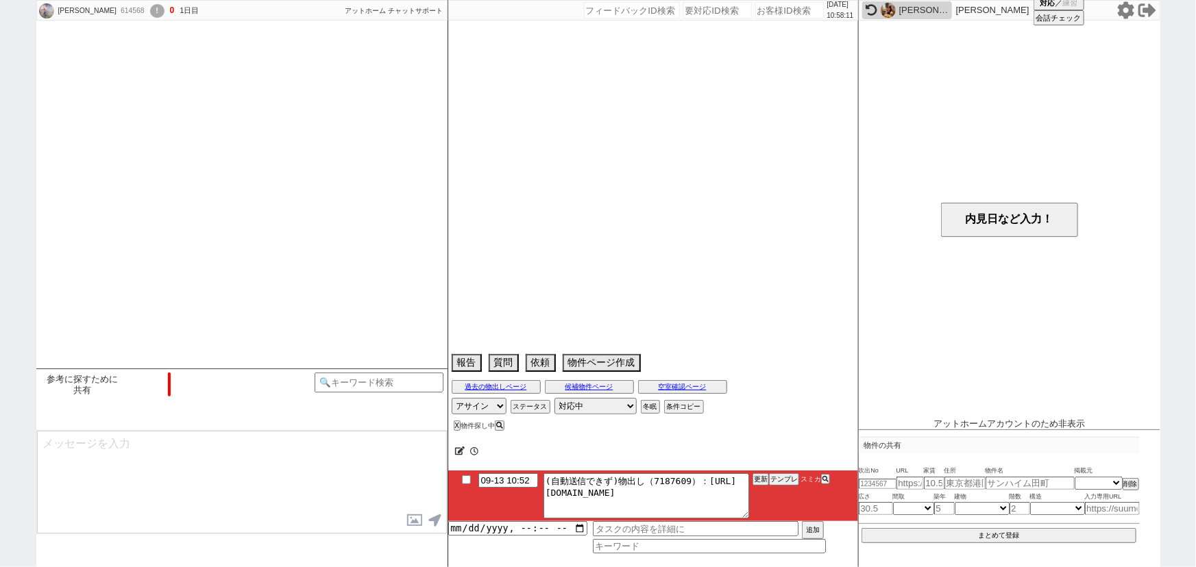
select select "16"
select select "0"
select select "38"
select select "1105"
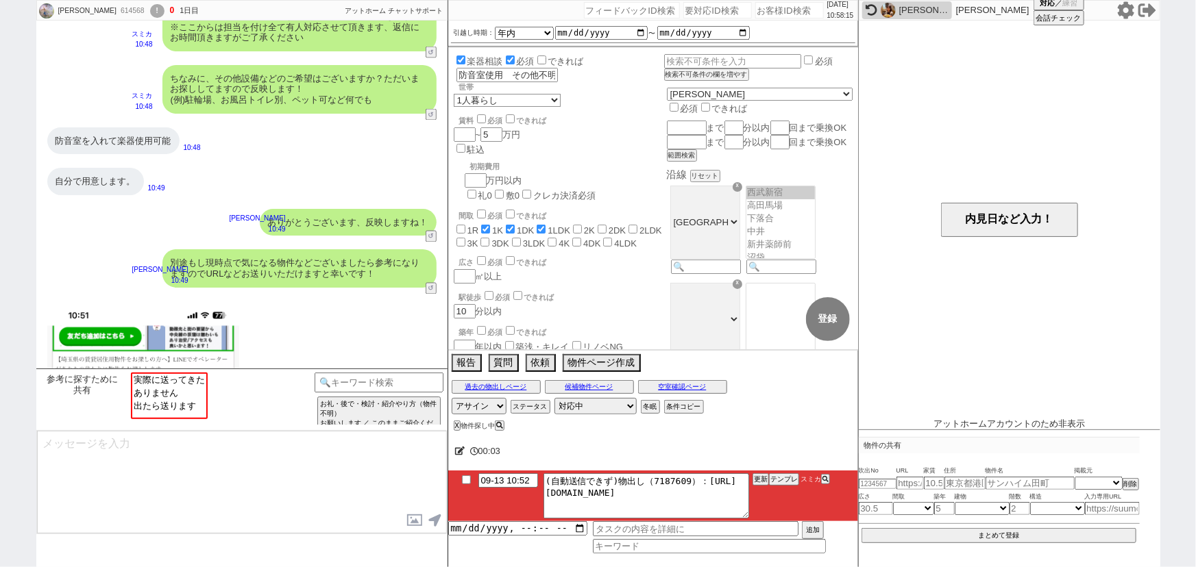
scroll to position [245, 0]
click at [763, 8] on input "number" at bounding box center [789, 10] width 69 height 16
paste input "614083"
type input "614083"
select select
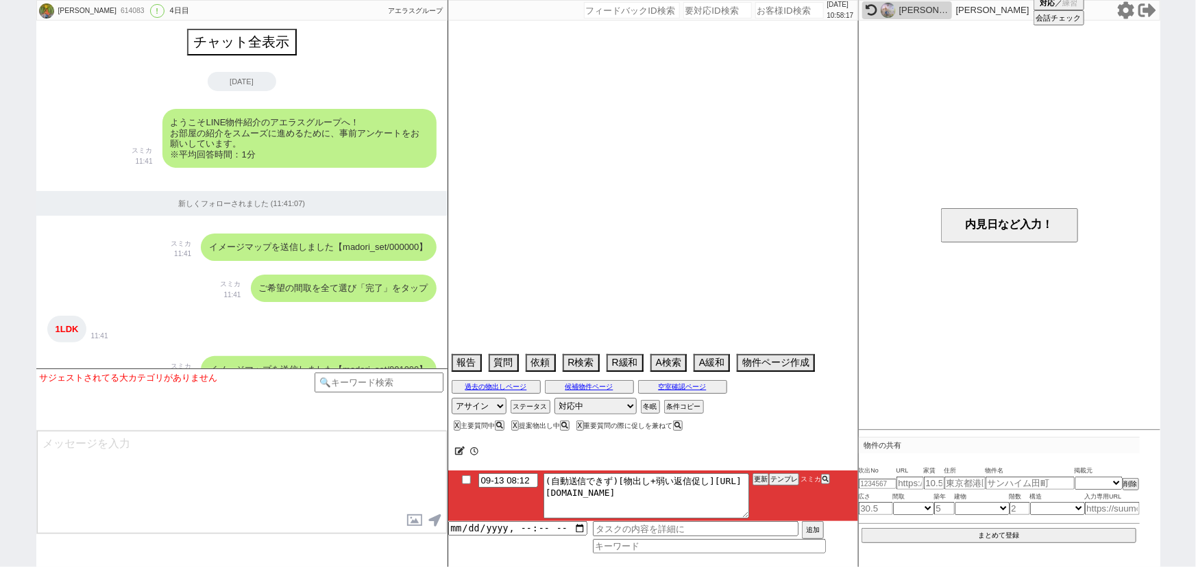
scroll to position [1539, 0]
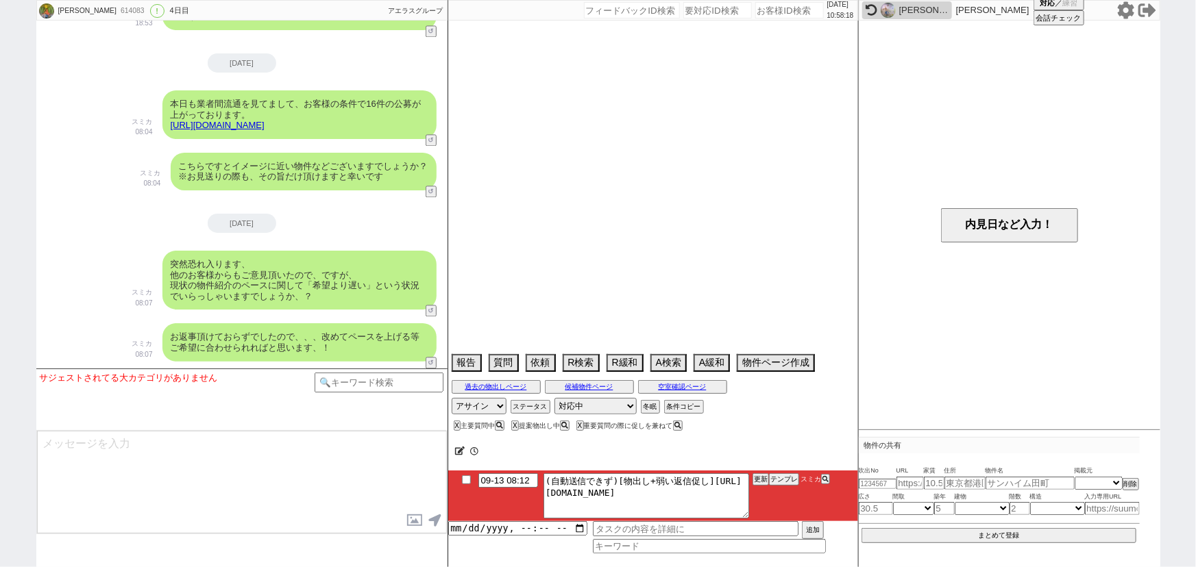
select select "15"
select select "0"
select select "63"
select select "806"
select select "75"
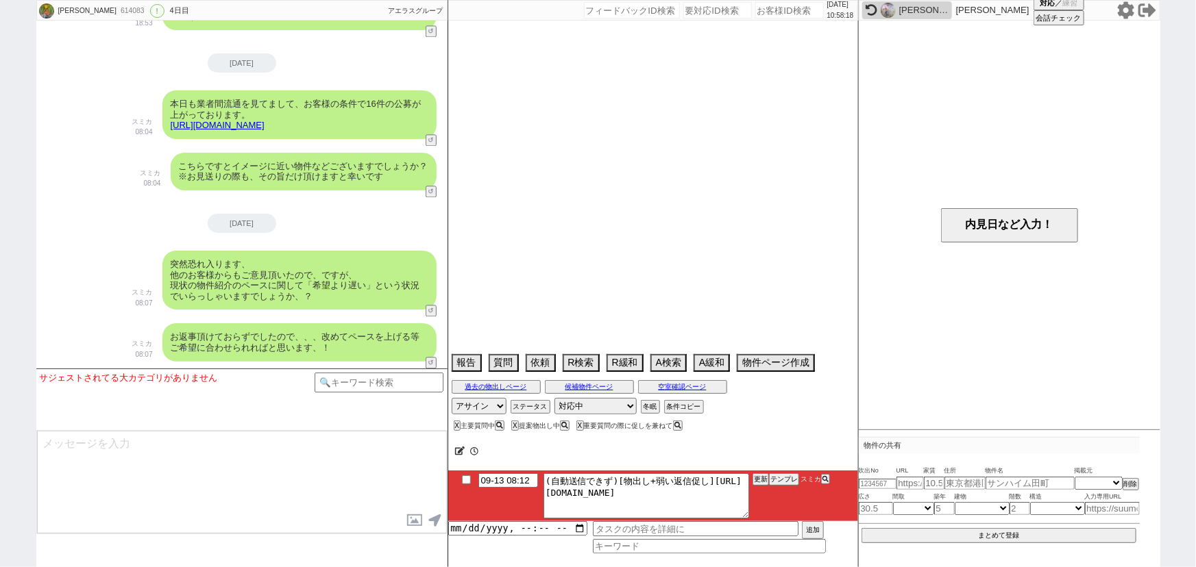
select select "14"
select select "23"
select select "726"
select select "60"
select select "70"
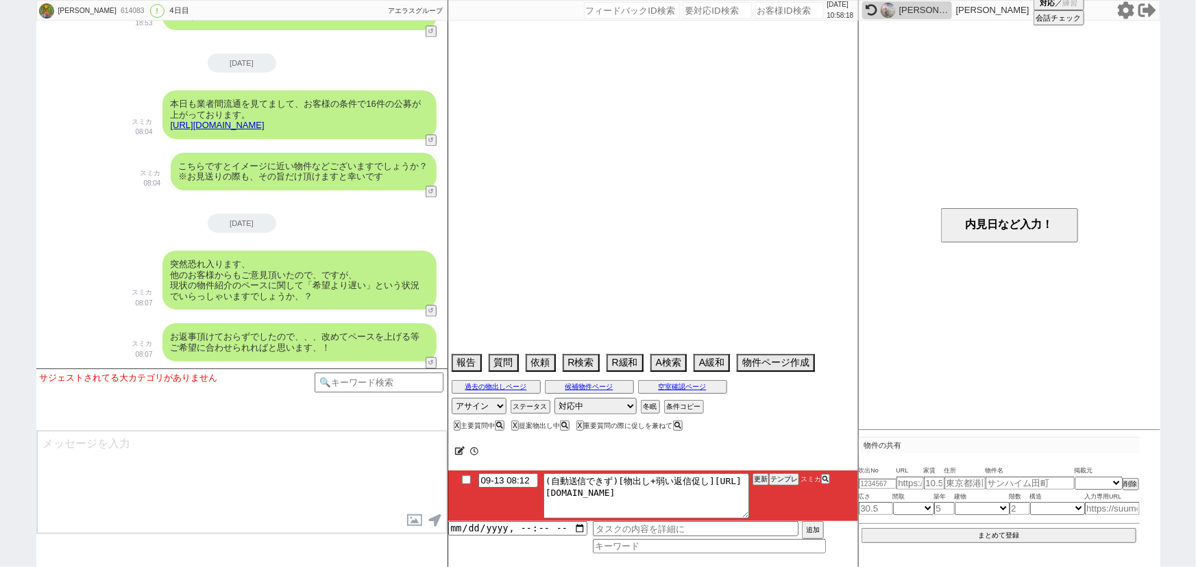
select select "1677"
select select "29"
select select "72"
select select "62"
select select "65"
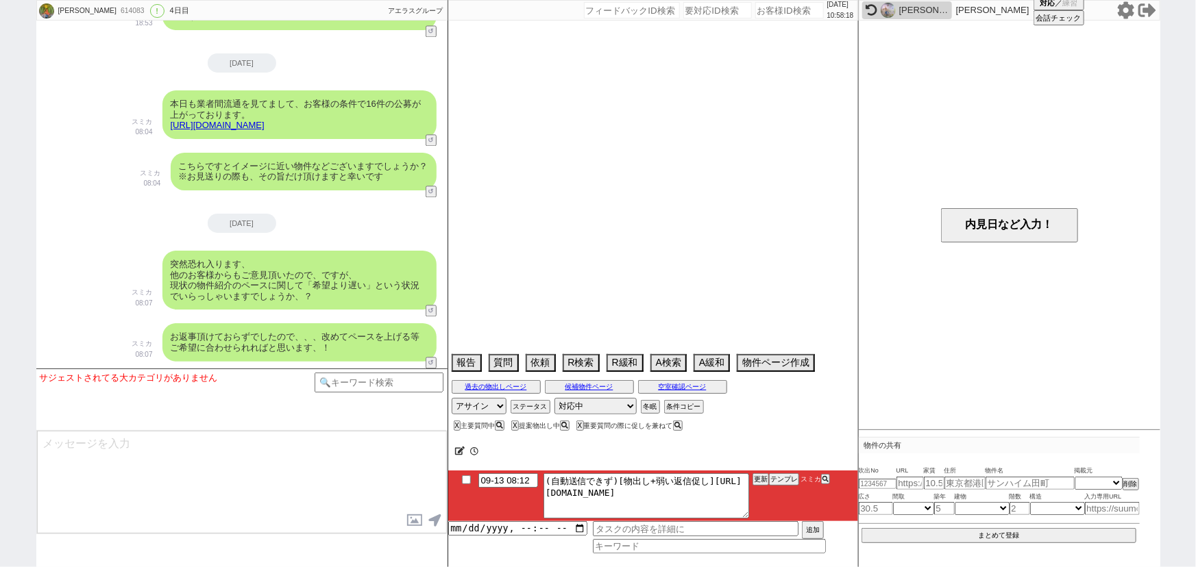
select select "1579"
select select "71"
select select "64"
select select "69"
select select "67"
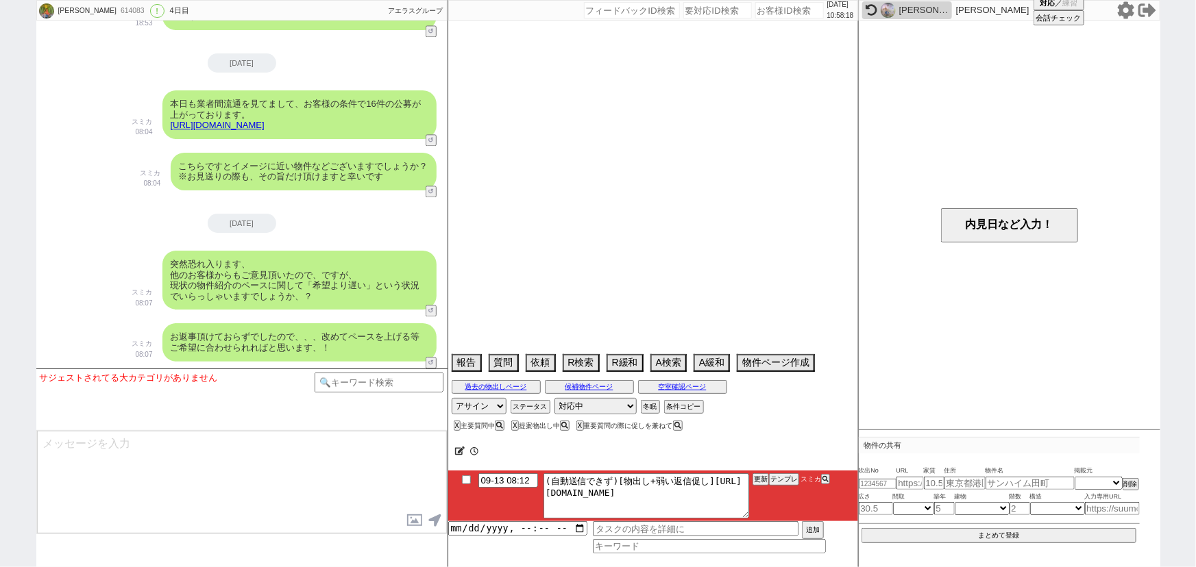
select select "59"
select select "12"
select select "33"
select select "66"
select select "68"
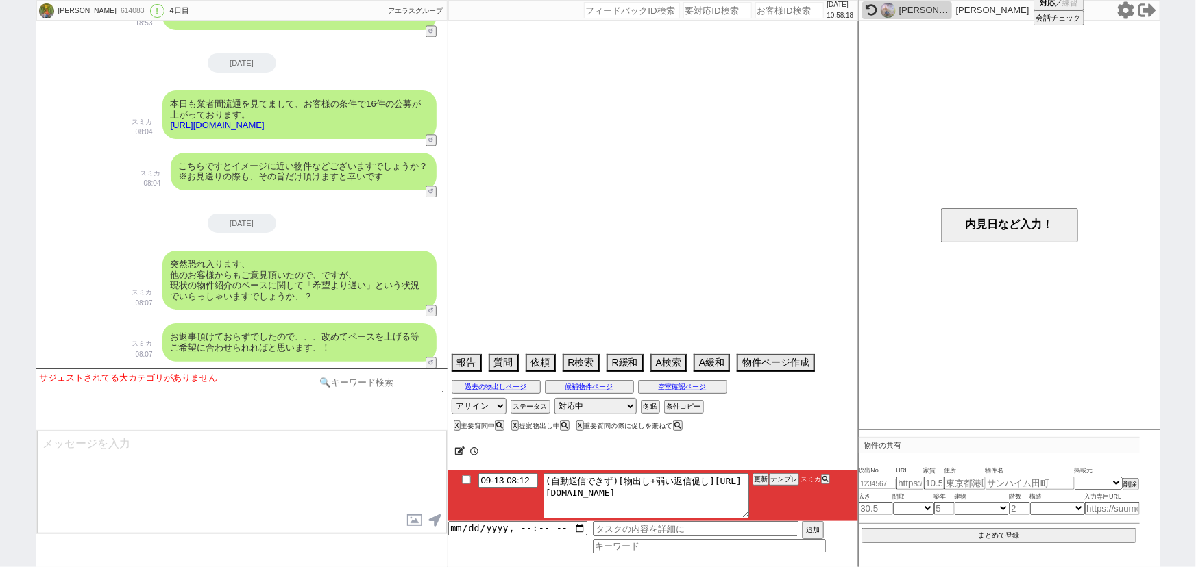
select select "1639"
select select "25"
select select "3116"
select select "74"
select select "38"
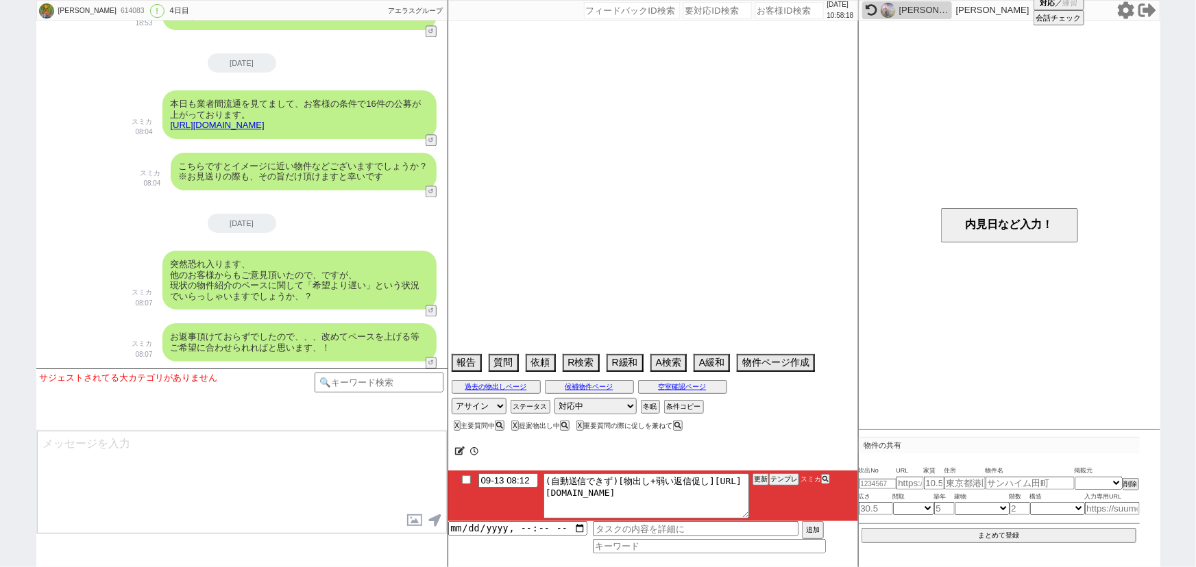
select select "9"
select select "332"
select select "48"
select select "44"
select select "56"
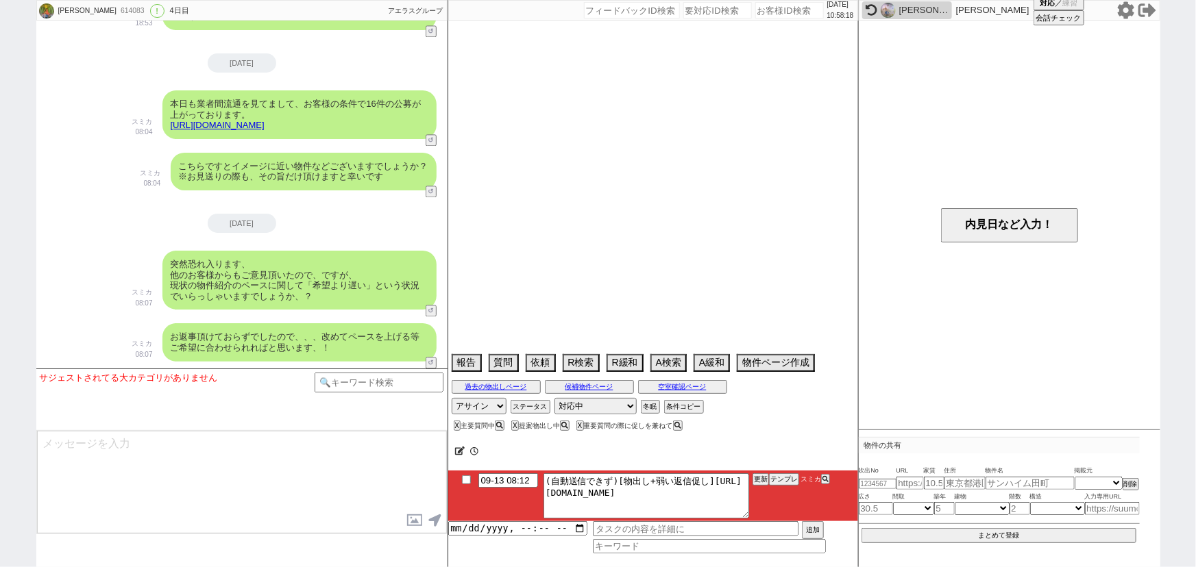
select select "27"
select select "11"
select select "50"
select select "47"
select select "57"
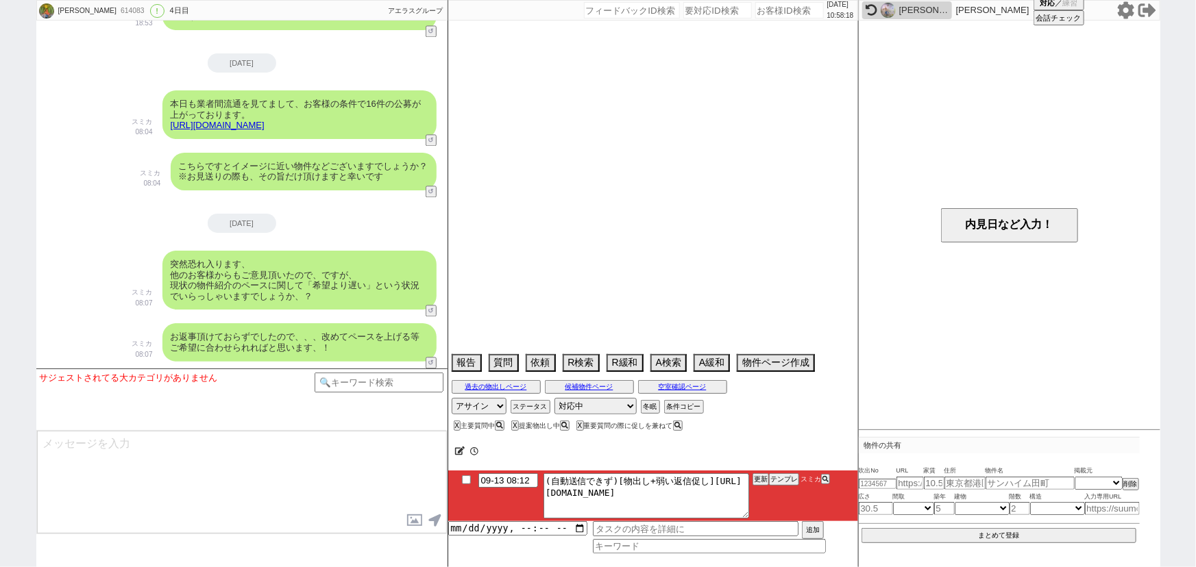
select select "7"
select select "16"
select select "547"
select select "76"
select select "53"
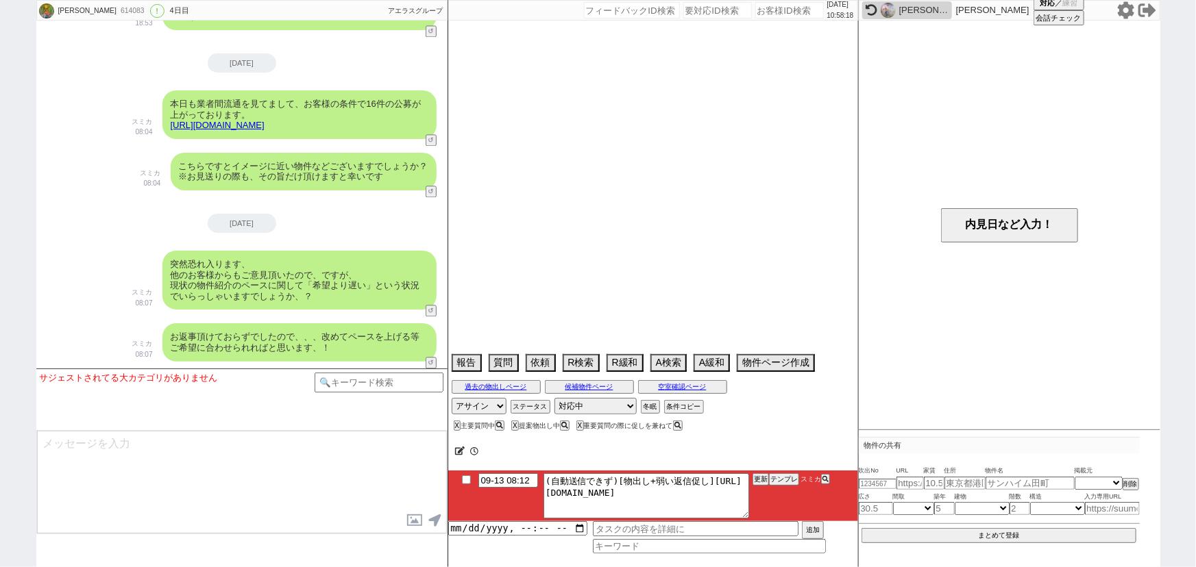
select select "30"
select select "54"
select select "52"
select select "35"
select select "24"
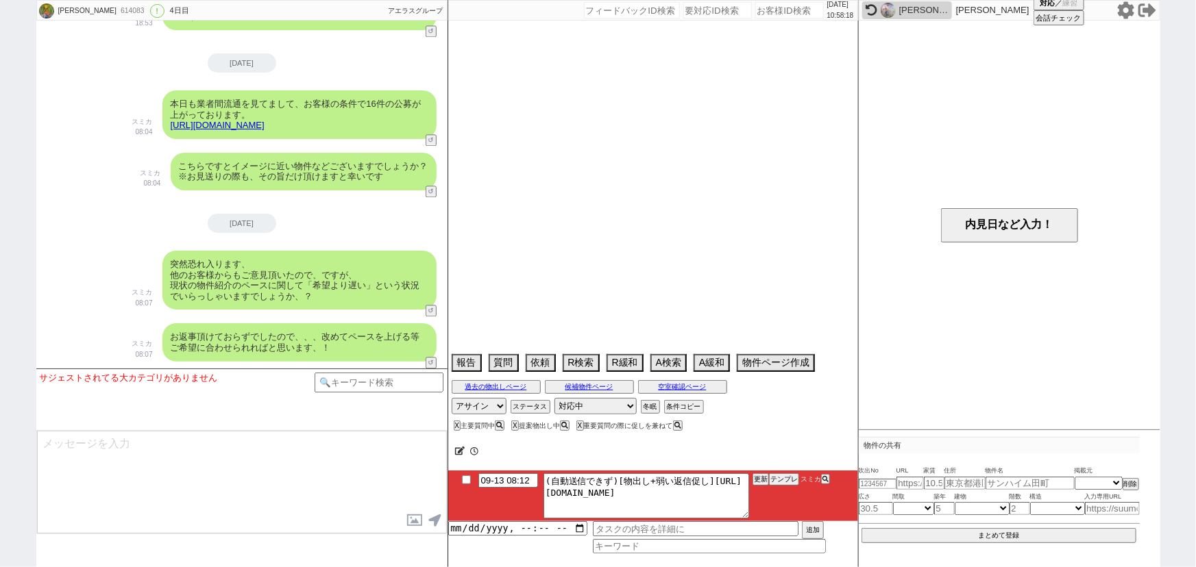
select select "73"
select select "1760"
select select "61"
select select "36"
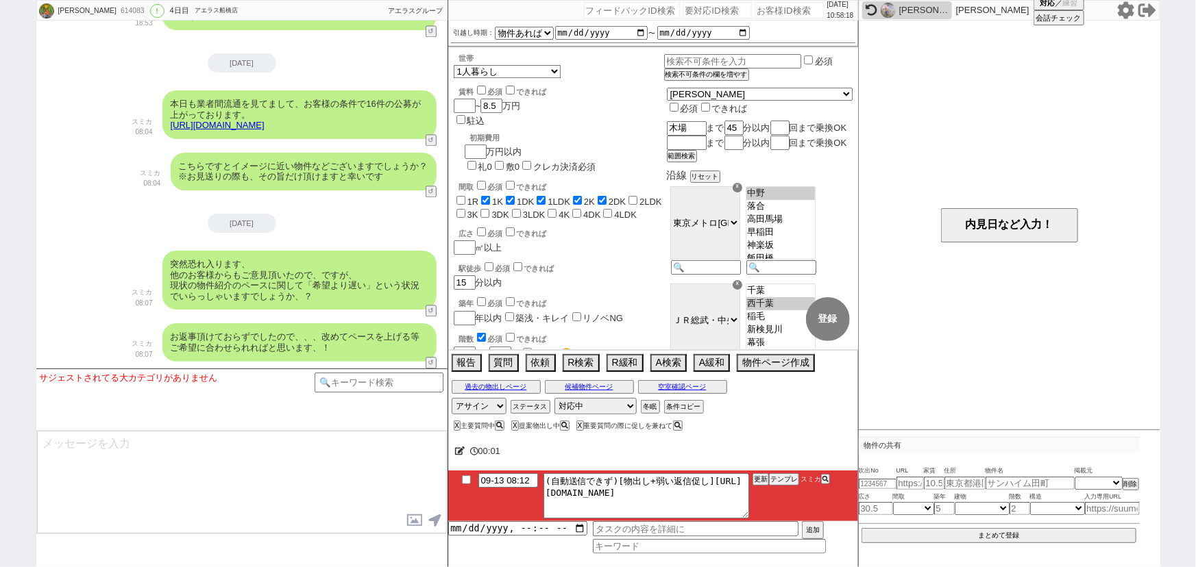
scroll to position [10, 0]
drag, startPoint x: 556, startPoint y: 491, endPoint x: 847, endPoint y: 528, distance: 292.8
click at [847, 528] on div "09-13 08:12 (自動送信できず)[物出し+弱い返信促し]https://jent-crm.com/2ng-84y191pn3984hy/introd…" at bounding box center [653, 512] width 410 height 83
click at [784, 481] on button "テンプレ" at bounding box center [784, 480] width 30 height 10
type textarea "その後も見ておりまして、駅徒歩がズレますが追加でピックアップしてまいりました！ https://tools.sumika.live/pages/7ri50eo…"
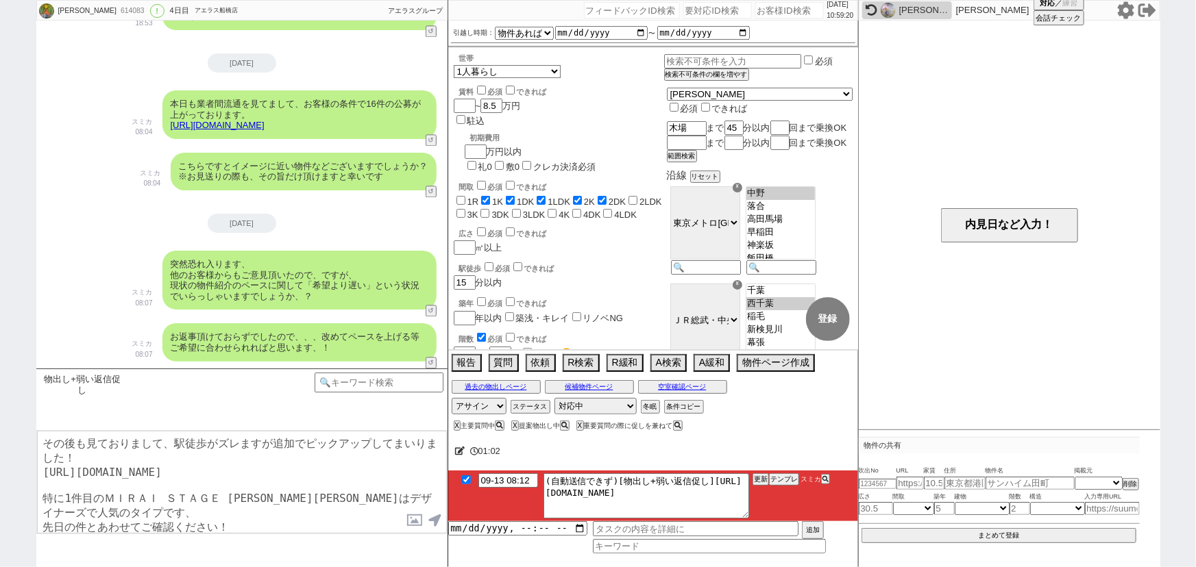
checkbox input "true"
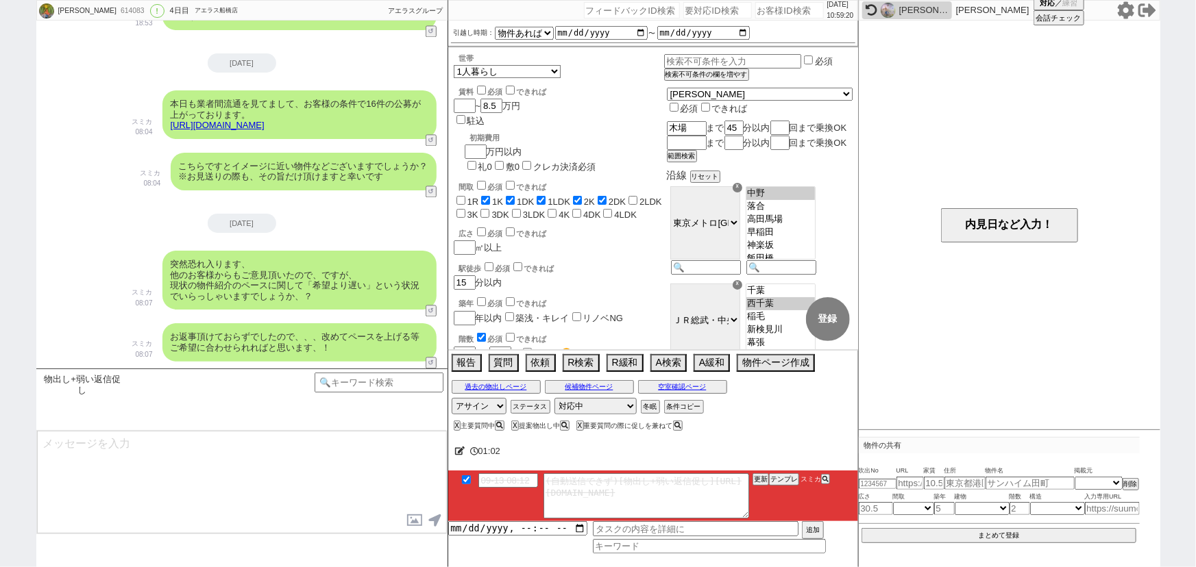
scroll to position [1690, 0]
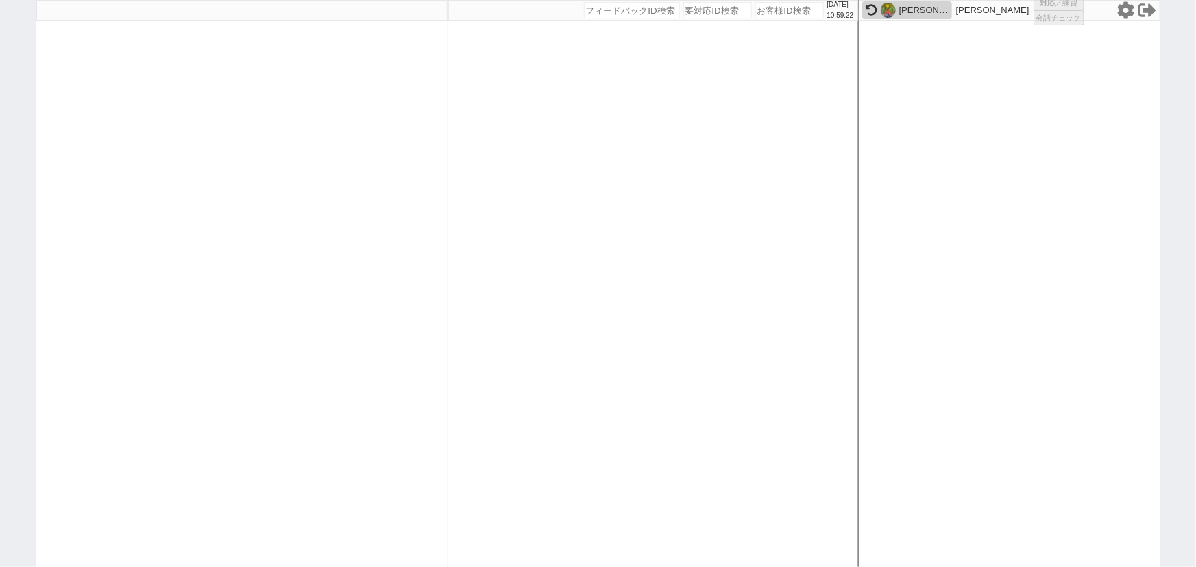
select select
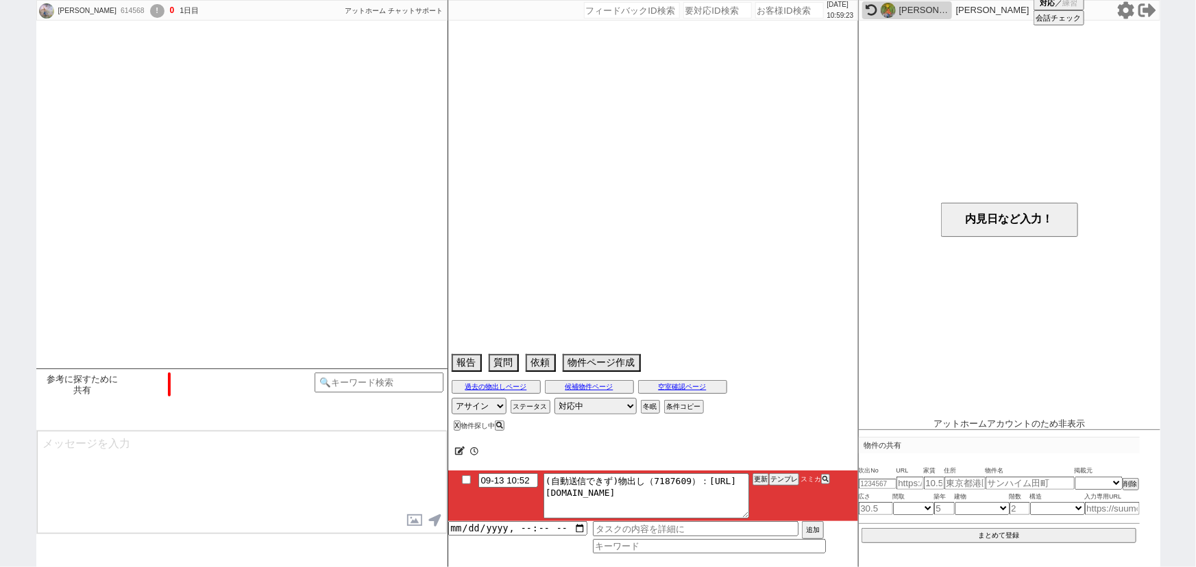
select select "16"
select select "0"
select select "38"
select select "1105"
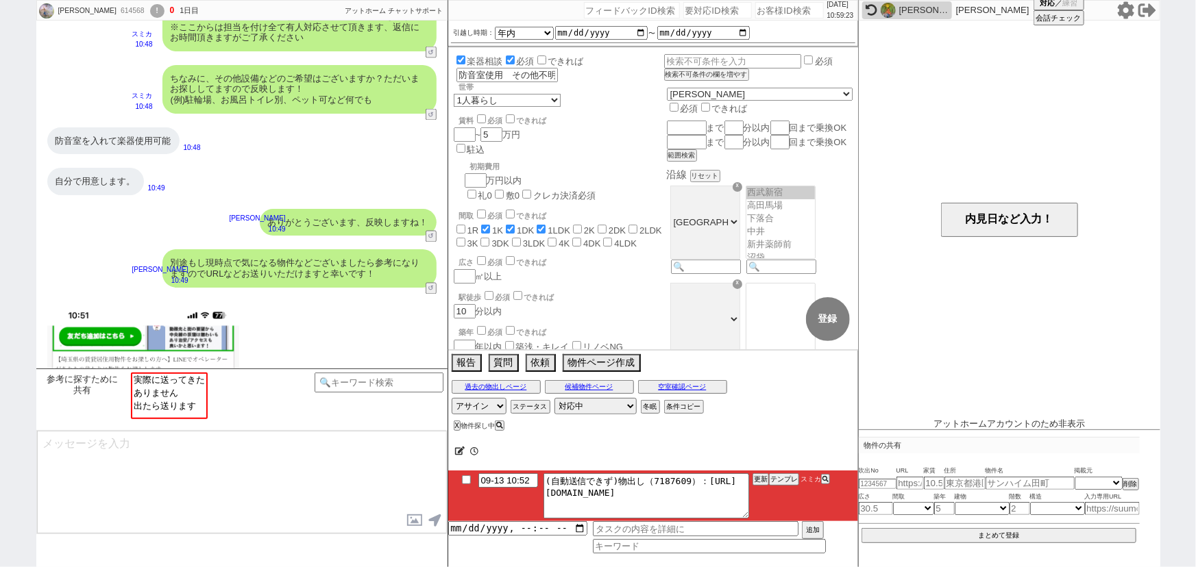
scroll to position [245, 0]
click at [755, 10] on input "number" at bounding box center [789, 10] width 69 height 16
paste input "614156"
type input "614156"
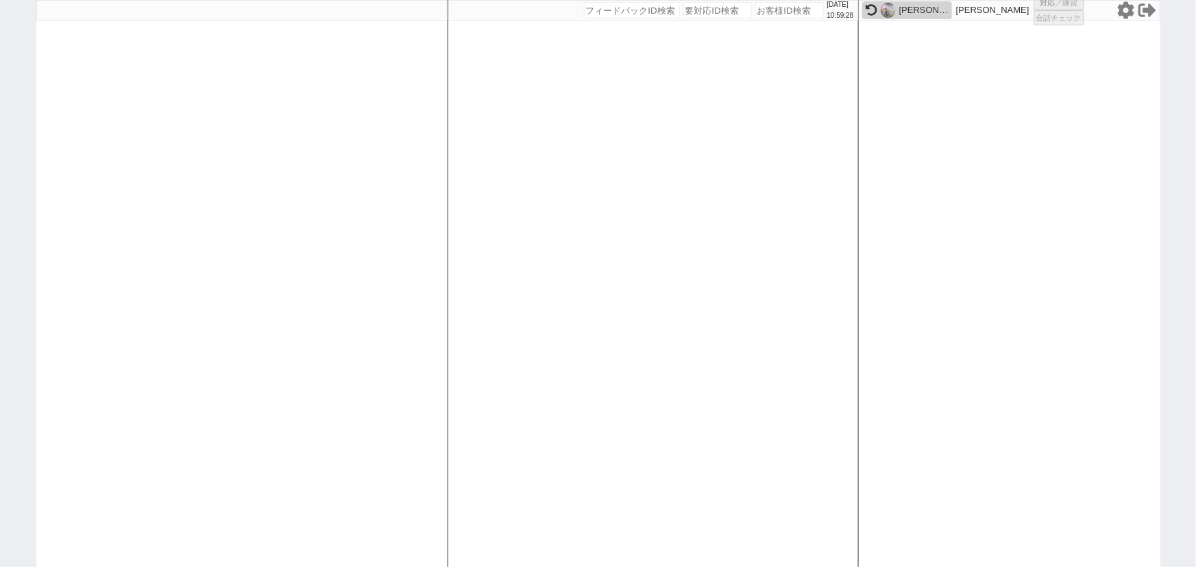
select select
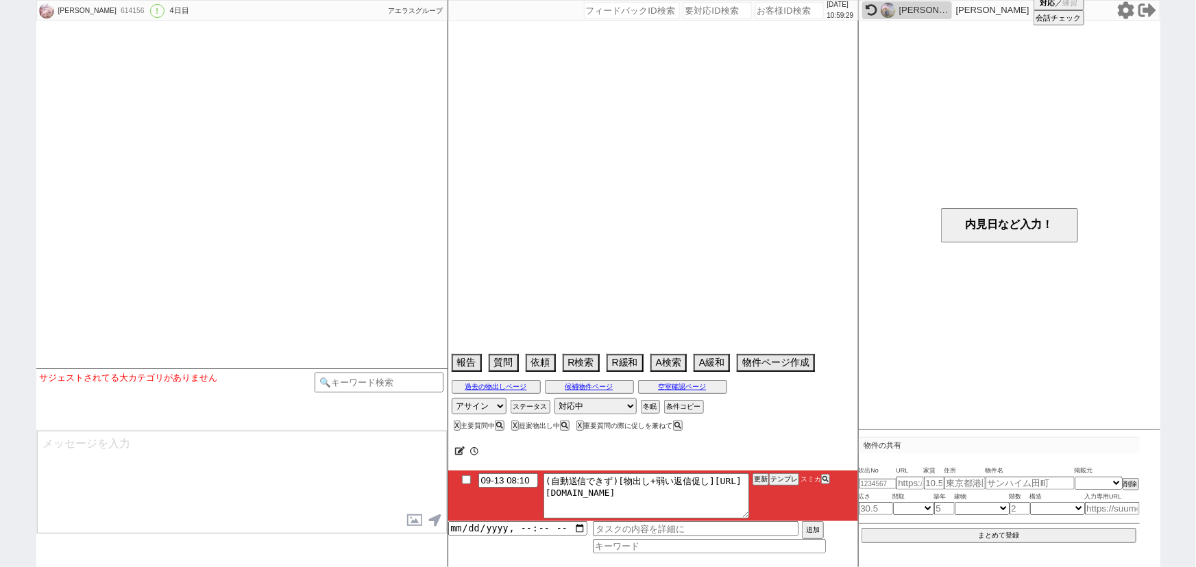
select select "2025"
select select "10"
select select "2"
select select "0"
select select "15"
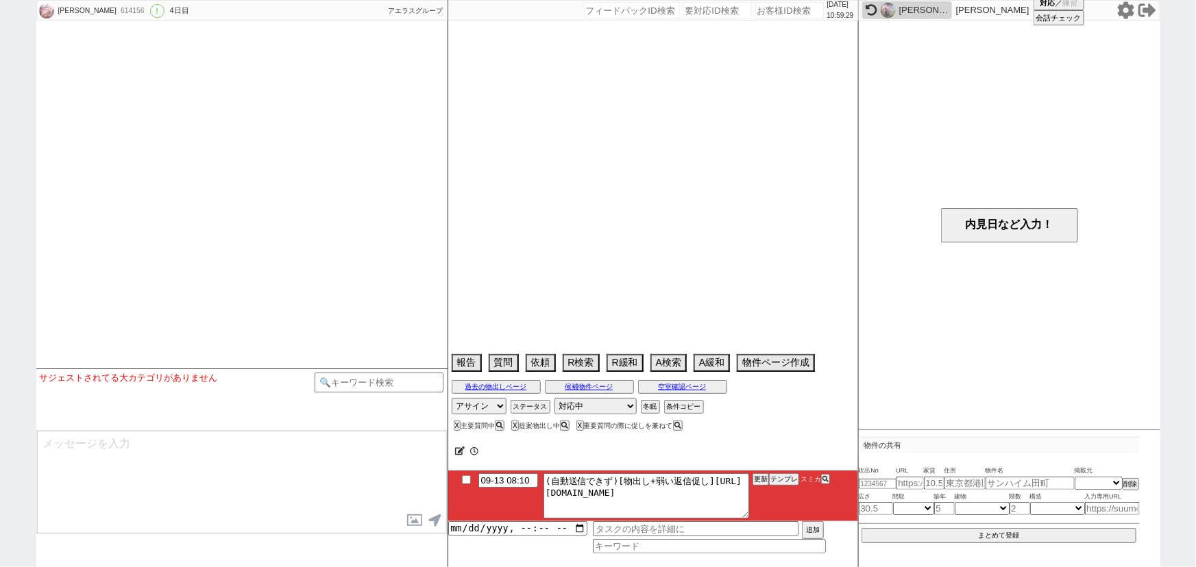
select select "20"
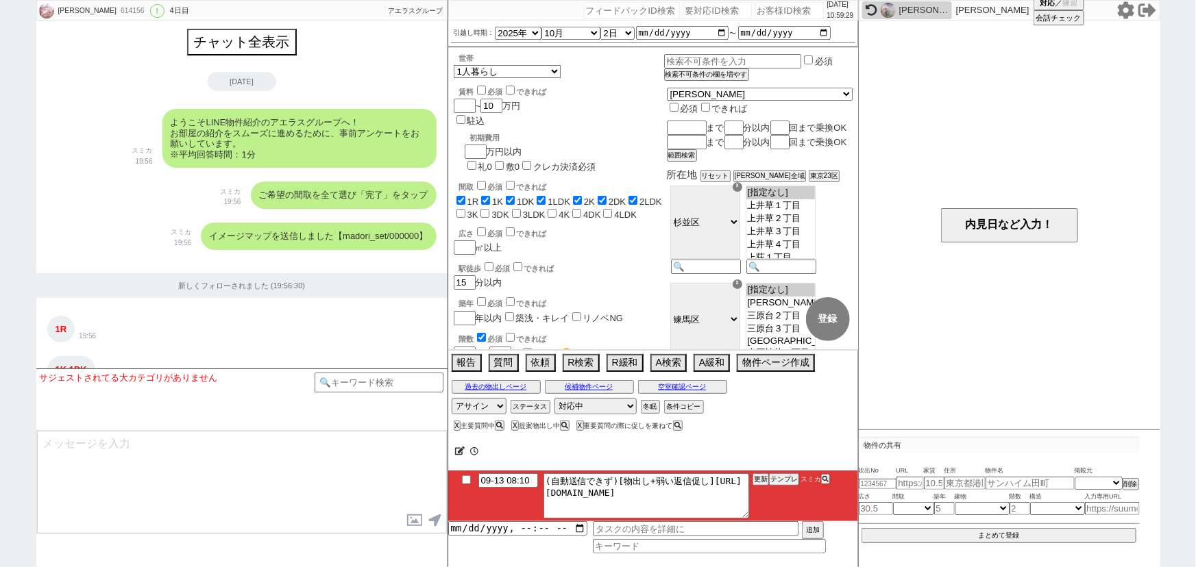
scroll to position [1745, 0]
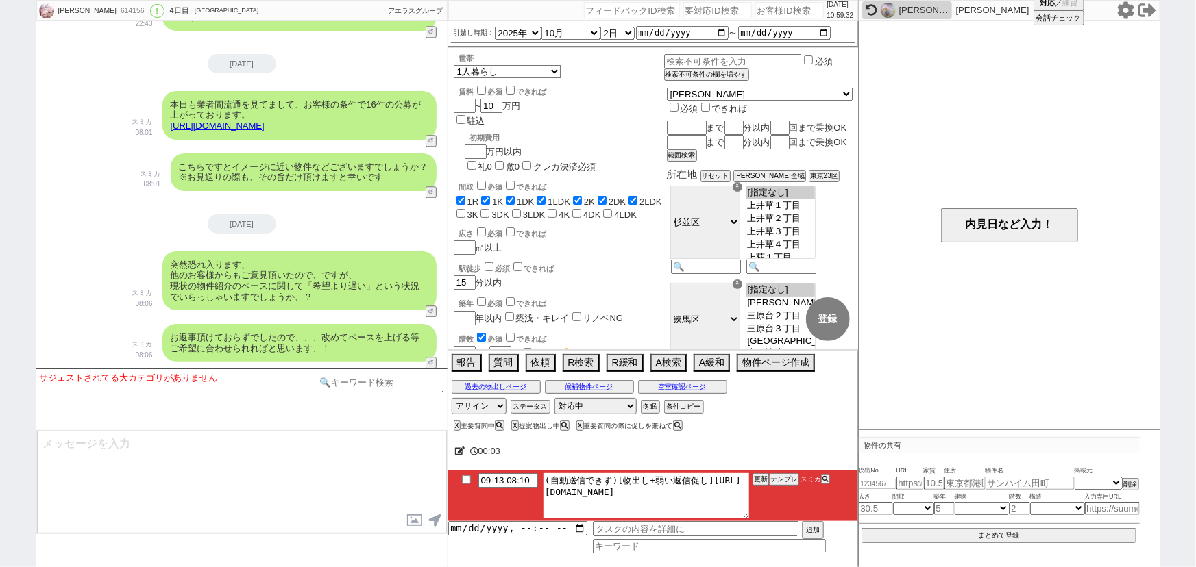
drag, startPoint x: 559, startPoint y: 491, endPoint x: 822, endPoint y: 511, distance: 263.2
click at [822, 511] on li "09-13 08:10 (自動送信できず)[物出し+弱い返信促し]https://jent-crm.com/2ng-84y191pn3984hy/introd…" at bounding box center [653, 496] width 410 height 51
click at [786, 476] on button "テンプレ" at bounding box center [784, 480] width 30 height 10
type textarea "その後も見ておりまして、賃料がズレますが追加でピックアップしてまいりました！ https://tools.sumika.live/pages/fpv34ed …"
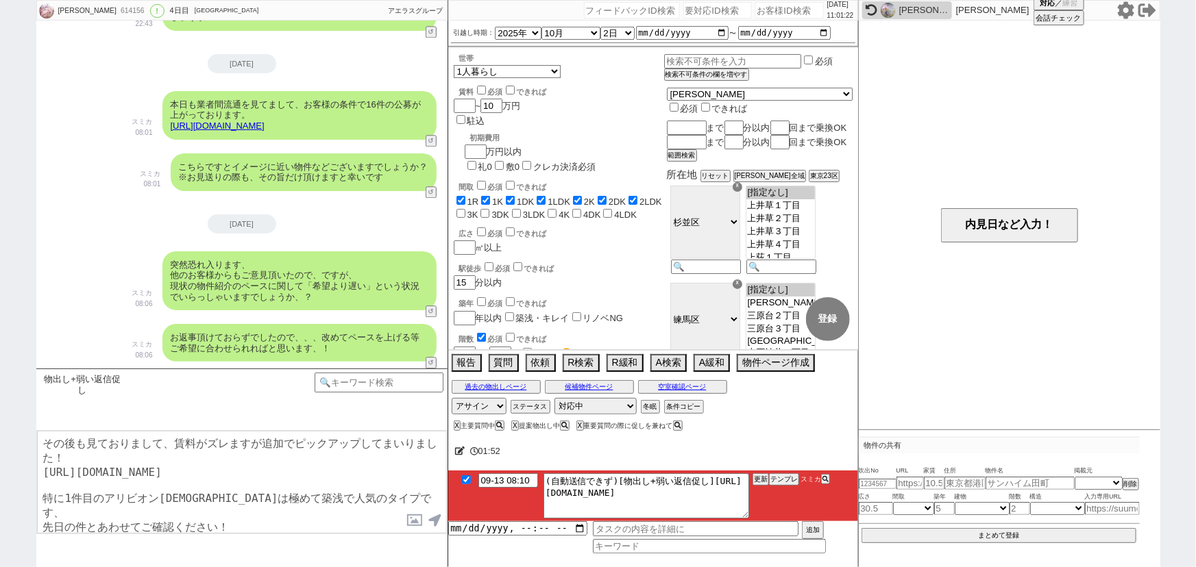
checkbox input "true"
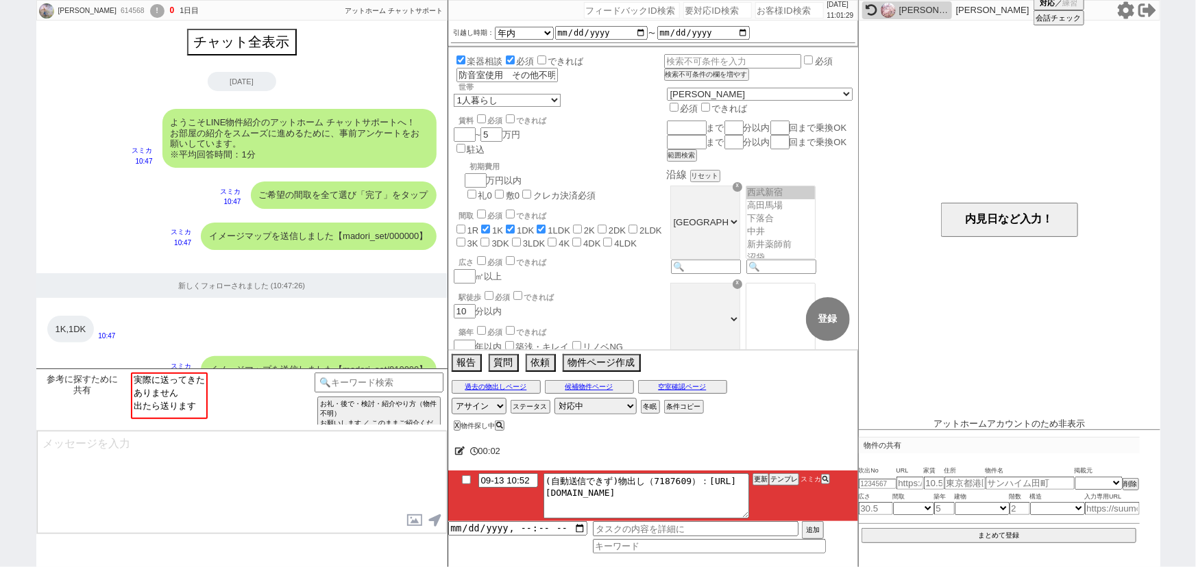
scroll to position [1217, 0]
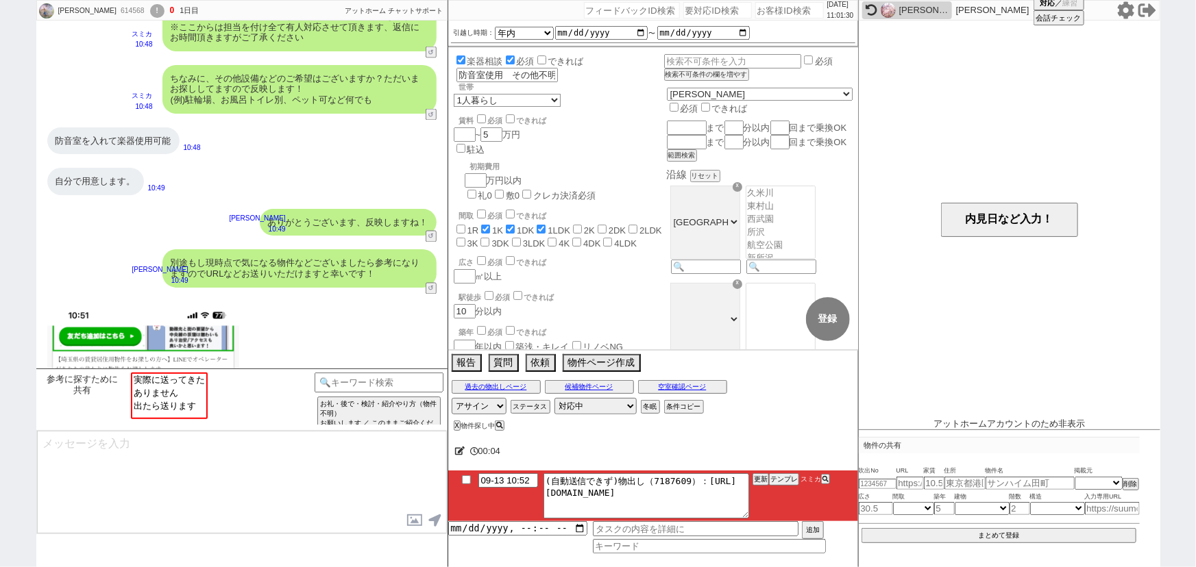
click at [762, 6] on input "number" at bounding box center [789, 10] width 69 height 16
paste input "614171"
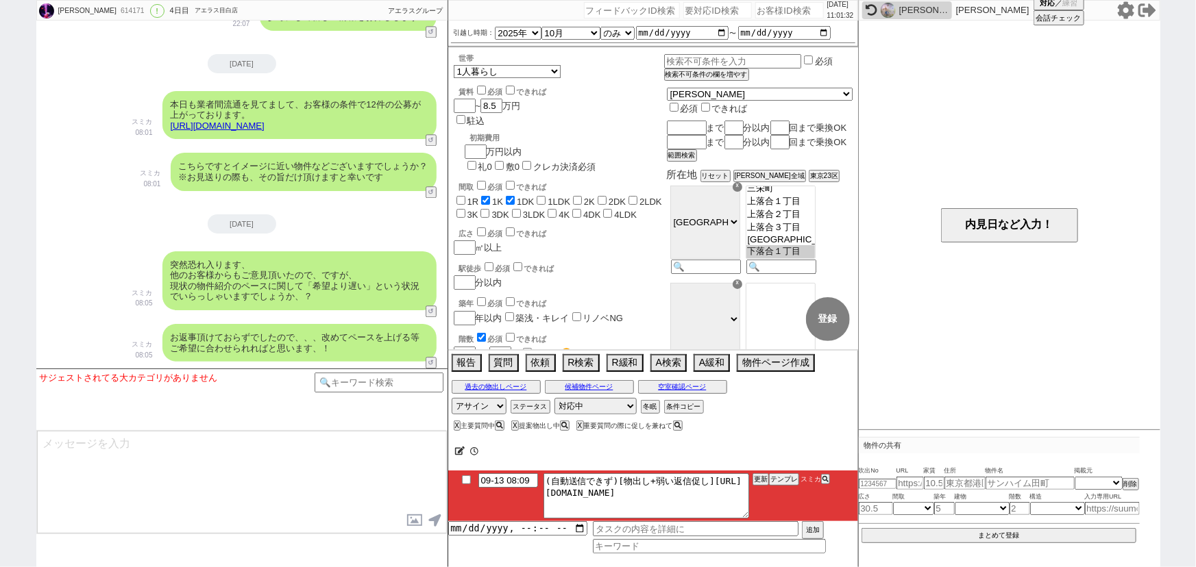
scroll to position [24, 0]
drag, startPoint x: 560, startPoint y: 489, endPoint x: 787, endPoint y: 517, distance: 229.3
click at [787, 517] on li "09-13 08:09 (自動送信できず)[物出し+弱い返信促し]https://jent-crm.com/2ng-84y191pn3984hy/introd…" at bounding box center [653, 496] width 410 height 51
click at [789, 481] on button "テンプレ" at bounding box center [784, 480] width 30 height 10
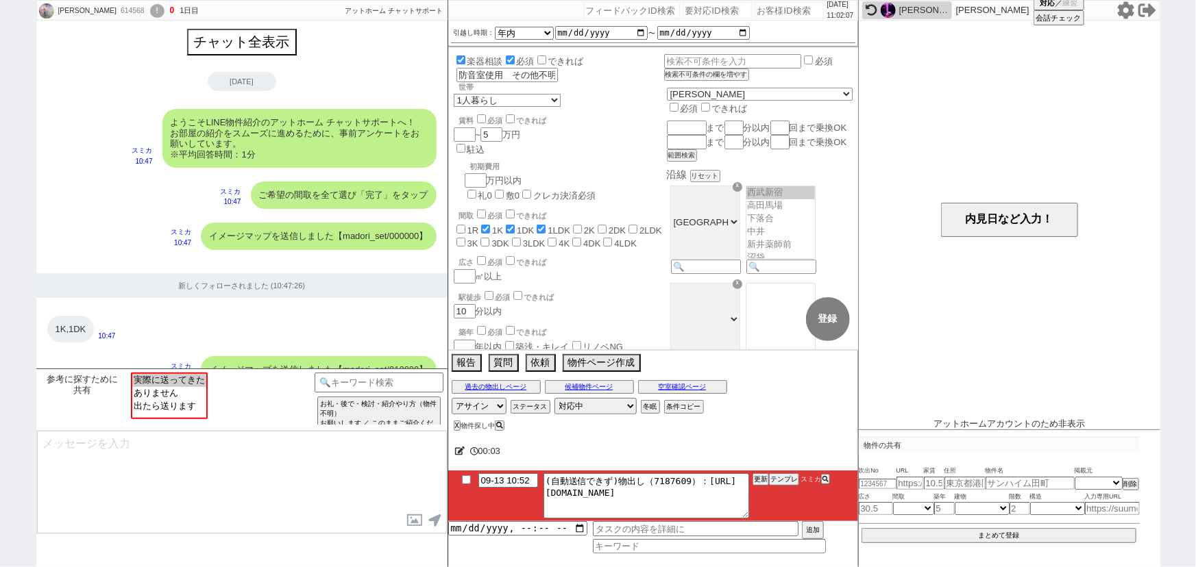
scroll to position [1217, 0]
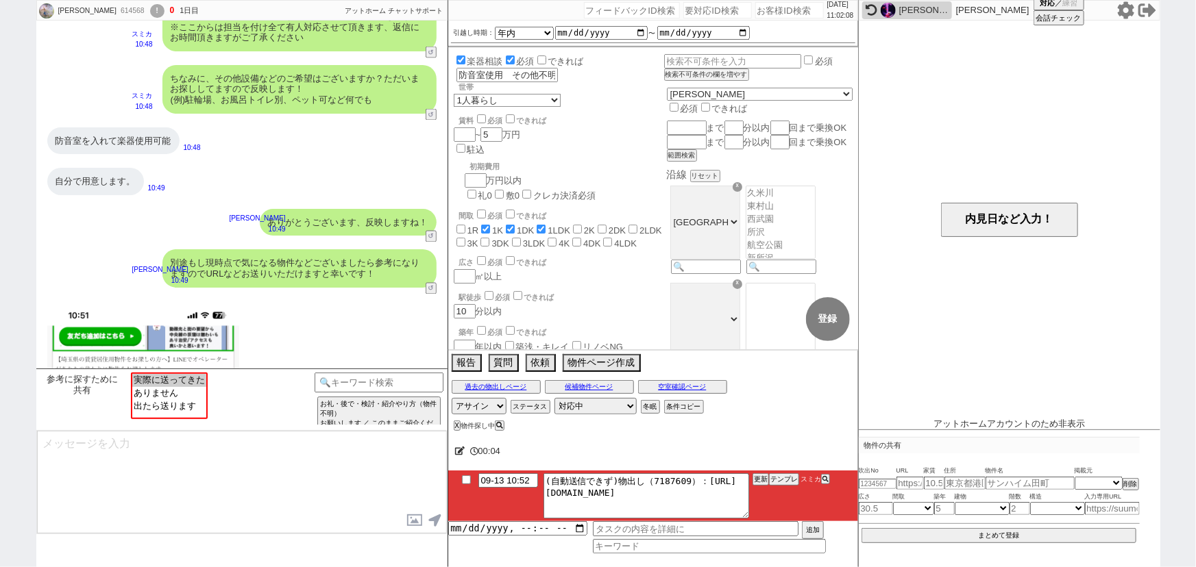
click at [755, 11] on input "number" at bounding box center [789, 10] width 69 height 16
paste input "614177"
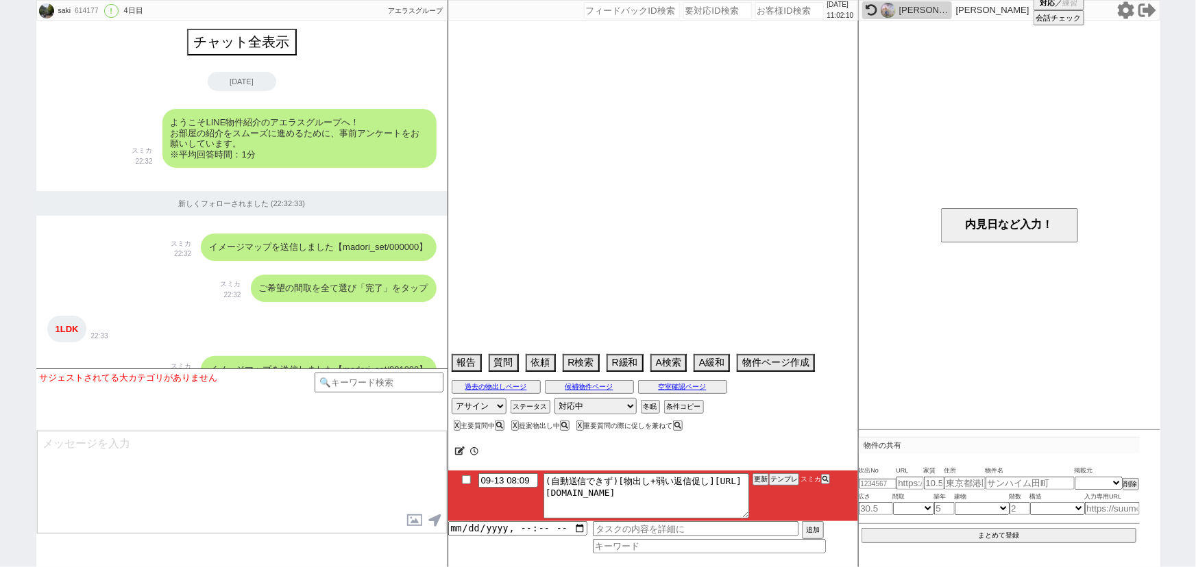
scroll to position [1639, 0]
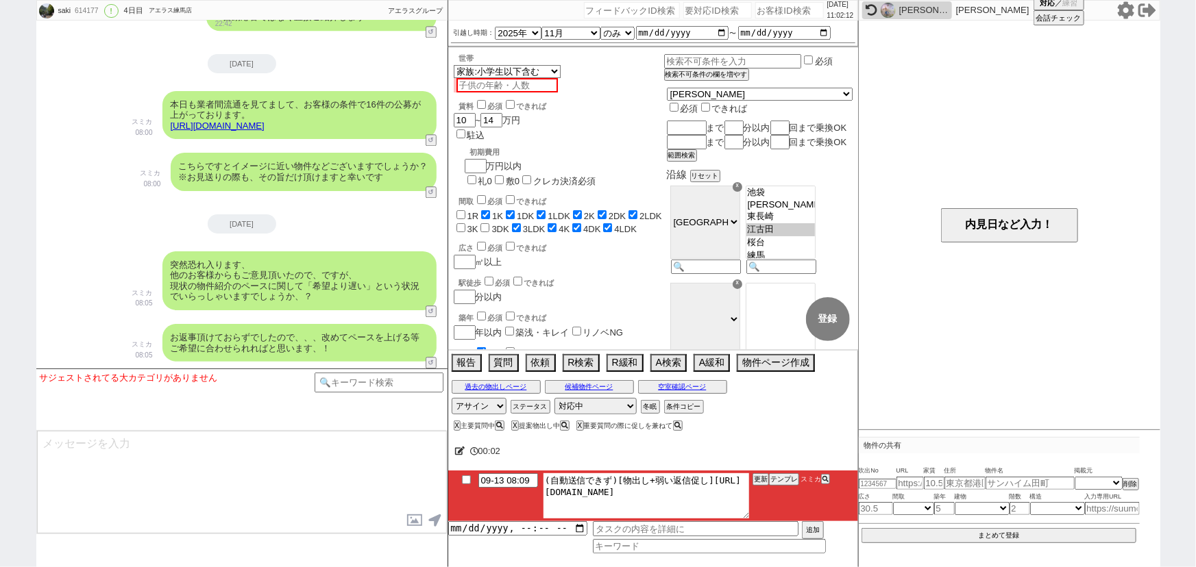
drag, startPoint x: 559, startPoint y: 491, endPoint x: 772, endPoint y: 506, distance: 213.0
click at [772, 506] on li "09-13 08:09 (自動送信できず)[物出し+弱い返信促し]https://jent-crm.com/2ng-84y191pn3984hy/introd…" at bounding box center [653, 496] width 410 height 51
click at [776, 480] on button "テンプレ" at bounding box center [784, 480] width 30 height 10
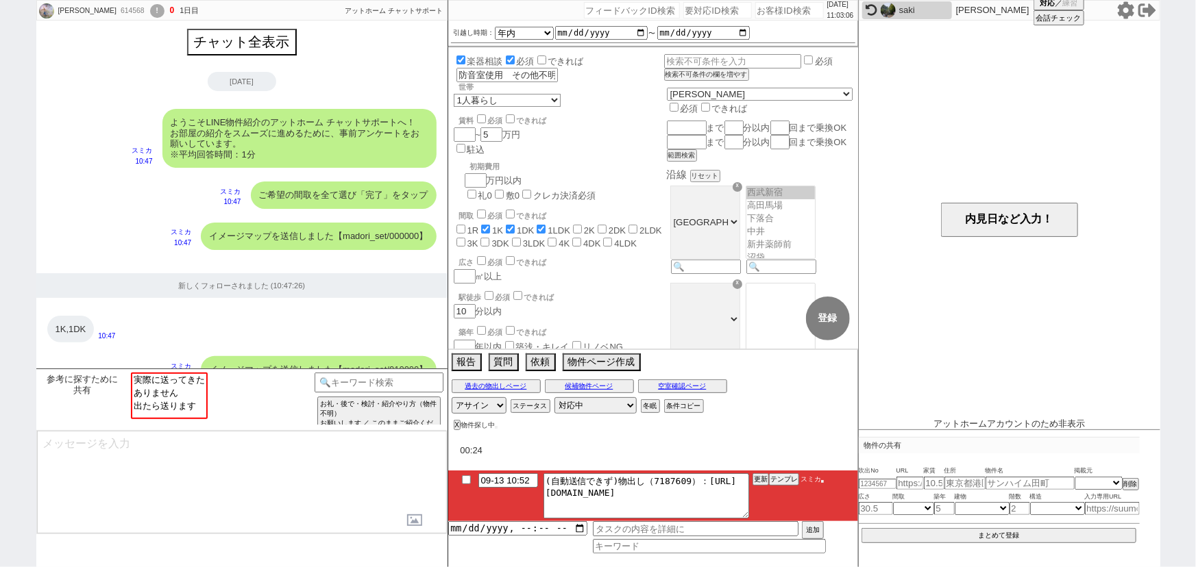
scroll to position [245, 0]
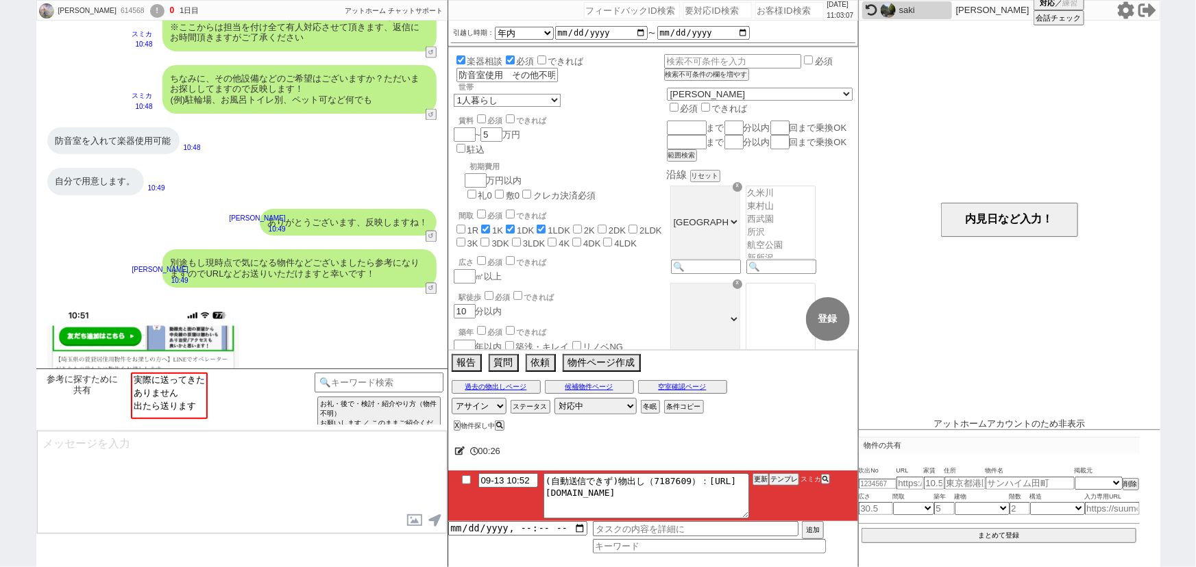
click at [755, 7] on input "number" at bounding box center [789, 10] width 69 height 16
paste input "498627"
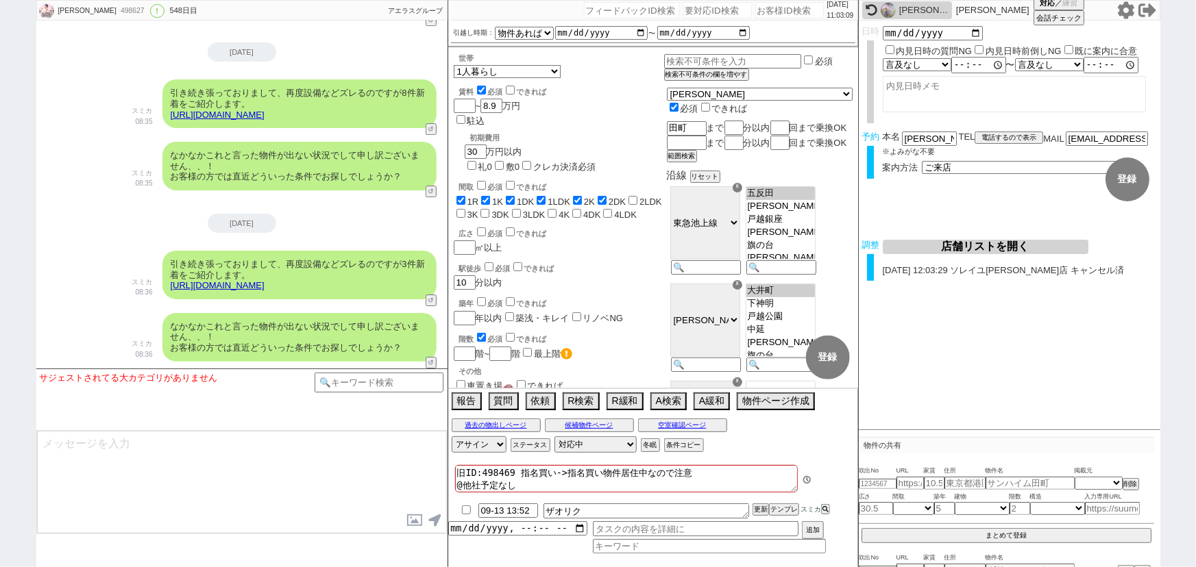
scroll to position [10, 0]
click at [776, 511] on button "テンプレ" at bounding box center [784, 510] width 30 height 10
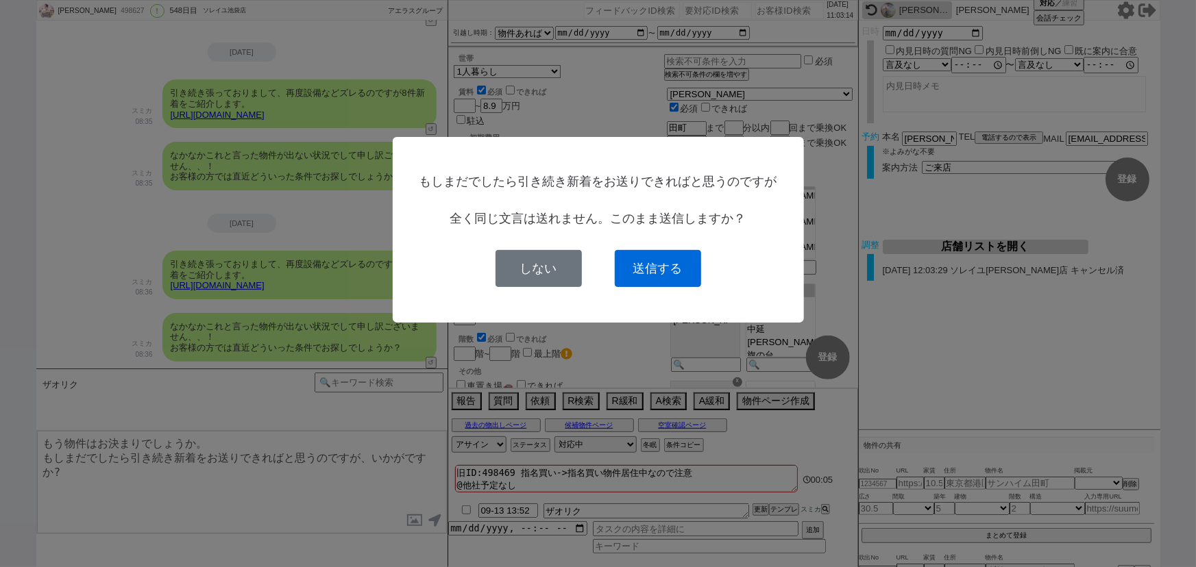
click at [662, 267] on button "送信する" at bounding box center [658, 268] width 86 height 37
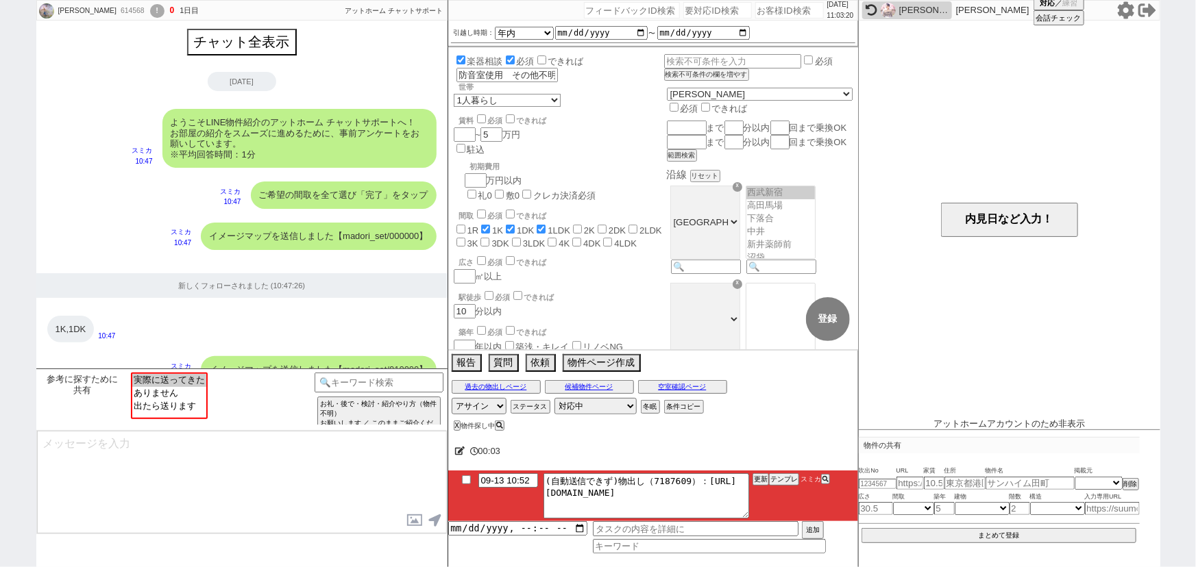
scroll to position [245, 0]
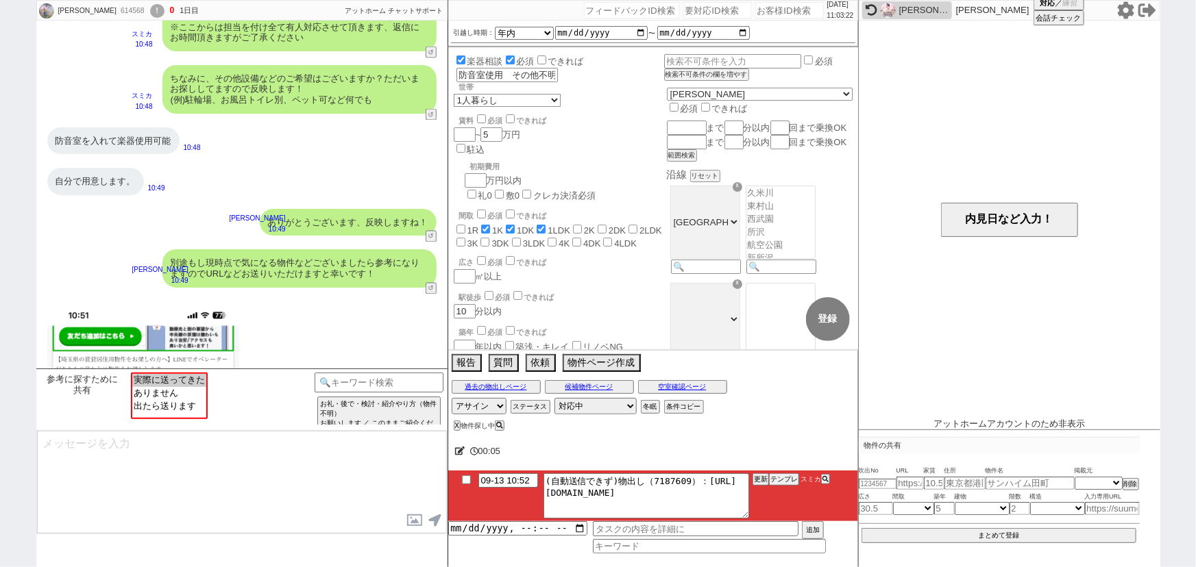
click at [767, 11] on input "number" at bounding box center [789, 10] width 69 height 16
paste input "602386"
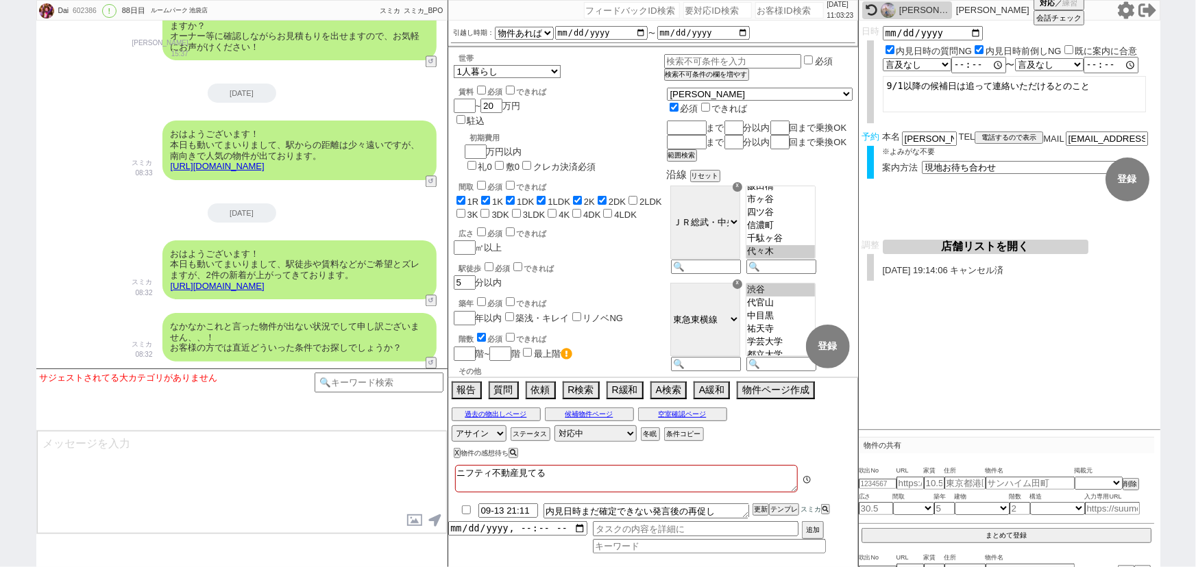
scroll to position [327, 0]
click at [783, 507] on button "テンプレ" at bounding box center [784, 510] width 30 height 10
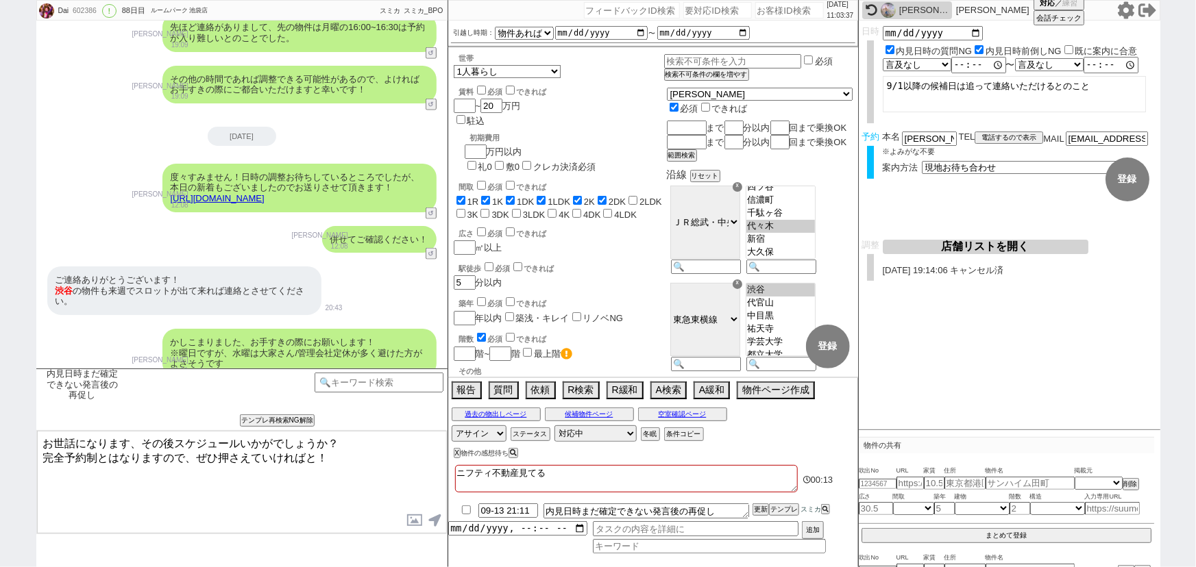
scroll to position [8707, 0]
click at [676, 418] on button "空室確認ページ" at bounding box center [682, 414] width 89 height 11
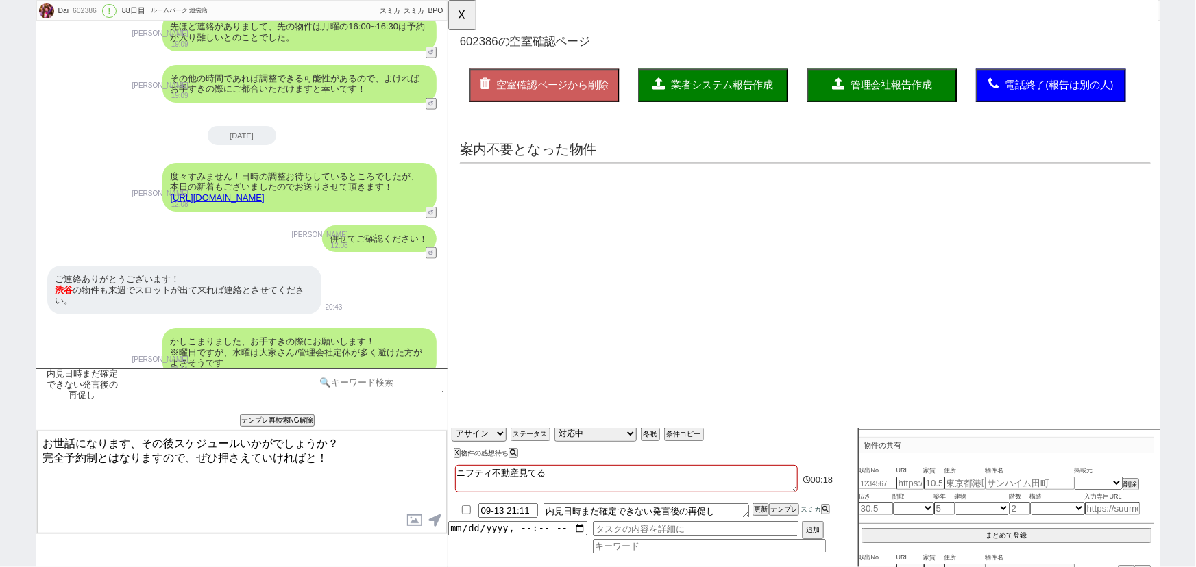
scroll to position [0, 0]
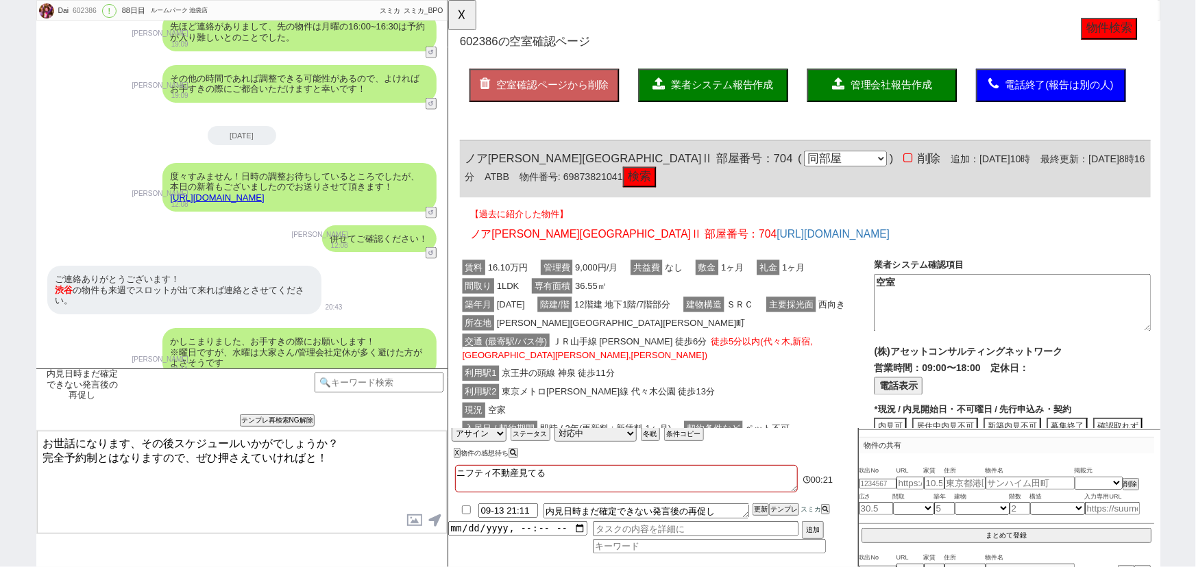
click at [635, 189] on button "検索" at bounding box center [653, 191] width 36 height 22
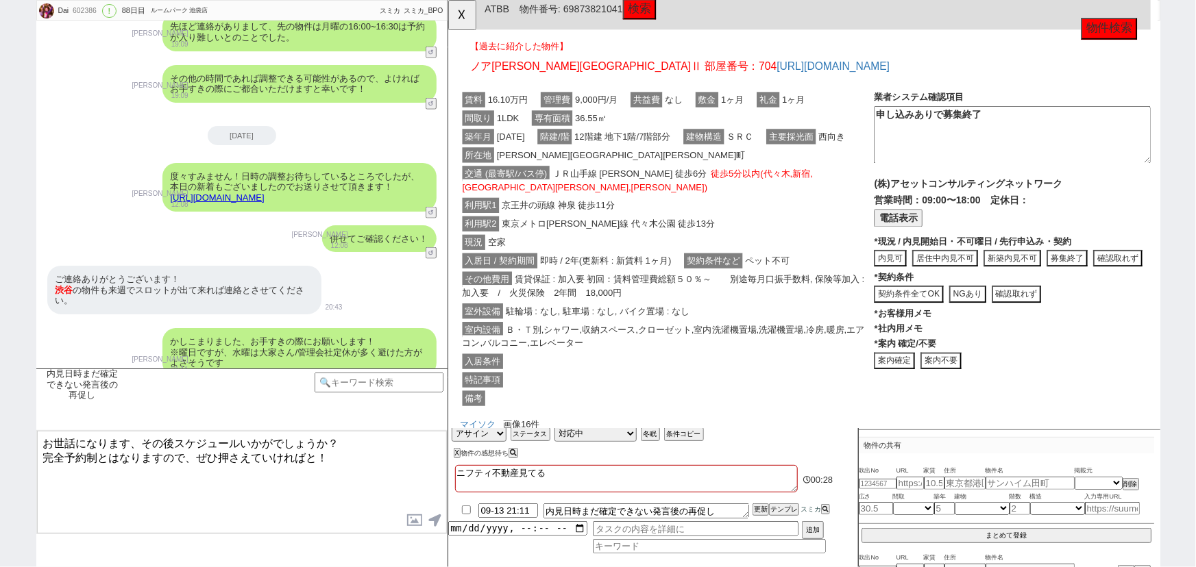
scroll to position [130, 0]
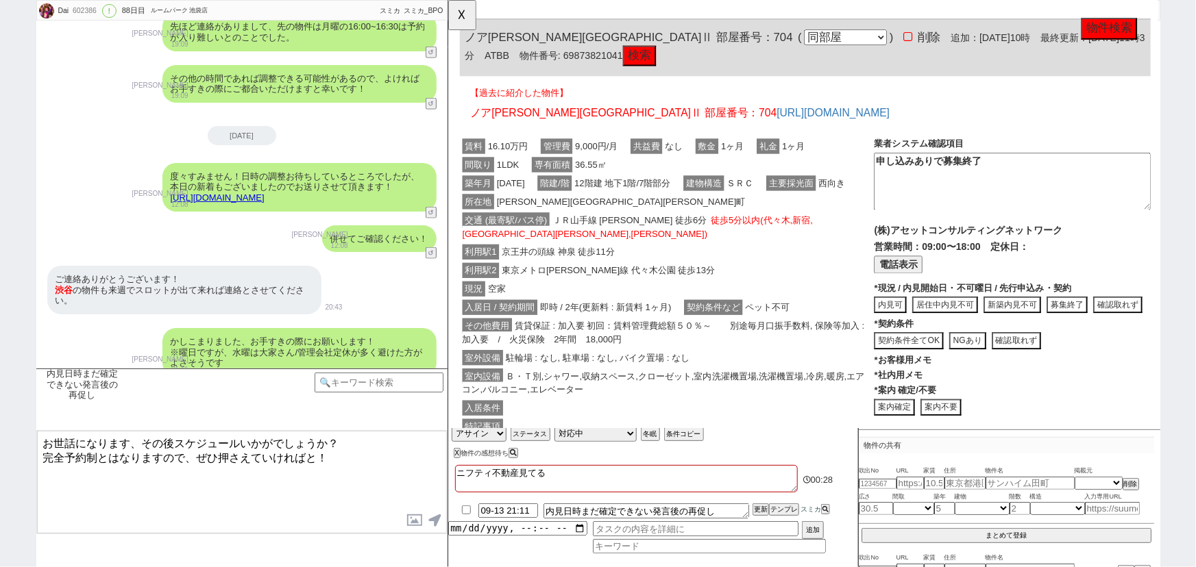
click at [688, 304] on div "現況 空家" at bounding box center [682, 312] width 445 height 20
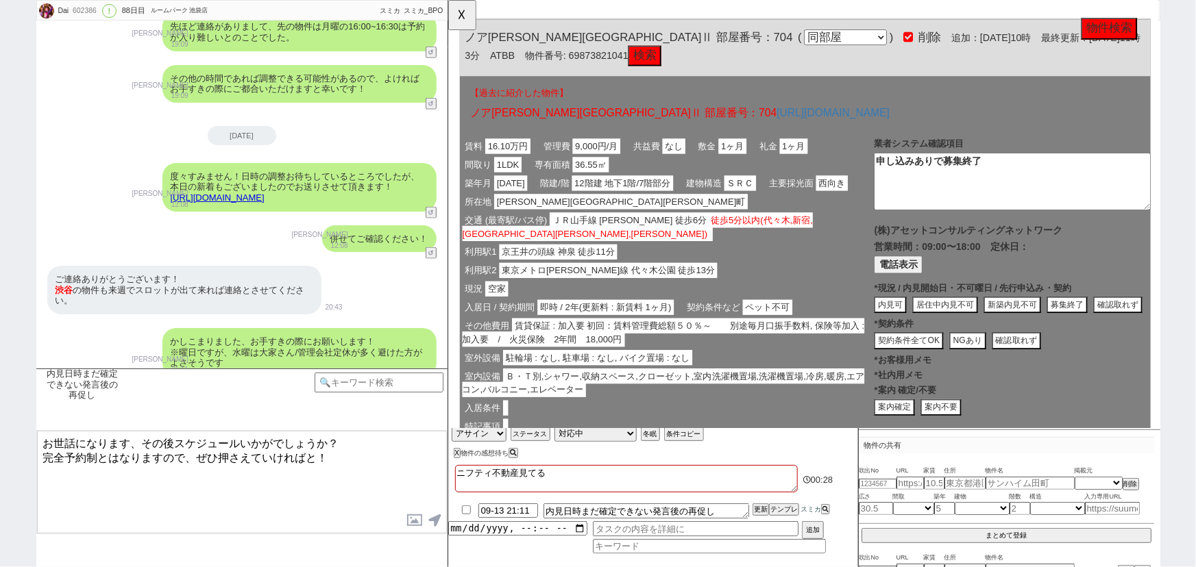
scroll to position [0, 0]
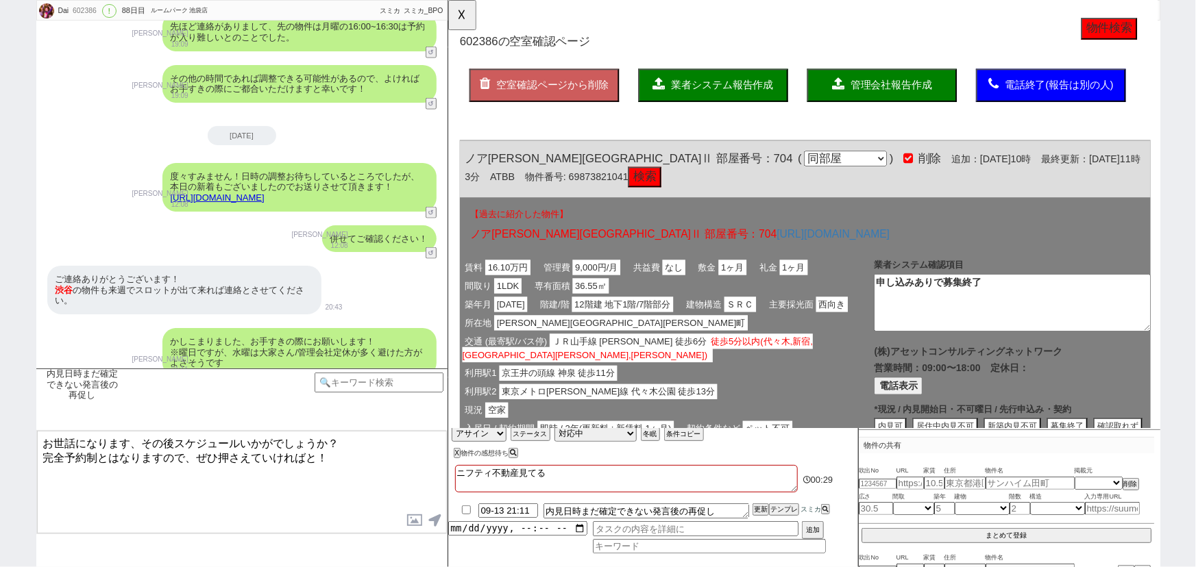
click at [724, 98] on button "業者システム報告作成" at bounding box center [732, 92] width 161 height 36
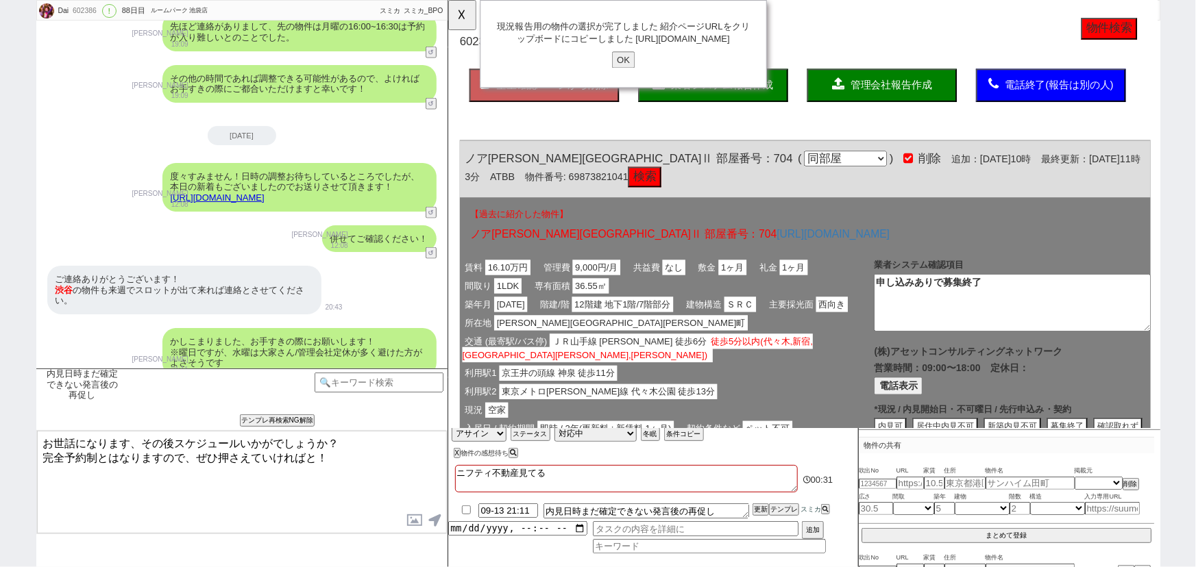
click at [636, 73] on input "OK" at bounding box center [636, 65] width 25 height 18
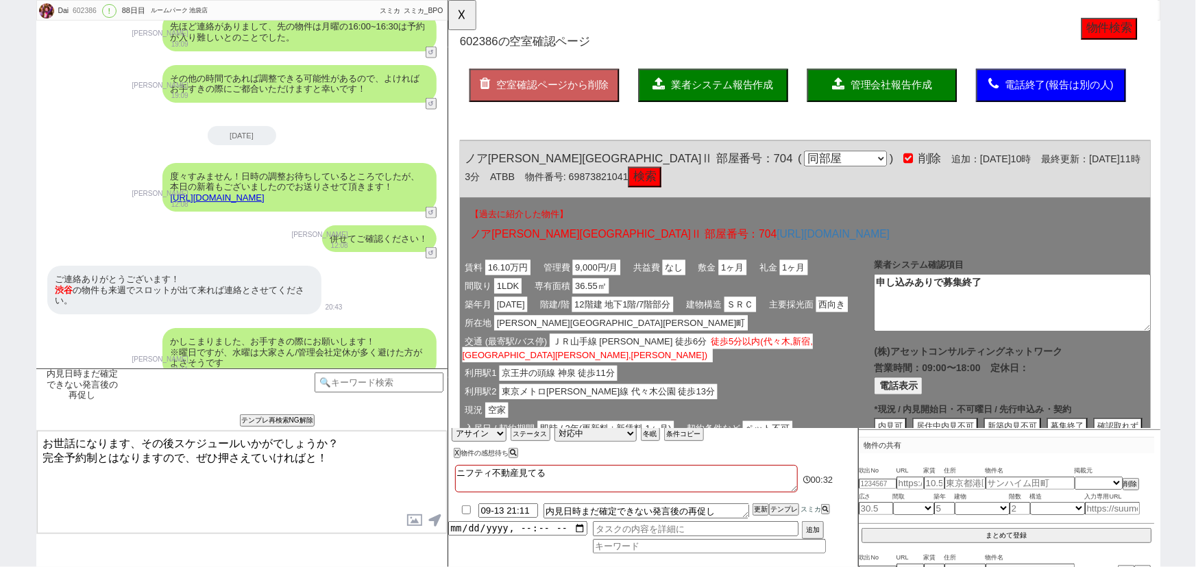
click at [463, 511] on input "checkbox" at bounding box center [466, 510] width 20 height 9
click at [426, 380] on input at bounding box center [380, 381] width 130 height 17
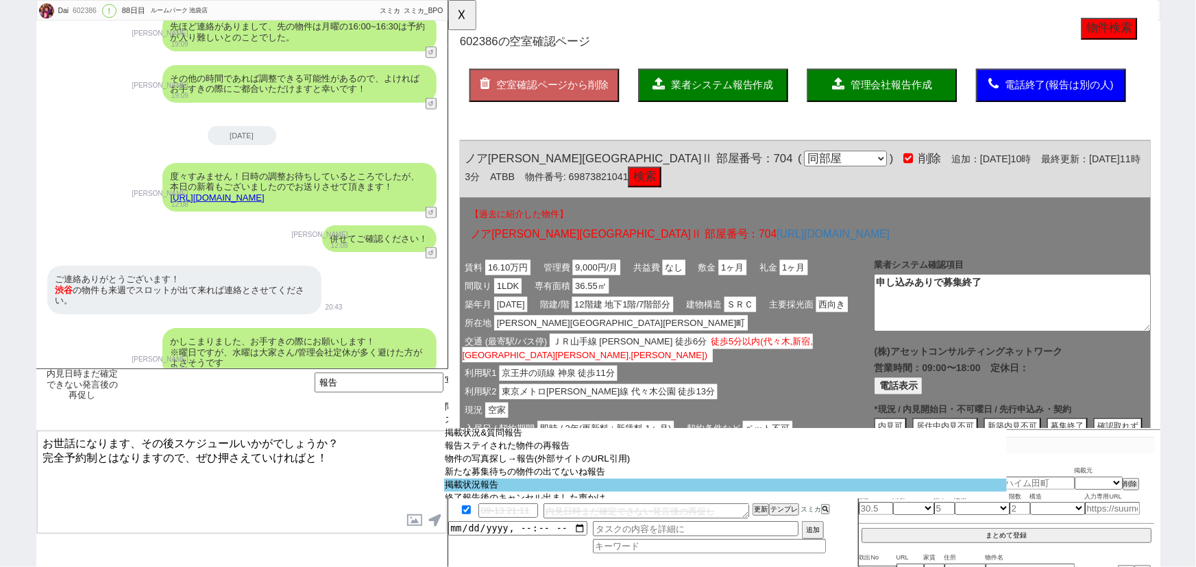
scroll to position [71, 0]
click at [551, 489] on option "掲載状況報告" at bounding box center [725, 486] width 563 height 13
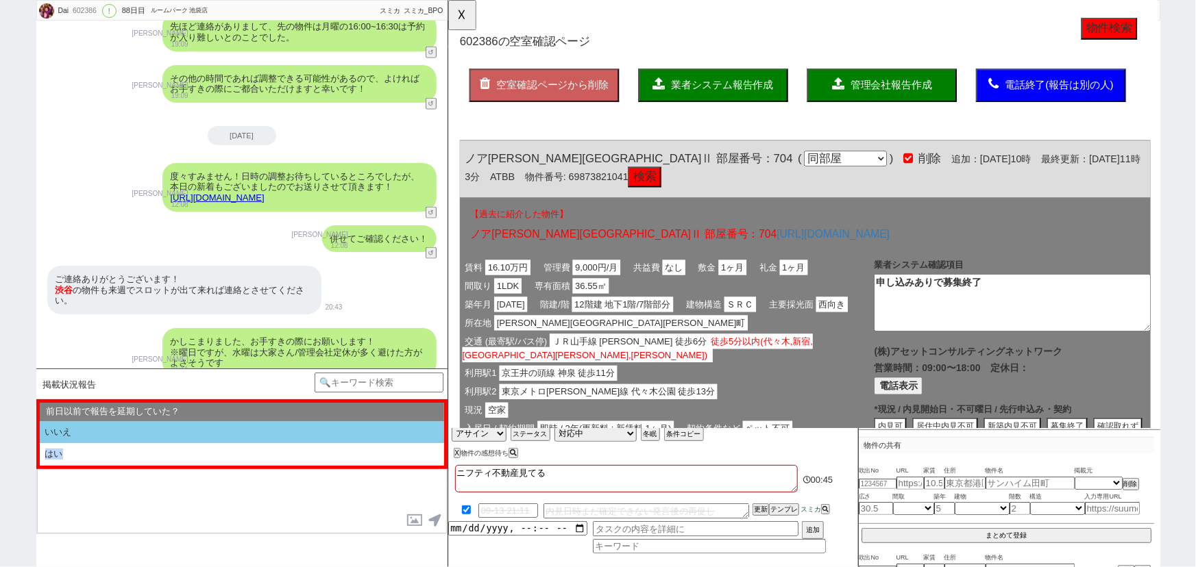
drag, startPoint x: 131, startPoint y: 465, endPoint x: 154, endPoint y: 441, distance: 32.5
click at [154, 441] on ol "いいえ はい" at bounding box center [242, 443] width 404 height 45
click at [154, 441] on li "いいえ" at bounding box center [242, 432] width 404 height 23
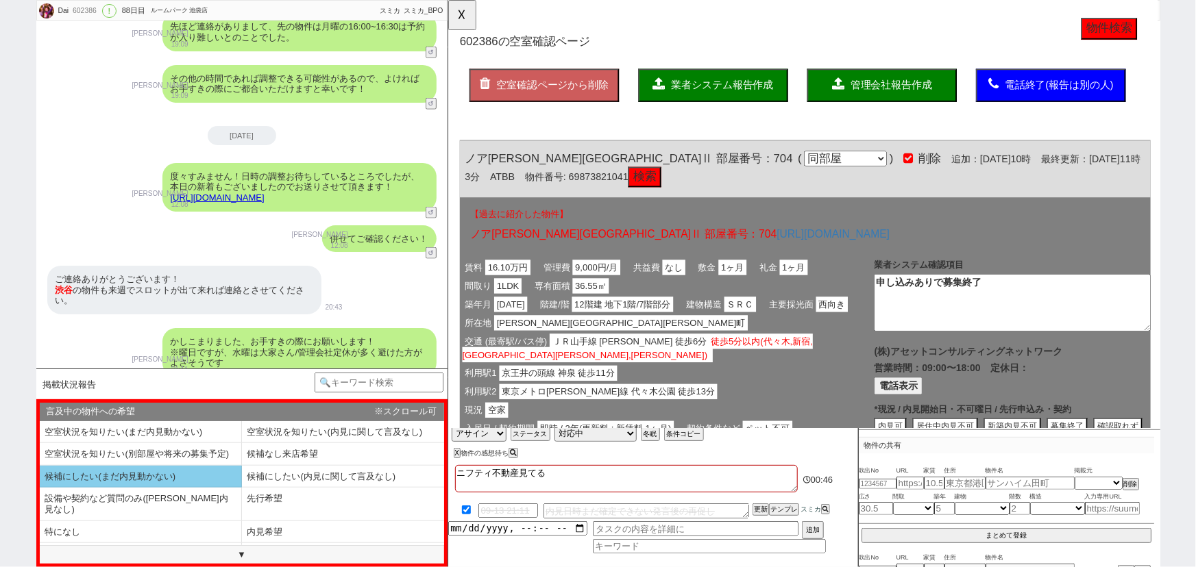
scroll to position [9, 0]
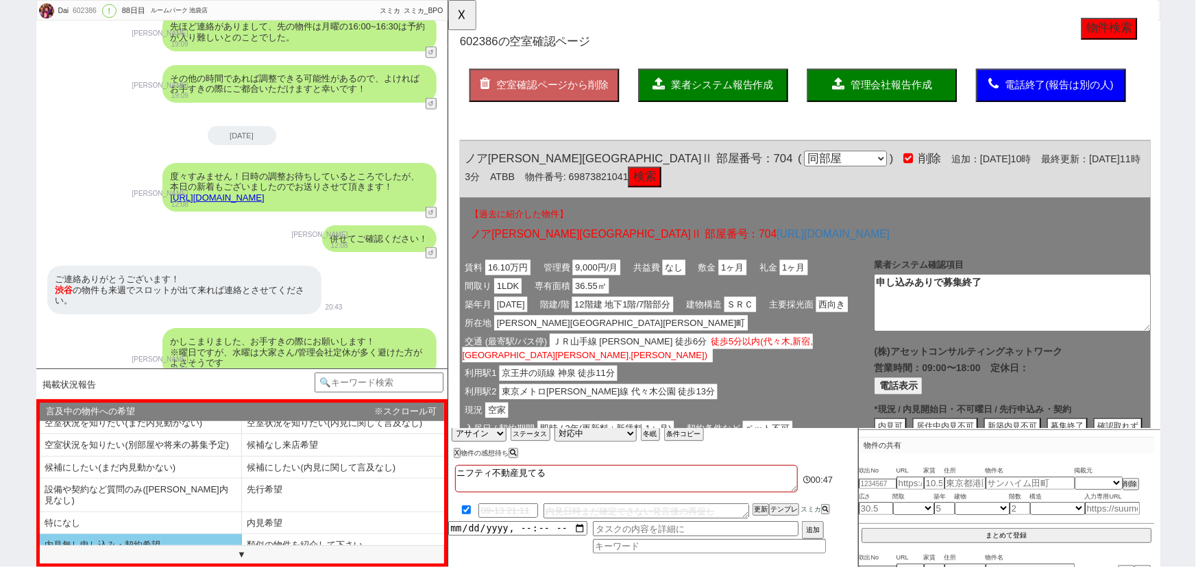
click at [128, 535] on li "内見無し申し込み・契約希望" at bounding box center [141, 546] width 202 height 23
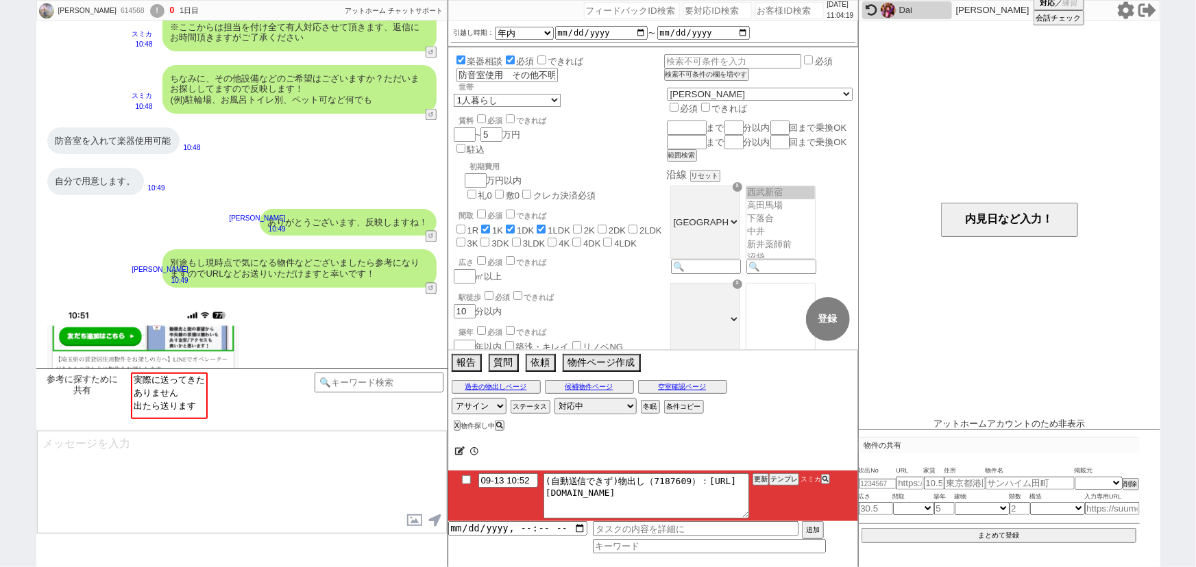
scroll to position [245, 0]
click at [761, 12] on input "number" at bounding box center [789, 10] width 69 height 16
paste input "612909"
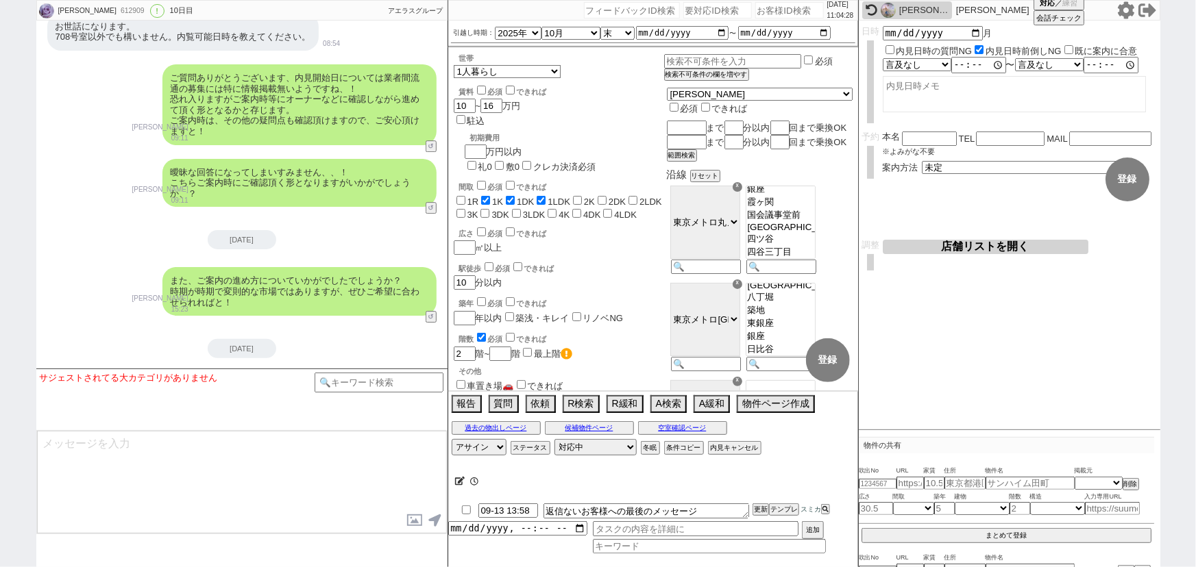
scroll to position [4854, 0]
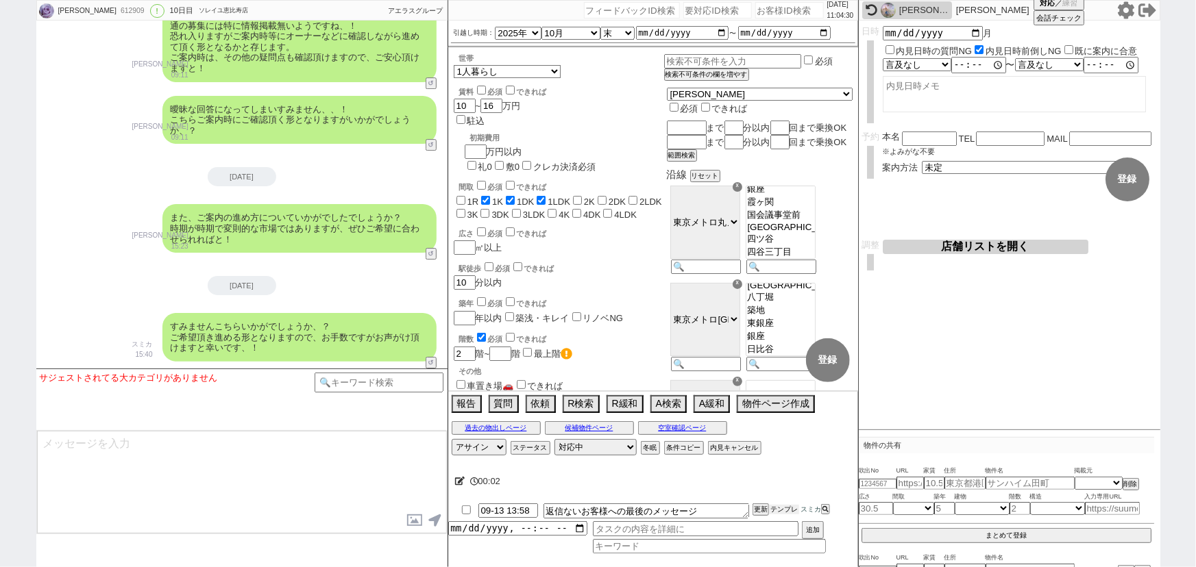
click at [782, 509] on button "テンプレ" at bounding box center [784, 510] width 30 height 10
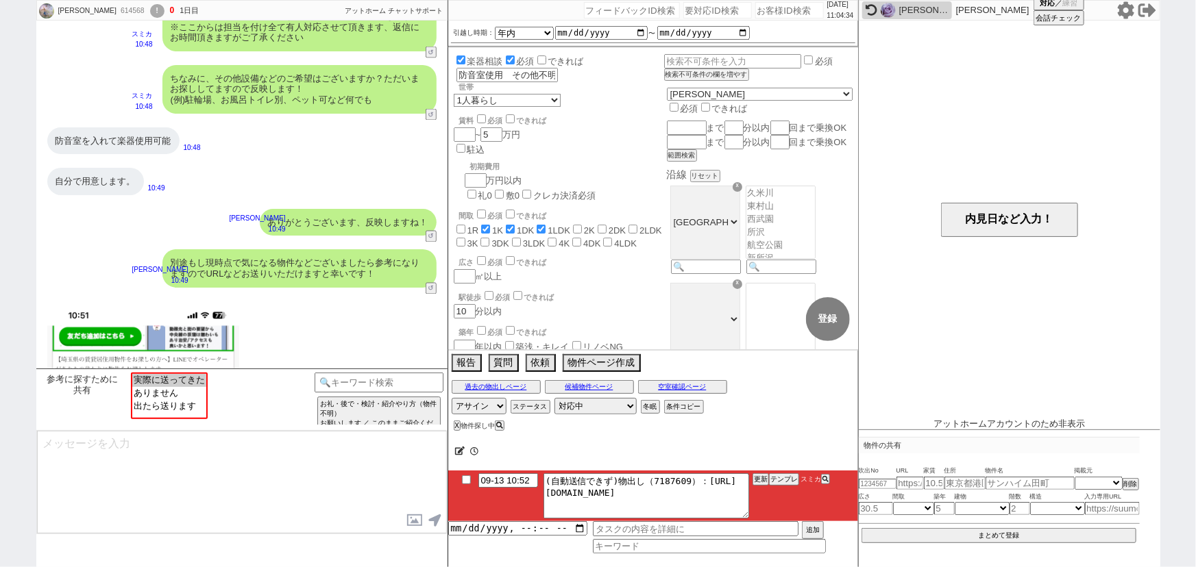
scroll to position [245, 0]
click at [787, 6] on input "number" at bounding box center [789, 10] width 69 height 16
paste input "508369"
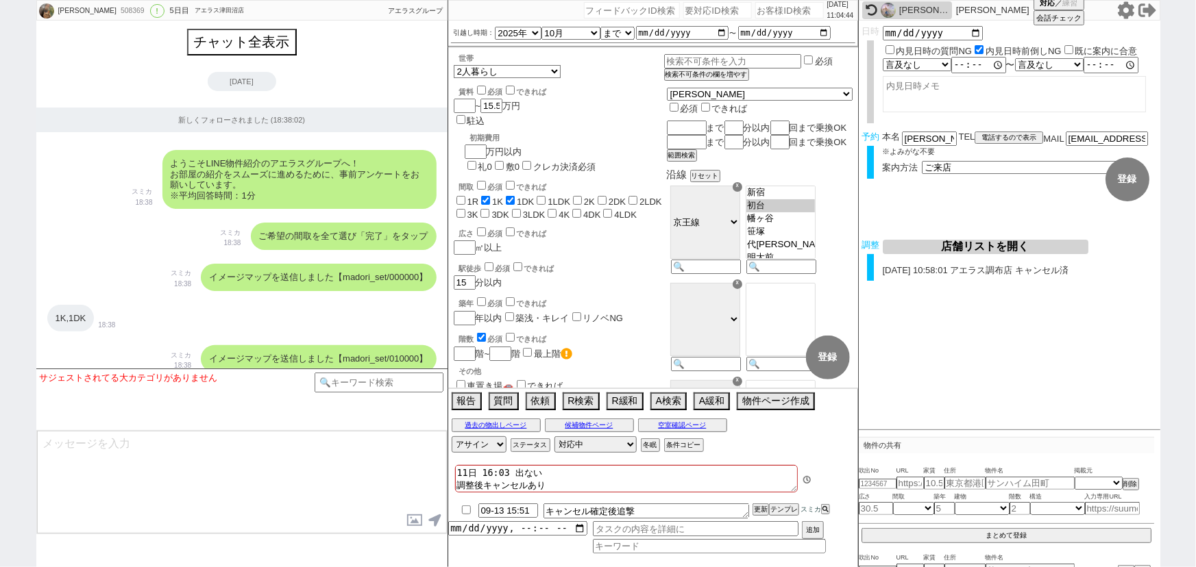
scroll to position [8094, 0]
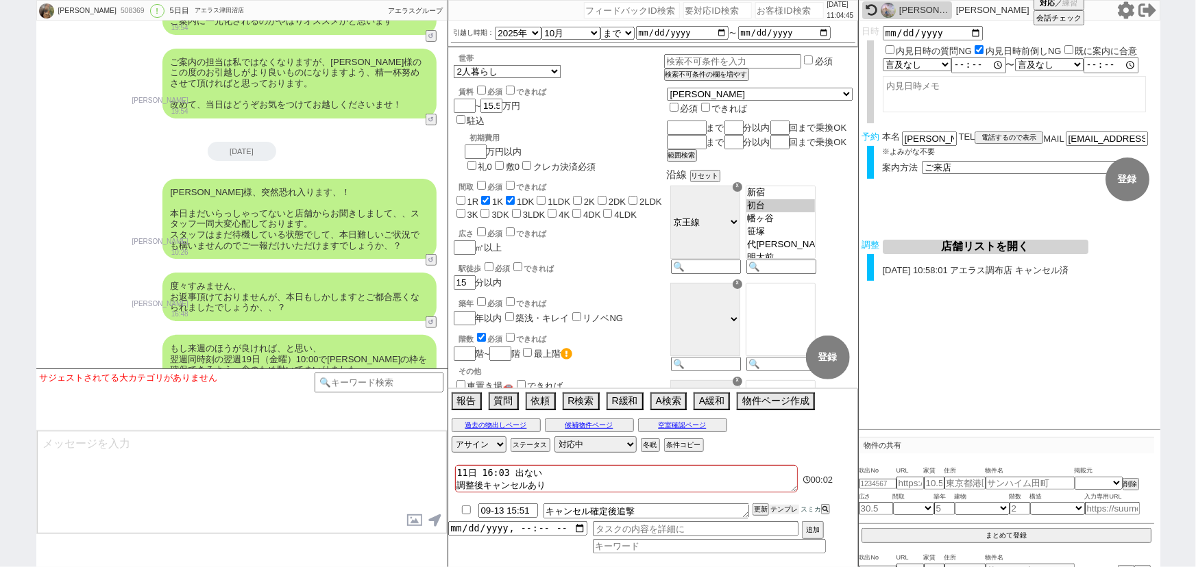
click at [788, 509] on button "テンプレ" at bounding box center [784, 510] width 30 height 10
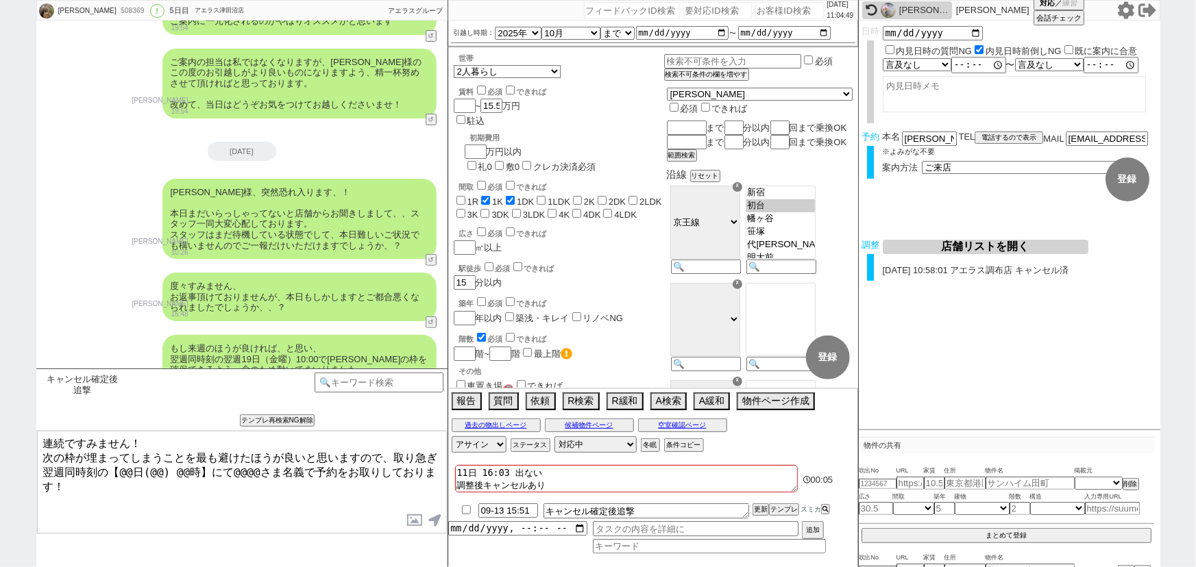
click at [132, 463] on textarea "連続ですみません！ 次の枠が埋まってしまうことを最も避けたほうが良いと思いますので、取り急ぎ翌週同時刻の【@@日(@@) @@時】にて@@@@さま名義で予約を…" at bounding box center [242, 482] width 410 height 103
click at [154, 464] on textarea "連続ですみません！ 次の枠が埋まってしまうことを最も避けたほうが良いと思いますので、取り急ぎ翌週同時刻の【19日(@@) @@時】にて@@@@さま名義で予約を…" at bounding box center [242, 482] width 410 height 103
click at [188, 465] on textarea "連続ですみません！ 次の枠が埋まってしまうことを最も避けたほうが良いと思いますので、取り急ぎ翌週同時刻の【19日(金曜) @@時】にて@@@@さま名義で予約を…" at bounding box center [242, 482] width 410 height 103
drag, startPoint x: 921, startPoint y: 141, endPoint x: 904, endPoint y: 142, distance: 17.1
click at [904, 142] on div "本名 吉野由馬 ※よみがな不要" at bounding box center [921, 143] width 76 height 23
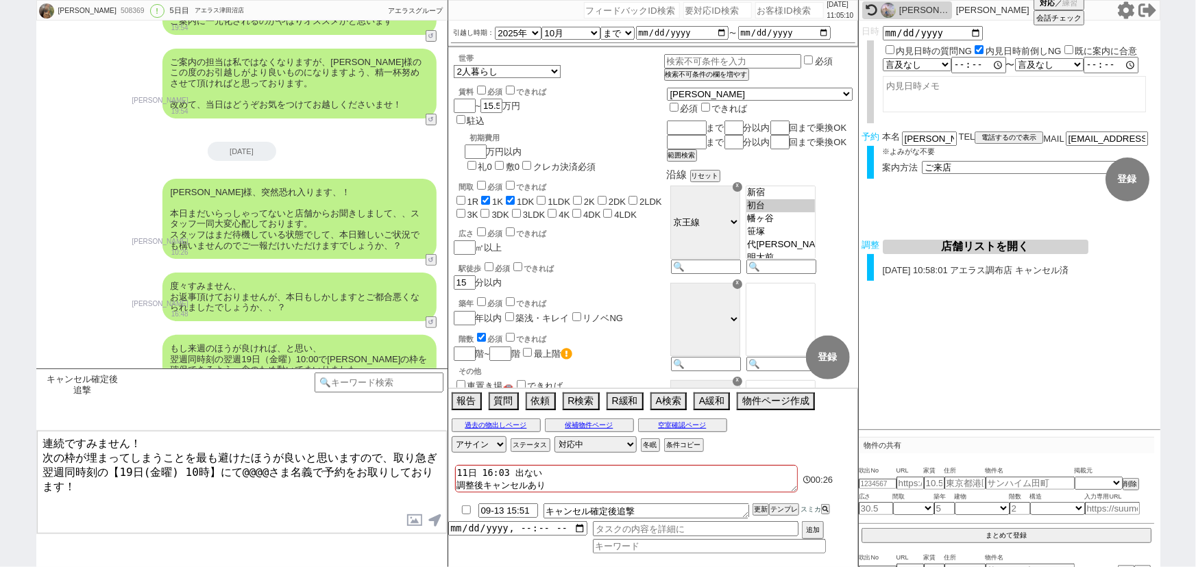
drag, startPoint x: 258, startPoint y: 464, endPoint x: 235, endPoint y: 462, distance: 23.4
click at [235, 462] on textarea "連続ですみません！ 次の枠が埋まってしまうことを最も避けたほうが良いと思いますので、取り急ぎ翌週同時刻の【19日(金曜) 10時】にて@@@@さま名義で予約を…" at bounding box center [242, 482] width 410 height 103
paste textarea "吉野"
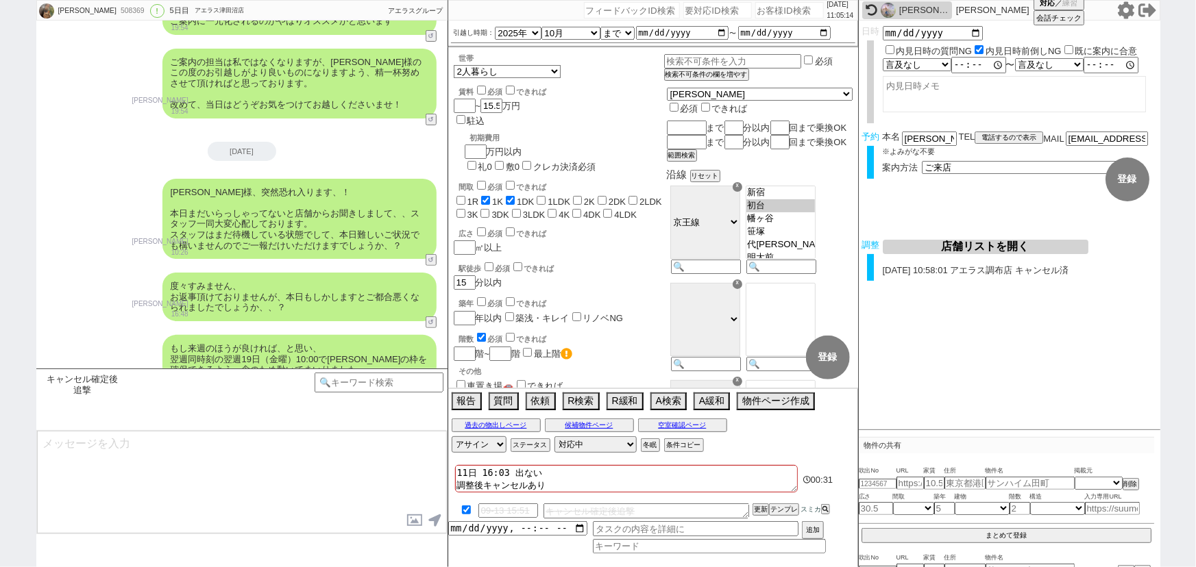
scroll to position [8214, 0]
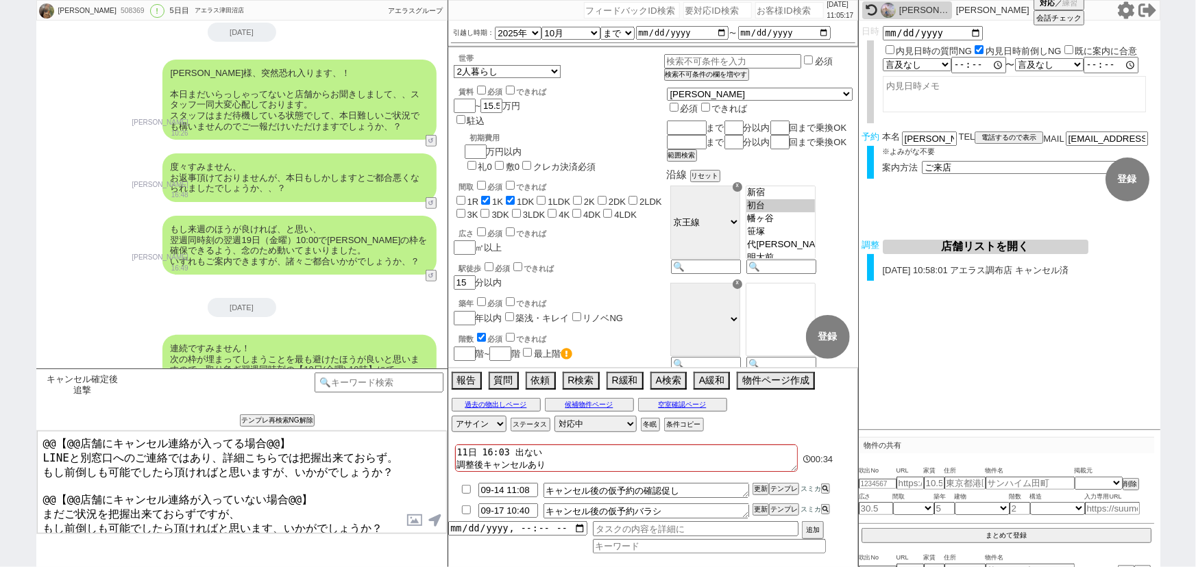
drag, startPoint x: 316, startPoint y: 487, endPoint x: 0, endPoint y: 364, distance: 338.9
click at [0, 364] on div "吉野由馬 508369 ! 0 5日目 アエラス津田沼店 冬眠中 自社客 アエラスグループ スミカ_BPO チャット全表示 2024-04-25 新しくフォロ…" at bounding box center [598, 283] width 1196 height 567
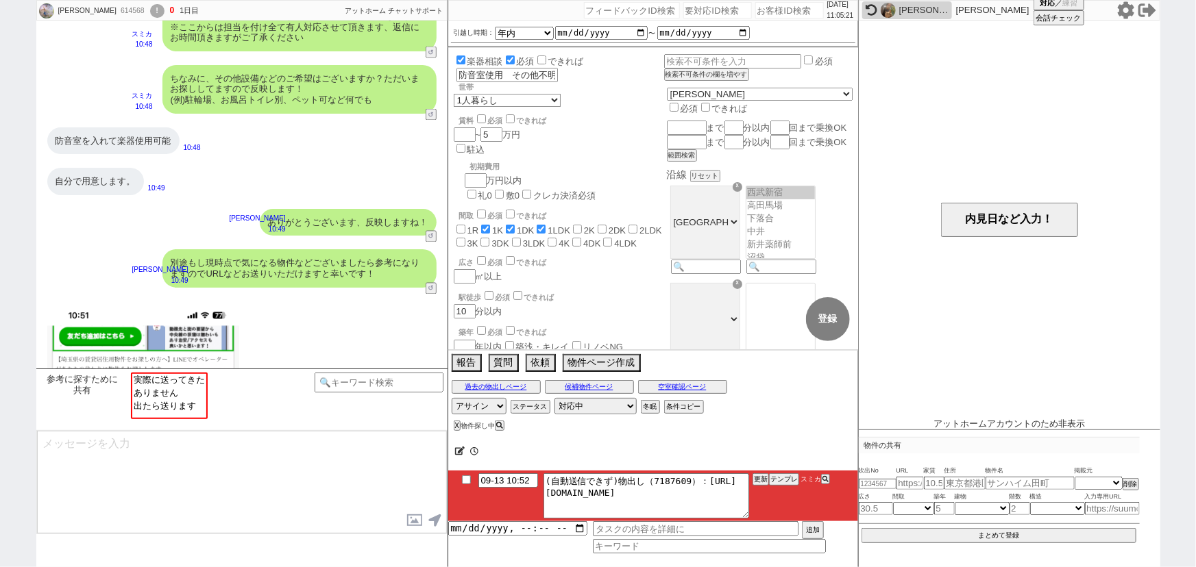
scroll to position [245, 0]
click at [776, 9] on input "number" at bounding box center [789, 10] width 69 height 16
paste input "610458"
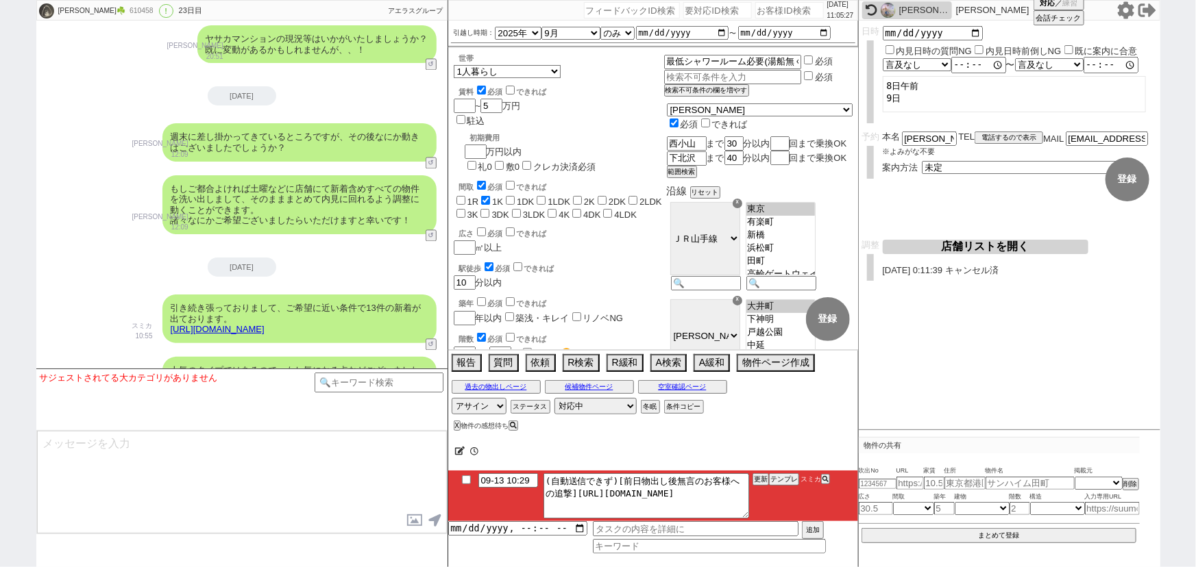
scroll to position [0, 0]
click at [781, 476] on button "テンプレ" at bounding box center [784, 480] width 30 height 10
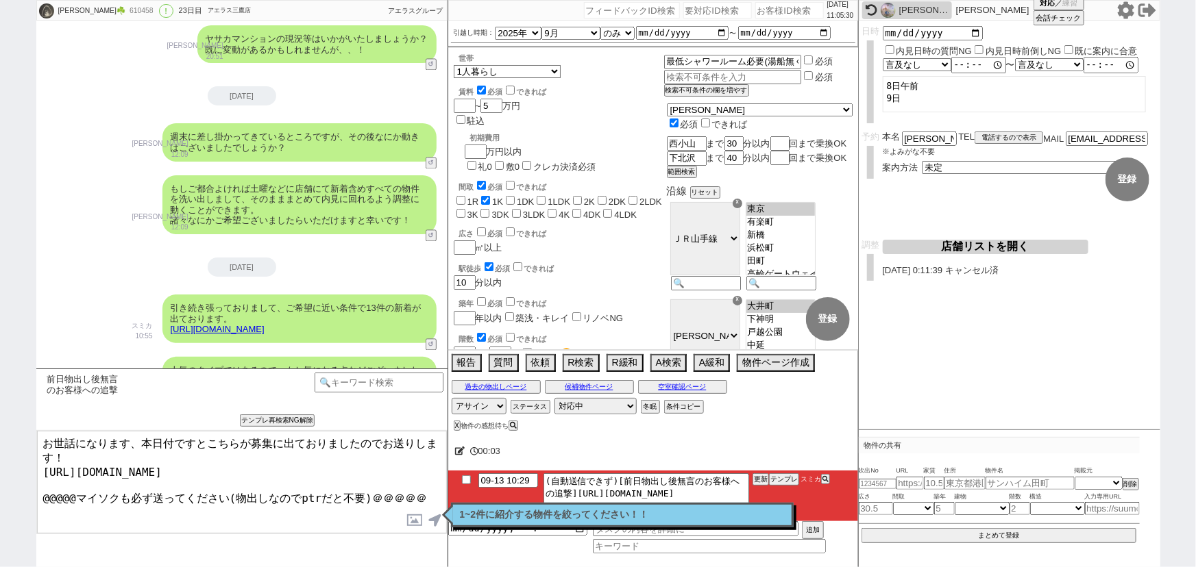
drag, startPoint x: 425, startPoint y: 491, endPoint x: 0, endPoint y: 596, distance: 437.6
click at [0, 567] on html "あやか☘️ 610458 ! 0 23日目 アエラス三鷹店 冬眠中 自社客 アエラスグループ スミカ_BPO チャット全表示 2025-08-18 ようこそL…" at bounding box center [598, 283] width 1196 height 567
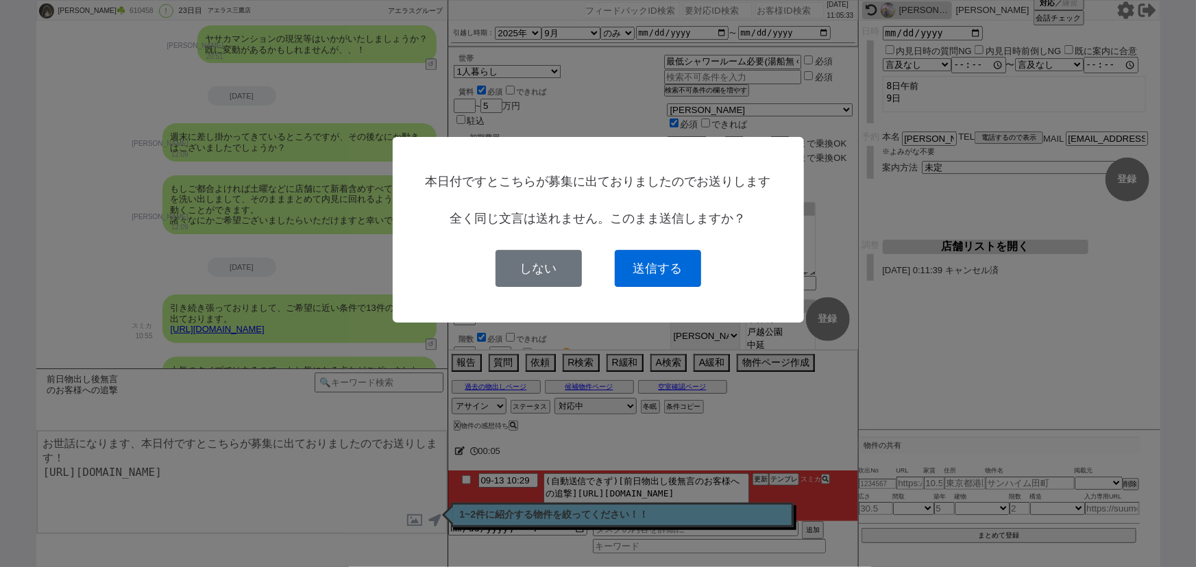
click at [669, 259] on button "送信する" at bounding box center [658, 268] width 86 height 37
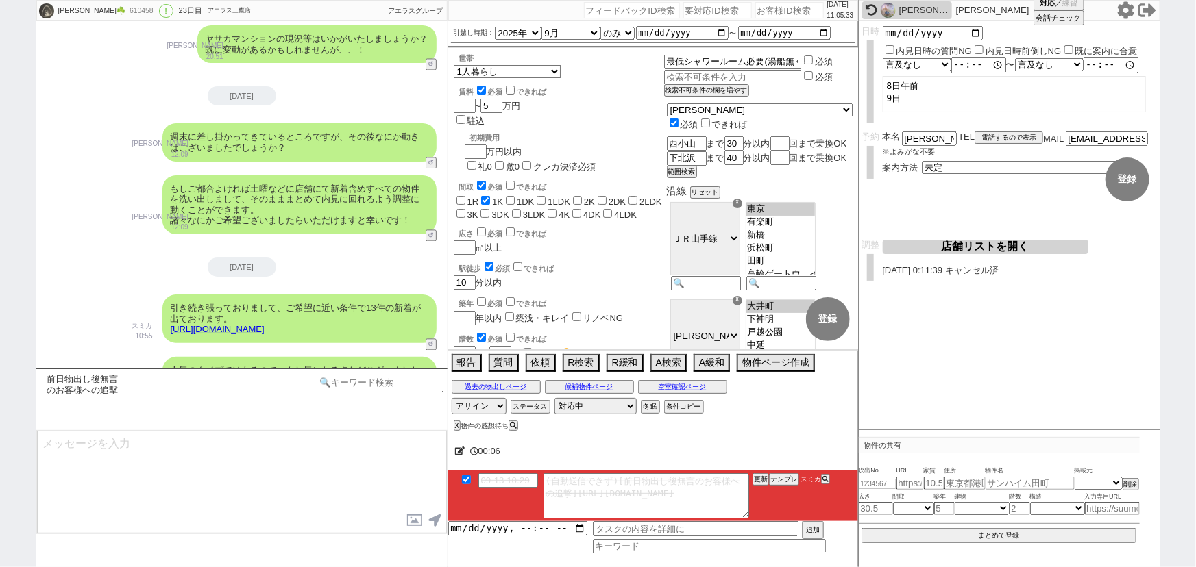
scroll to position [6772, 0]
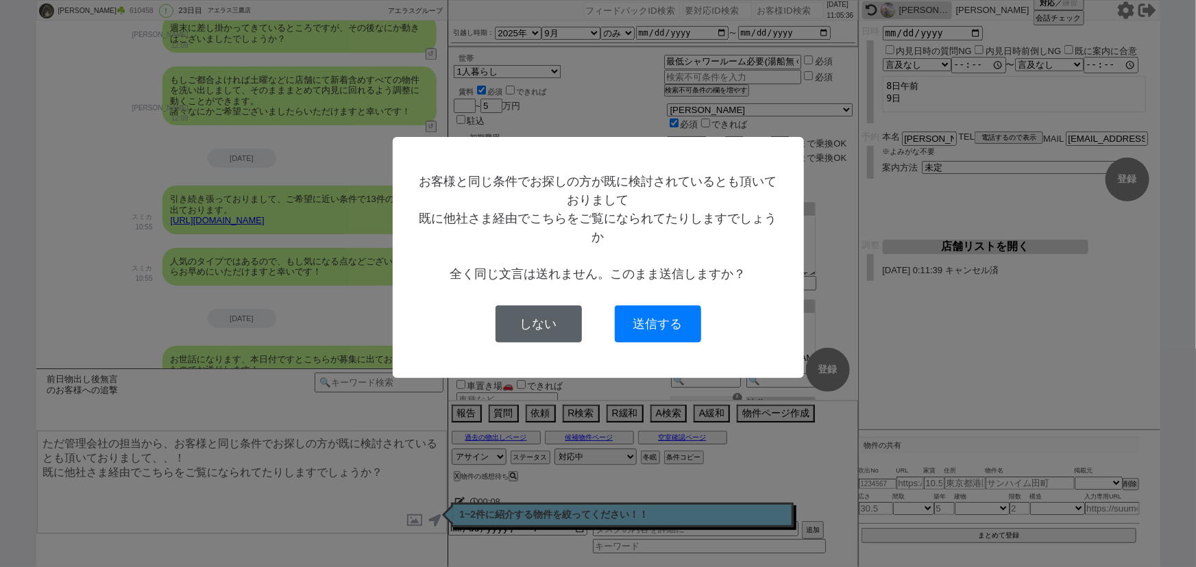
click at [524, 308] on button "しない" at bounding box center [538, 324] width 86 height 37
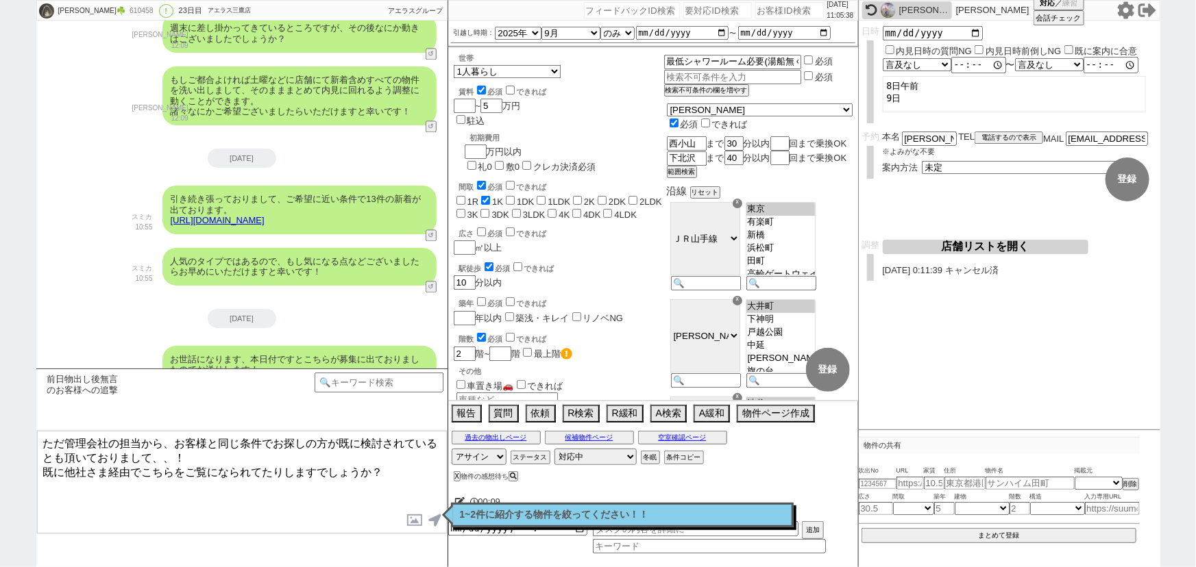
click at [265, 376] on link "https://tools.sumika.live/pages/t4qidf7" at bounding box center [218, 381] width 94 height 10
drag, startPoint x: 316, startPoint y: 461, endPoint x: 0, endPoint y: 428, distance: 317.6
click at [0, 428] on div "あやか☘️ 610458 ! 0 23日目 アエラス三鷹店 冬眠中 自社客 アエラスグループ スミカ_BPO チャット全表示 2025-08-18 ようこそL…" at bounding box center [598, 283] width 1196 height 567
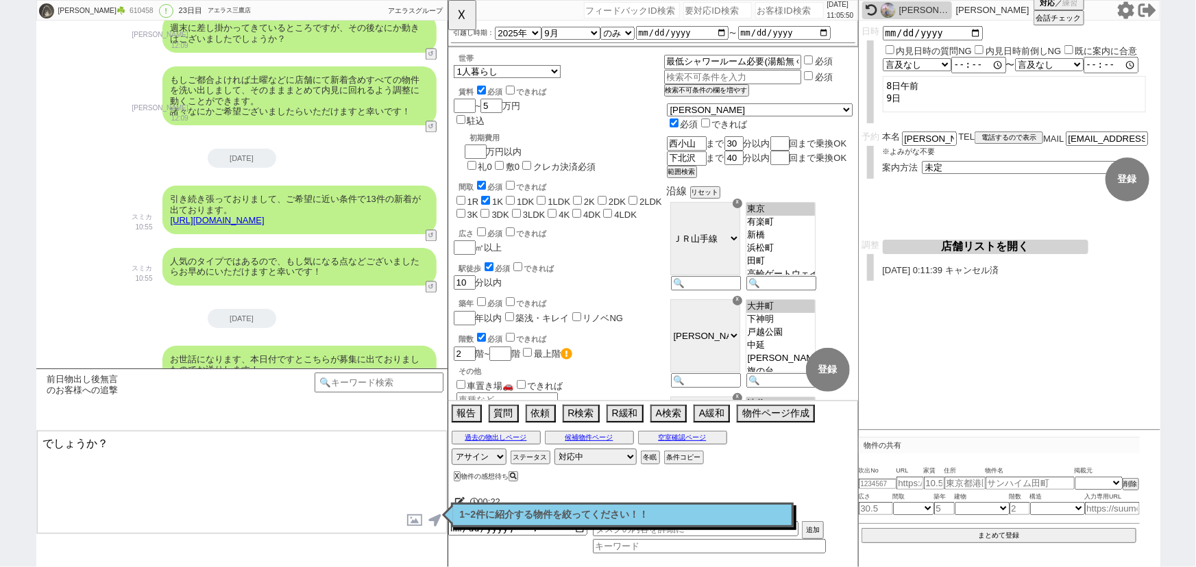
click at [95, 441] on textarea "でしょうか？" at bounding box center [242, 482] width 410 height 103
paste textarea "コーポＫＥＮ"
click at [40, 458] on textarea "2件目のコーポＫＥＮなど極めて駅チカで人気のタイプです。 でしょうか？" at bounding box center [242, 482] width 410 height 103
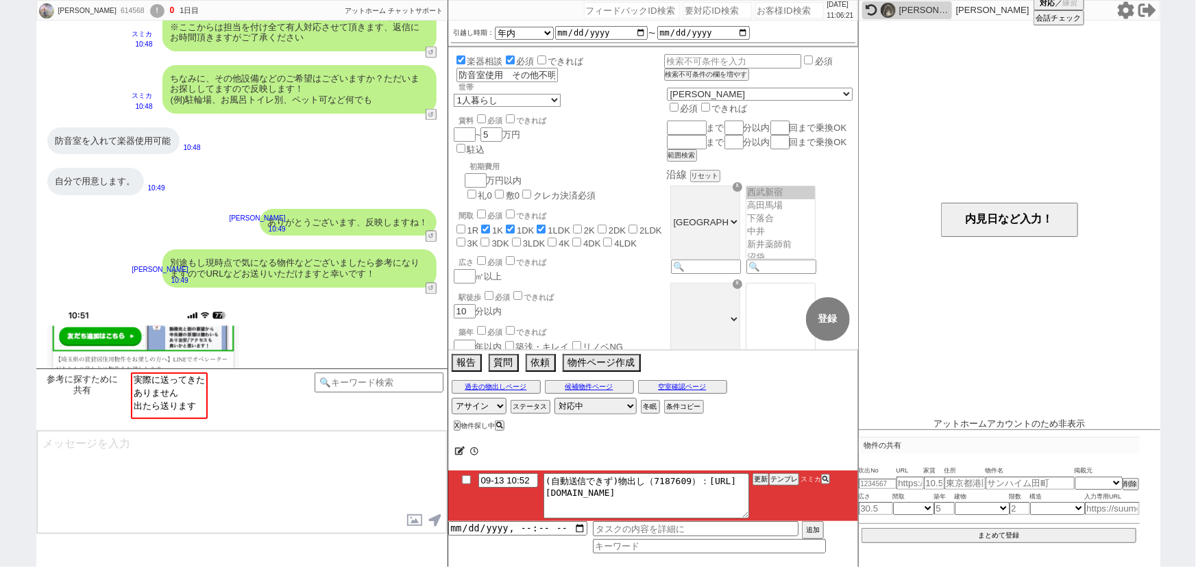
scroll to position [245, 0]
click at [778, 12] on input "number" at bounding box center [789, 10] width 69 height 16
paste input "613708"
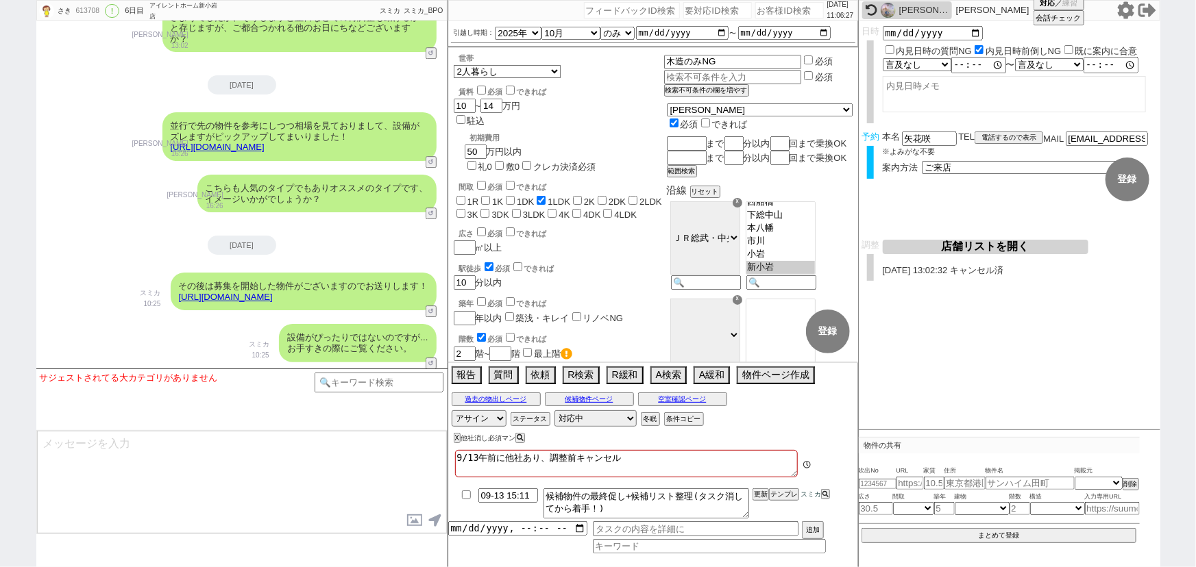
scroll to position [134, 0]
click at [790, 495] on button "テンプレ" at bounding box center [784, 495] width 30 height 10
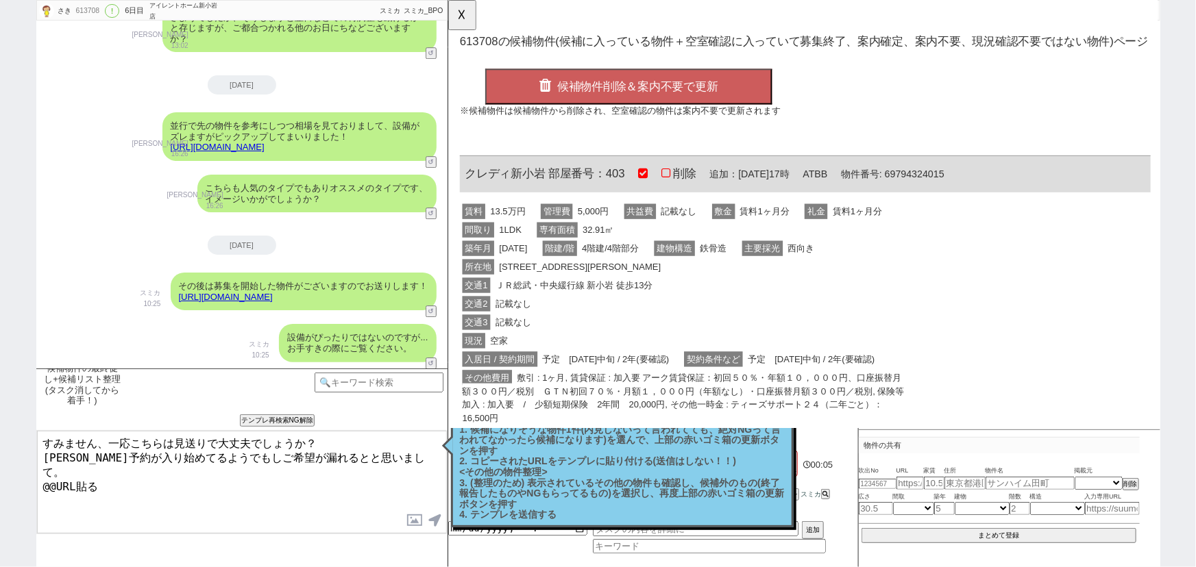
scroll to position [0, 0]
click at [636, 312] on span "ＪＲ総武・中央緩行線 新小岩 徒歩13分" at bounding box center [582, 307] width 175 height 16
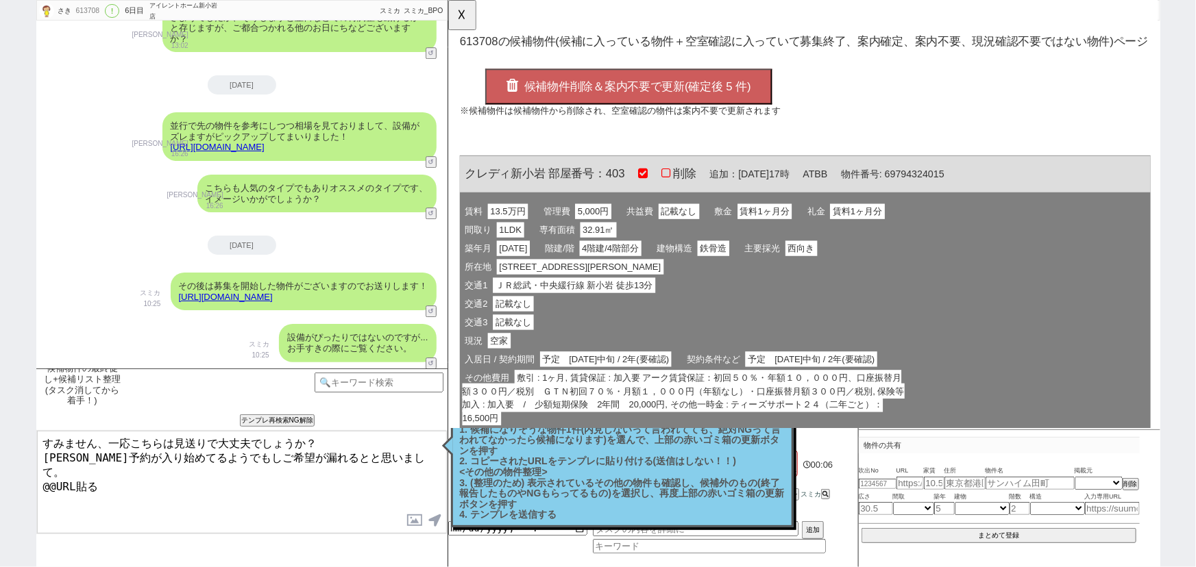
click at [627, 103] on button "候補物件削除＆案内不要で更新(確定後 5 件)" at bounding box center [641, 93] width 308 height 38
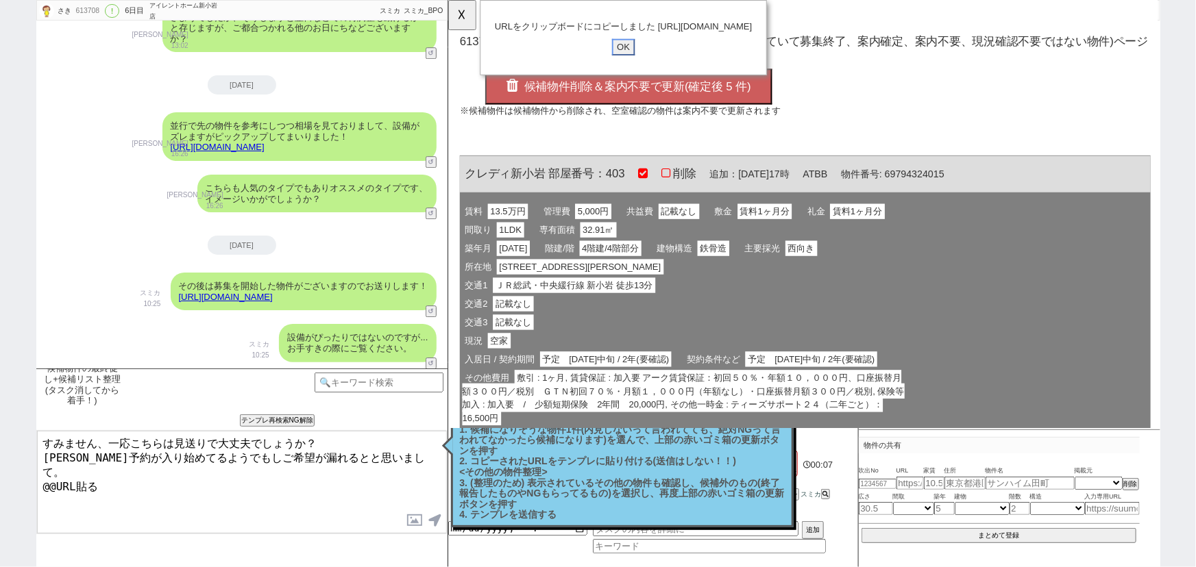
click at [635, 60] on input "OK" at bounding box center [636, 51] width 25 height 18
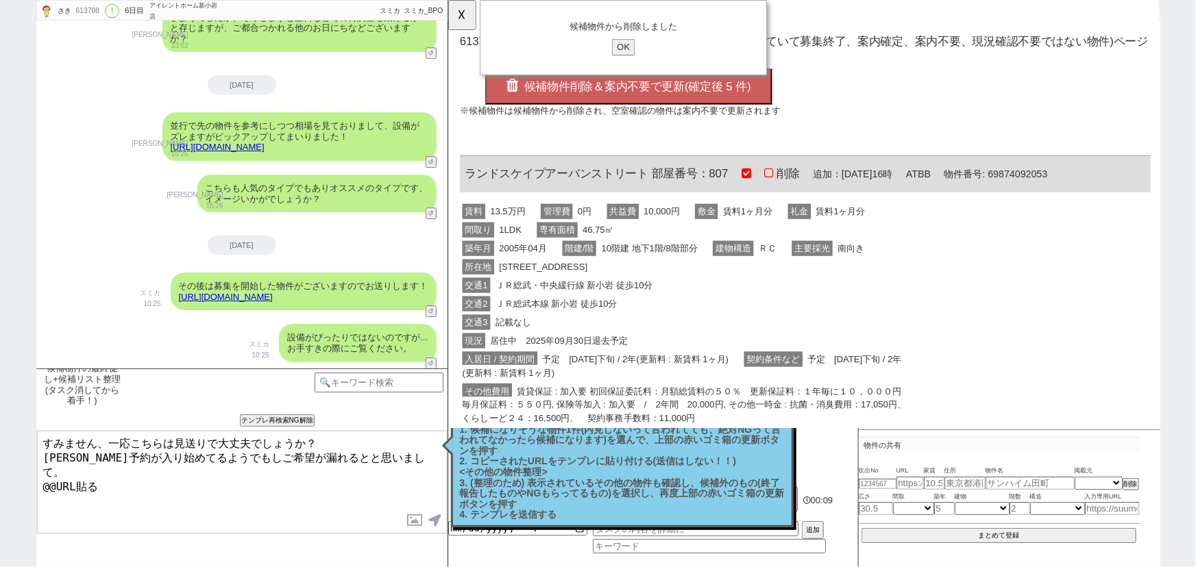
drag, startPoint x: 127, startPoint y: 476, endPoint x: 0, endPoint y: 531, distance: 139.0
click at [0, 531] on div "さき 613708 ! 0 6日目 アイレントホーム新小岩店 冬眠中 自社客 スミカ スミカ_BPO チャット全表示 2025-09-08 ようこそLINE物…" at bounding box center [598, 283] width 1196 height 567
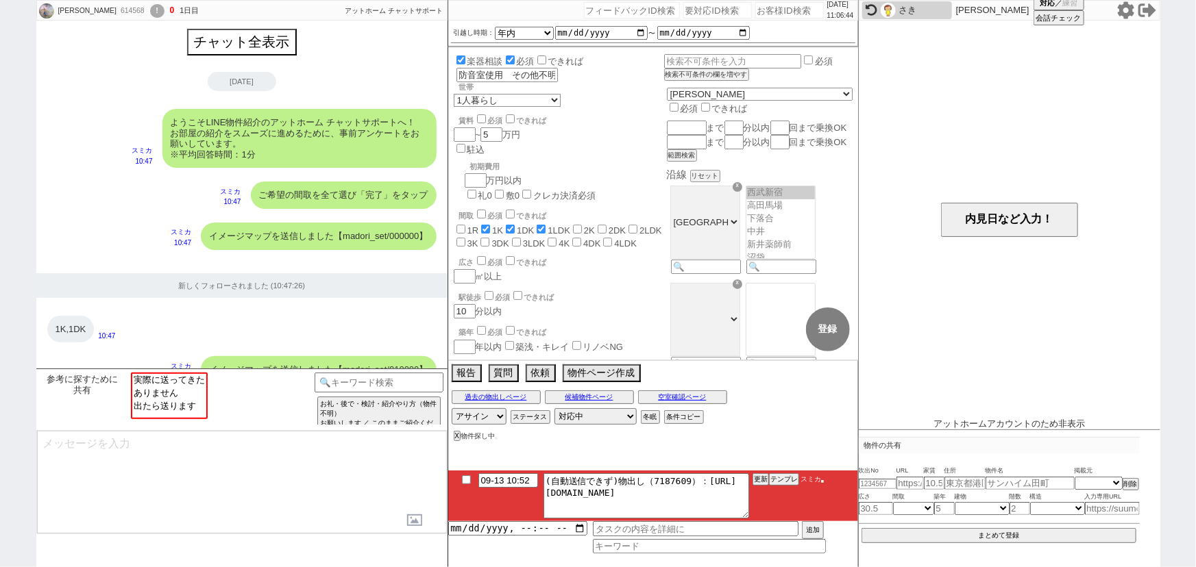
scroll to position [1217, 0]
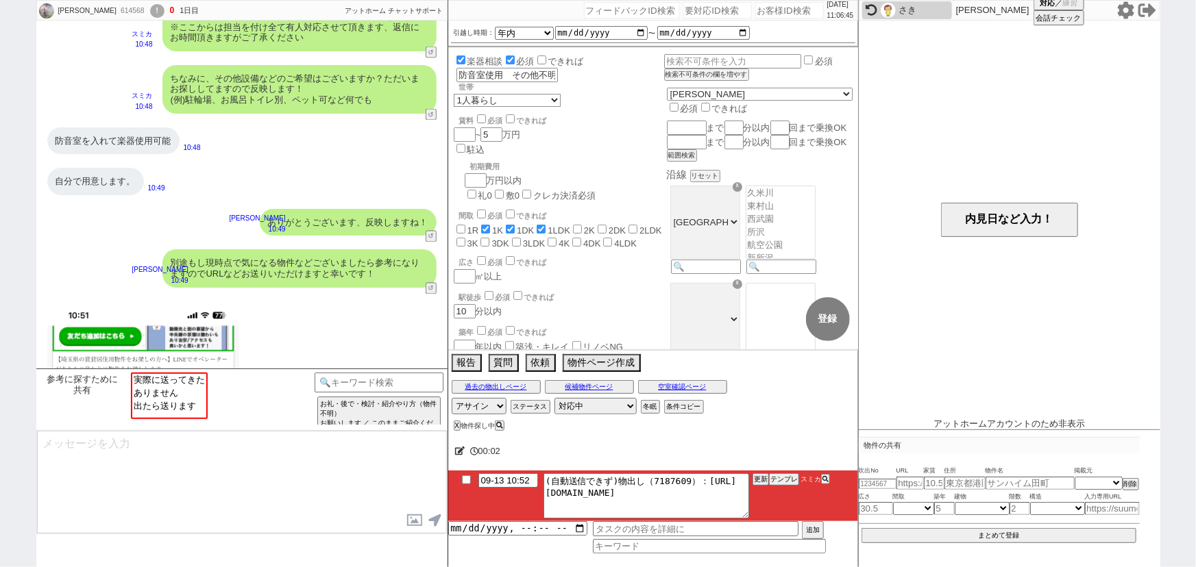
click at [779, 8] on input "number" at bounding box center [789, 10] width 69 height 16
paste input "612939"
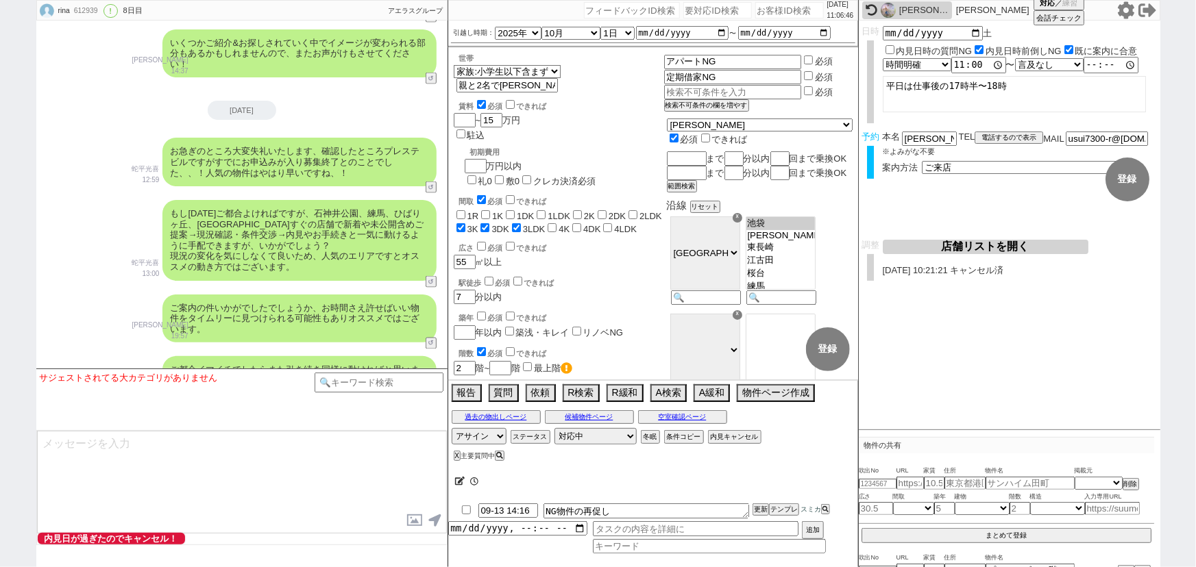
scroll to position [65, 0]
click at [779, 508] on button "テンプレ" at bounding box center [784, 510] width 30 height 10
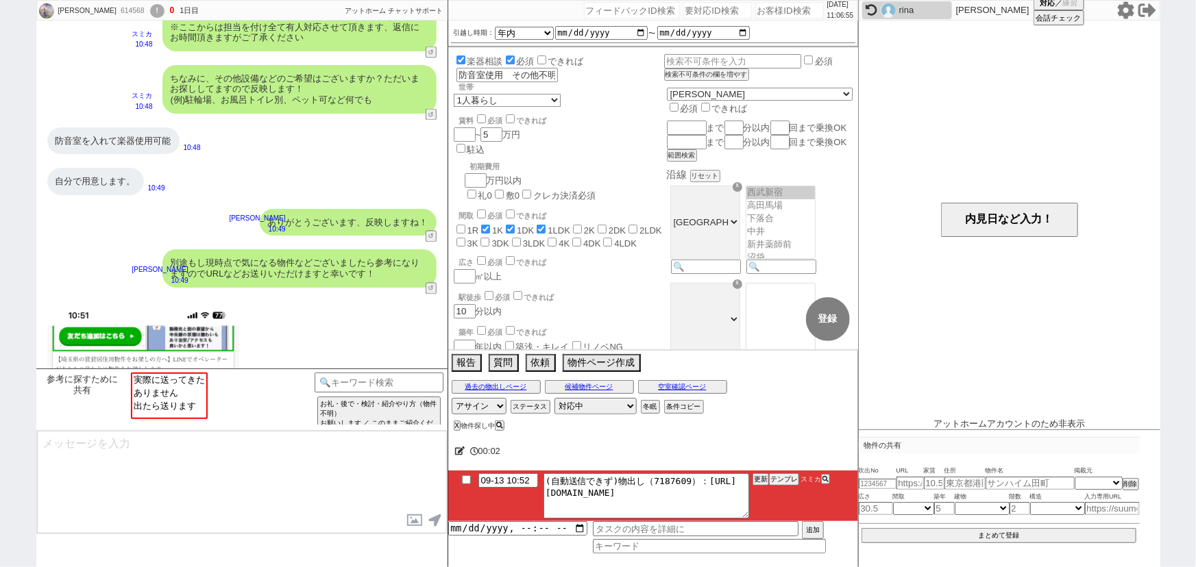
scroll to position [245, 0]
click at [767, 12] on input "number" at bounding box center [789, 10] width 69 height 16
paste input "593654"
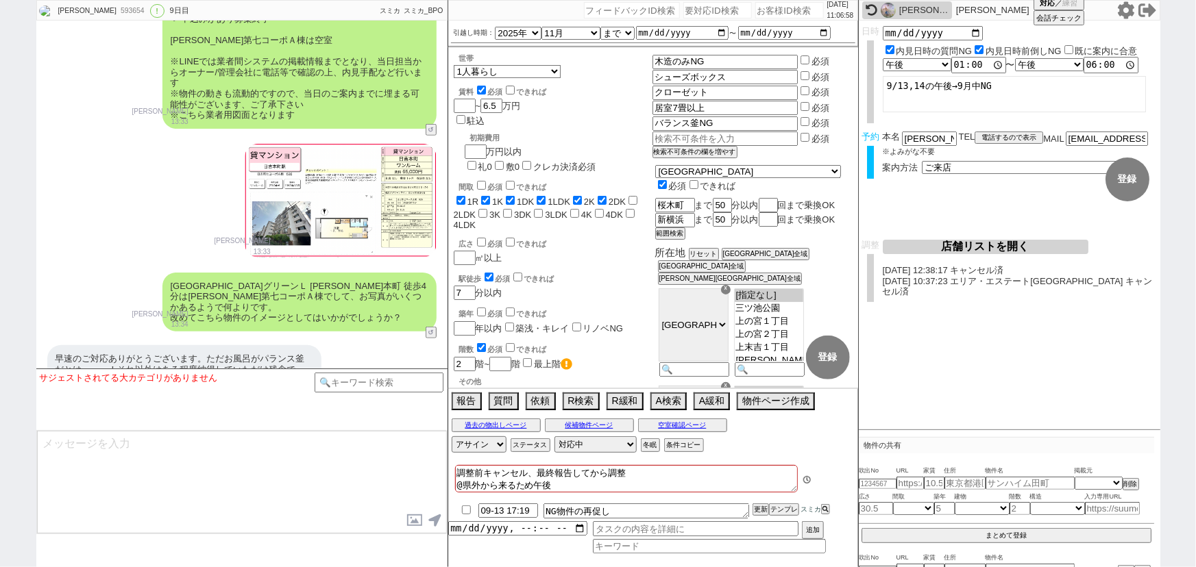
scroll to position [327, 0]
click at [785, 509] on button "テンプレ" at bounding box center [784, 510] width 30 height 10
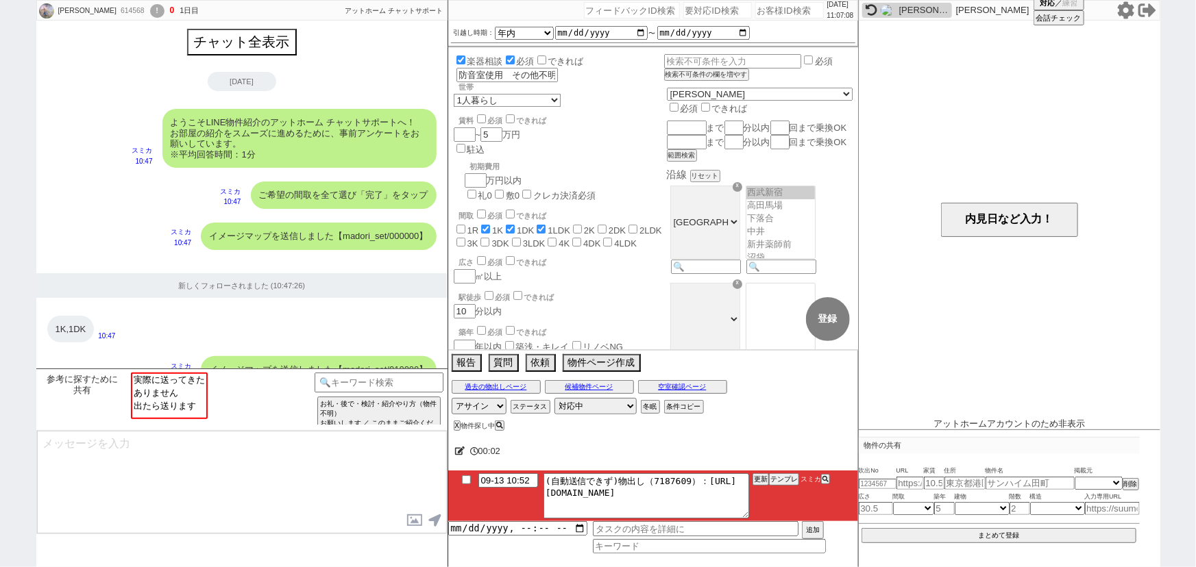
scroll to position [245, 0]
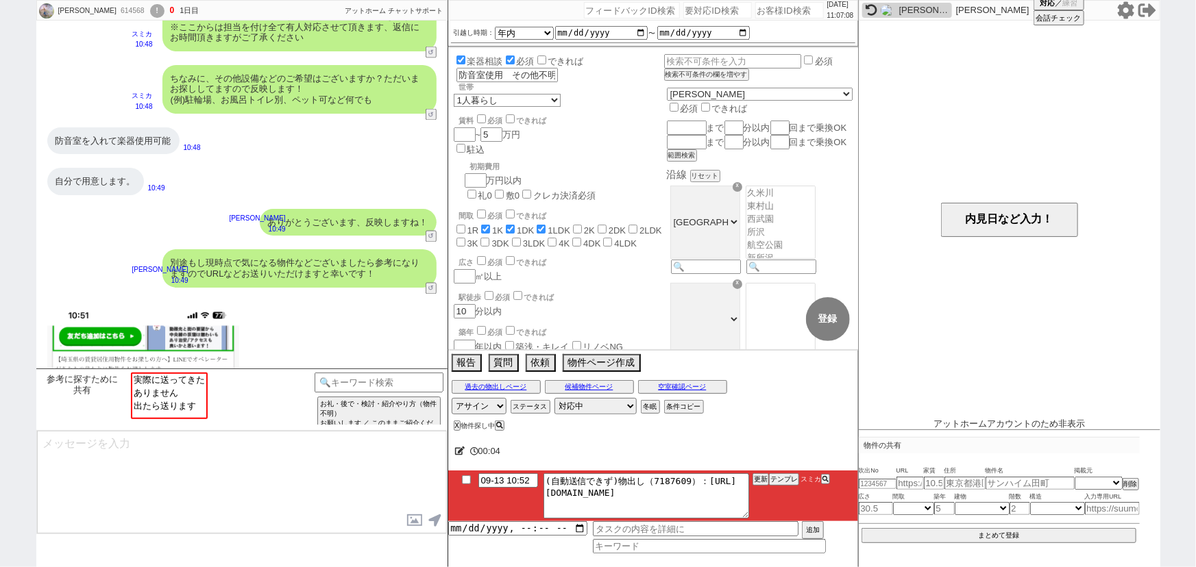
click at [765, 15] on input "number" at bounding box center [789, 10] width 69 height 16
paste input "601282"
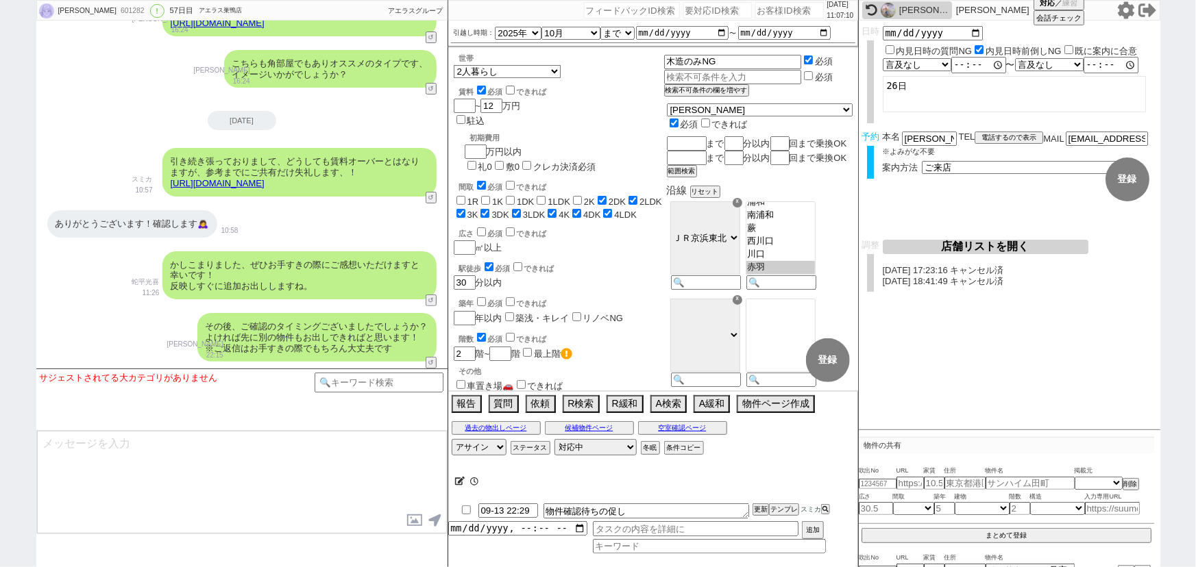
scroll to position [65, 0]
click at [783, 513] on button "テンプレ" at bounding box center [784, 510] width 30 height 10
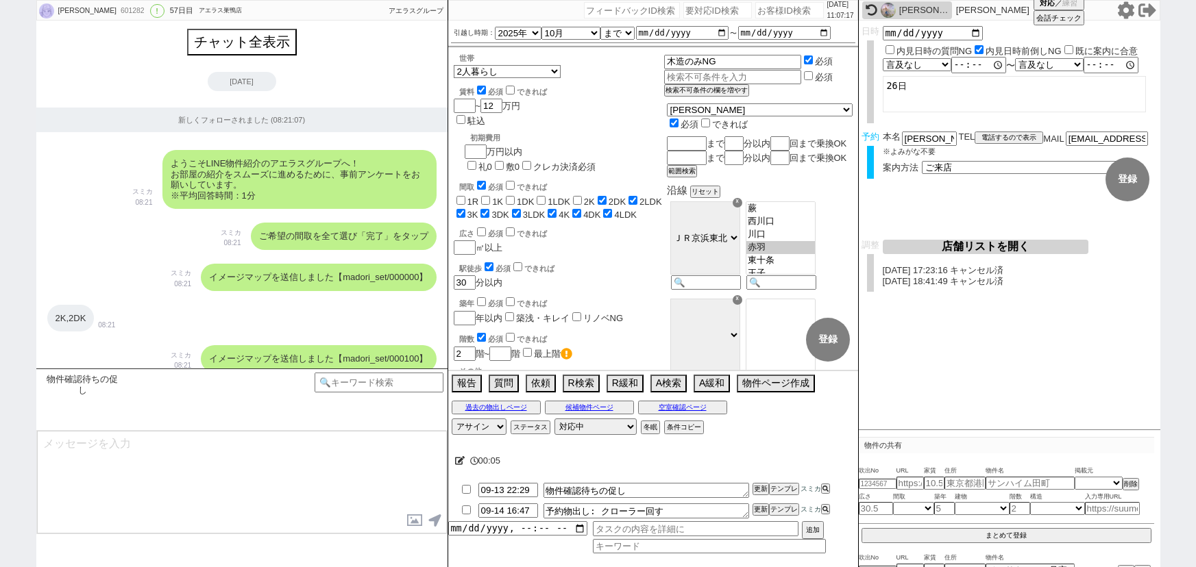
select select "2025"
select select "10"
select select "37"
select select "1"
select select "23"
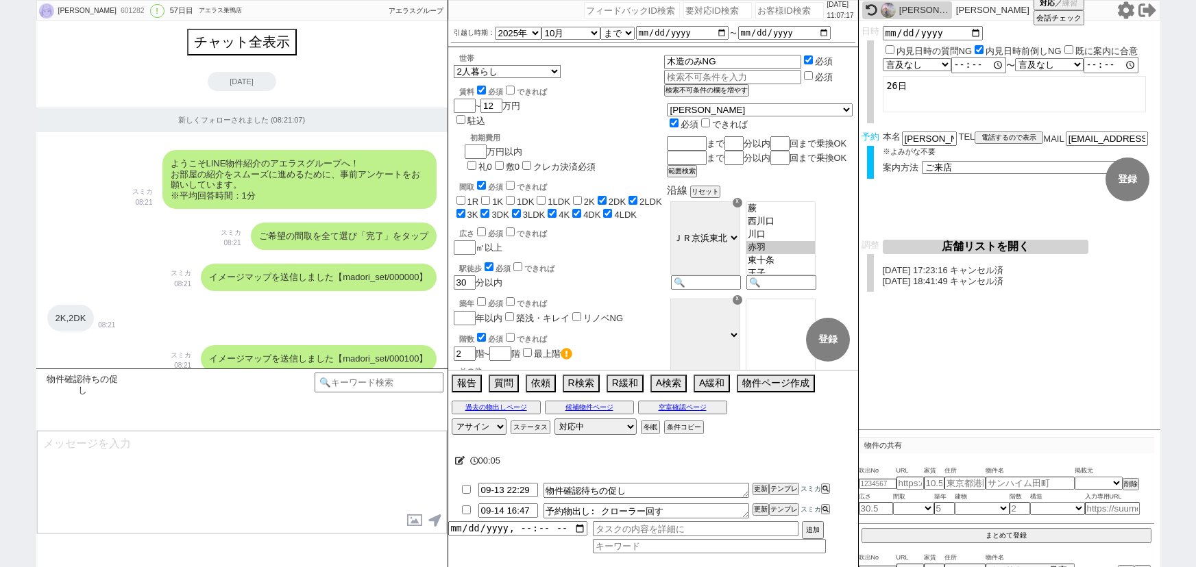
select select "731"
select select "2"
select select
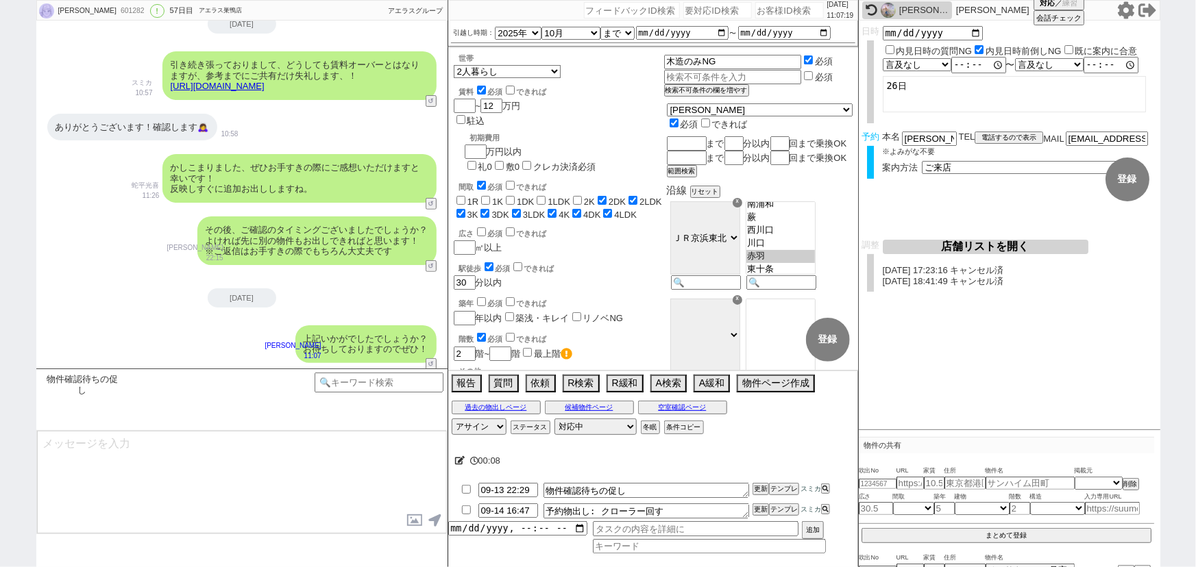
click at [755, 14] on input "number" at bounding box center [789, 10] width 69 height 16
paste input "608886"
type input "608886"
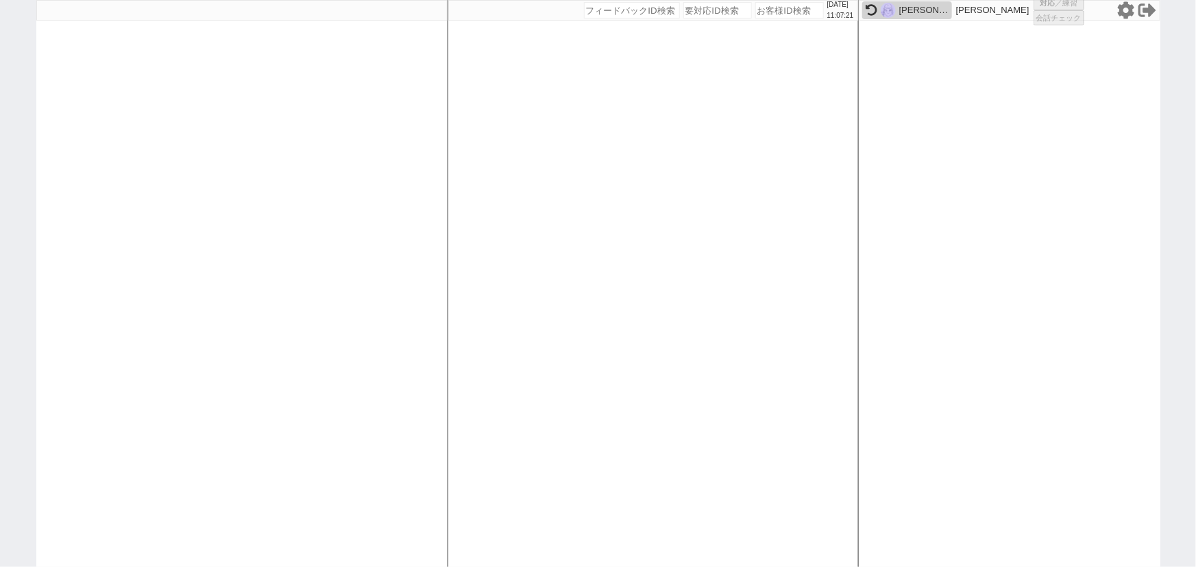
select select "2"
select select
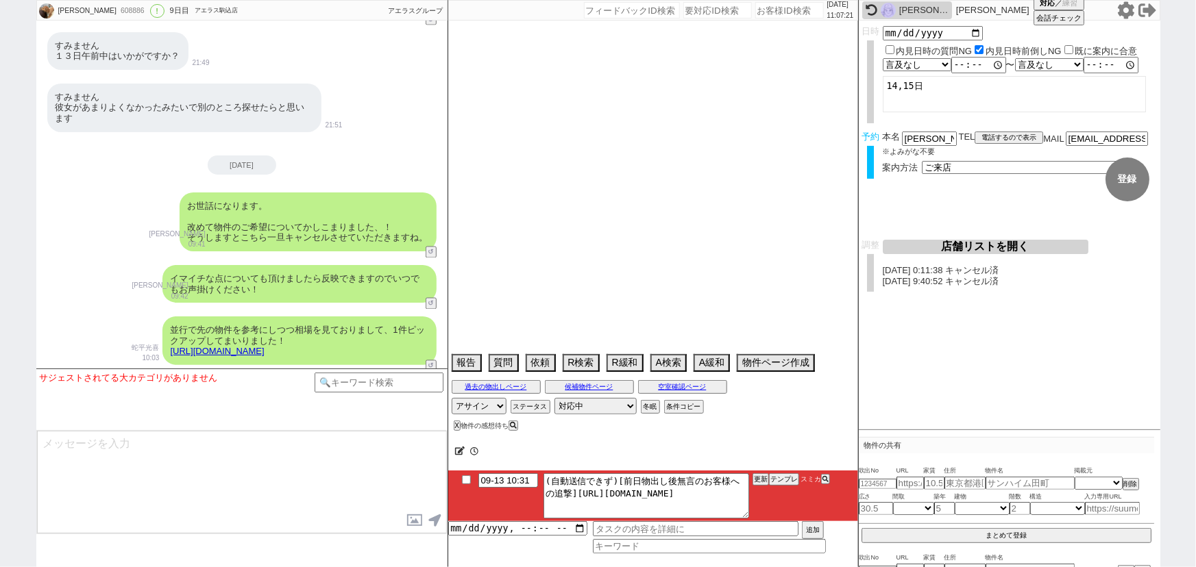
scroll to position [11693, 0]
type textarea "@パートナーの意見でキャンセルになる可能性あり"
select select "2025"
select select "10"
select select "36"
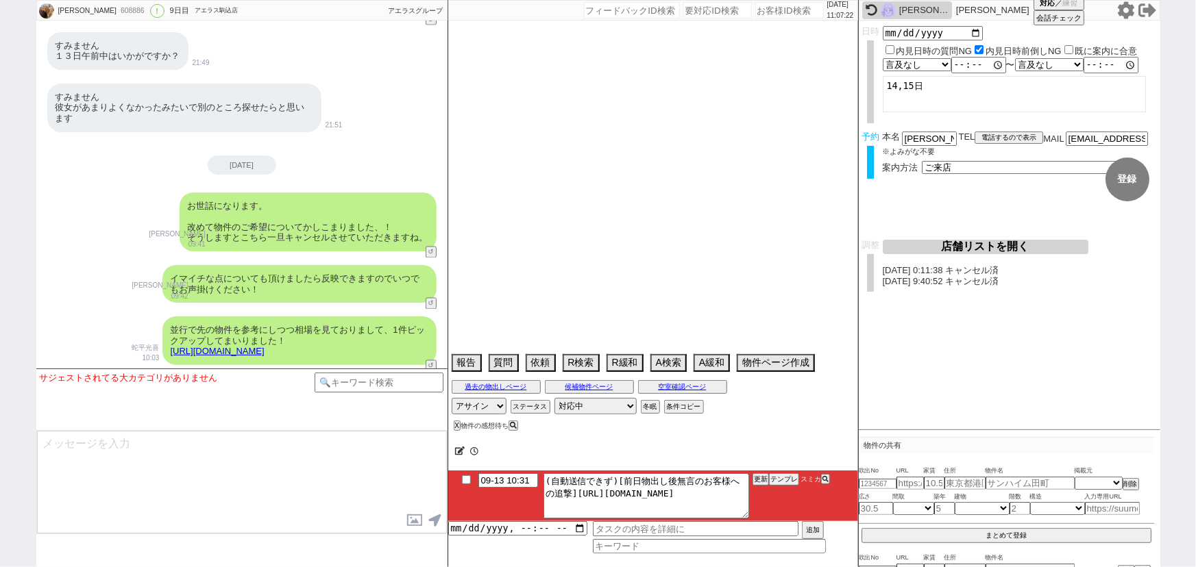
select select "1"
select select "23"
select select "723"
select select "69"
select select "59"
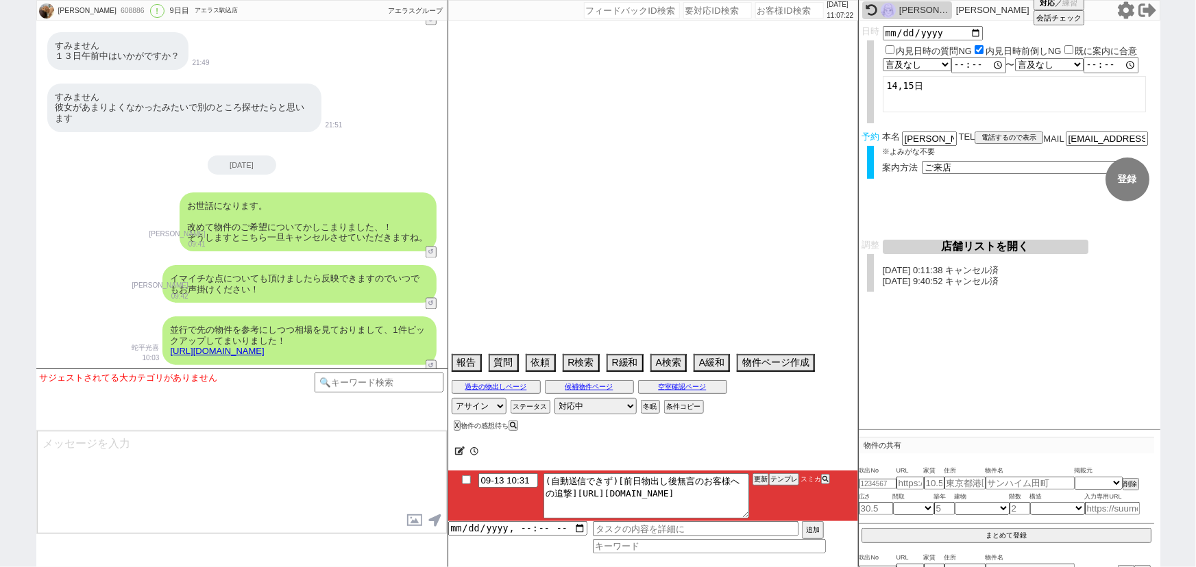
select select "14"
select select "7"
select select "74"
select select "75"
select select "60"
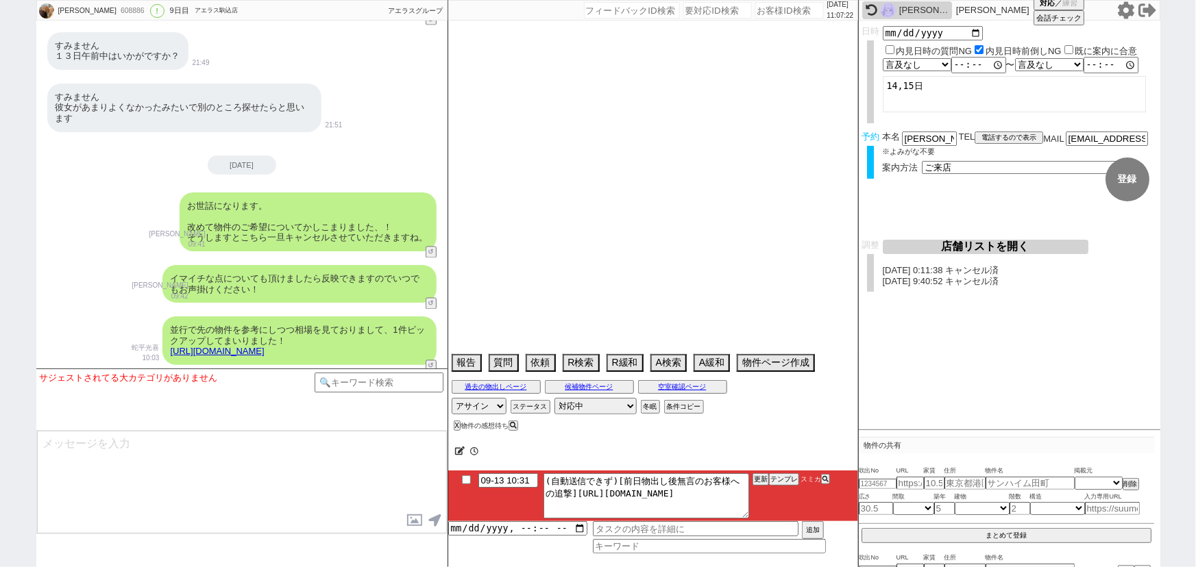
select select "62"
select select "64"
select select "817"
select select "63"
select select "57"
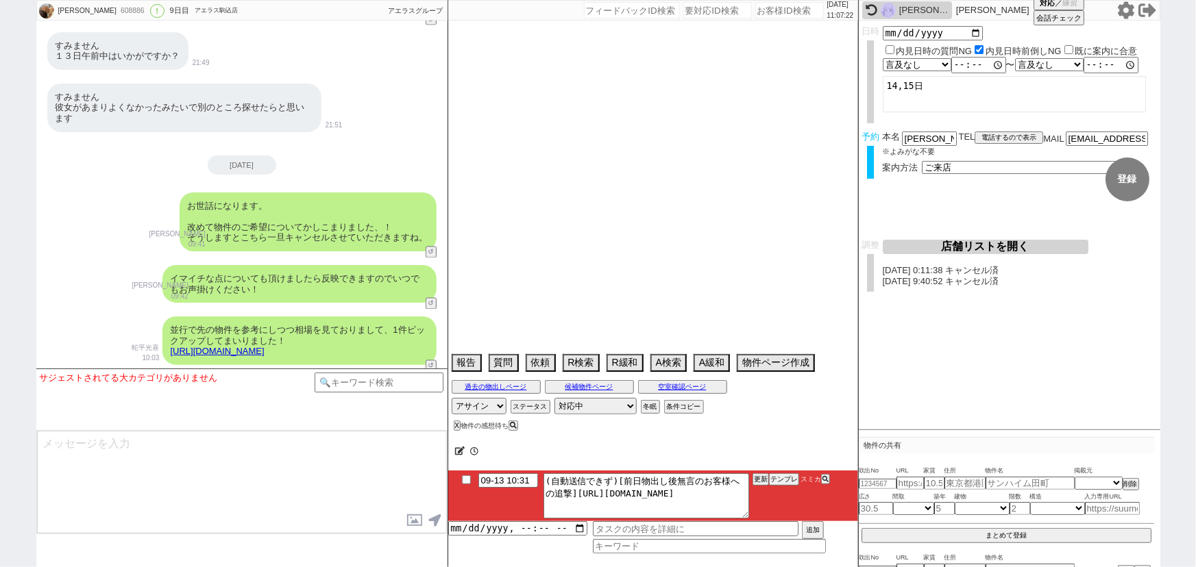
select select "65"
select select "[DATE]"
select select "71"
select select "70"
select select "1685"
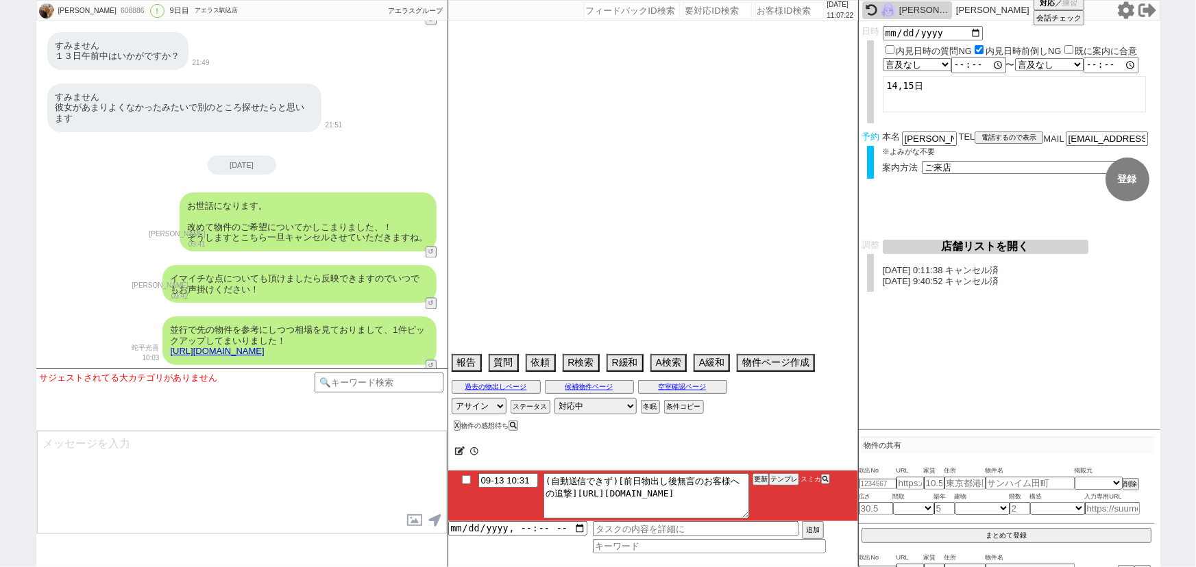
select select "67"
select select "50"
select select "66"
select select "56"
select select "54"
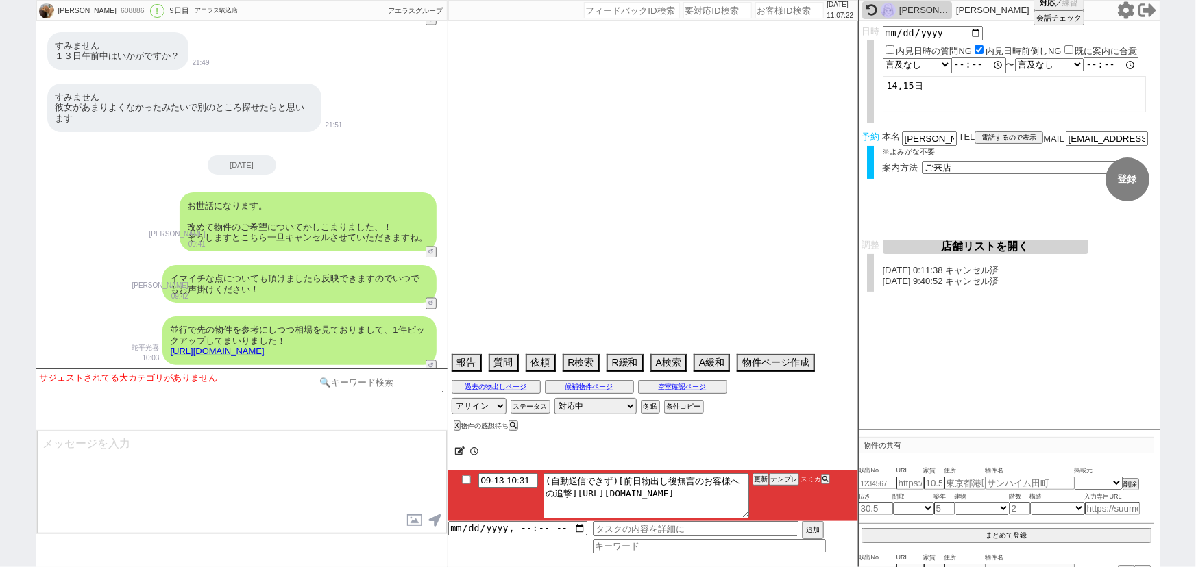
select select "25"
select select "3116"
select select "9"
select select "332"
select select "15"
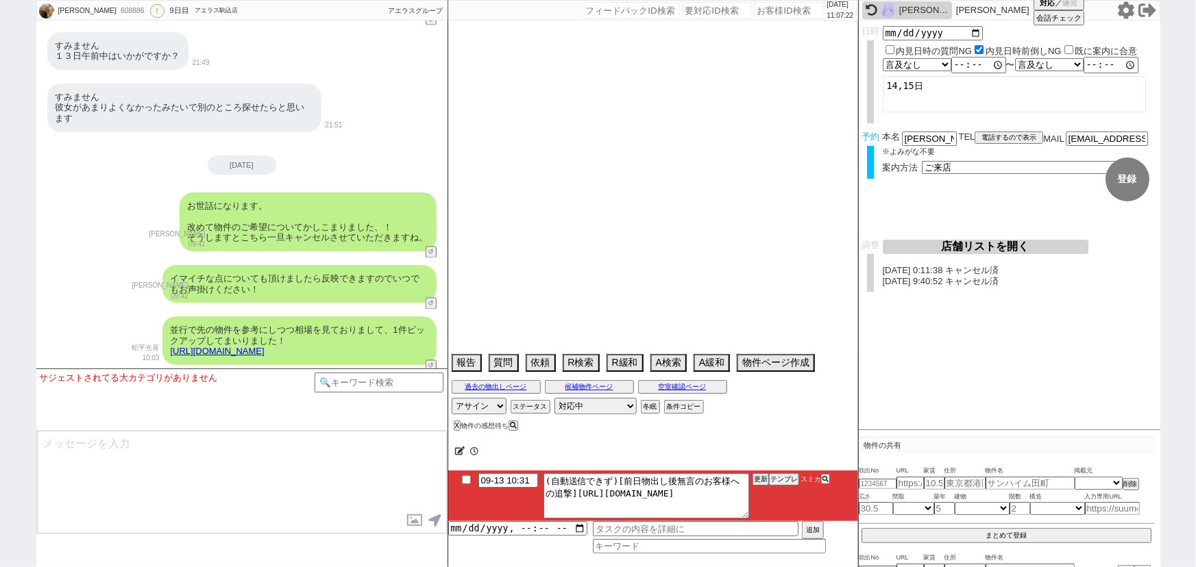
select select "52"
select select "33"
select select "73"
select select "47"
select select "29"
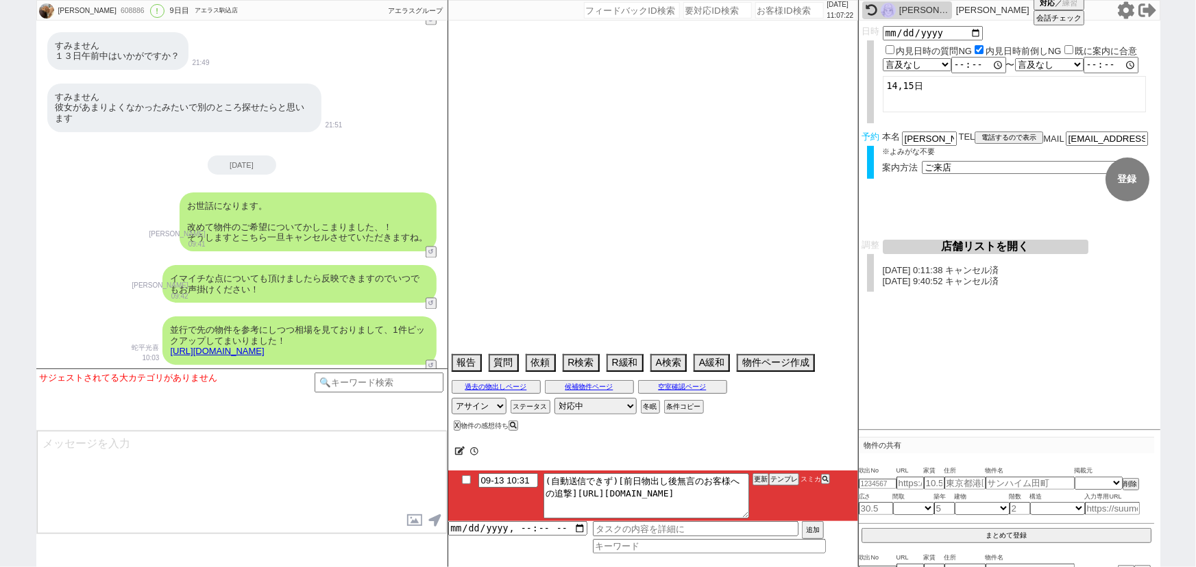
select select "58"
select select "77"
select select "12"
select select "27"
select select "11"
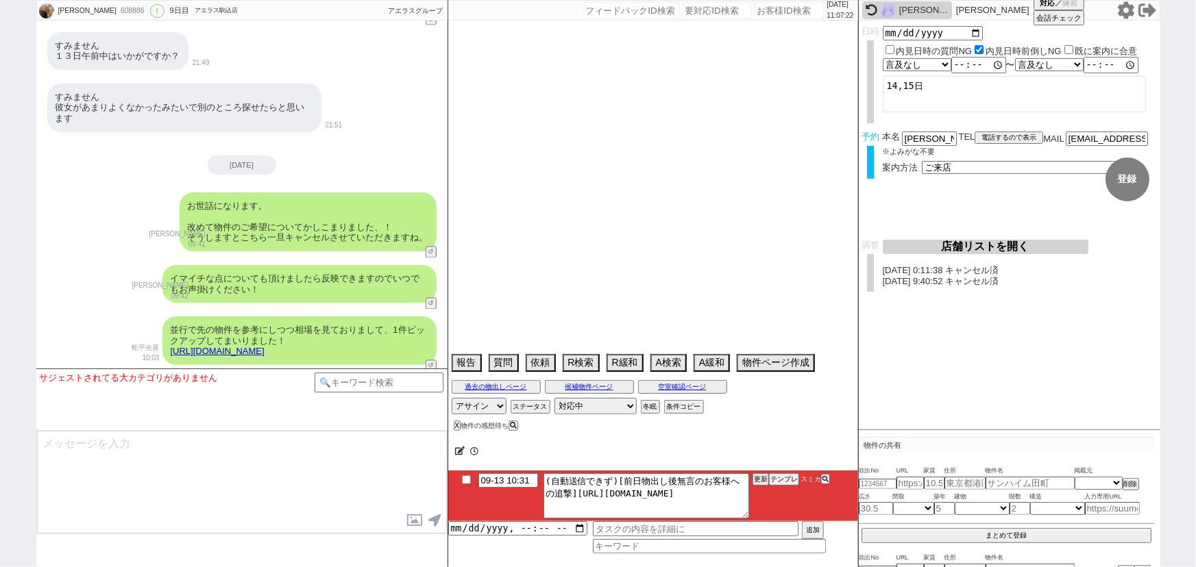
select select "76"
select select "68"
select select "[DATE]"
select select "30"
select select "51"
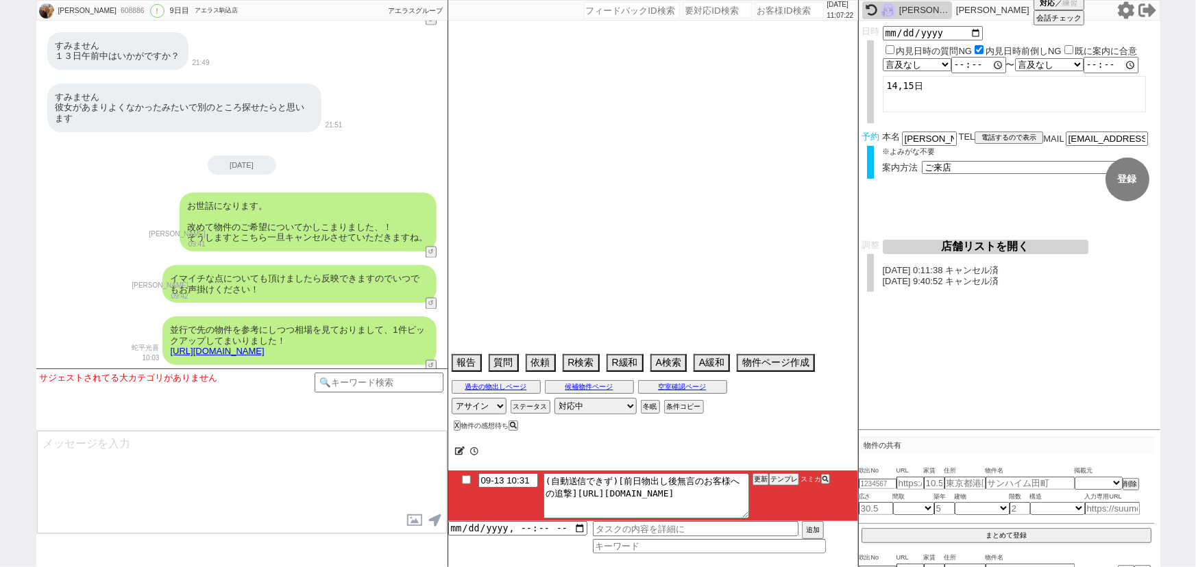
select select "61"
select select "53"
select select "38"
select select "72"
select select "1729"
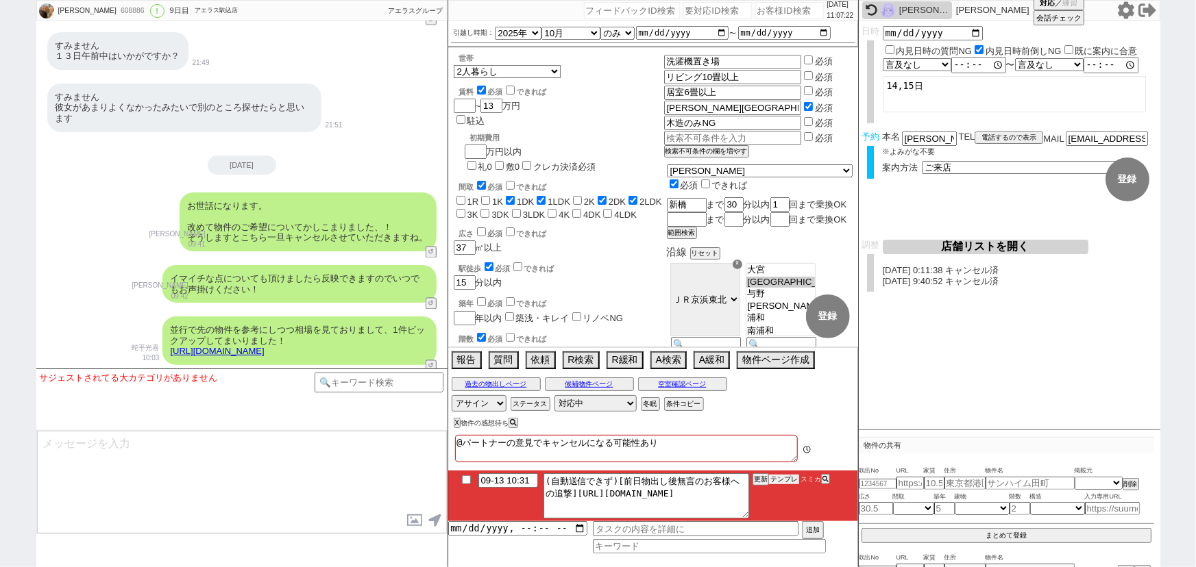
scroll to position [10, 0]
click at [779, 481] on button "テンプレ" at bounding box center [784, 480] width 30 height 10
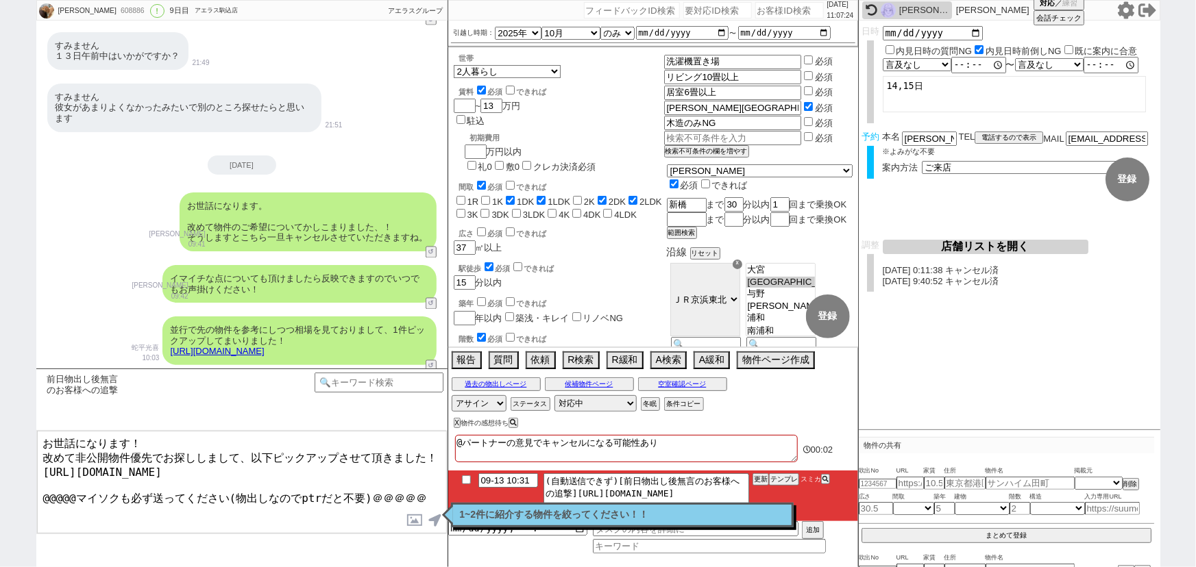
drag, startPoint x: 418, startPoint y: 487, endPoint x: 0, endPoint y: 561, distance: 424.5
click at [0, 561] on div "[PERSON_NAME] 608886 ! 0 9日目 アエラス駒込店 冬眠中 自社客 アエラスグループ スミカ_BPO チャット全表示 [DATE] 新し…" at bounding box center [598, 283] width 1196 height 567
type textarea "お世話になります！ 改めて非公開物件優先でお探ししまして、以下ピックアップさせて頂きました！ [URL][DOMAIN_NAME]"
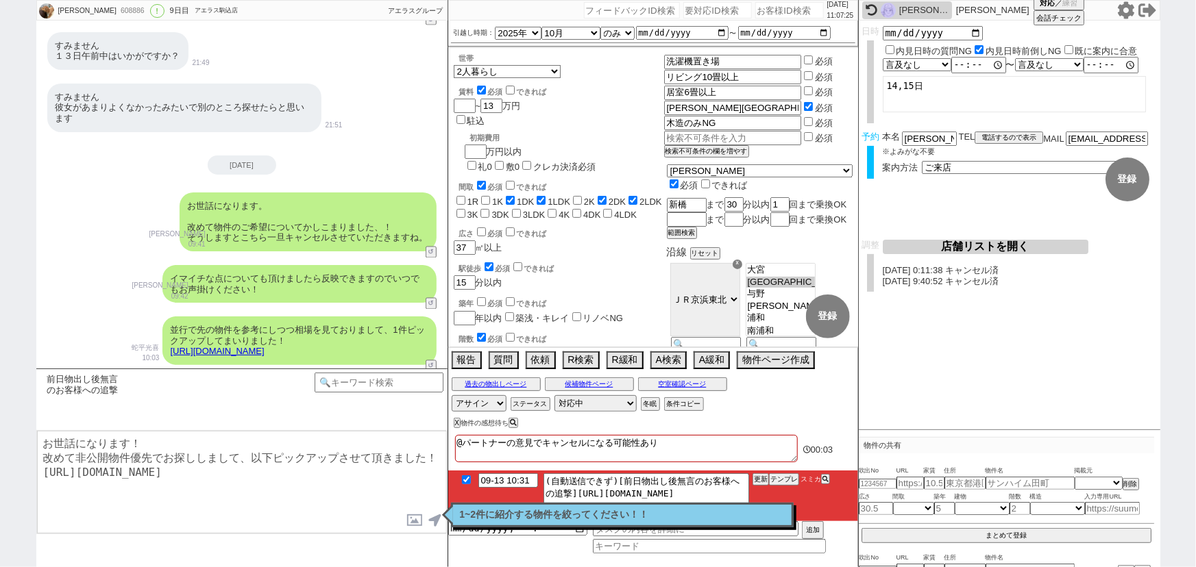
checkbox input "true"
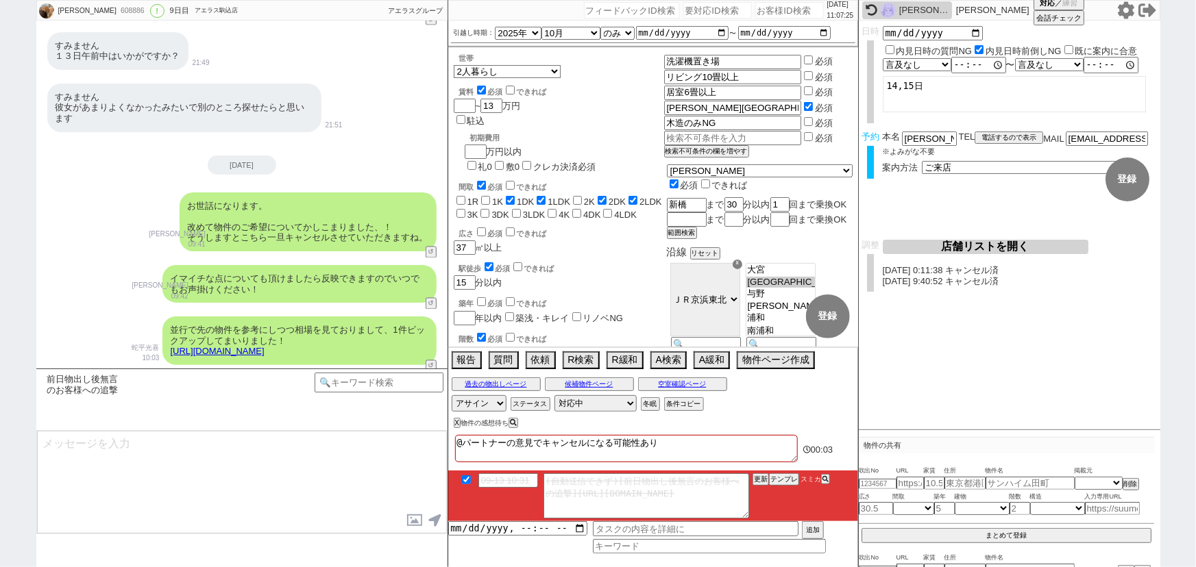
scroll to position [11813, 0]
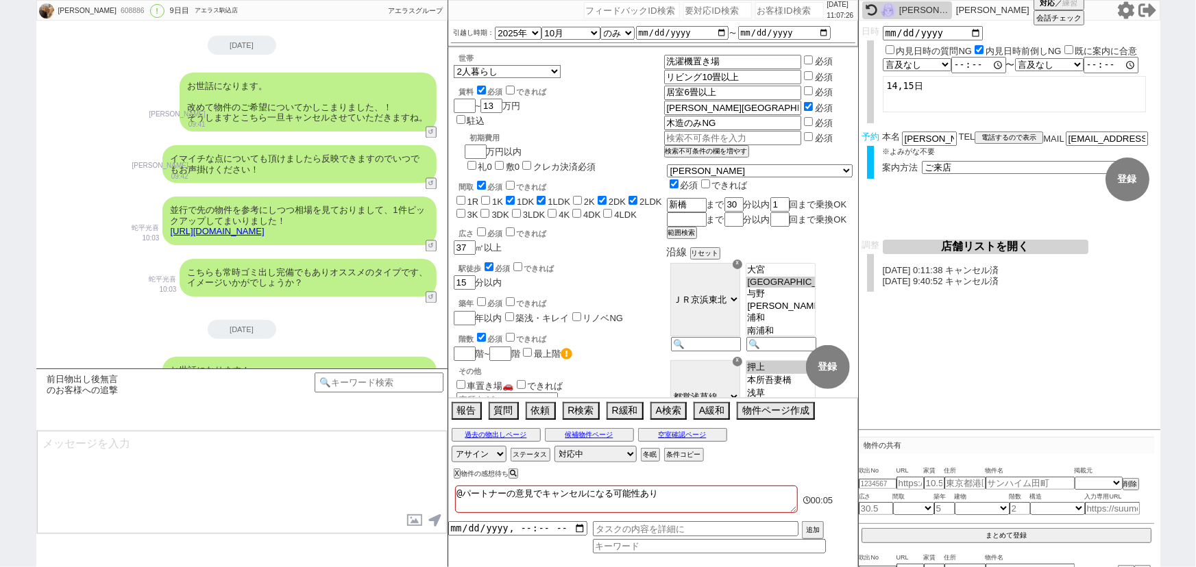
type textarea "お返事頂けておらずでしたのでどちらかイマイチな点があったかなと思い、、 本日の物件は一定ご希望にも近いかと存じますので、こちらだけでもお手隙でご覧ください！"
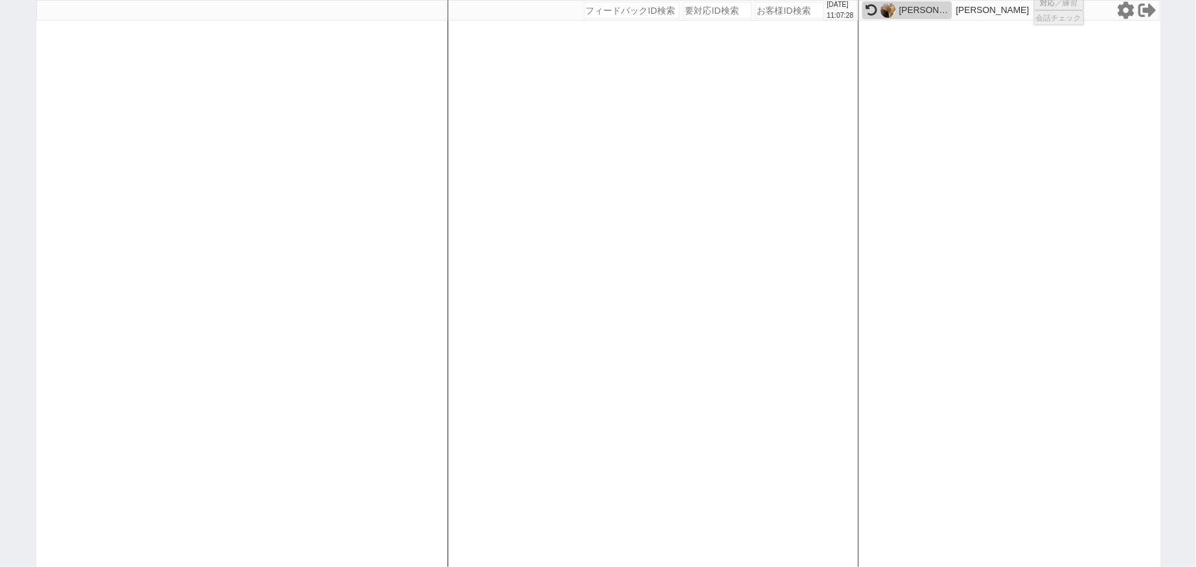
select select
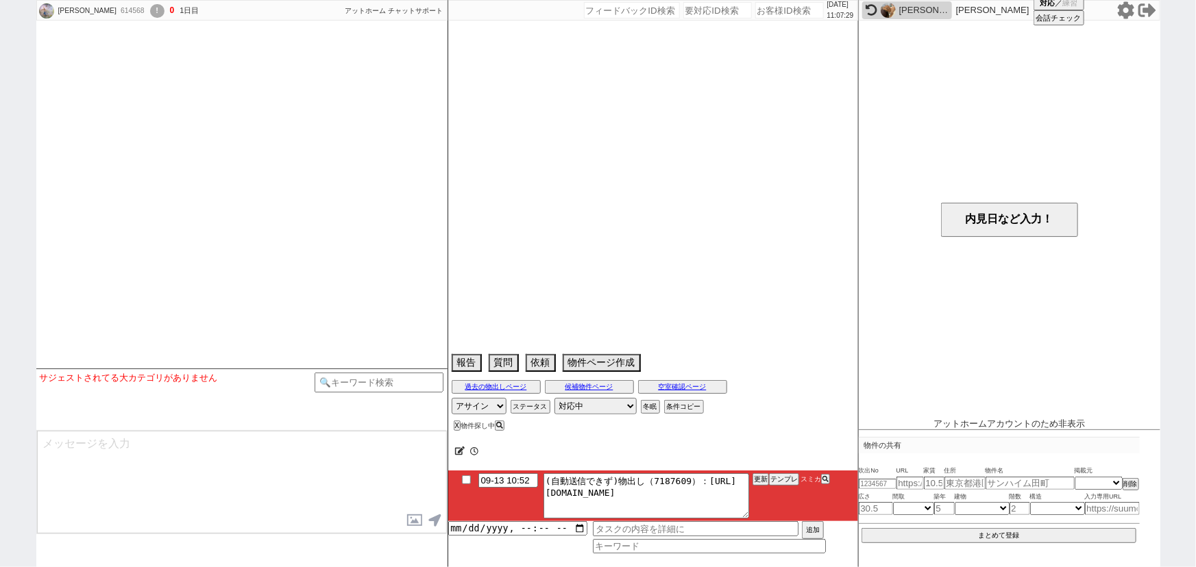
select select
select select "16"
select select "0"
select select "38"
select select "[DATE]"
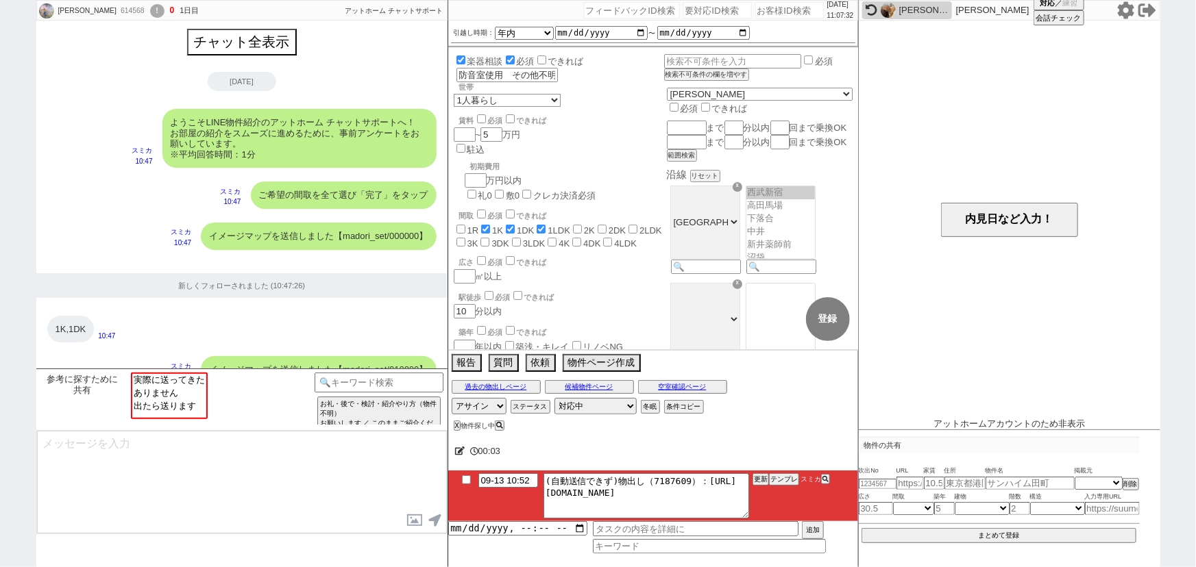
scroll to position [245, 0]
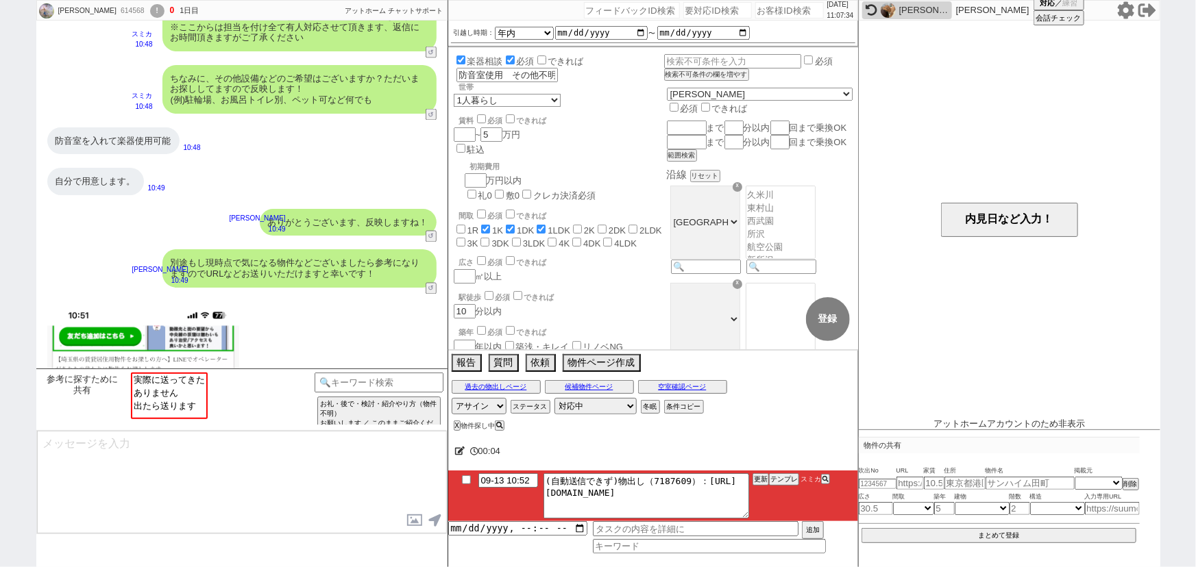
click at [766, 13] on input "number" at bounding box center [789, 10] width 69 height 16
paste input "612235"
type input "612235"
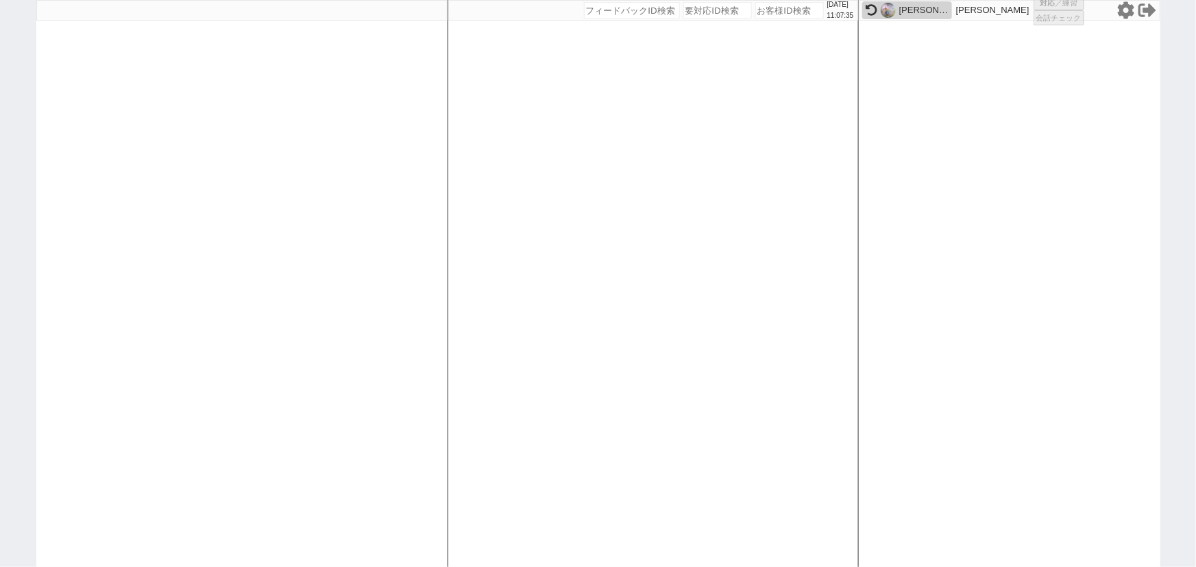
select select "3"
select select
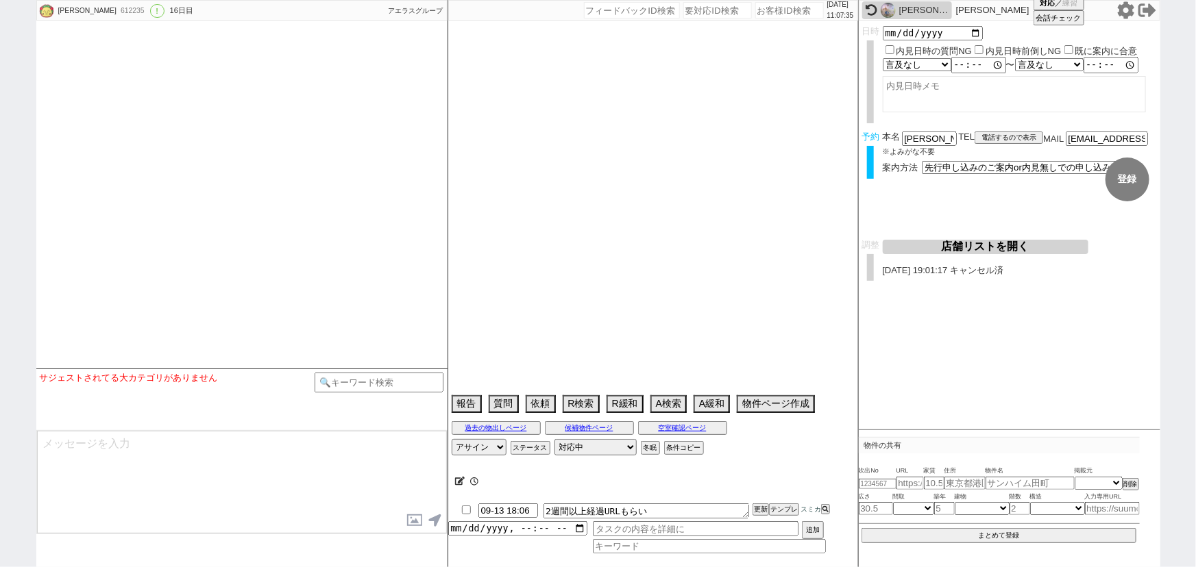
scroll to position [4528, 0]
select select "2025"
select select "10"
select select "34"
select select "1"
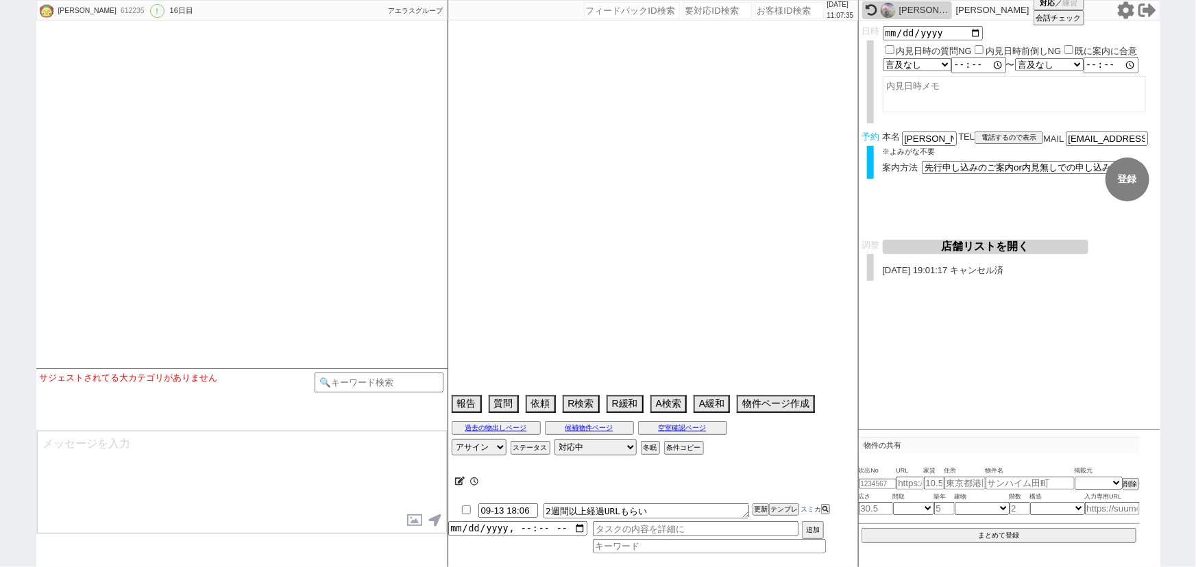
select select "62"
select select "[DATE]"
select select "69"
select select "[DATE]"
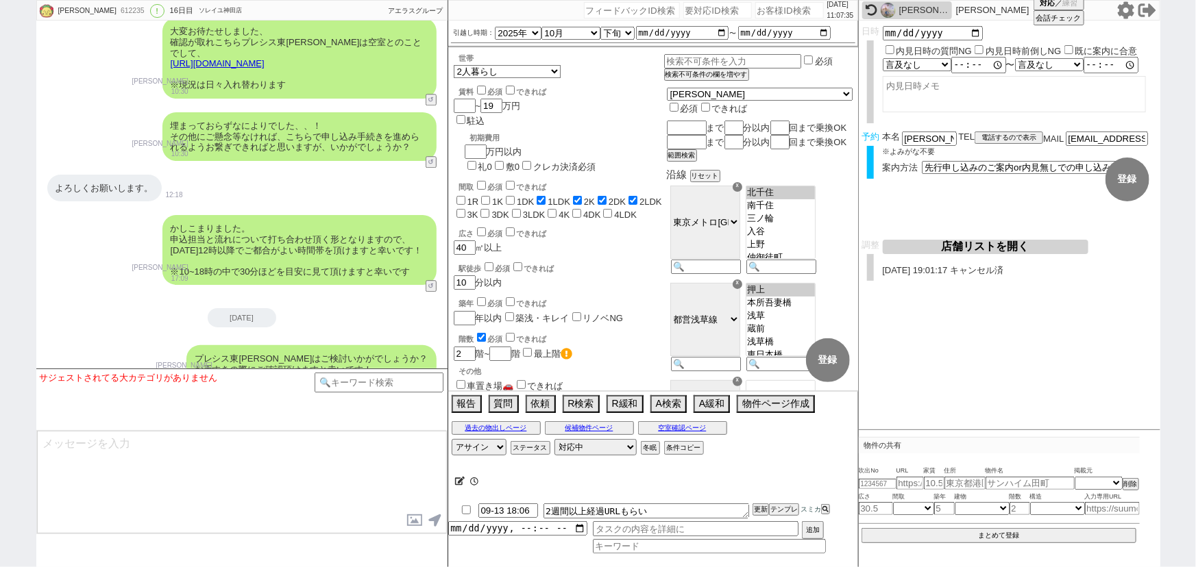
scroll to position [10, 0]
click at [781, 508] on button "テンプレ" at bounding box center [784, 510] width 30 height 10
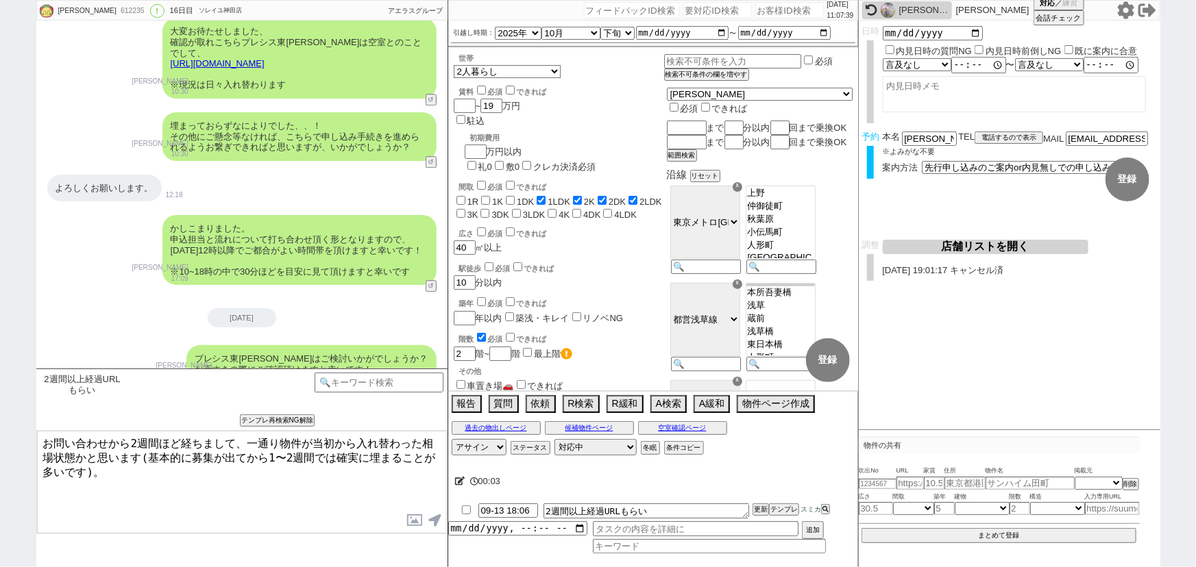
type textarea "お問い合わせから2週間ほど経ちまして、一通り物件が当初から入れ替わった相場状態かと思います(基本的に募集が出てから1〜2週間では確実に埋まることが多いです)。"
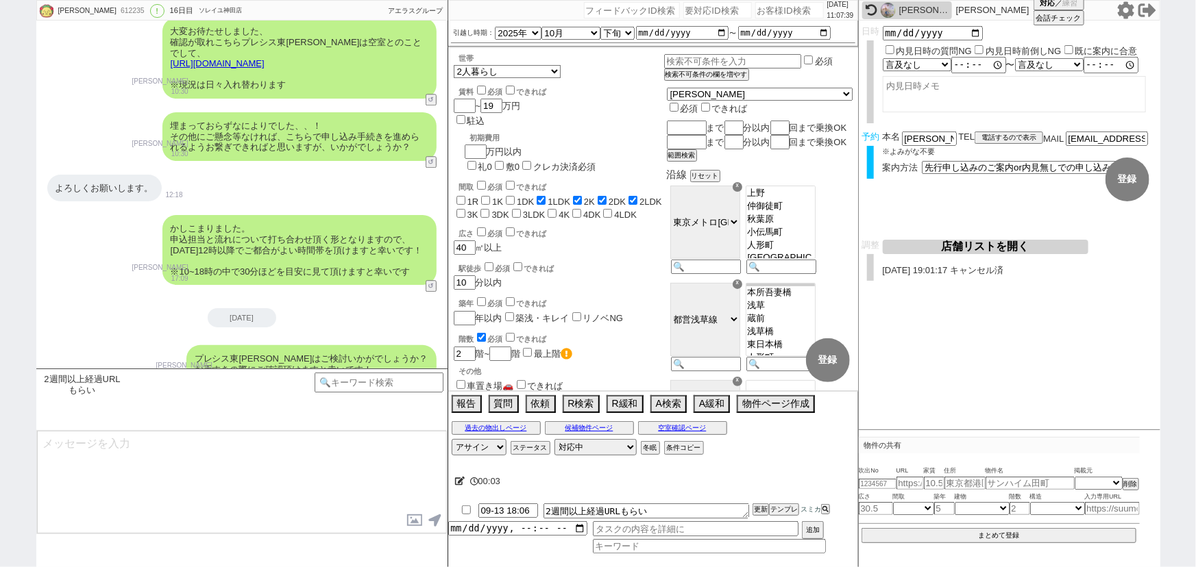
scroll to position [4637, 0]
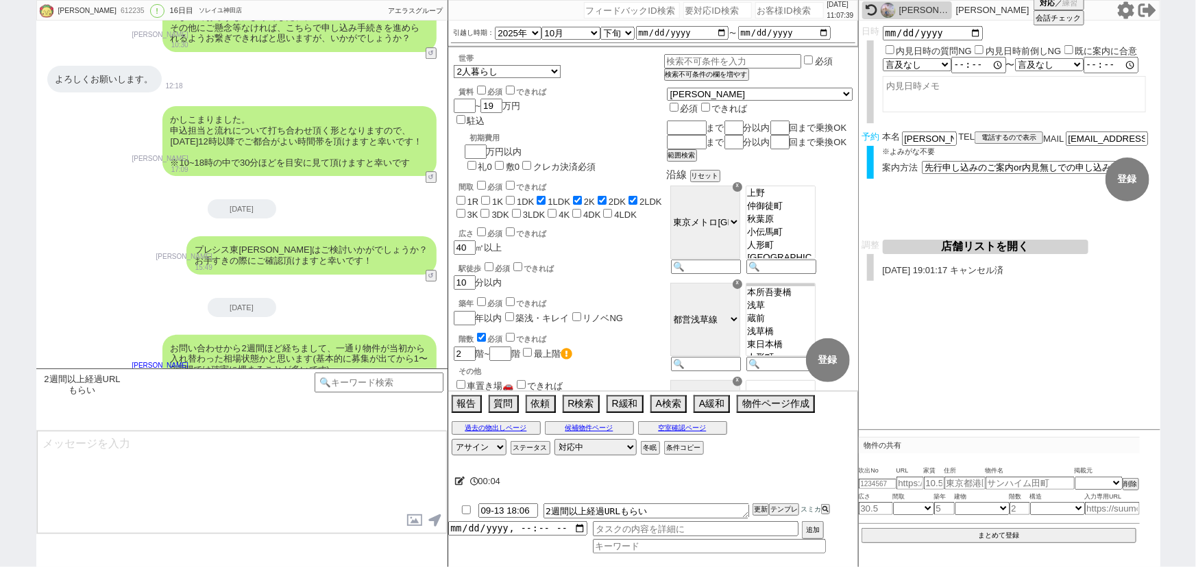
type textarea "当初の候補などからは大きく変わられた頃かなとも思いますが、直近での気になられた物件などはいかがでしょうか？ ぜひ今後の参考にさせていただくほか、空室状況など確…"
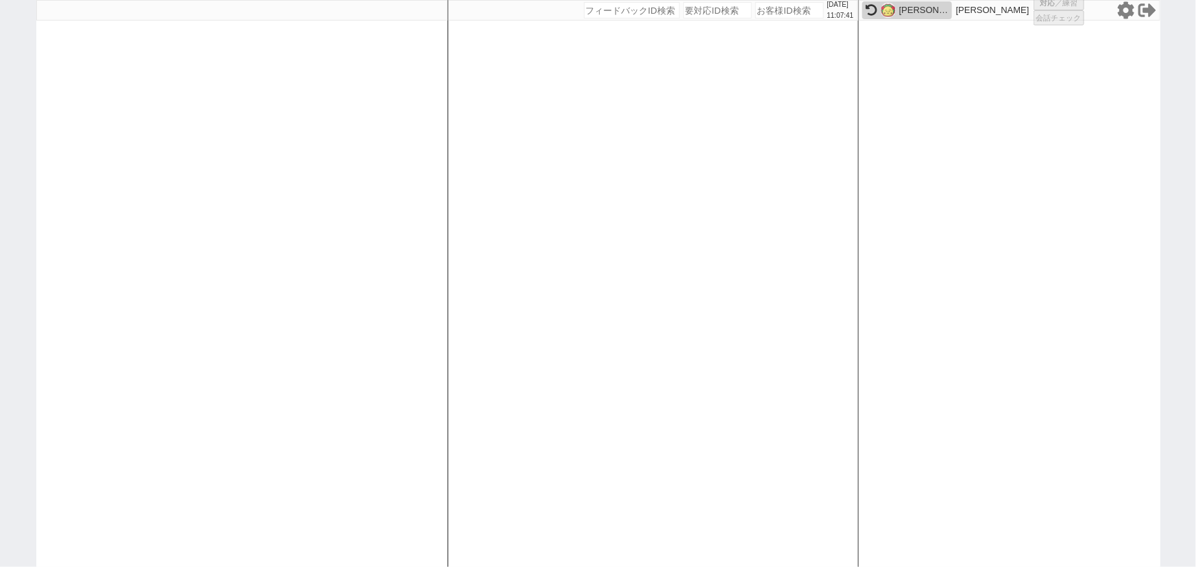
select select
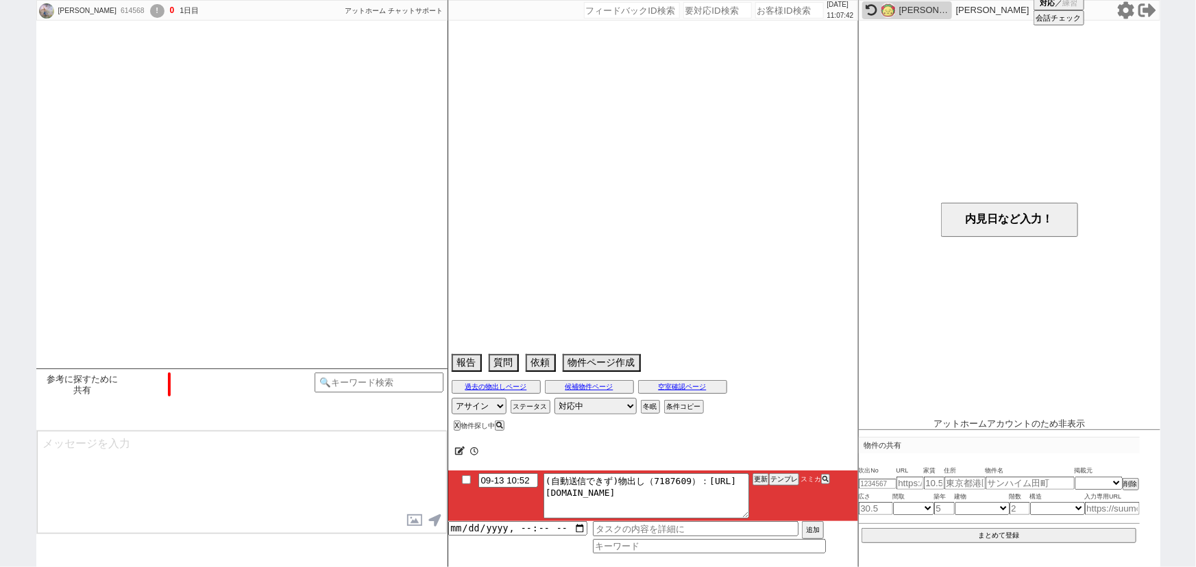
scroll to position [1217, 0]
select select "16"
select select "0"
select select "38"
select select "[DATE]"
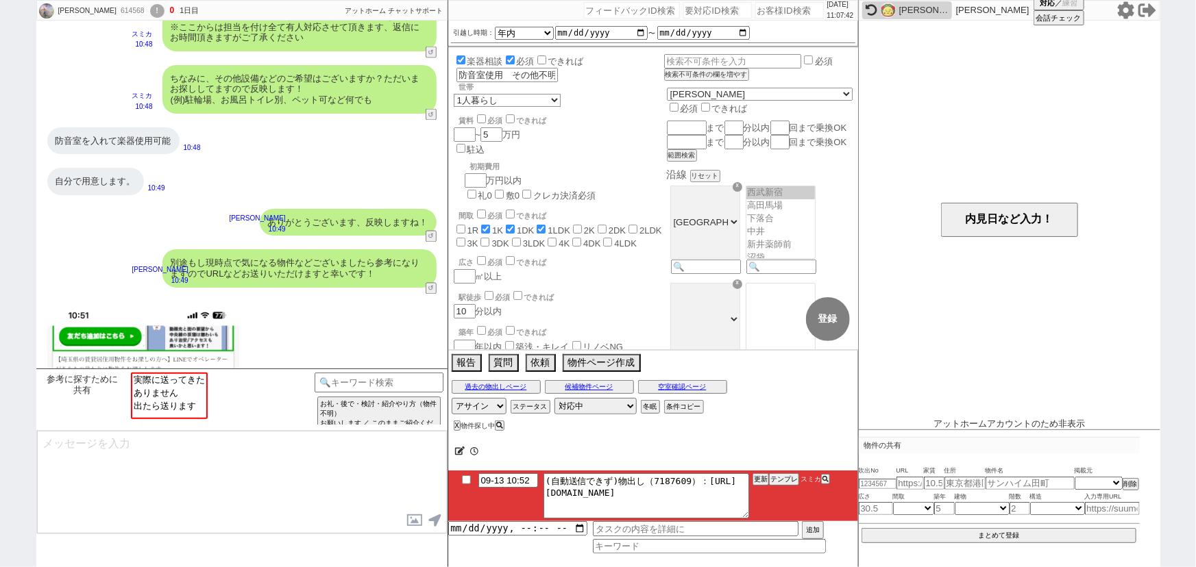
scroll to position [245, 0]
click at [767, 13] on input "number" at bounding box center [789, 10] width 69 height 16
paste input "614092"
type input "614092"
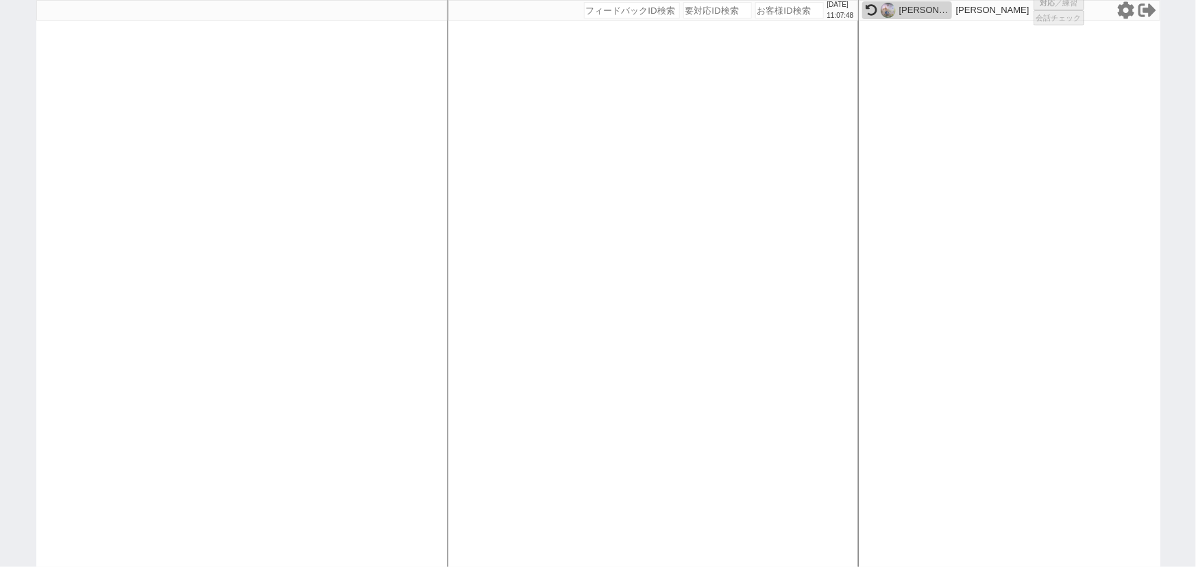
select select "2"
select select
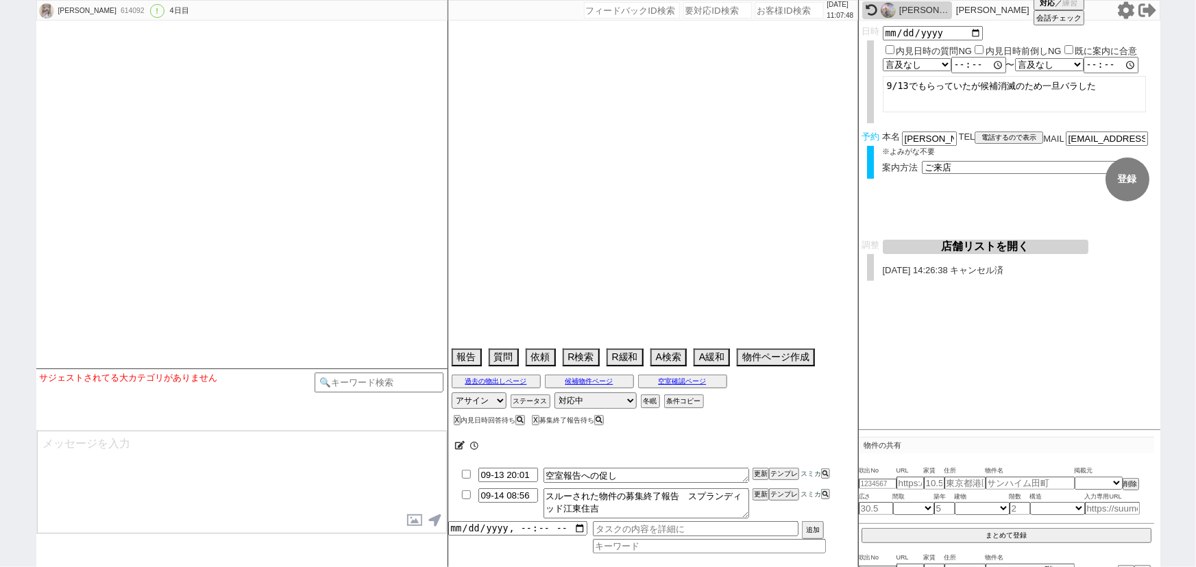
type textarea "@候補なし来店しない、他社で2番手申込してる→良い物件があったらキャンセルする"
select select "2025"
select select "10"
select select "36"
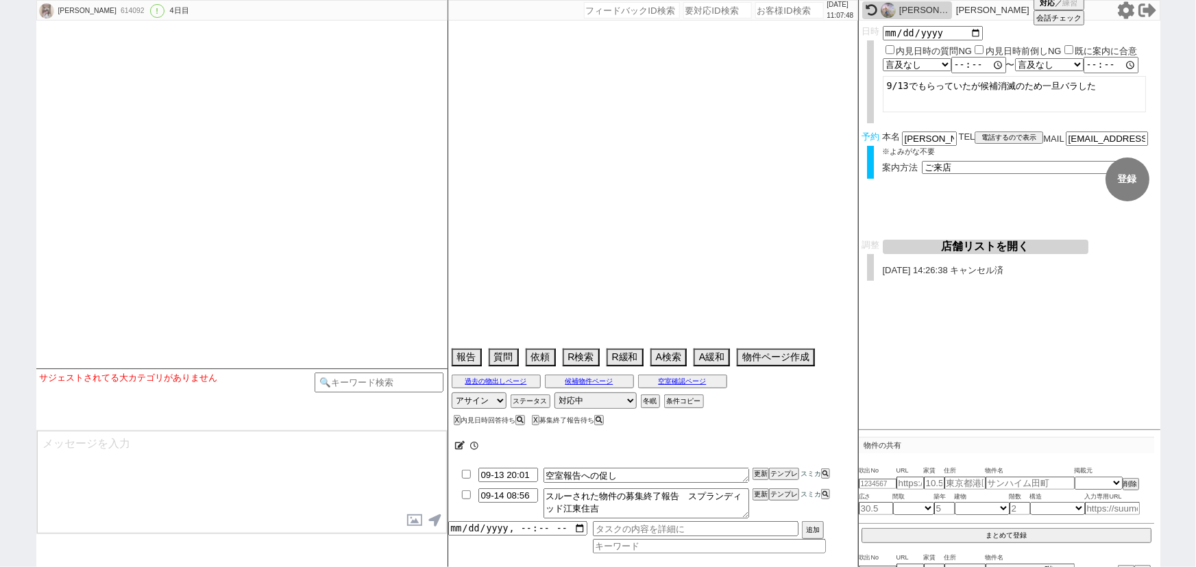
select select "1"
select select "66"
select select "1611"
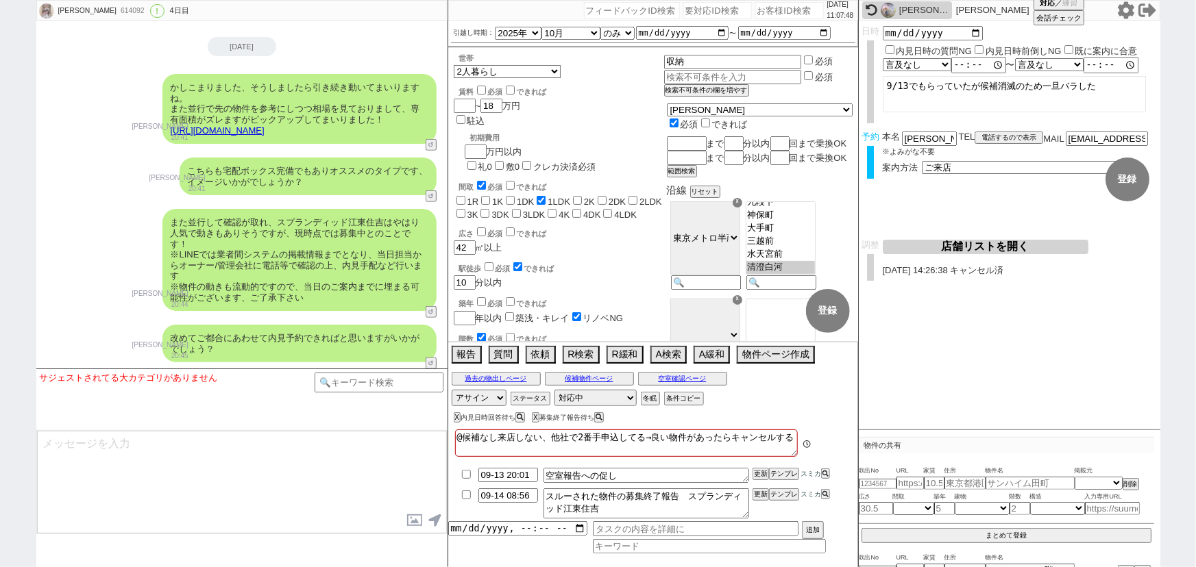
scroll to position [79, 0]
click at [788, 472] on button "テンプレ" at bounding box center [784, 474] width 30 height 10
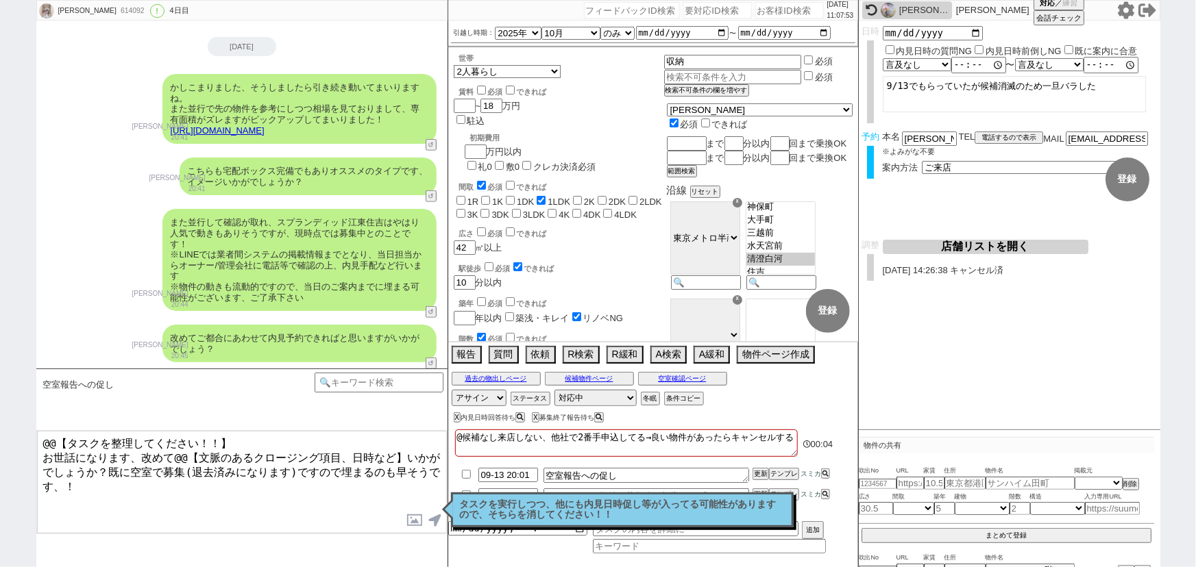
drag, startPoint x: 43, startPoint y: 452, endPoint x: 21, endPoint y: 397, distance: 59.0
click at [21, 397] on div "[PERSON_NAME] 614092 ! 0 4日目 冬眠中 自社客 スミカ スミカ_BPO チャット全表示 [DATE] ようこそLINE物件紹介のスミ…" at bounding box center [598, 283] width 1196 height 567
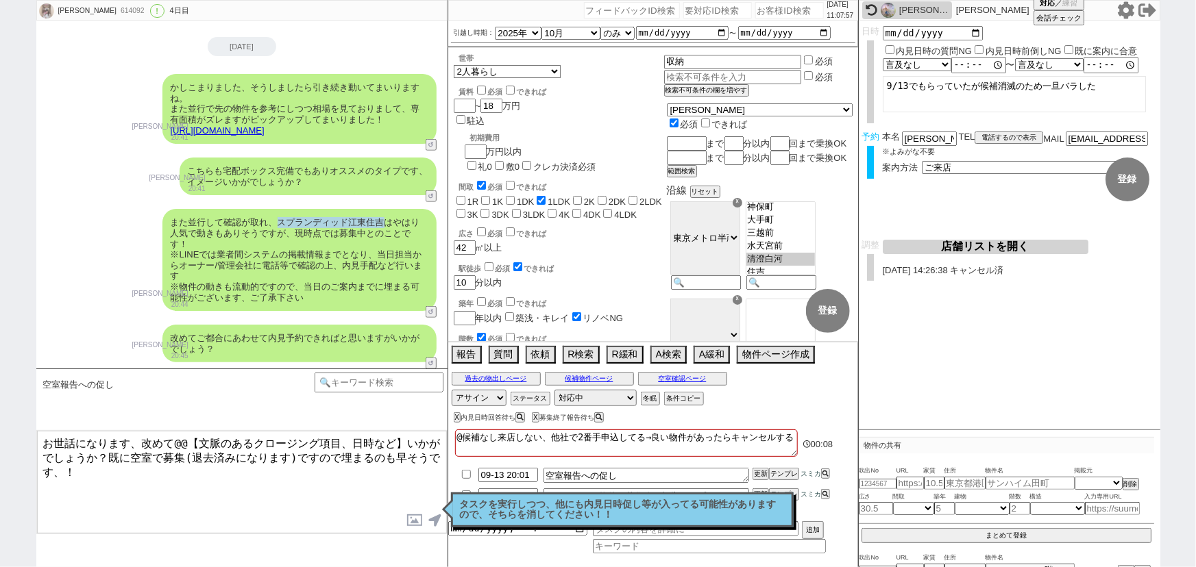
drag, startPoint x: 278, startPoint y: 217, endPoint x: 384, endPoint y: 222, distance: 106.4
click at [384, 222] on div "また並行して確認が取れ、スプランディッド江東住吉はやはり人気で動きもありそうですが、現時点では募集中とのことです！ ※LINEでは業者間システムの掲載情報まで…" at bounding box center [299, 260] width 274 height 102
copy div "スプランディッド江東住吉"
drag, startPoint x: 400, startPoint y: 438, endPoint x: 172, endPoint y: 421, distance: 228.8
click at [172, 421] on div "空室報告への促し 内見日までの日数 -1 !=0 !=0&&!=1 !=4&&<9 !=null !=null&&>-1 <-14 <0 <0||null <…" at bounding box center [241, 468] width 411 height 199
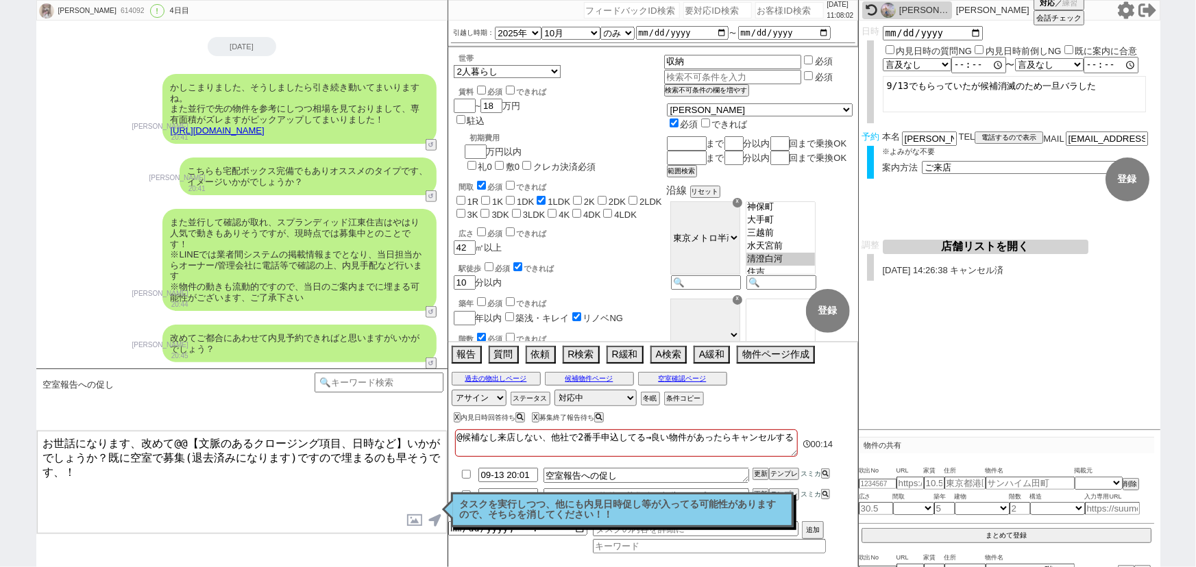
paste textarea "スプランディッド江東住吉"
type textarea "お世話になります、改めてスプランディッド江東住吉のご希望いかがでしょうか？既に空室で募集(退去済みになります)ですので埋まるのも早そうです、！"
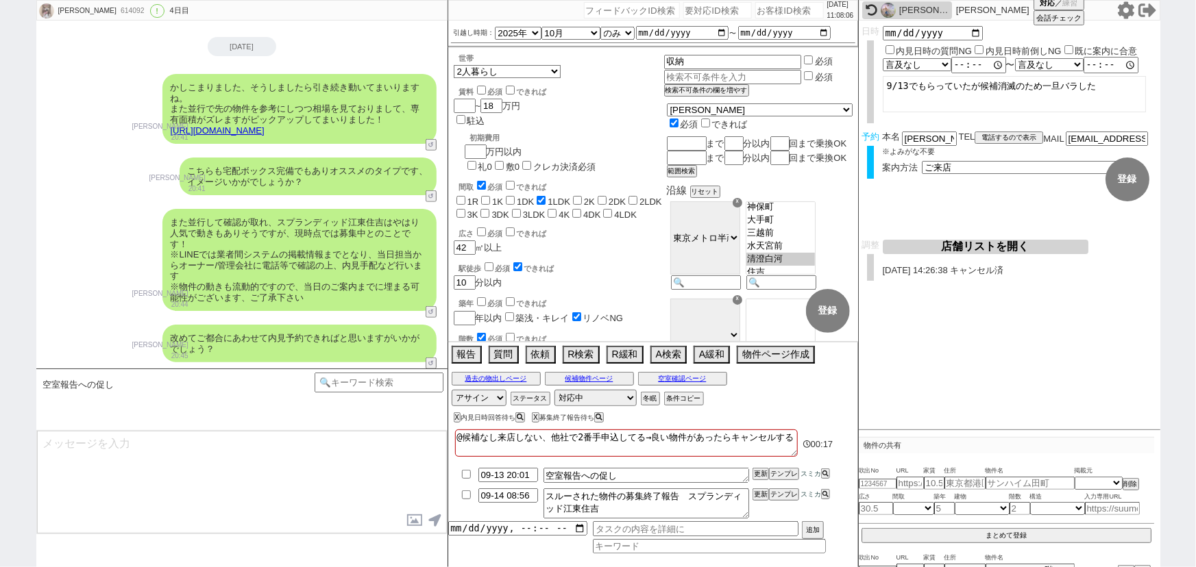
scroll to position [5825, 0]
type input "09-14 20:01"
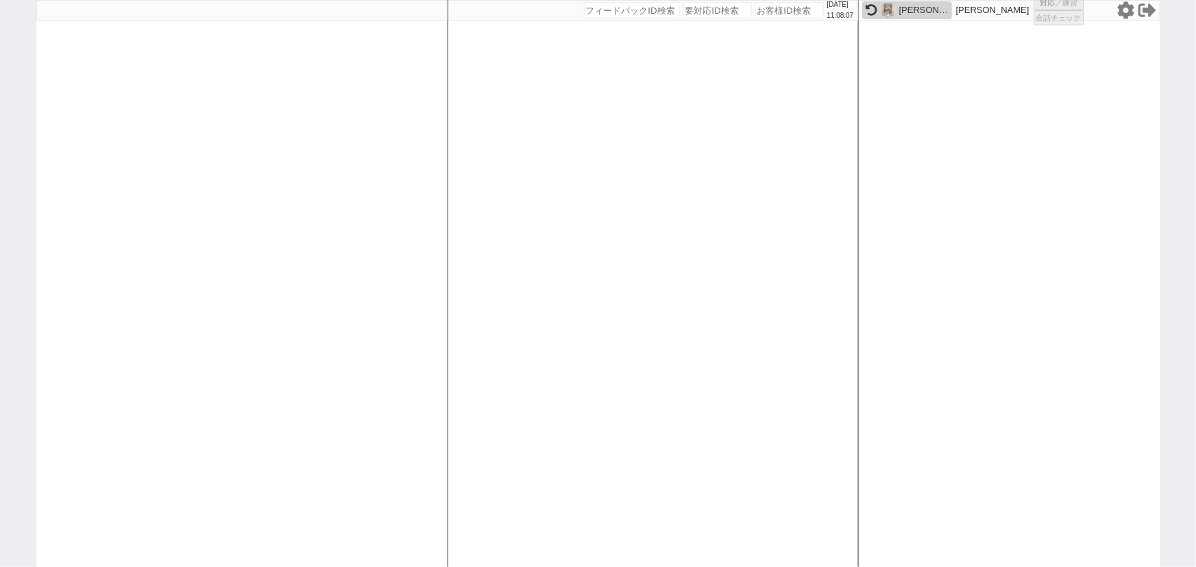
select select
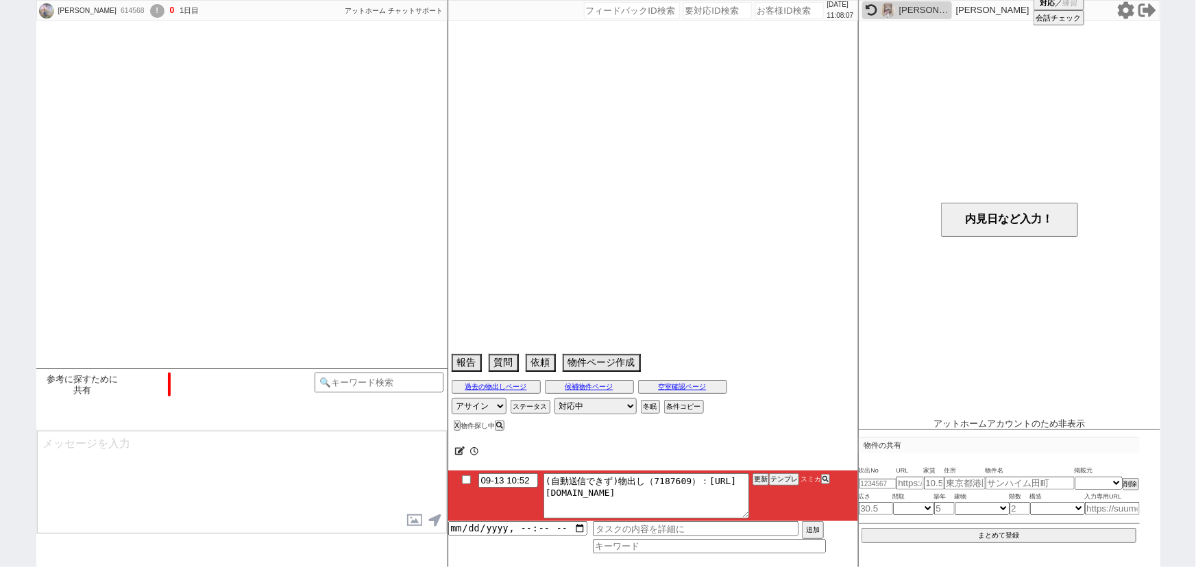
select select "16"
select select "0"
select select "38"
select select "[DATE]"
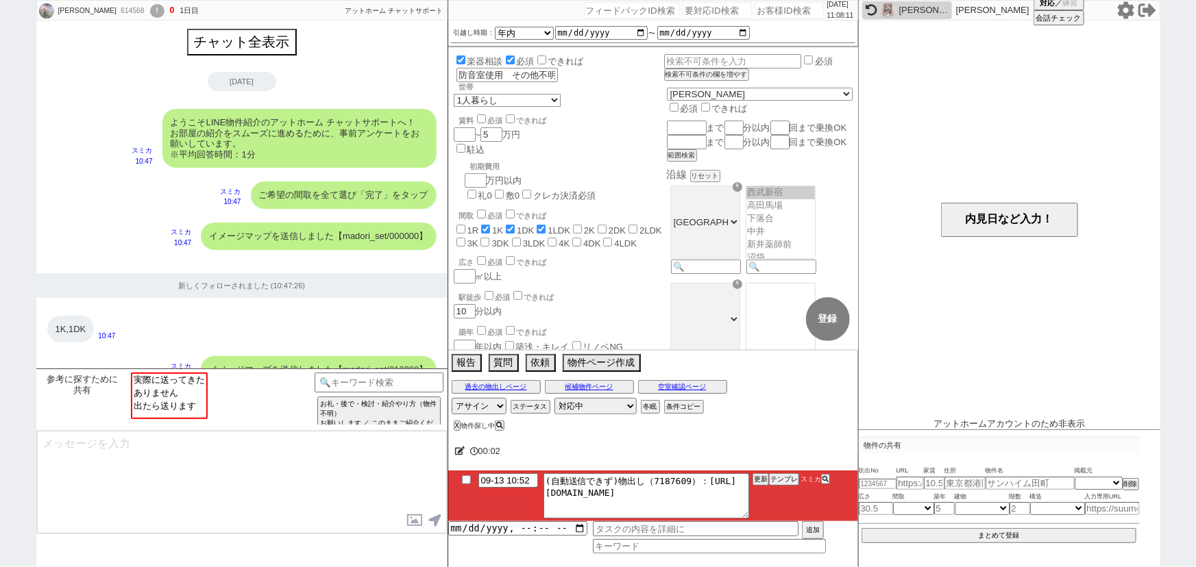
scroll to position [245, 0]
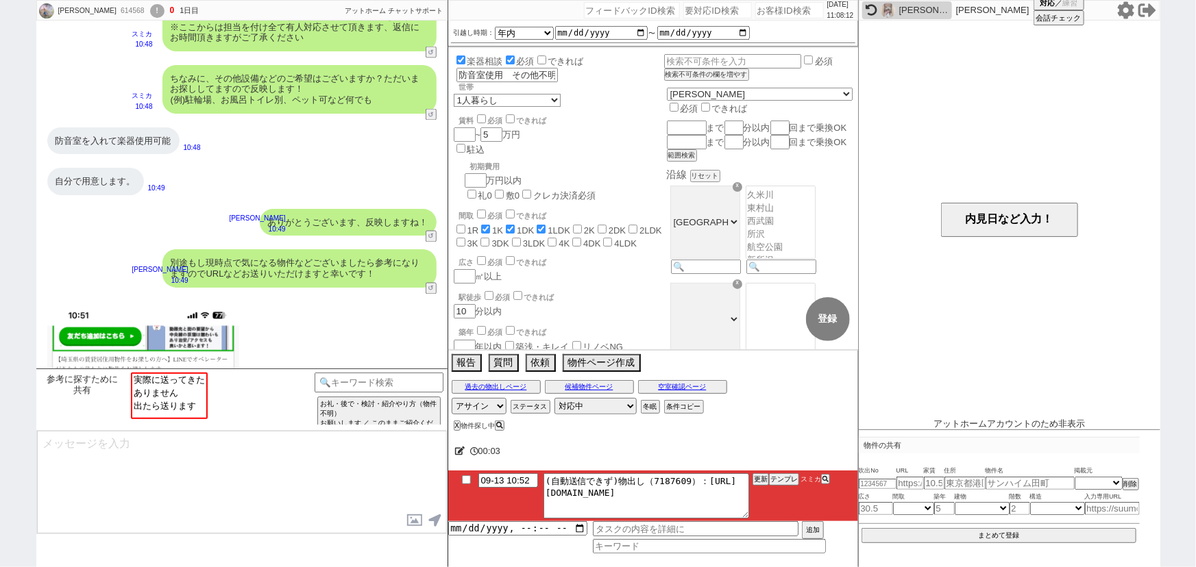
click at [761, 8] on input "number" at bounding box center [789, 10] width 69 height 16
paste input "613398"
type input "613398"
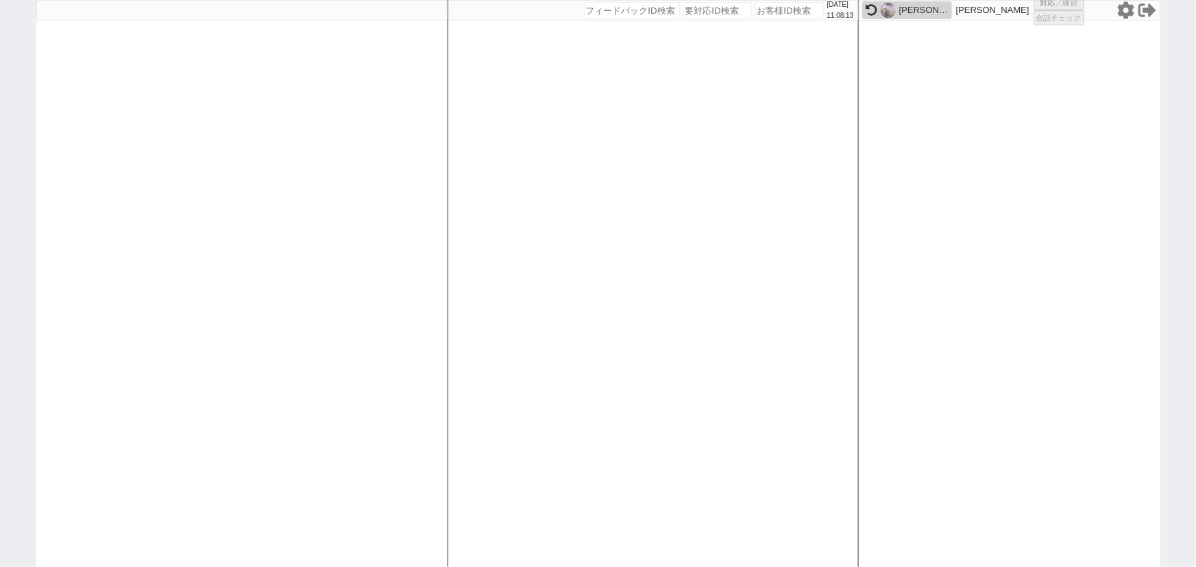
select select "1"
select select
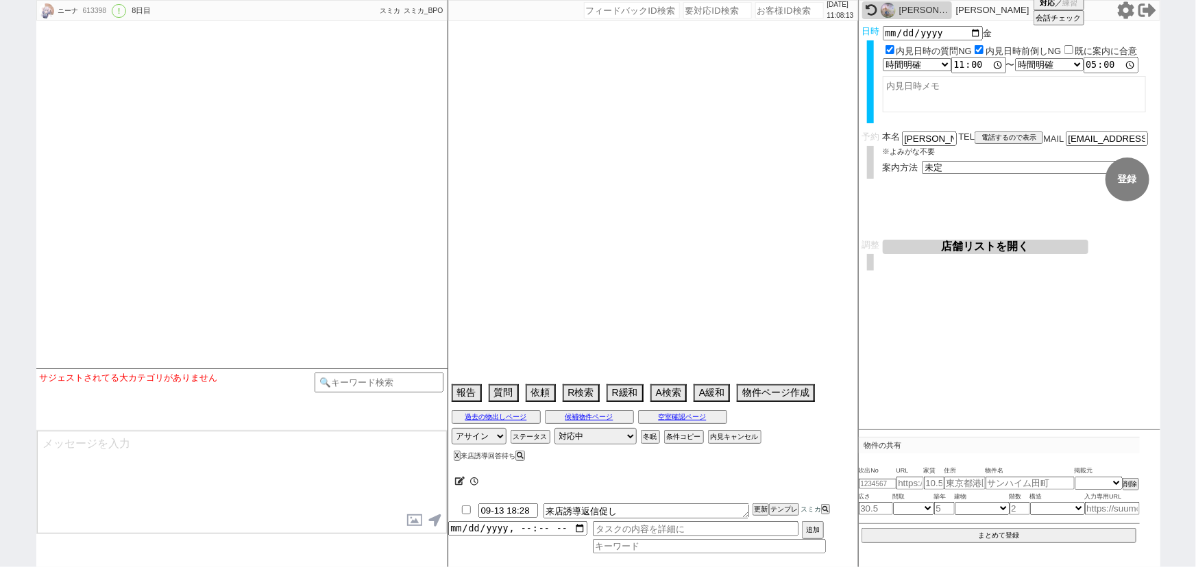
select select "16"
select select "0"
select select "11"
select select "409"
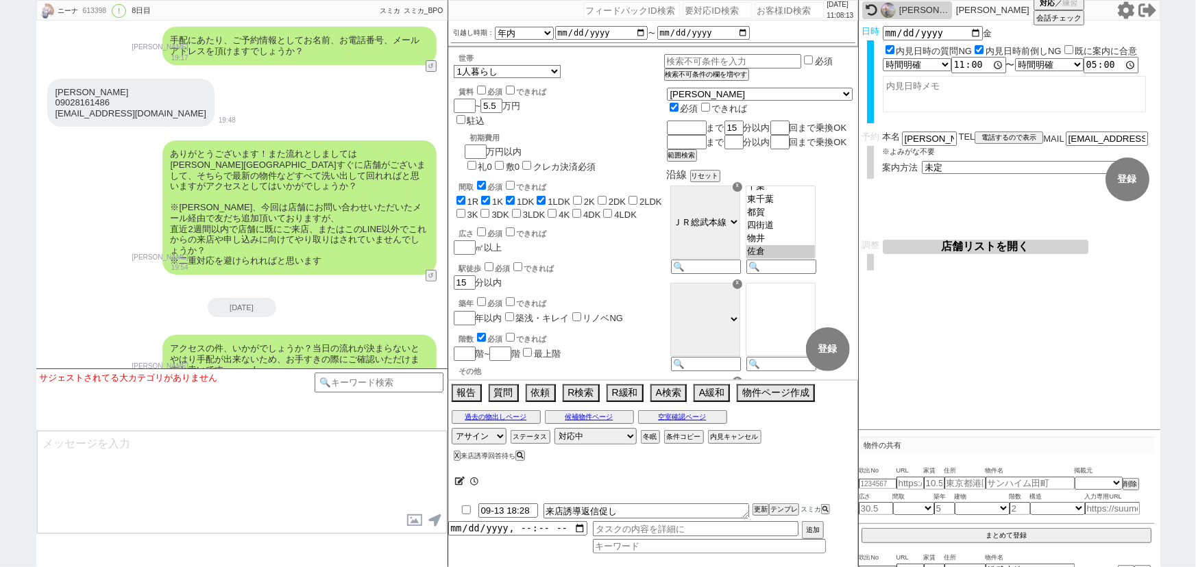
scroll to position [134, 0]
click at [788, 506] on button "テンプレ" at bounding box center [784, 510] width 30 height 10
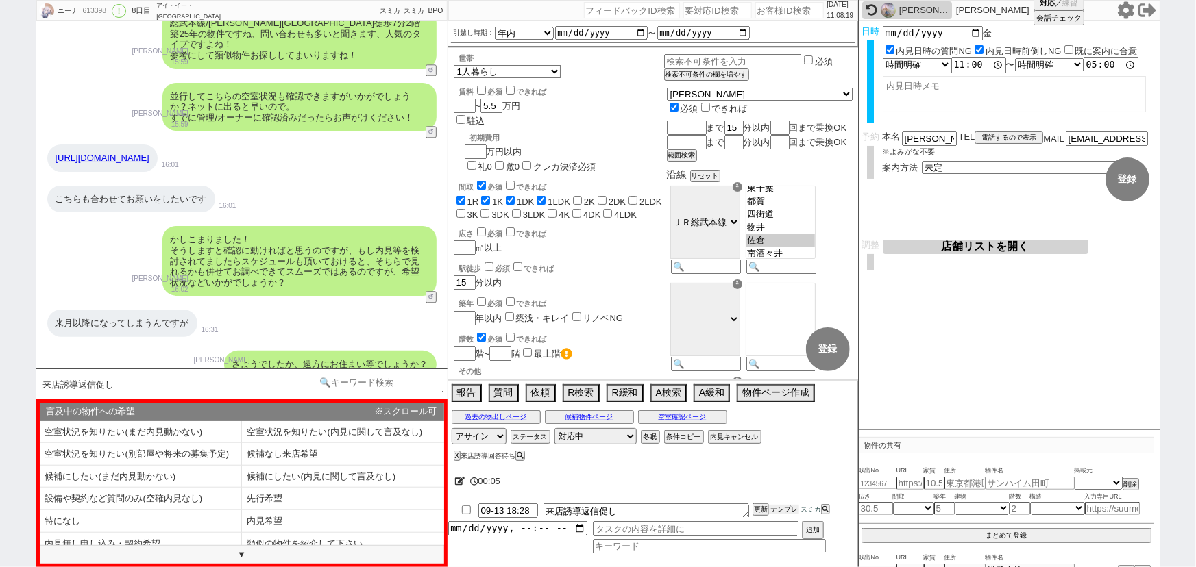
scroll to position [4361, 0]
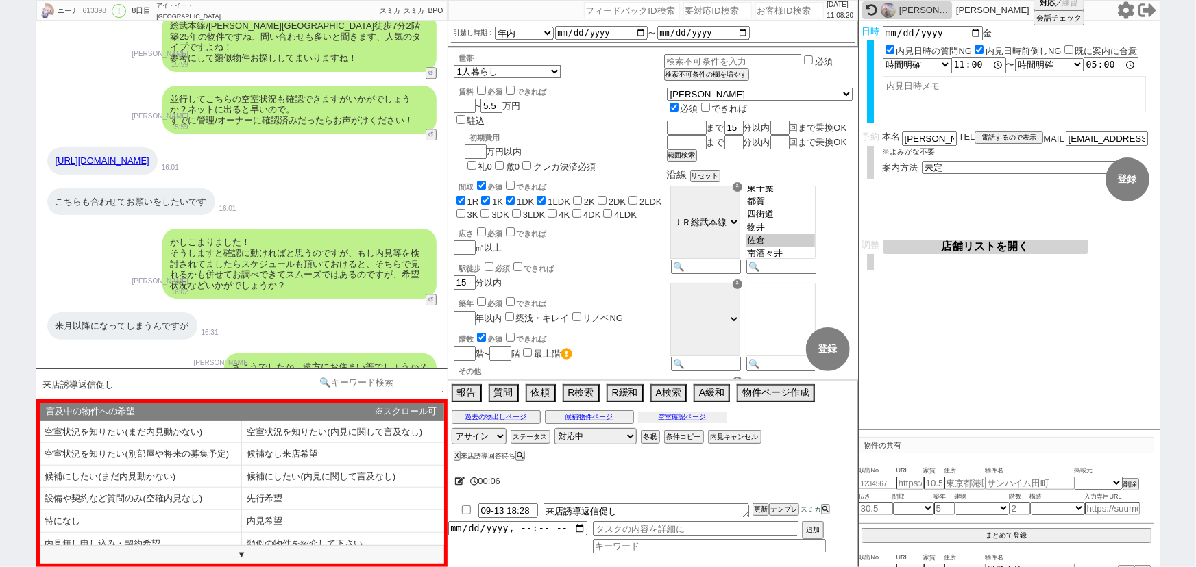
click at [703, 417] on button "空室確認ページ" at bounding box center [682, 417] width 89 height 11
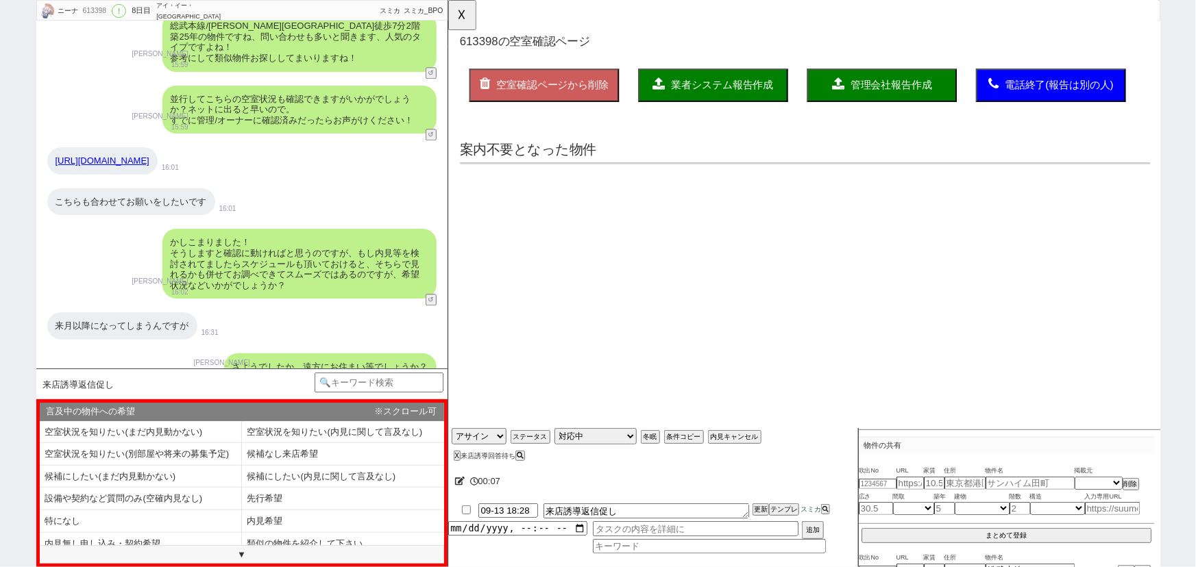
scroll to position [0, 0]
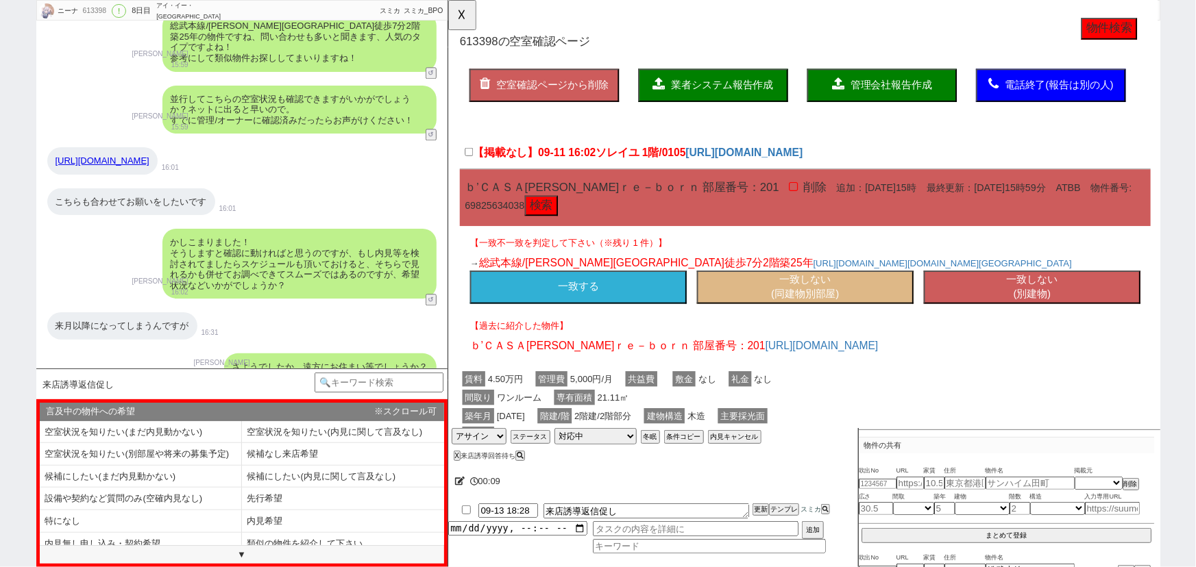
click at [626, 314] on button "一致する" at bounding box center [587, 309] width 233 height 36
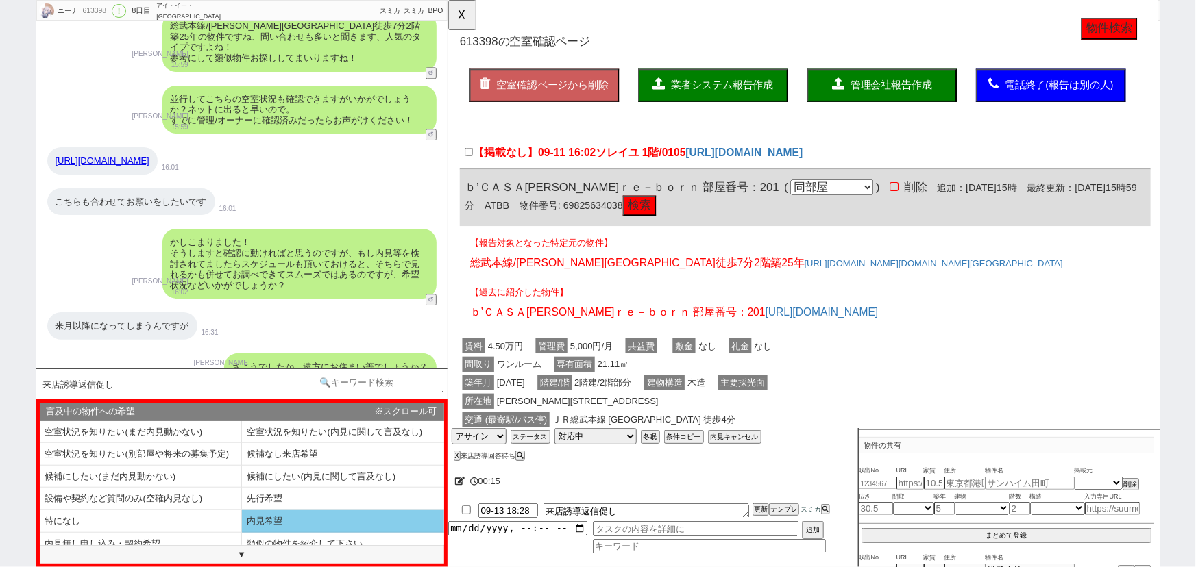
click at [296, 513] on li "内見希望" at bounding box center [343, 522] width 202 height 23
select select "内見希望"
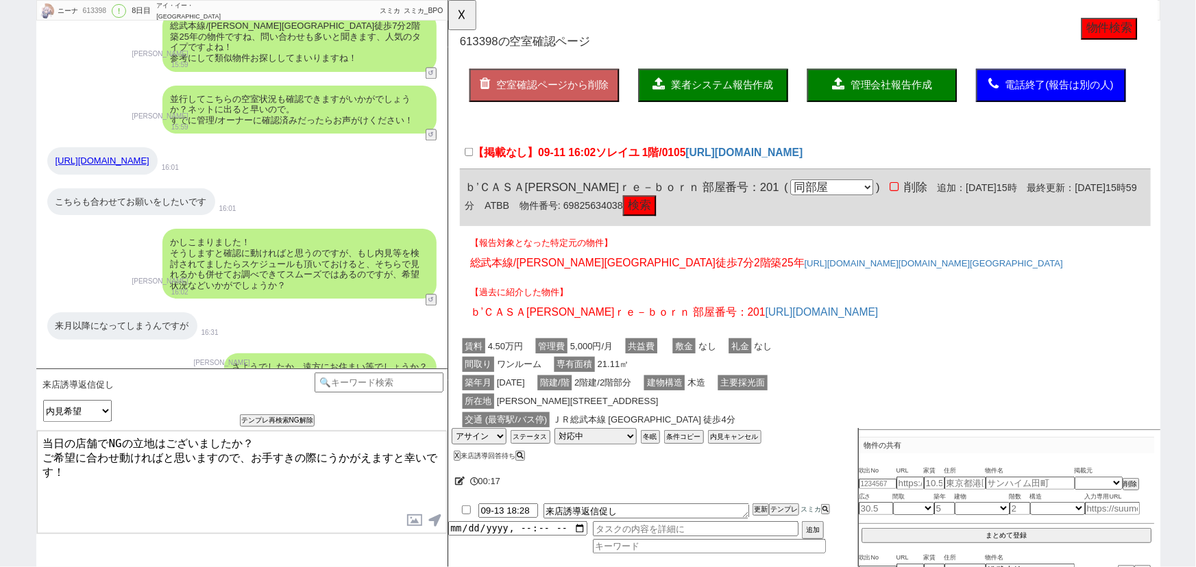
type textarea "当日の店舗でNGの立地はございましたか？ ご希望に合わせ動ければと思いますので、お手すきの際にうかがえますと幸いです！"
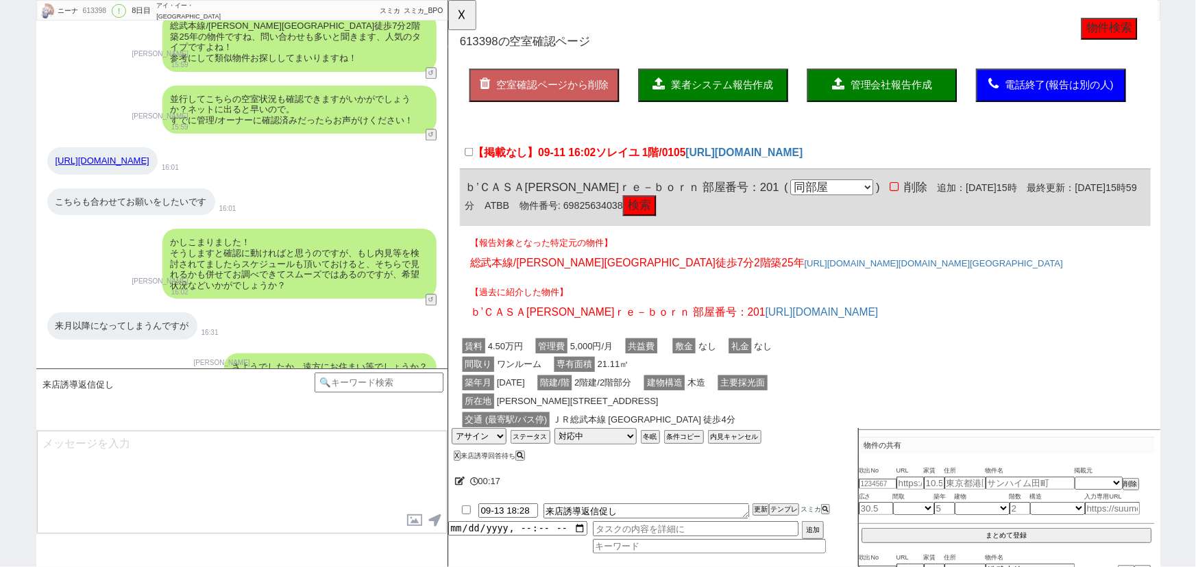
scroll to position [5466, 0]
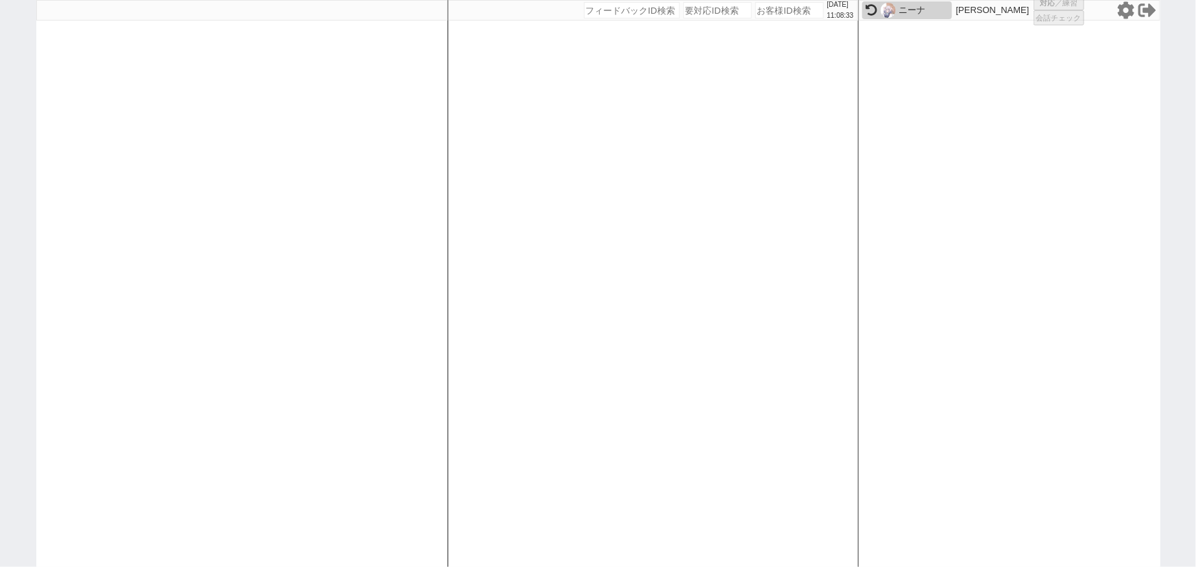
select select
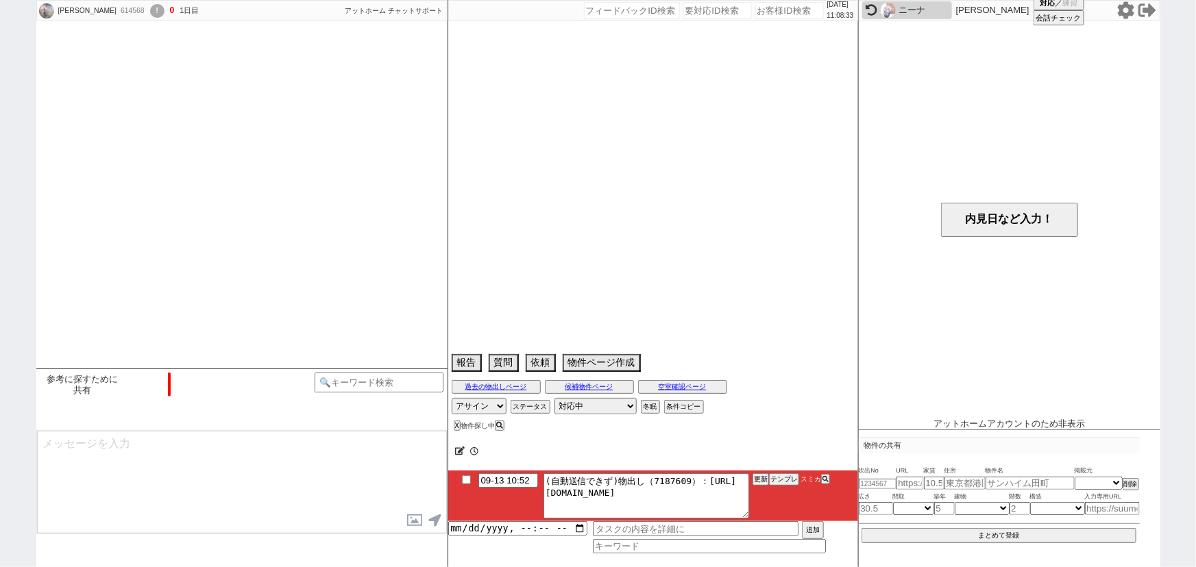
select select "16"
select select "0"
select select "38"
select select "[DATE]"
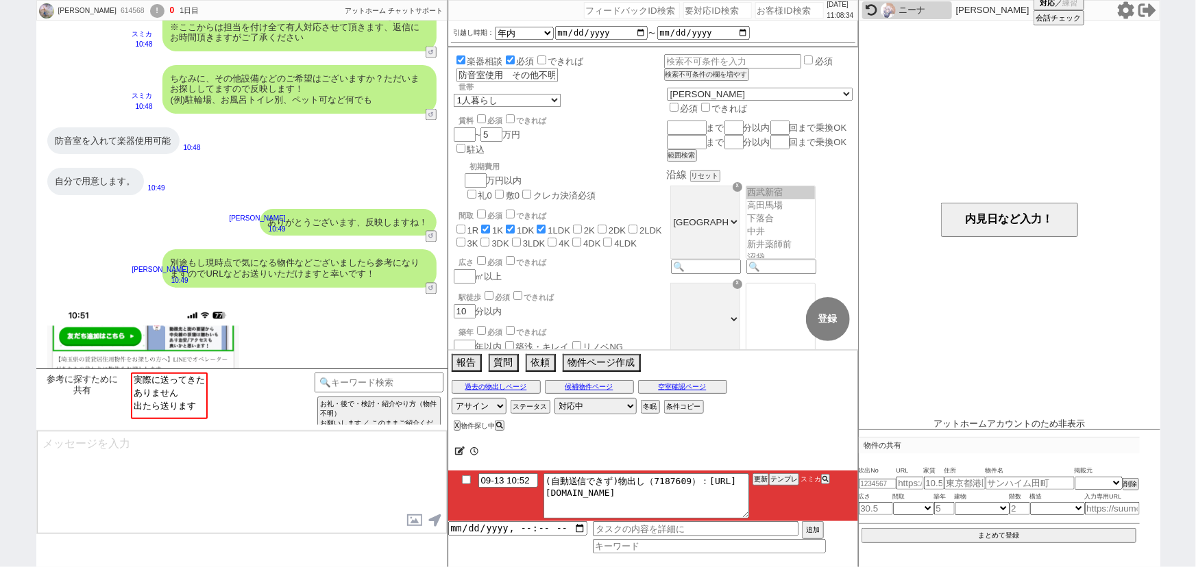
scroll to position [245, 0]
click at [759, 5] on input "number" at bounding box center [789, 10] width 69 height 16
paste input "612394"
type input "612394"
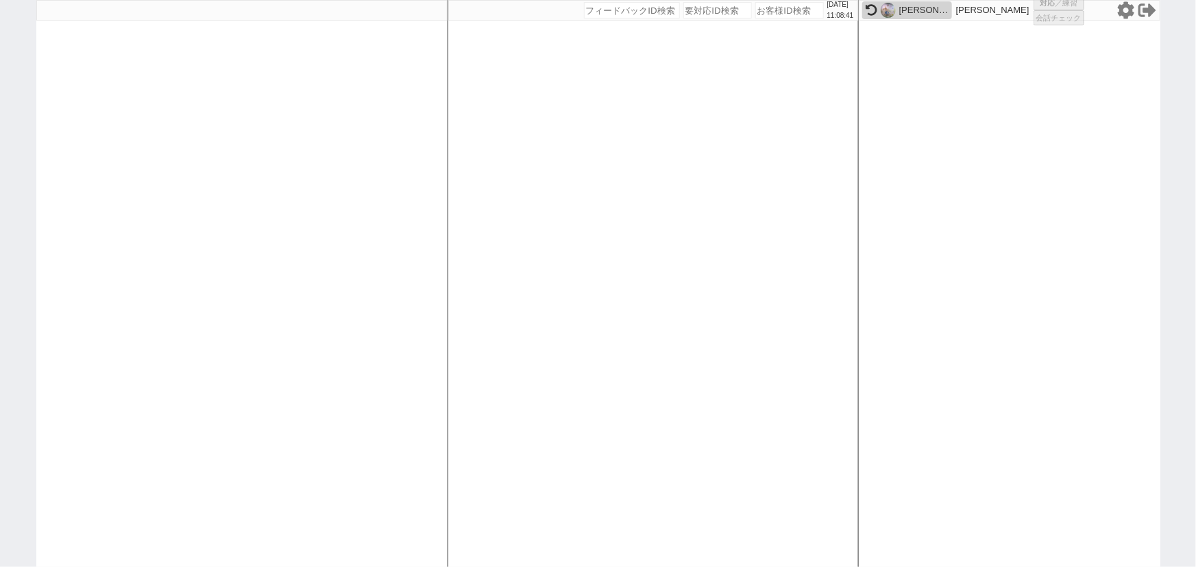
select select "3"
select select "2"
select select "5"
select select
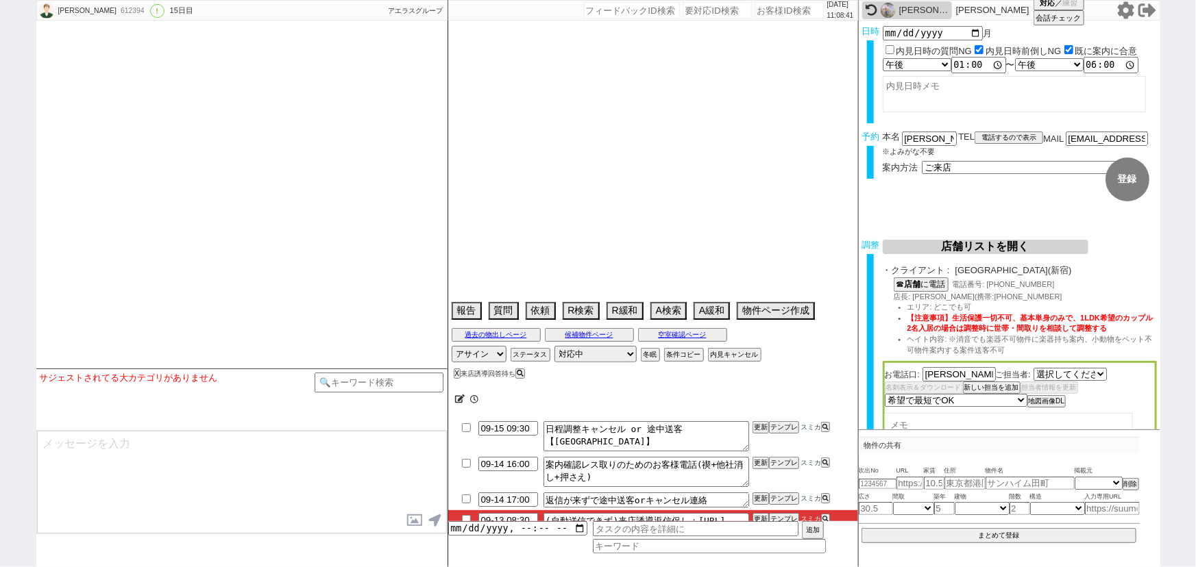
select select "532"
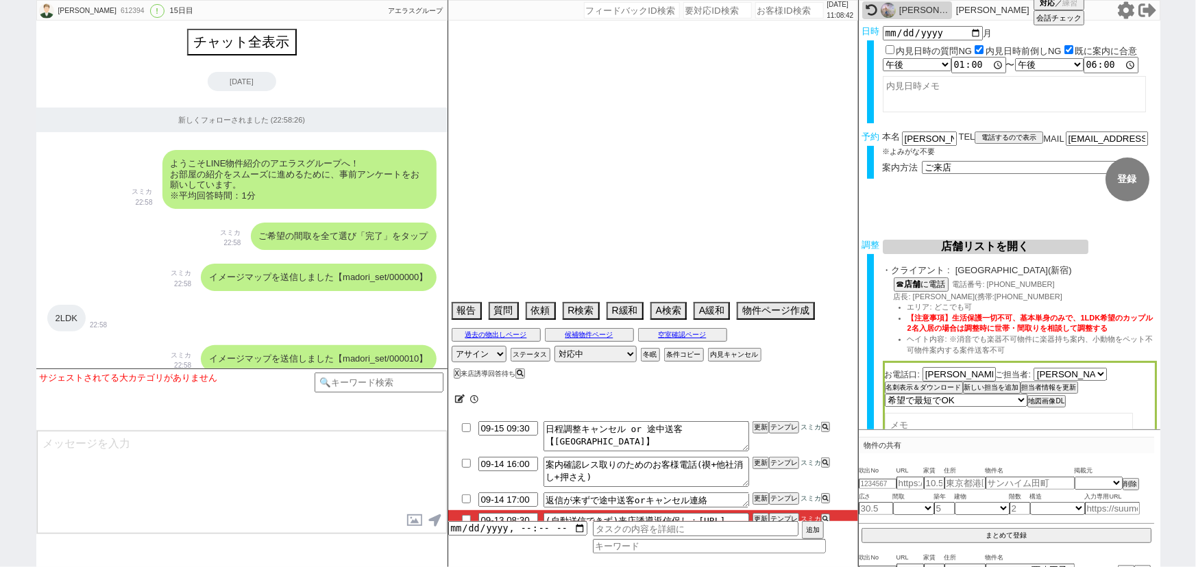
type textarea "他社なし"
select select "13"
select select "0"
select select "2"
select select "3"
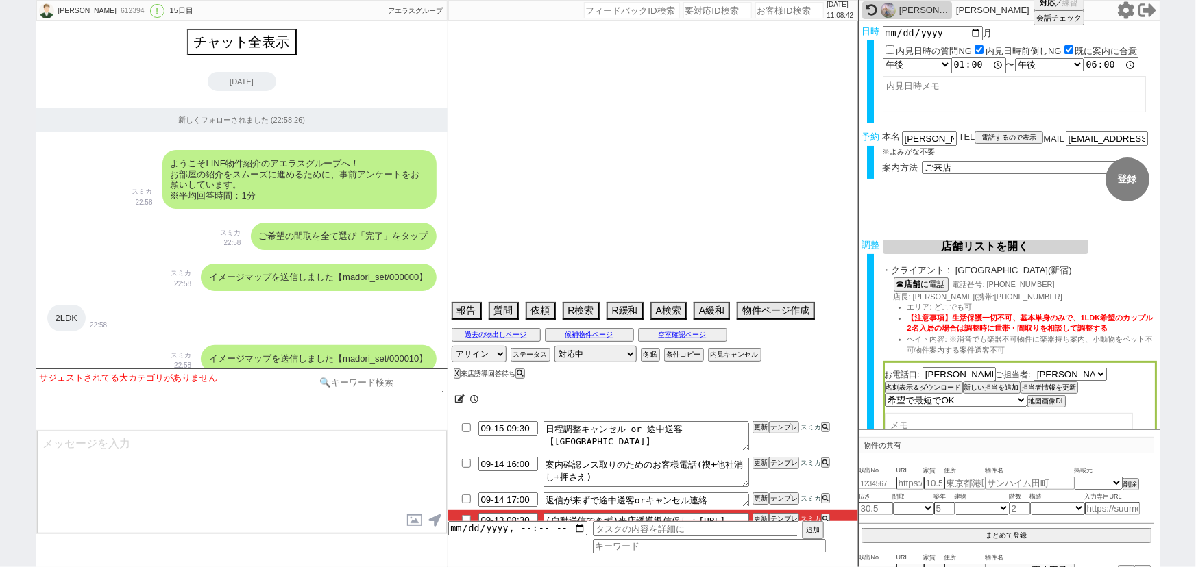
select select "4"
select select "5"
select select "6"
select select "7"
select select "8"
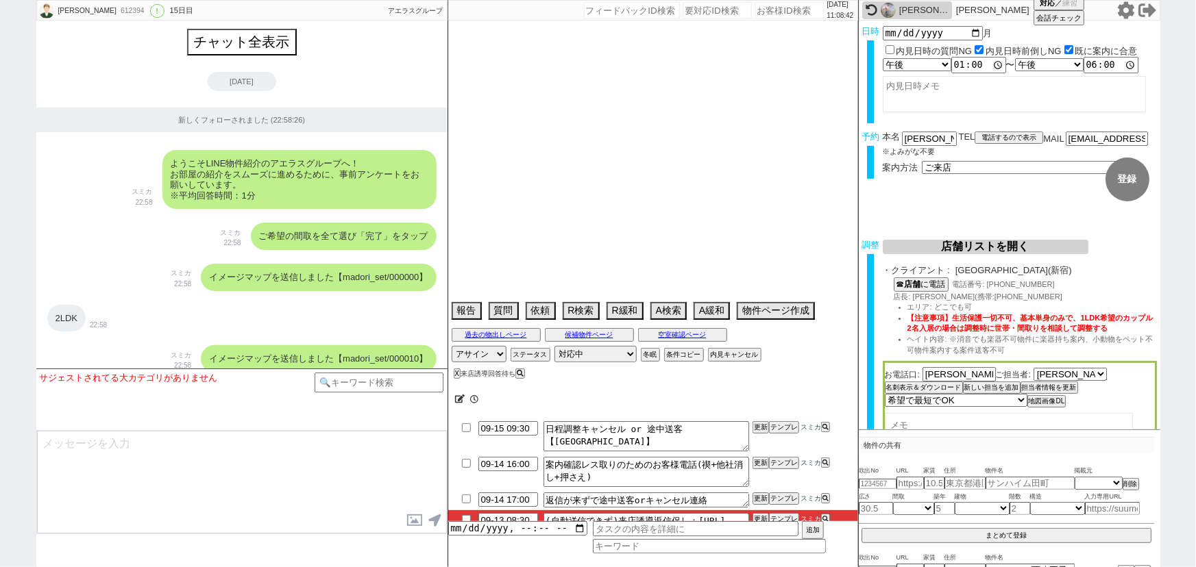
select select "9"
select select "10"
select select "11"
select select "12"
select select "13"
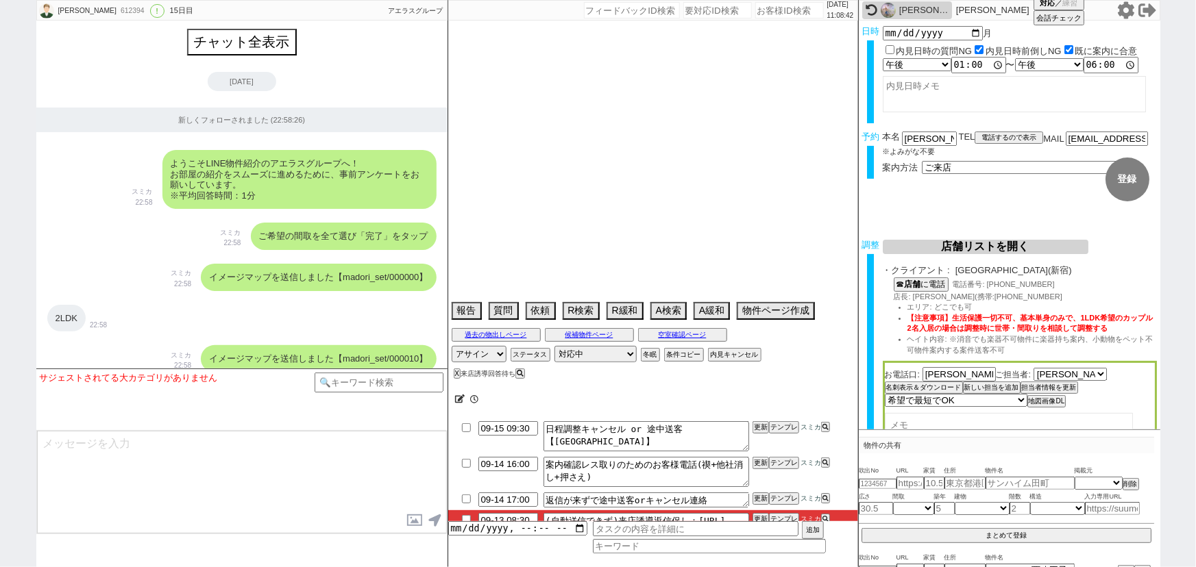
select select "14"
select select "15"
select select "16"
select select "17"
select select "18"
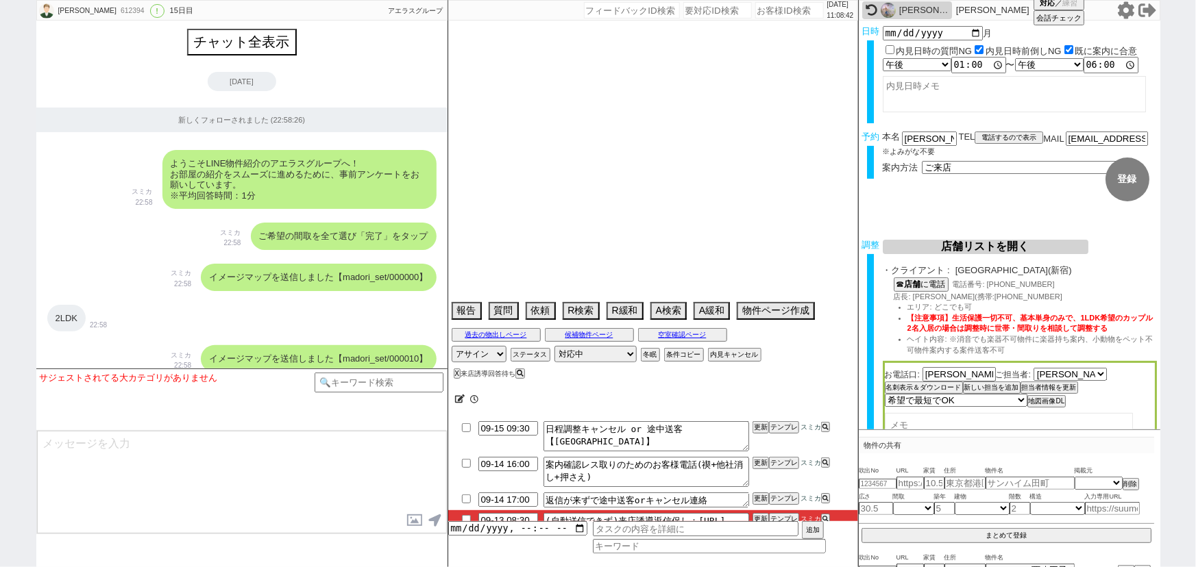
select select "19"
select select "20"
select select "21"
select select "22"
select select "23"
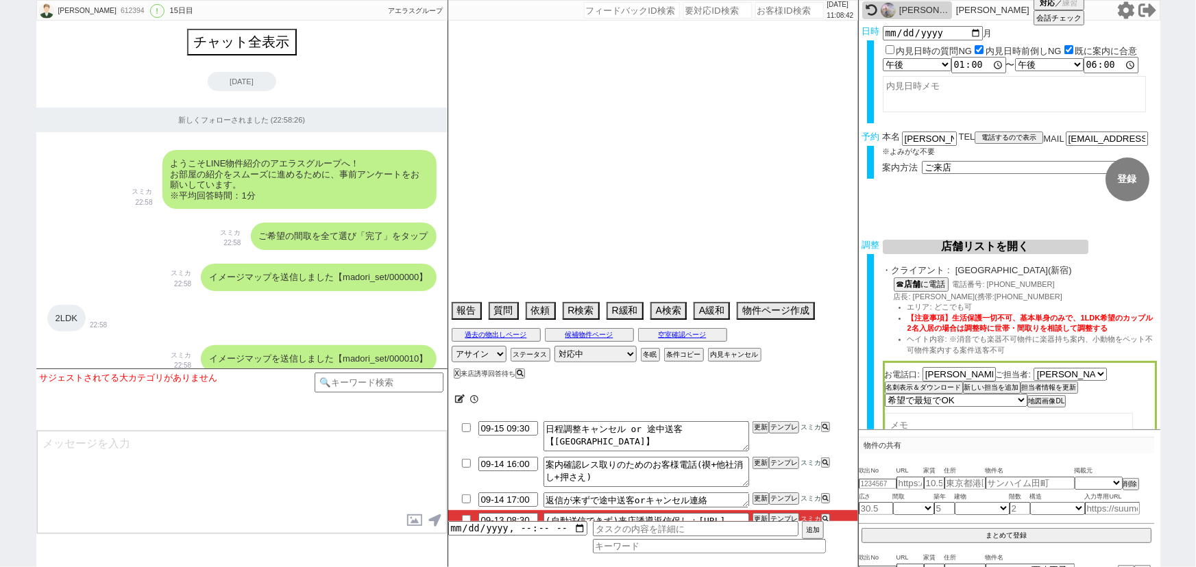
select select "24"
select select "25"
select select "26"
select select "27"
select select "28"
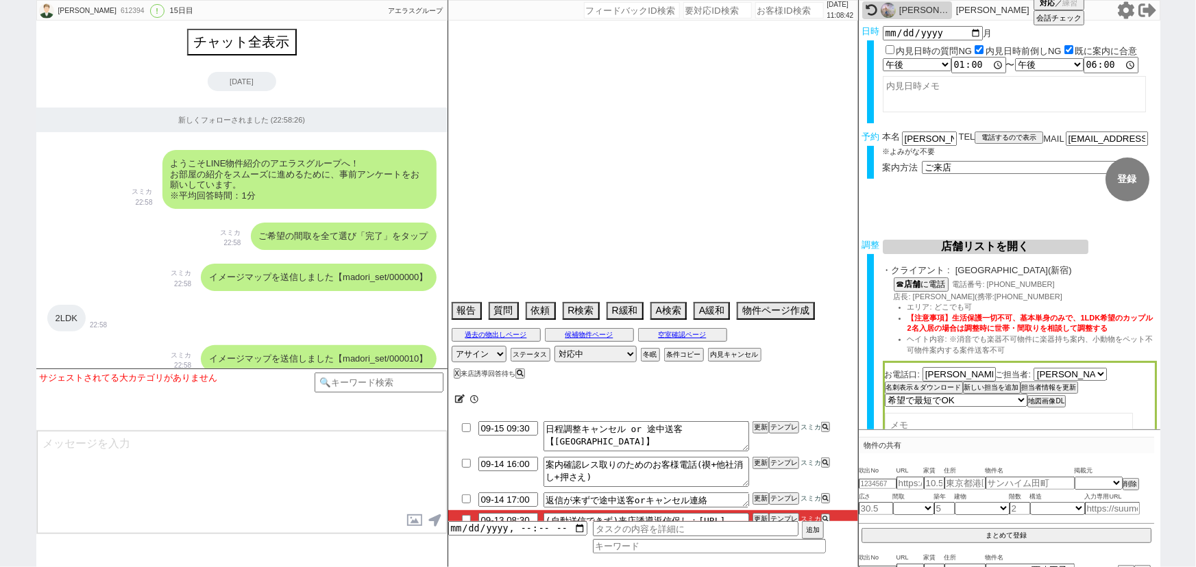
select select "29"
select select "30"
select select "31"
select select "32"
select select "33"
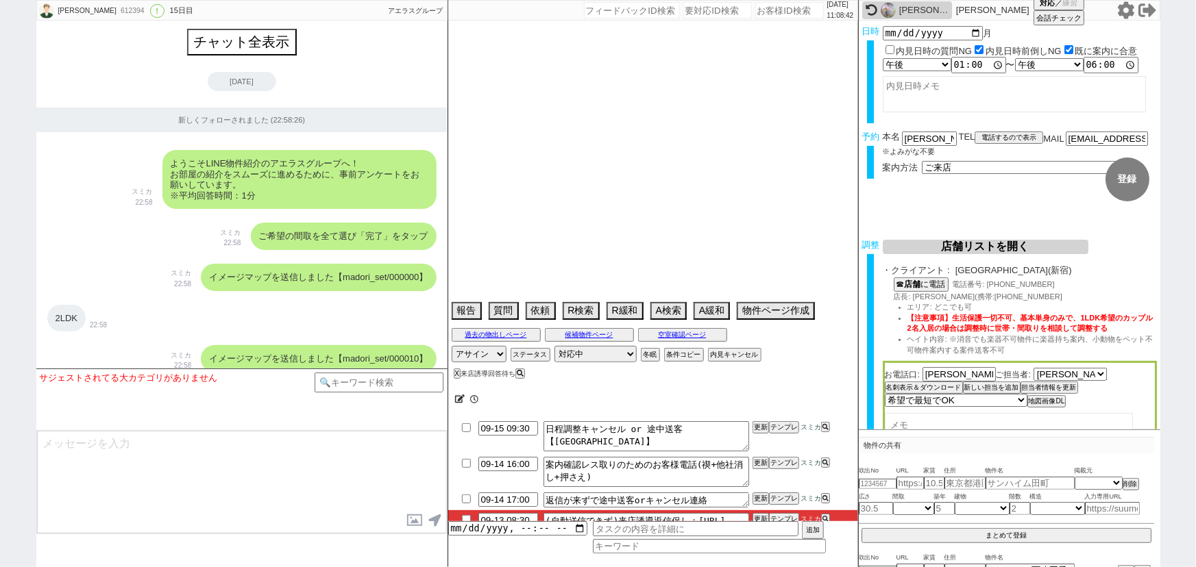
select select "34"
select select "35"
select select "36"
select select "37"
select select "38"
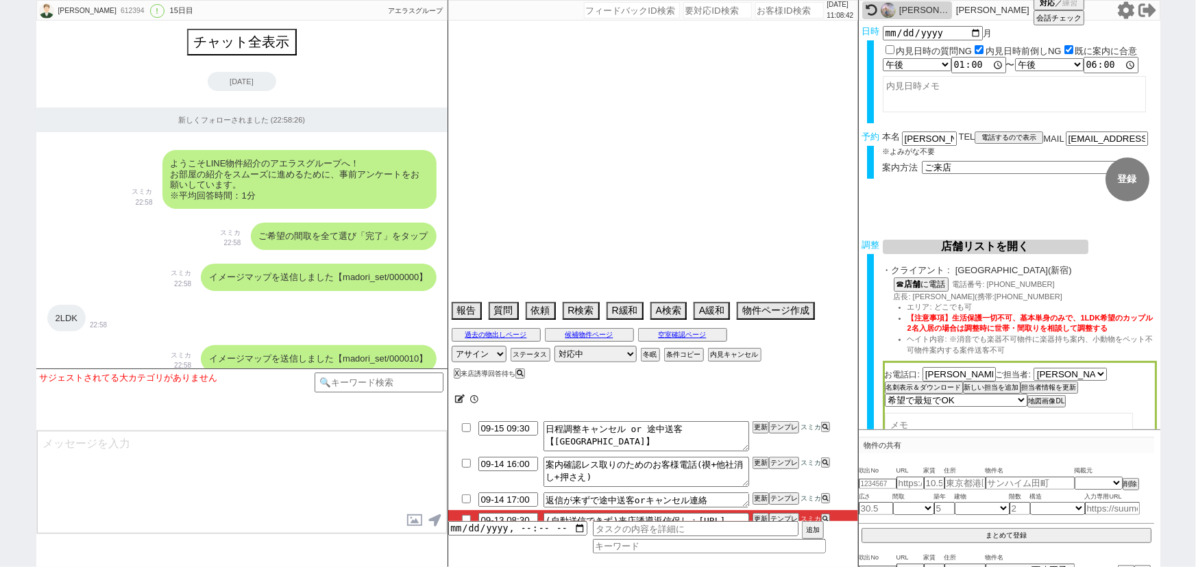
select select "39"
select select "40"
select select "41"
select select "42"
select select "43"
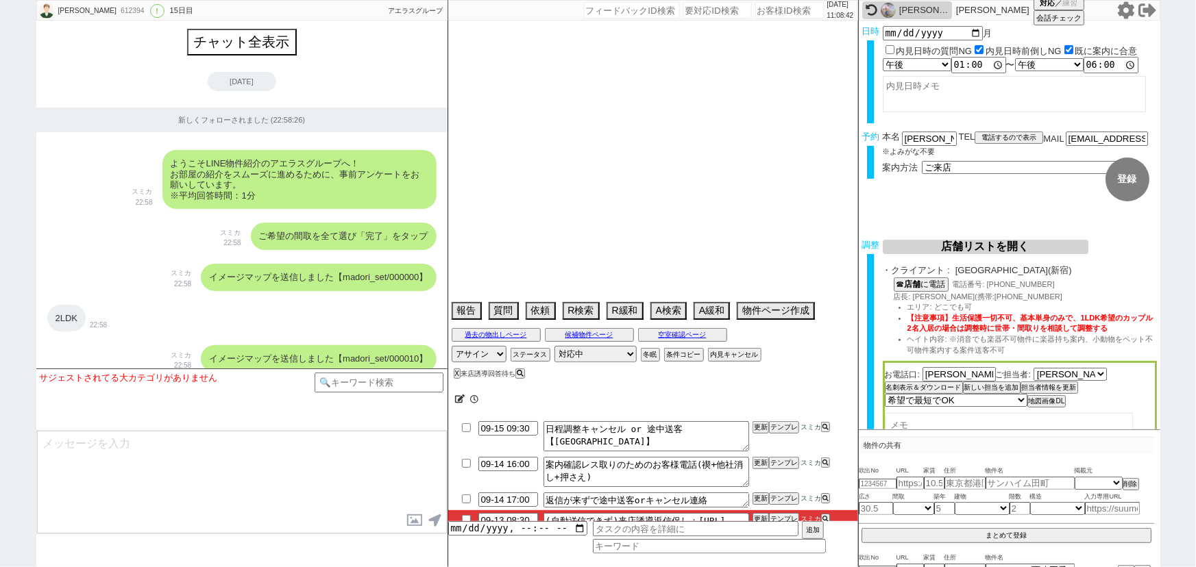
select select "45"
select select "46"
select select "47"
select select "48"
select select "49"
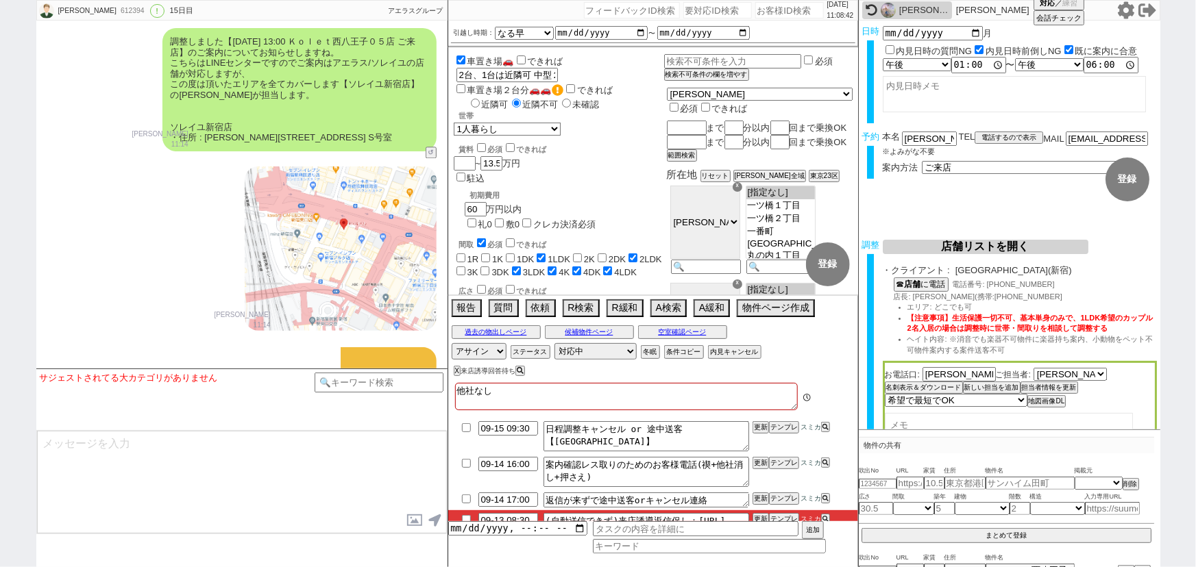
scroll to position [40, 0]
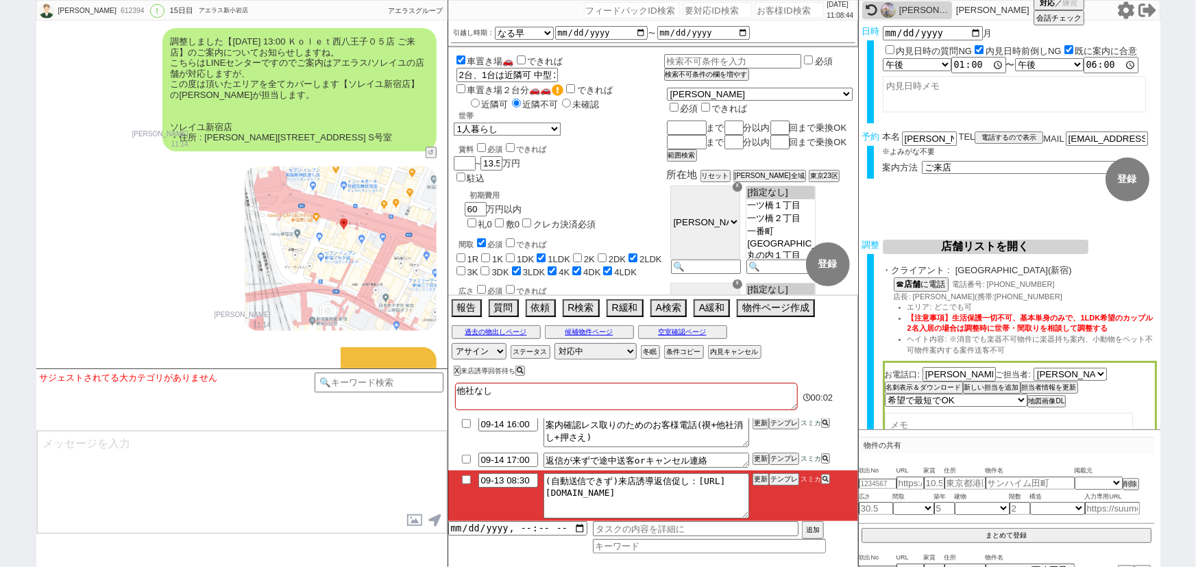
click at [466, 481] on input "checkbox" at bounding box center [466, 480] width 20 height 9
checkbox input "true"
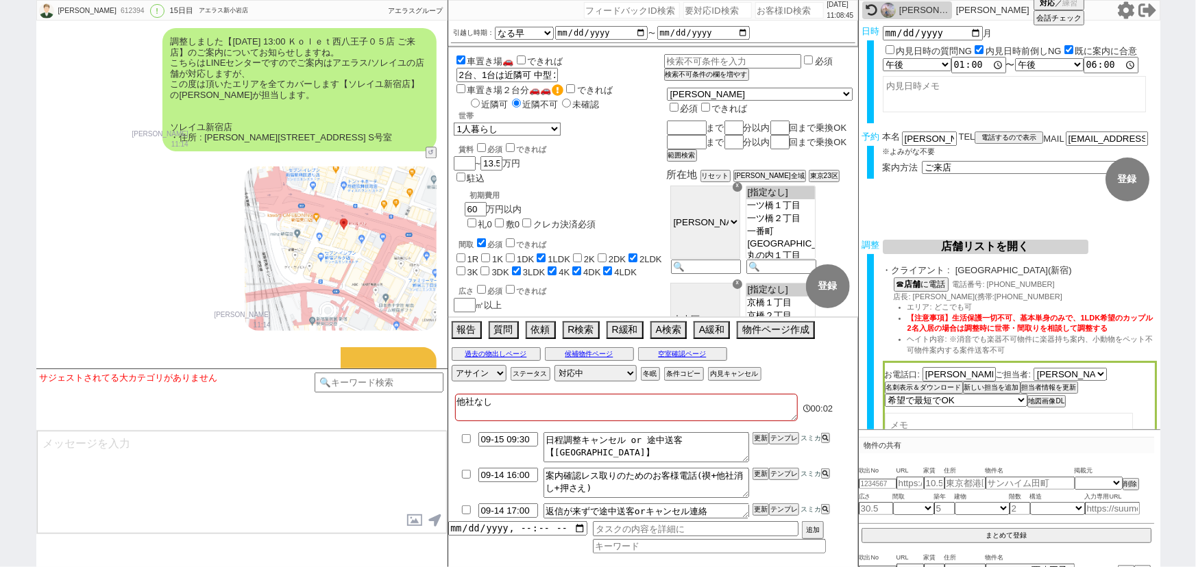
scroll to position [7164, 0]
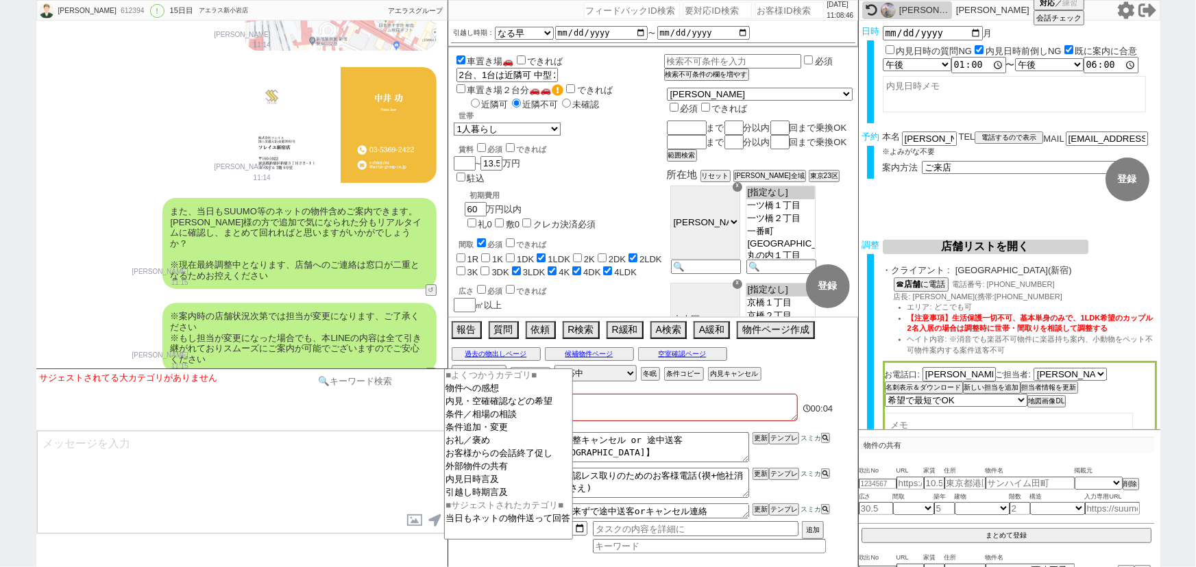
click at [348, 373] on input at bounding box center [380, 381] width 130 height 17
type input "送客前"
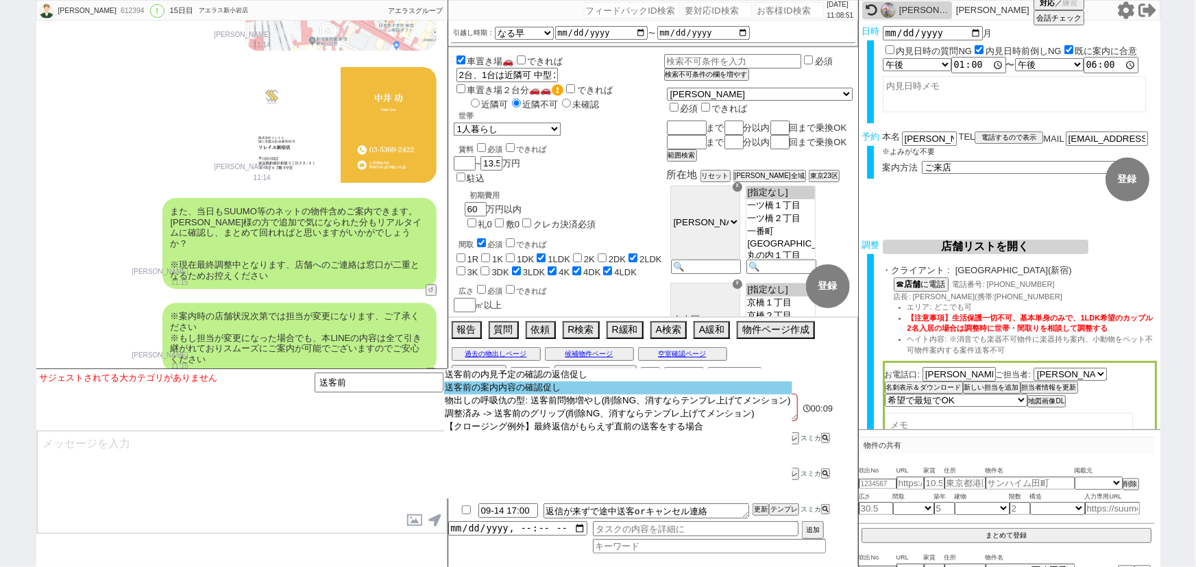
click at [529, 389] on option "送客前の案内内容の確認促し" at bounding box center [618, 388] width 348 height 13
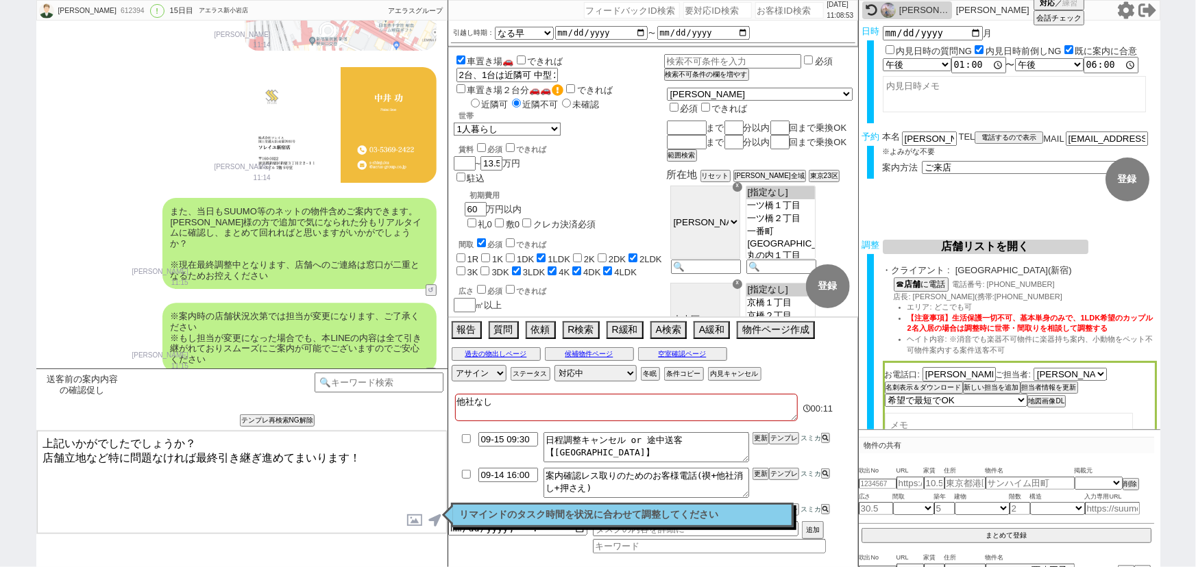
type textarea "上記いかがでしたでしょうか？ 店舗立地など特に問題なければ最終引き継ぎ進めてまいります！"
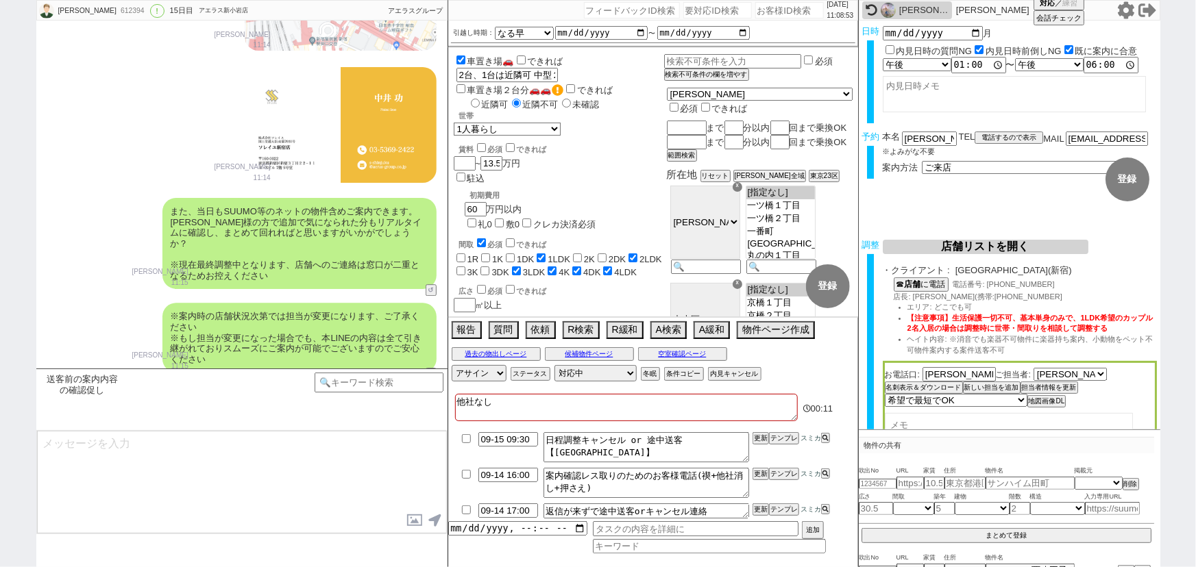
scroll to position [7273, 0]
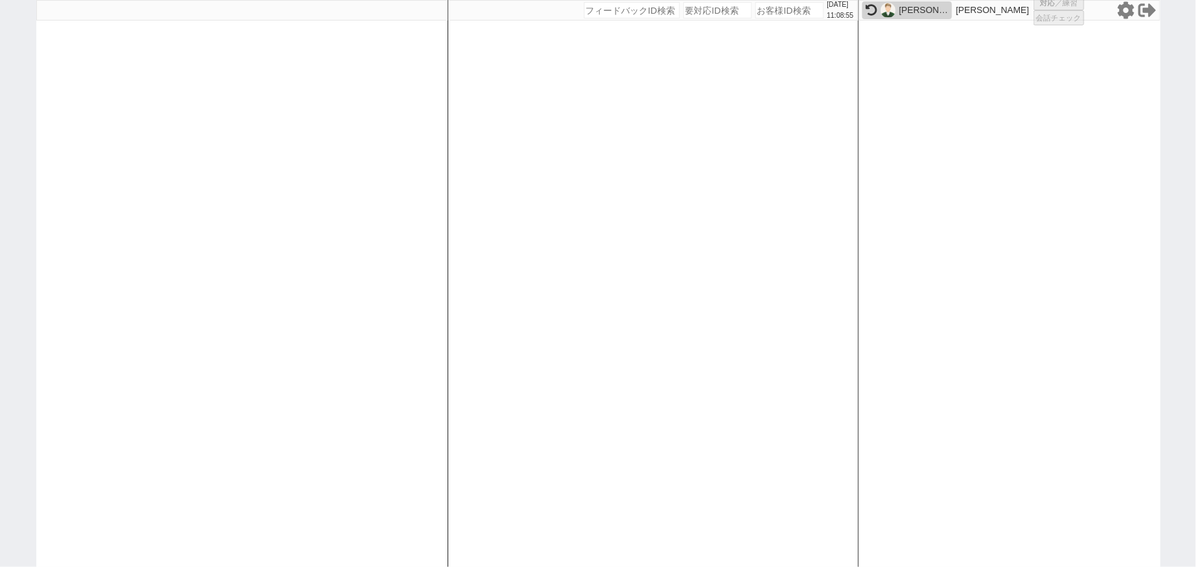
select select
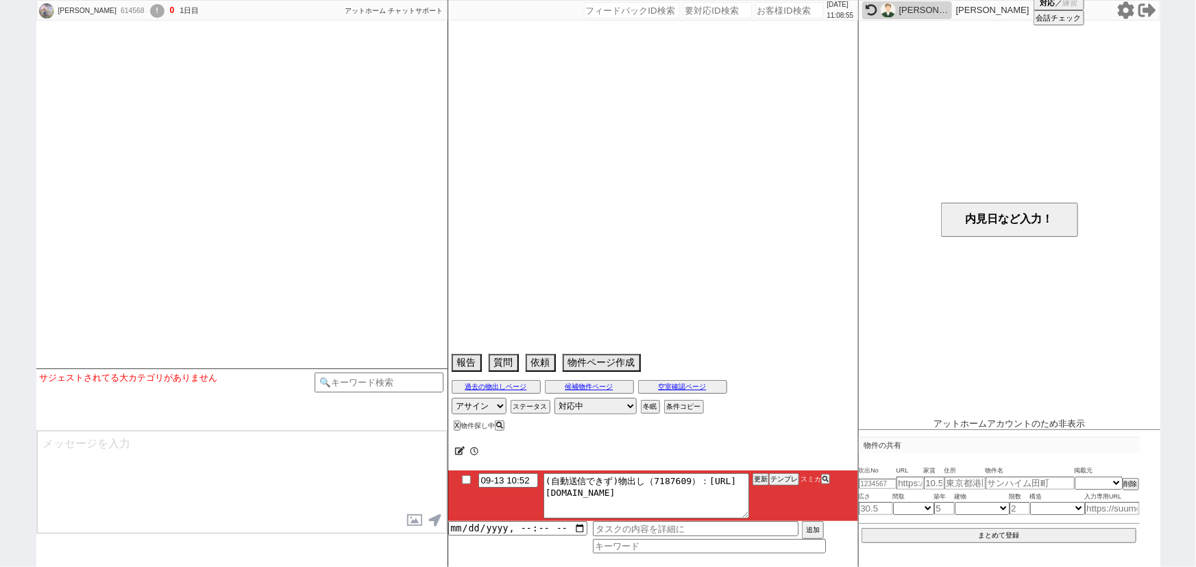
select select
select select "16"
select select "0"
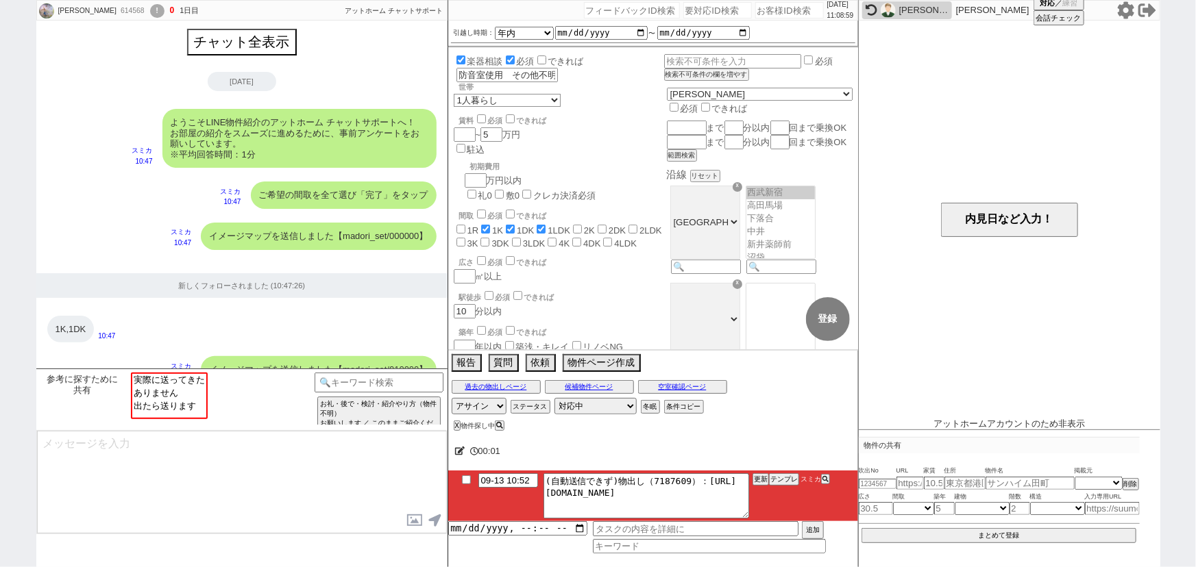
scroll to position [245, 0]
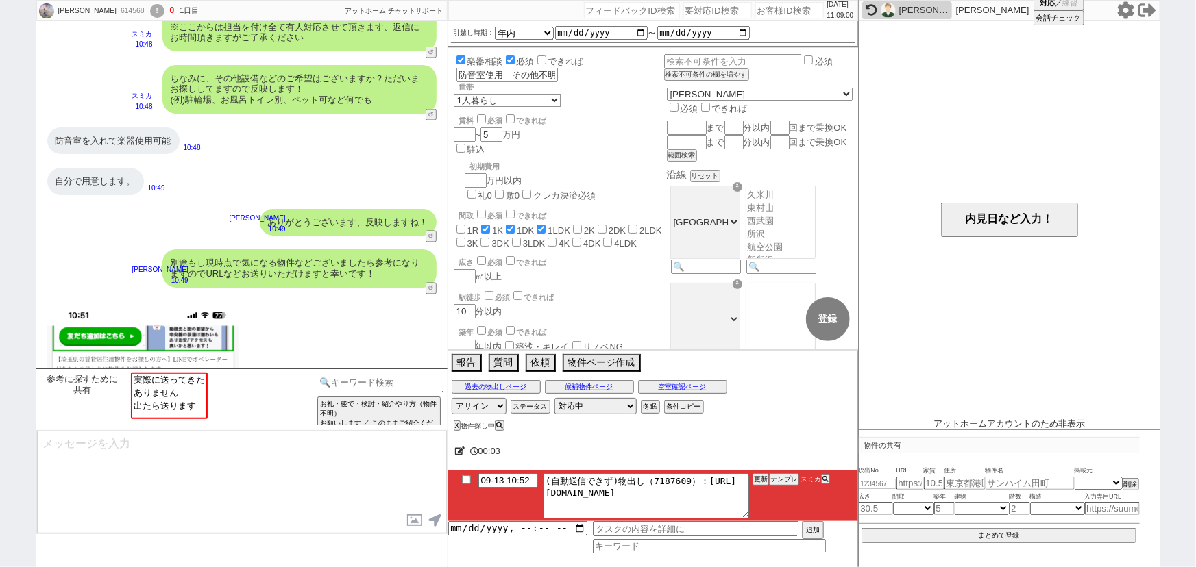
click at [781, 4] on input "number" at bounding box center [789, 10] width 69 height 16
paste input "612430"
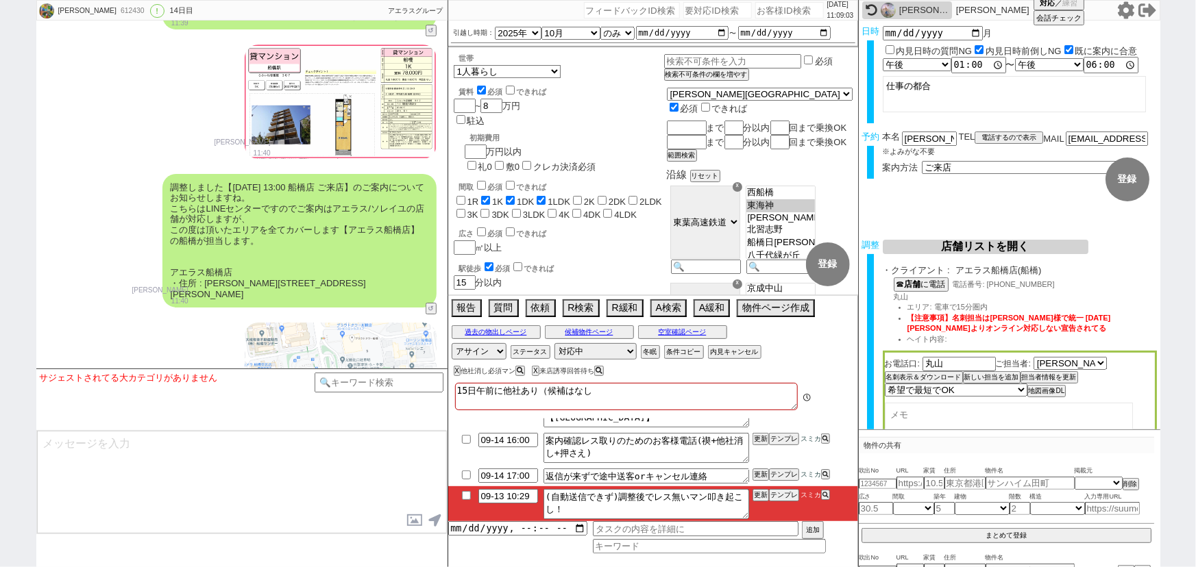
scroll to position [7939, 0]
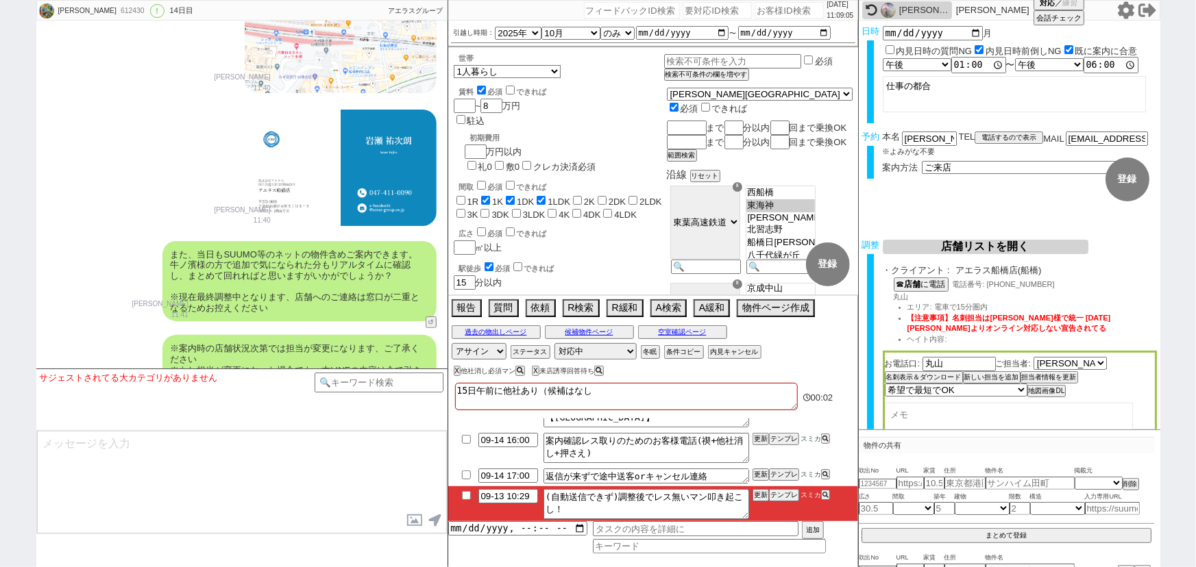
click at [465, 494] on input "checkbox" at bounding box center [466, 495] width 20 height 9
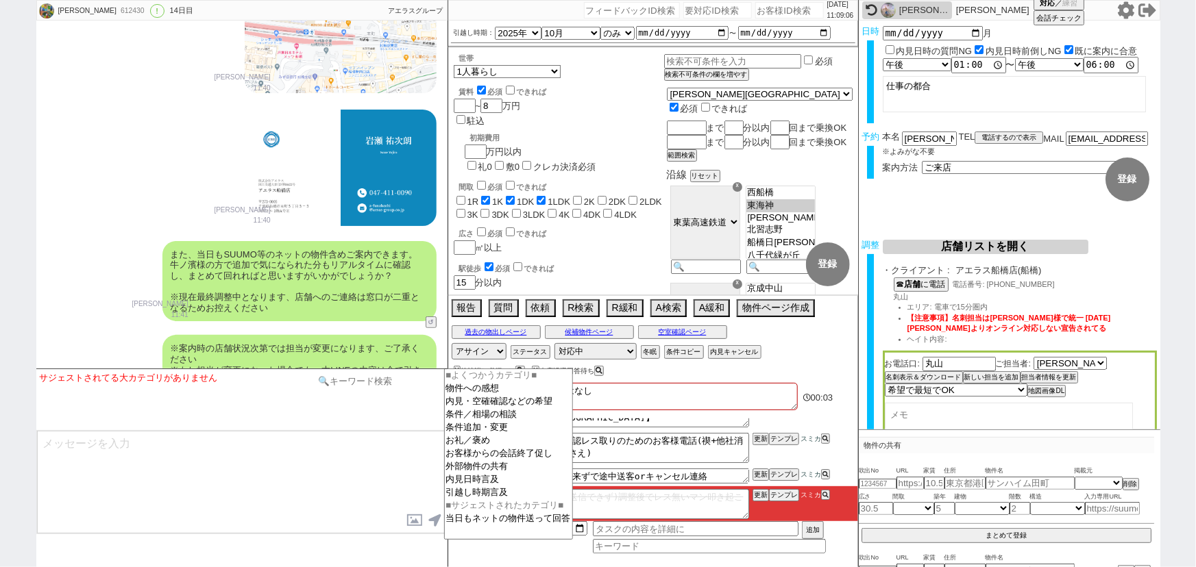
click at [393, 388] on input at bounding box center [380, 381] width 130 height 17
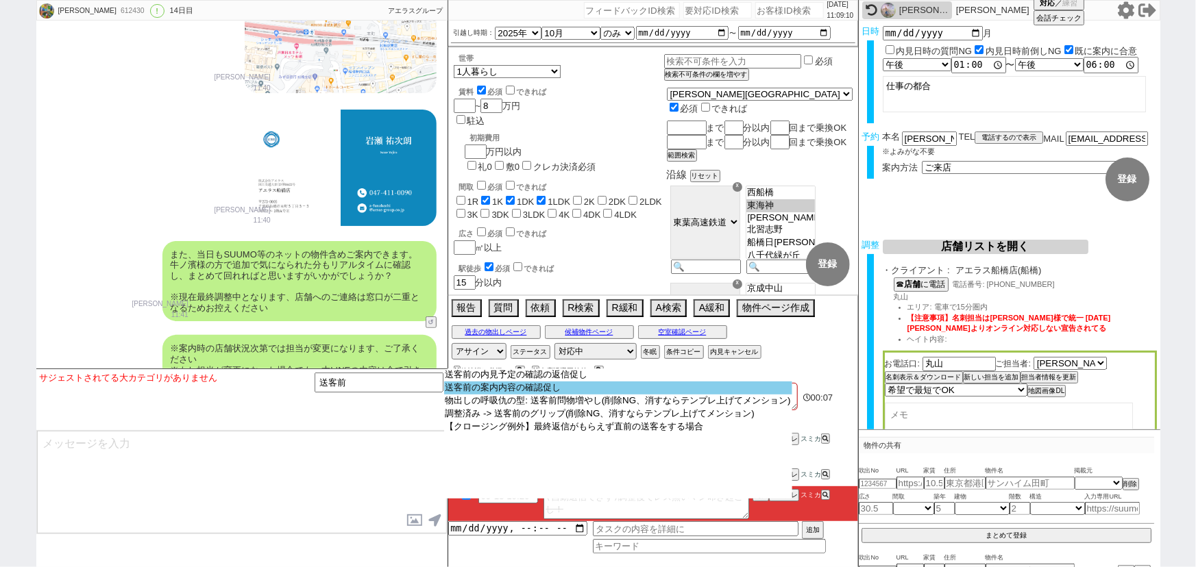
click at [553, 387] on option "送客前の案内内容の確認促し" at bounding box center [618, 388] width 348 height 13
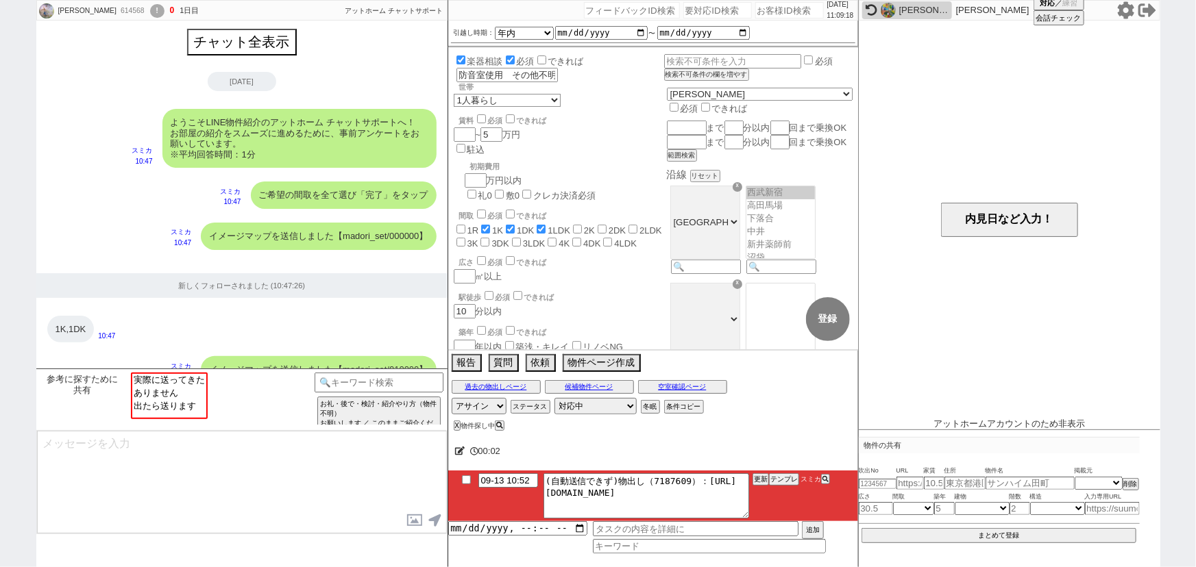
scroll to position [245, 0]
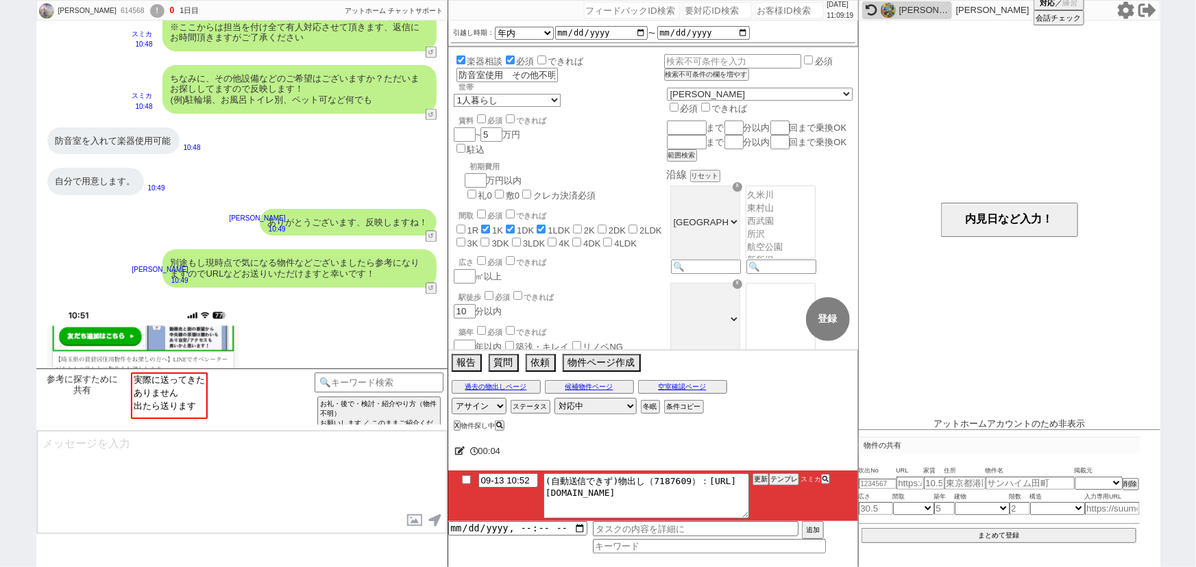
click at [775, 7] on input "number" at bounding box center [789, 10] width 69 height 16
paste input "612843"
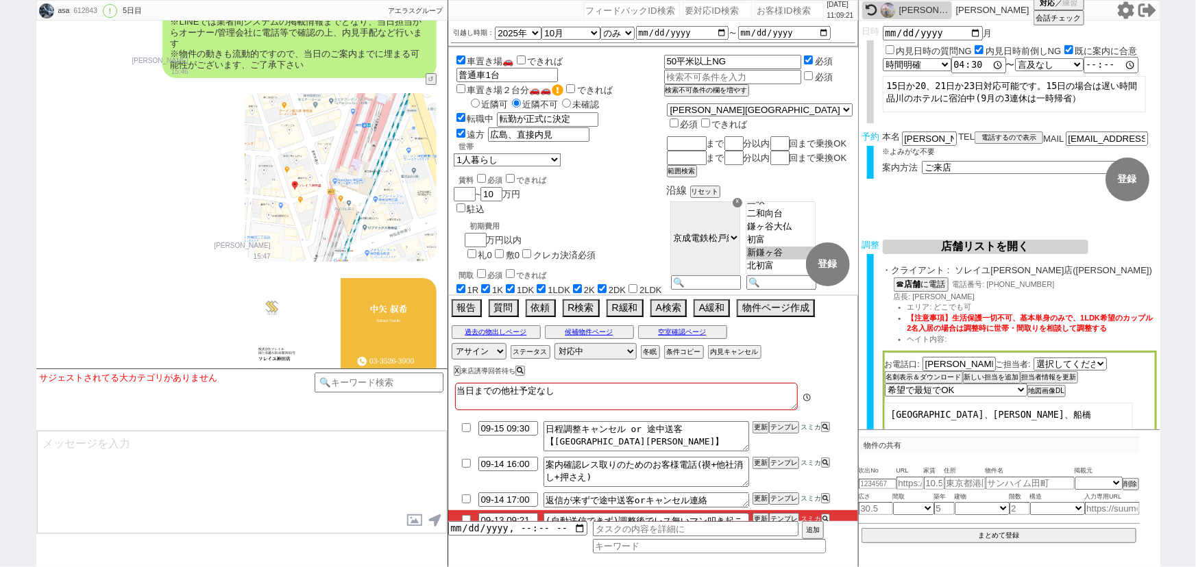
scroll to position [24, 0]
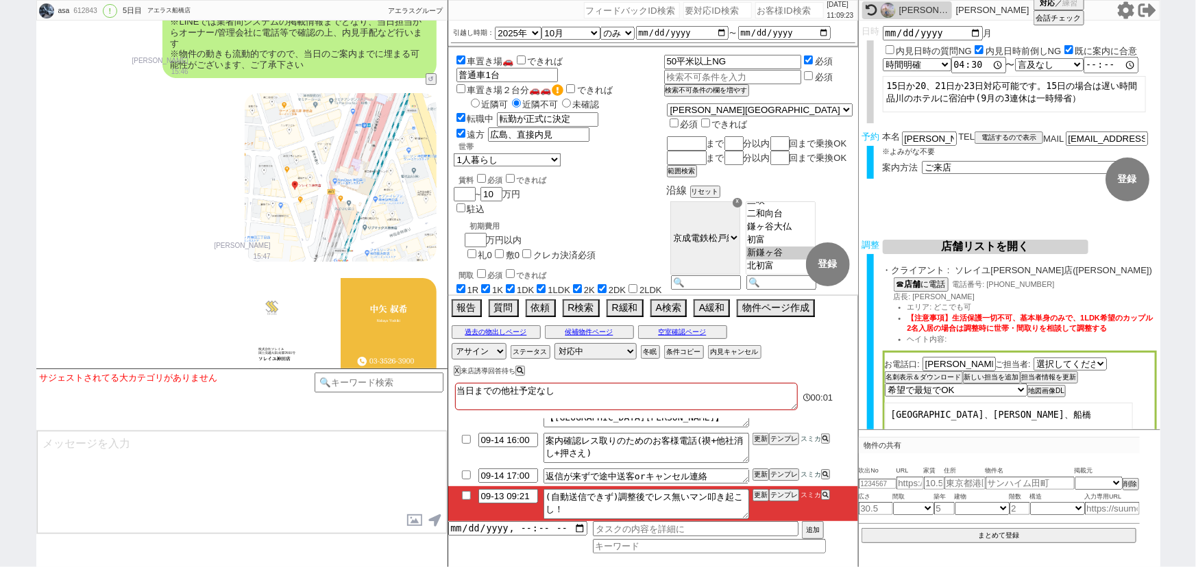
click at [469, 500] on input "checkbox" at bounding box center [466, 495] width 20 height 9
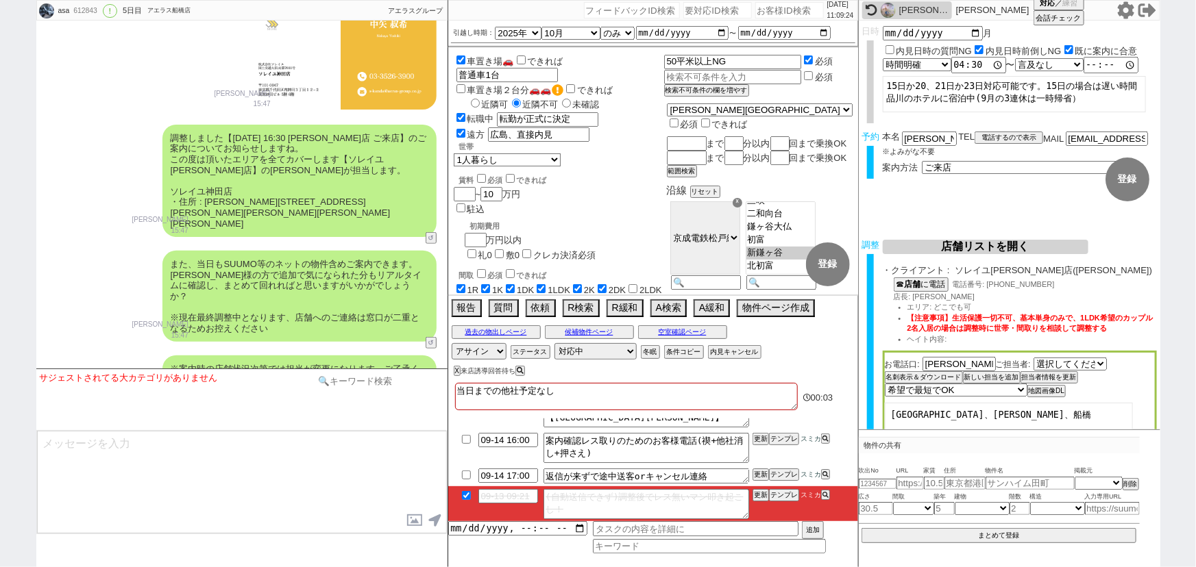
click at [376, 382] on input at bounding box center [380, 381] width 130 height 17
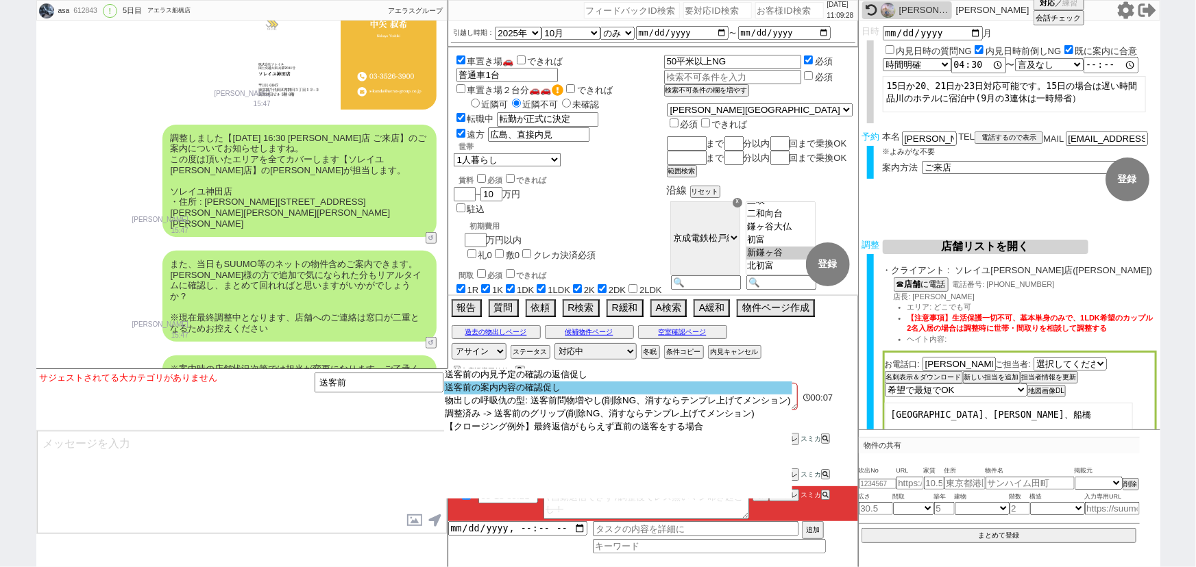
click at [531, 383] on option "送客前の案内内容の確認促し" at bounding box center [618, 388] width 348 height 13
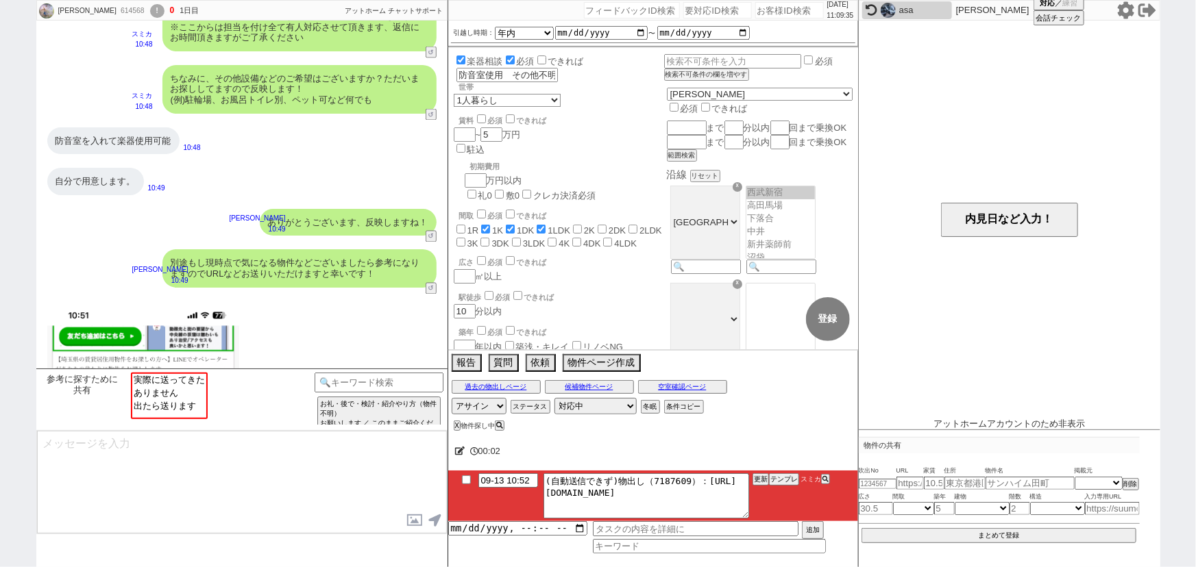
scroll to position [245, 0]
click at [766, 6] on input "number" at bounding box center [789, 10] width 69 height 16
paste input "614036"
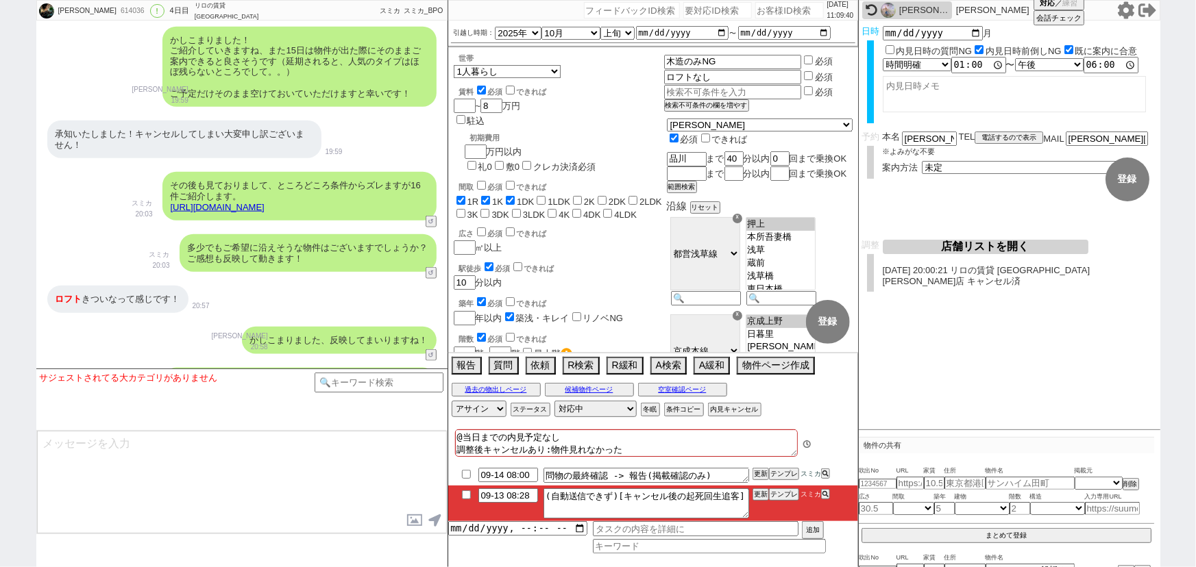
scroll to position [121, 0]
click at [826, 496] on icon at bounding box center [824, 494] width 6 height 6
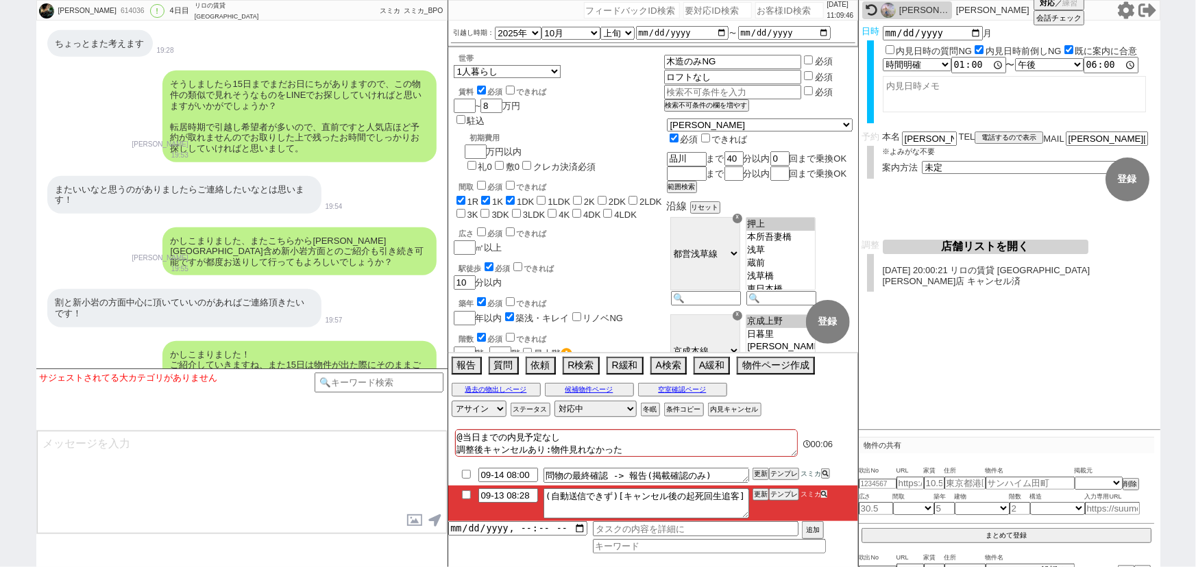
scroll to position [8567, 0]
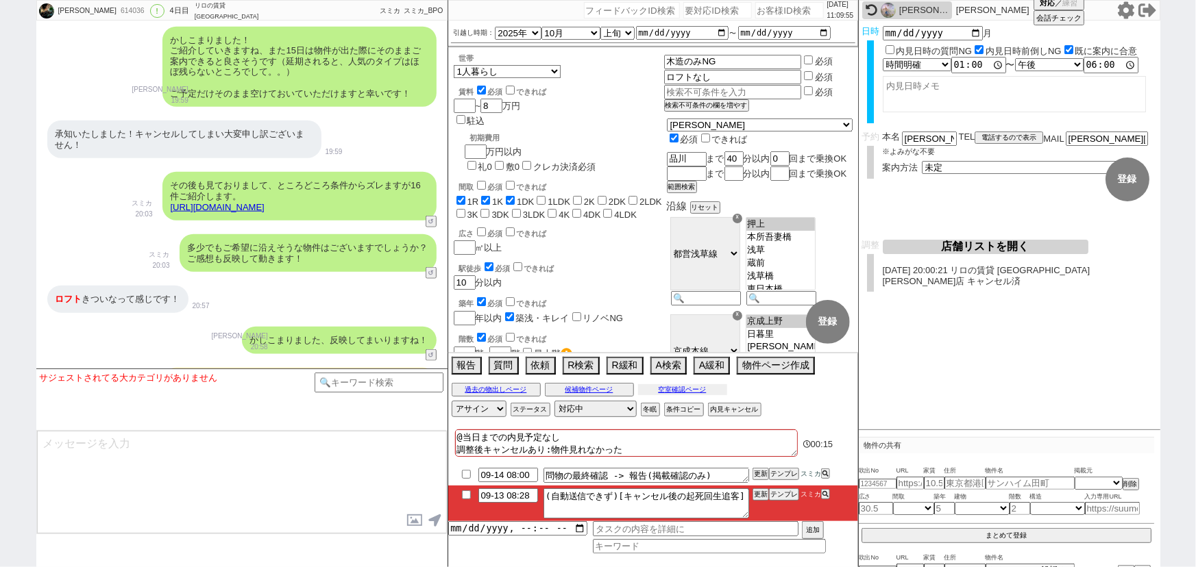
click at [687, 394] on button "空室確認ページ" at bounding box center [682, 389] width 89 height 11
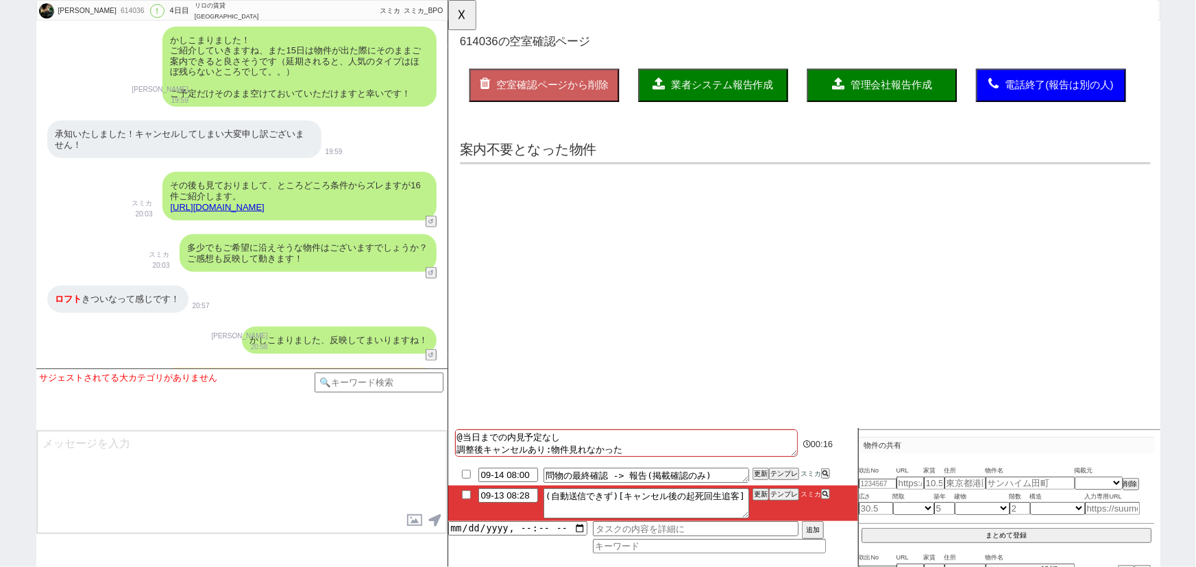
scroll to position [0, 0]
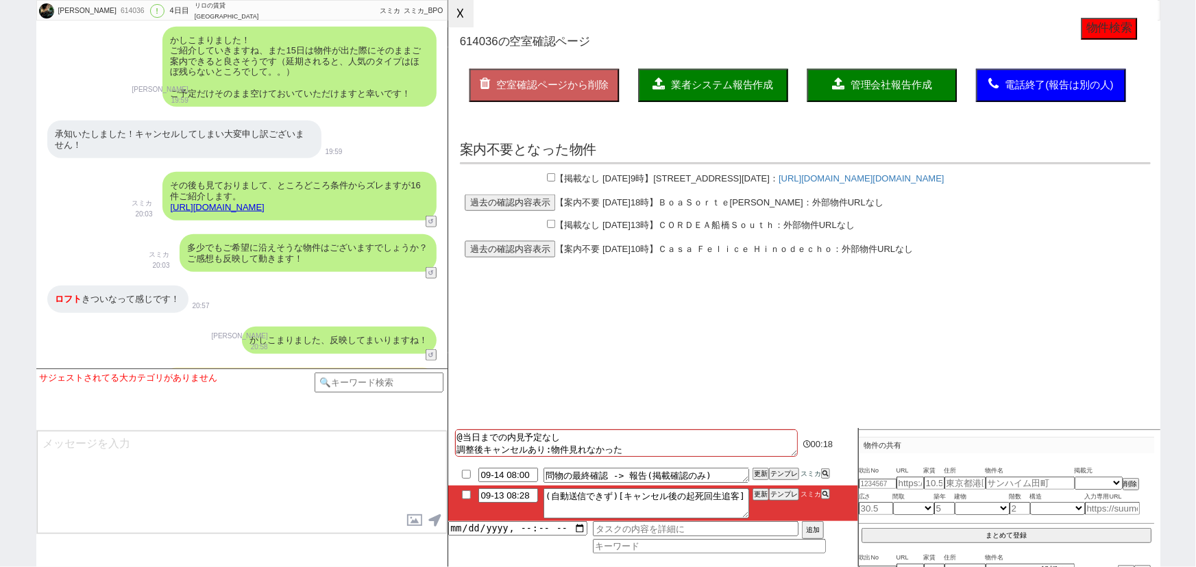
click at [465, 16] on button "☓" at bounding box center [460, 13] width 25 height 27
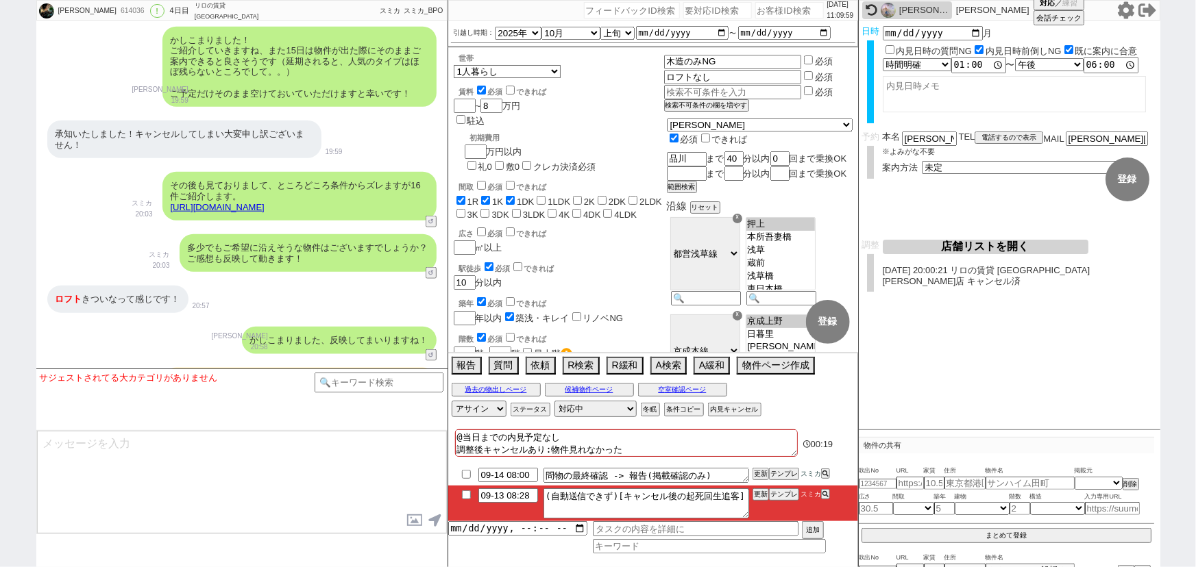
click at [465, 495] on input "checkbox" at bounding box center [466, 495] width 20 height 9
click at [778, 369] on button "物件ページ作成 今は物件がないので押せません" at bounding box center [774, 364] width 75 height 15
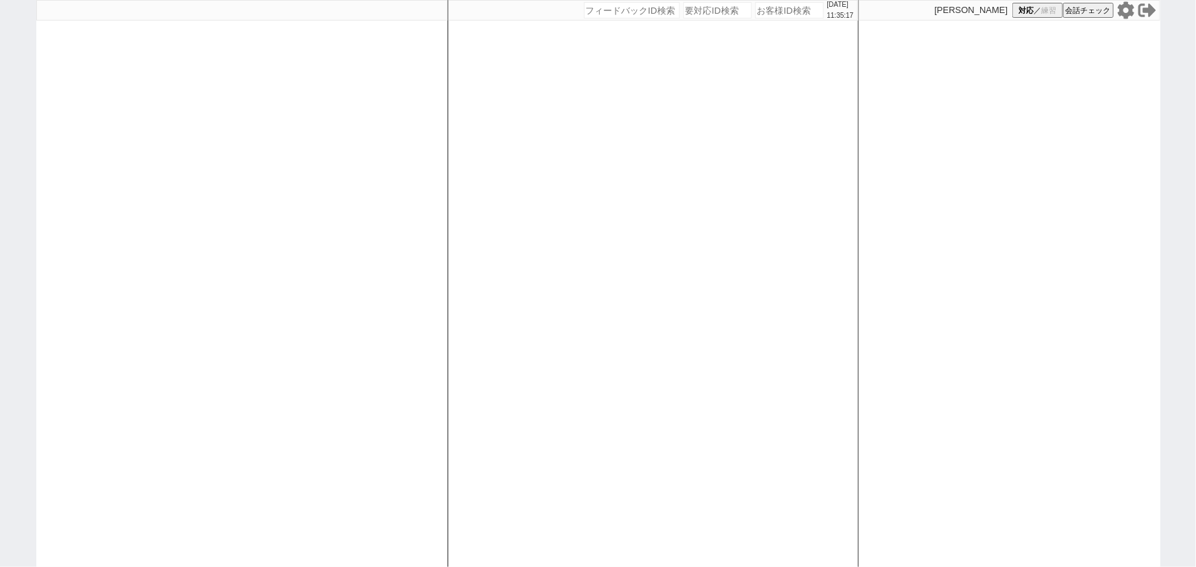
click at [175, 248] on div at bounding box center [241, 283] width 411 height 567
select select "1"
select select
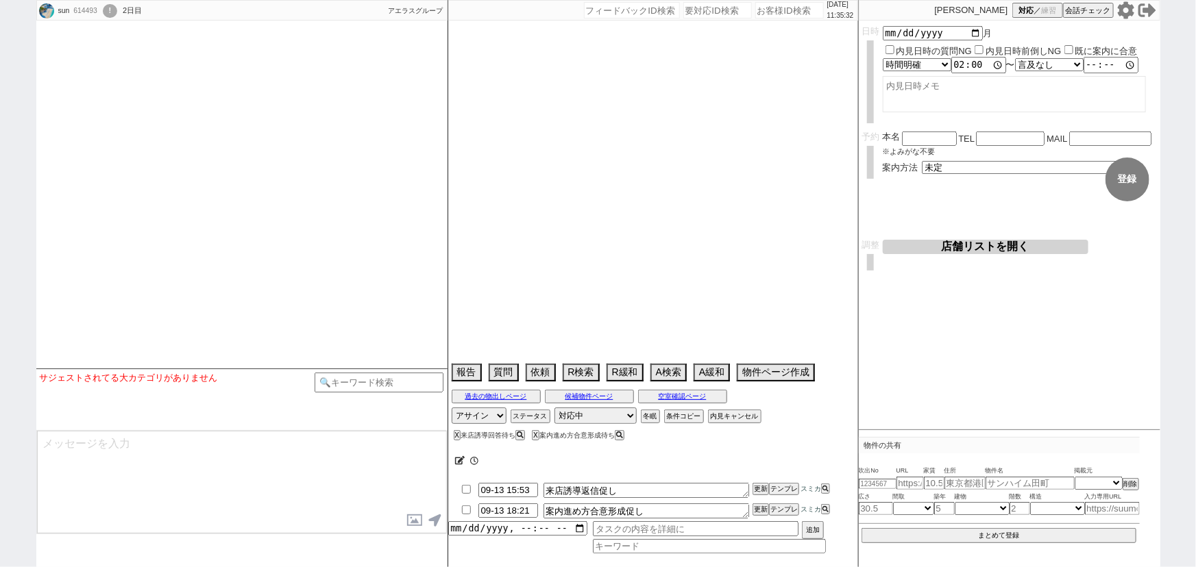
select select "13"
select select "0"
select select "2"
select select "8"
select select "23"
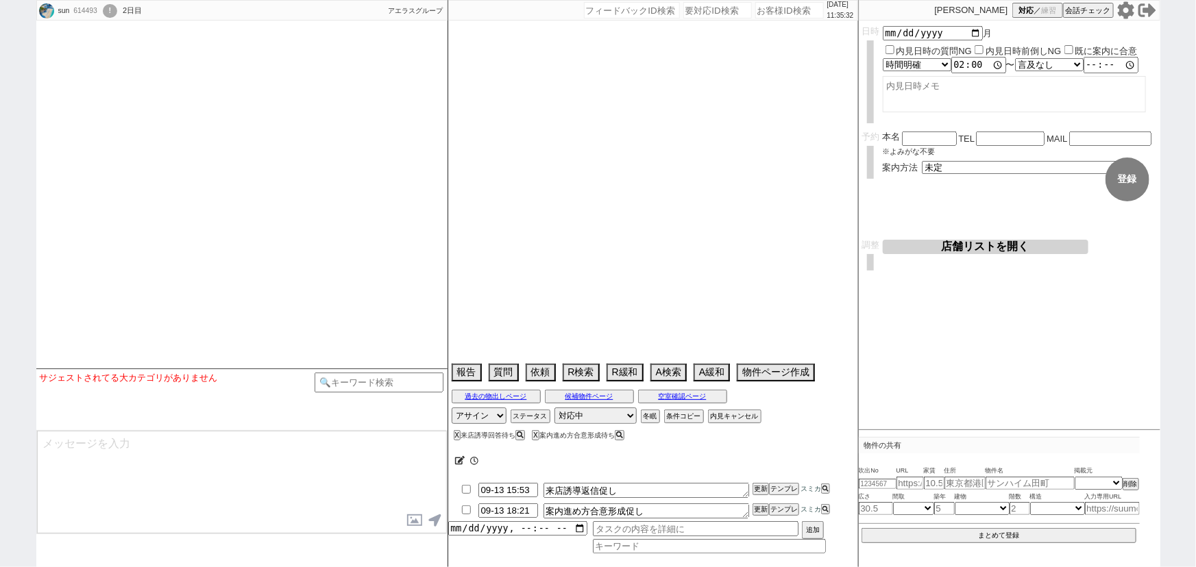
select select "12"
select select "433"
select select "63"
select select "1548"
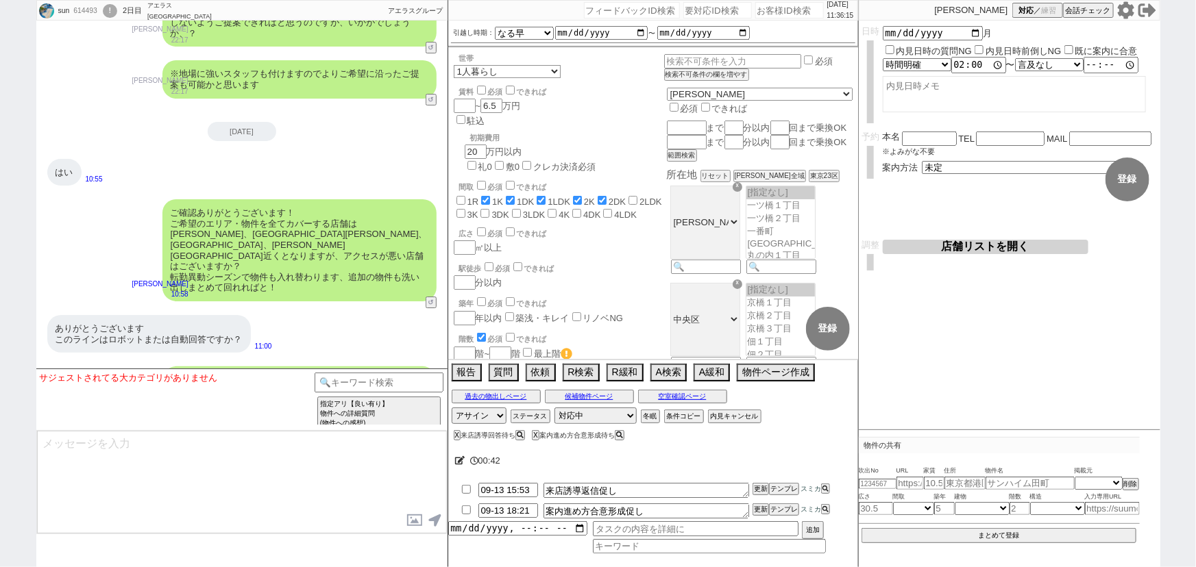
scroll to position [2730, 0]
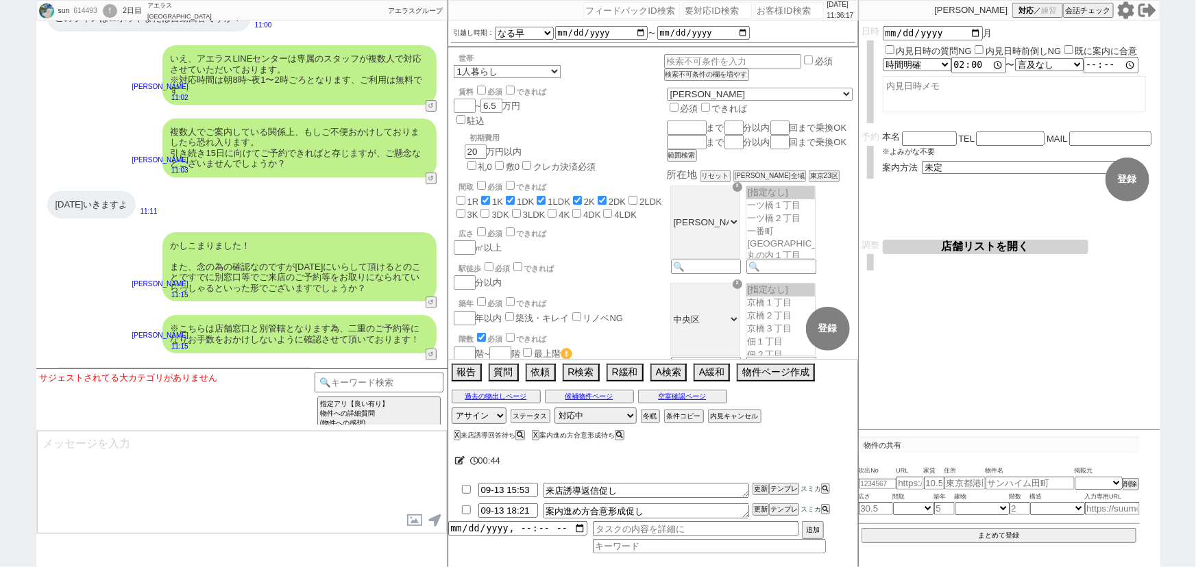
click at [145, 493] on textarea at bounding box center [242, 482] width 410 height 103
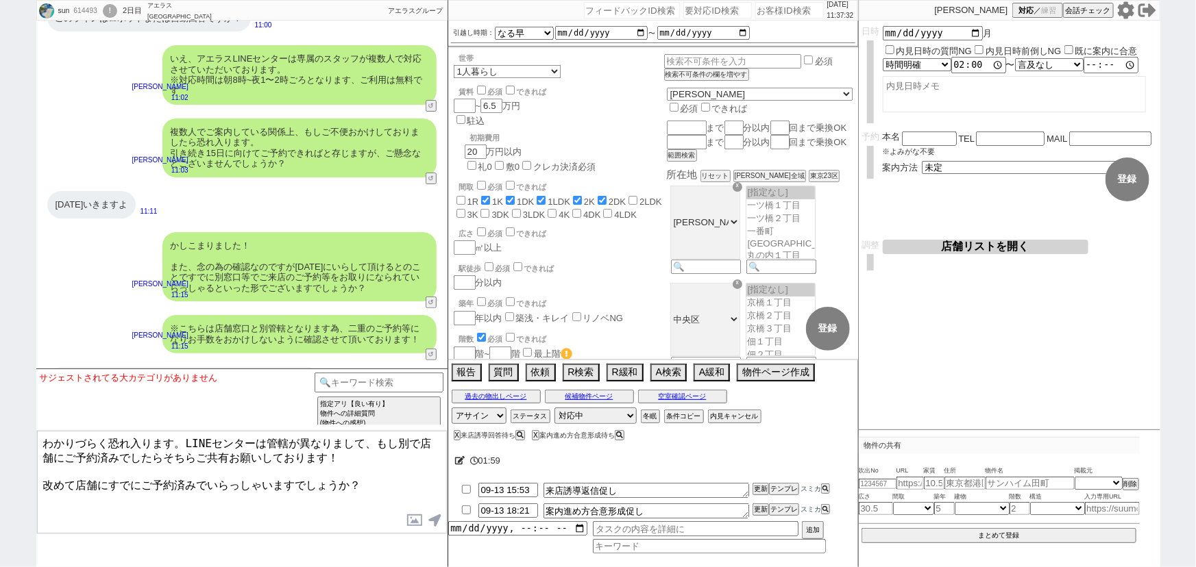
type textarea "わかりづらく恐れ入ります。LINEセンターは管轄が異なりまして、もし別で店舗にご予約済みでしたらそちらご共有お願いしております！ 改めて店舗にすでにご予約済み…"
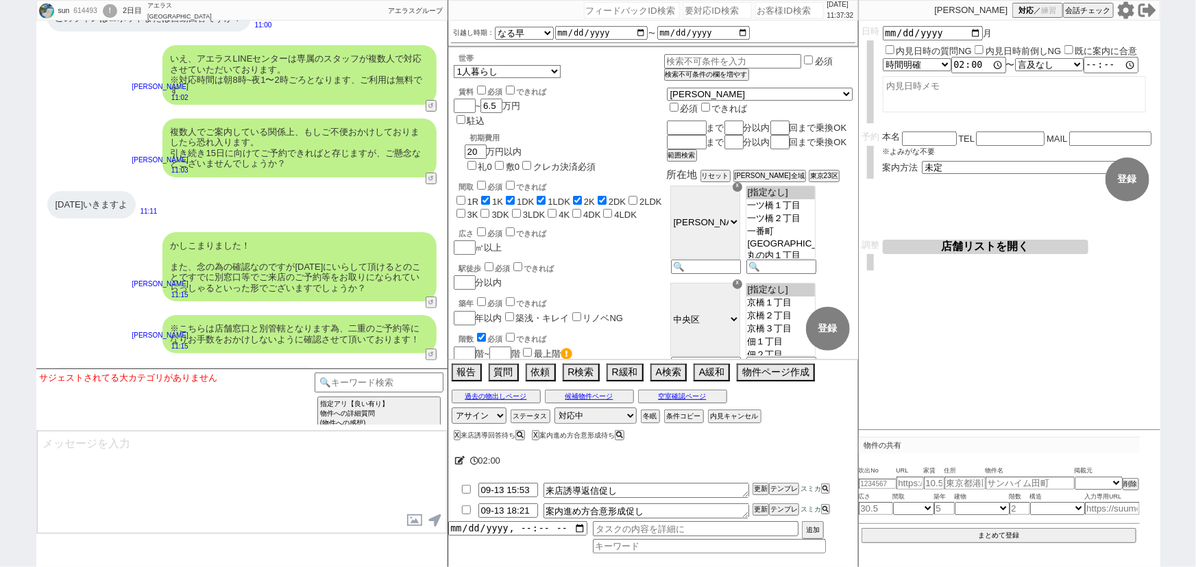
scroll to position [2824, 0]
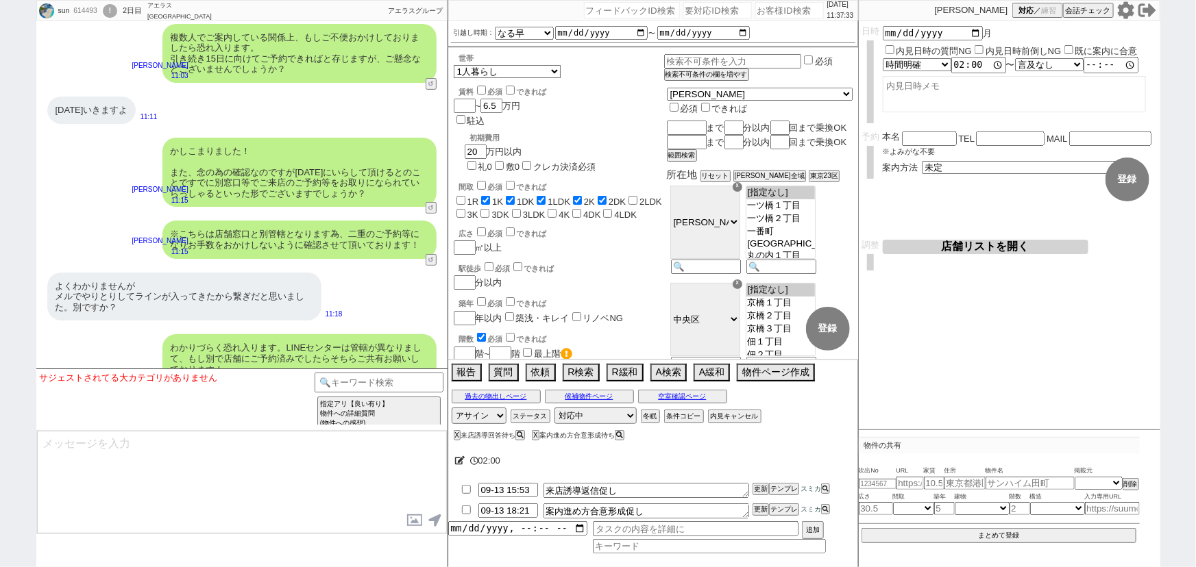
type input "09-14 18:21"
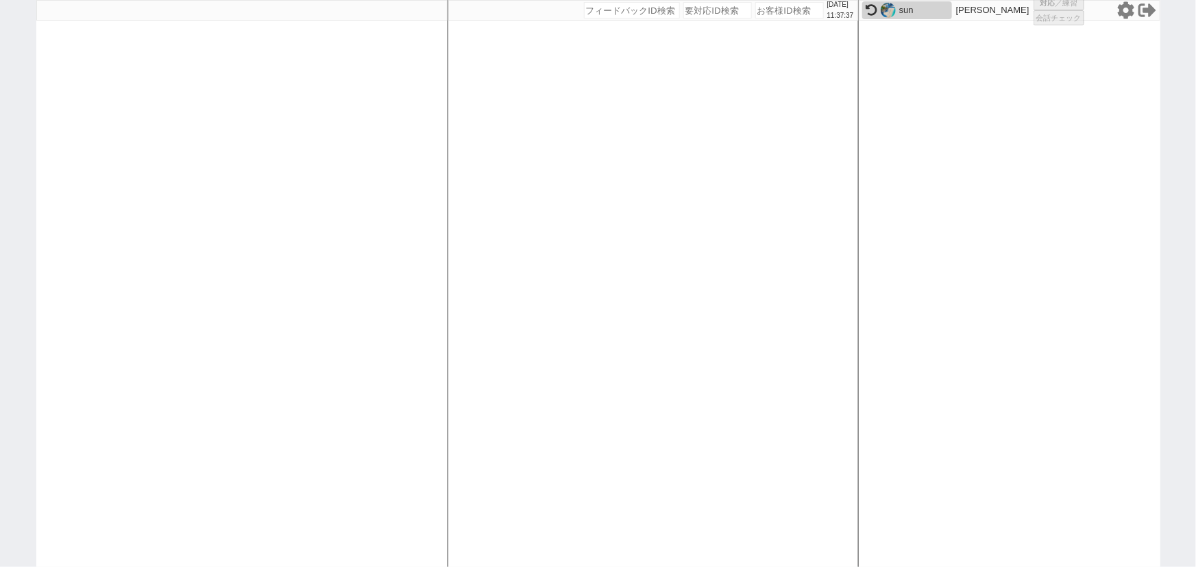
select select "100"
select select "1"
select select "2"
select select "5"
select select
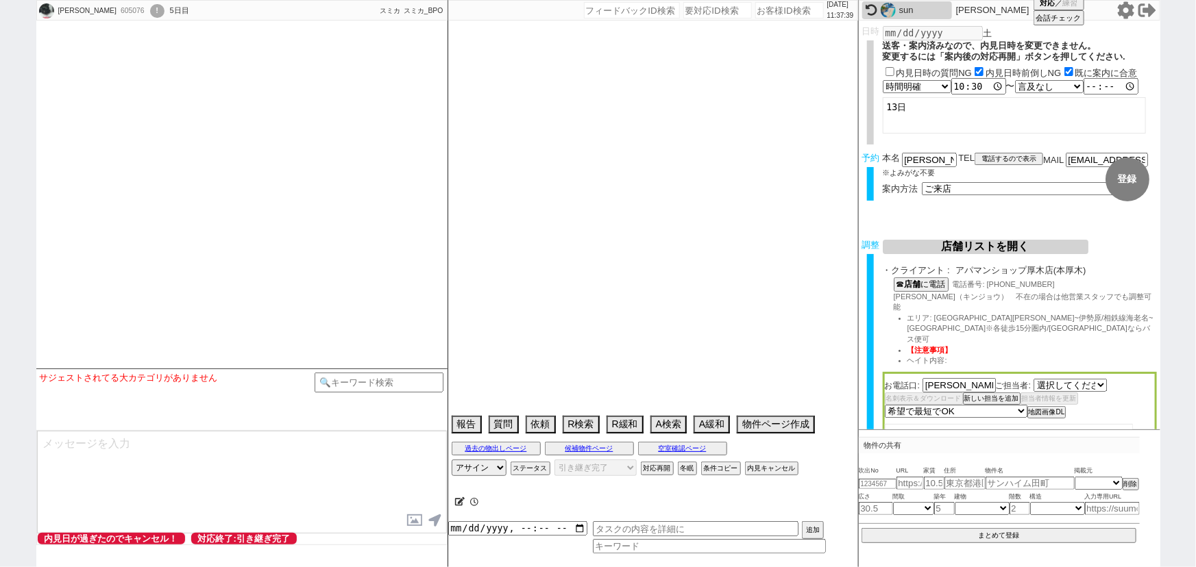
select select "1286"
select select "2025"
select select "10"
select select "36"
select select "0"
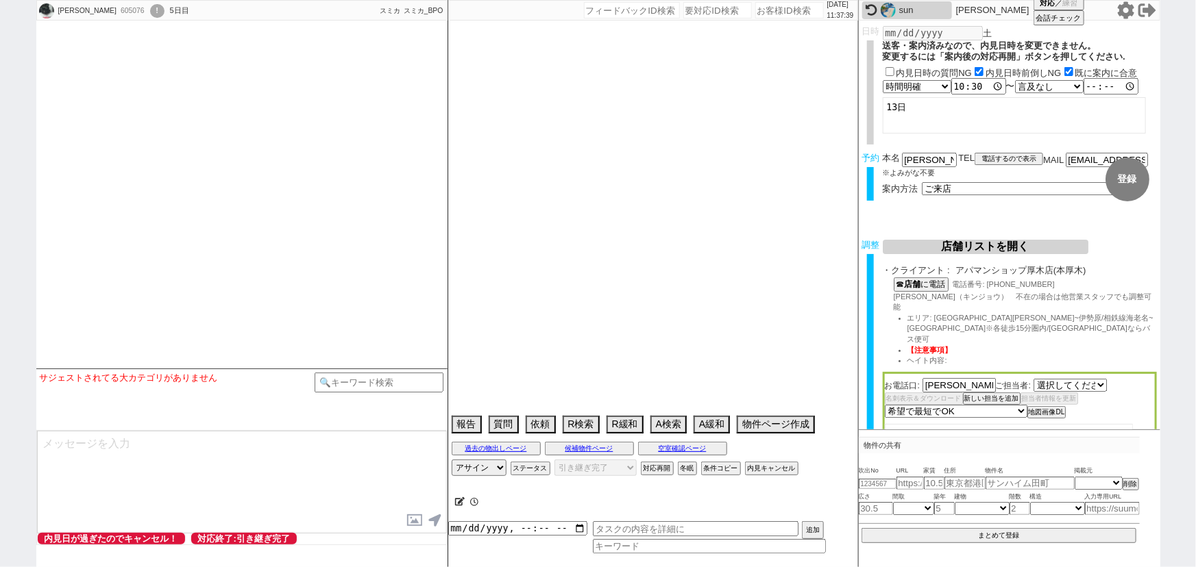
select select "14"
select select "48"
select select "1255"
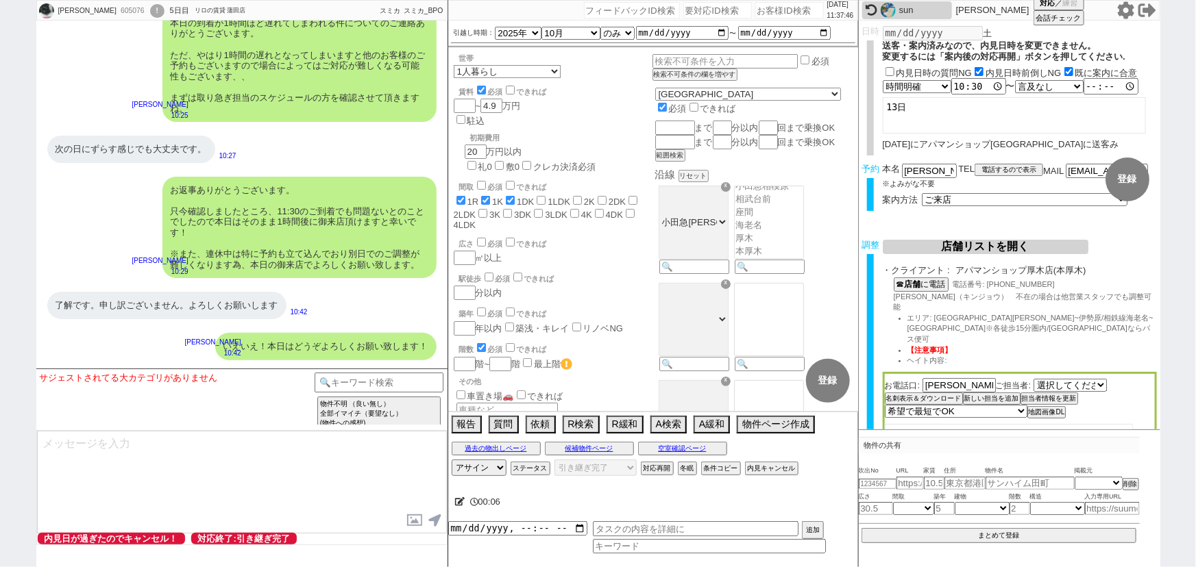
scroll to position [7206, 0]
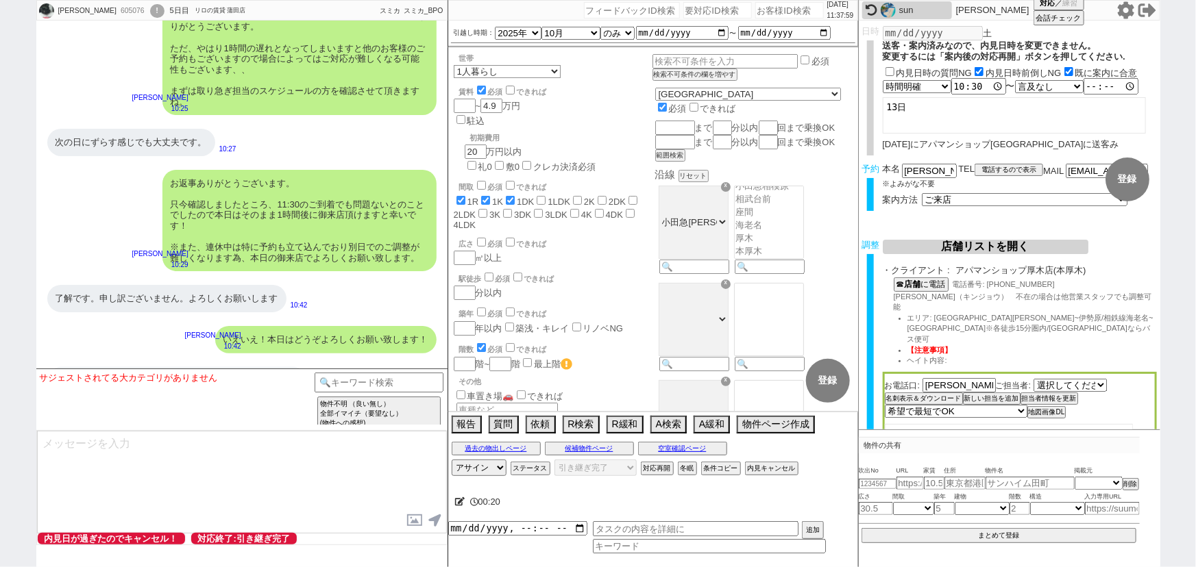
click at [234, 230] on div "お返事ありがとうございます。 只今確認しましたところ、11:30のご到着でも問題ないとのことでしたので本日はそのまま1時間後に御来店頂けますと幸いです！ ※ま…" at bounding box center [299, 221] width 274 height 102
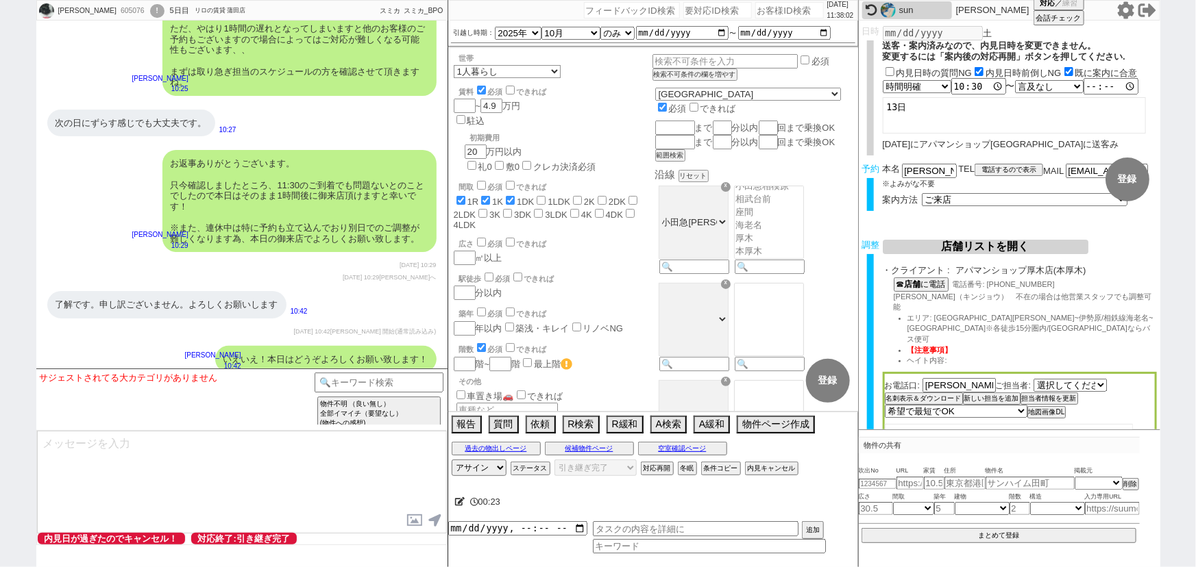
scroll to position [9446, 0]
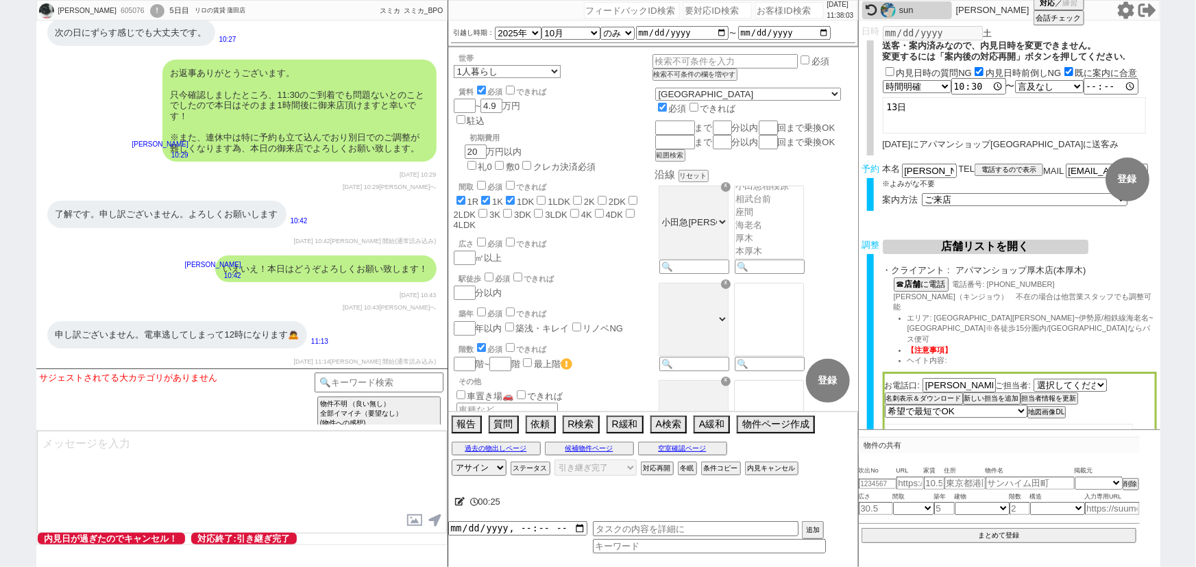
click at [240, 273] on div "いえいえ！本日はどうぞよろしくお願い致します！ 青木琢磨 10:42" at bounding box center [241, 269] width 411 height 41
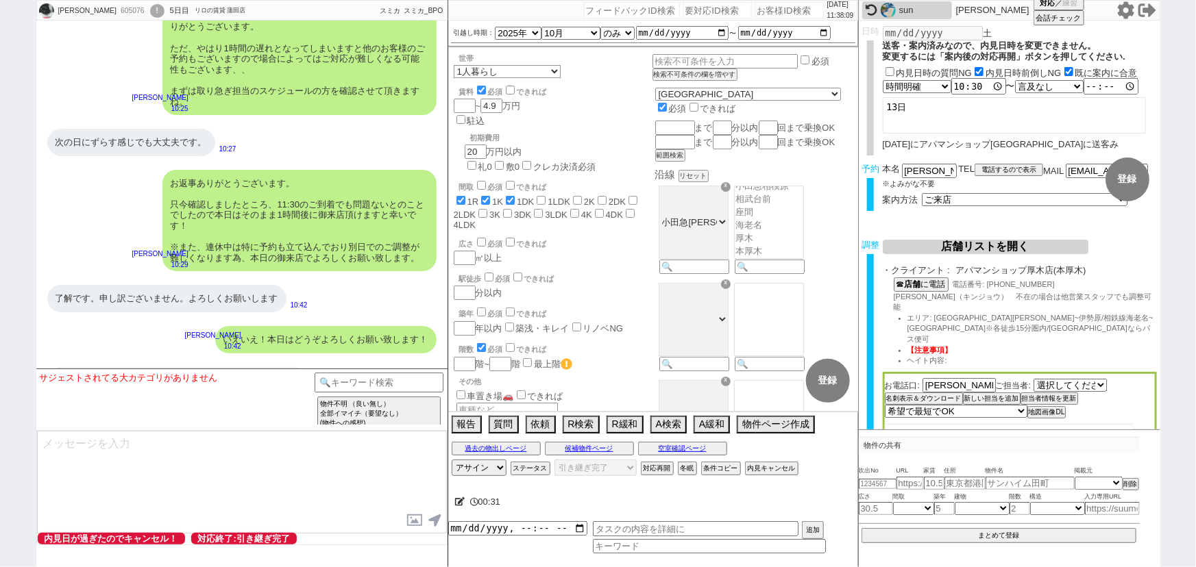
click at [117, 14] on div "605076" at bounding box center [132, 10] width 31 height 11
copy div "605076"
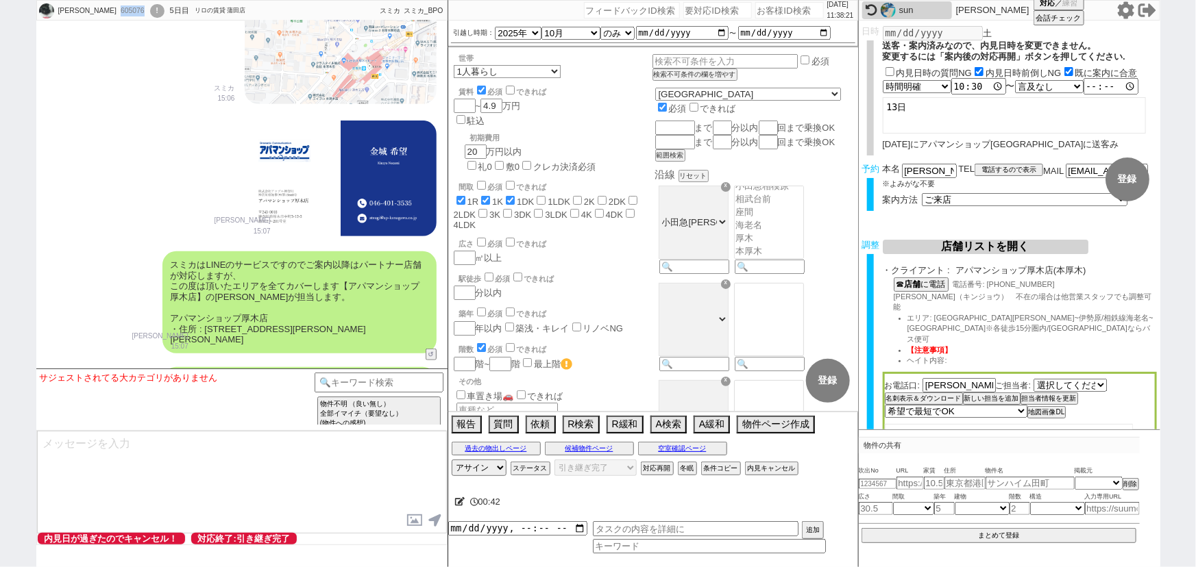
scroll to position [5583, 0]
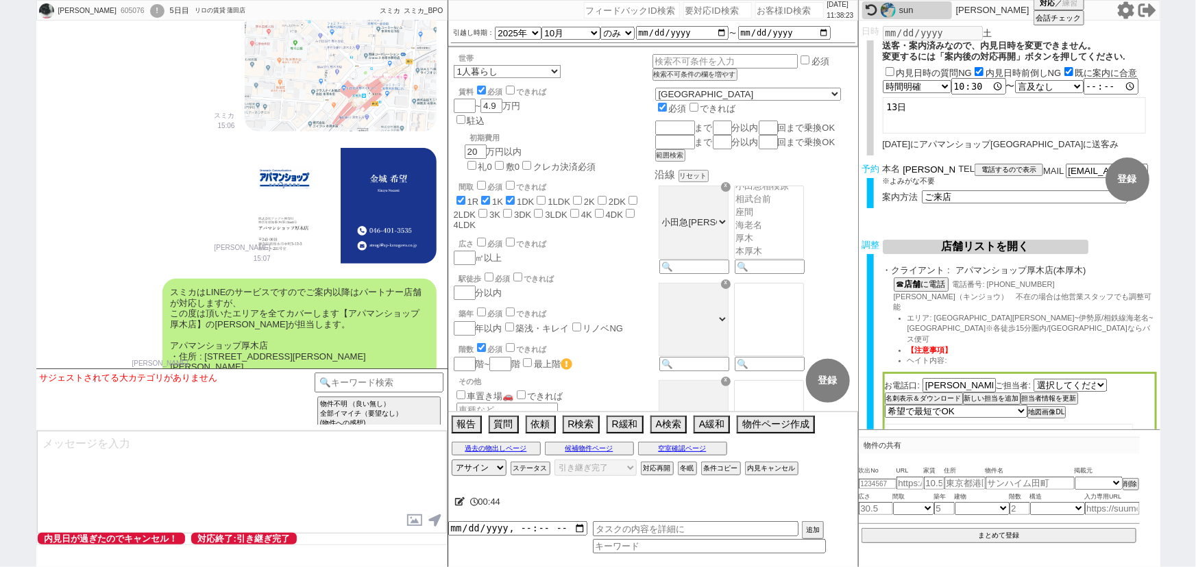
drag, startPoint x: 920, startPoint y: 170, endPoint x: 884, endPoint y: 172, distance: 35.7
click at [884, 172] on div "本名 照喜名快" at bounding box center [921, 170] width 76 height 12
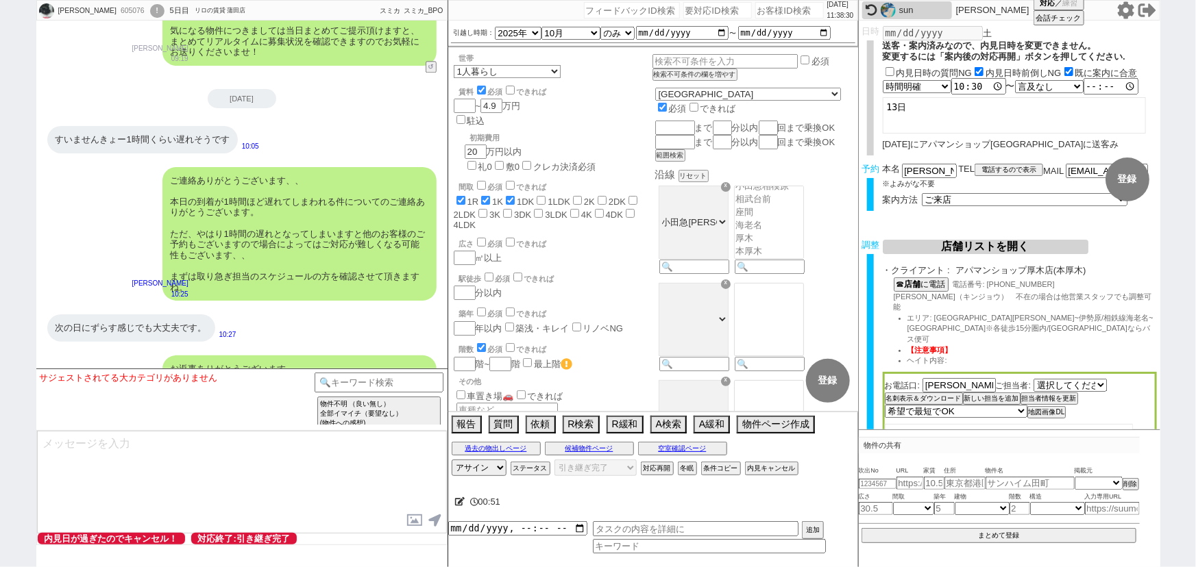
scroll to position [7206, 0]
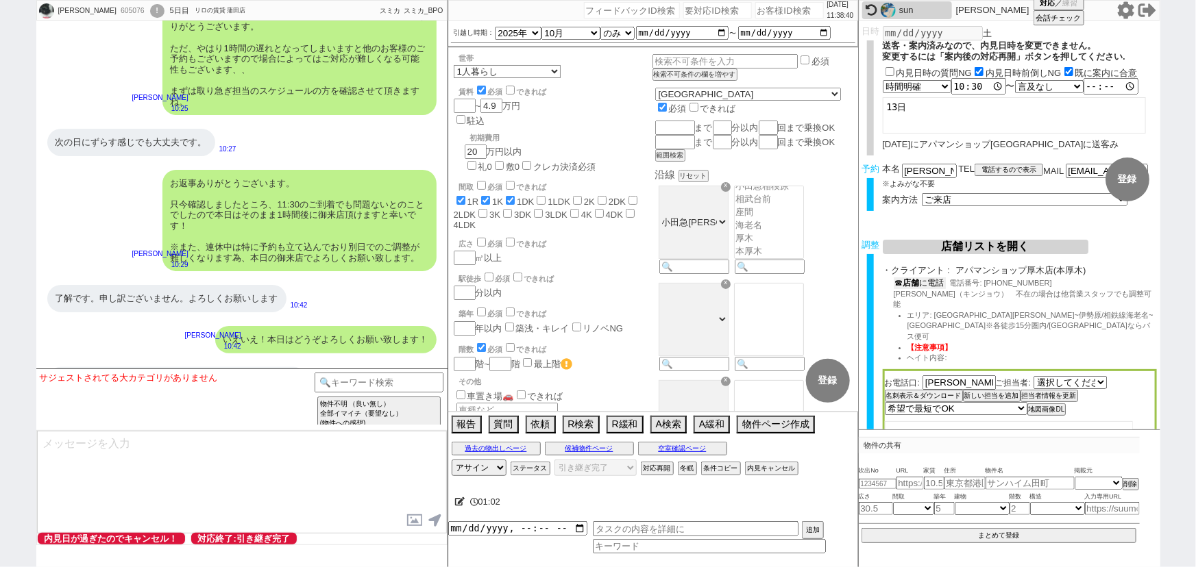
click at [934, 284] on button "☎ 店舗 に電話" at bounding box center [920, 284] width 52 height 12
click at [117, 13] on div "605076" at bounding box center [132, 10] width 31 height 11
copy div "605076"
click at [187, 206] on div "お返事ありがとうございます。 只今確認しましたところ、11:30のご到着でも問題ないとのことでしたので本日はそのまま1時間後に御来店頂けますと幸いです！ ※ま…" at bounding box center [299, 221] width 274 height 102
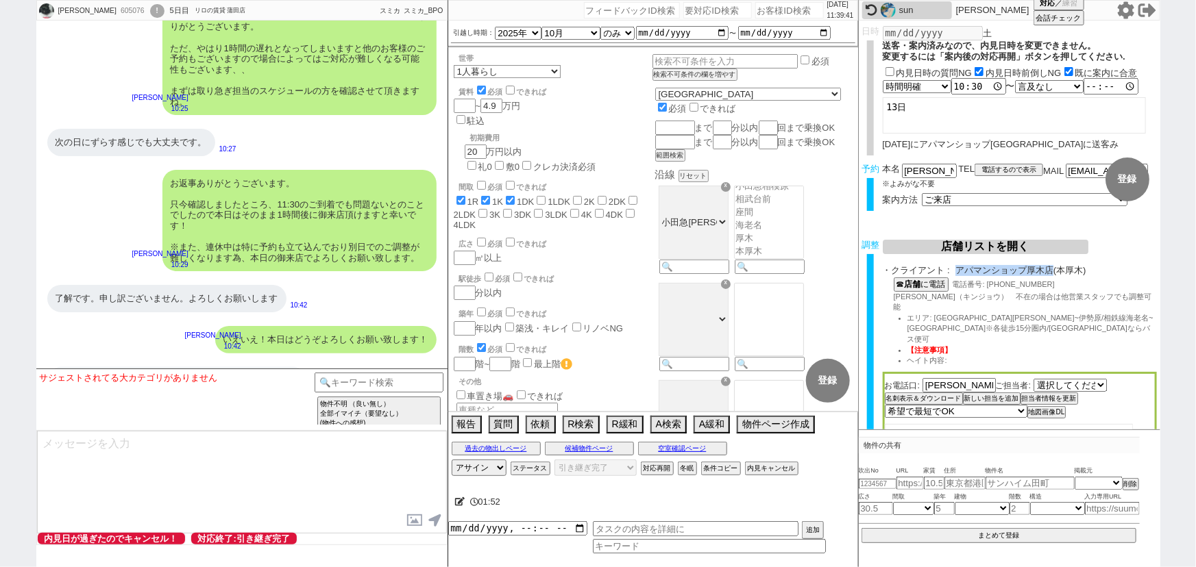
drag, startPoint x: 957, startPoint y: 271, endPoint x: 1054, endPoint y: 273, distance: 97.3
click at [1054, 273] on span "アパマンショップ厚木店(本厚木)" at bounding box center [1055, 270] width 201 height 11
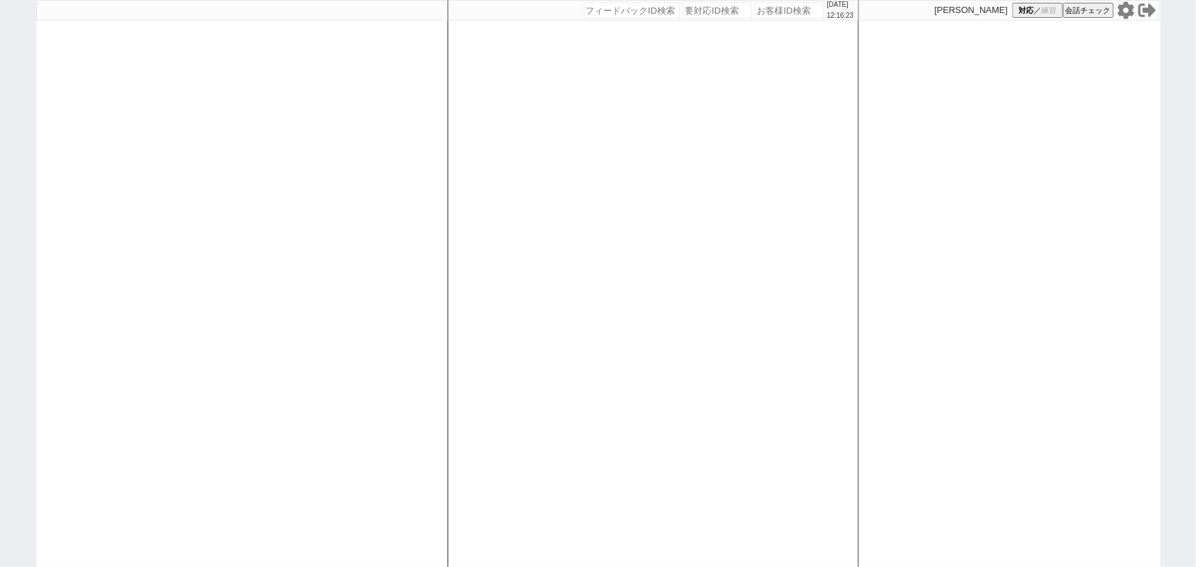
click at [1118, 13] on icon at bounding box center [1125, 9] width 16 height 17
